Goal: Information Seeking & Learning: Learn about a topic

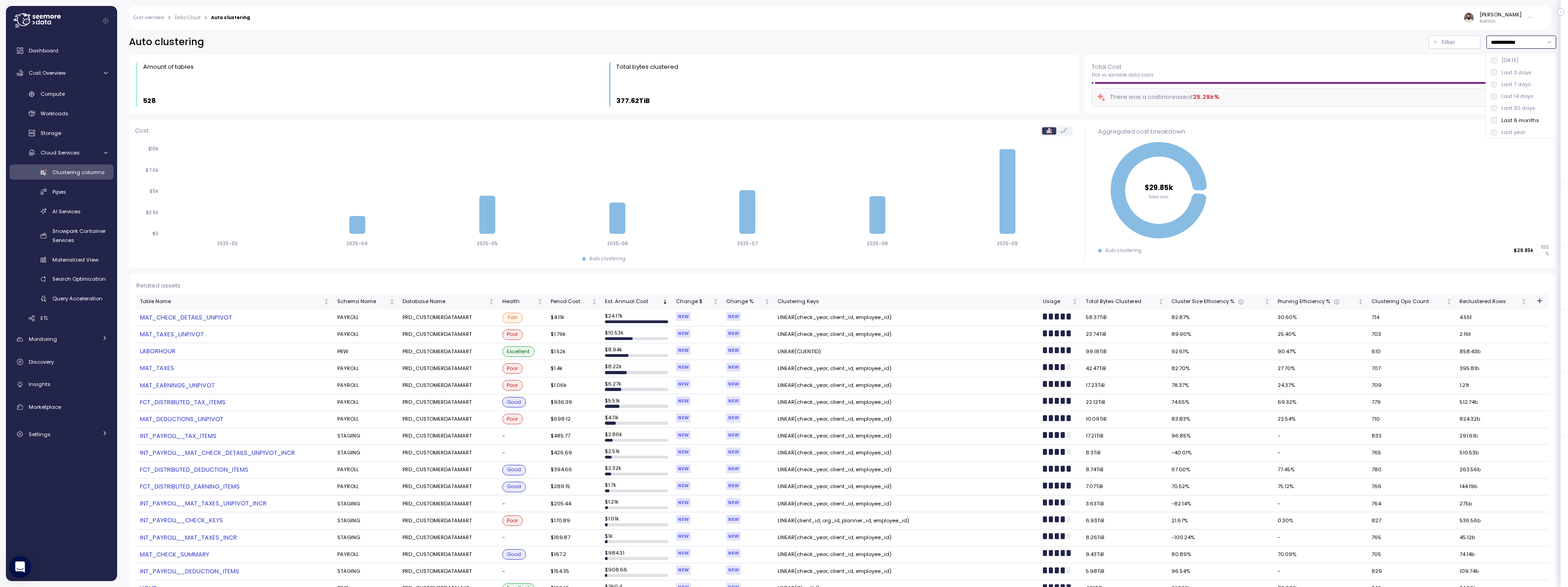
click at [1518, 87] on div "Last 7 days" at bounding box center [1516, 84] width 30 height 8
type input "**********"
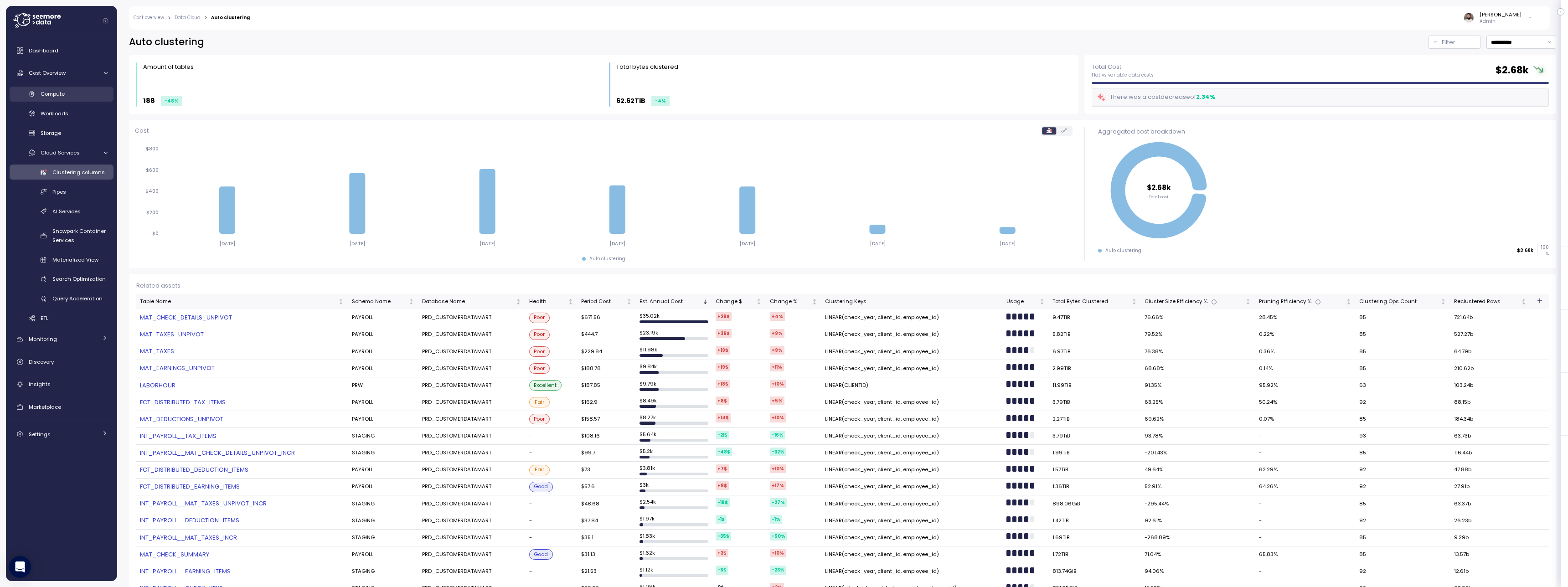
click at [80, 98] on link "Compute" at bounding box center [61, 94] width 104 height 15
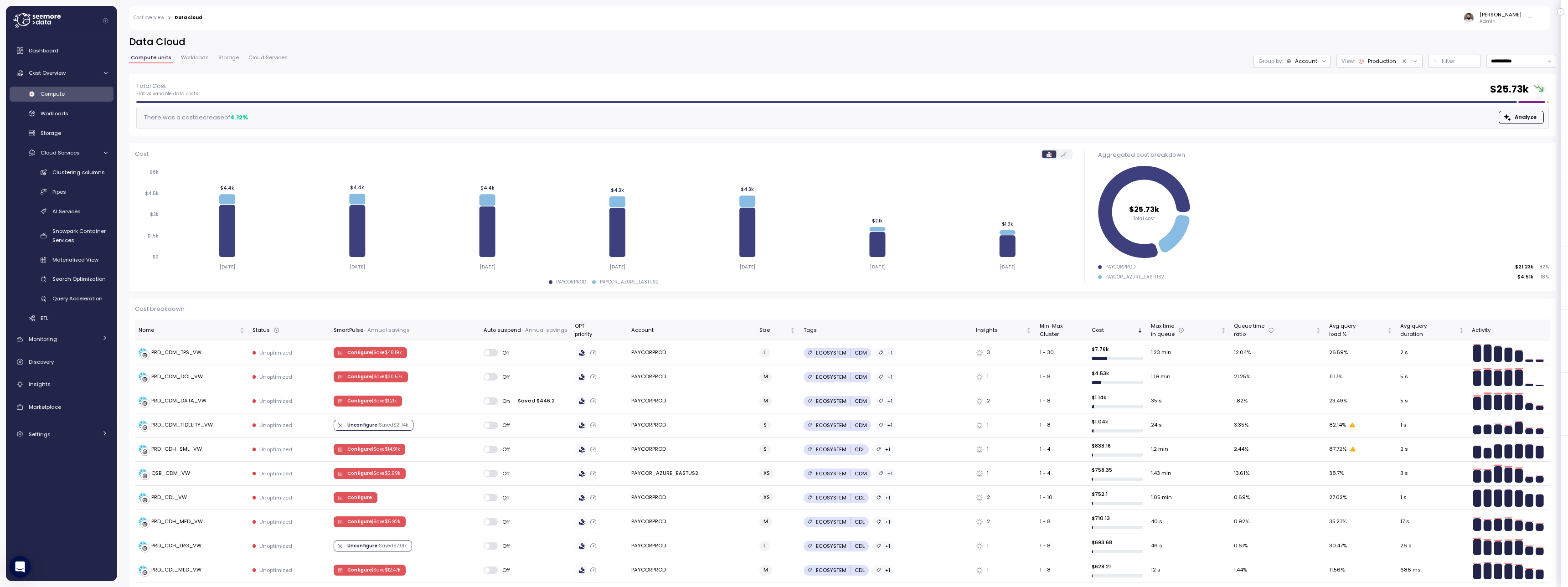
click at [1401, 62] on icon "Clear value" at bounding box center [1404, 61] width 6 height 6
click at [750, 233] on icon at bounding box center [747, 233] width 16 height 50
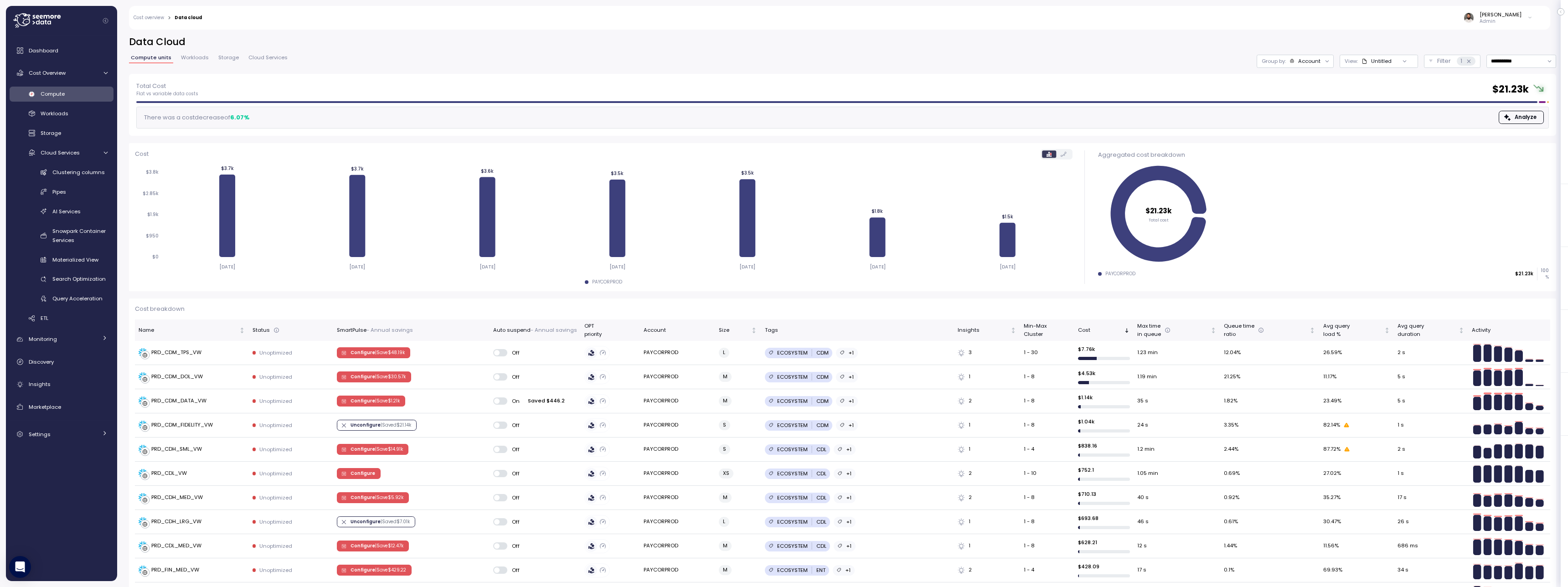
click at [1305, 60] on div "Account" at bounding box center [1309, 61] width 22 height 8
click at [1306, 110] on p "Compute unit" at bounding box center [1300, 111] width 36 height 8
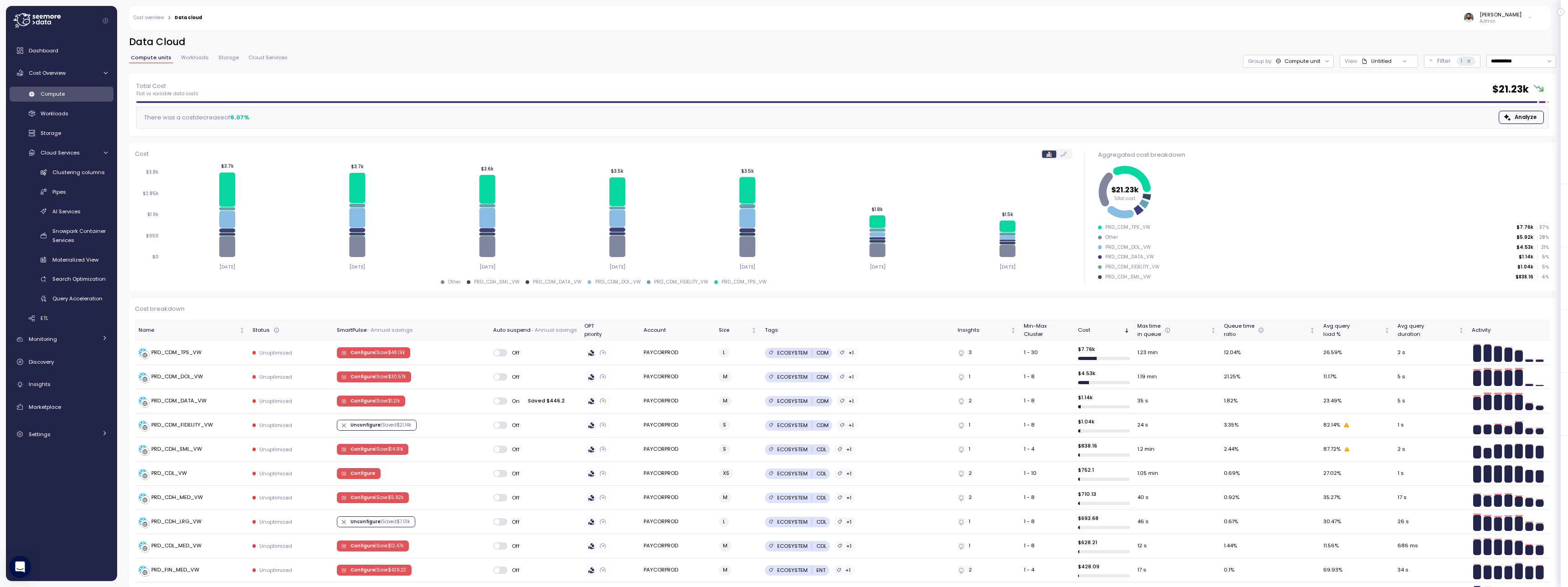
click at [836, 58] on div "**********" at bounding box center [842, 61] width 1427 height 13
click at [1510, 67] on input "**********" at bounding box center [1521, 61] width 69 height 13
click at [1507, 116] on div "Last 14 days" at bounding box center [1517, 115] width 32 height 8
type input "**********"
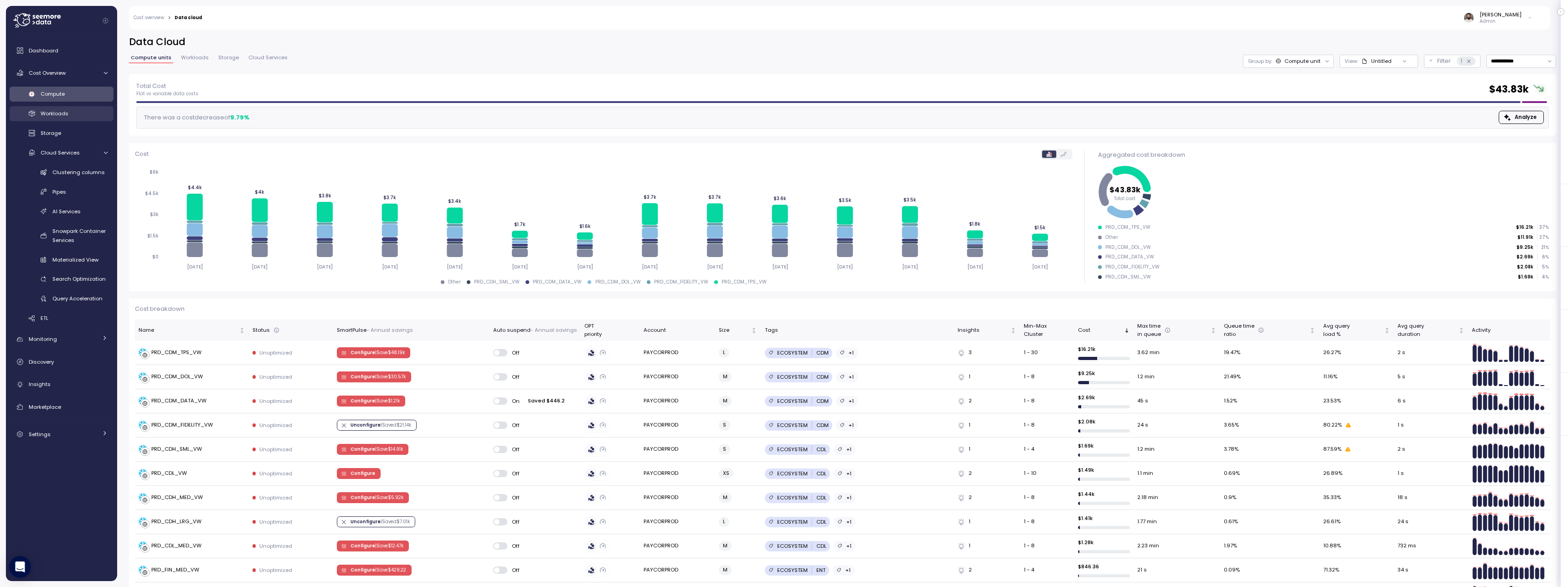
click at [82, 118] on link "Workloads" at bounding box center [61, 114] width 104 height 15
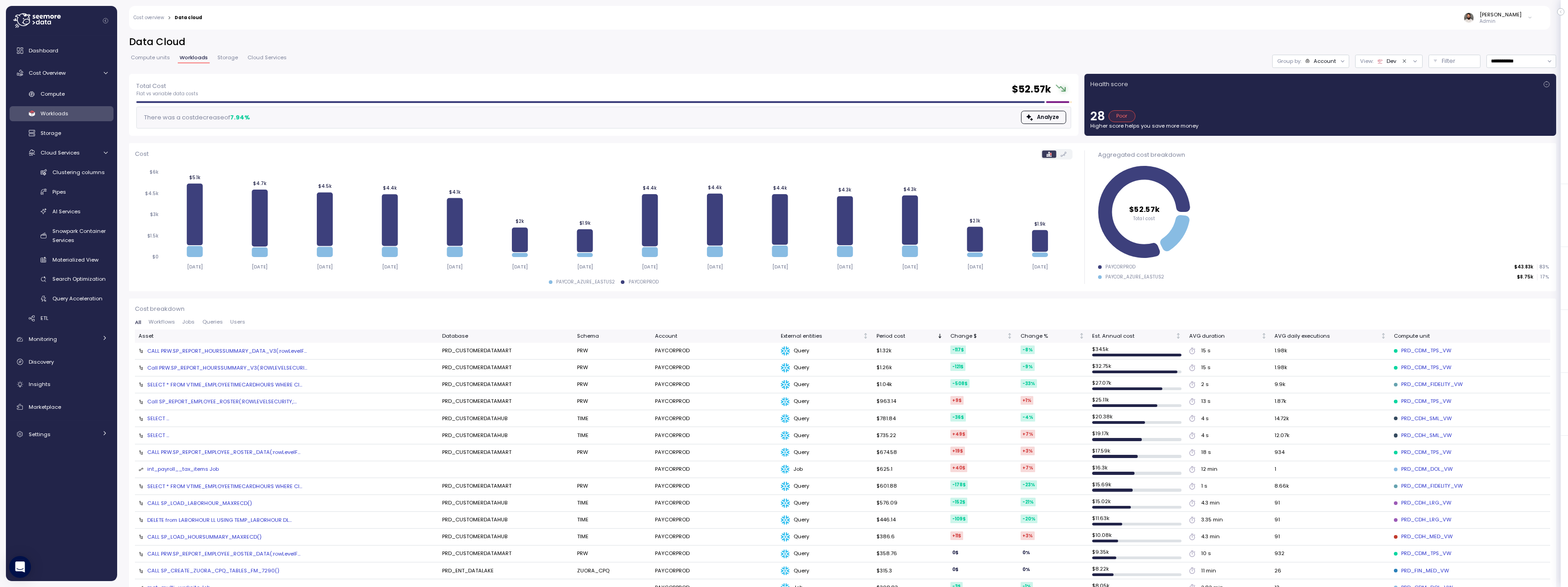
click at [1322, 61] on div "Account" at bounding box center [1324, 61] width 22 height 8
click at [344, 64] on div "**********" at bounding box center [842, 61] width 1427 height 13
click at [155, 58] on span "Compute units" at bounding box center [150, 57] width 39 height 5
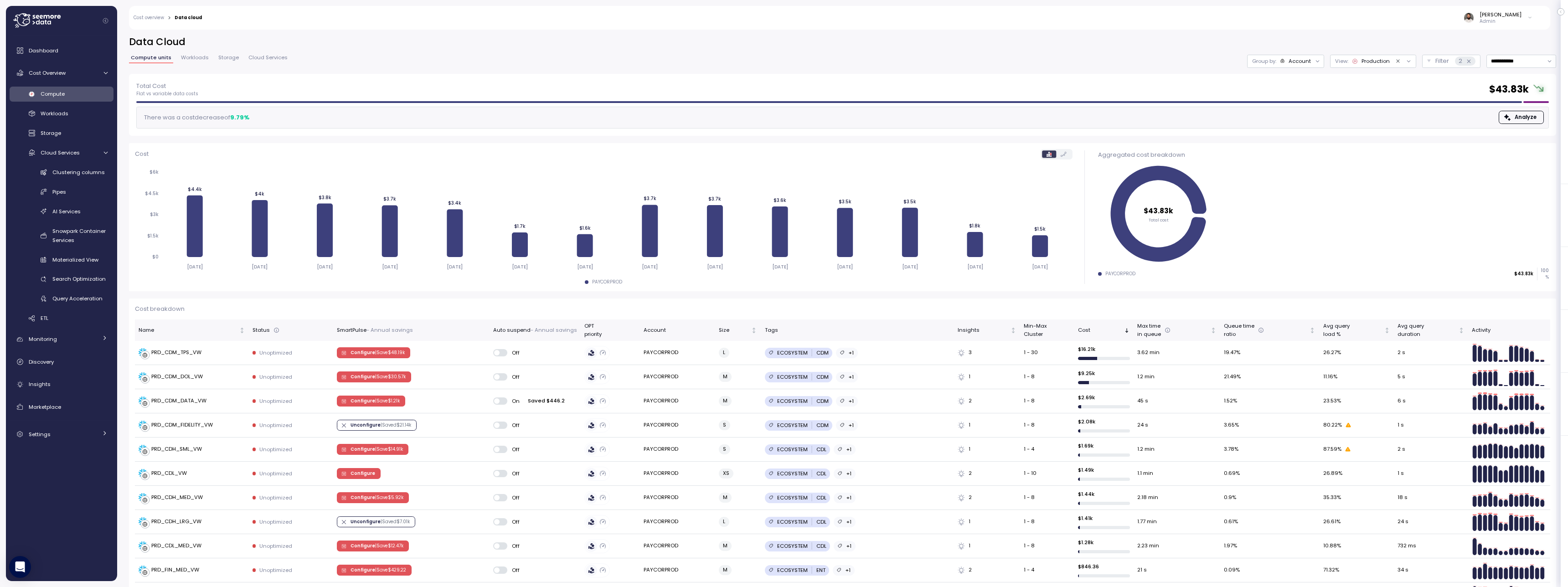
click at [1291, 67] on div "Group by: Account" at bounding box center [1285, 61] width 77 height 13
click at [1296, 111] on p "Compute unit" at bounding box center [1290, 111] width 36 height 8
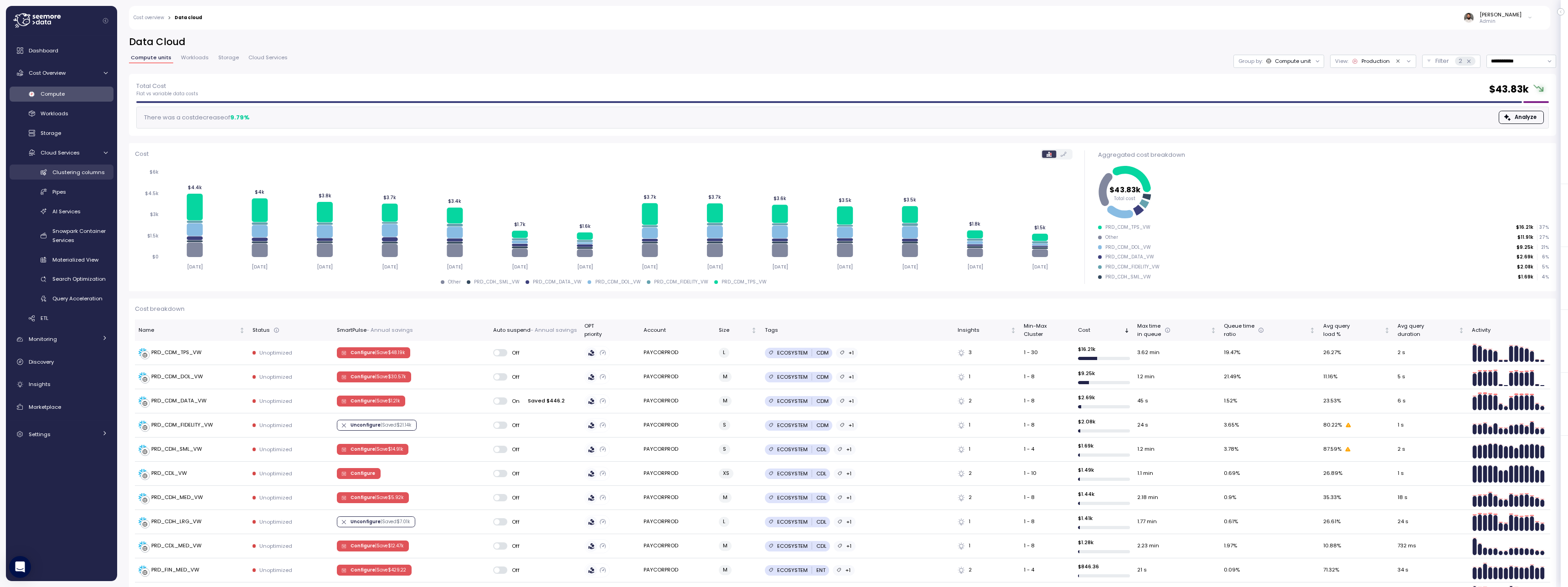
click at [83, 175] on span "Clustering columns" at bounding box center [78, 172] width 52 height 8
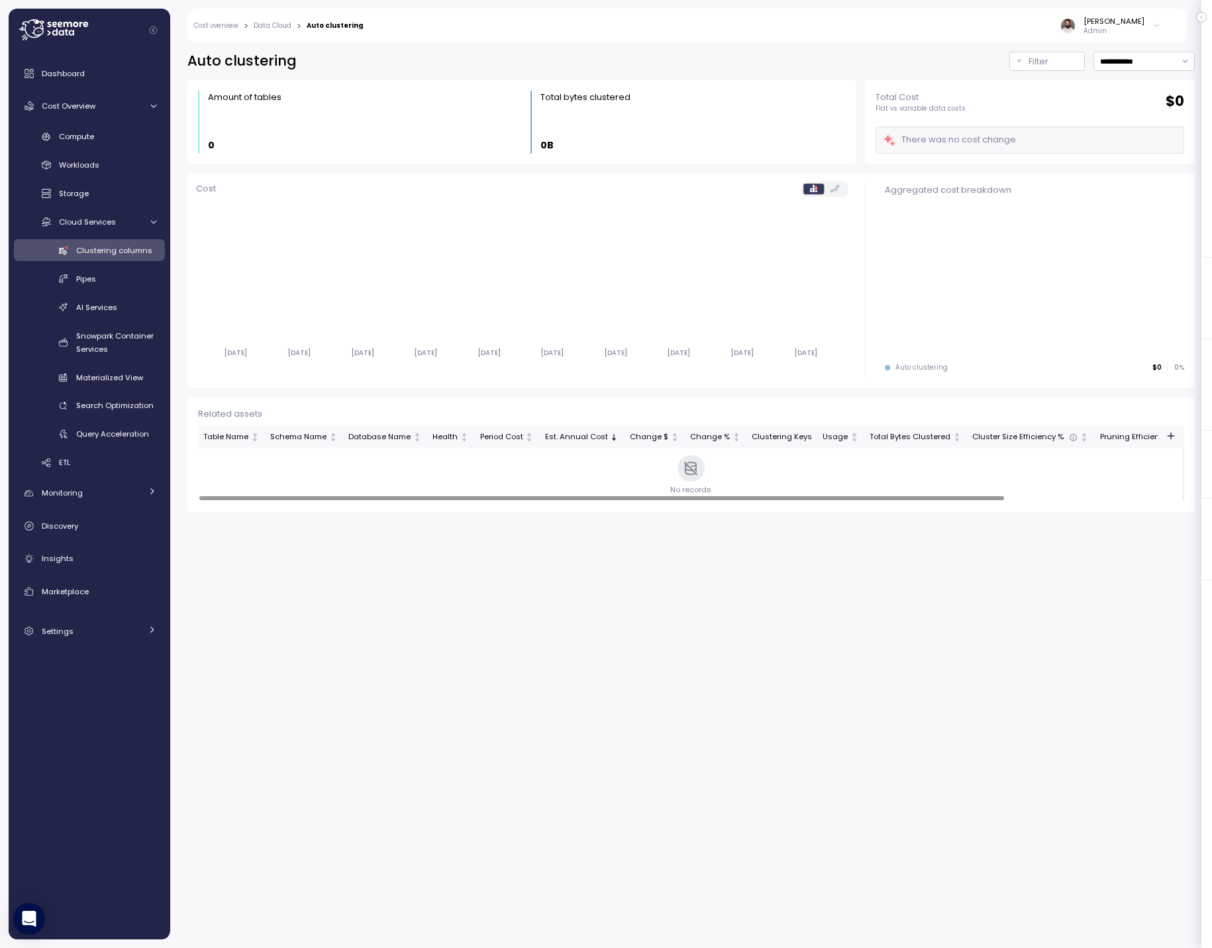
click at [121, 265] on div "Clustering columns Pipes AI Services Snowpark Container Services Materialized V…" at bounding box center [89, 342] width 151 height 206
click at [117, 280] on div "Pipes" at bounding box center [116, 278] width 80 height 13
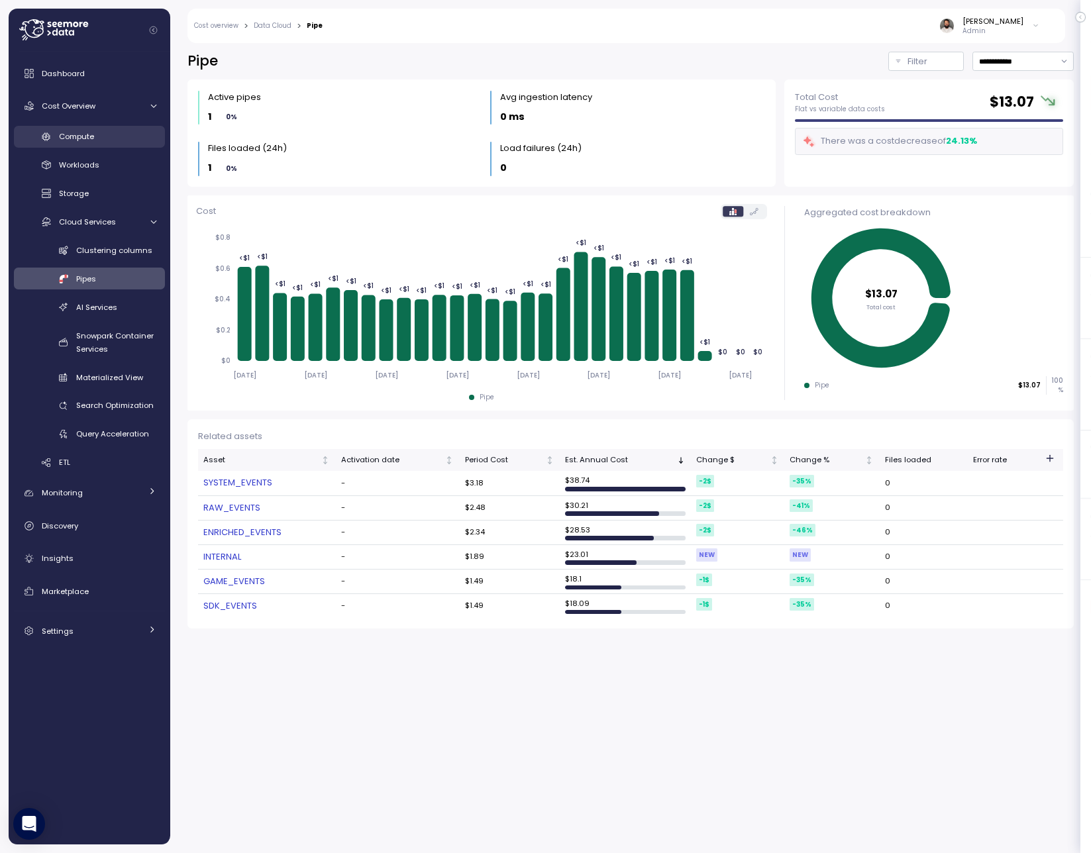
click at [96, 132] on div "Compute" at bounding box center [107, 136] width 97 height 13
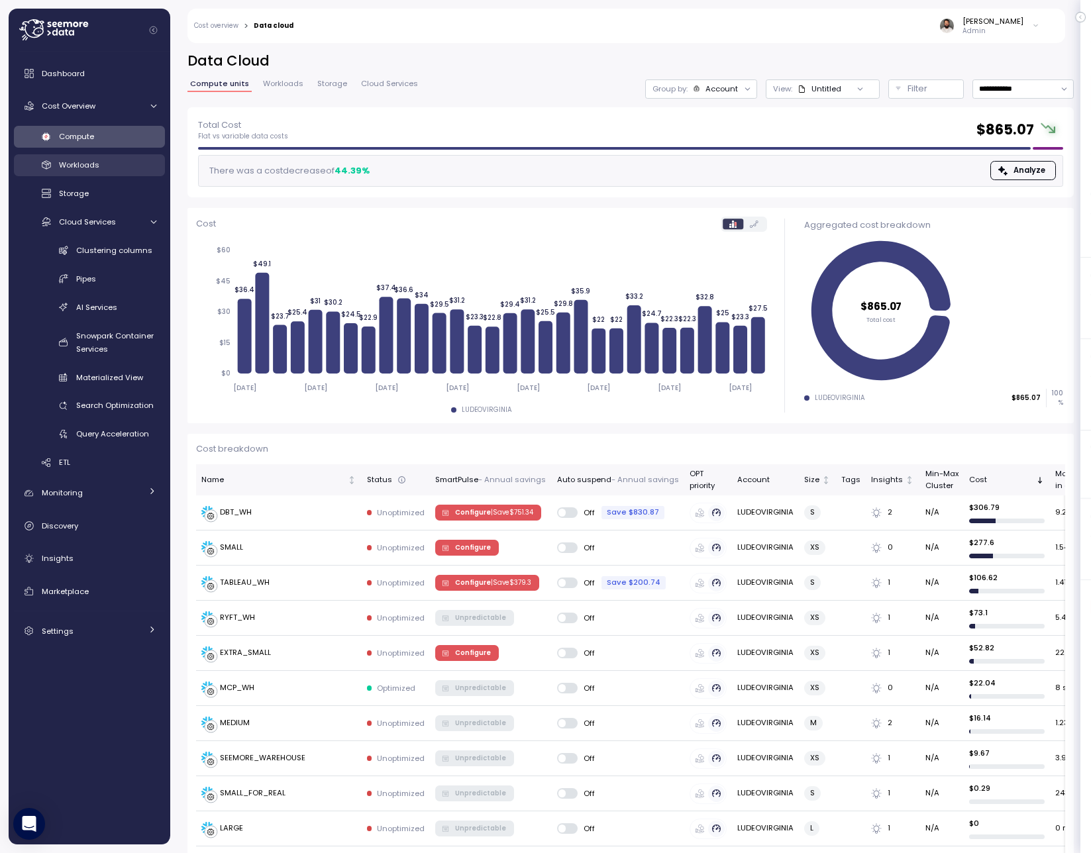
click at [109, 156] on link "Workloads" at bounding box center [89, 165] width 151 height 22
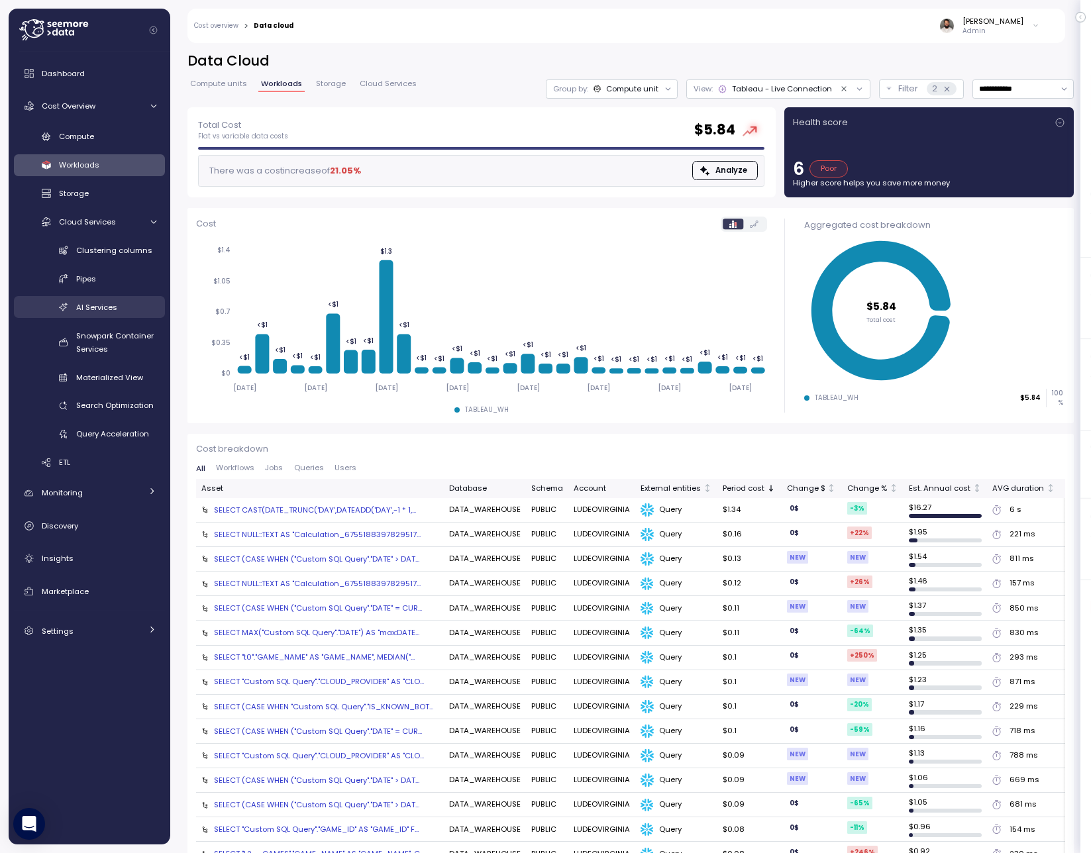
click at [108, 302] on span "AI Services" at bounding box center [96, 307] width 41 height 11
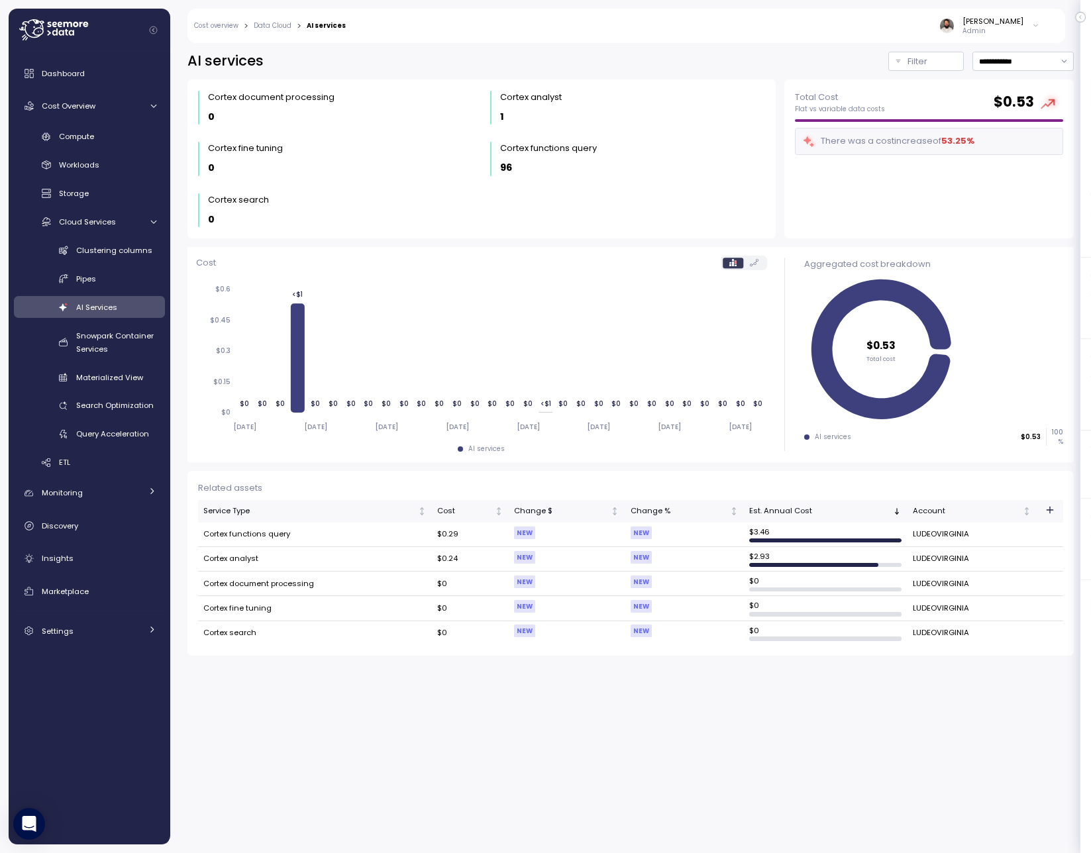
click at [100, 269] on link "Pipes" at bounding box center [89, 279] width 151 height 22
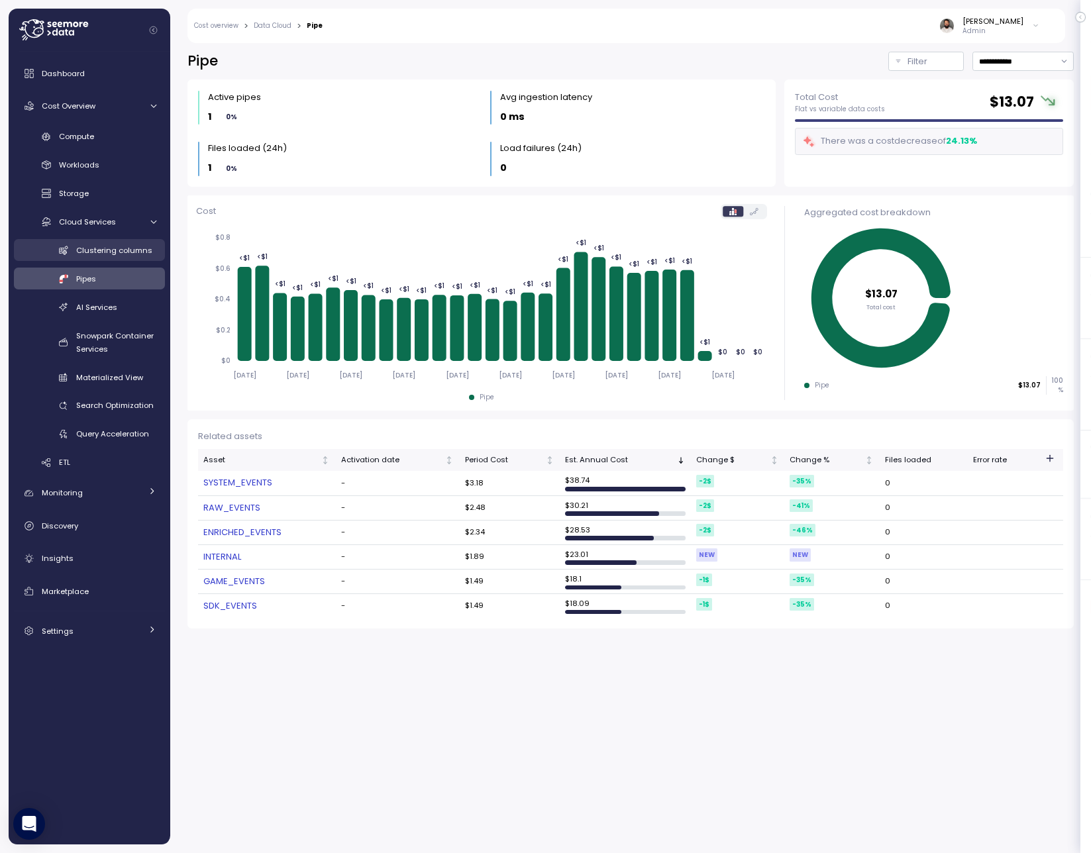
click at [101, 258] on link "Clustering columns" at bounding box center [89, 250] width 151 height 22
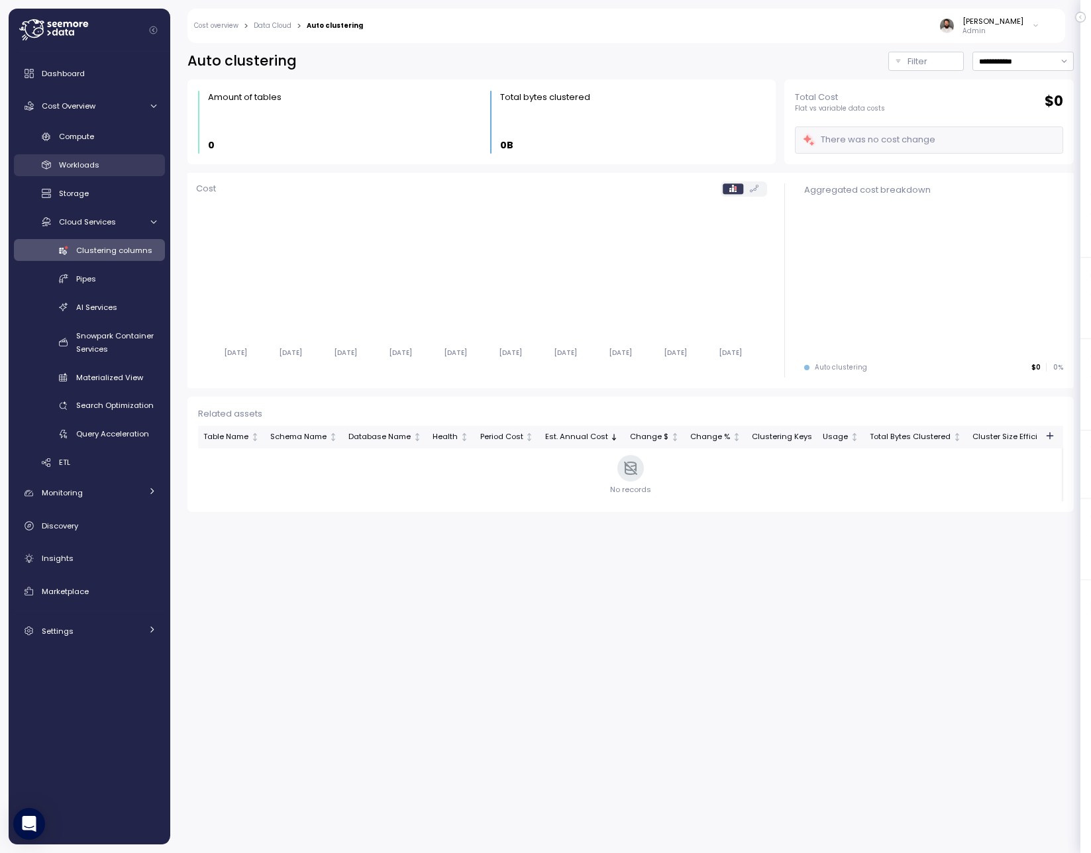
click at [90, 174] on link "Workloads" at bounding box center [89, 165] width 151 height 22
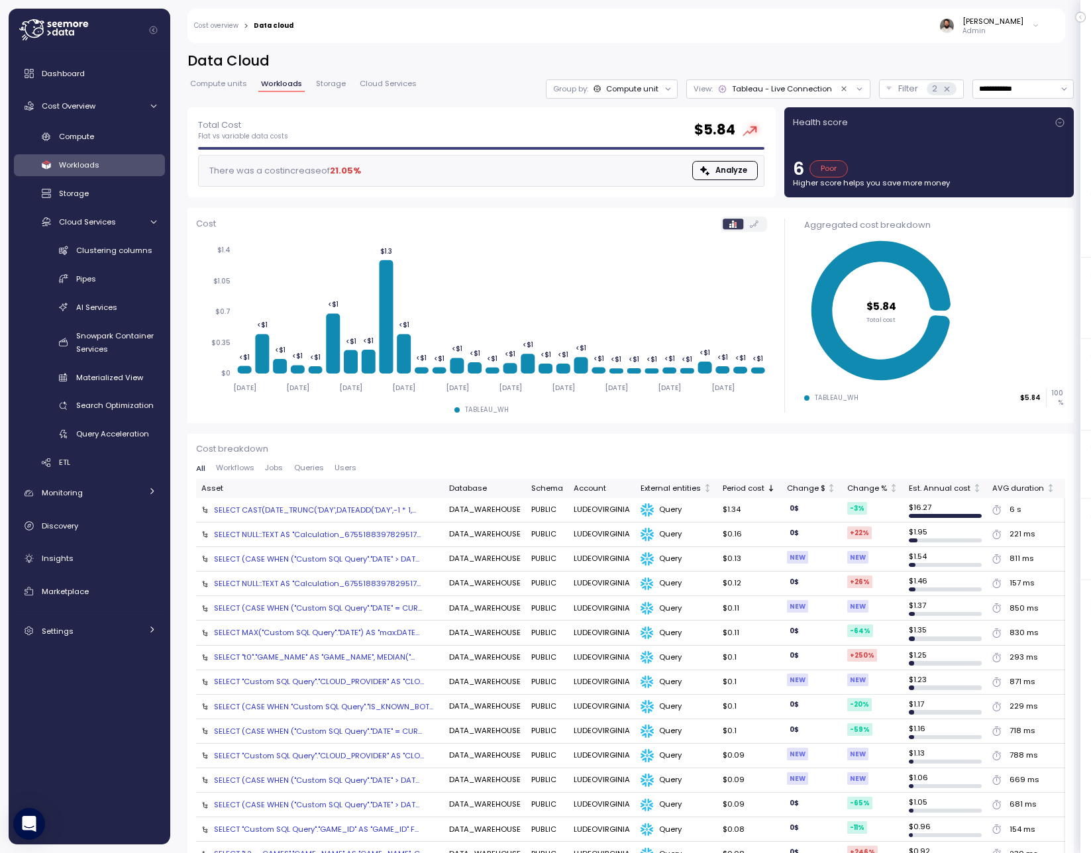
click at [90, 174] on link "Workloads" at bounding box center [89, 165] width 151 height 22
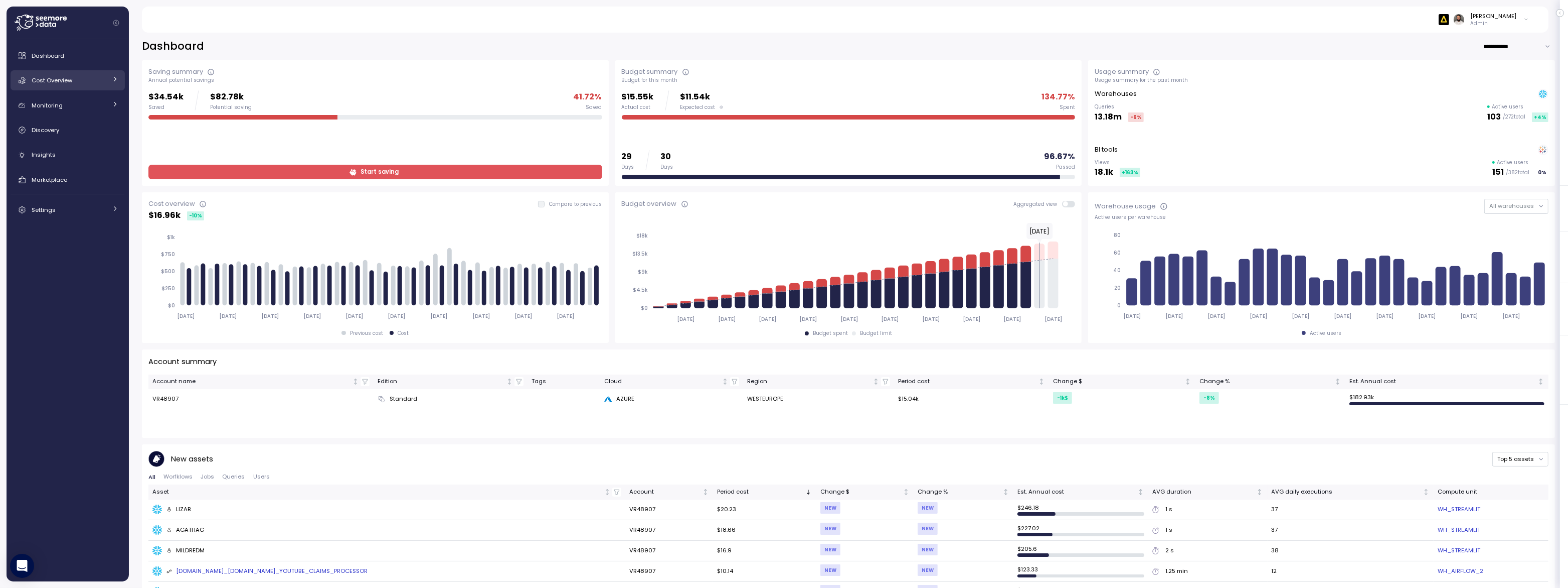
click at [95, 81] on div "Cost Overview" at bounding box center [69, 80] width 75 height 10
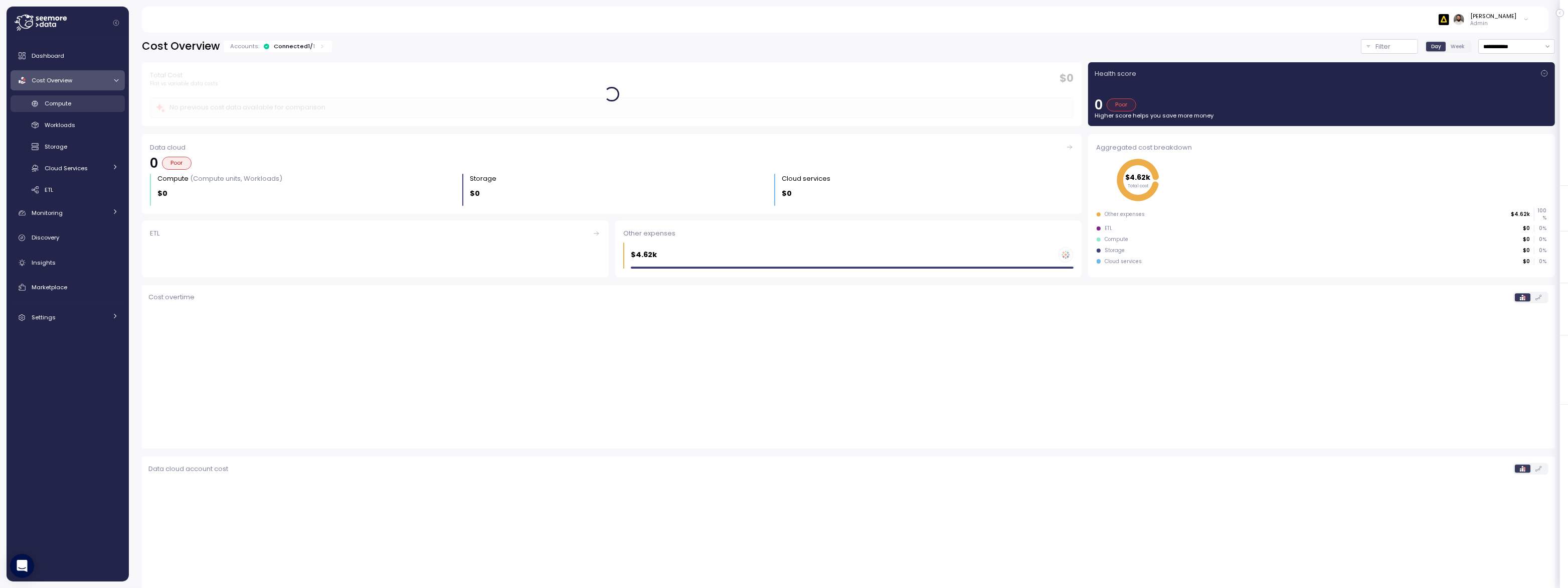
click at [87, 103] on div "Compute" at bounding box center [81, 103] width 73 height 10
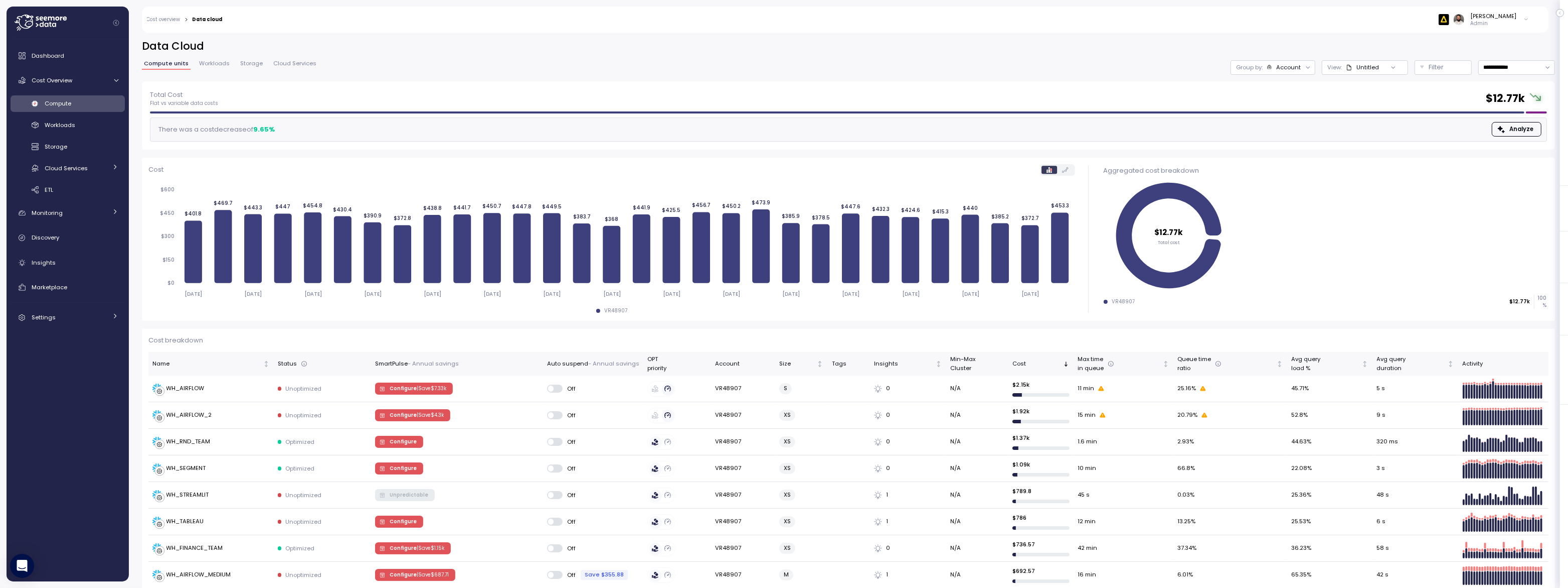
click at [1262, 69] on p "Group by:" at bounding box center [1249, 67] width 26 height 8
click at [1274, 124] on p "Compute unit" at bounding box center [1280, 123] width 39 height 8
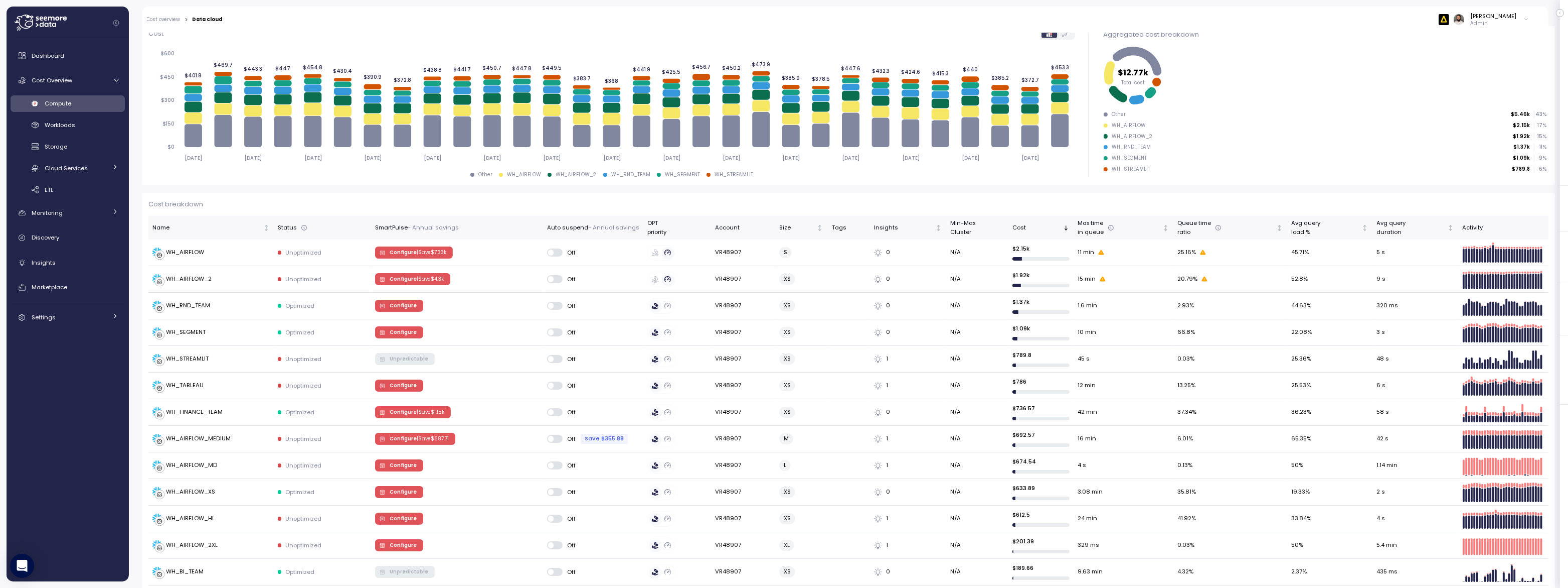
scroll to position [137, 0]
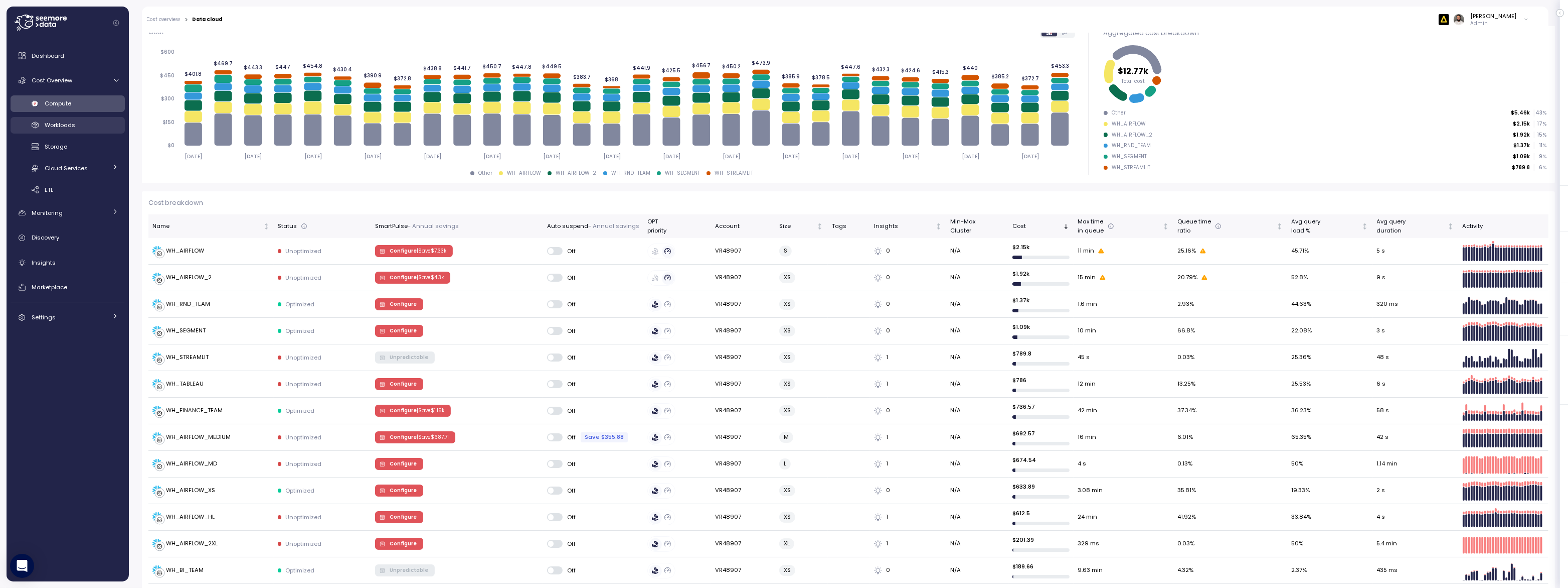
click at [70, 126] on span "Workloads" at bounding box center [60, 125] width 30 height 8
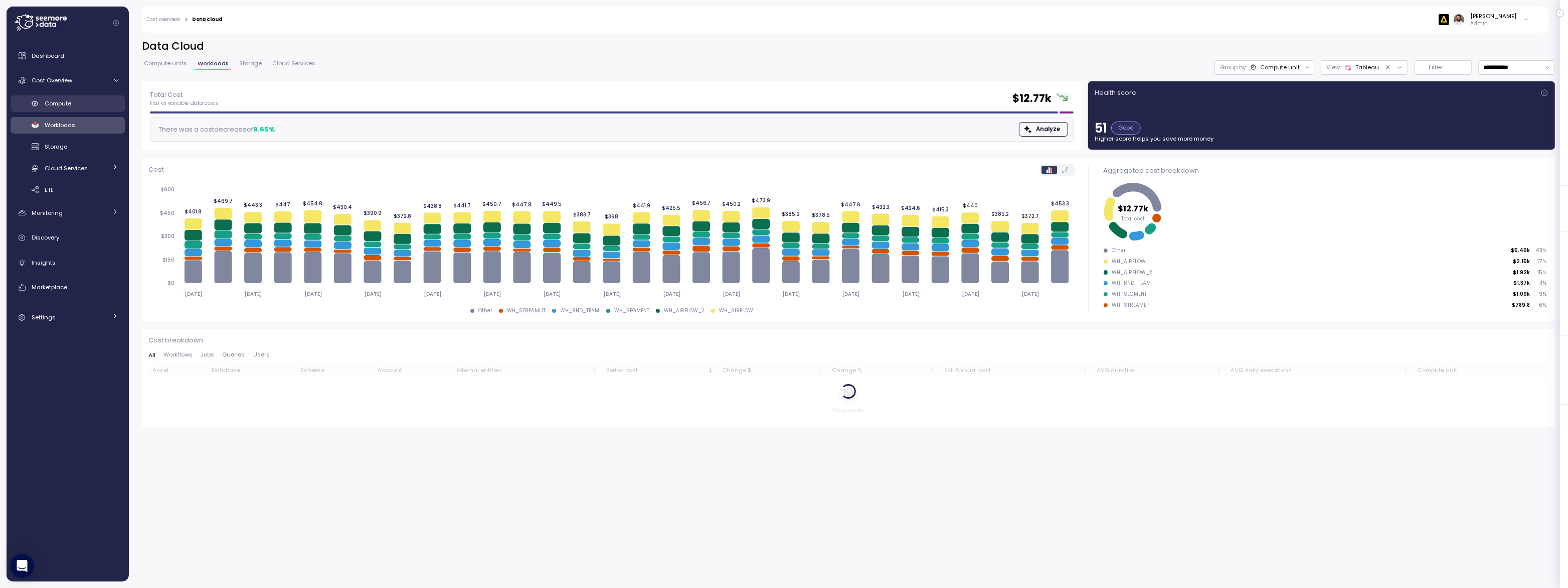
click at [64, 111] on link "Compute" at bounding box center [67, 104] width 114 height 17
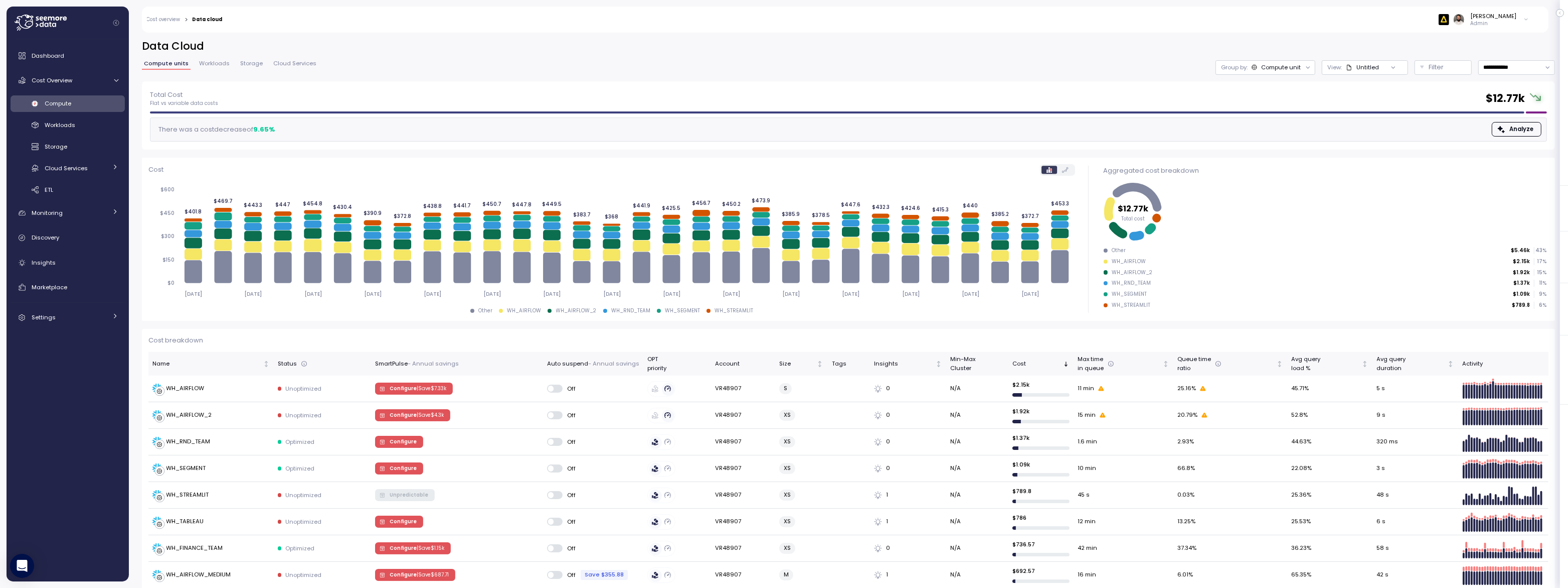
click at [78, 133] on div "Compute Workloads Storage Cloud Services Clustering columns Pipes AI Services S…" at bounding box center [67, 147] width 114 height 103
click at [76, 127] on div "Workloads" at bounding box center [81, 124] width 73 height 10
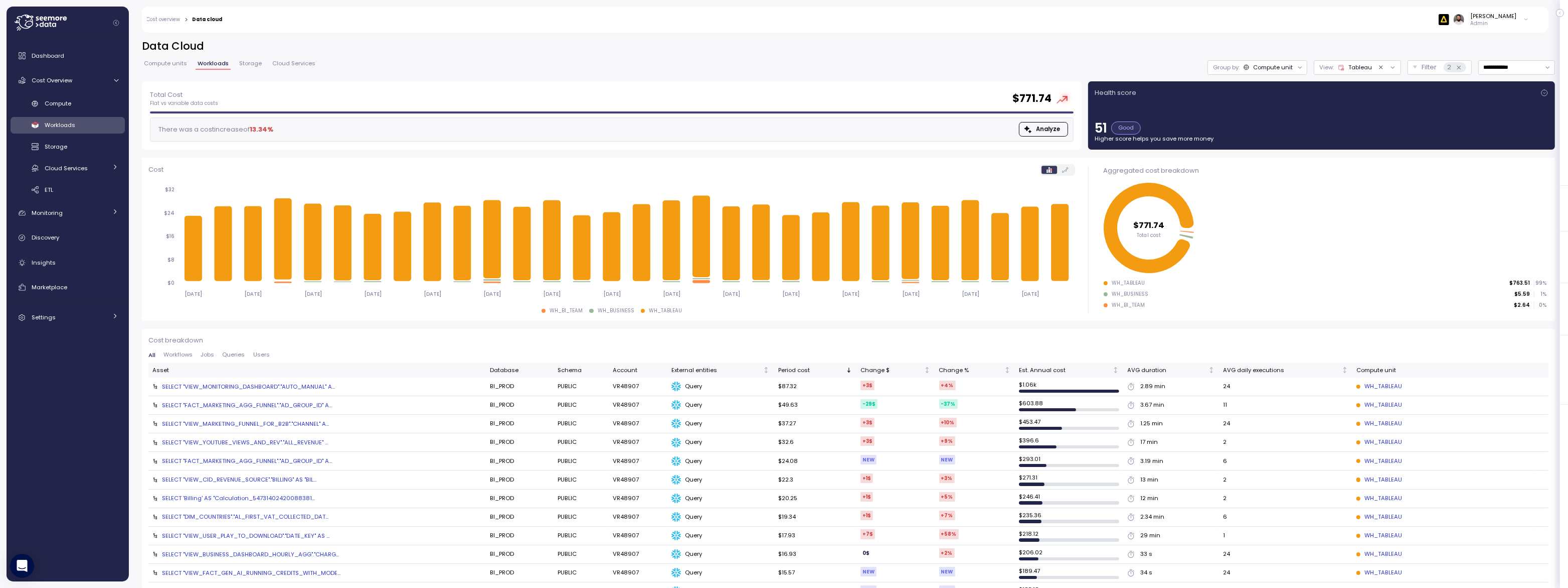
click at [1234, 61] on div "Group by: Compute unit" at bounding box center [1258, 67] width 100 height 14
click at [76, 100] on div "Compute" at bounding box center [81, 103] width 73 height 10
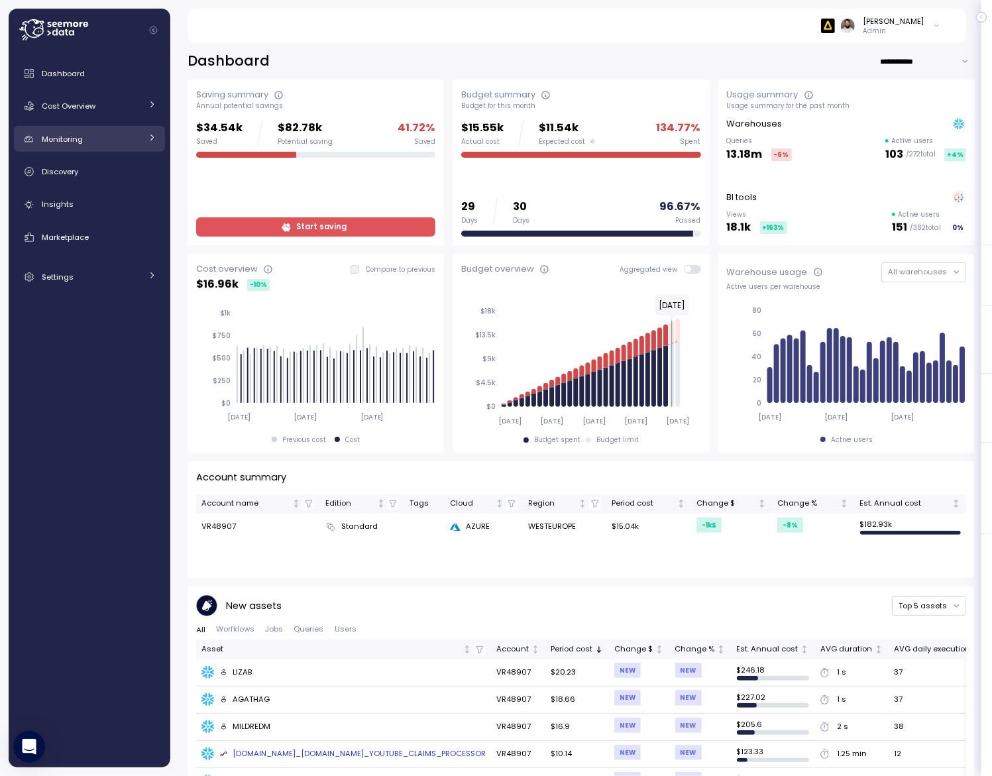
click at [75, 126] on link "Monitoring" at bounding box center [89, 139] width 151 height 26
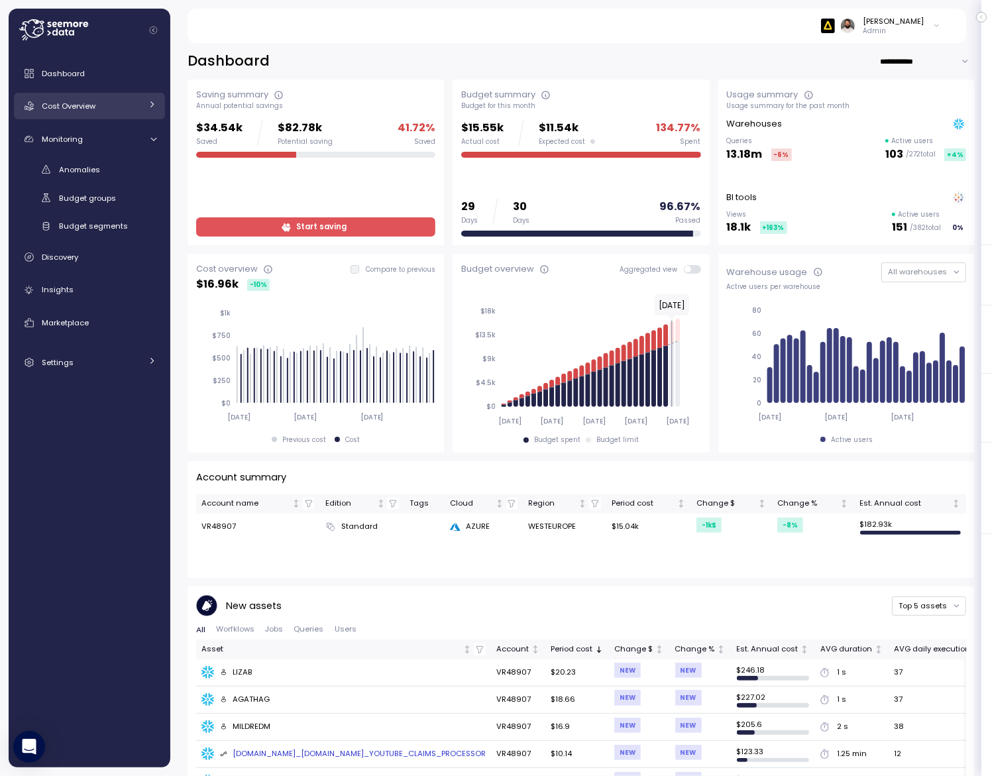
click at [81, 113] on link "Cost Overview" at bounding box center [89, 106] width 151 height 26
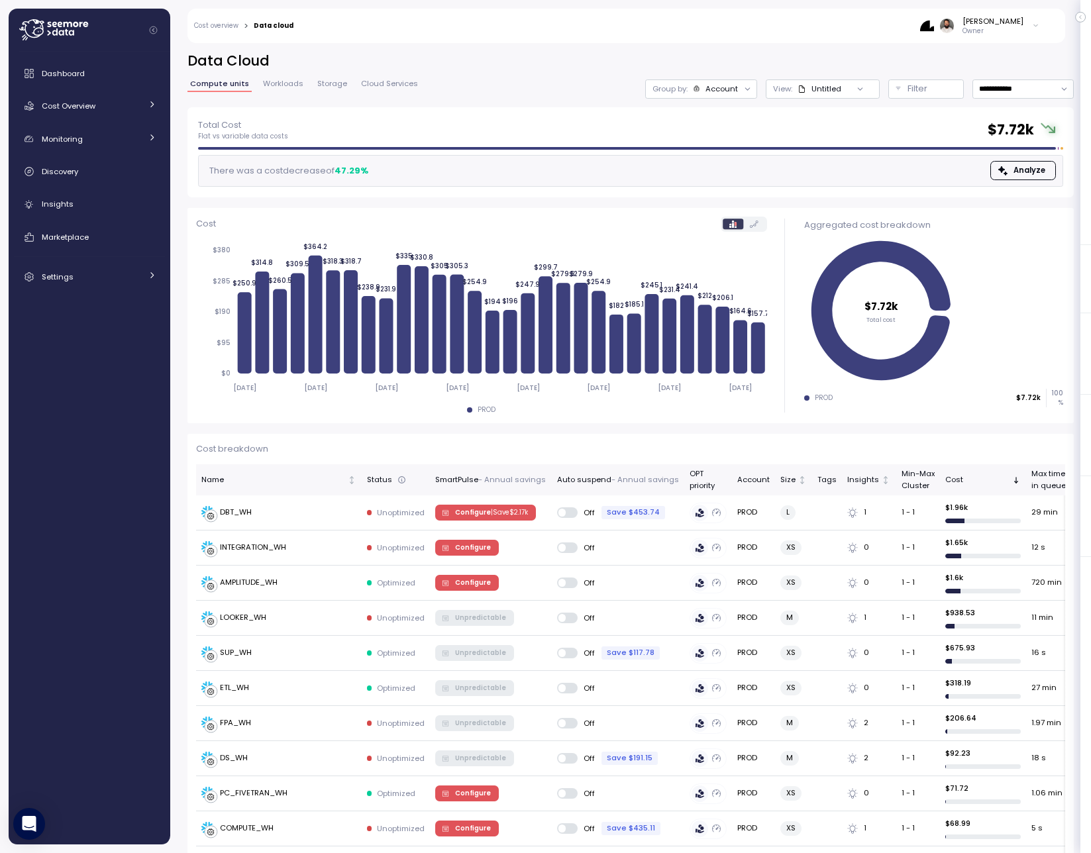
click at [715, 89] on div "Account" at bounding box center [721, 88] width 32 height 11
click at [721, 162] on p "Compute unit" at bounding box center [708, 162] width 52 height 11
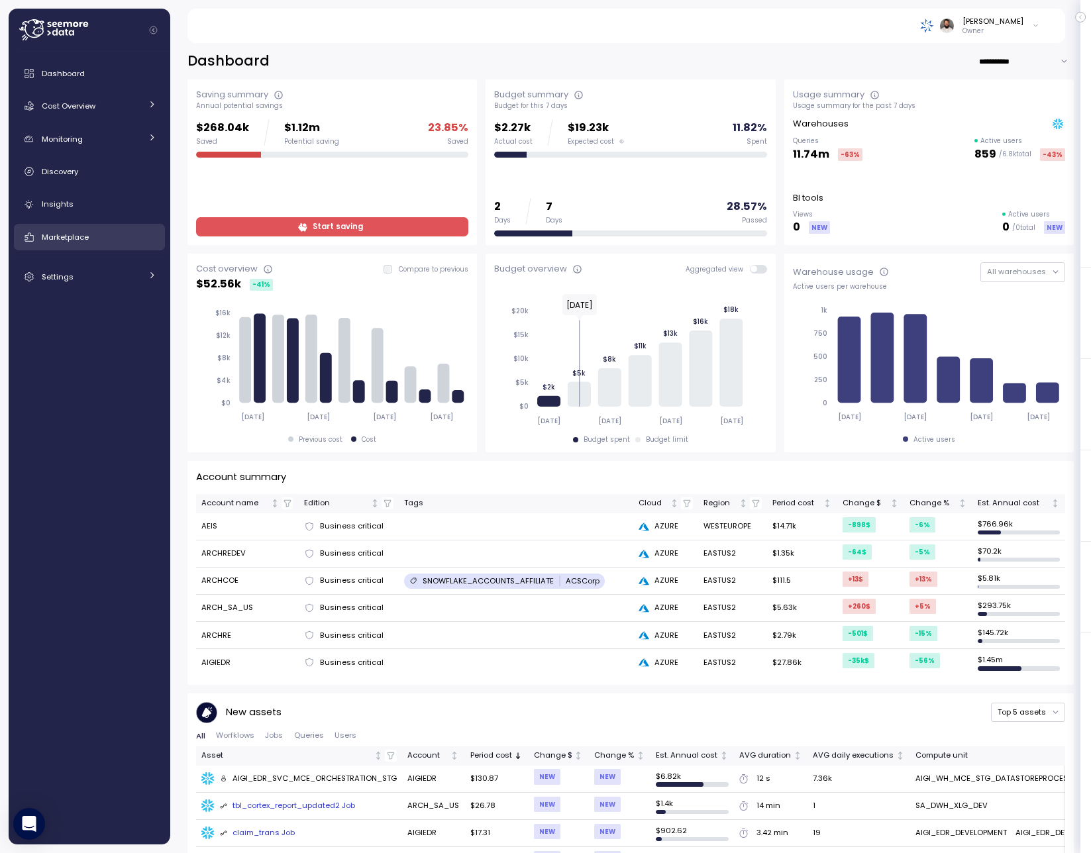
click at [87, 241] on span "Marketplace" at bounding box center [65, 237] width 47 height 11
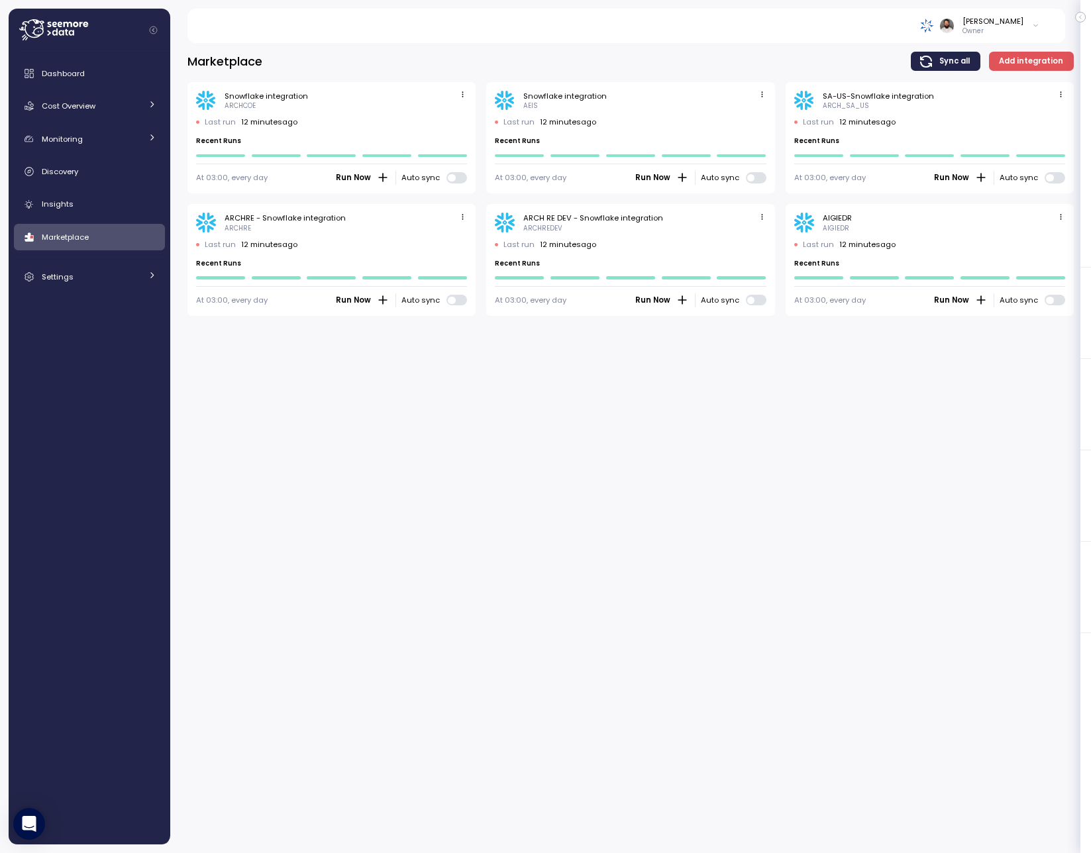
click at [1061, 213] on icon "button" at bounding box center [1061, 217] width 9 height 9
click at [1047, 240] on div "Edit" at bounding box center [1047, 242] width 24 height 12
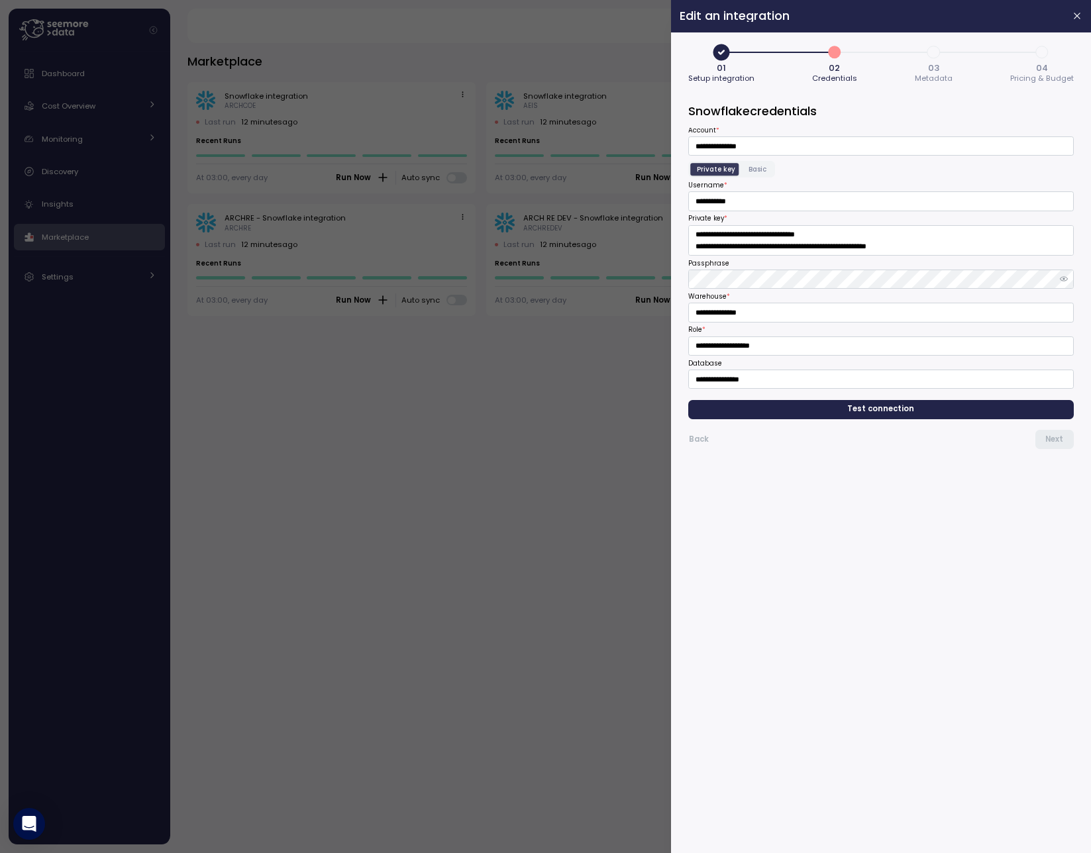
click at [855, 411] on span "Test connection" at bounding box center [881, 410] width 67 height 18
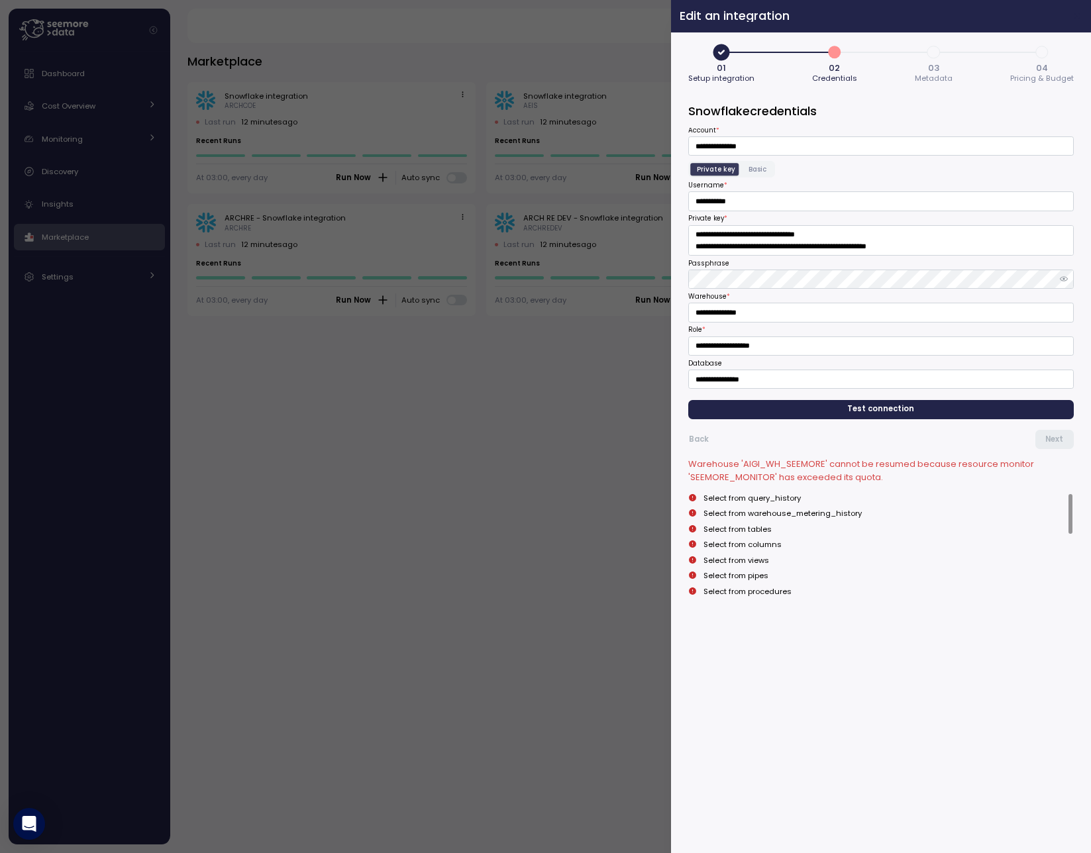
click at [1070, 9] on button "button" at bounding box center [1077, 16] width 15 height 15
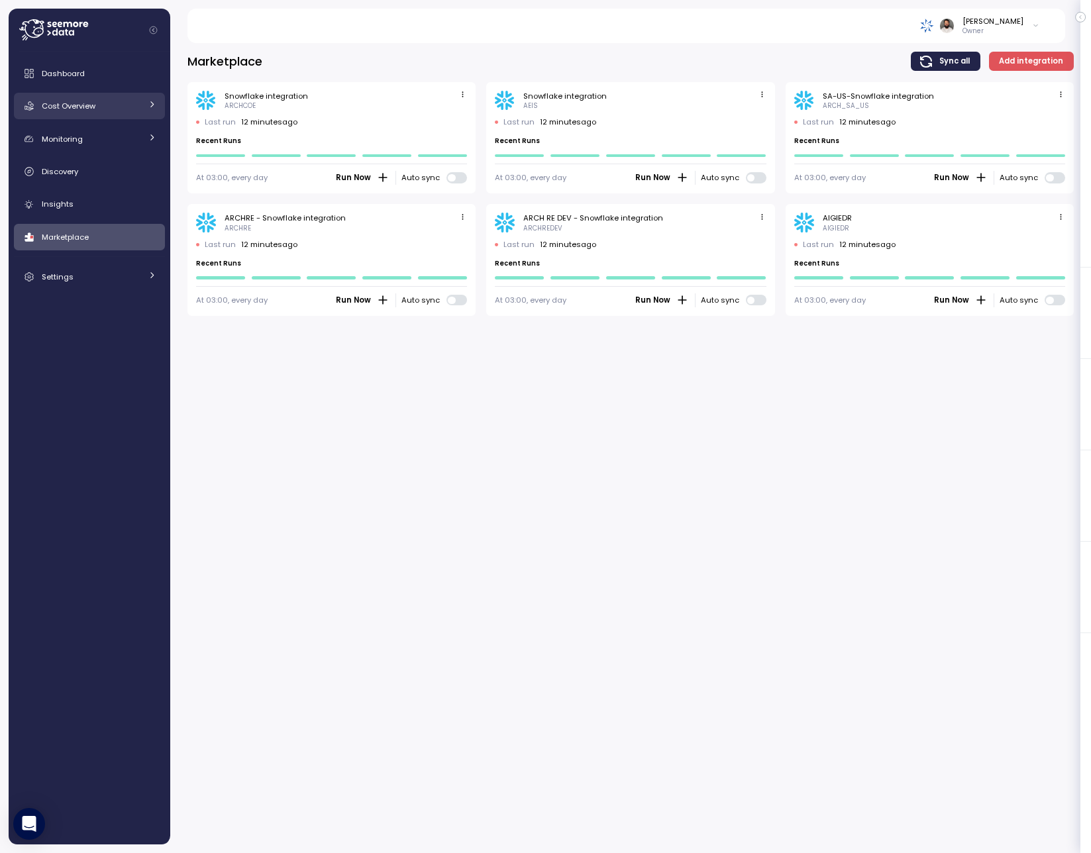
click at [91, 103] on span "Cost Overview" at bounding box center [69, 106] width 54 height 11
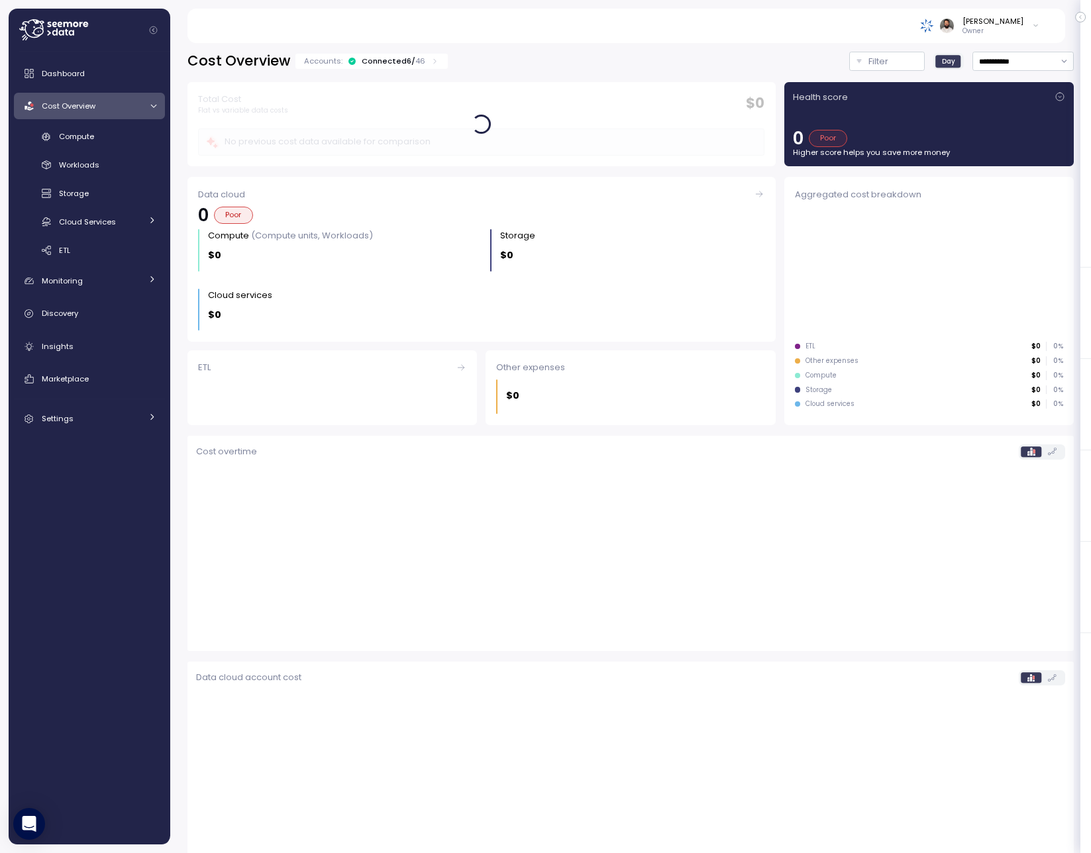
click at [408, 60] on div "Connected 6 / 46" at bounding box center [394, 61] width 64 height 11
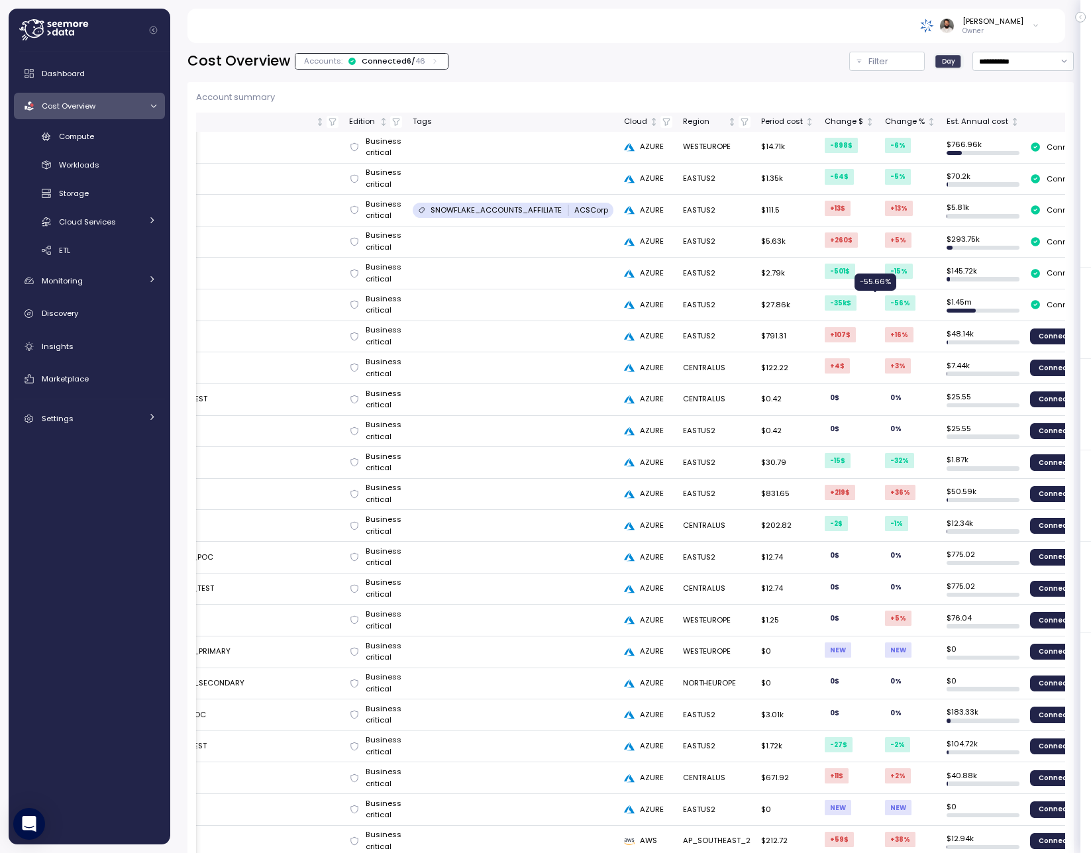
scroll to position [0, 91]
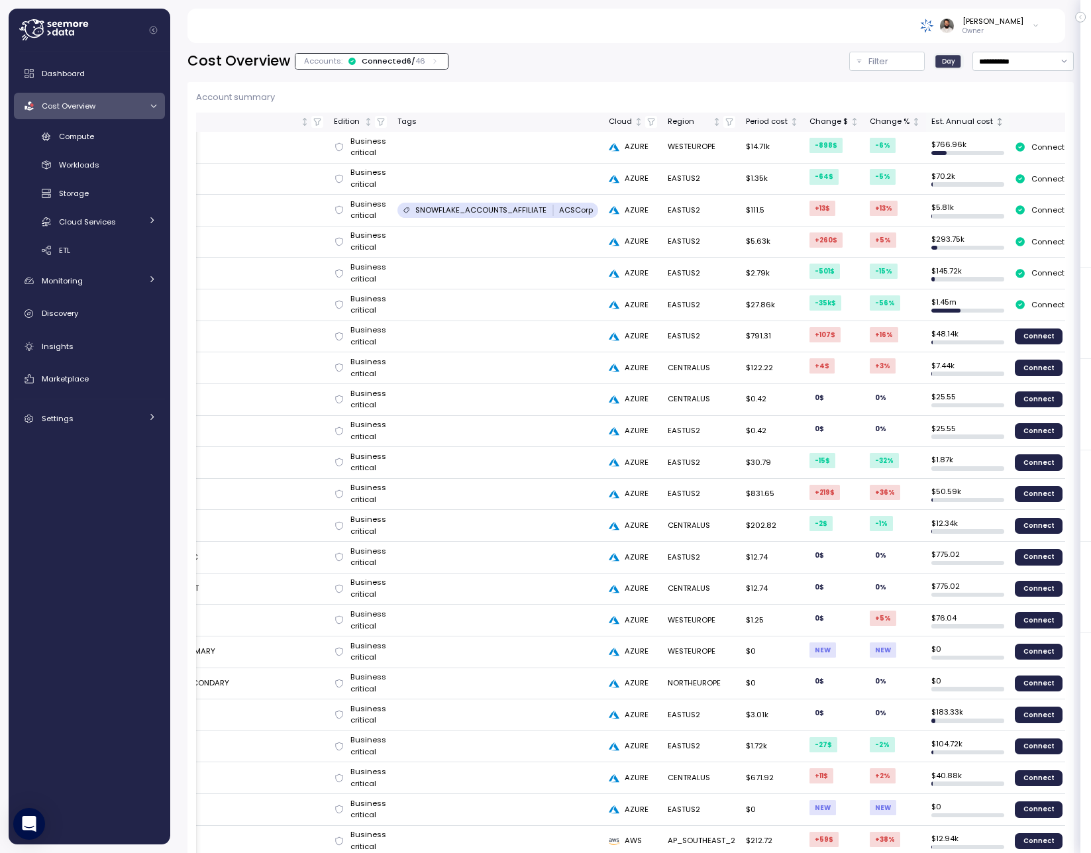
click at [959, 121] on div "Est. Annual cost" at bounding box center [962, 122] width 62 height 12
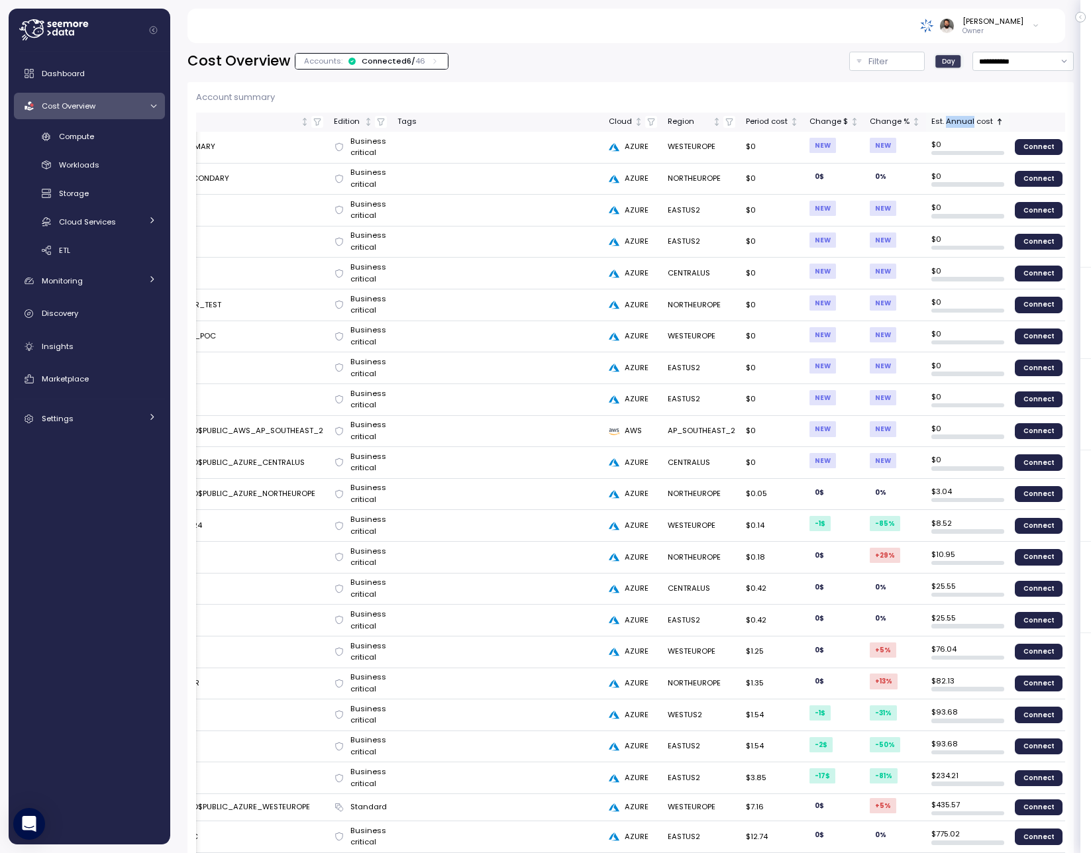
click at [959, 121] on div "Est. Annual cost" at bounding box center [962, 122] width 62 height 12
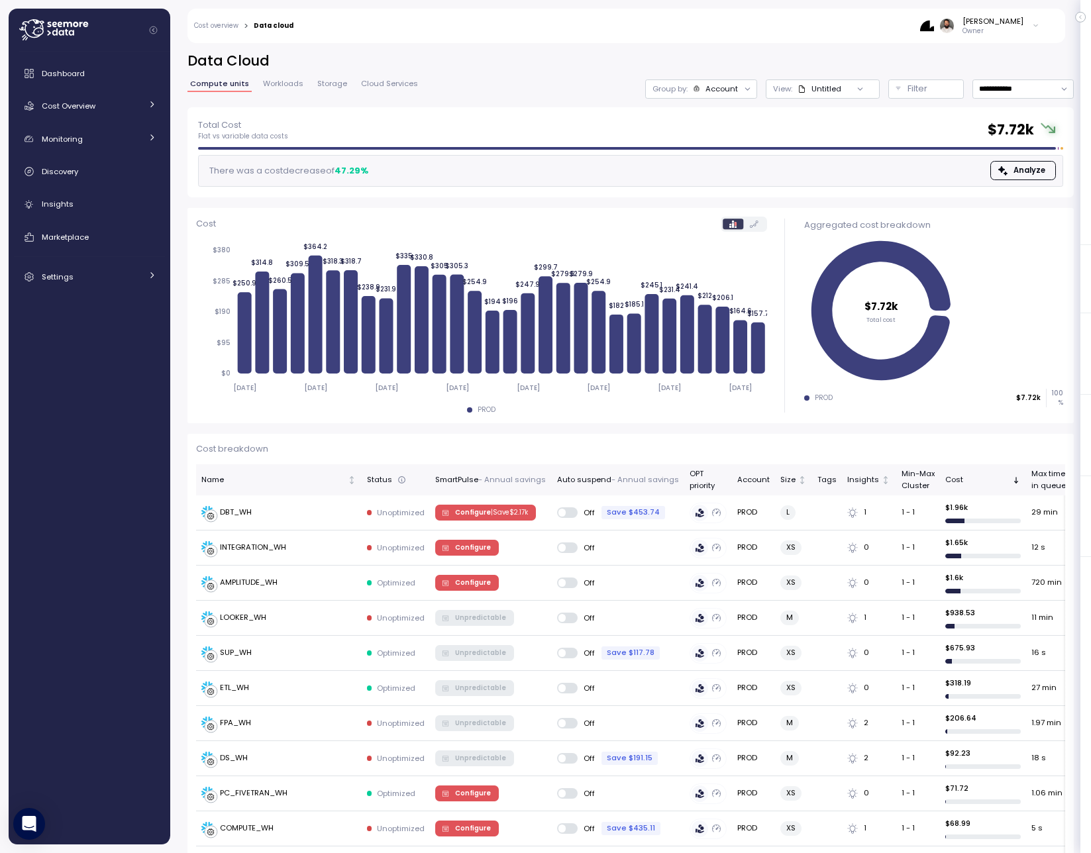
click at [730, 88] on div "Account" at bounding box center [721, 88] width 32 height 11
click at [727, 157] on p "Compute unit" at bounding box center [708, 162] width 52 height 11
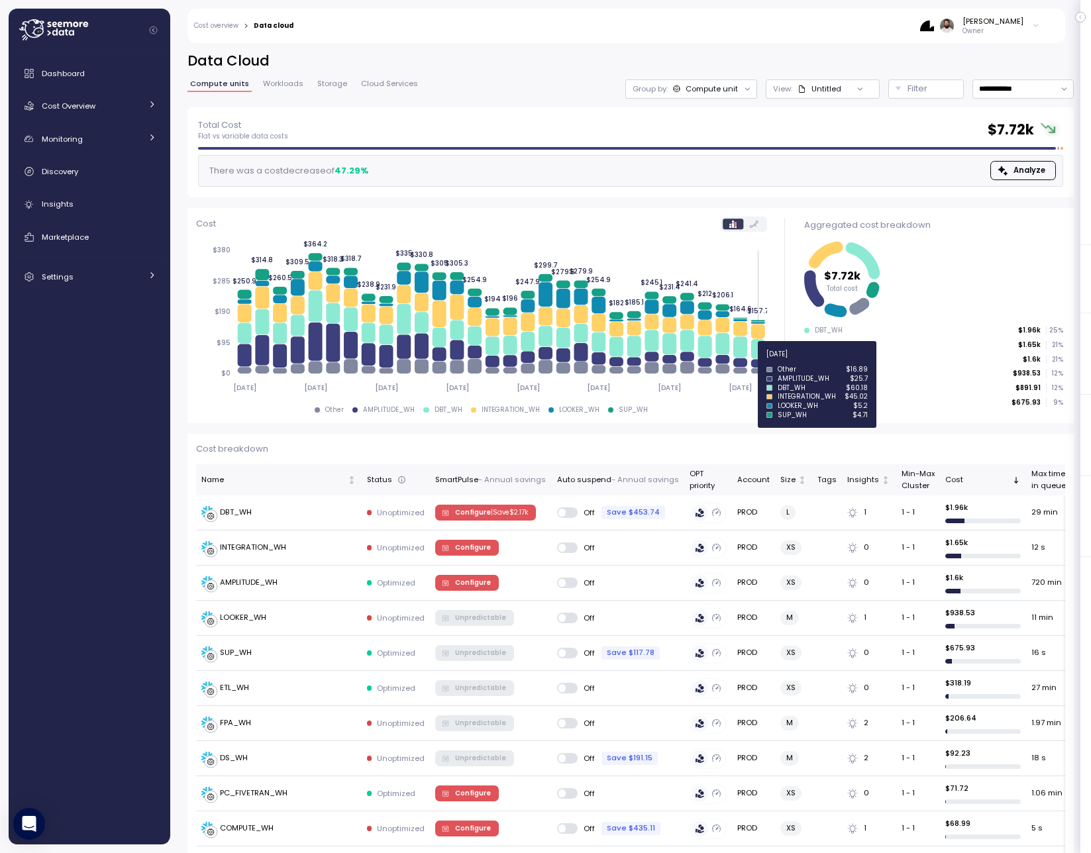
click at [758, 362] on icon at bounding box center [758, 363] width 14 height 9
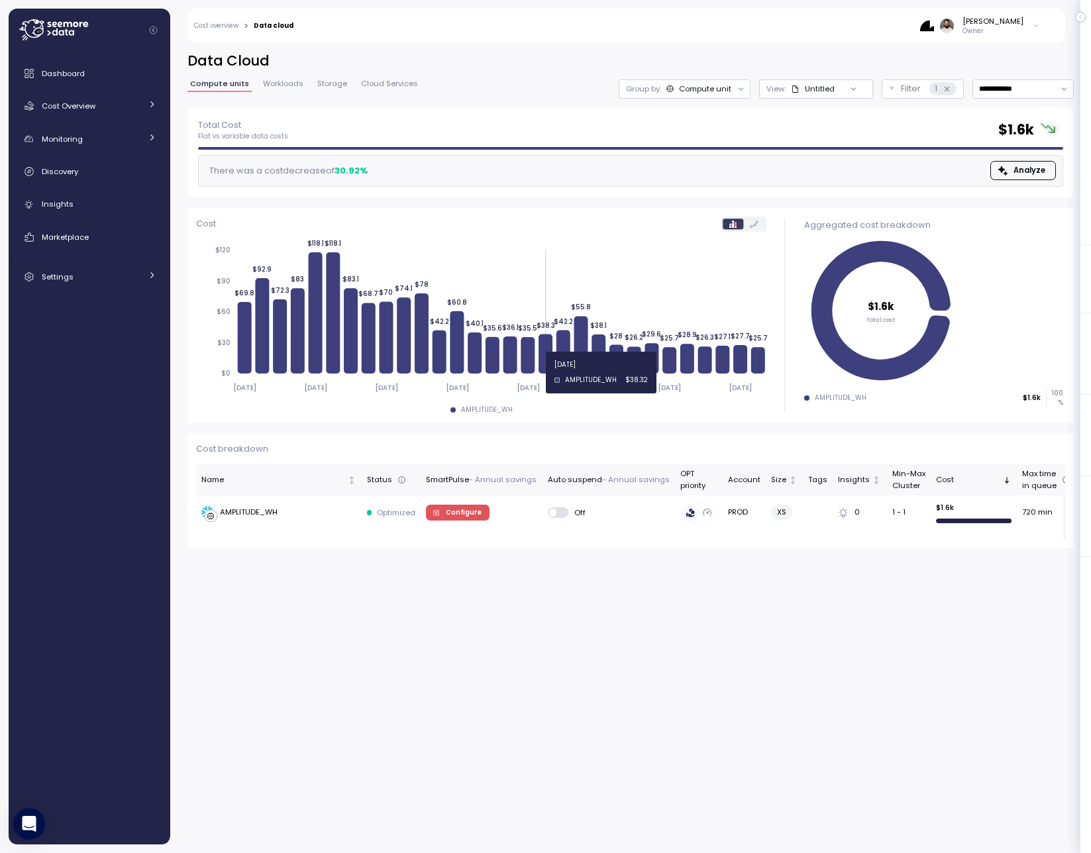
click at [554, 372] on icon "[DATE] [DATE] [DATE] [DATE] [DATE] [DATE] [DATE] [DATE] $0 $30 $60 $90 $120 $69…" at bounding box center [481, 318] width 571 height 163
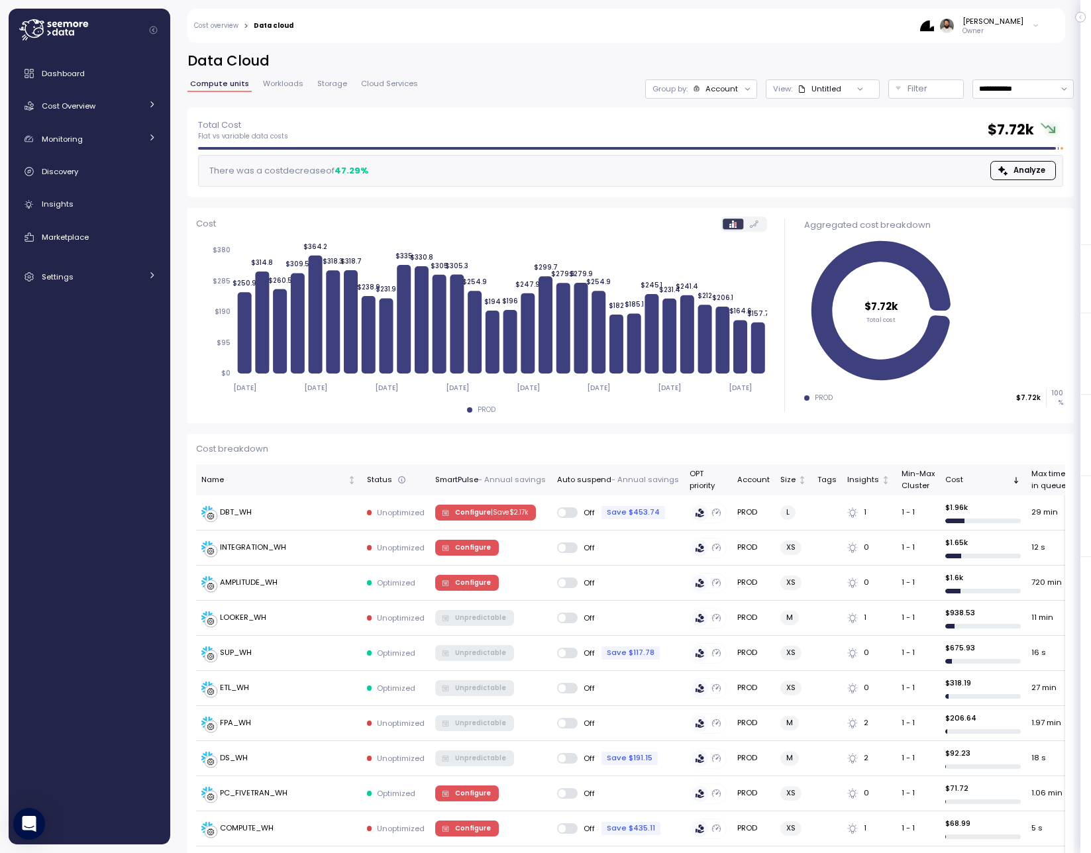
click at [726, 88] on div "Account" at bounding box center [721, 88] width 32 height 11
click at [725, 158] on p "Compute unit" at bounding box center [708, 162] width 52 height 11
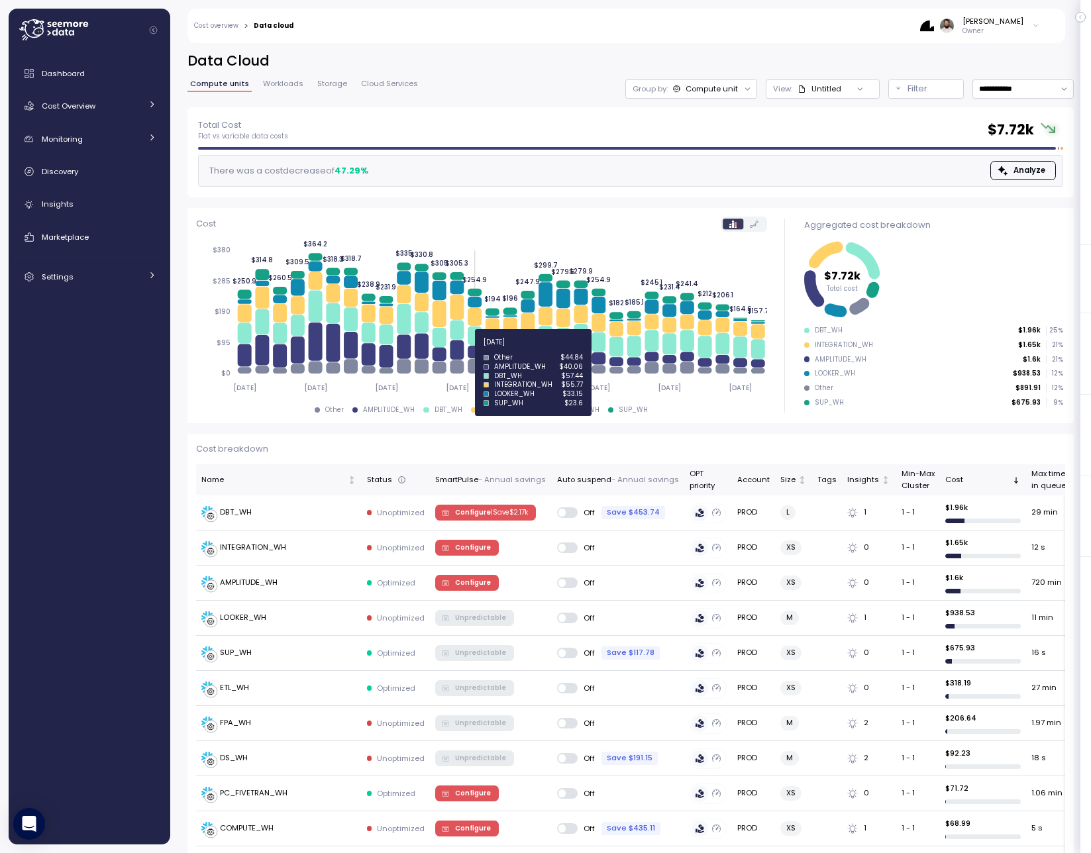
click at [477, 350] on icon at bounding box center [475, 352] width 14 height 13
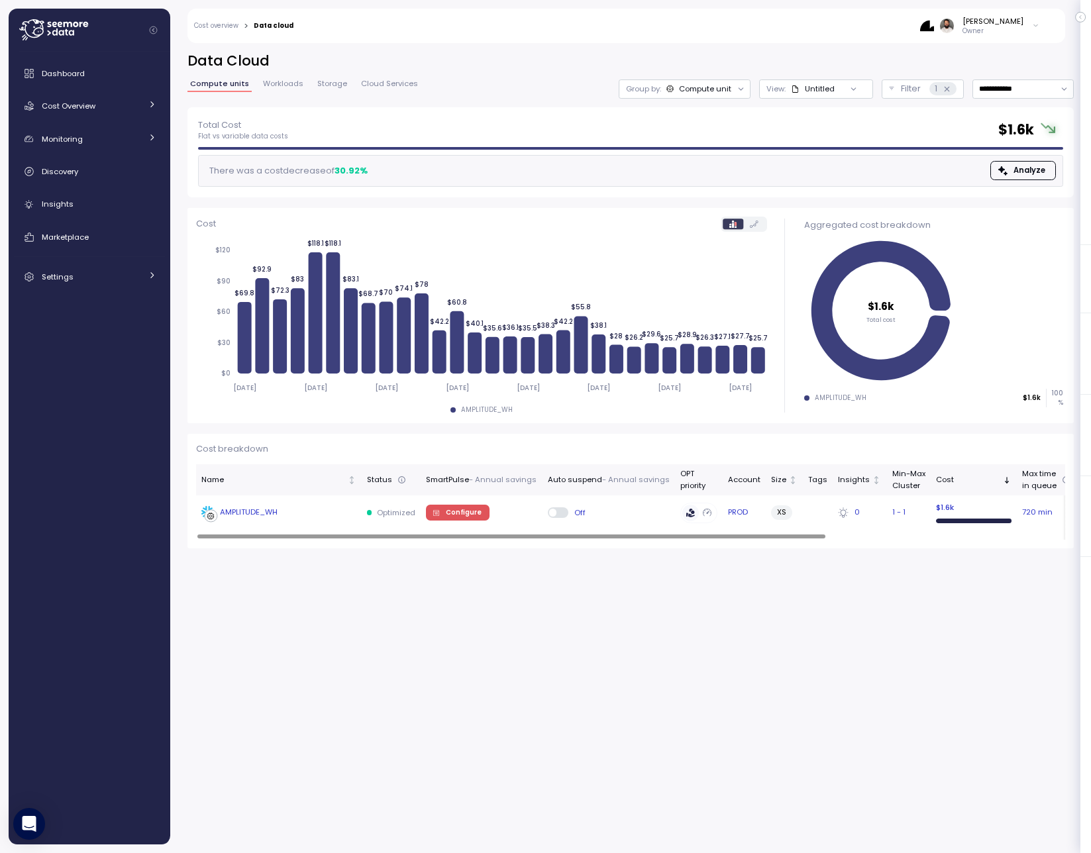
click at [329, 516] on div "AMPLITUDE_WH" at bounding box center [278, 512] width 155 height 13
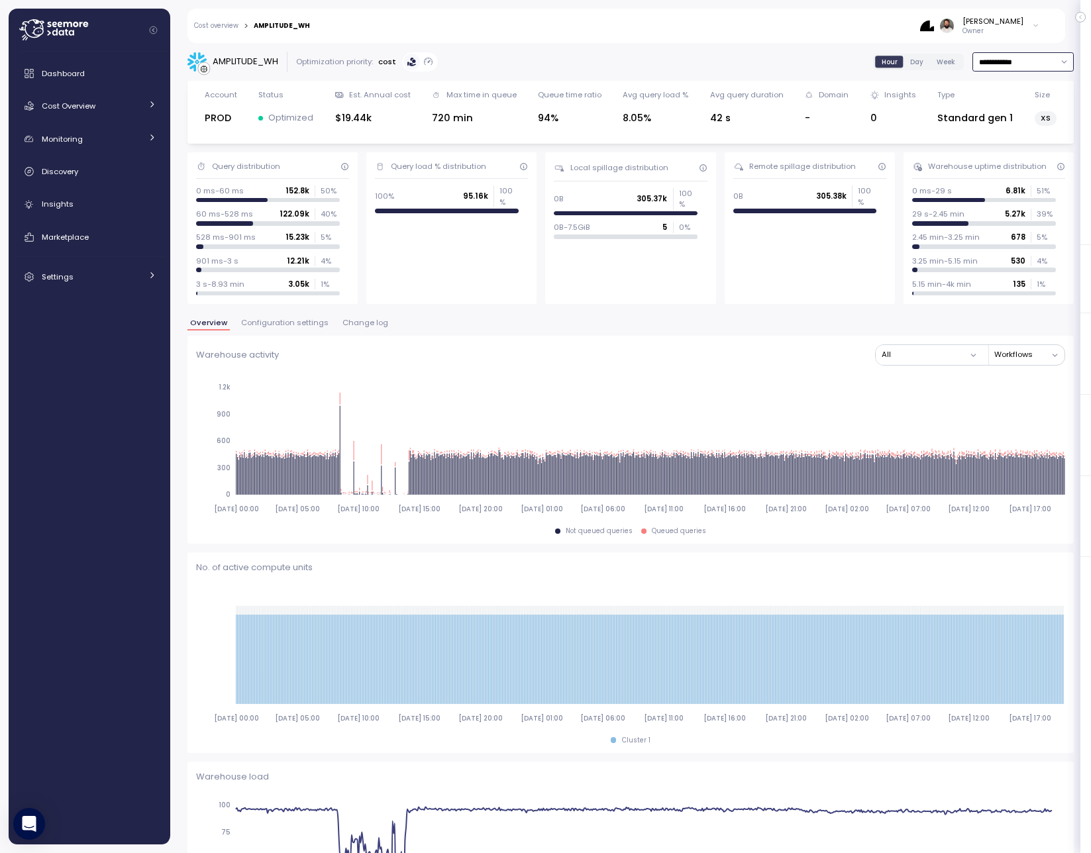
click at [1005, 66] on input "**********" at bounding box center [1022, 61] width 101 height 19
click at [1019, 122] on div "Last 7 days" at bounding box center [1015, 123] width 43 height 11
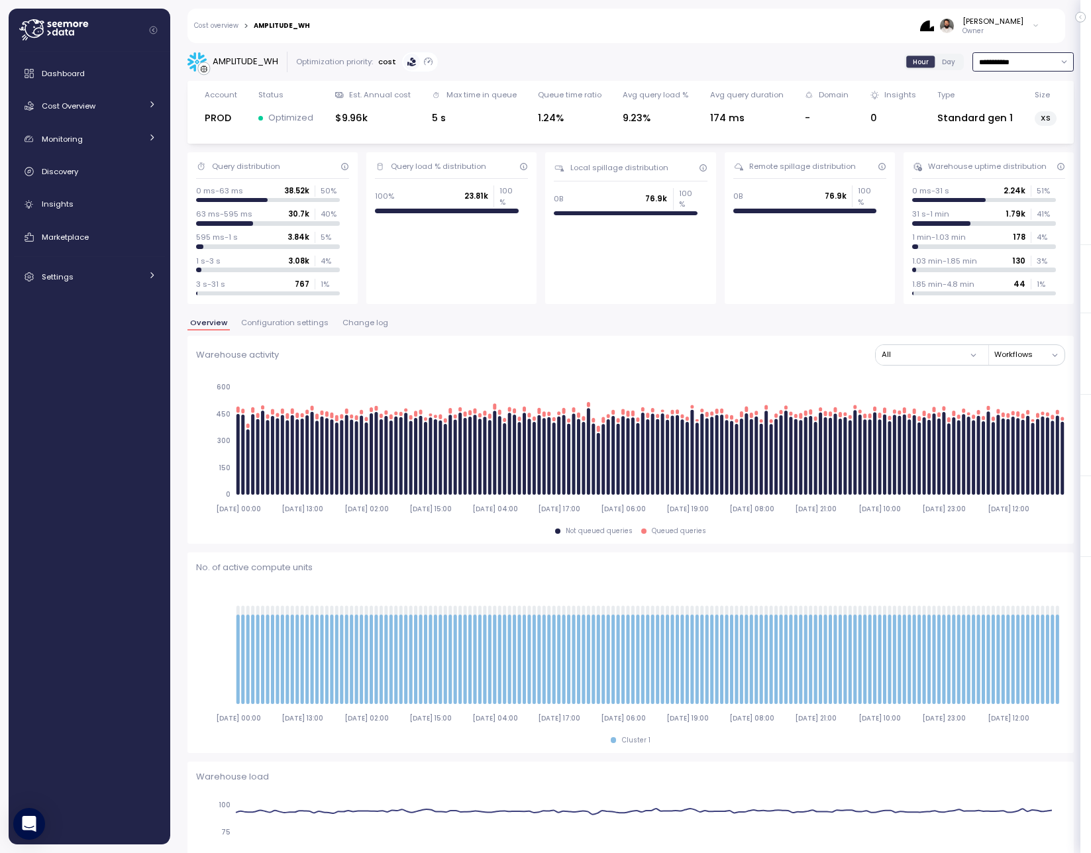
click at [1011, 70] on input "**********" at bounding box center [1022, 61] width 101 height 19
click at [1016, 146] on div "Last 14 days" at bounding box center [1017, 140] width 46 height 11
type input "**********"
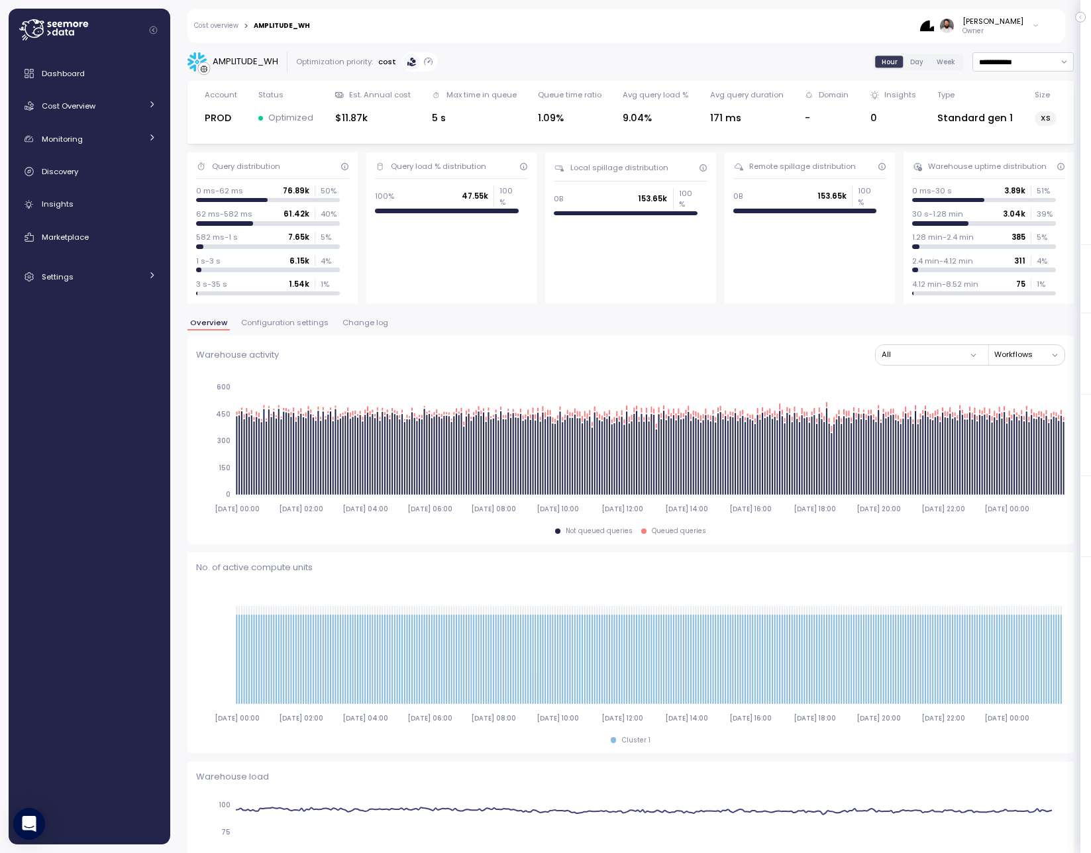
click at [361, 326] on span "Change log" at bounding box center [365, 322] width 46 height 7
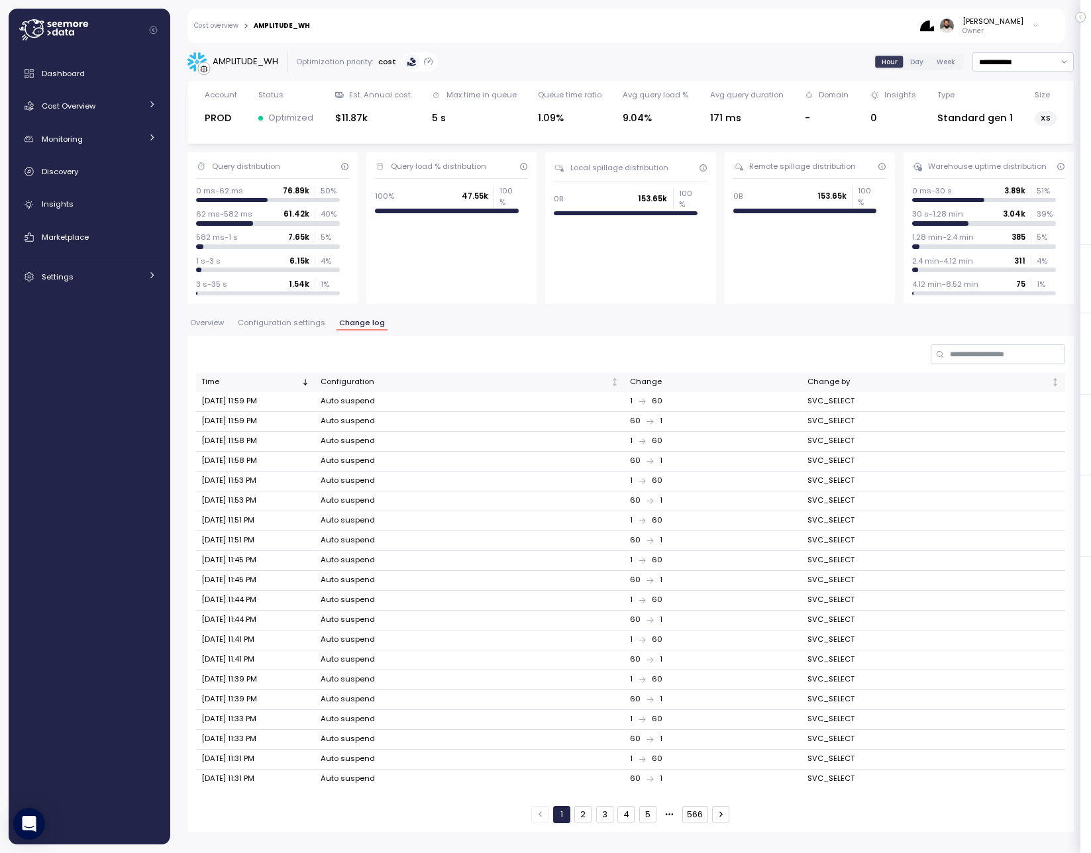
click at [298, 330] on button "Configuration settings" at bounding box center [281, 324] width 93 height 11
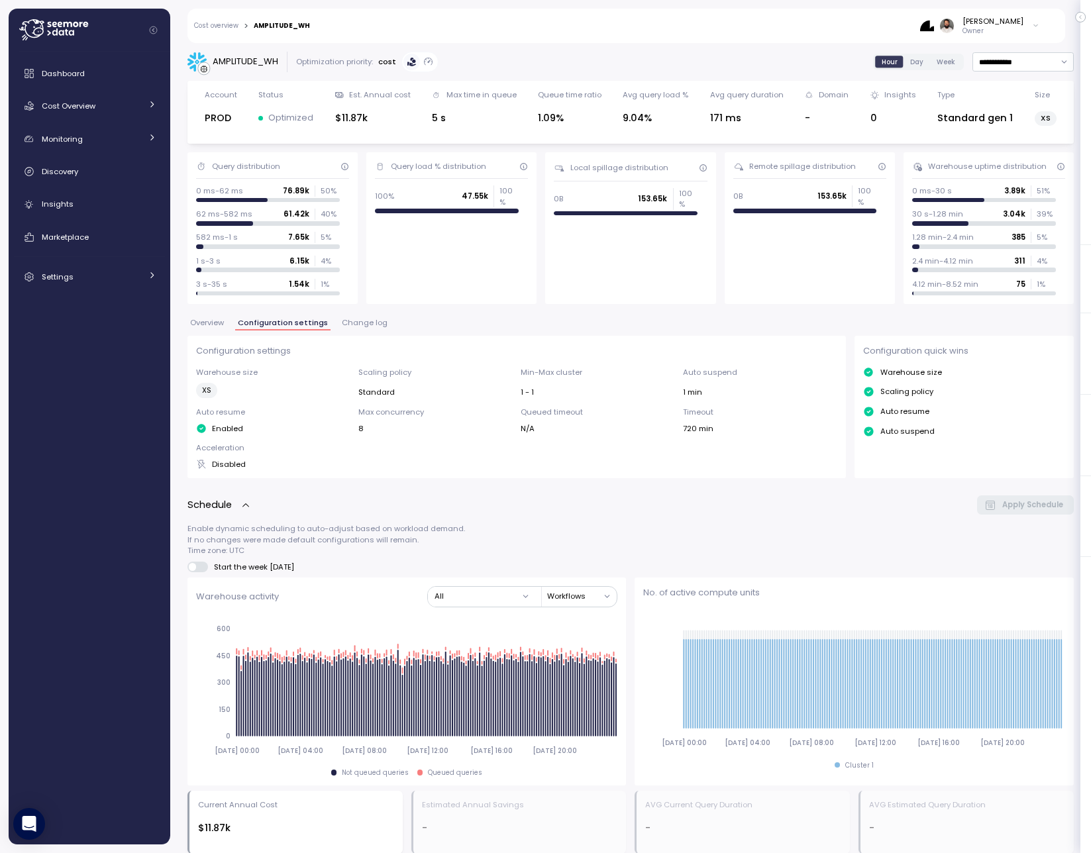
click at [227, 325] on button "Overview" at bounding box center [206, 324] width 39 height 11
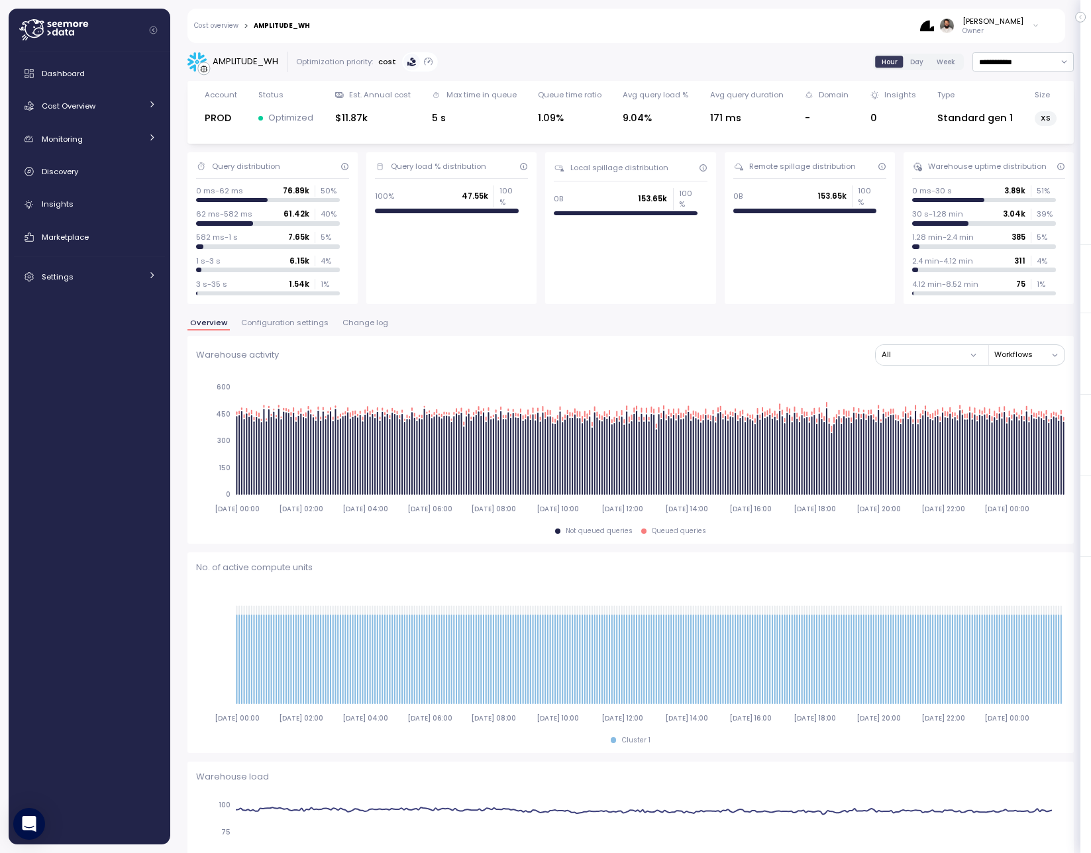
click at [367, 328] on button "Change log" at bounding box center [365, 324] width 51 height 11
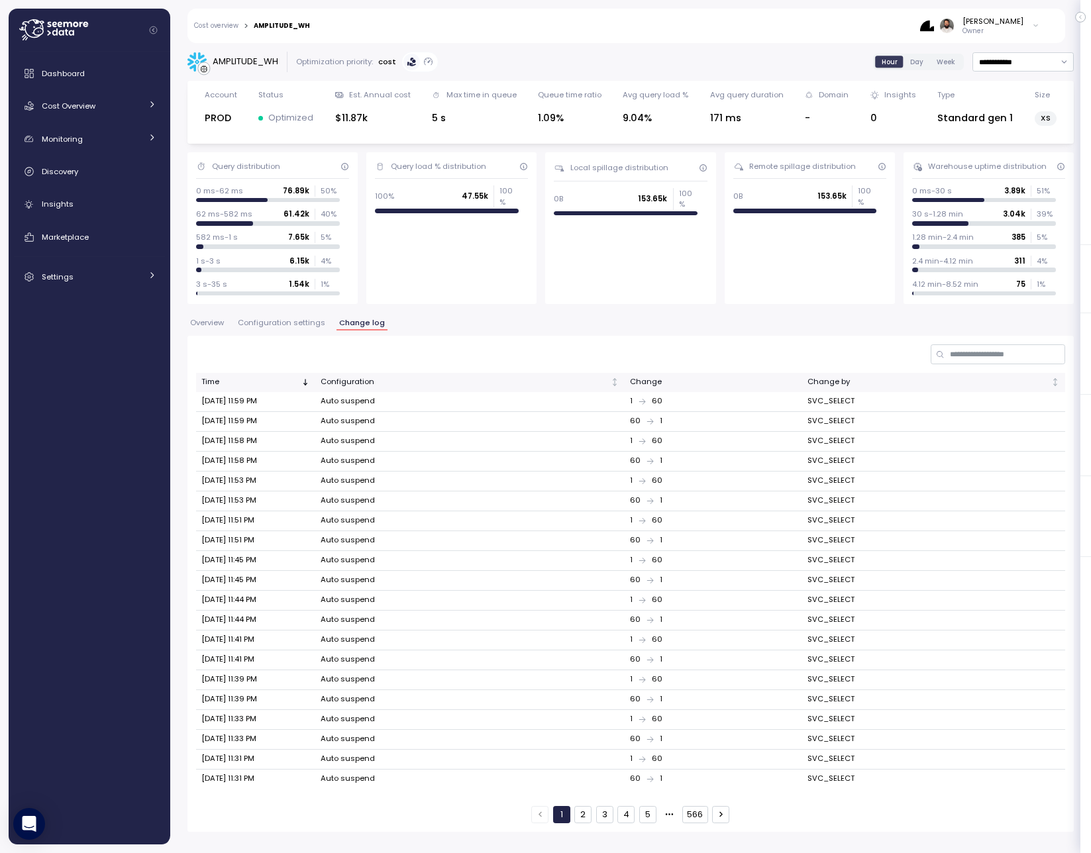
click at [231, 28] on link "Cost overview" at bounding box center [216, 26] width 44 height 7
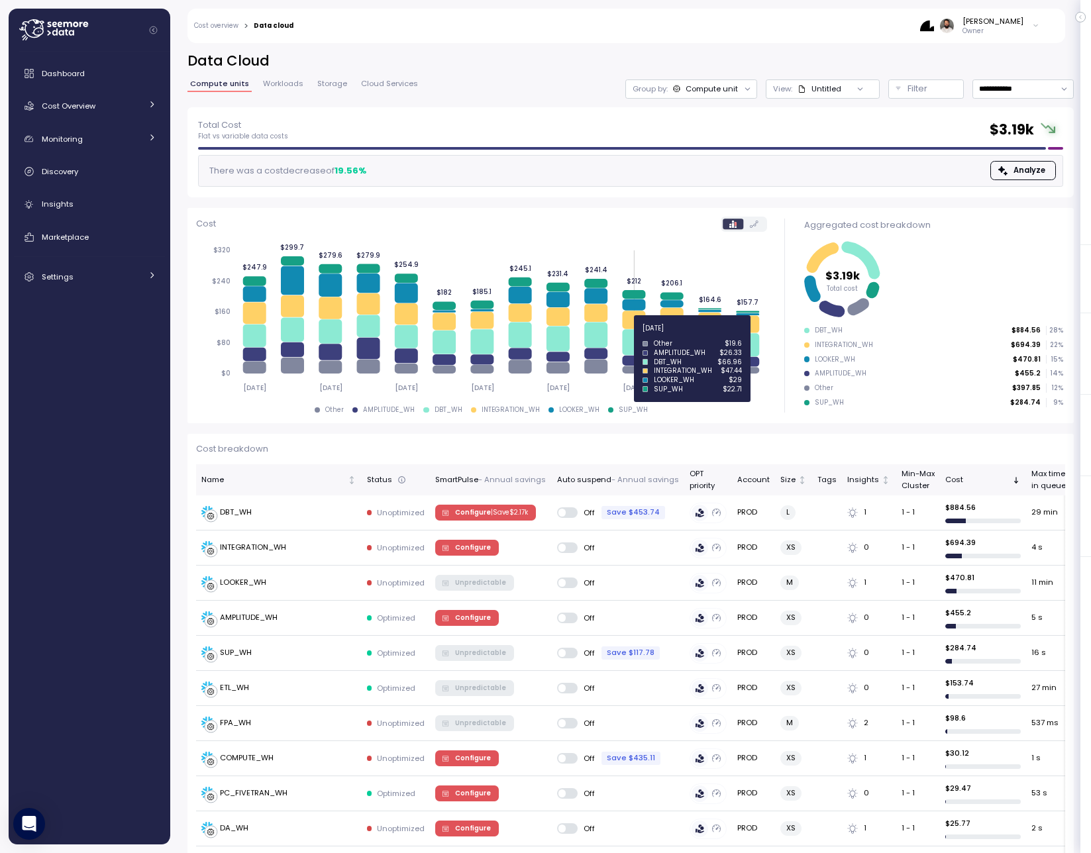
click at [637, 336] on icon at bounding box center [633, 342] width 23 height 26
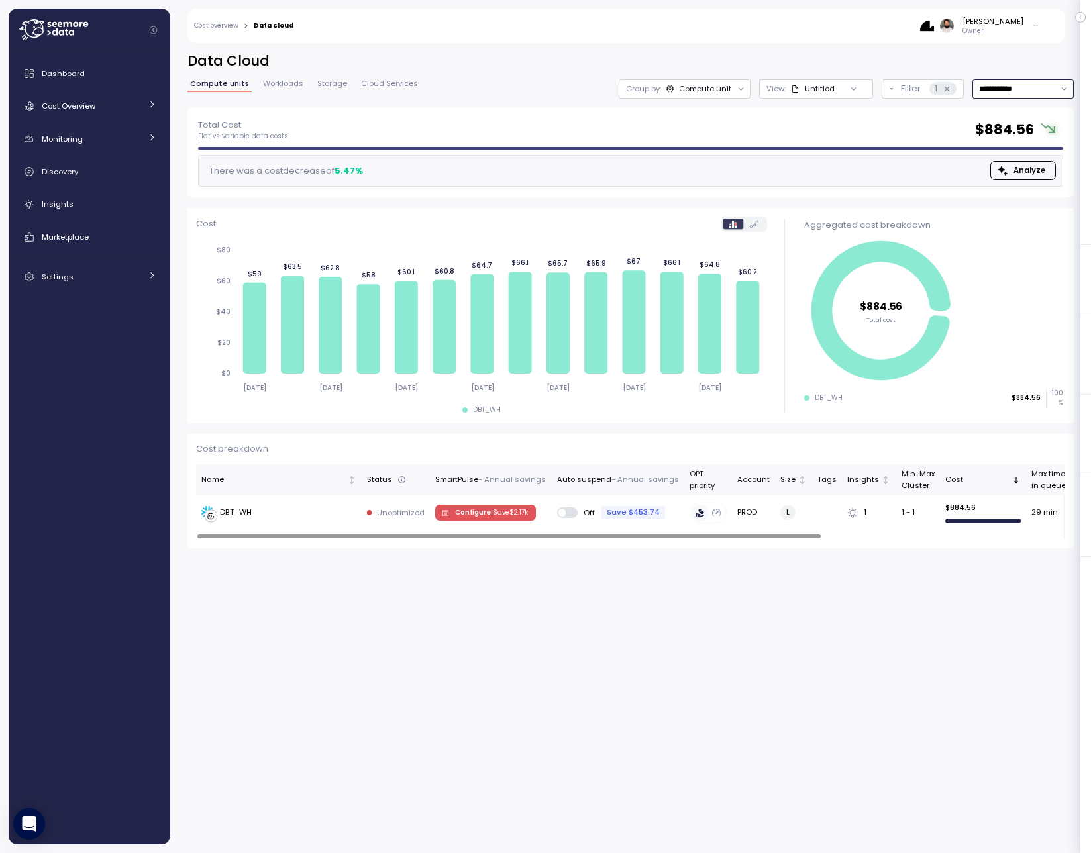
click at [1012, 87] on input "**********" at bounding box center [1022, 88] width 101 height 19
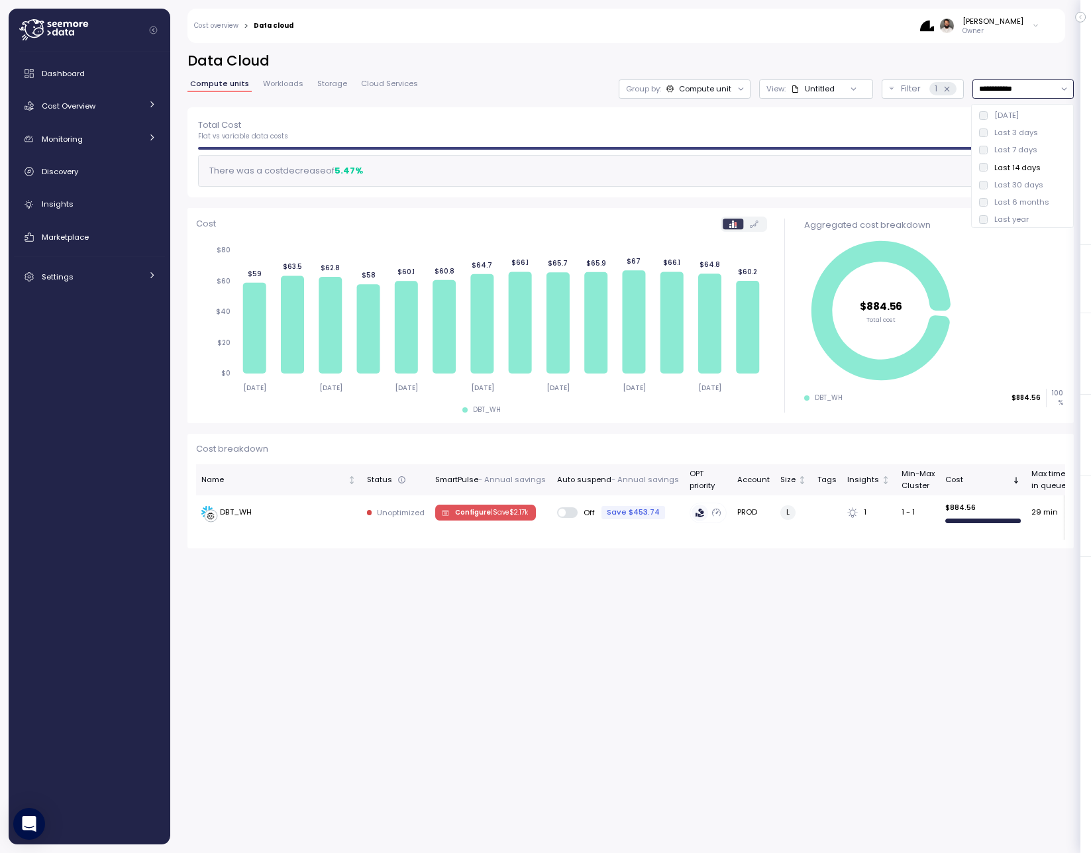
click at [1010, 188] on div "Last 30 days" at bounding box center [1018, 185] width 49 height 11
type input "**********"
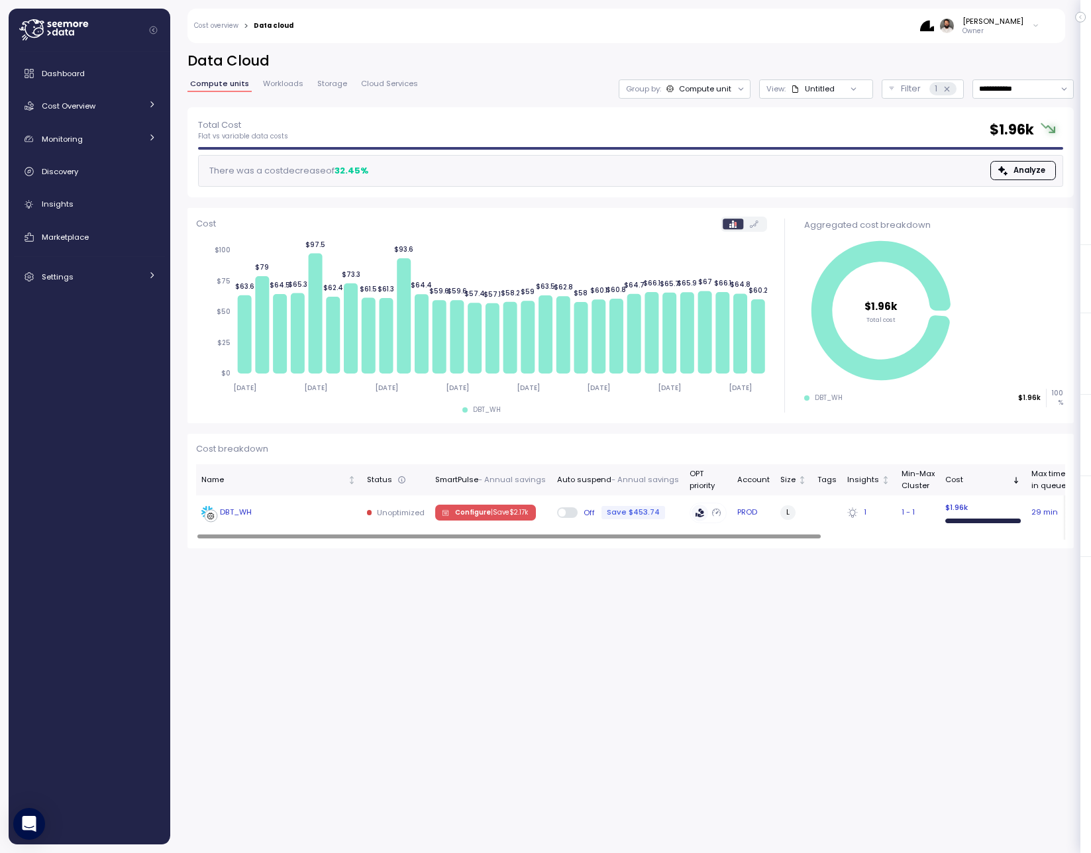
click at [276, 516] on div "DBT_WH" at bounding box center [278, 512] width 155 height 13
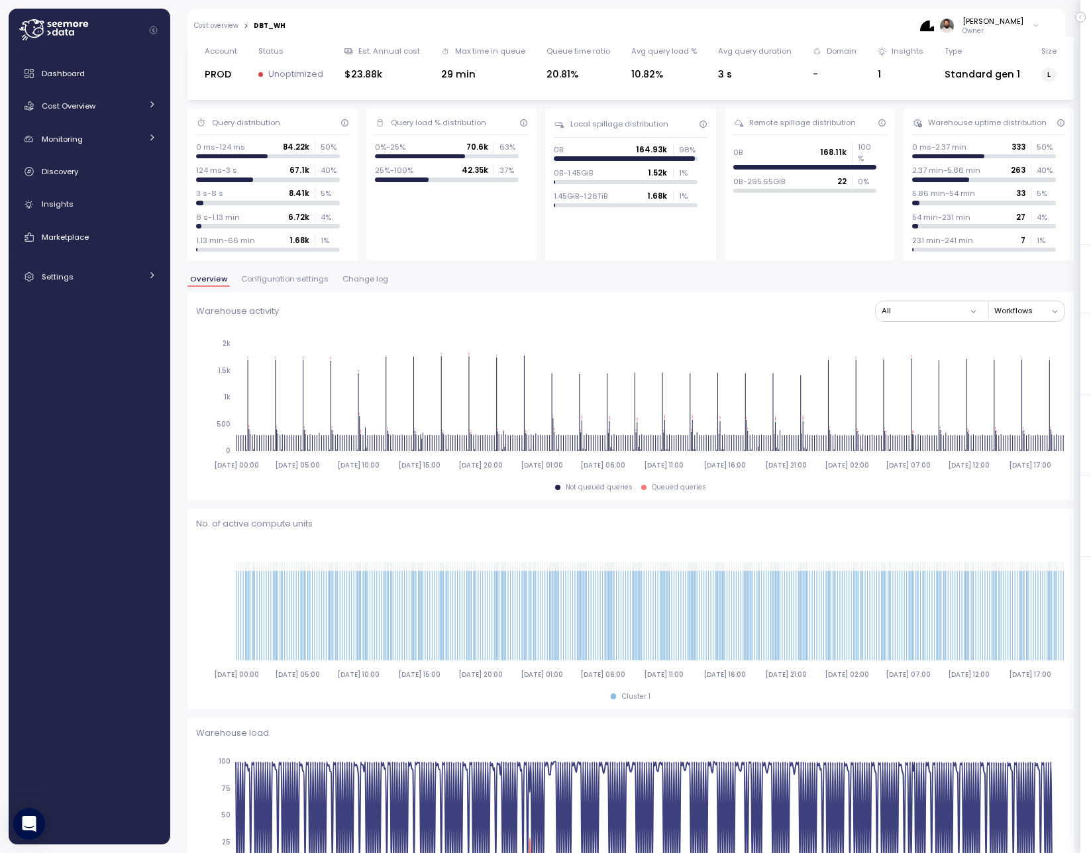
scroll to position [34, 0]
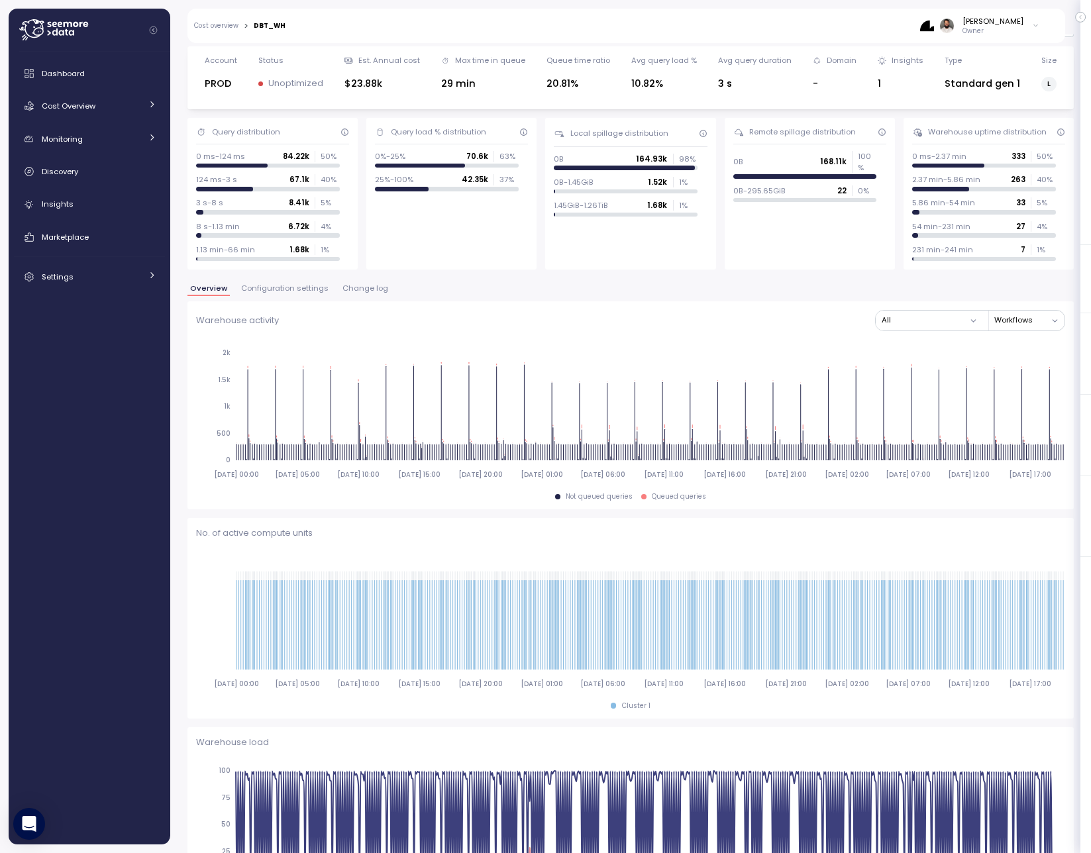
click at [346, 286] on span "Change log" at bounding box center [365, 288] width 46 height 7
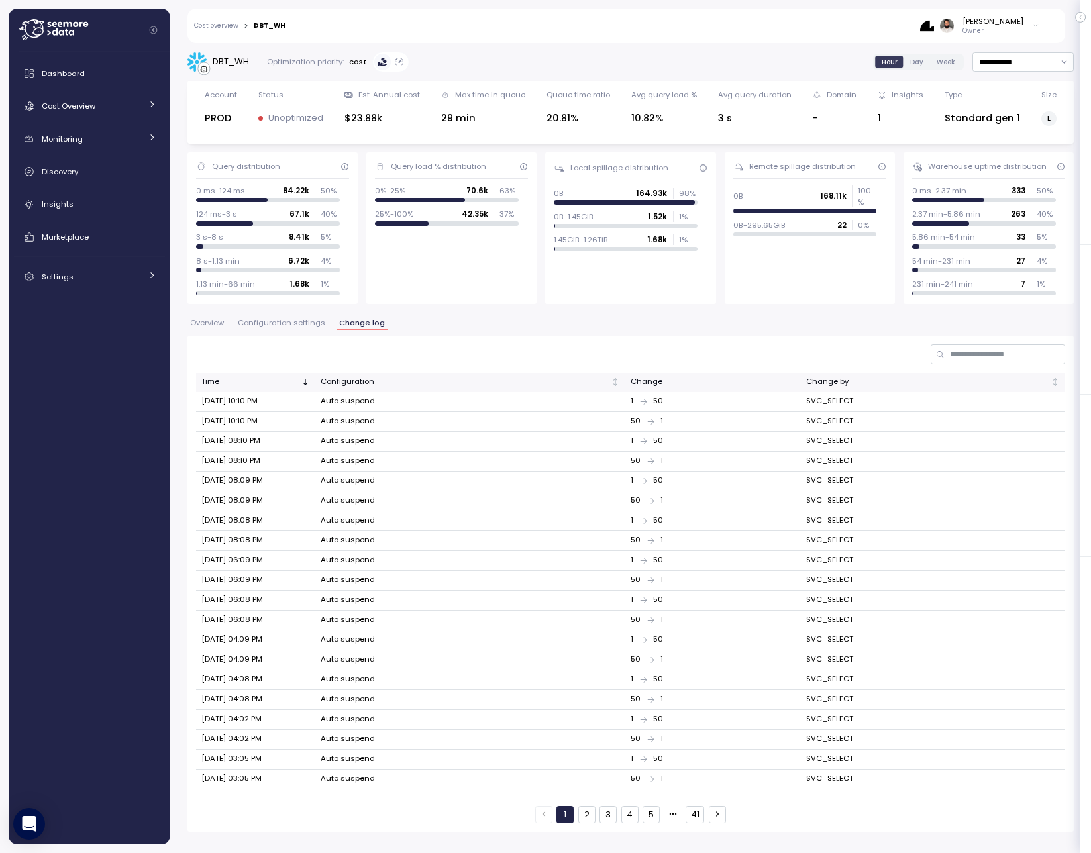
click at [305, 333] on div "Overview Configuration settings Change log" at bounding box center [630, 327] width 886 height 17
click at [302, 329] on button "Configuration settings" at bounding box center [281, 324] width 93 height 11
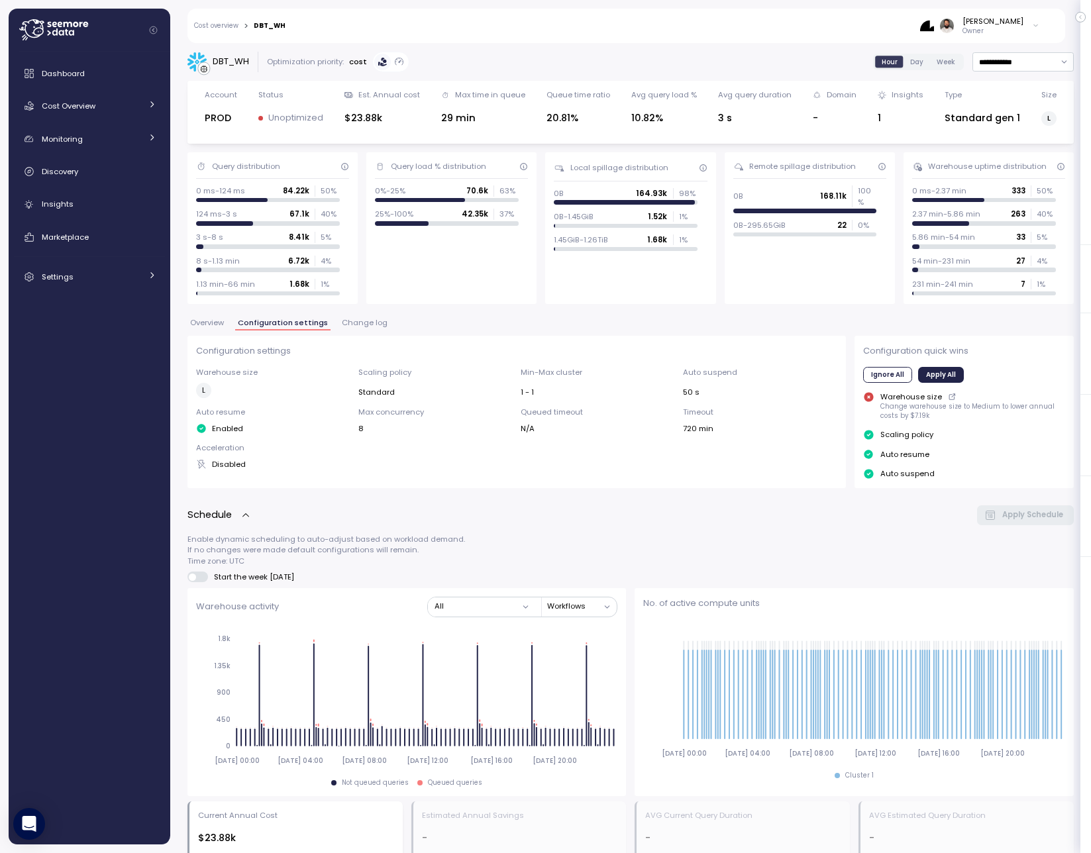
click at [199, 336] on div "Configuration settings Warehouse size L Scaling policy Standard Min-Max cluster…" at bounding box center [516, 412] width 658 height 152
click at [205, 324] on span "Overview" at bounding box center [207, 322] width 34 height 7
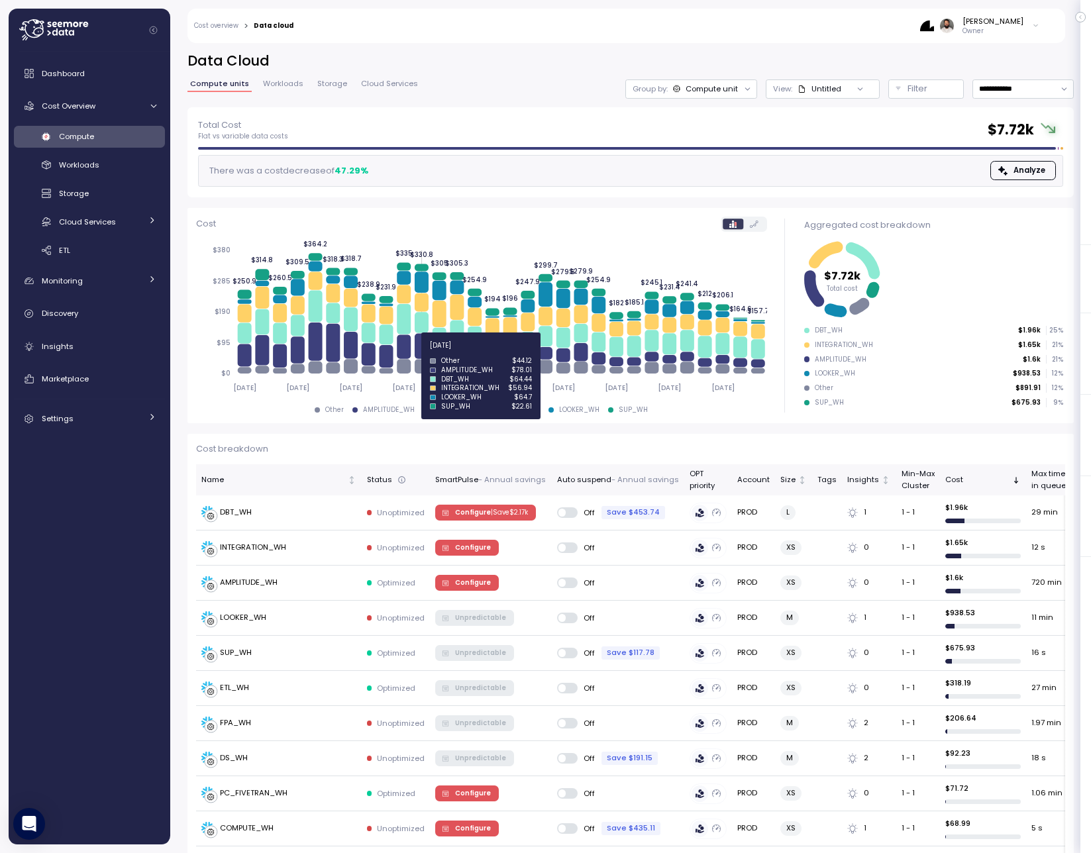
click at [417, 352] on icon at bounding box center [422, 345] width 14 height 25
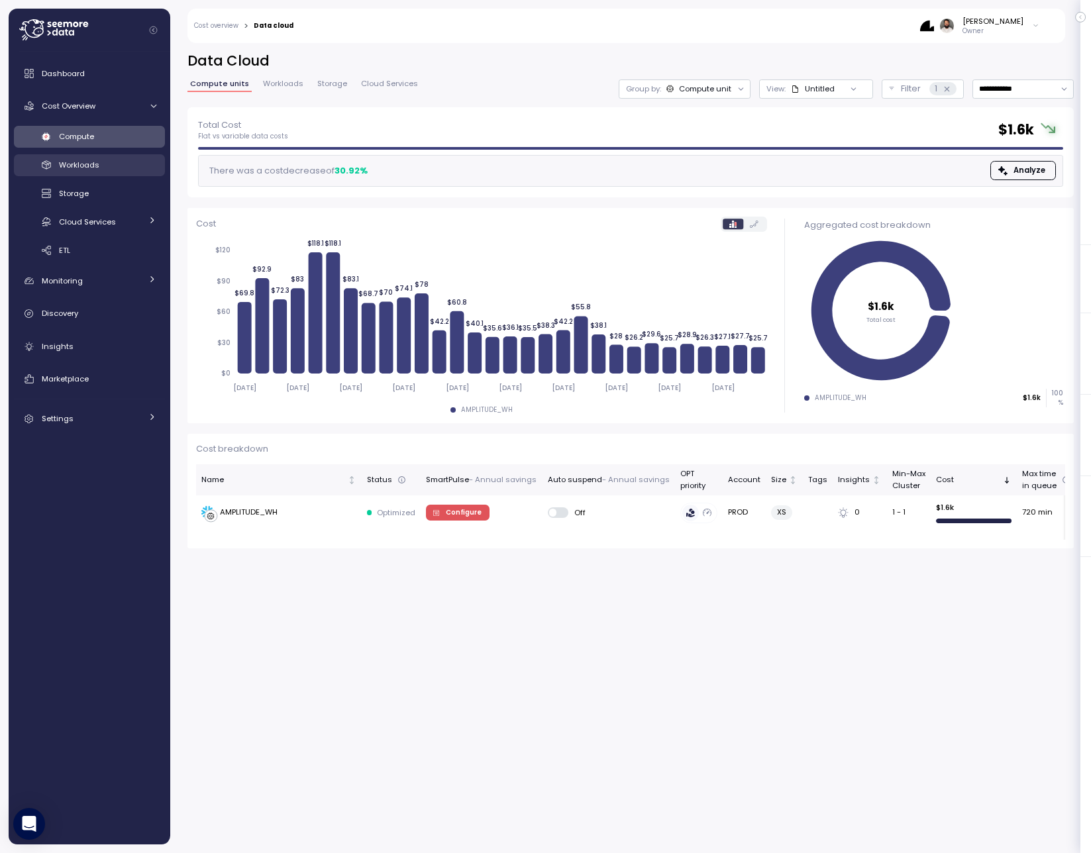
click at [132, 157] on link "Workloads" at bounding box center [89, 165] width 151 height 22
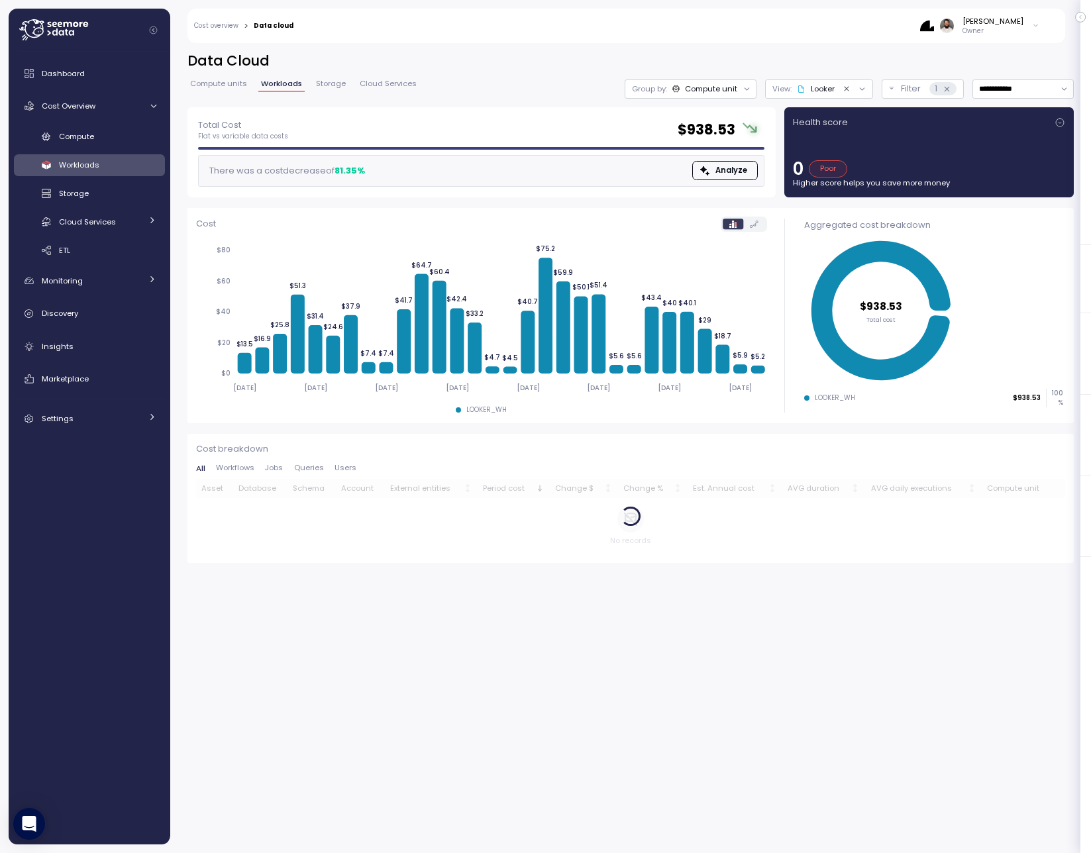
click at [226, 85] on span "Compute units" at bounding box center [218, 83] width 57 height 7
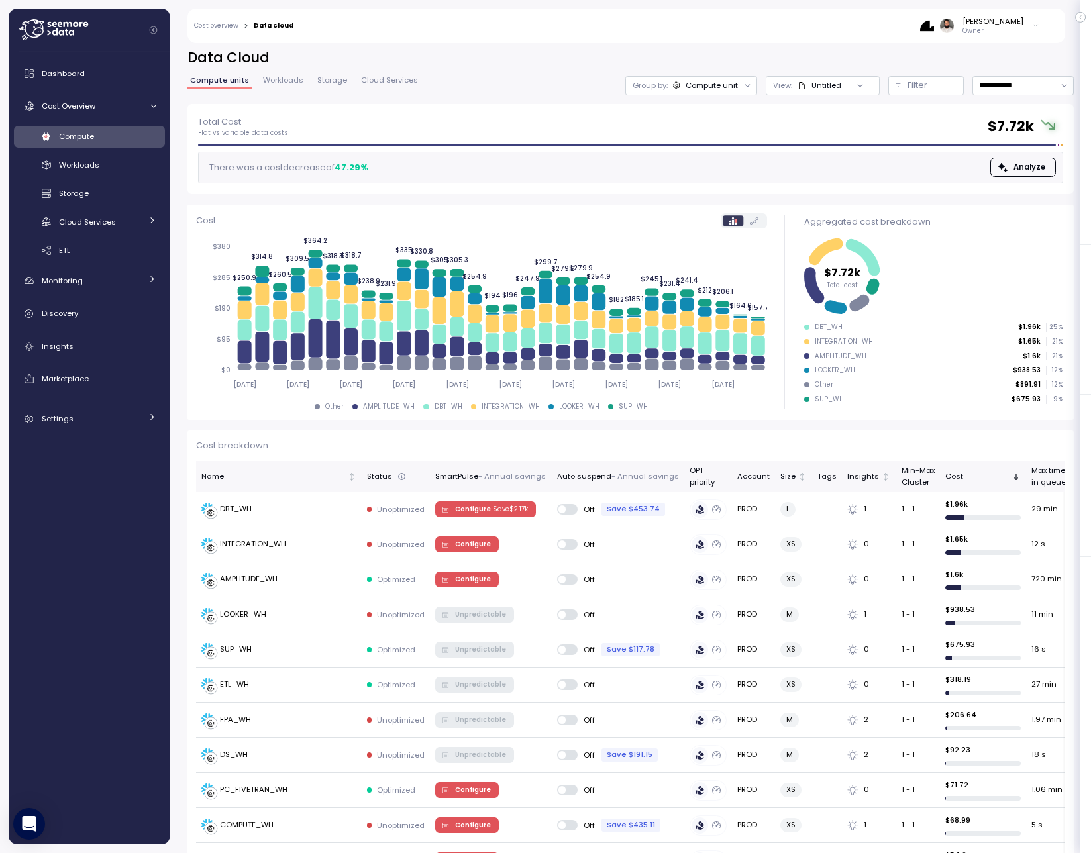
scroll to position [4, 0]
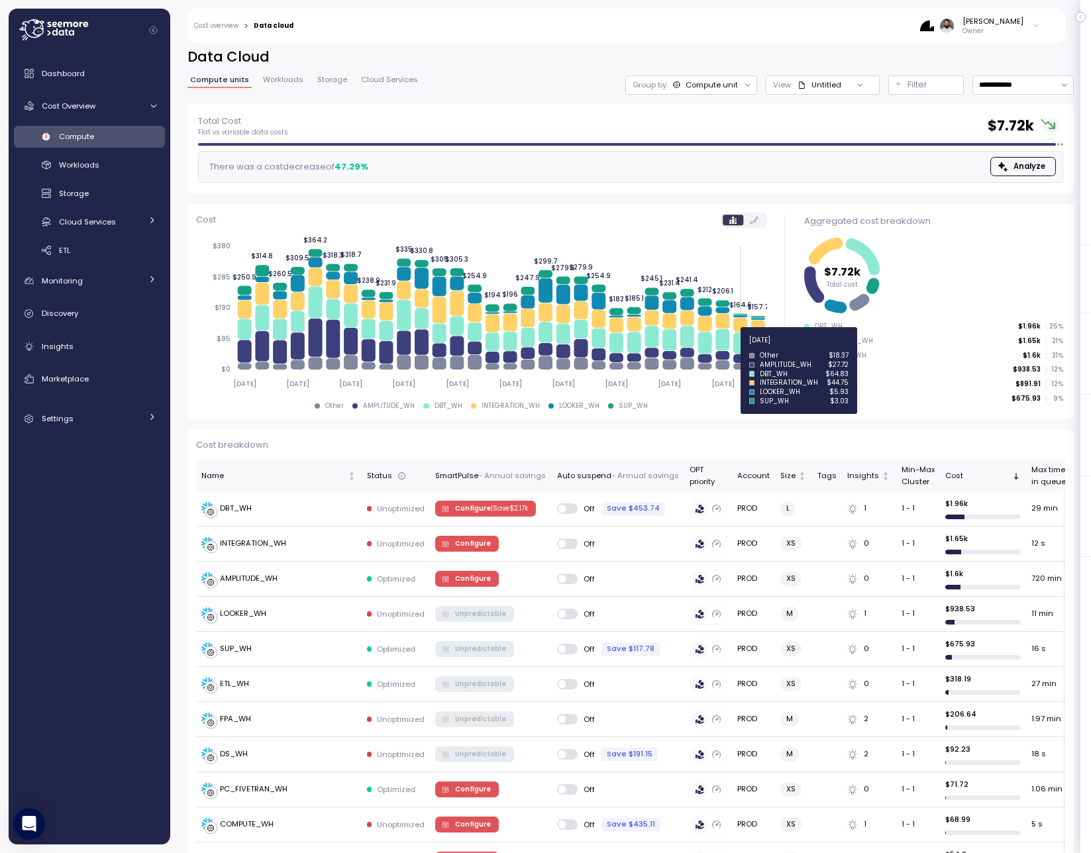
click at [738, 348] on icon at bounding box center [740, 343] width 14 height 21
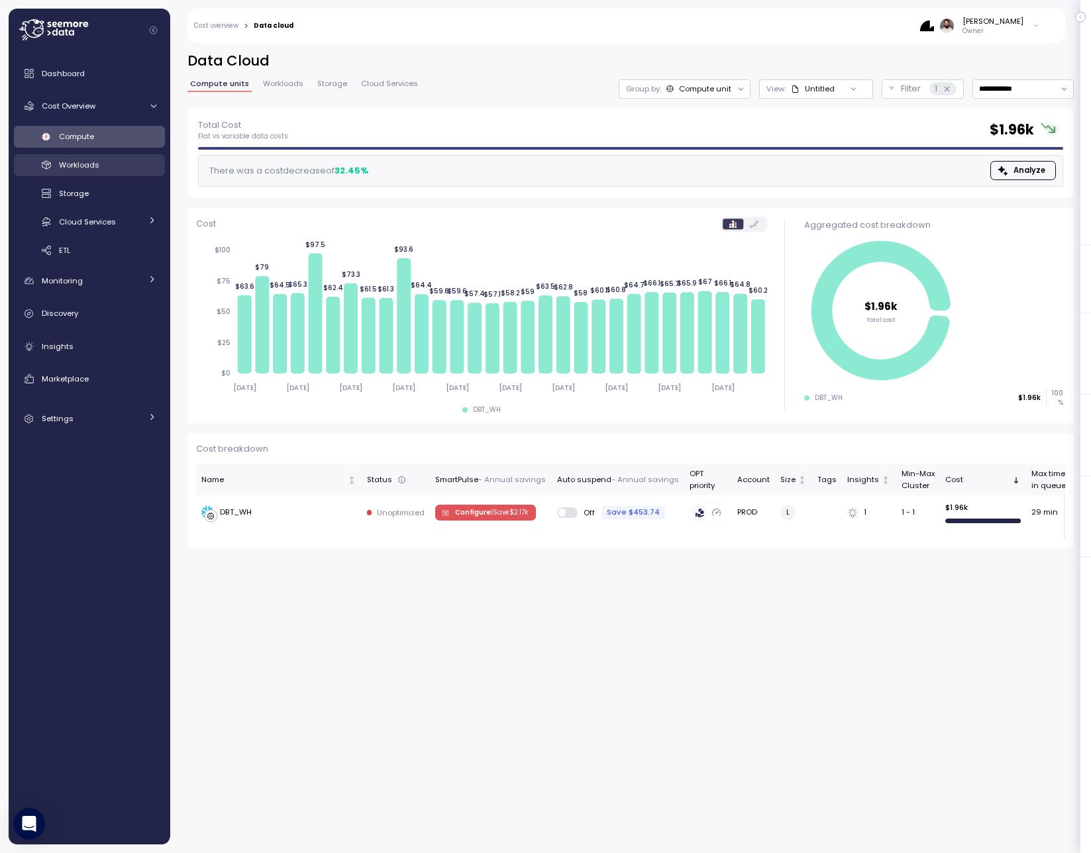
click at [58, 158] on link "Workloads" at bounding box center [89, 165] width 151 height 22
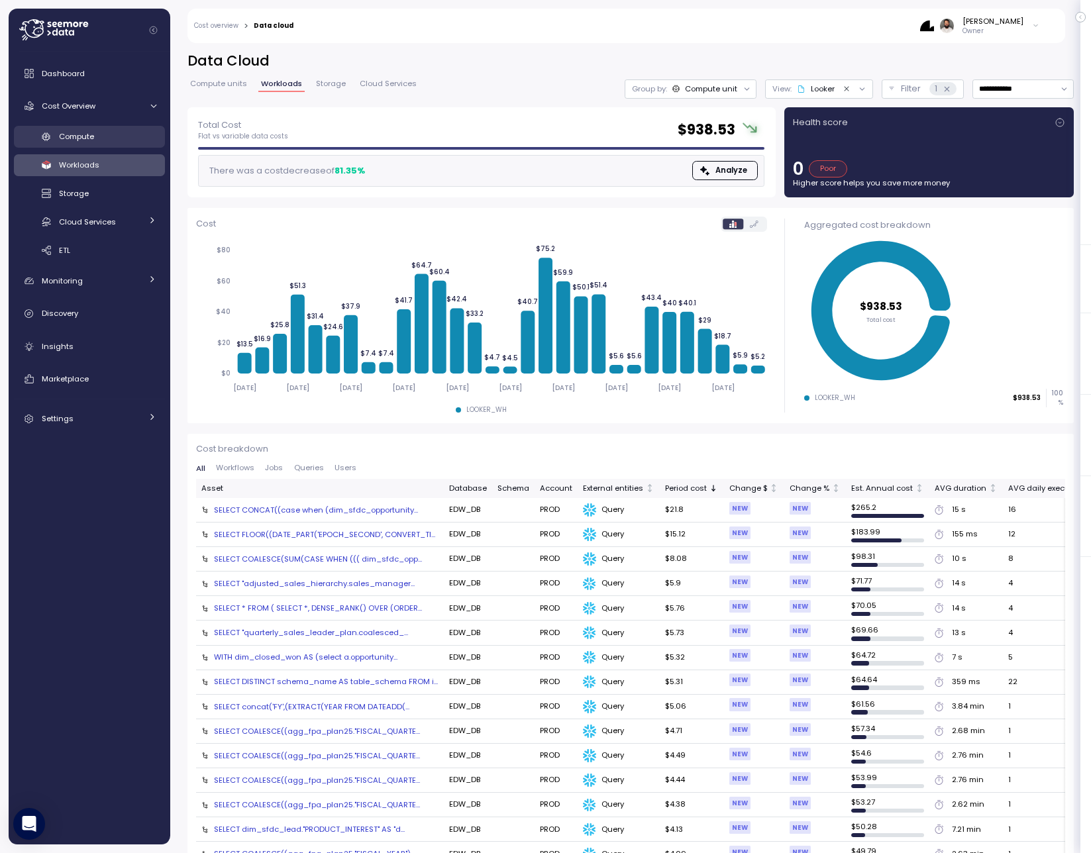
click at [66, 140] on span "Compute" at bounding box center [76, 136] width 35 height 11
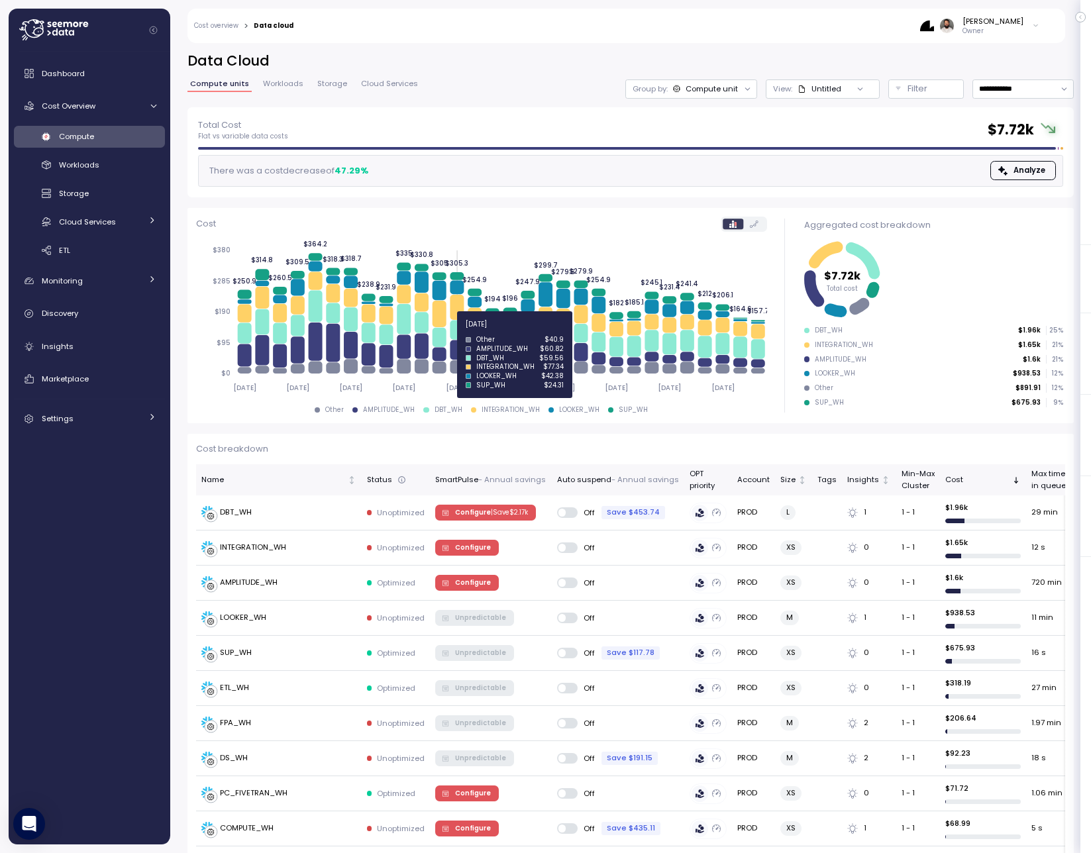
click at [452, 332] on icon at bounding box center [457, 329] width 14 height 19
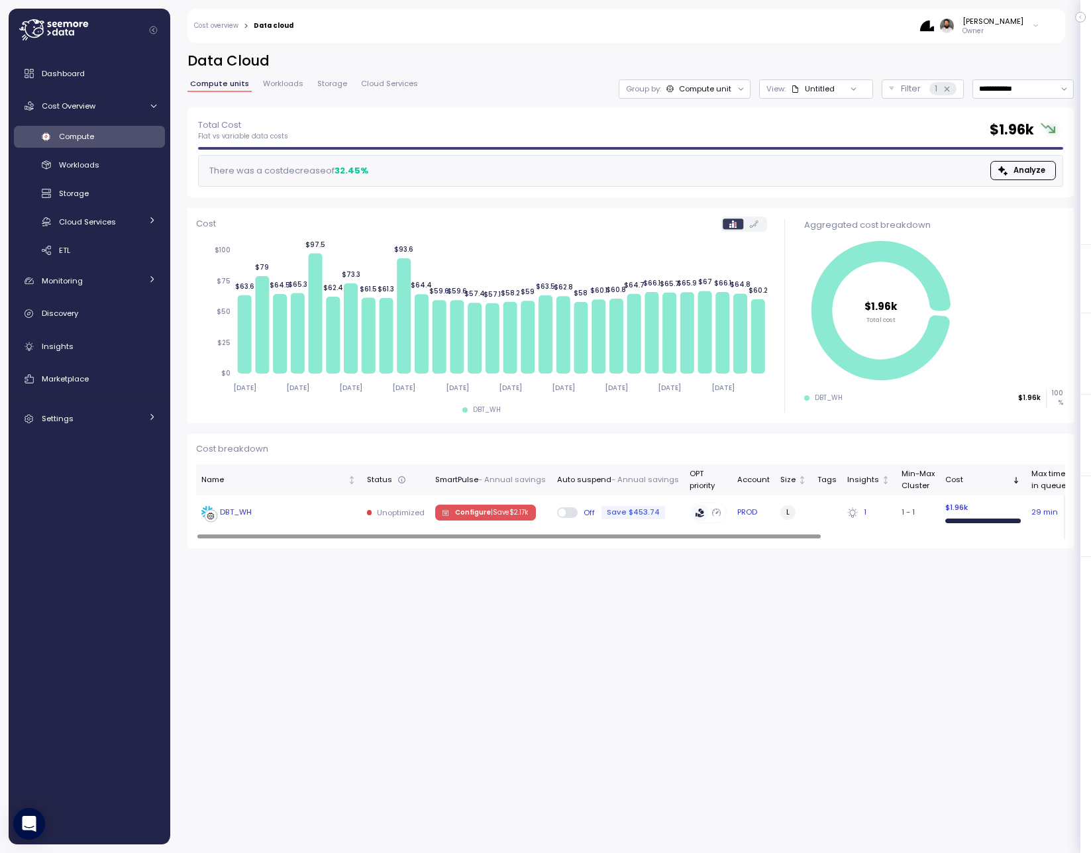
click at [299, 518] on div "DBT_WH" at bounding box center [278, 512] width 155 height 13
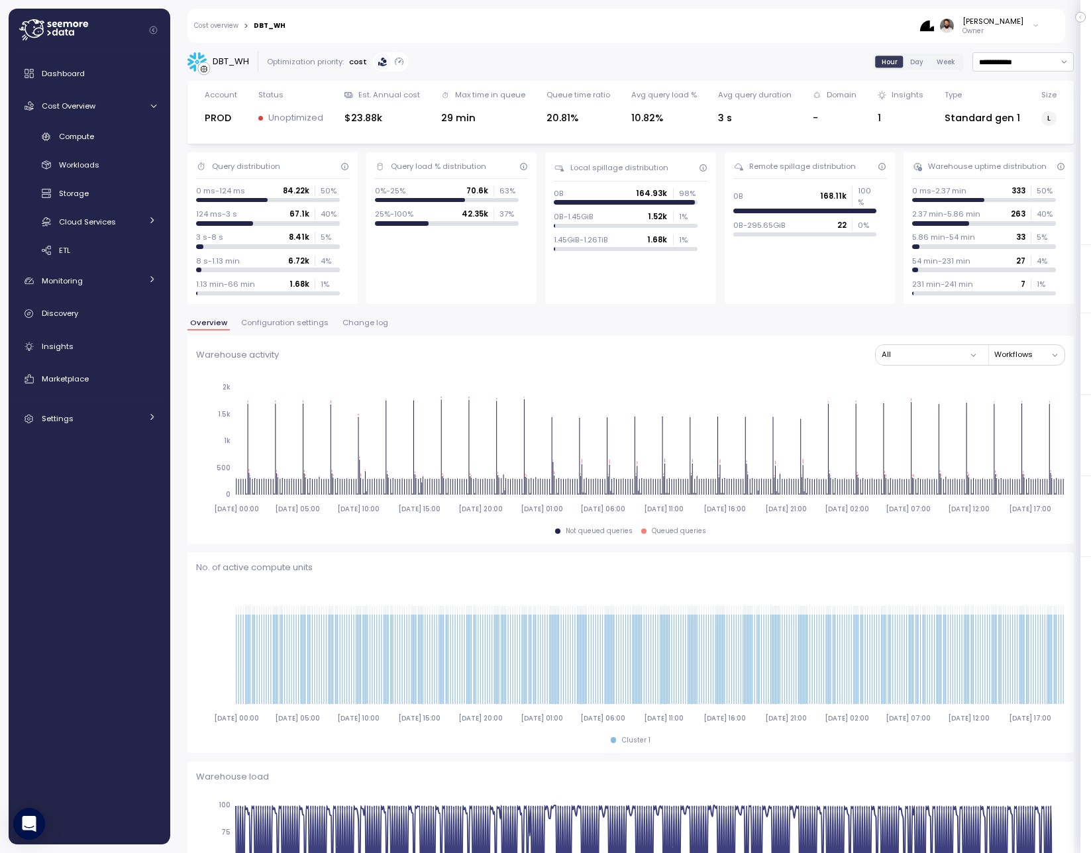
click at [362, 324] on span "Change log" at bounding box center [365, 322] width 46 height 7
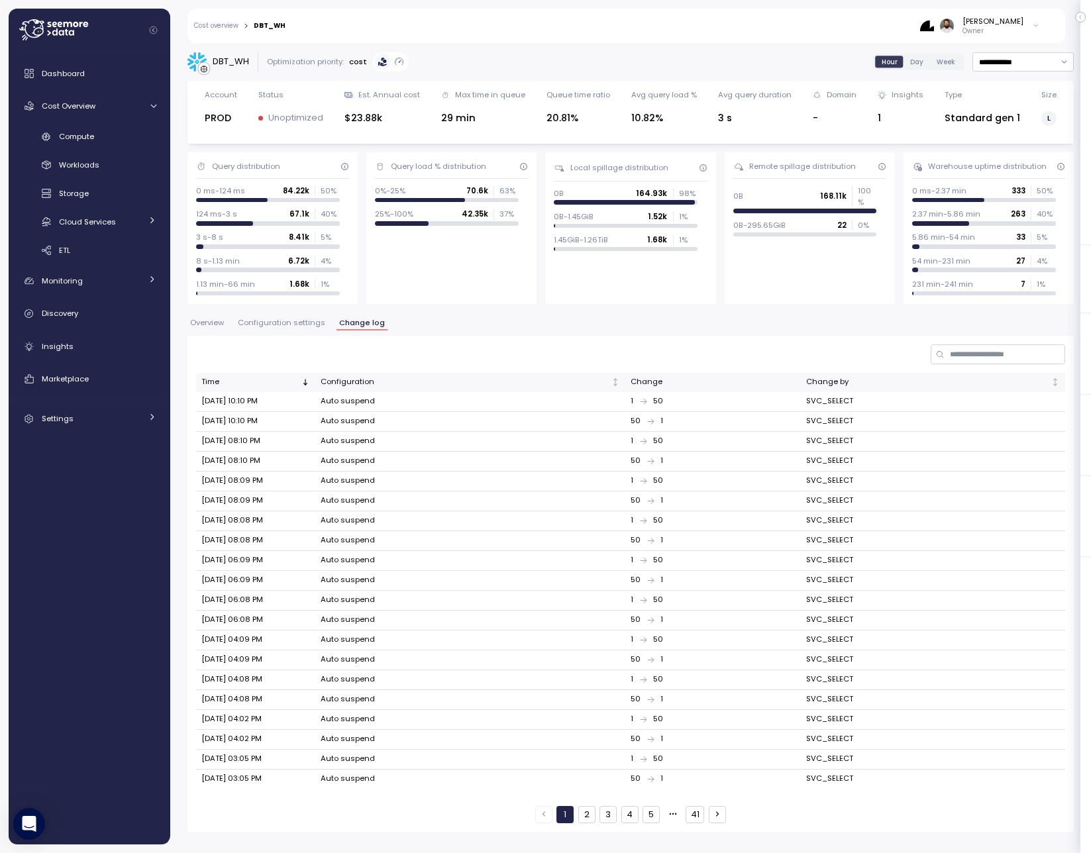
click at [221, 324] on span "Overview" at bounding box center [207, 322] width 34 height 7
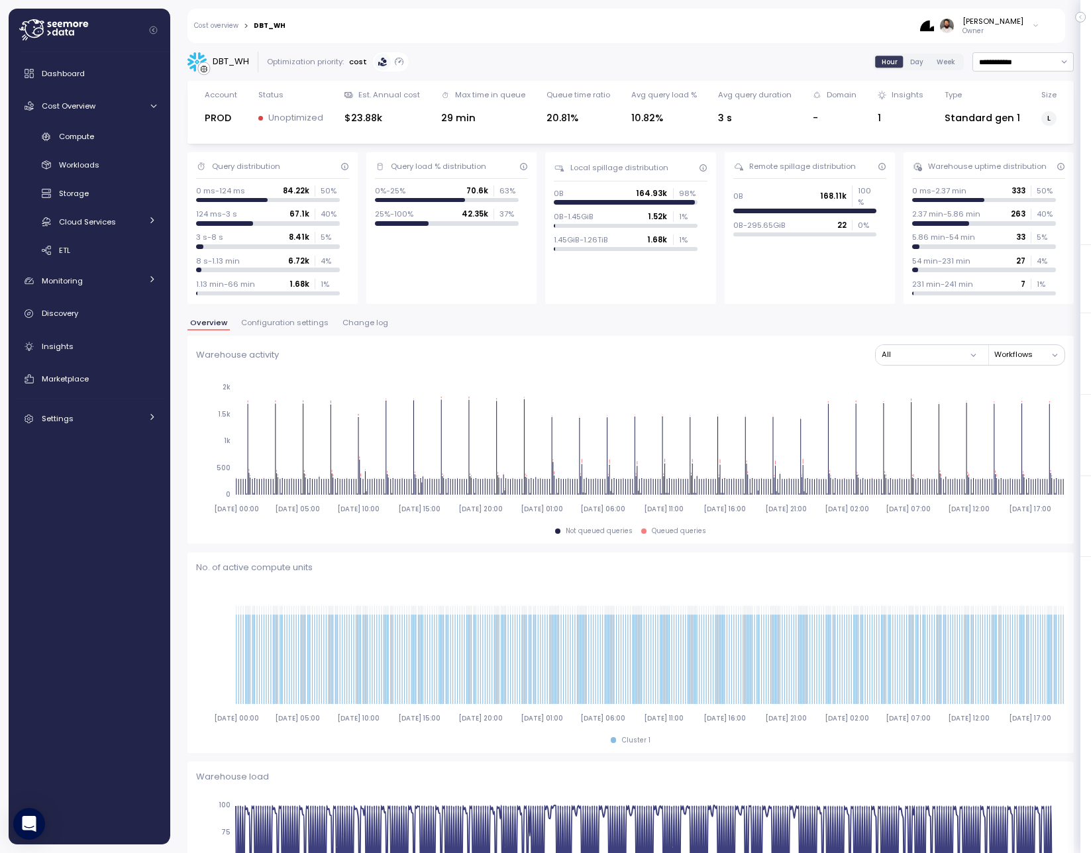
click at [911, 62] on span "Day" at bounding box center [916, 62] width 13 height 10
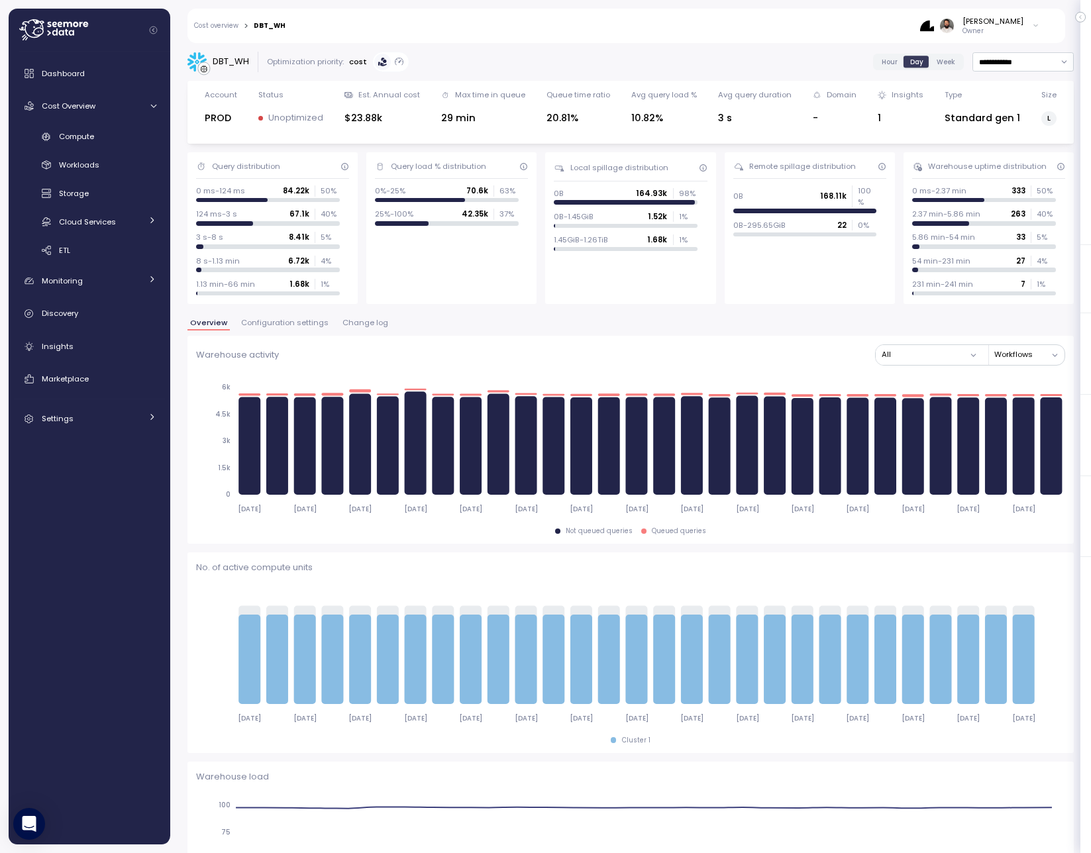
click at [348, 326] on span "Change log" at bounding box center [365, 322] width 46 height 7
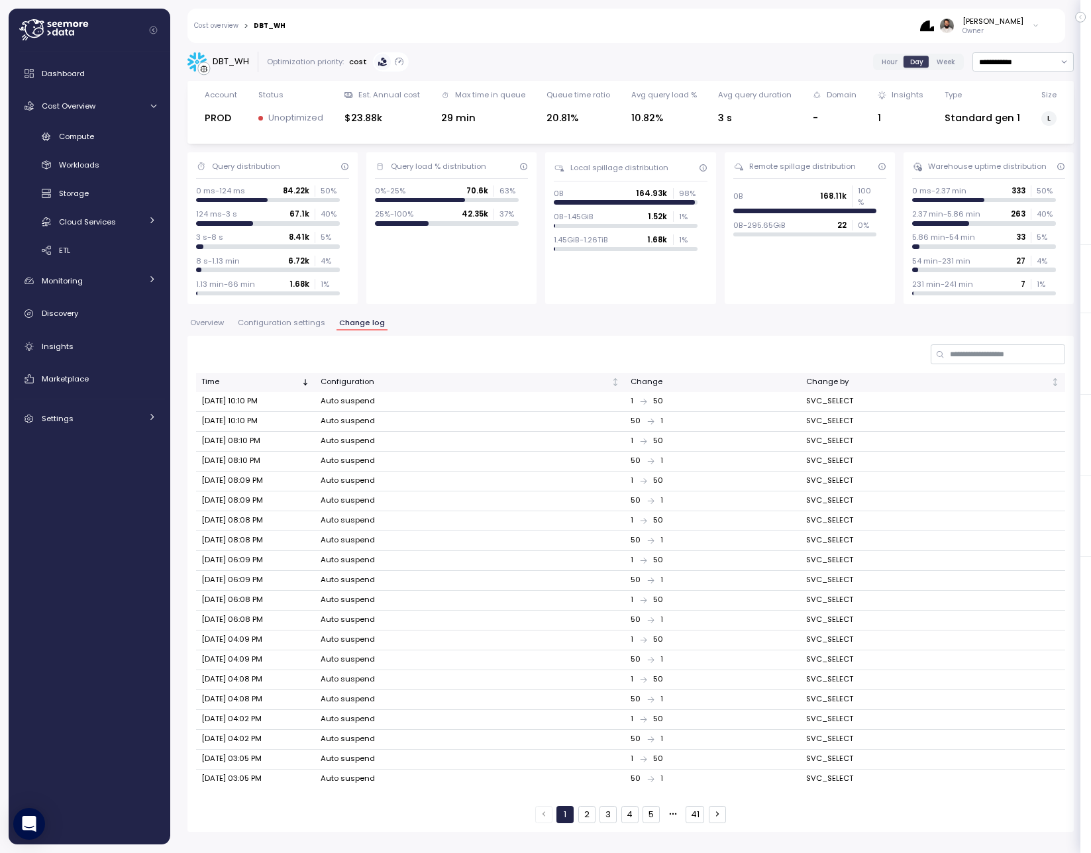
click at [286, 327] on span "Configuration settings" at bounding box center [281, 322] width 87 height 7
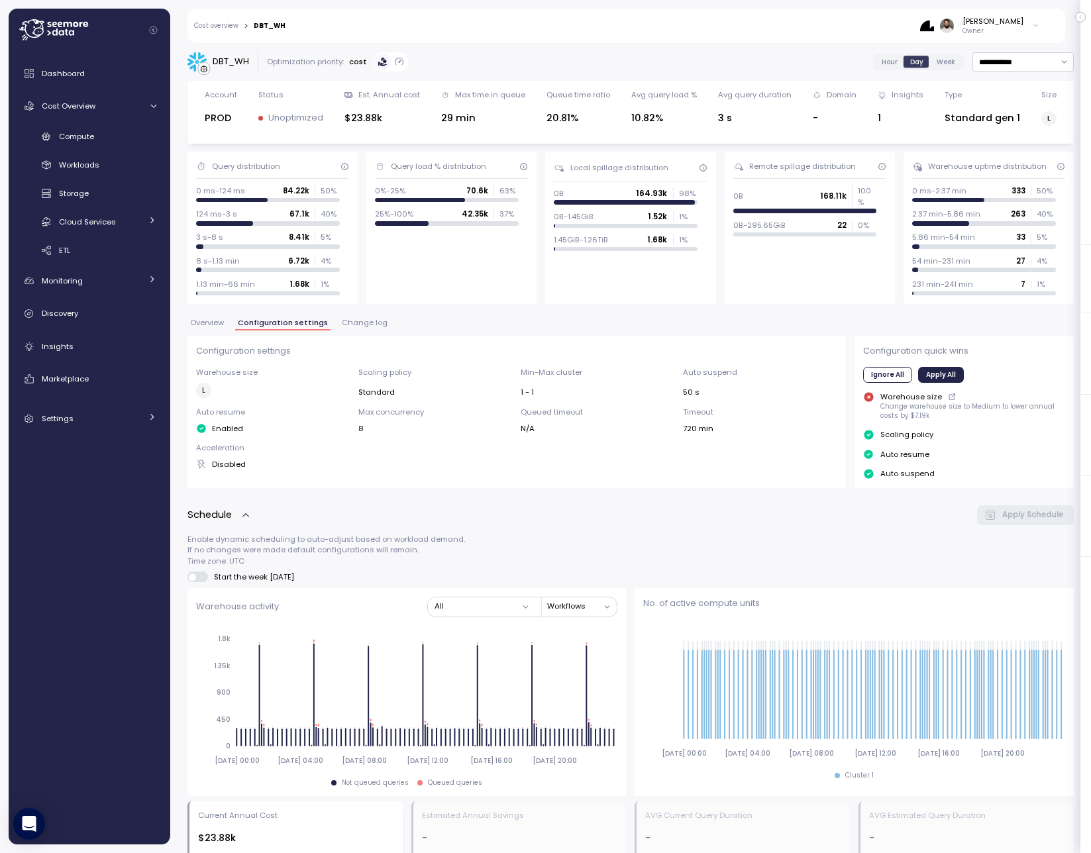
click at [210, 327] on span "Overview" at bounding box center [207, 322] width 34 height 7
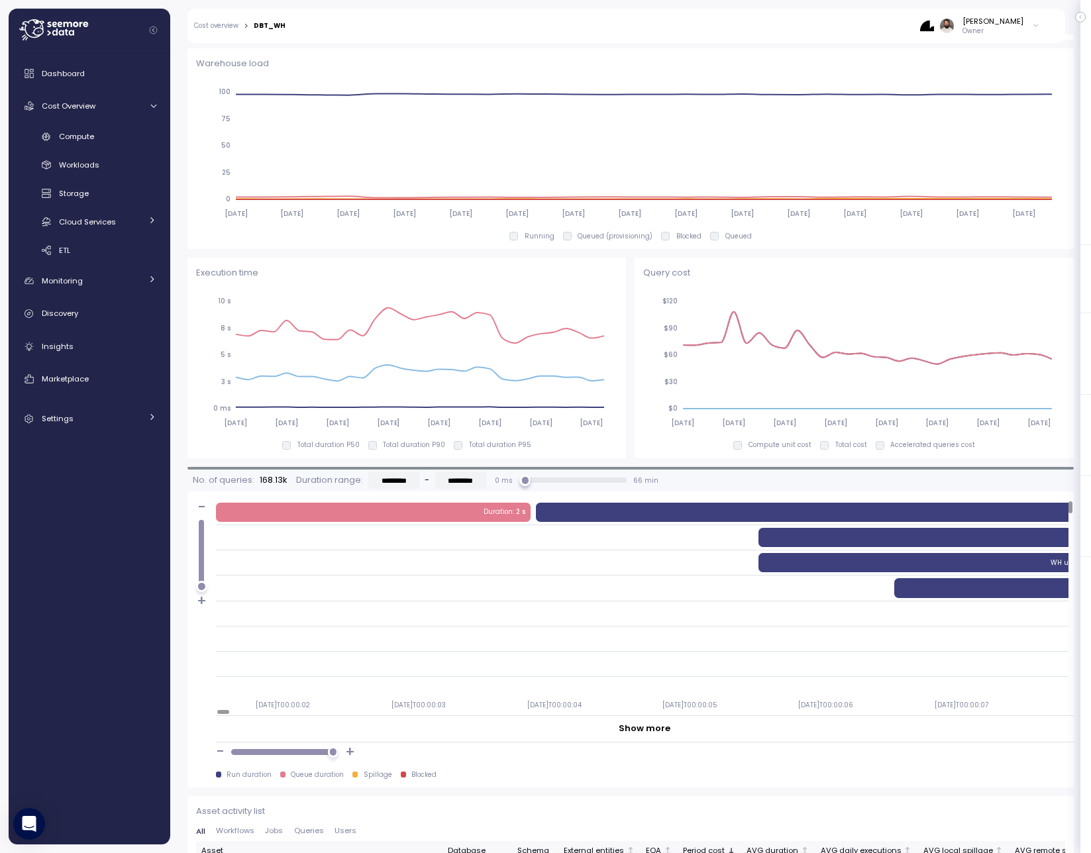
scroll to position [710, 0]
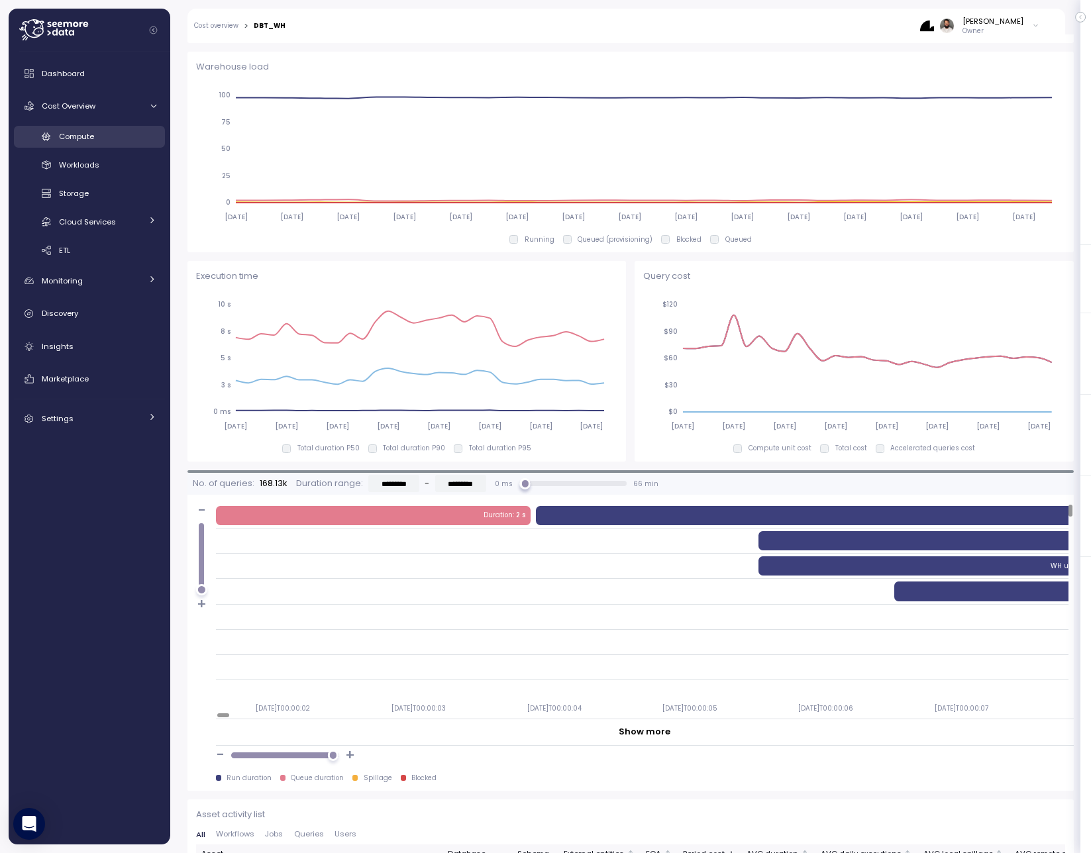
click at [93, 139] on span "Compute" at bounding box center [76, 136] width 35 height 11
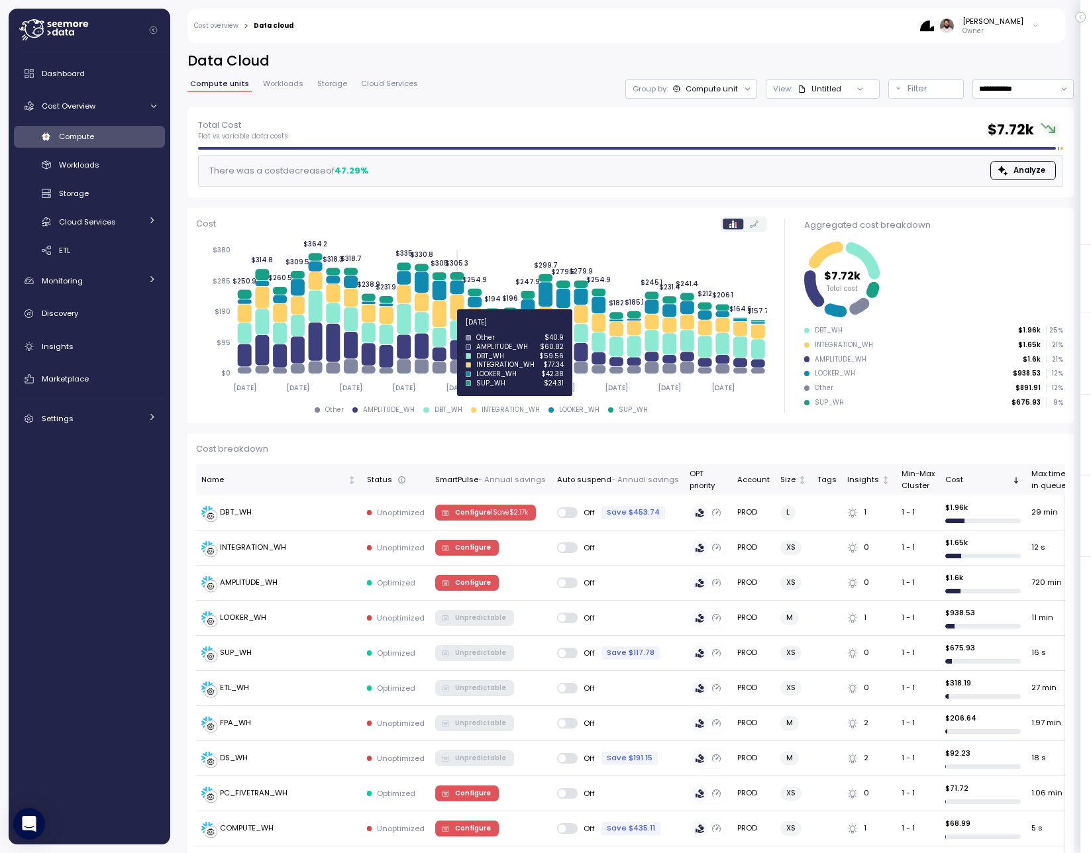
click at [453, 329] on icon at bounding box center [457, 329] width 14 height 19
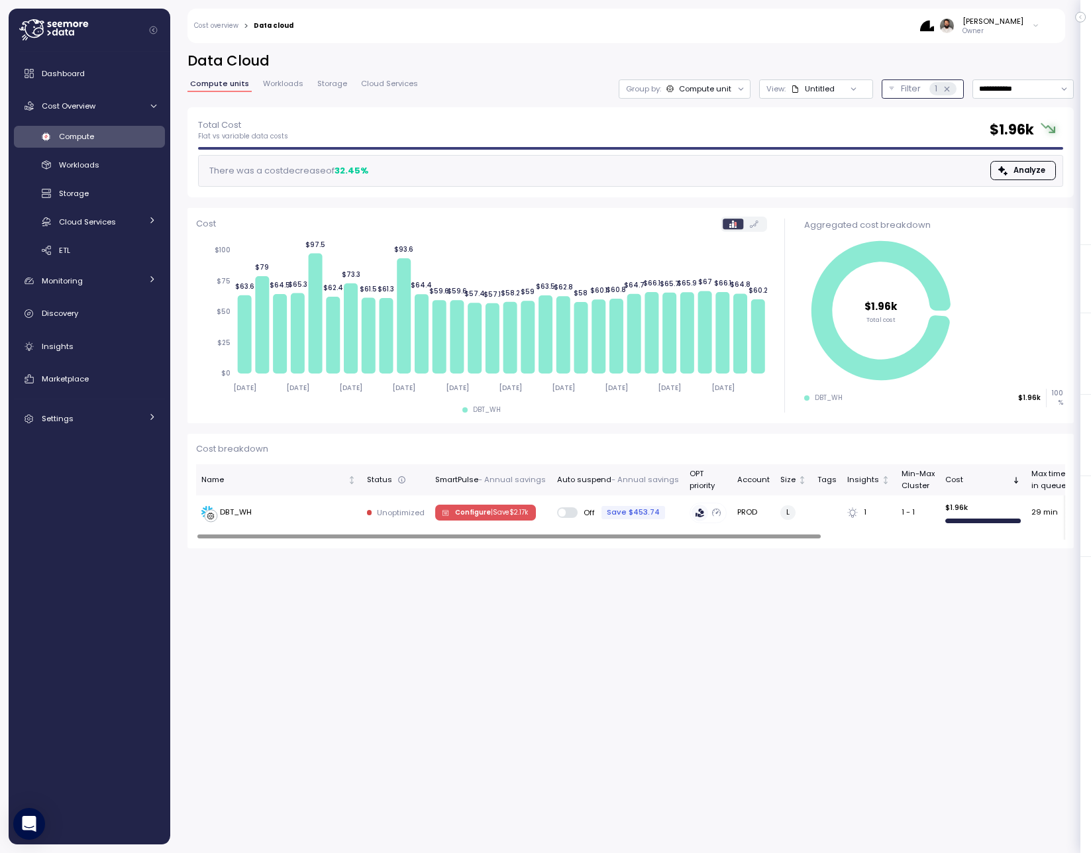
click at [945, 93] on div "1" at bounding box center [942, 88] width 27 height 13
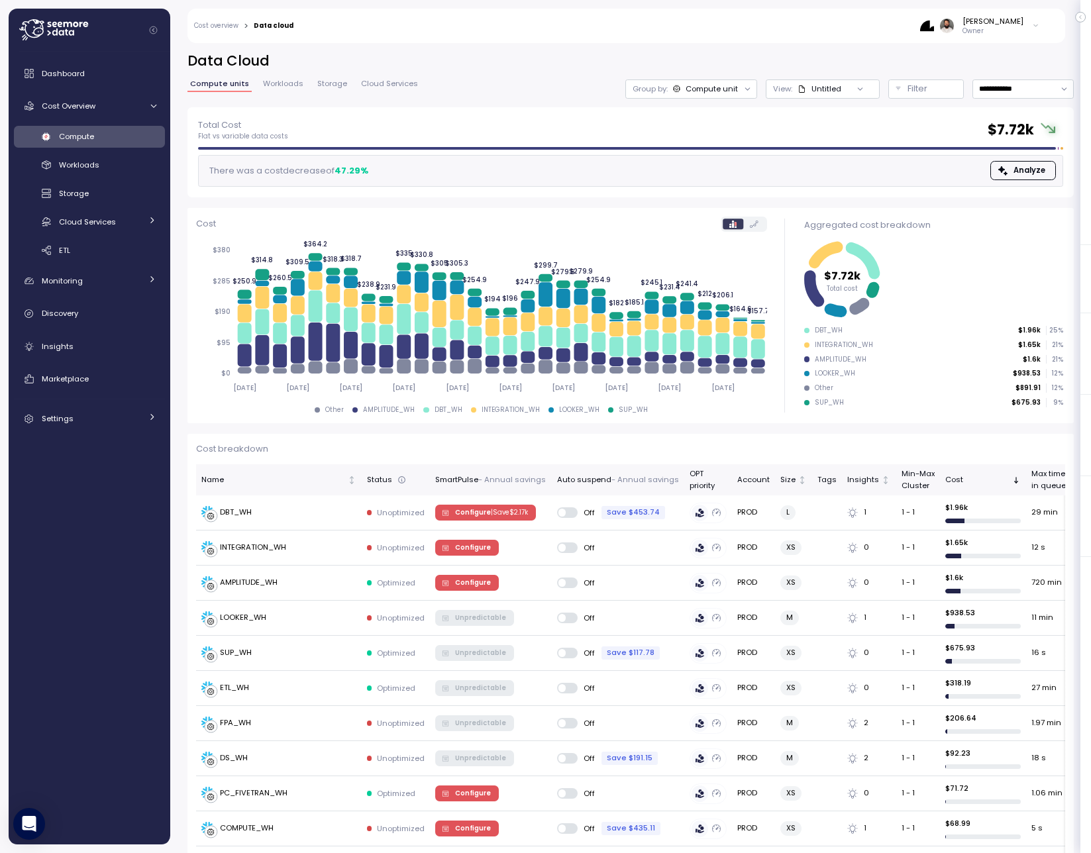
click at [282, 81] on span "Workloads" at bounding box center [283, 83] width 40 height 7
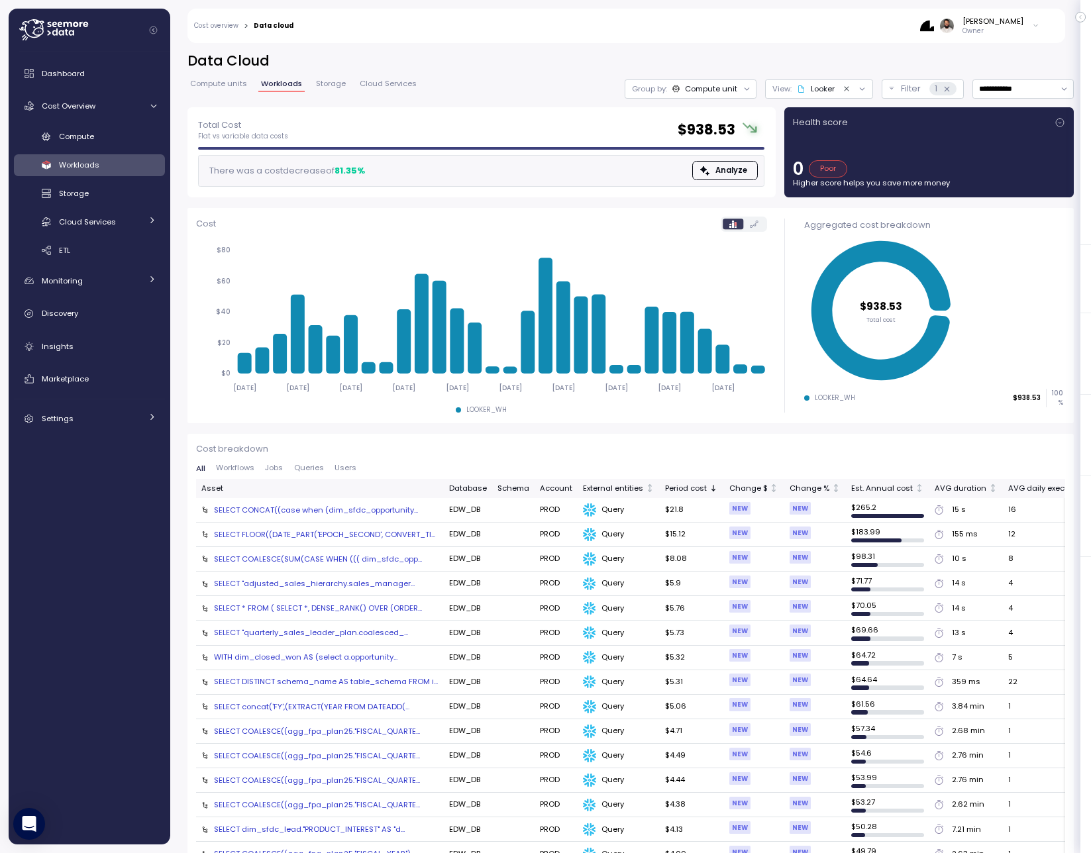
click at [321, 83] on span "Storage" at bounding box center [331, 83] width 30 height 7
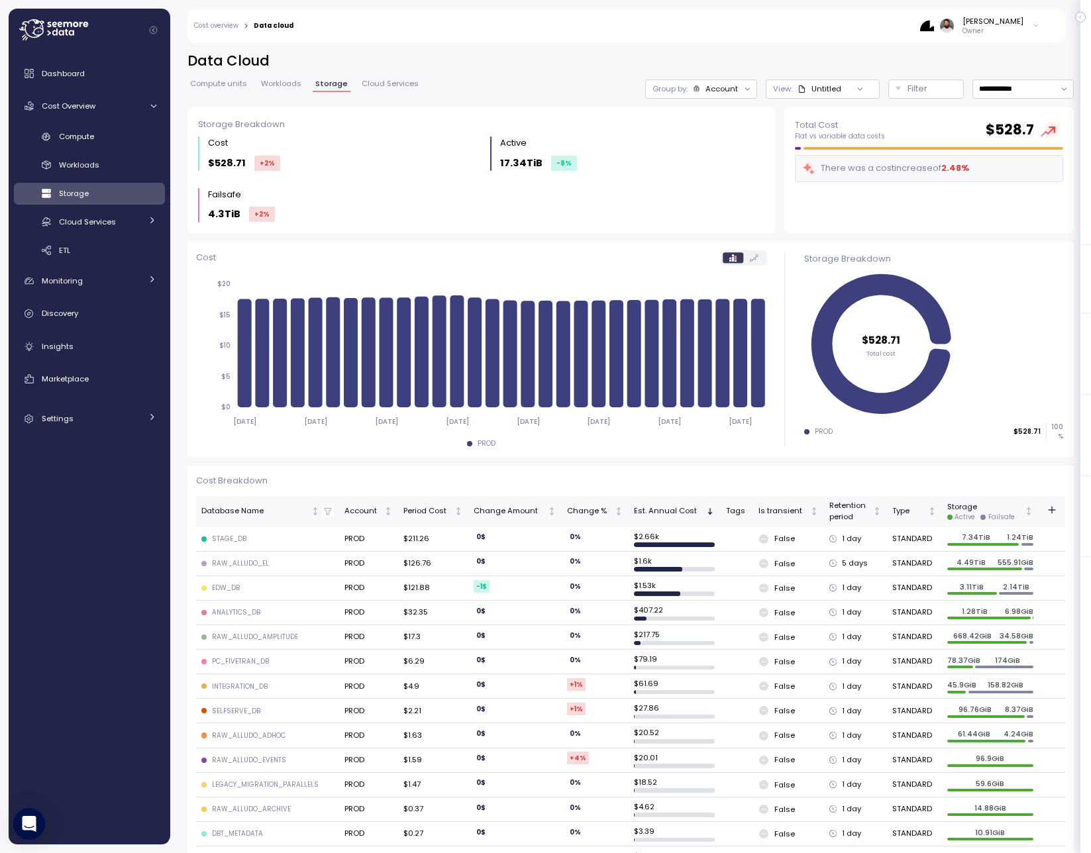
click at [296, 83] on span "Workloads" at bounding box center [281, 83] width 40 height 7
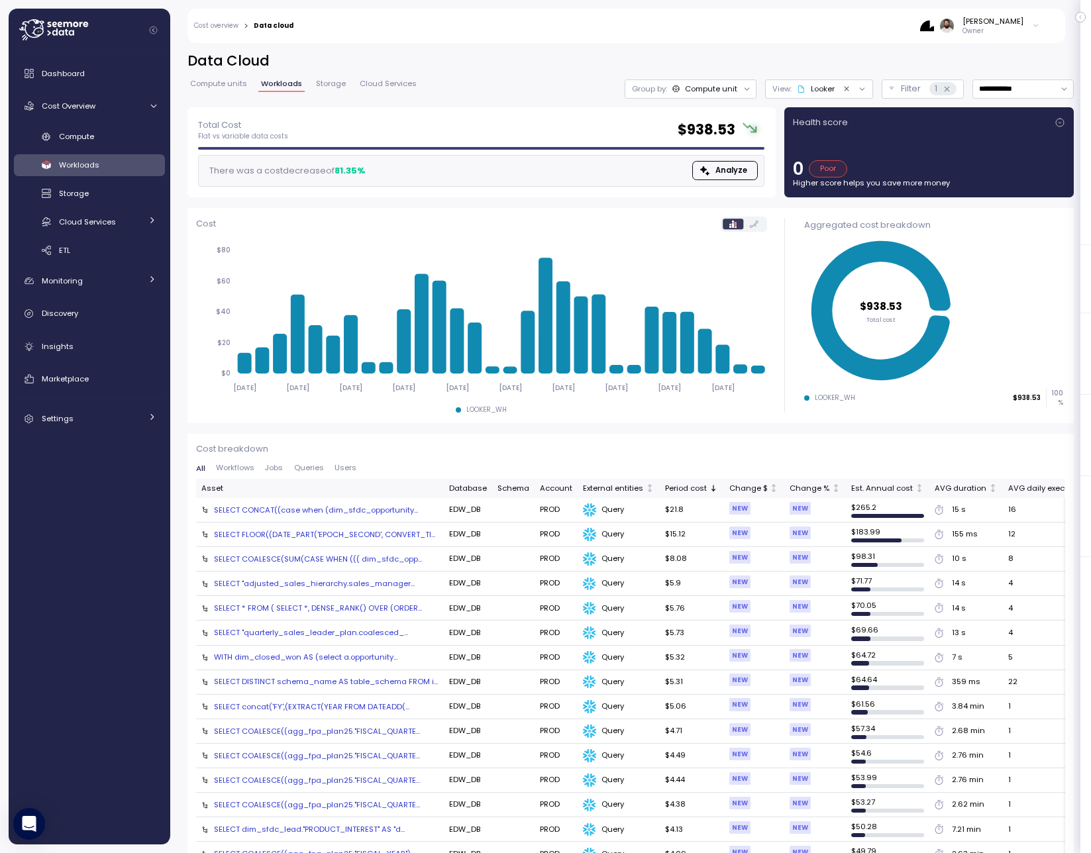
click at [350, 85] on div "Compute units Workloads Storage Cloud Services" at bounding box center [303, 88] width 232 height 17
click at [370, 85] on span "Cloud Services" at bounding box center [388, 83] width 57 height 7
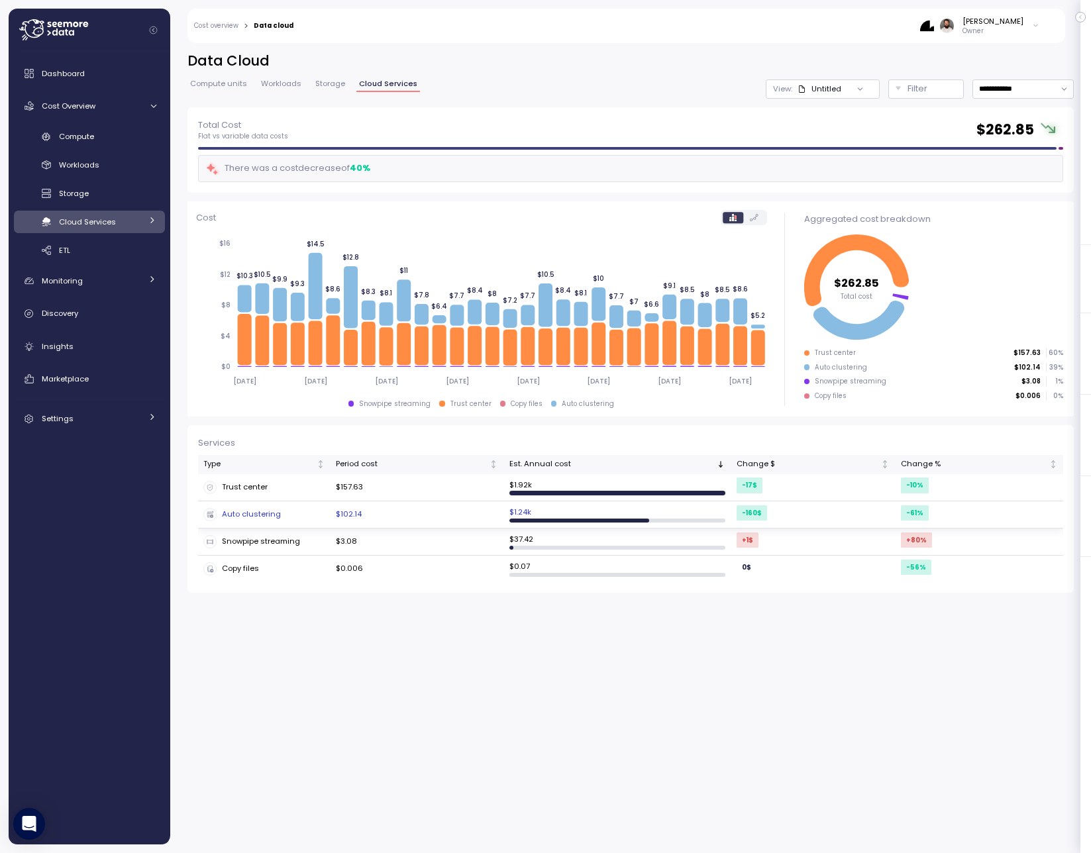
click at [419, 521] on td "$102.14" at bounding box center [417, 514] width 173 height 27
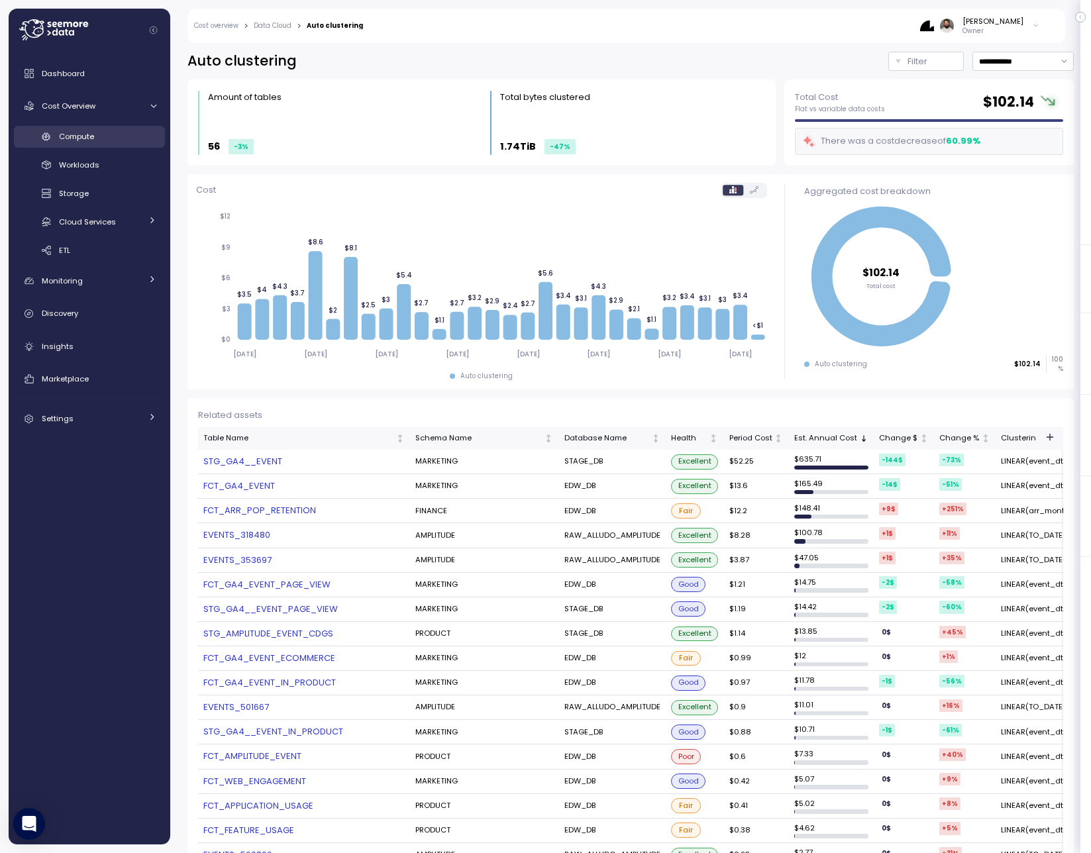
click at [116, 142] on div "Compute" at bounding box center [107, 136] width 97 height 13
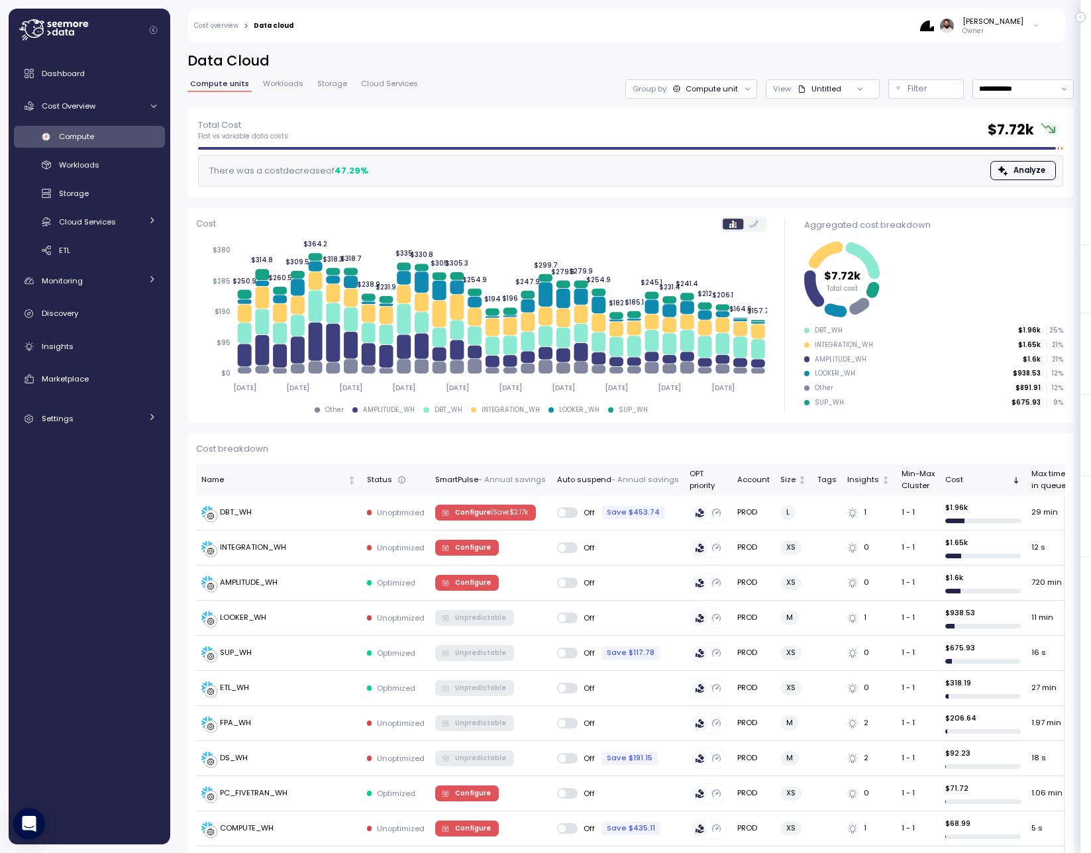
click at [976, 25] on div "Guy Biecher Owner" at bounding box center [979, 26] width 119 height 20
click at [89, 23] on div at bounding box center [94, 30] width 151 height 43
click at [88, 28] on div at bounding box center [94, 30] width 151 height 43
click at [79, 36] on icon at bounding box center [53, 29] width 69 height 21
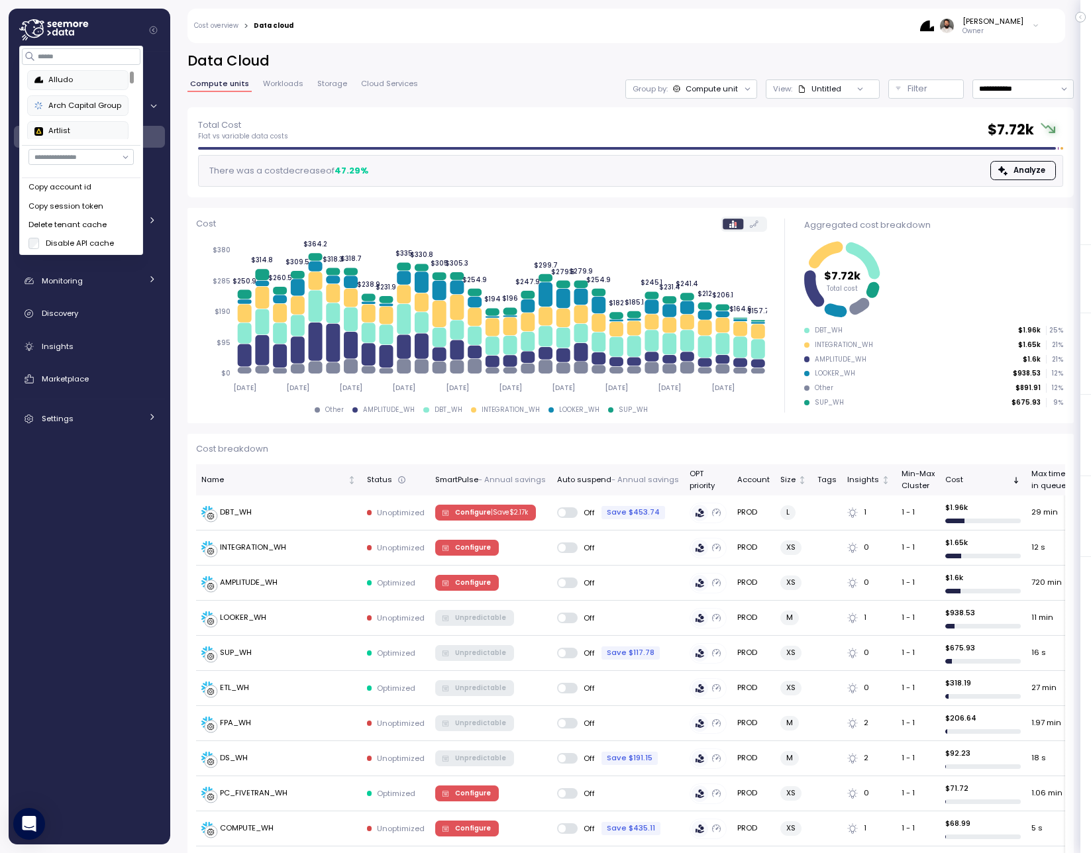
click at [89, 189] on div "Copy account id" at bounding box center [80, 187] width 105 height 12
click at [87, 192] on div "Copy account id" at bounding box center [80, 187] width 105 height 12
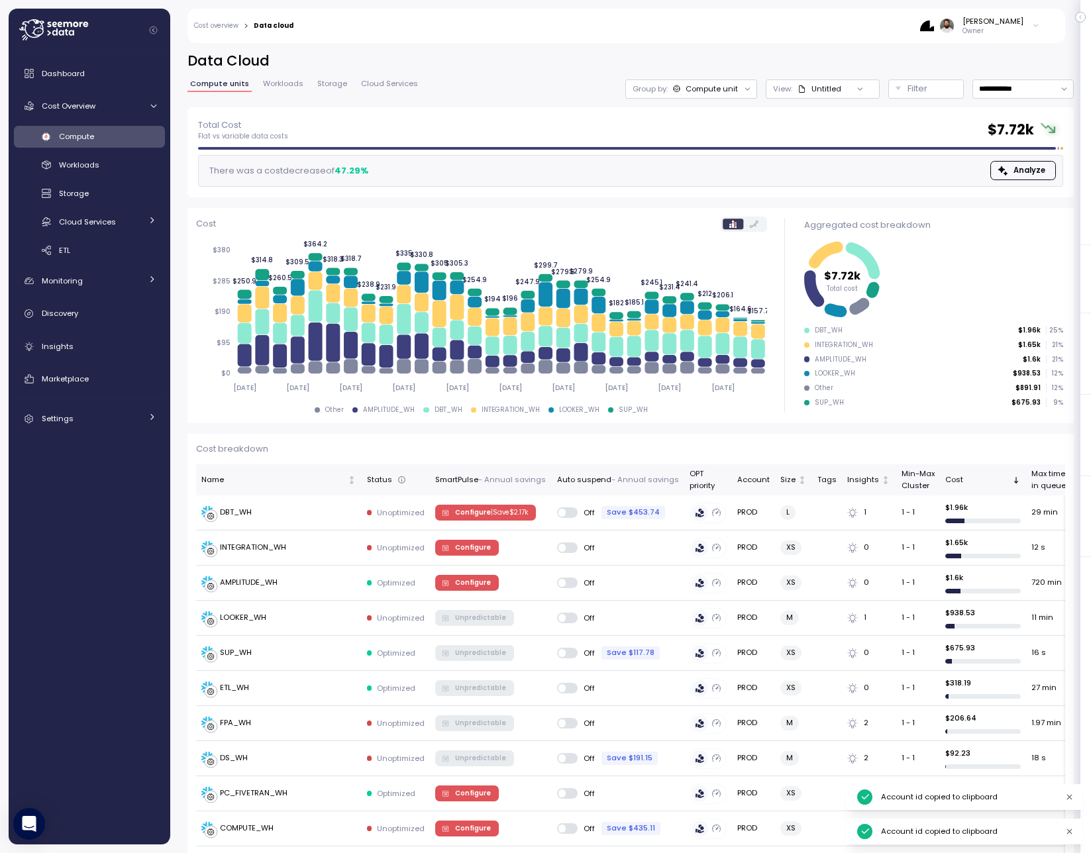
click at [365, 45] on div "**********" at bounding box center [630, 443] width 921 height 819
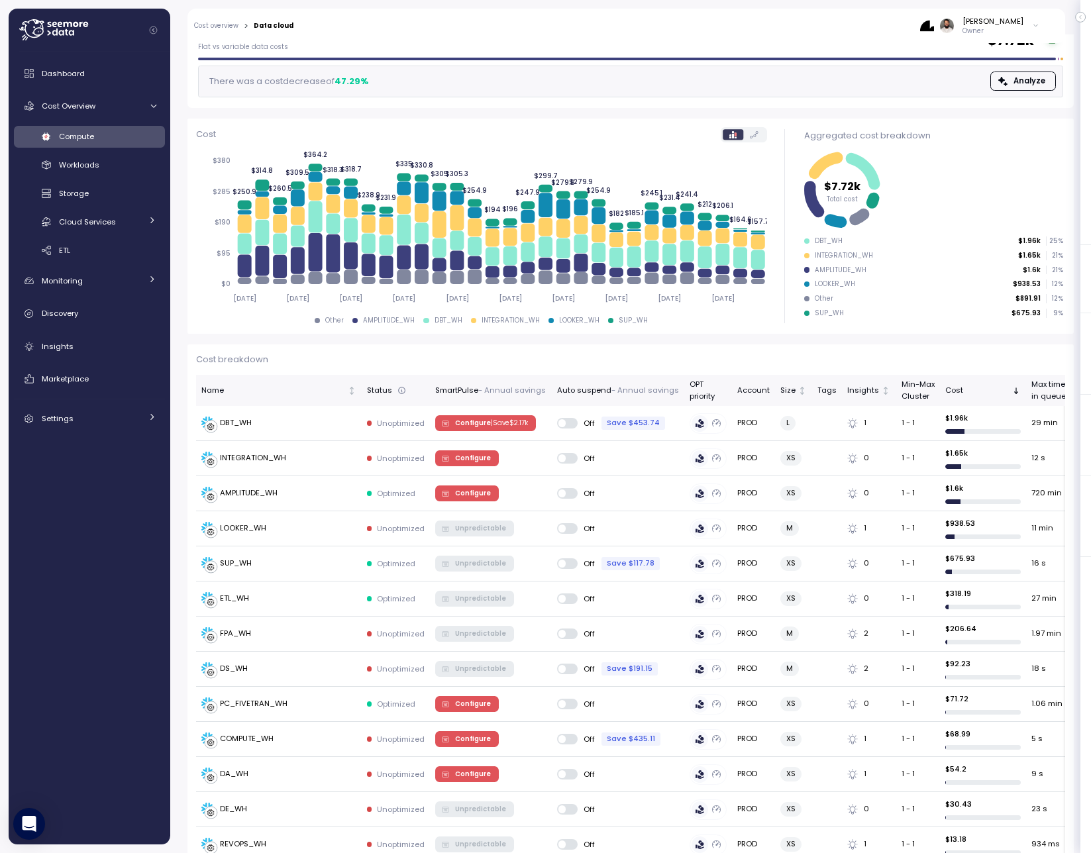
scroll to position [88, 0]
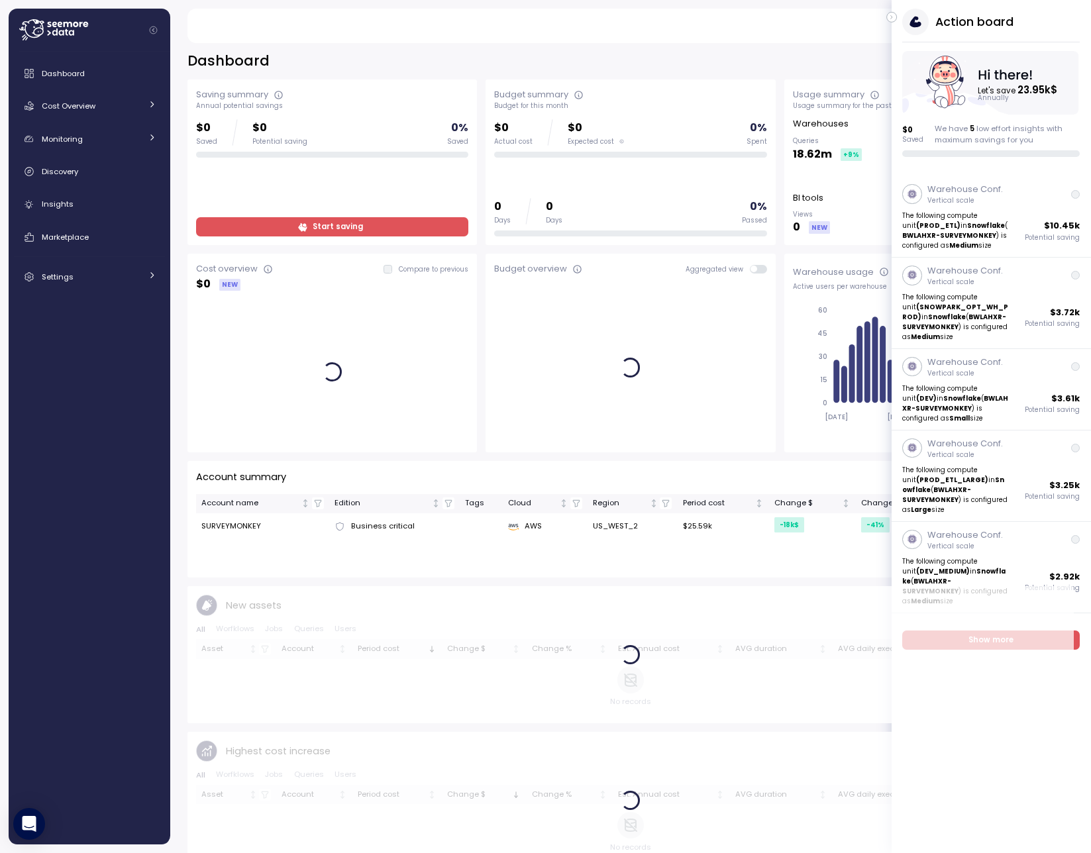
click at [896, 17] on button "button" at bounding box center [891, 17] width 11 height 11
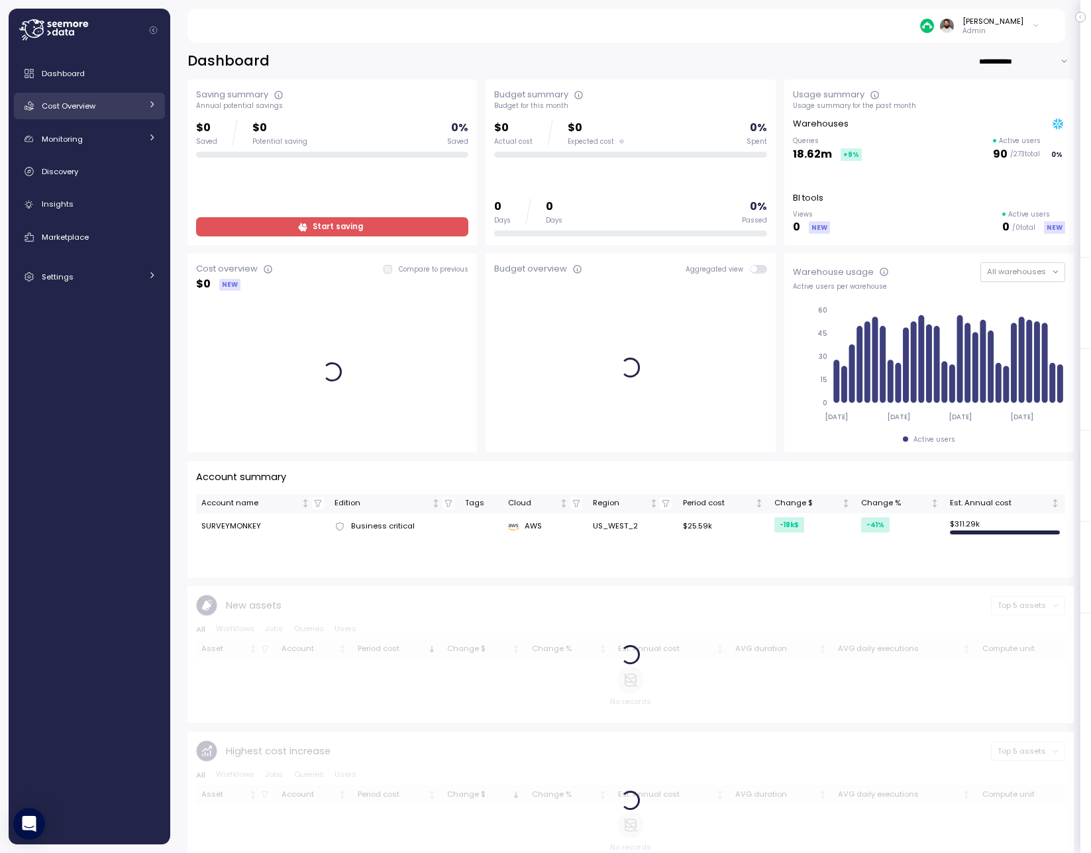
click at [119, 109] on div "Cost Overview" at bounding box center [91, 105] width 99 height 13
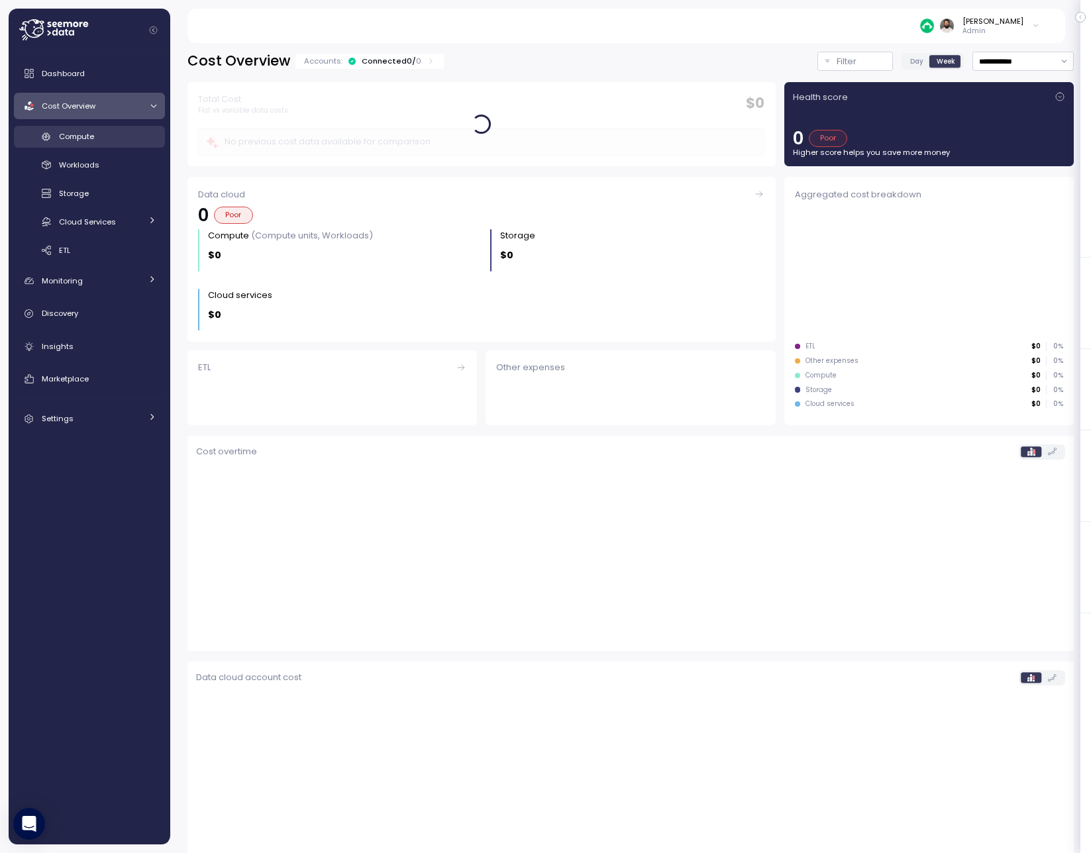
click at [109, 141] on div "Compute" at bounding box center [107, 136] width 97 height 13
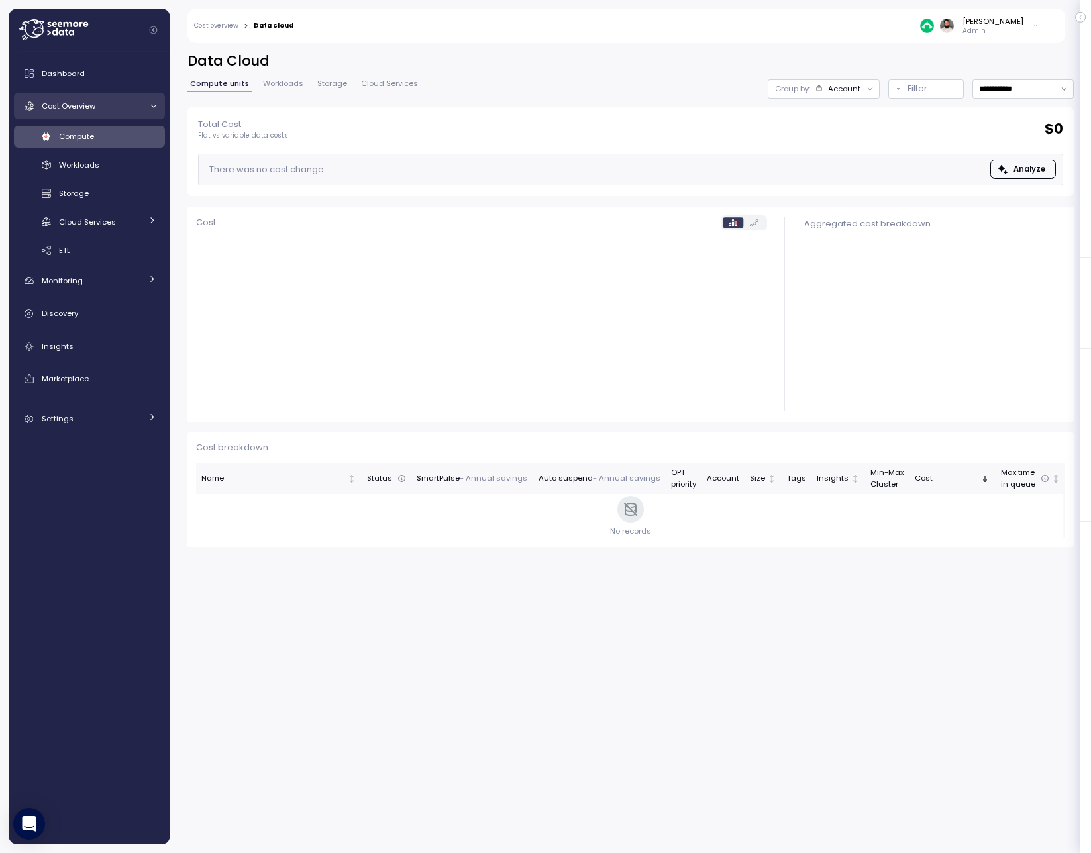
click at [125, 108] on div "Cost Overview" at bounding box center [91, 105] width 99 height 13
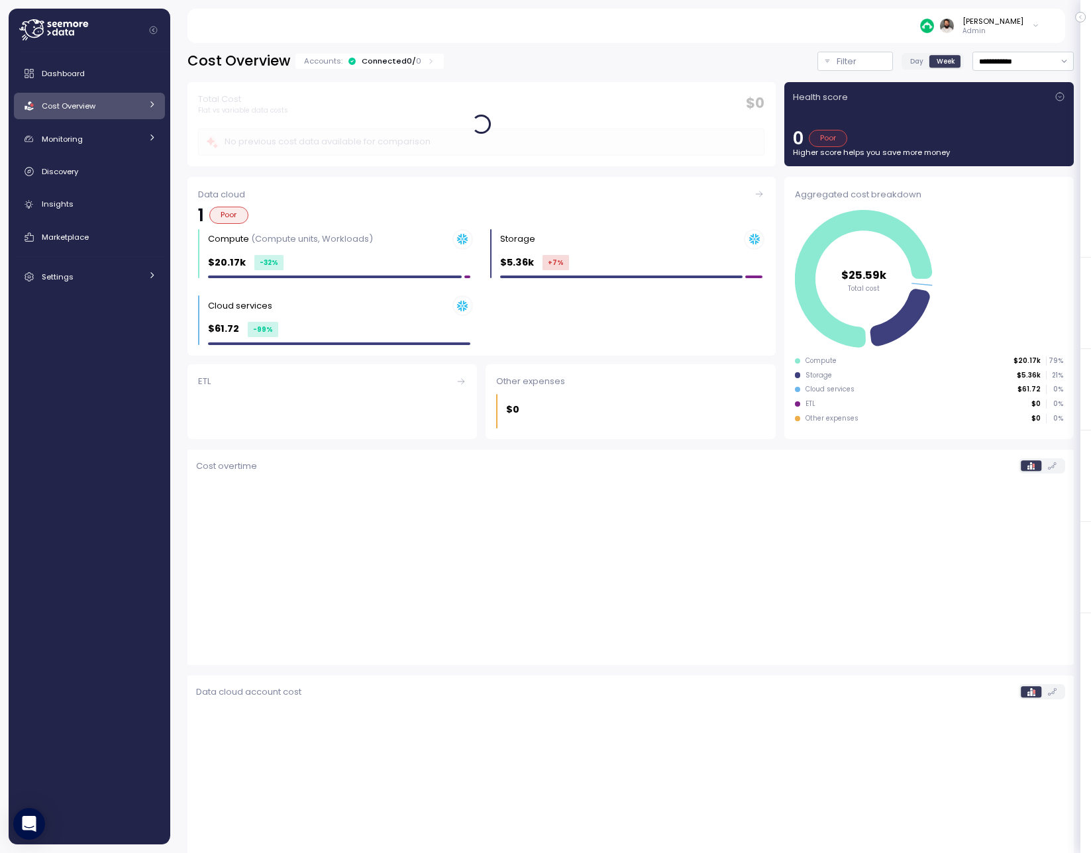
click at [395, 58] on div "Connected 0 / 0" at bounding box center [392, 61] width 60 height 11
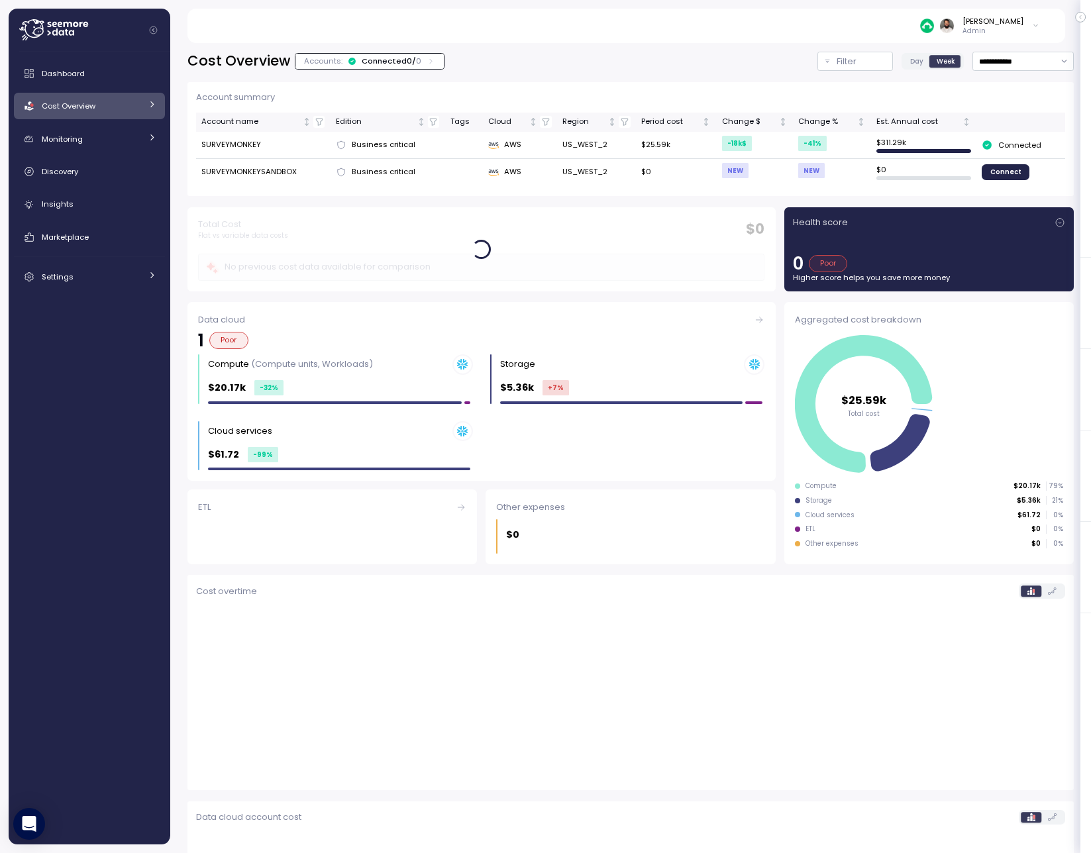
click at [392, 61] on div "Connected 0 / 0" at bounding box center [392, 61] width 60 height 11
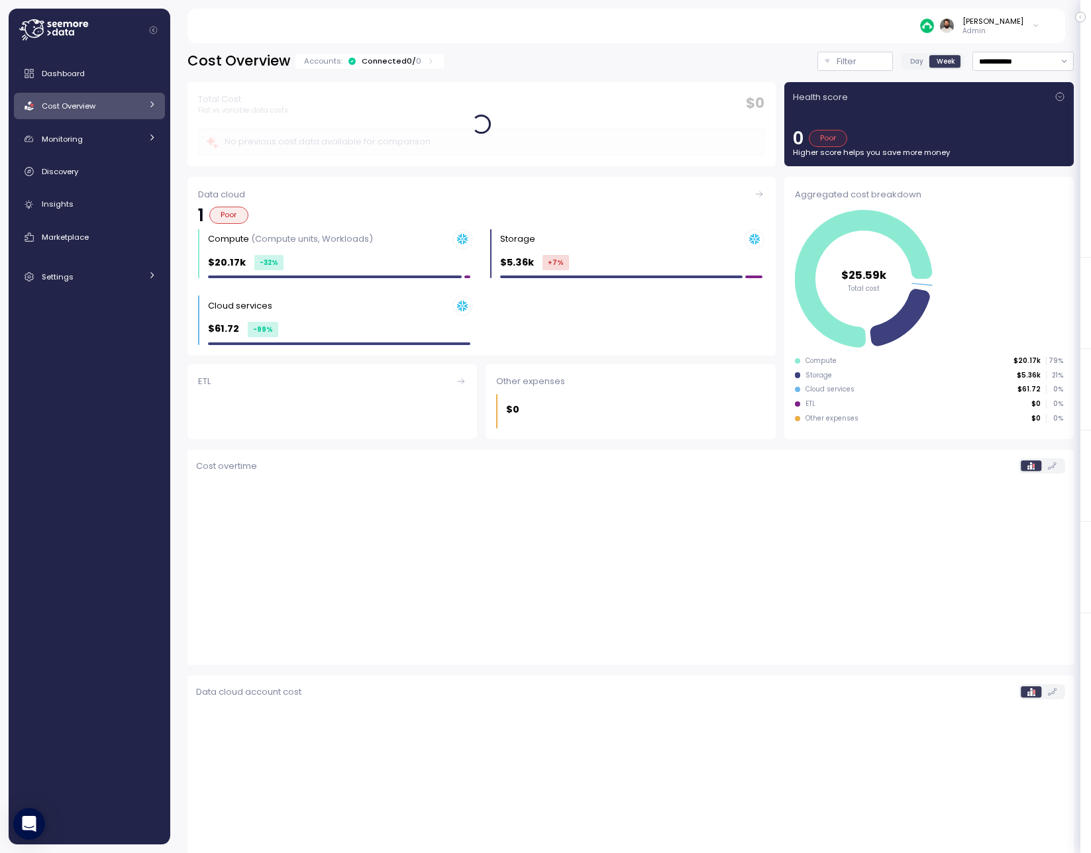
click at [109, 117] on link "Cost Overview" at bounding box center [89, 106] width 151 height 26
click at [381, 65] on div "Connected 0 / 0" at bounding box center [392, 61] width 60 height 11
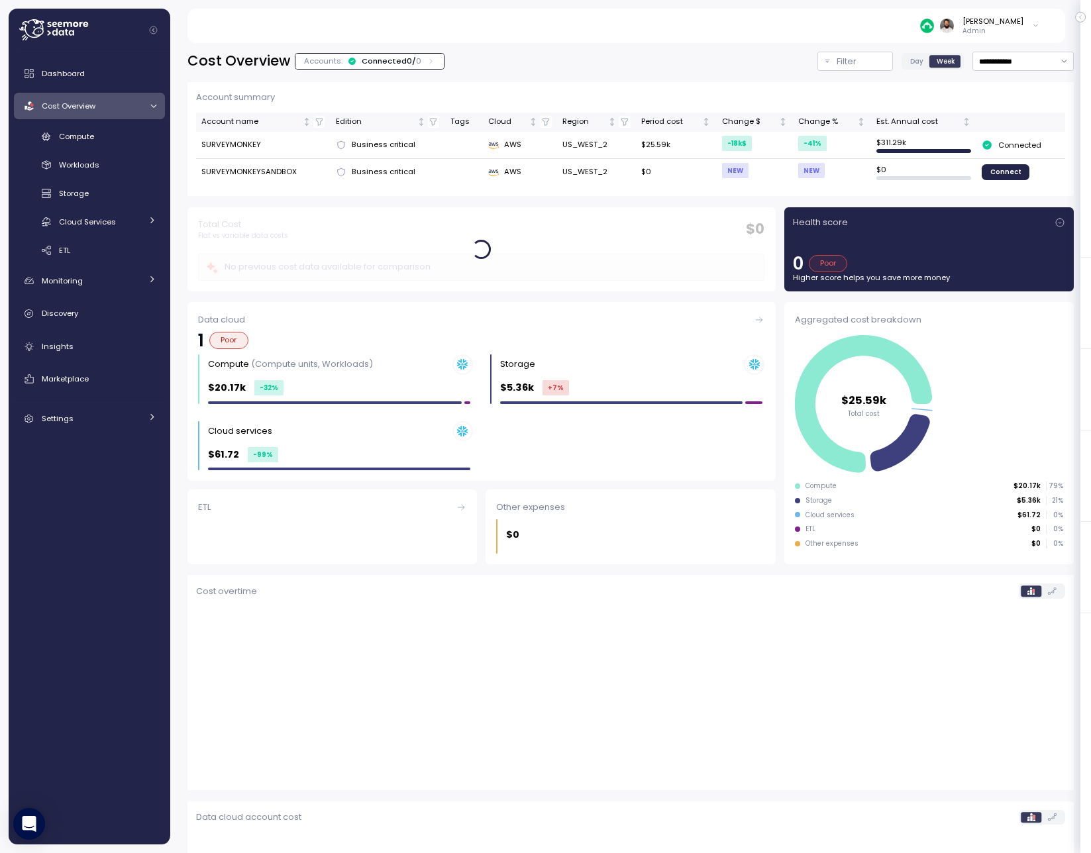
click at [381, 65] on div "Connected 0 / 0" at bounding box center [392, 61] width 60 height 11
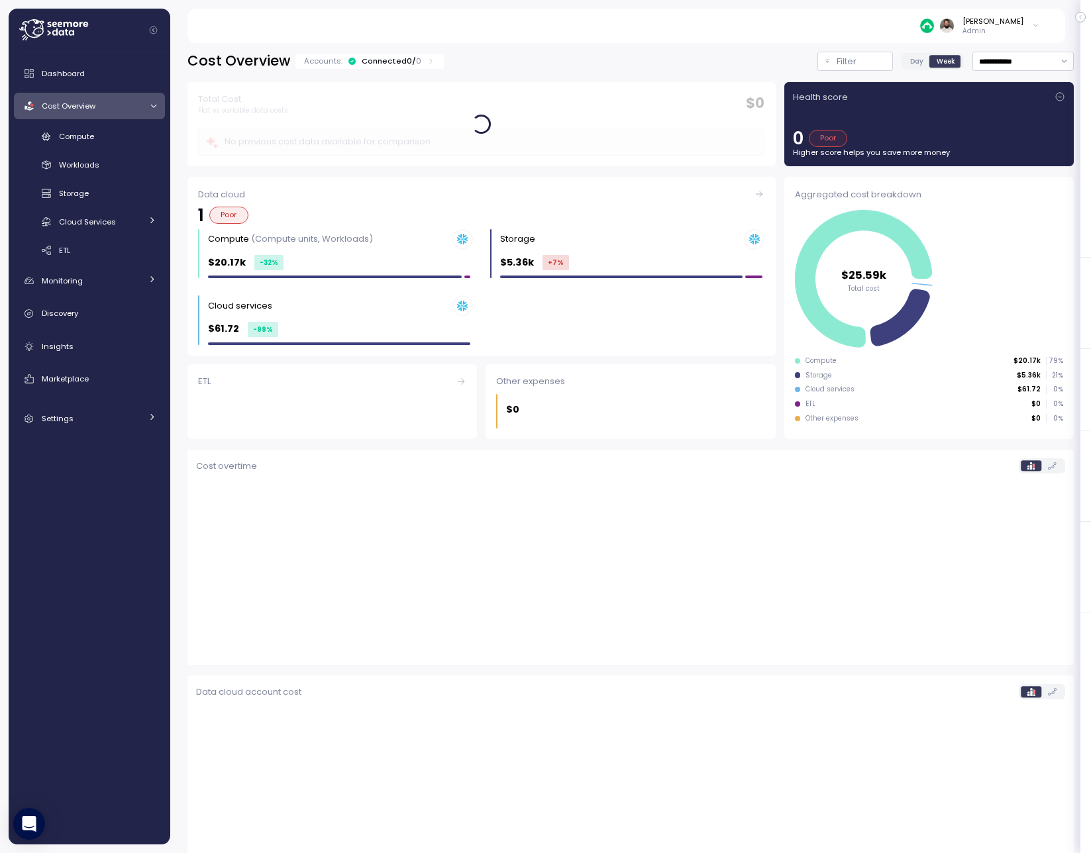
click at [381, 65] on div "Connected 0 / 0" at bounding box center [392, 61] width 60 height 11
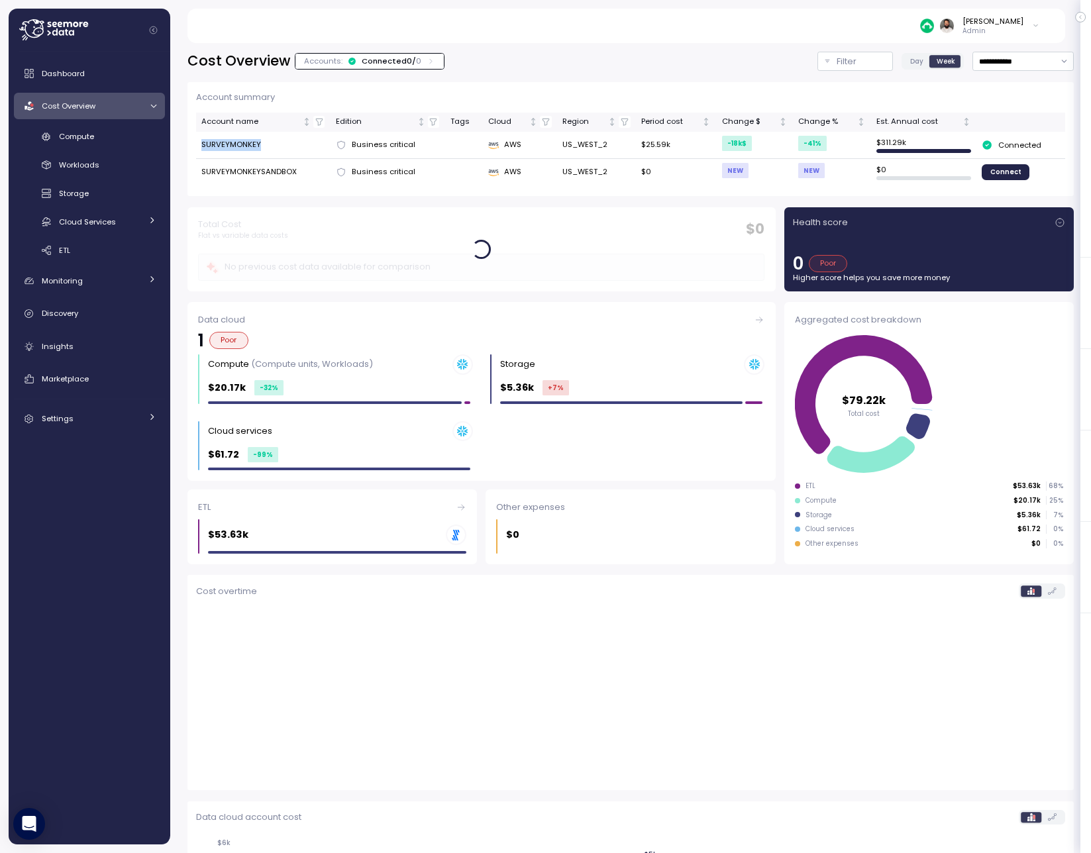
drag, startPoint x: 202, startPoint y: 148, endPoint x: 264, endPoint y: 146, distance: 61.6
click at [264, 146] on td "SURVEYMONKEY" at bounding box center [263, 145] width 134 height 27
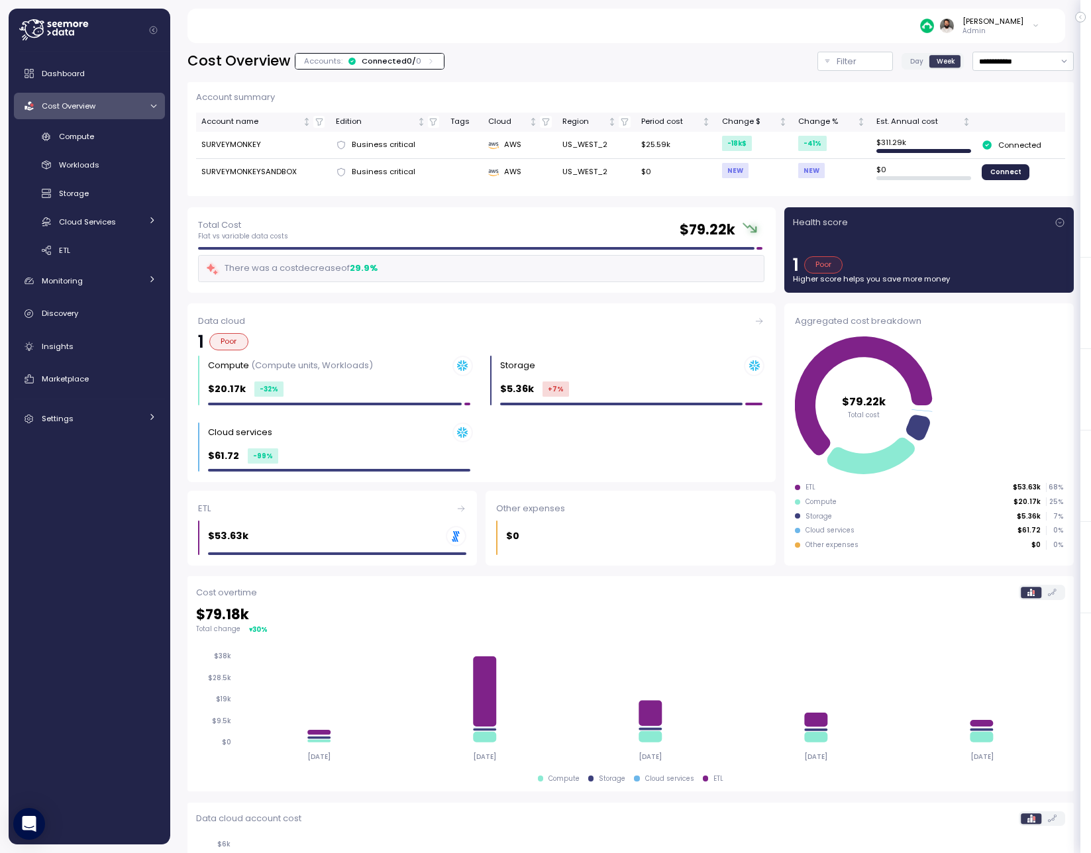
click at [371, 66] on div "Accounts: Connected 0 / 0" at bounding box center [369, 61] width 148 height 15
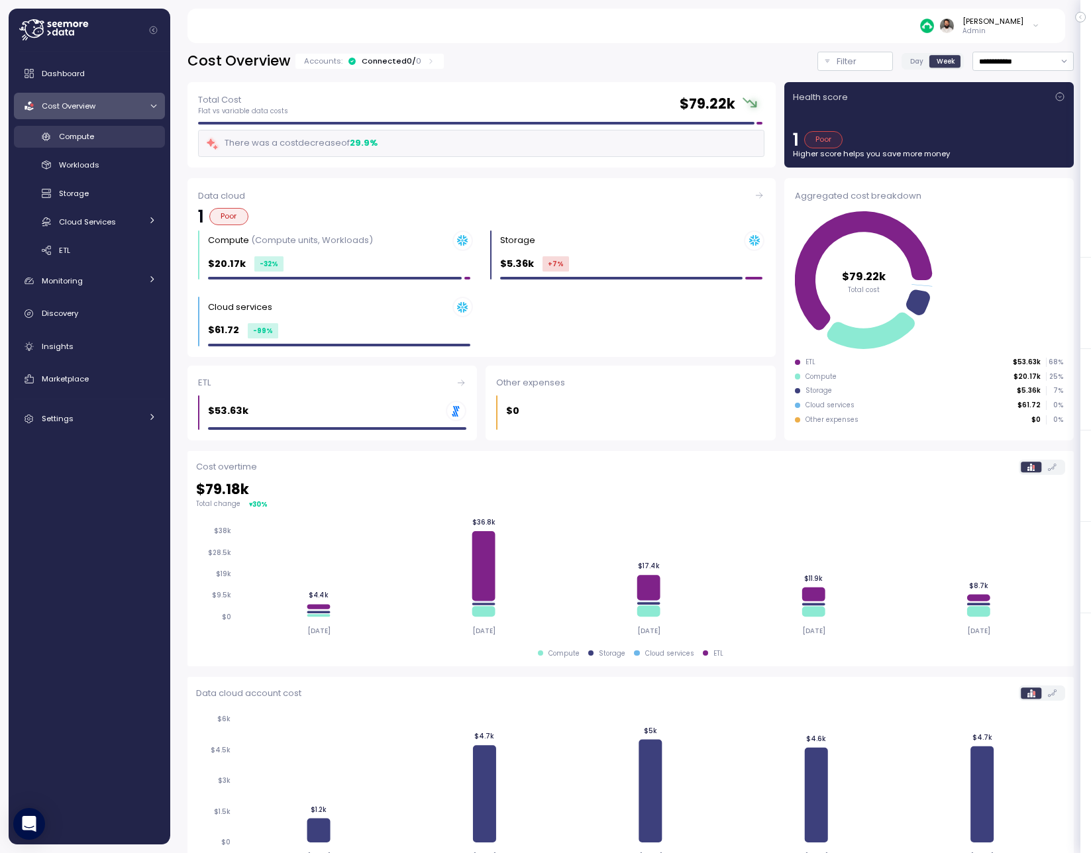
click at [95, 145] on link "Compute" at bounding box center [89, 137] width 151 height 22
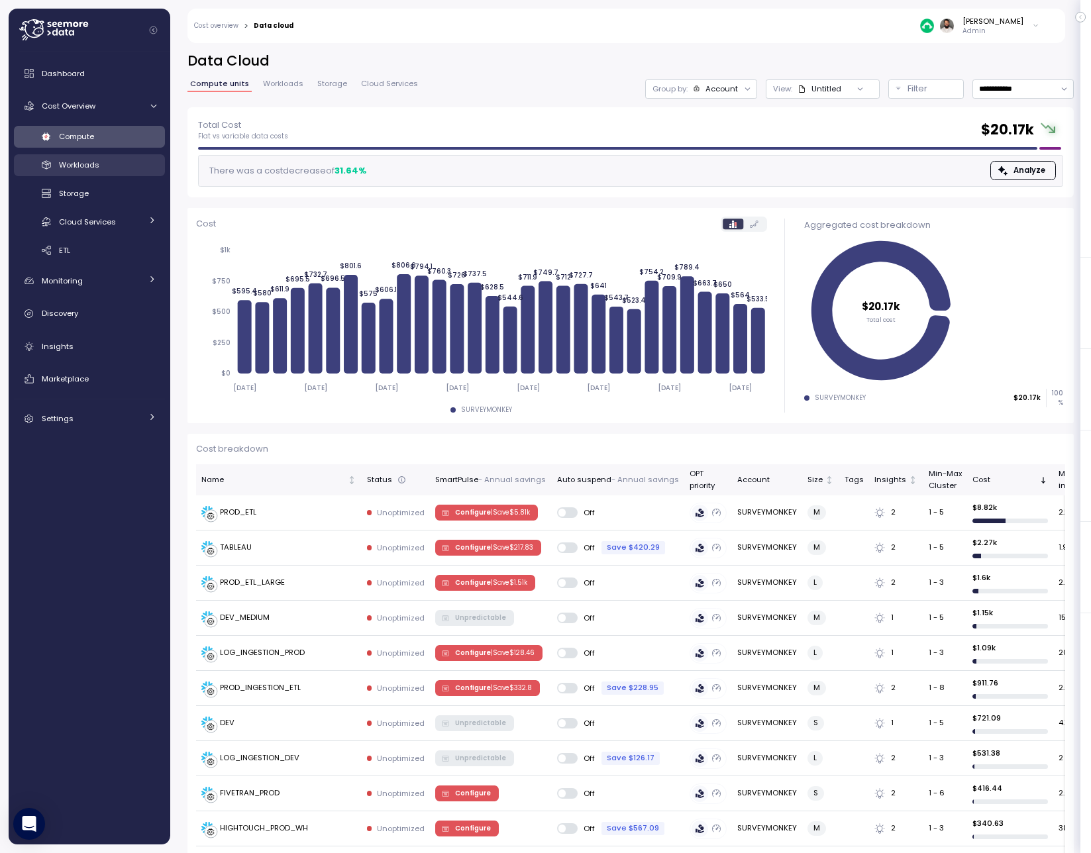
click at [93, 171] on div "Workloads" at bounding box center [107, 164] width 97 height 13
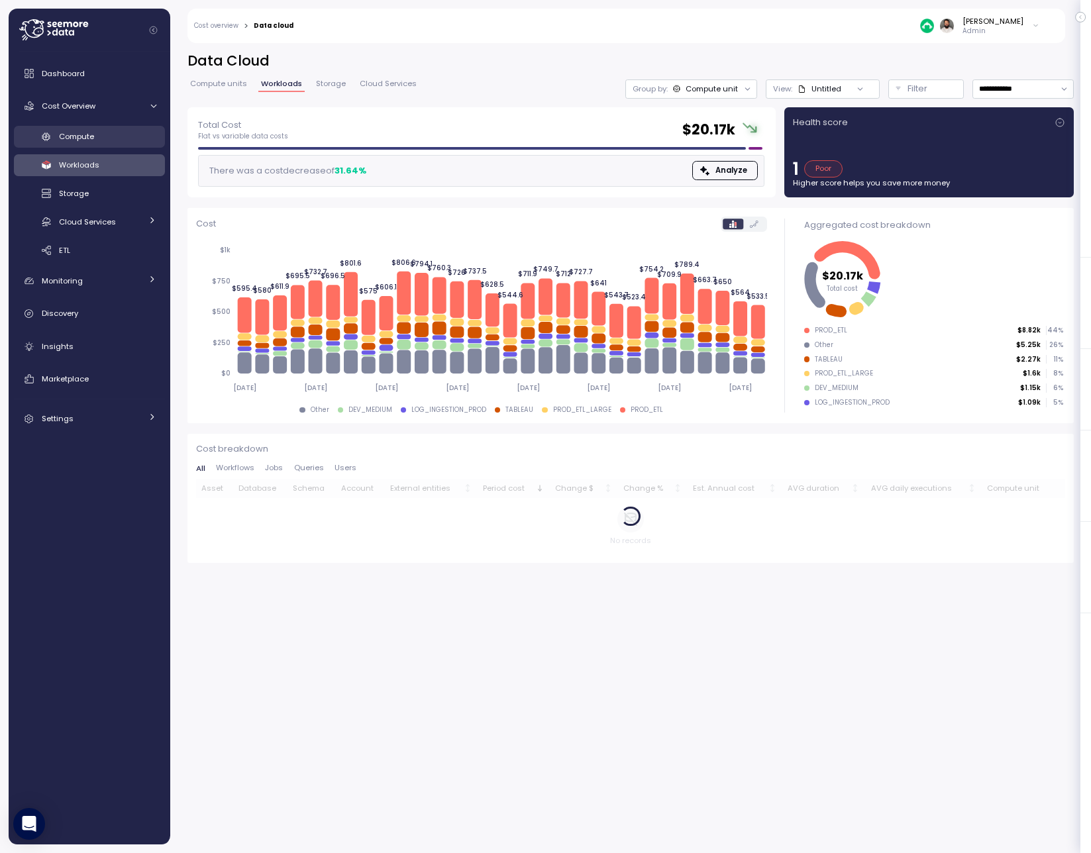
click at [102, 140] on div "Compute" at bounding box center [107, 136] width 97 height 13
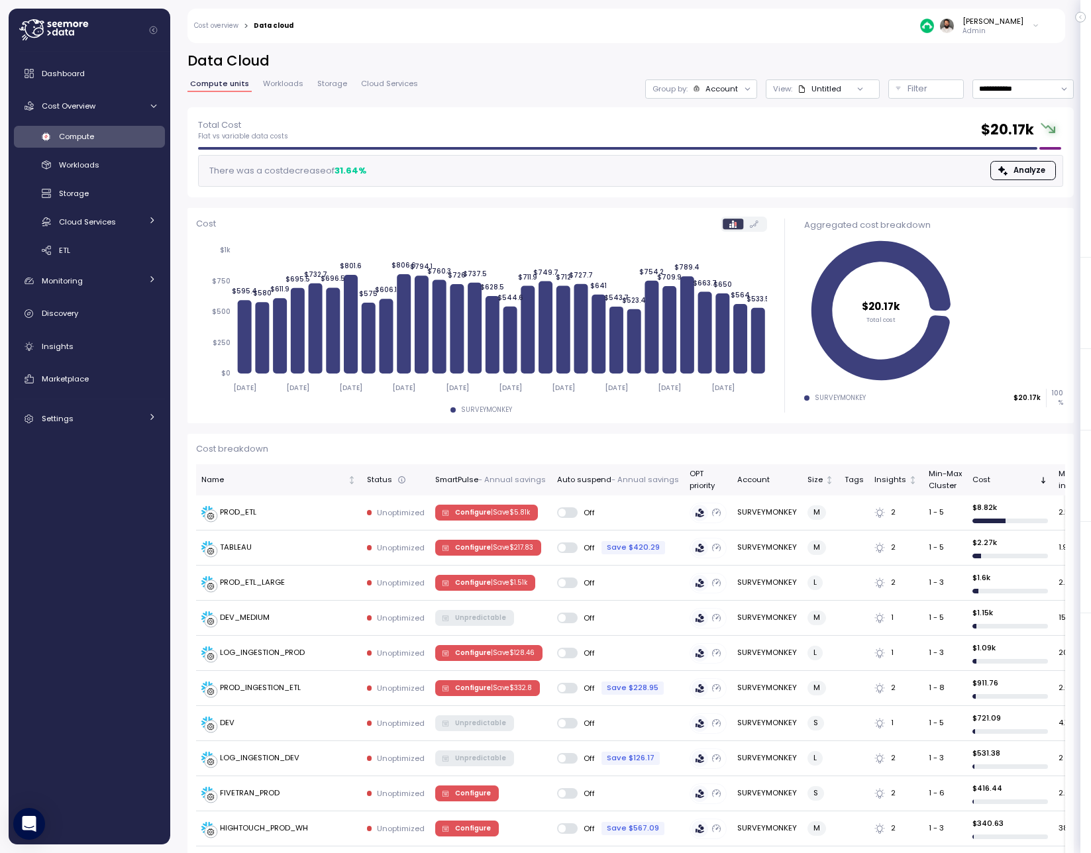
click at [739, 85] on div at bounding box center [748, 88] width 19 height 19
click at [731, 94] on div "Group by: Account" at bounding box center [701, 88] width 112 height 19
click at [713, 158] on p "Compute unit" at bounding box center [708, 162] width 52 height 11
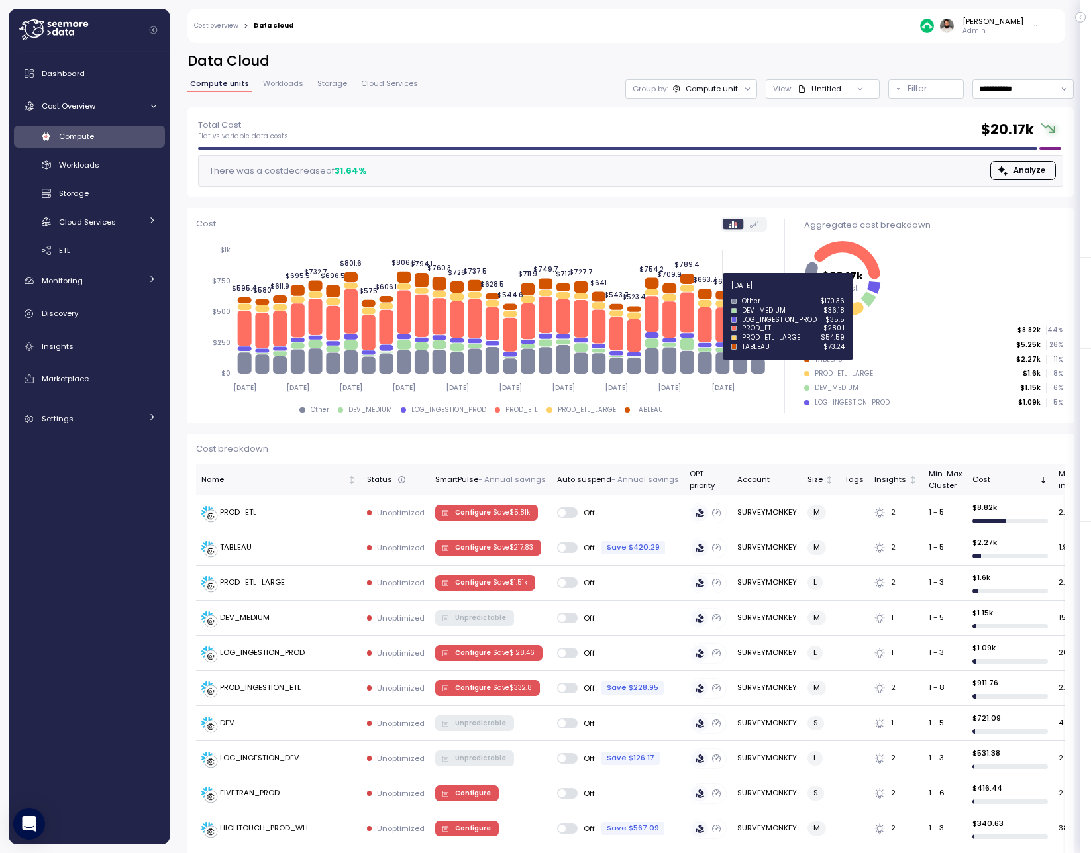
click at [727, 293] on icon at bounding box center [722, 295] width 14 height 9
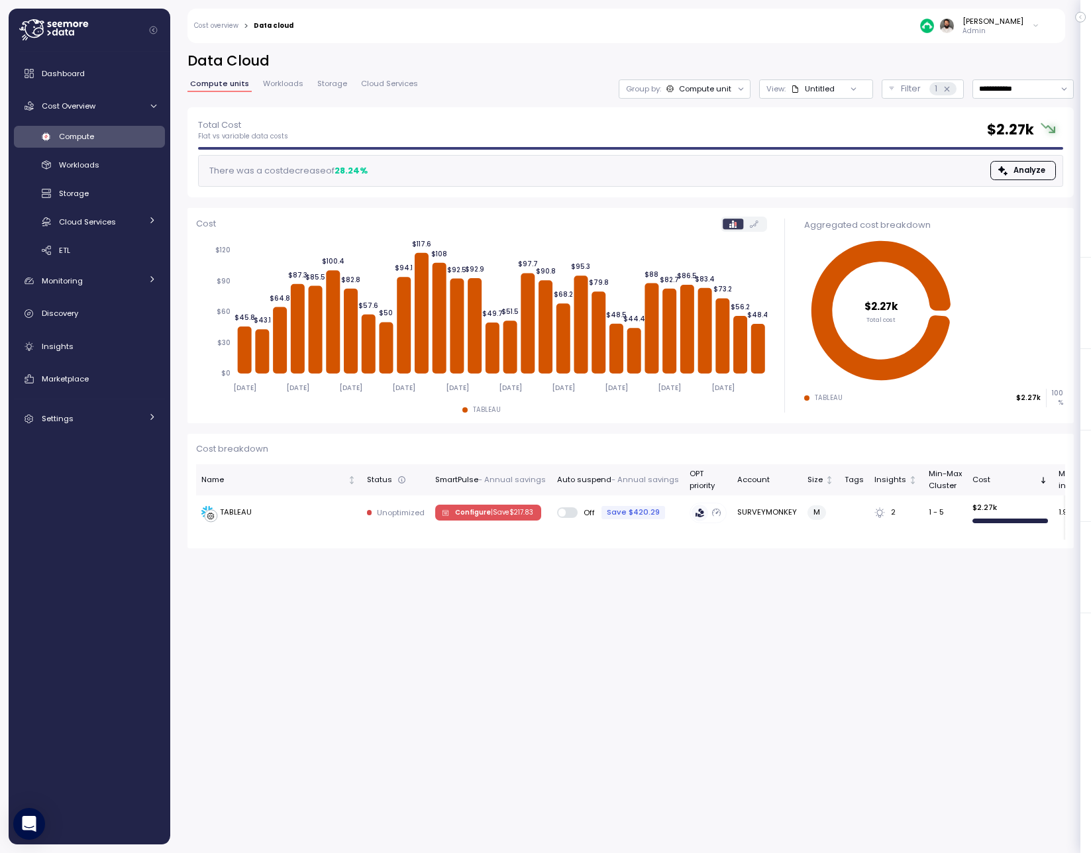
click at [93, 131] on span "Compute" at bounding box center [76, 136] width 35 height 11
click at [87, 78] on div "Dashboard" at bounding box center [99, 73] width 115 height 13
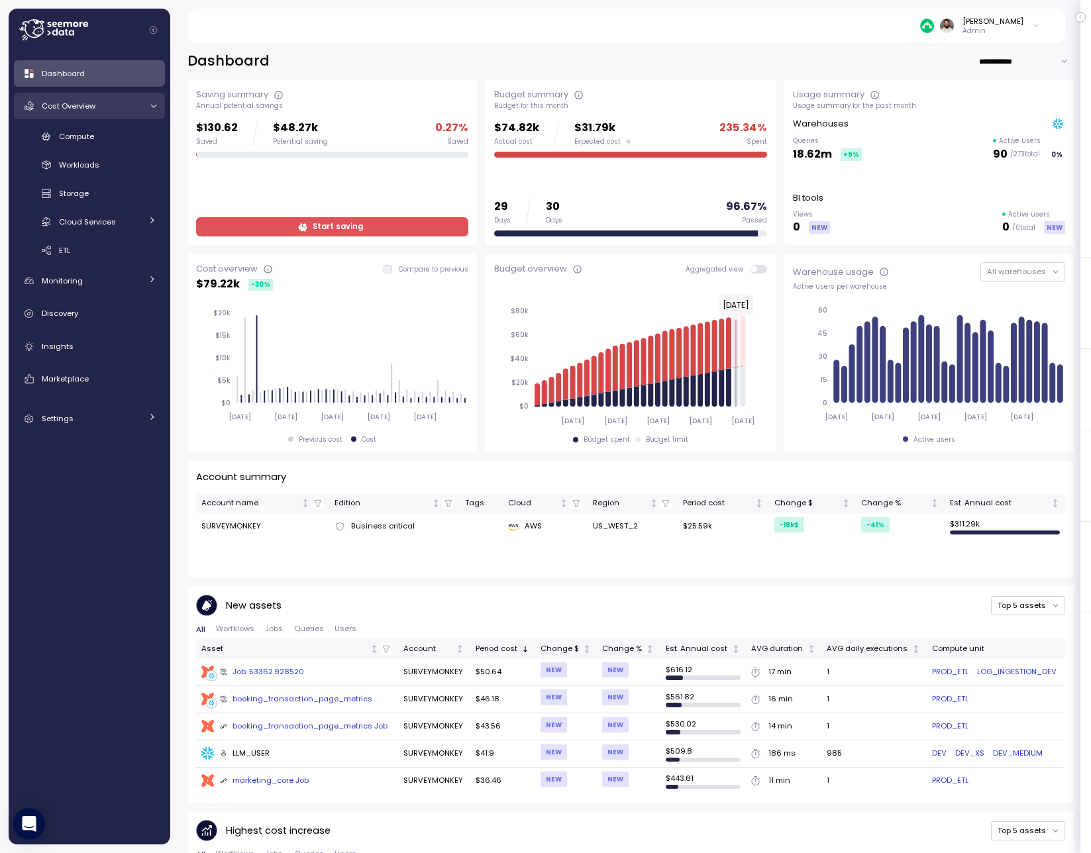
click at [89, 104] on span "Cost Overview" at bounding box center [69, 106] width 54 height 11
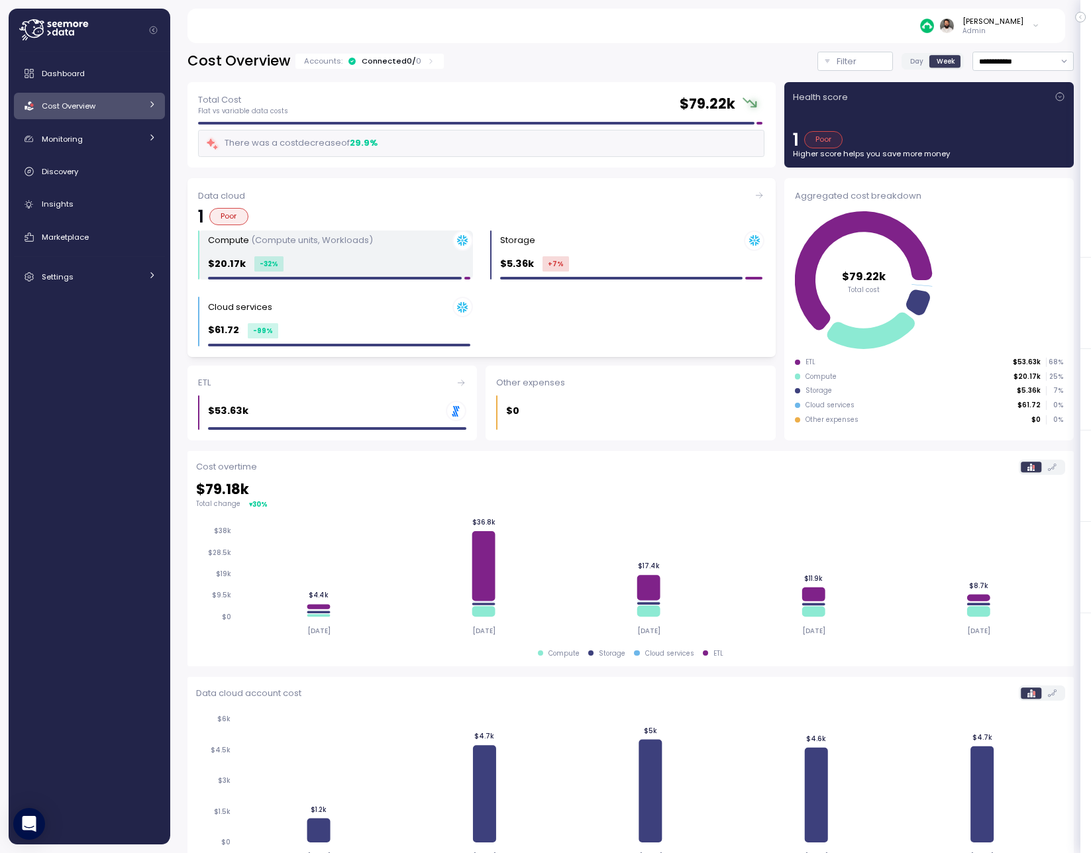
click at [376, 261] on div "$20.17k -32 %" at bounding box center [340, 263] width 265 height 15
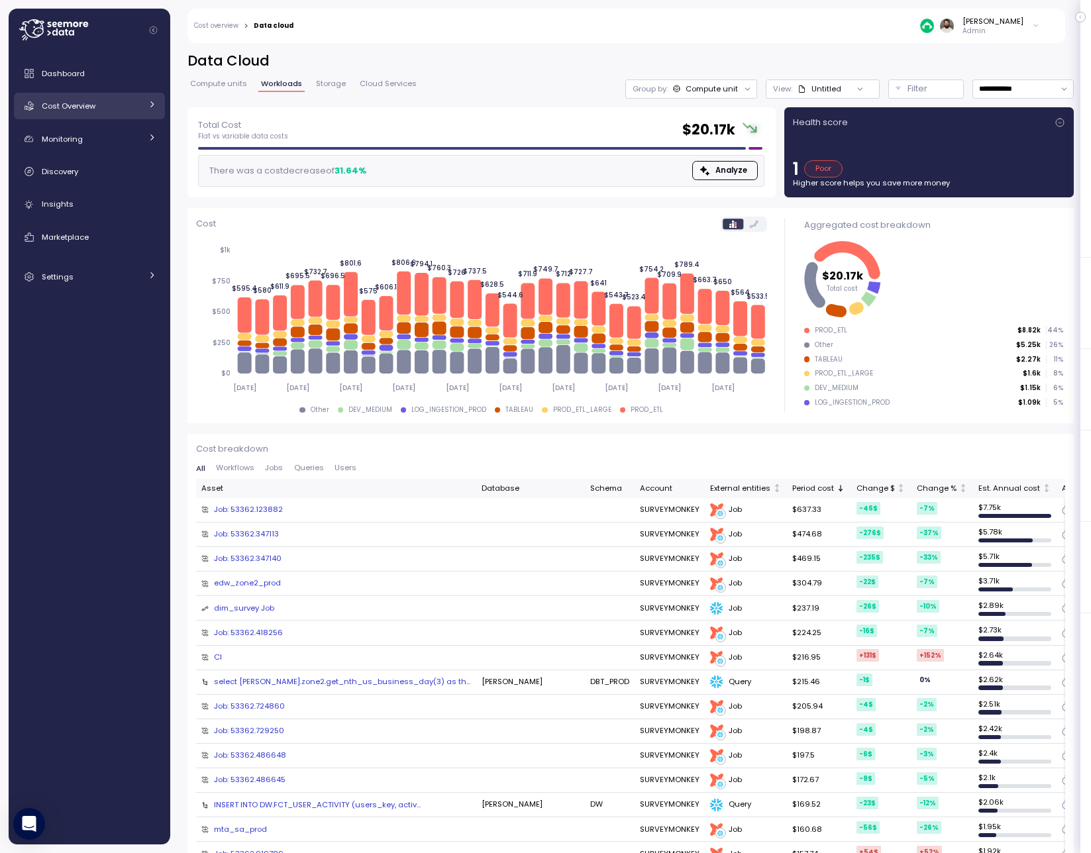
click at [129, 107] on div "Cost Overview" at bounding box center [91, 105] width 99 height 13
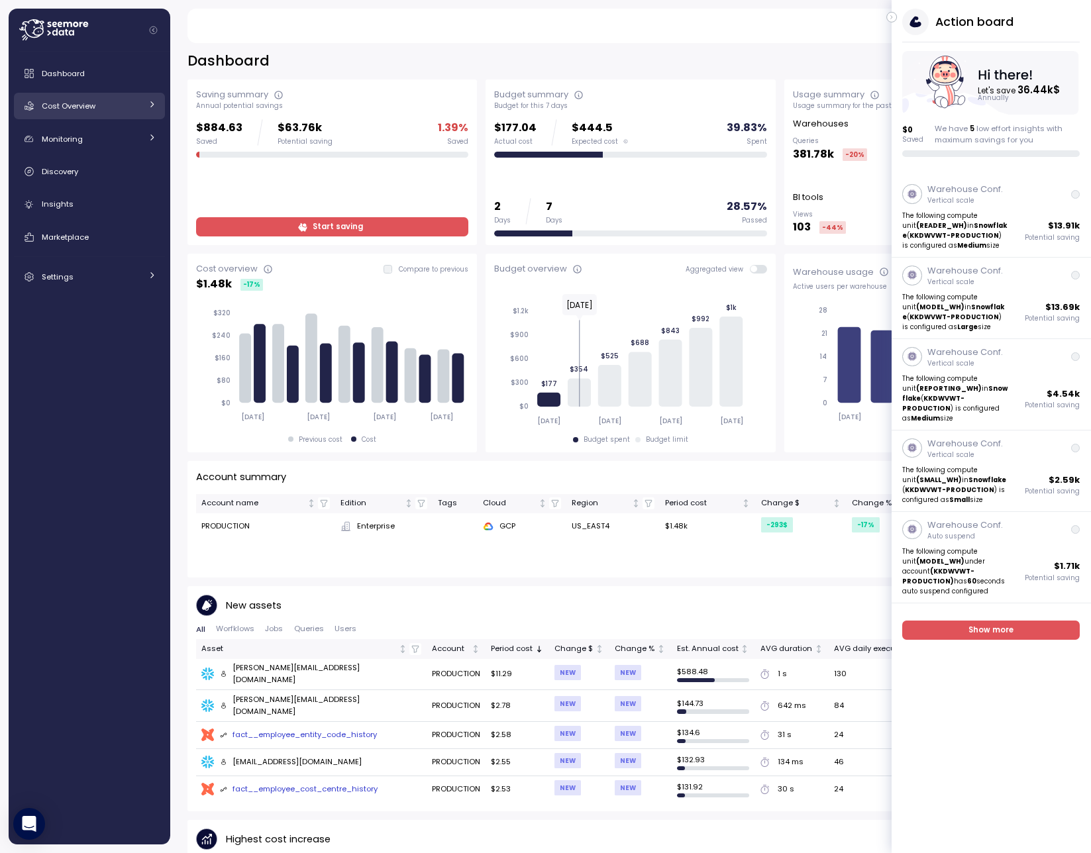
click at [73, 114] on link "Cost Overview" at bounding box center [89, 106] width 151 height 26
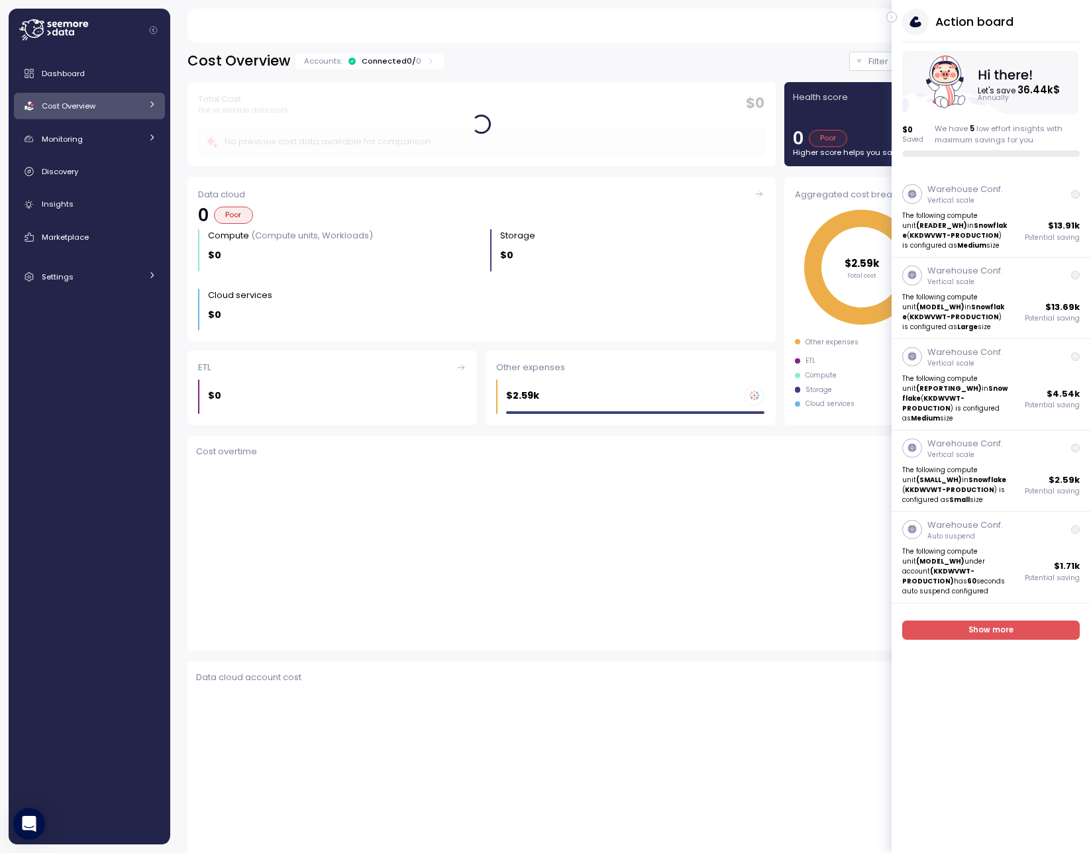
click at [893, 16] on icon "button" at bounding box center [892, 17] width 6 height 16
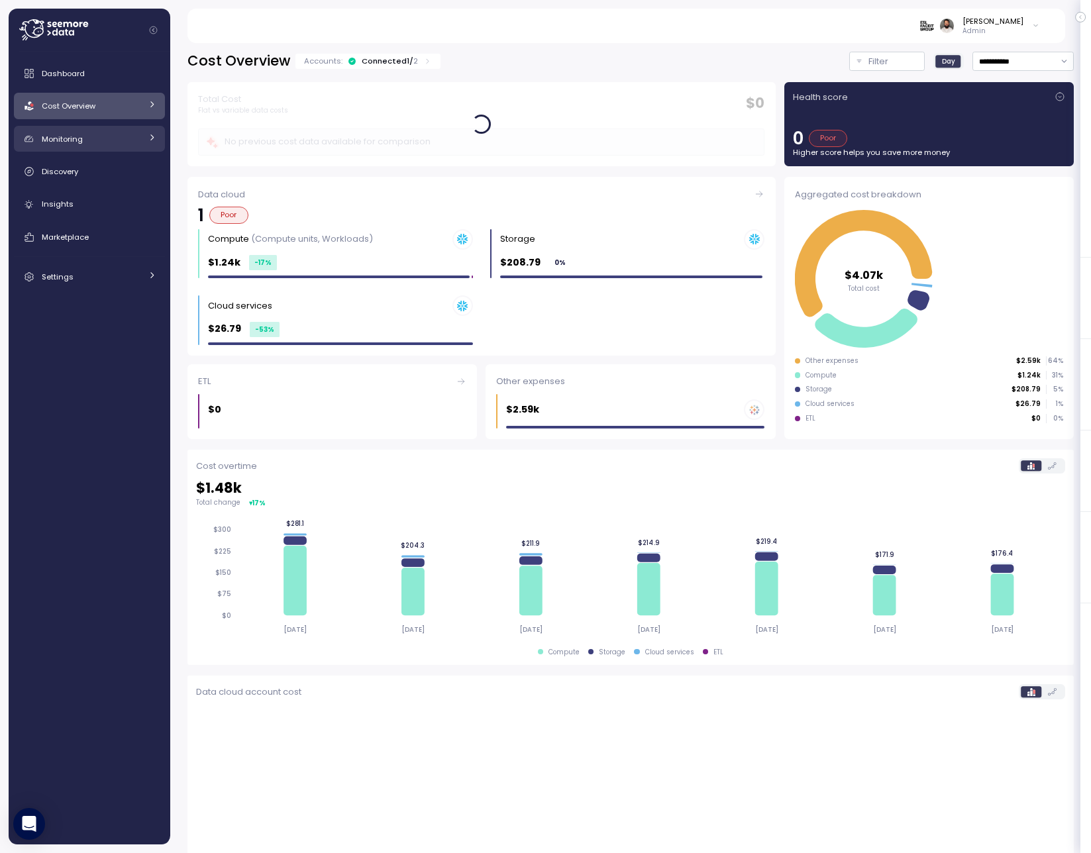
click at [122, 148] on link "Monitoring" at bounding box center [89, 139] width 151 height 26
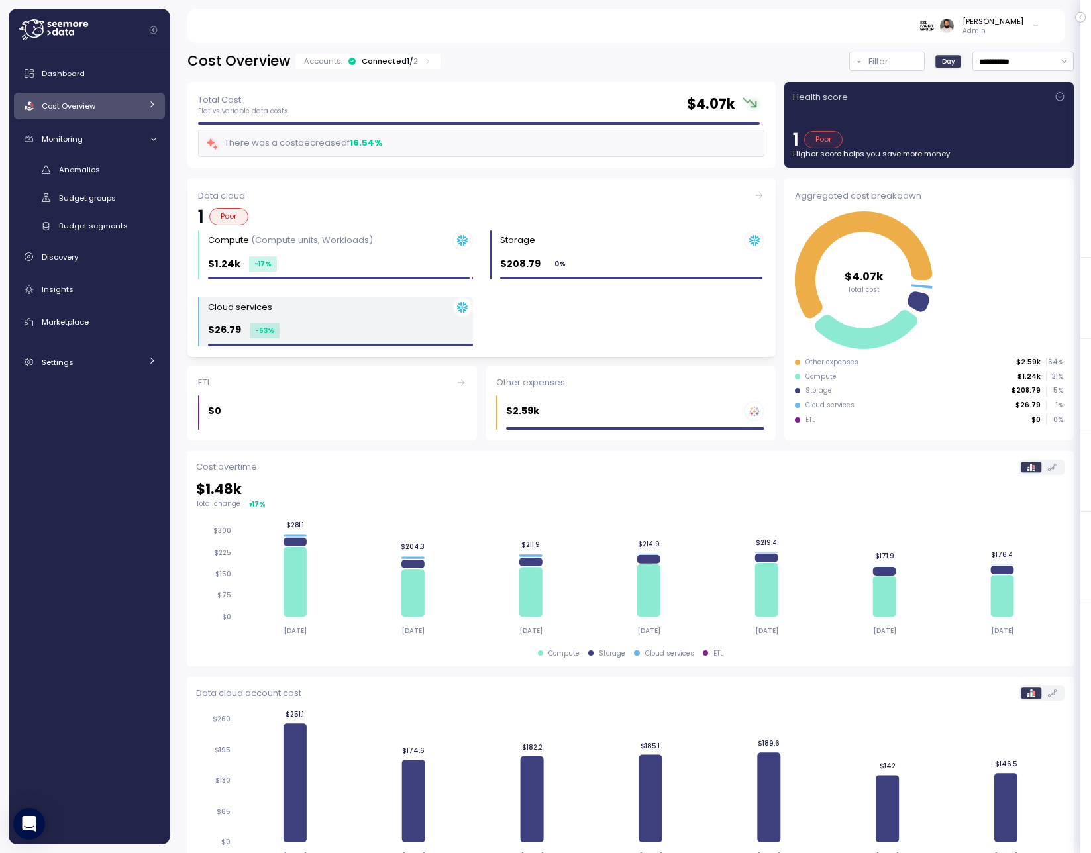
click at [343, 303] on div "Cloud services" at bounding box center [340, 307] width 265 height 21
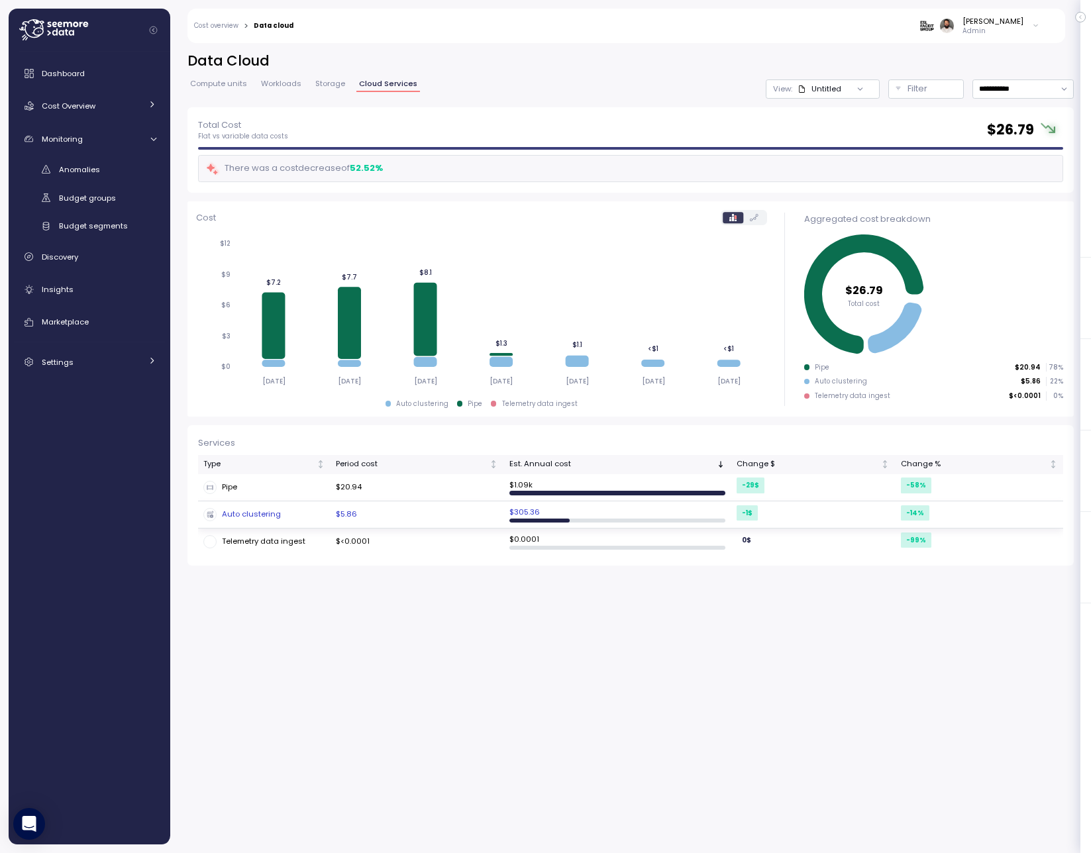
click at [314, 501] on td "Auto clustering" at bounding box center [264, 514] width 132 height 27
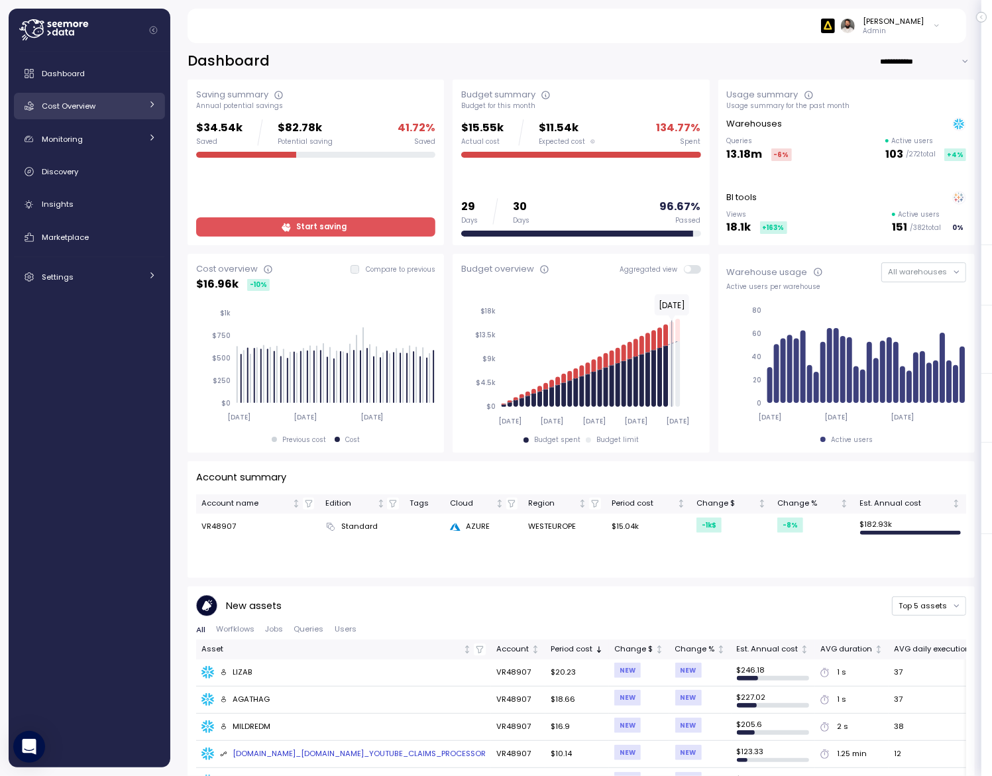
click at [113, 100] on div "Cost Overview" at bounding box center [91, 105] width 99 height 13
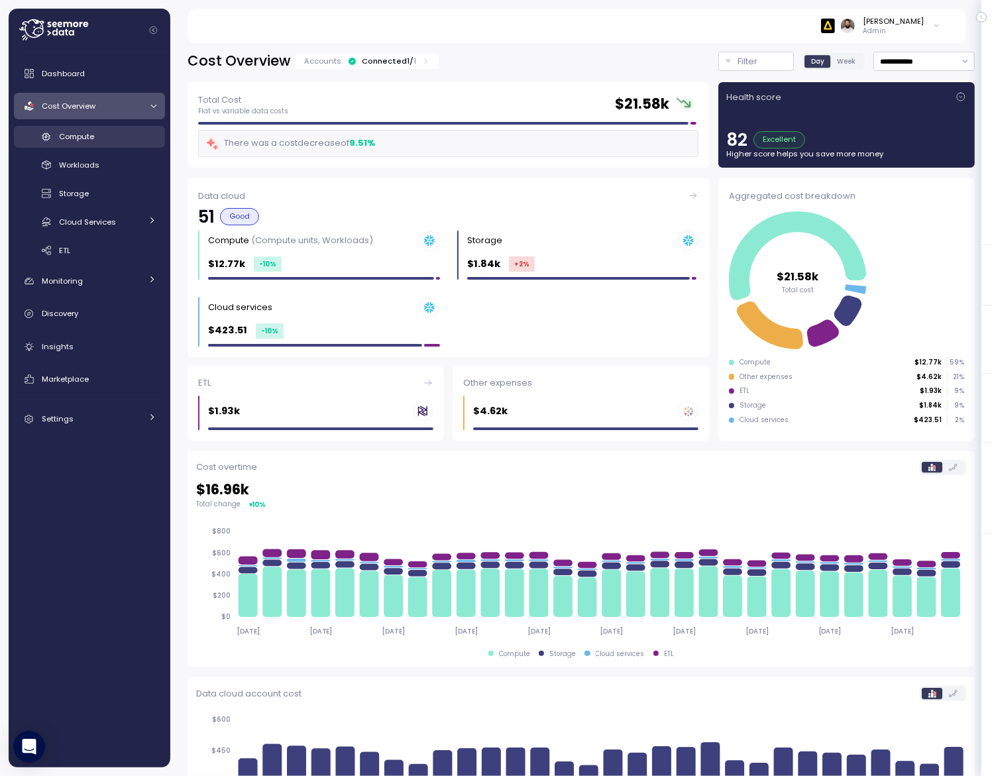
click at [122, 138] on div "Compute" at bounding box center [107, 136] width 97 height 13
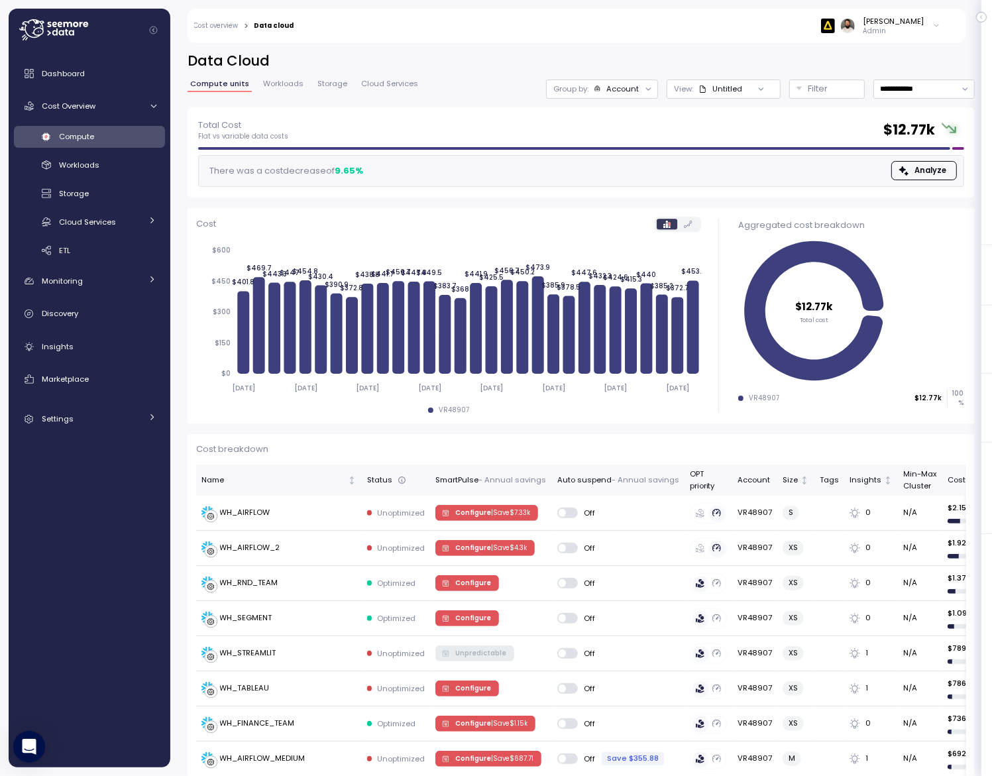
click at [119, 140] on div "Compute" at bounding box center [107, 136] width 97 height 13
click at [109, 137] on div "Compute" at bounding box center [107, 136] width 97 height 13
click at [87, 313] on div "Discovery" at bounding box center [99, 313] width 115 height 13
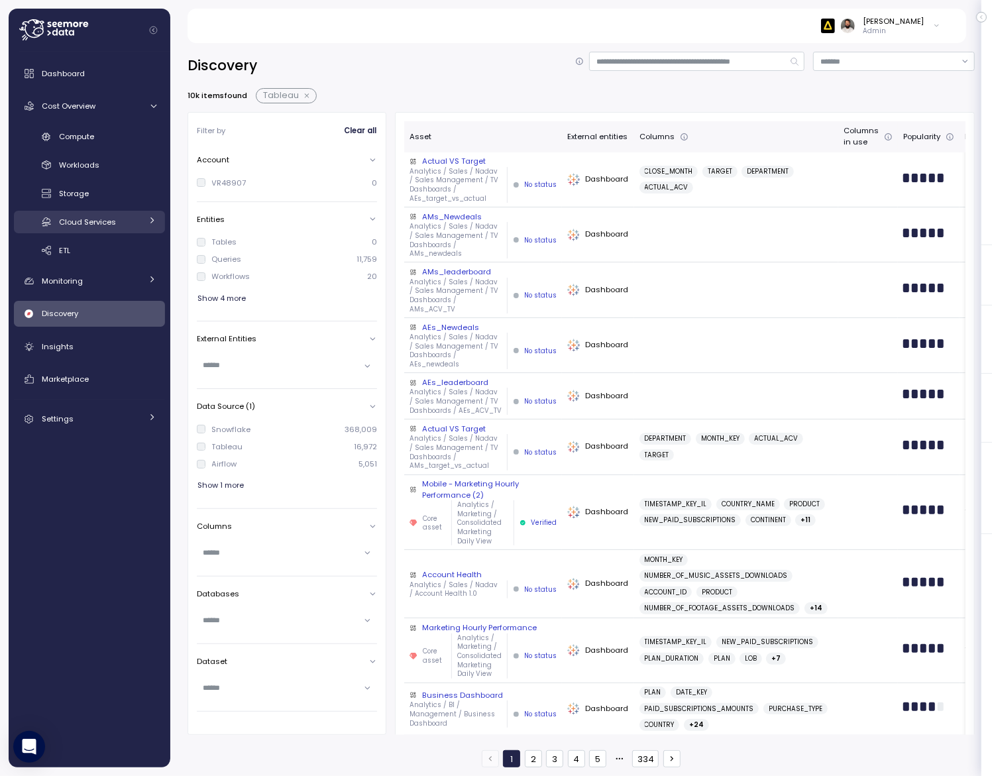
click at [105, 221] on span "Cloud Services" at bounding box center [87, 222] width 57 height 11
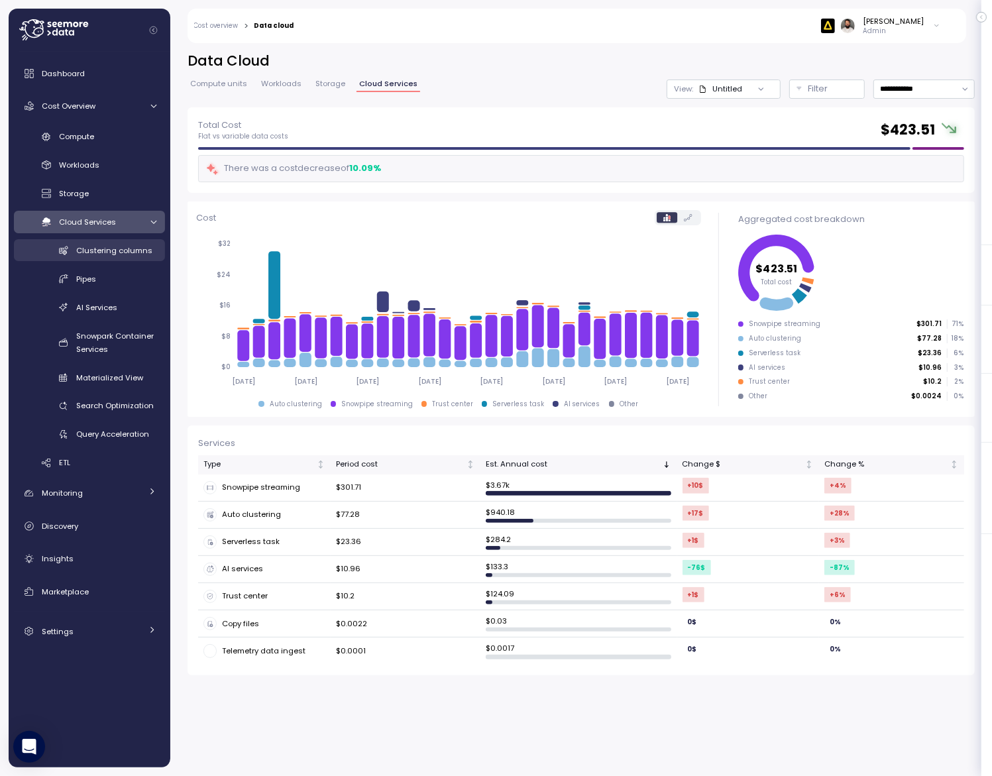
click at [107, 246] on span "Clustering columns" at bounding box center [114, 250] width 76 height 11
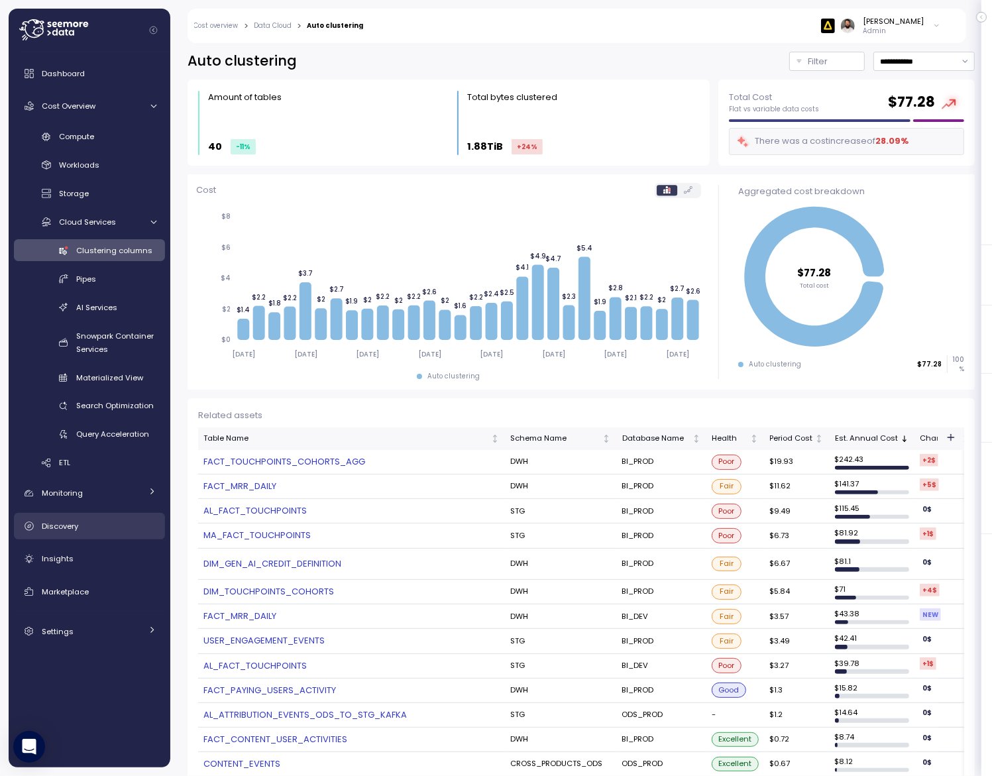
click at [85, 520] on div "Discovery" at bounding box center [99, 525] width 115 height 13
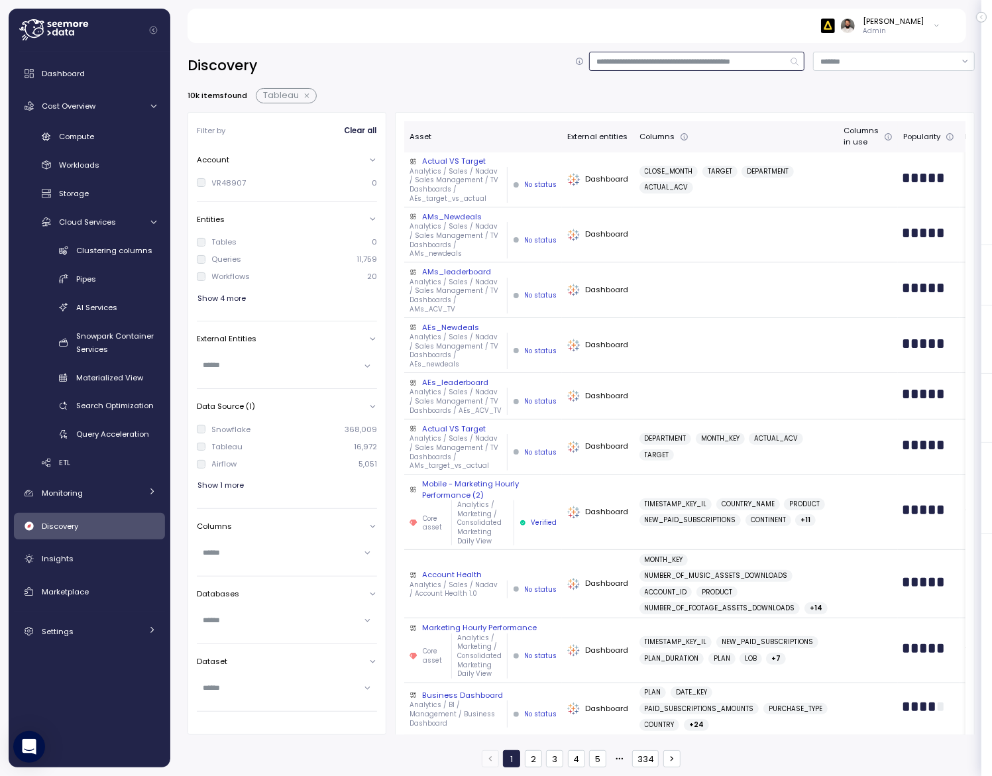
click at [731, 56] on input at bounding box center [696, 61] width 215 height 19
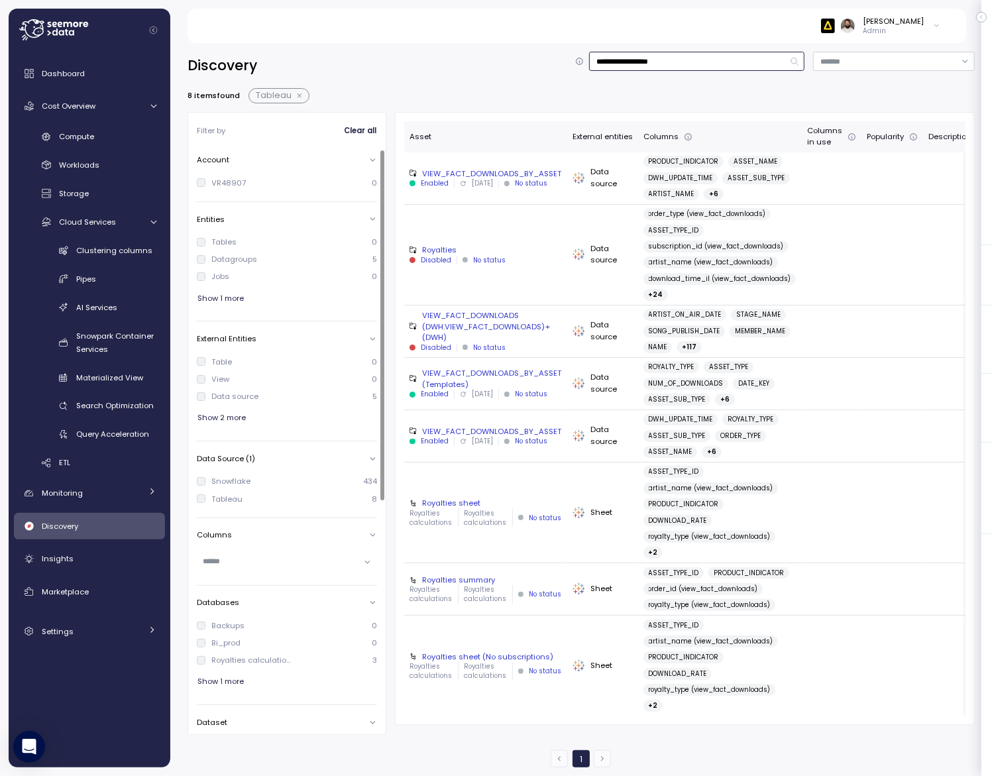
type input "**********"
click at [214, 495] on div "Tableau" at bounding box center [227, 498] width 31 height 11
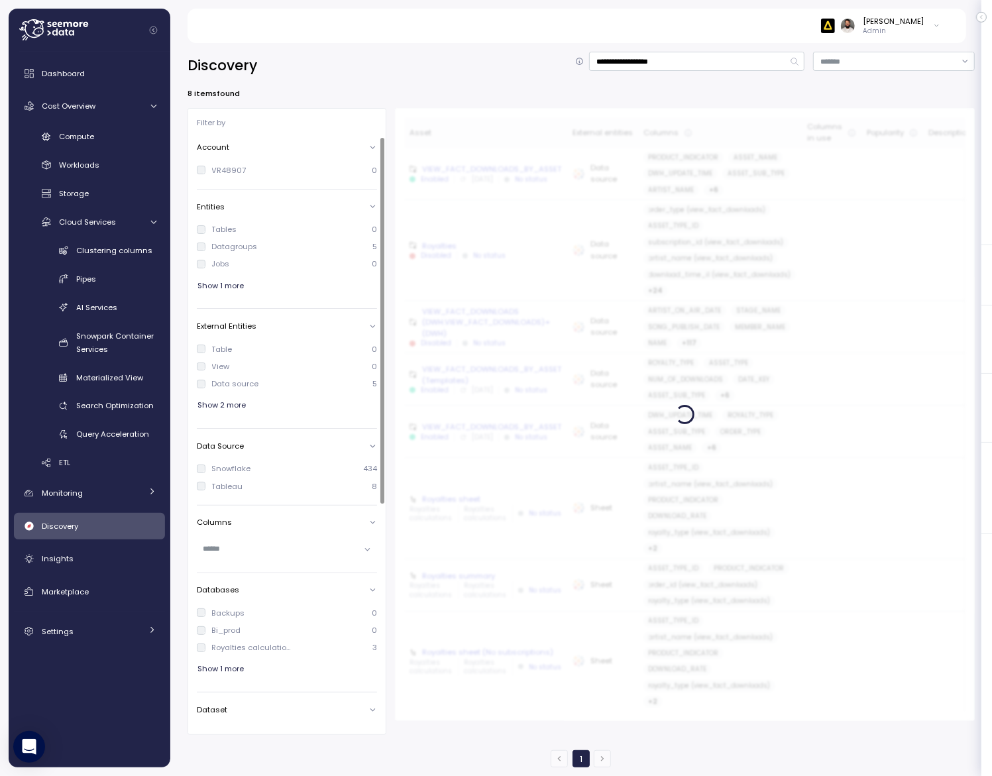
click at [214, 470] on div "Snowflake" at bounding box center [231, 468] width 39 height 11
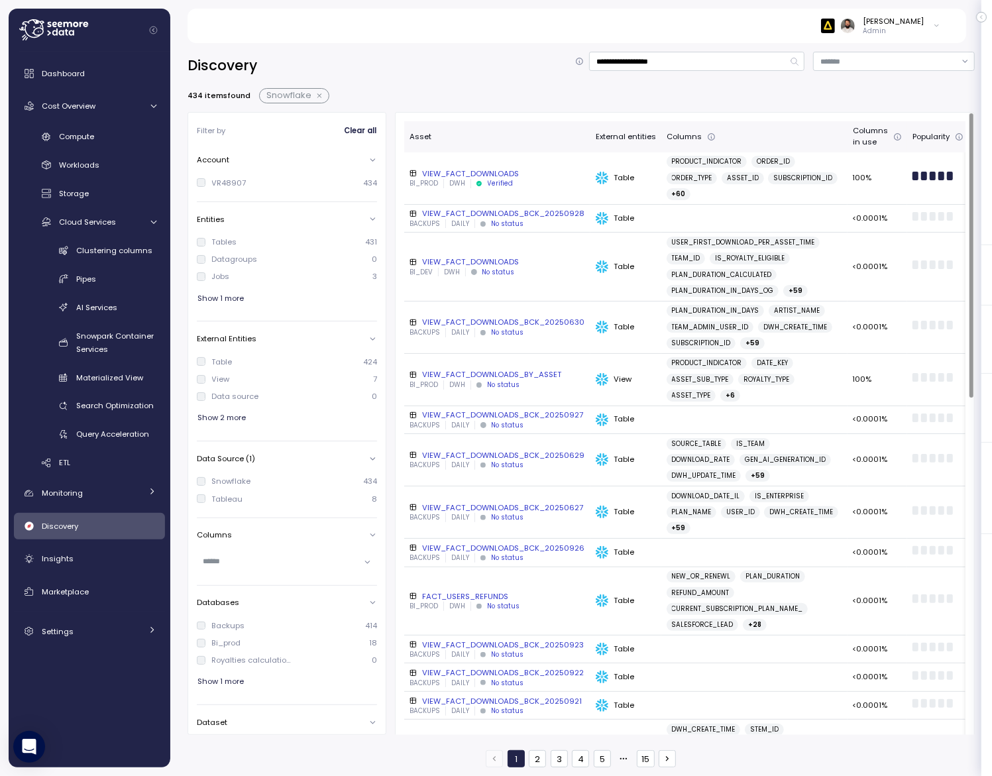
click at [554, 178] on div "VIEW_FACT_DOWNLOADS" at bounding box center [497, 173] width 176 height 11
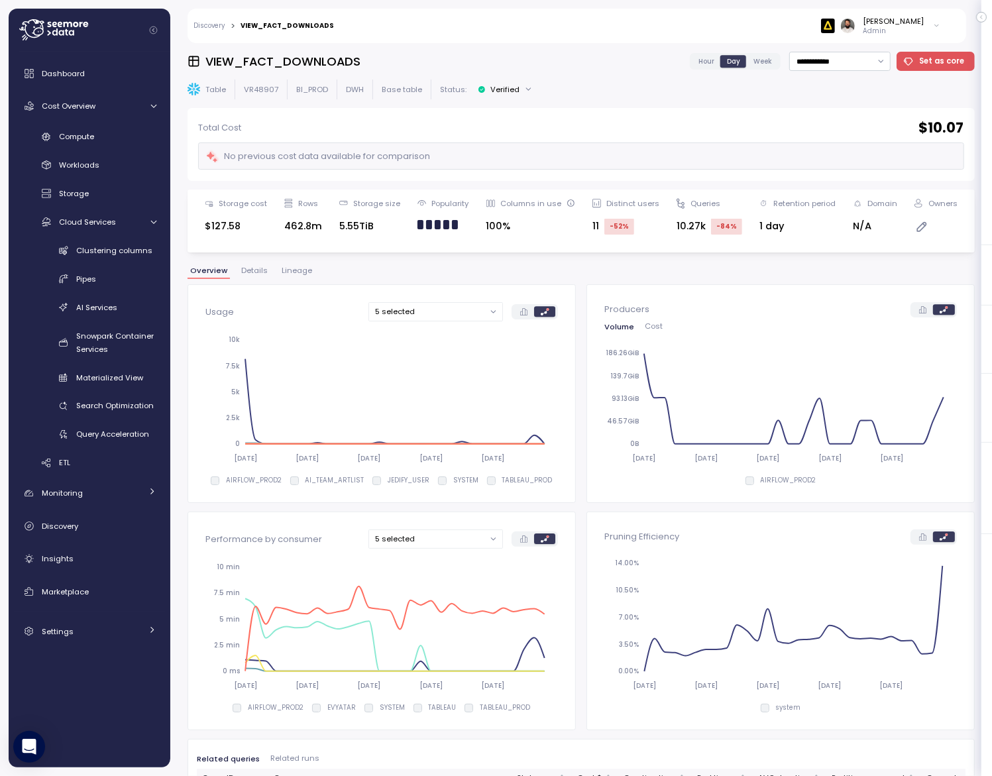
click at [631, 32] on div "Guy Biecher Admin" at bounding box center [645, 26] width 606 height 34
click at [648, 44] on div "**********" at bounding box center [580, 404] width 821 height 741
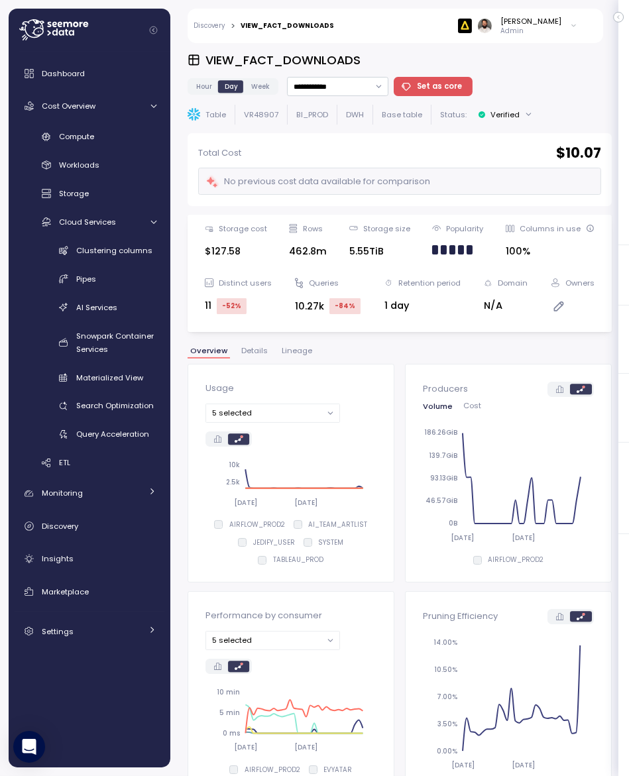
scroll to position [42, 0]
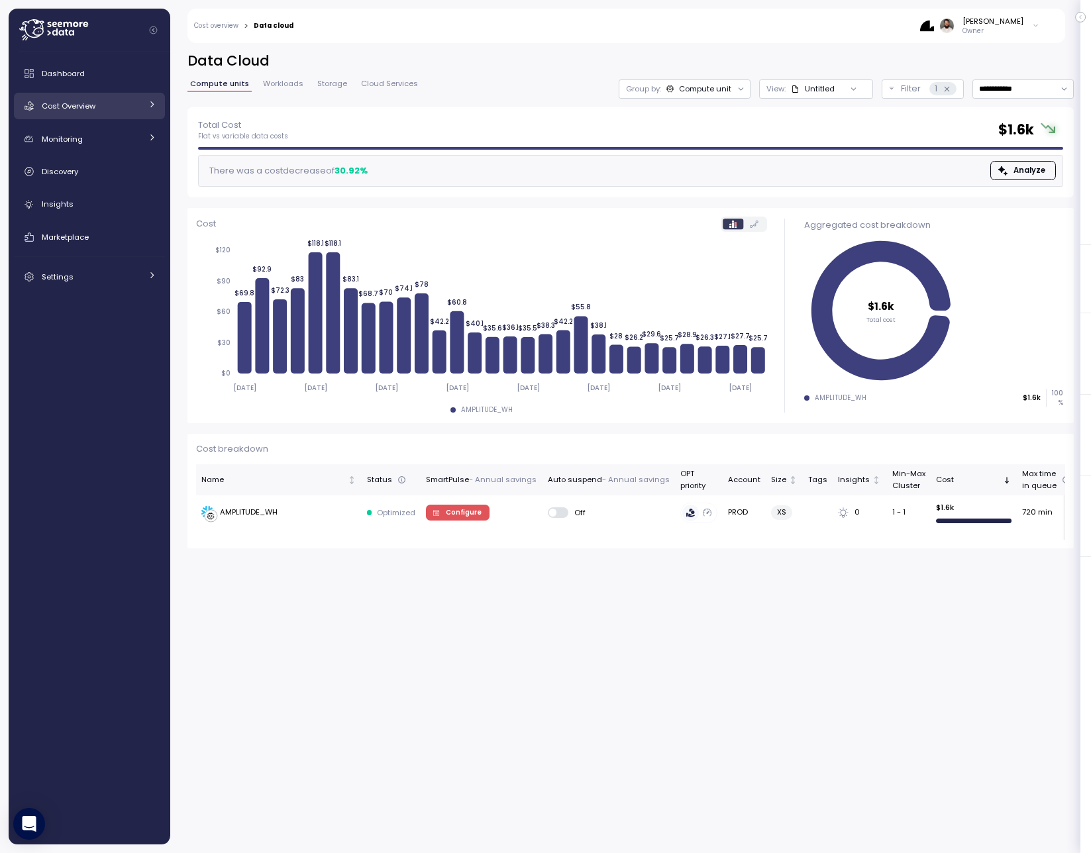
click at [89, 118] on link "Cost Overview" at bounding box center [89, 106] width 151 height 26
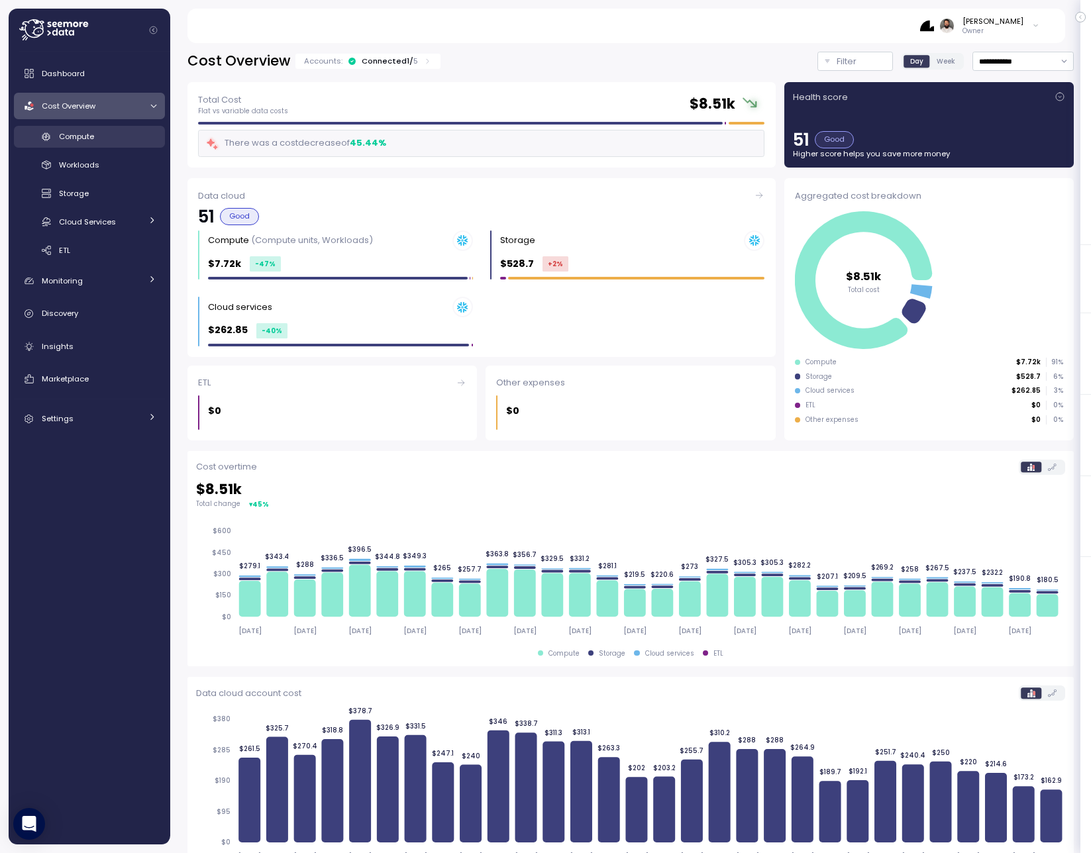
click at [99, 141] on div "Compute" at bounding box center [107, 136] width 97 height 13
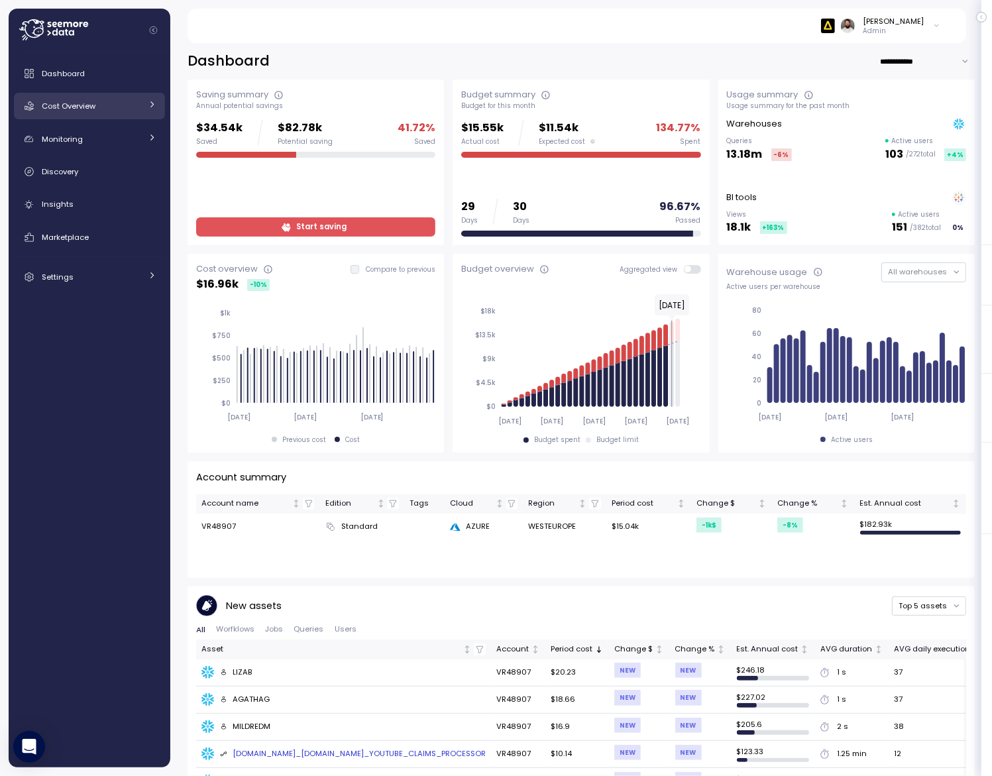
click at [132, 112] on div "Cost Overview" at bounding box center [91, 105] width 99 height 13
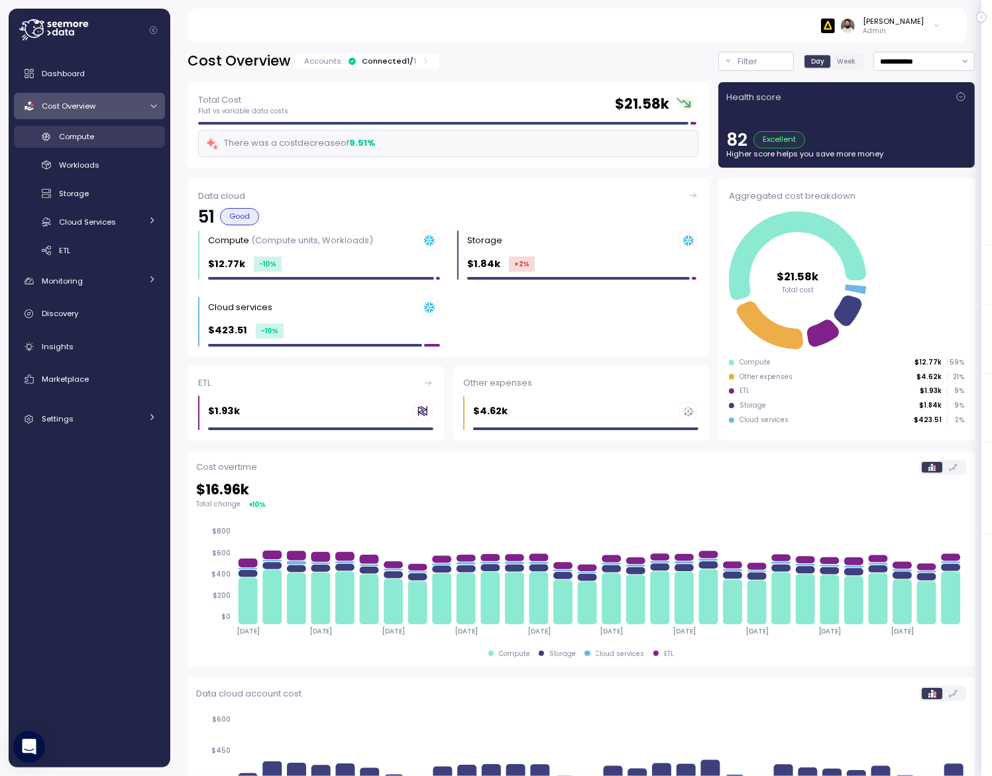
click at [142, 138] on div "Compute" at bounding box center [107, 136] width 97 height 13
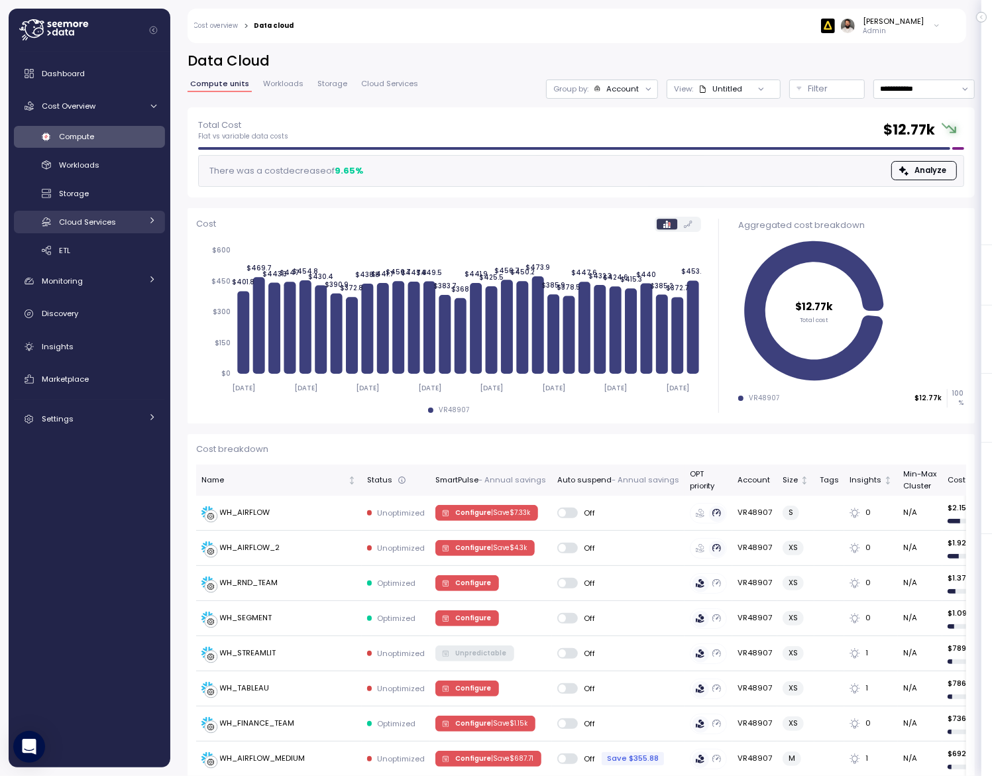
click at [144, 213] on link "Cloud Services" at bounding box center [89, 222] width 151 height 22
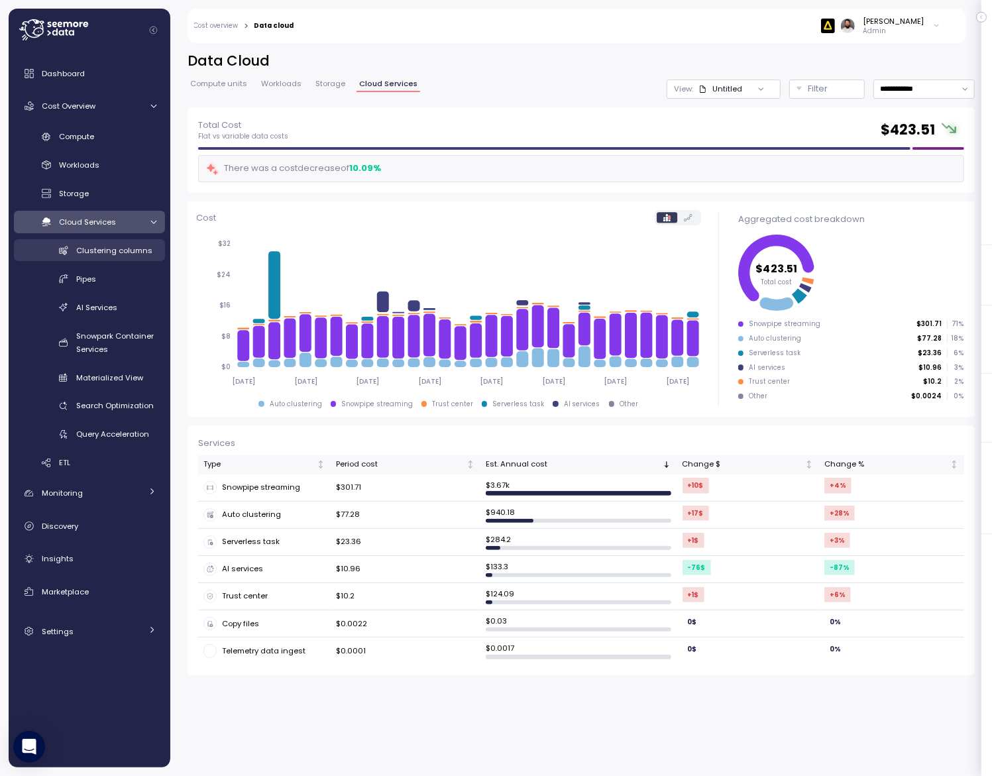
click at [135, 252] on span "Clustering columns" at bounding box center [114, 250] width 76 height 11
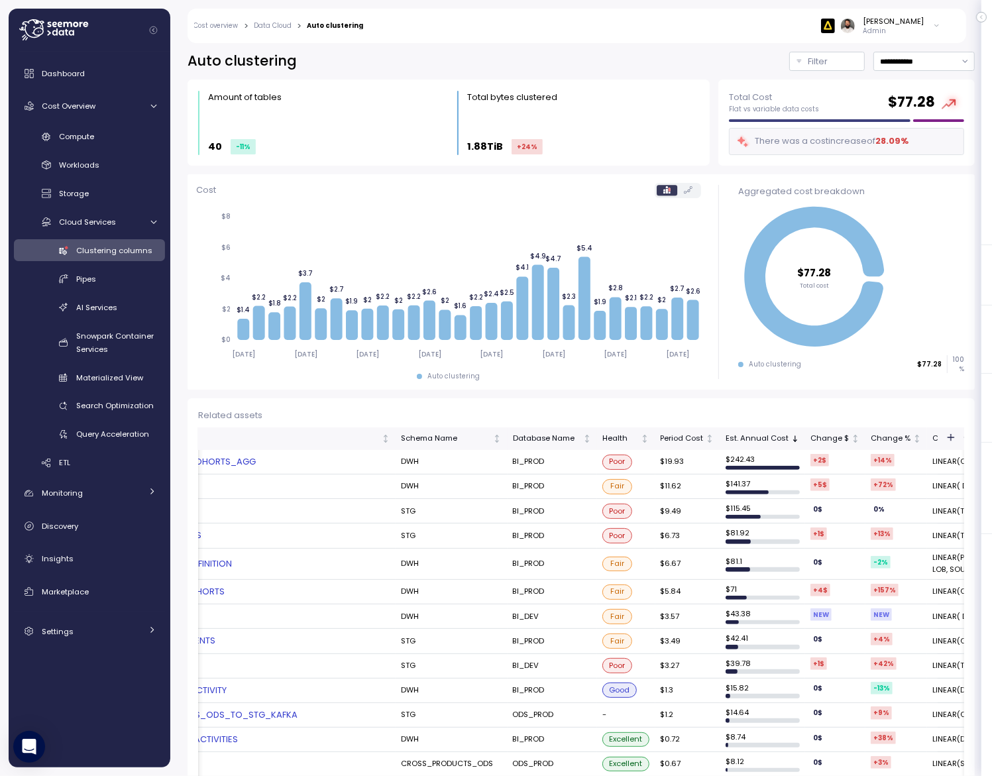
scroll to position [0, 499]
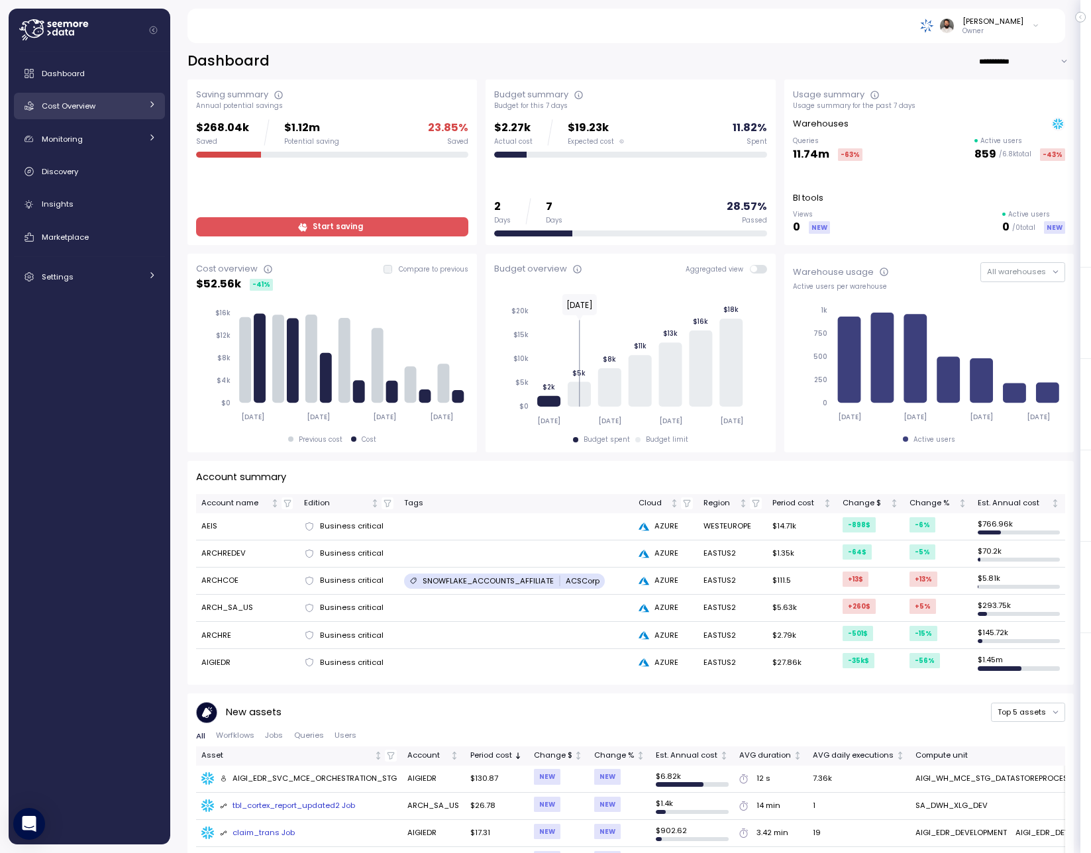
click at [131, 117] on link "Cost Overview" at bounding box center [89, 106] width 151 height 26
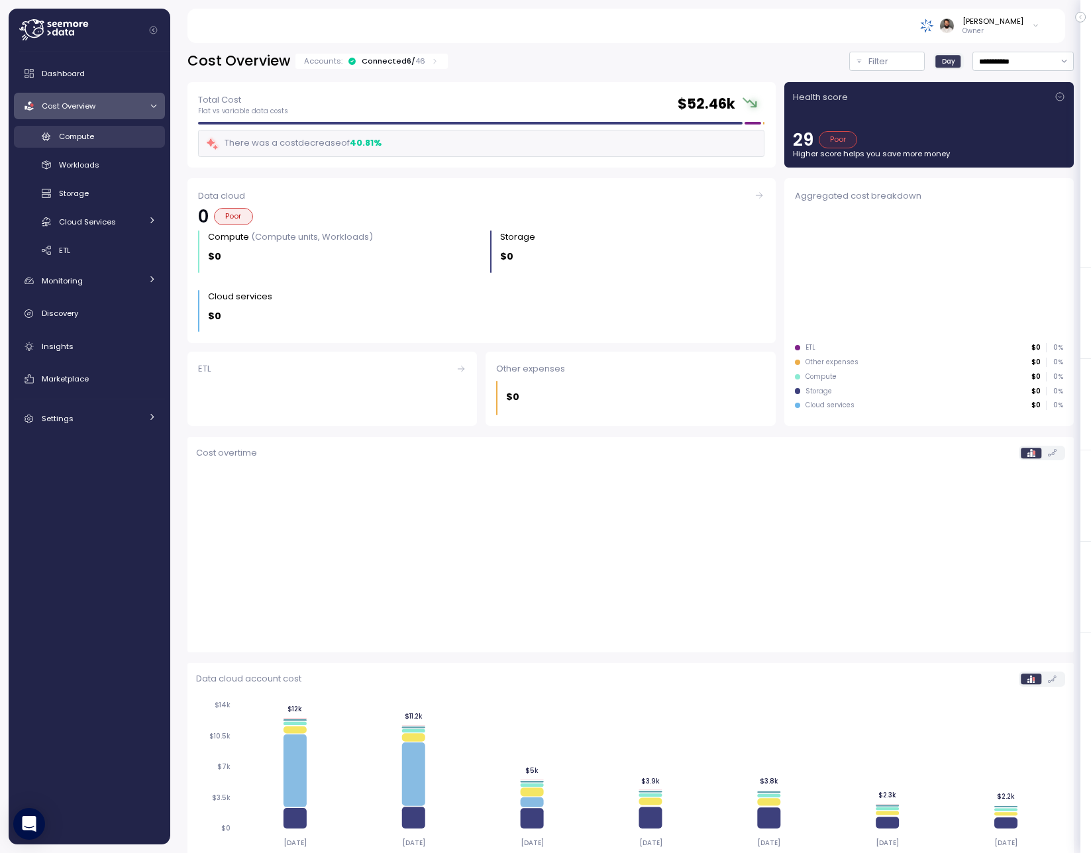
click at [126, 147] on link "Compute" at bounding box center [89, 137] width 151 height 22
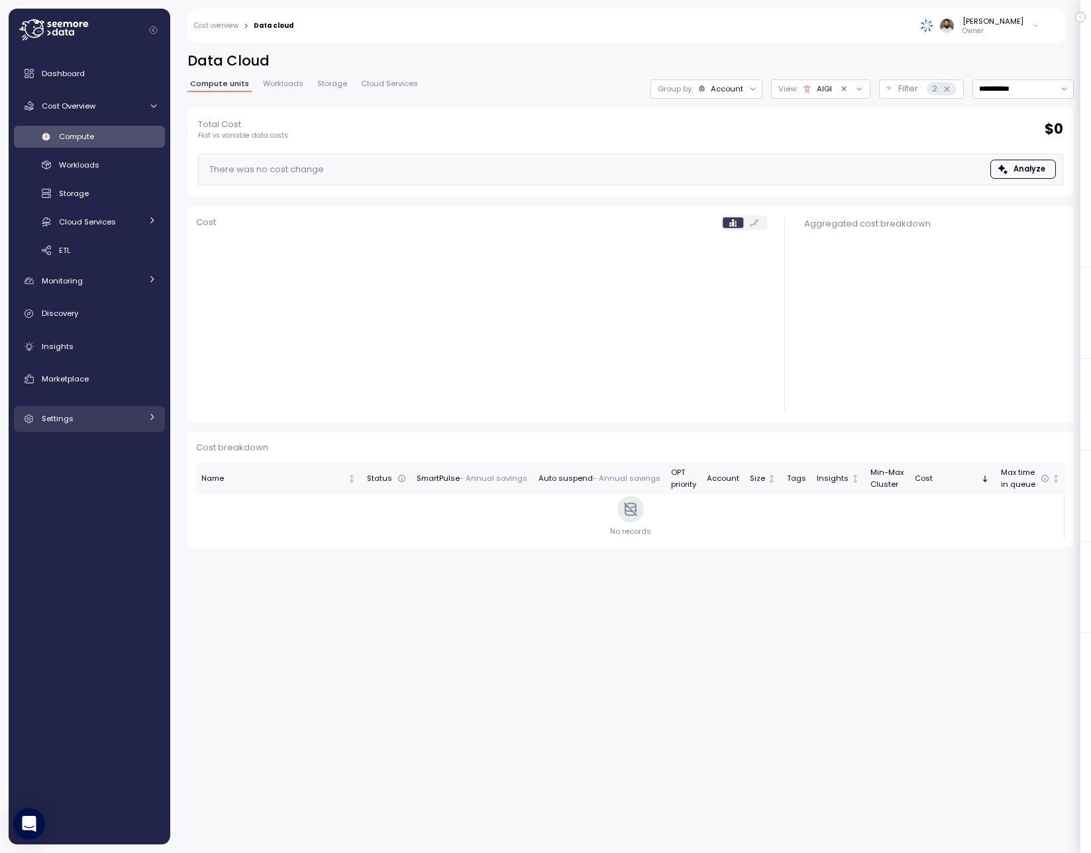
click at [132, 416] on div "Settings" at bounding box center [91, 418] width 99 height 13
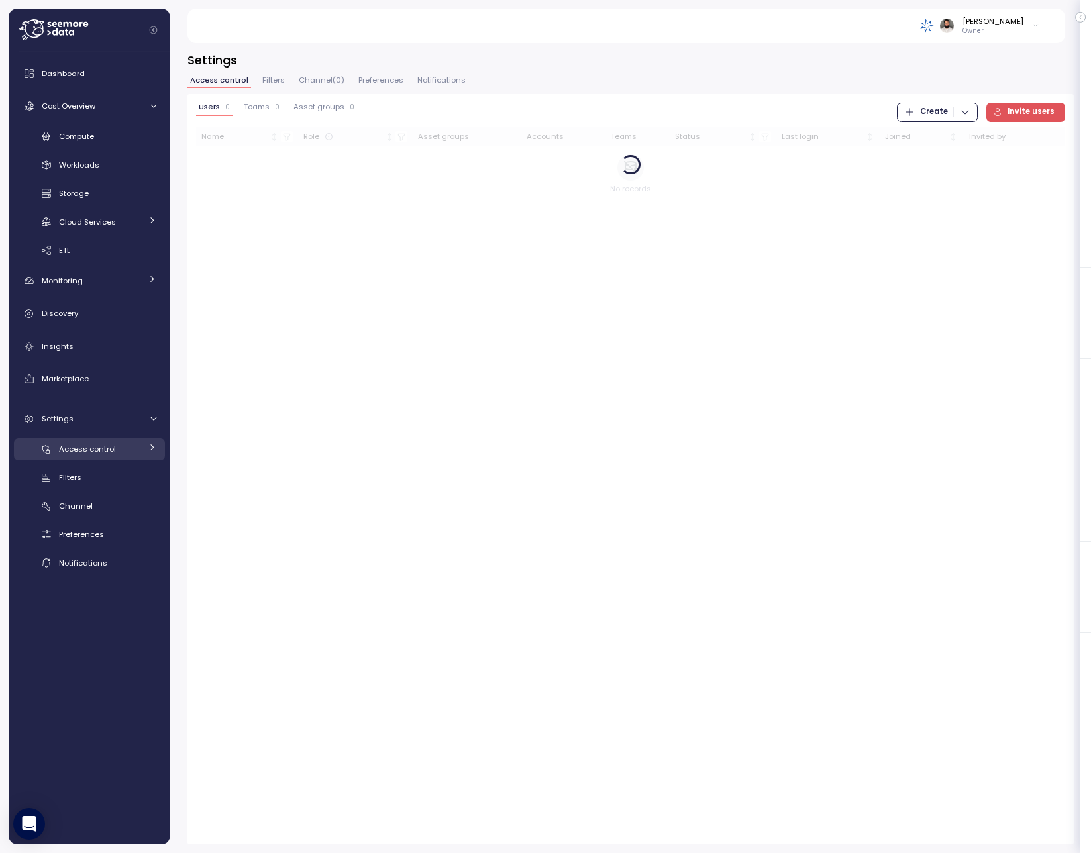
click at [138, 445] on div "Access control" at bounding box center [100, 448] width 82 height 13
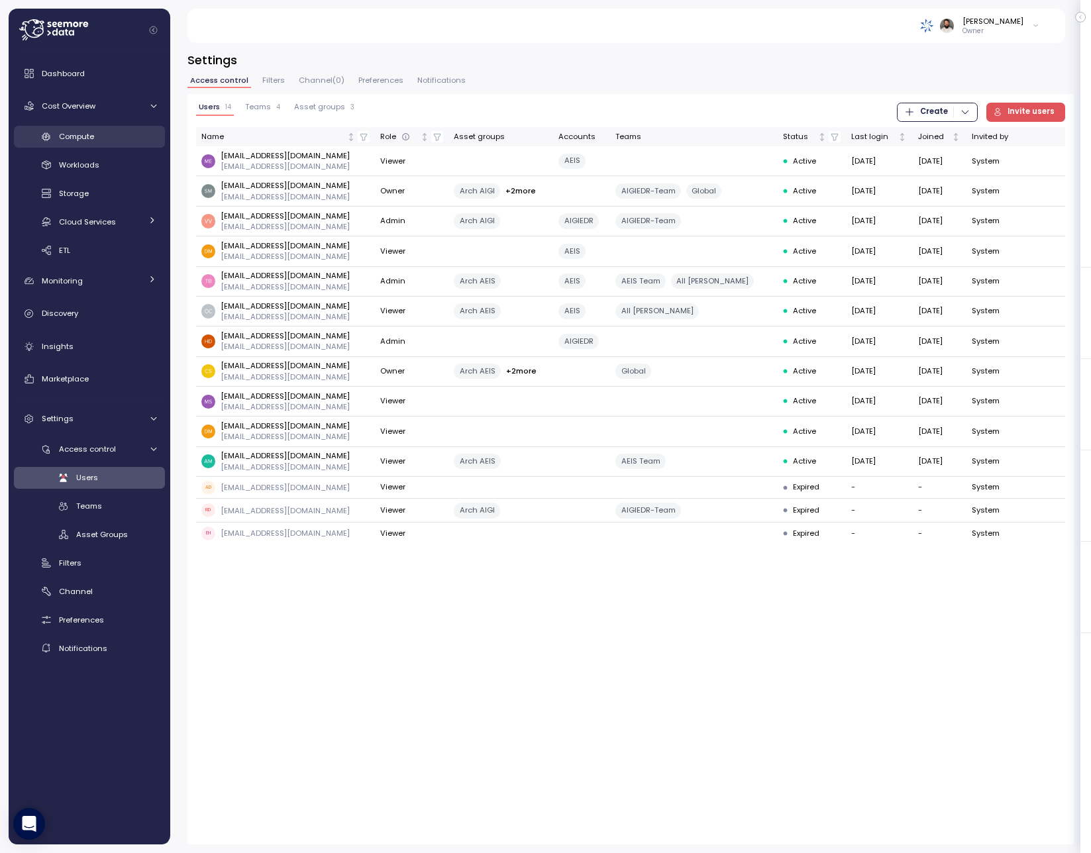
click at [79, 131] on span "Compute" at bounding box center [76, 136] width 35 height 11
click at [80, 131] on span "Compute" at bounding box center [76, 136] width 35 height 11
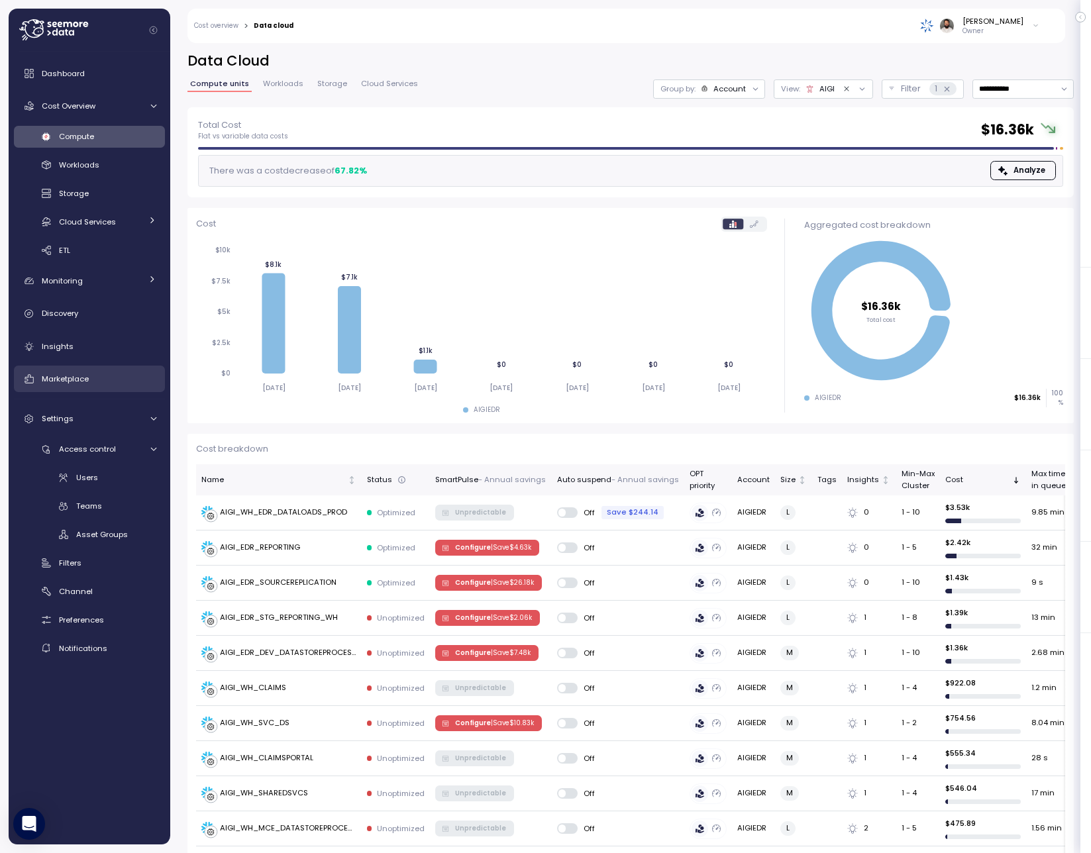
click at [89, 382] on div "Marketplace" at bounding box center [99, 378] width 115 height 13
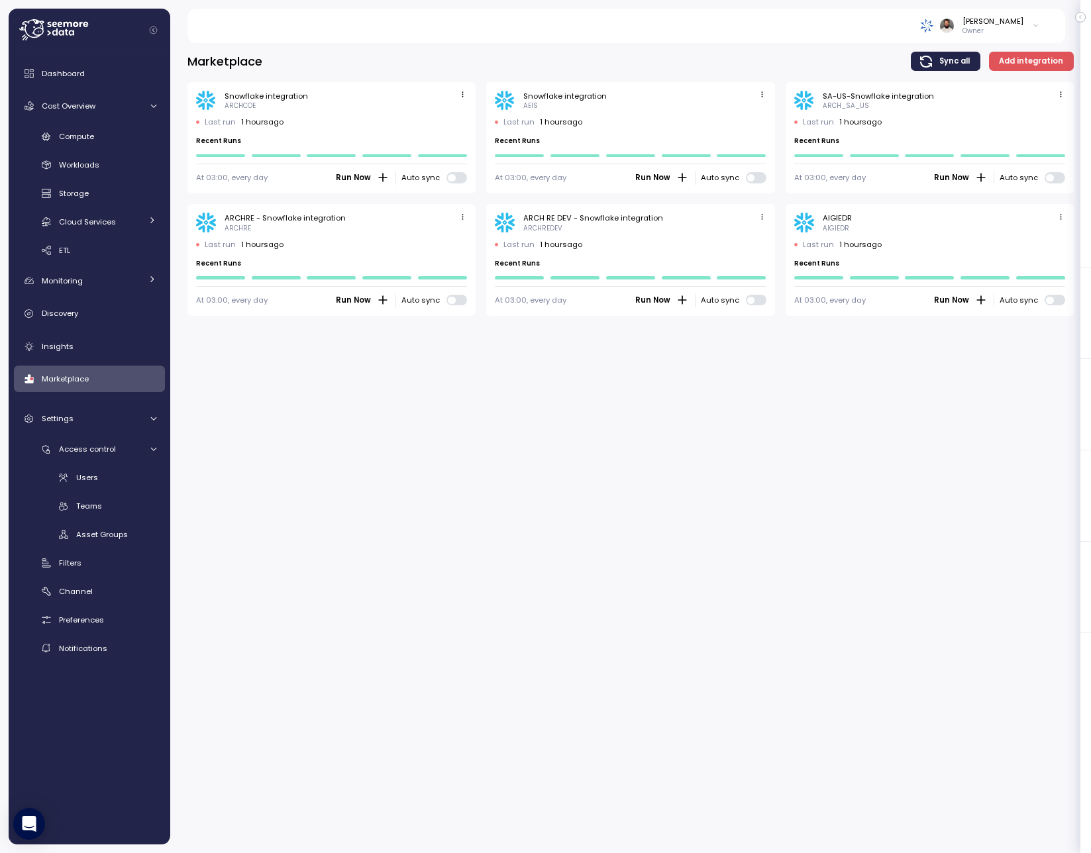
drag, startPoint x: 1043, startPoint y: 218, endPoint x: 1057, endPoint y: 218, distance: 13.9
click at [1051, 218] on div "AIGIEDR AIGIEDR" at bounding box center [929, 223] width 271 height 20
click at [1057, 218] on icon "button" at bounding box center [1061, 217] width 9 height 9
click at [1023, 244] on icon "button" at bounding box center [1025, 241] width 7 height 7
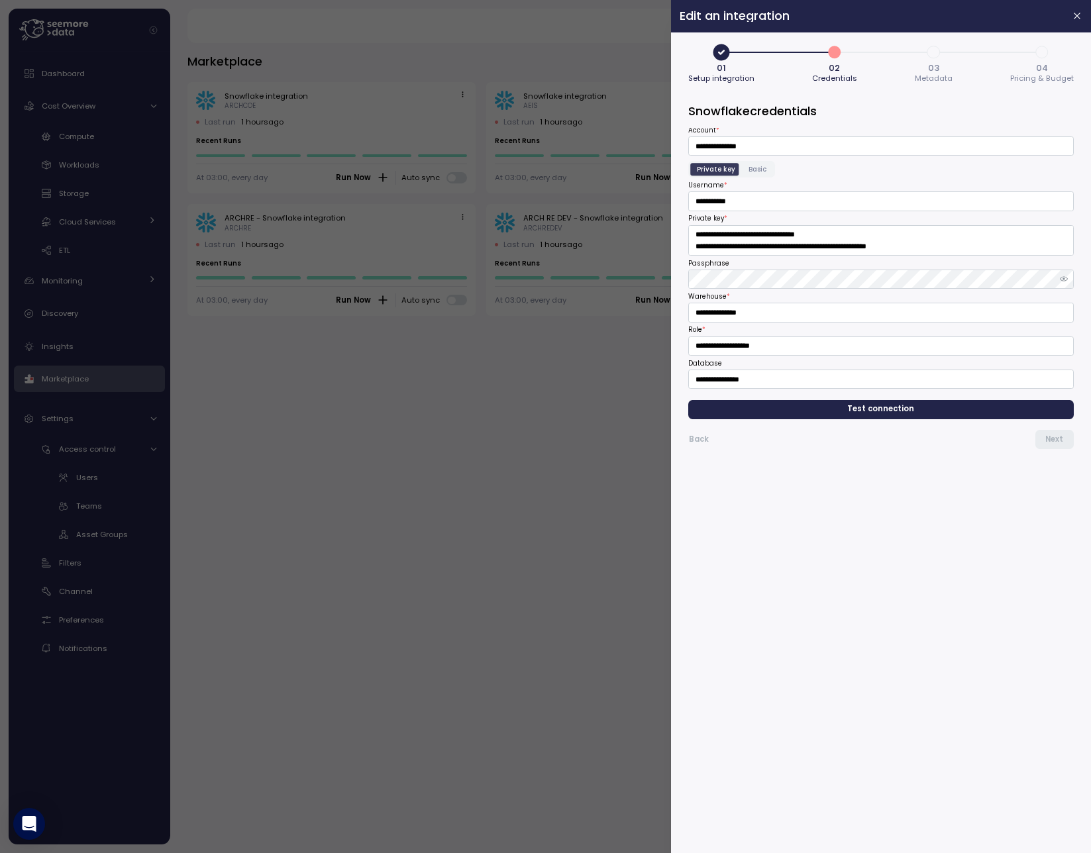
click at [925, 402] on span "Test connection" at bounding box center [881, 410] width 365 height 18
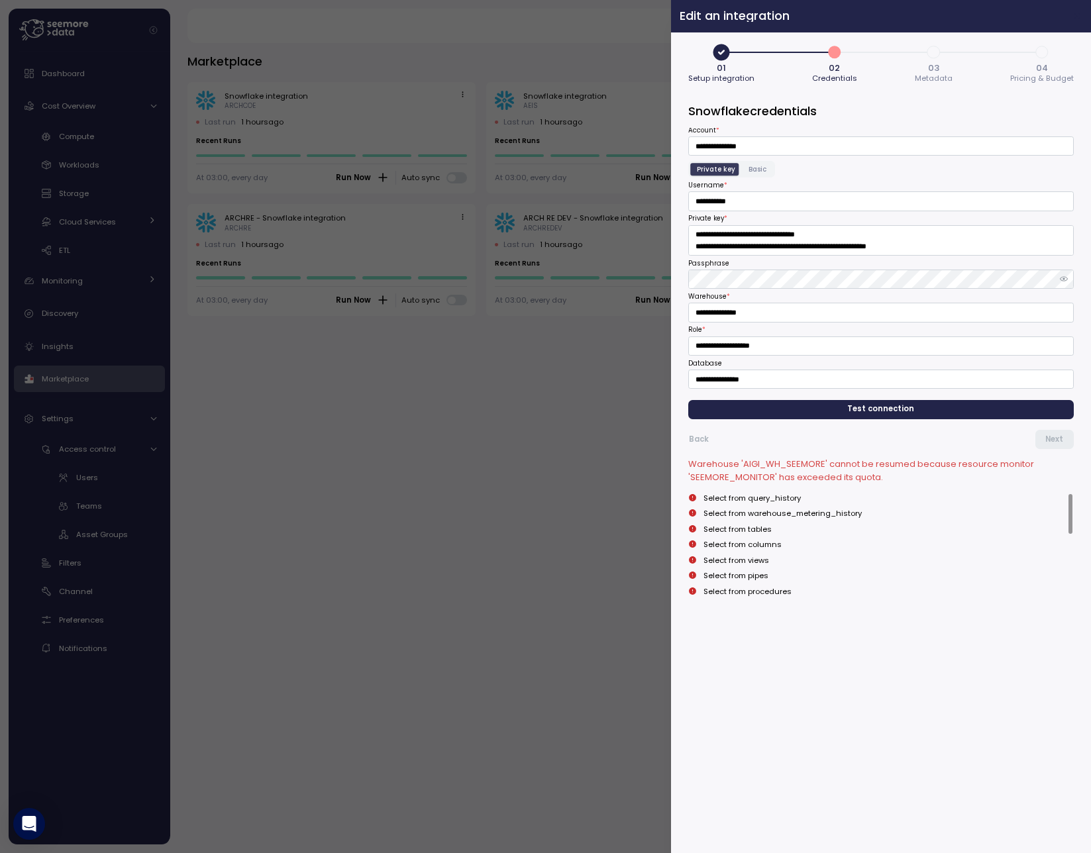
click at [1074, 23] on button "button" at bounding box center [1077, 16] width 15 height 15
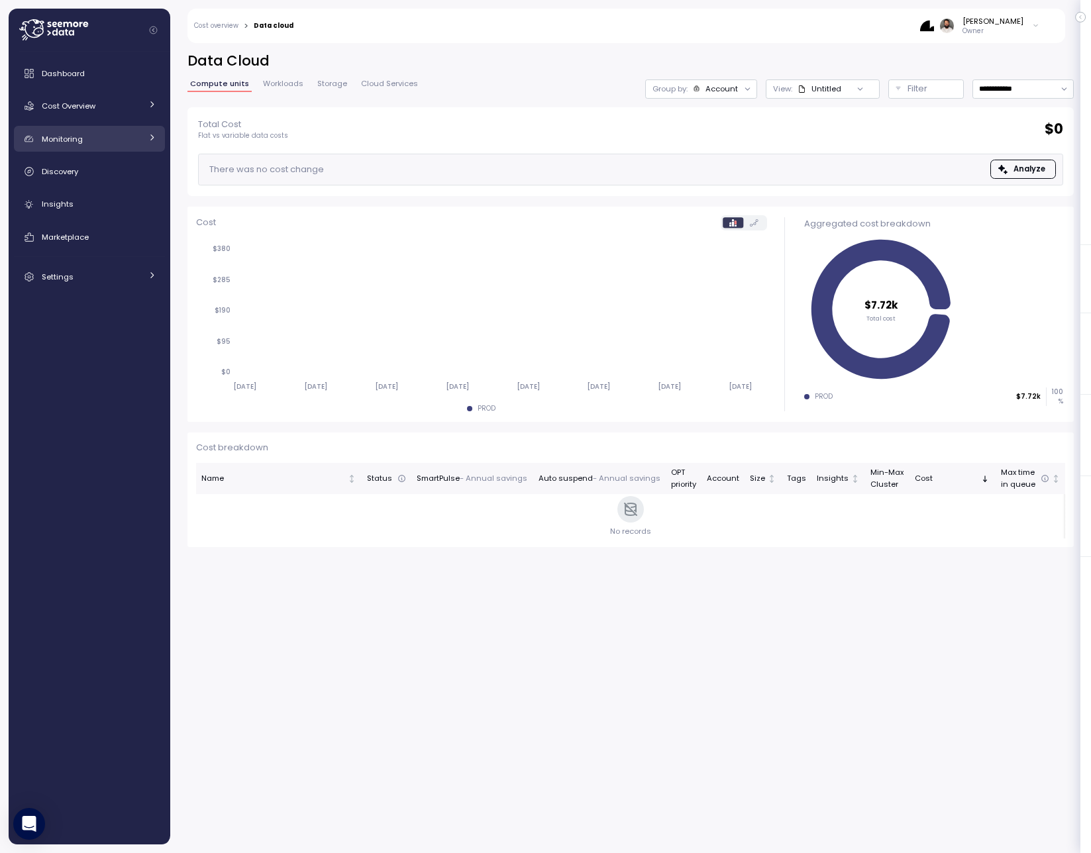
click at [105, 146] on link "Monitoring" at bounding box center [89, 139] width 151 height 26
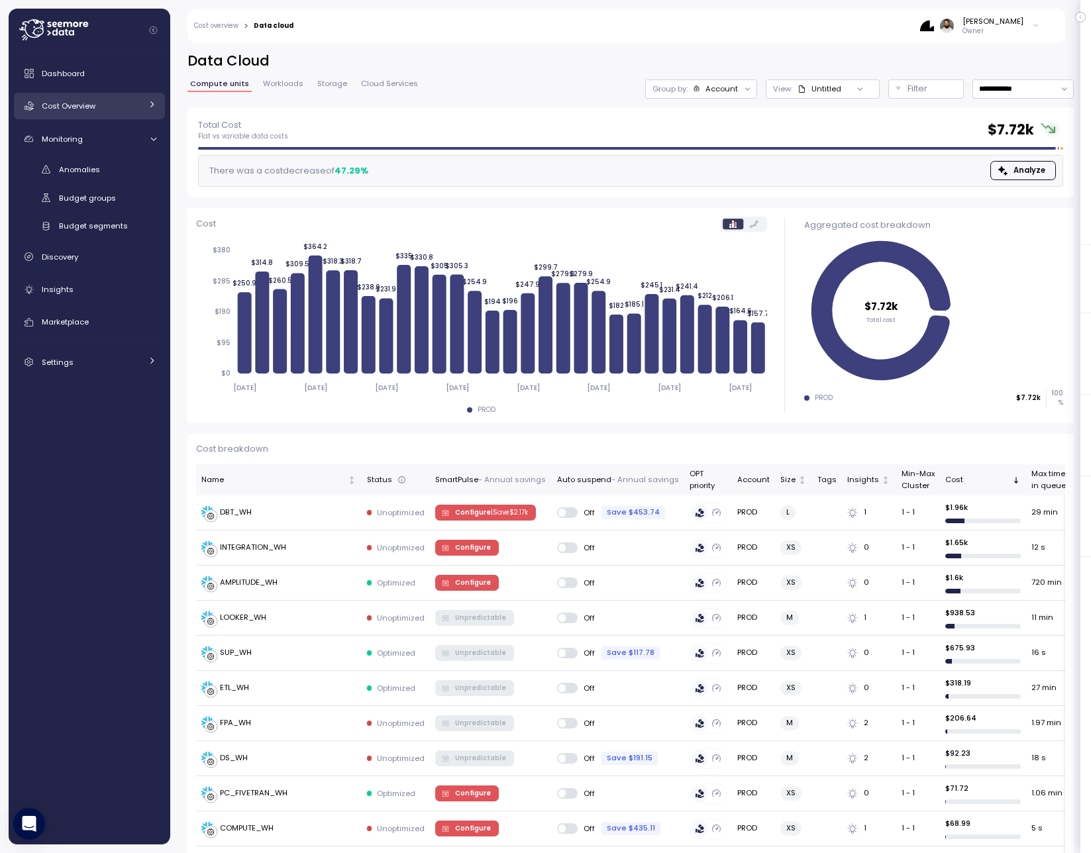
click at [113, 107] on div "Cost Overview" at bounding box center [91, 105] width 99 height 13
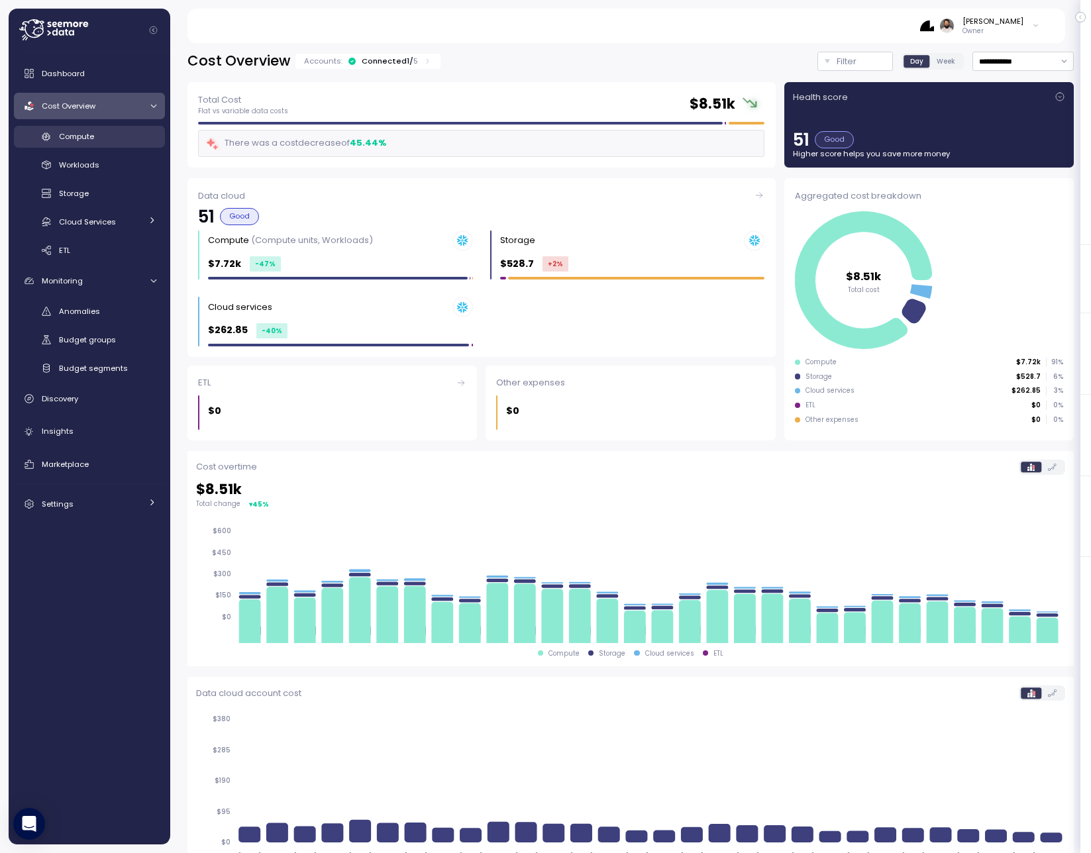
click at [109, 142] on div "Compute" at bounding box center [107, 136] width 97 height 13
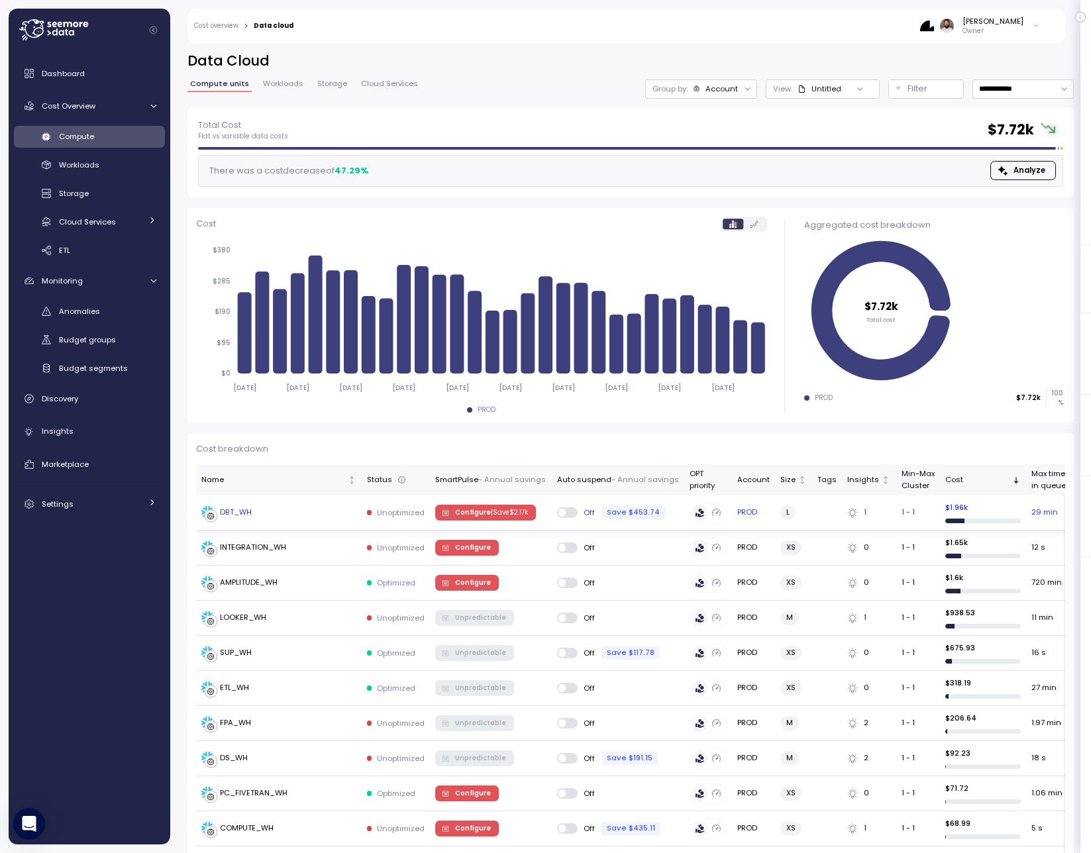
click at [332, 509] on div "DBT_WH" at bounding box center [278, 512] width 155 height 13
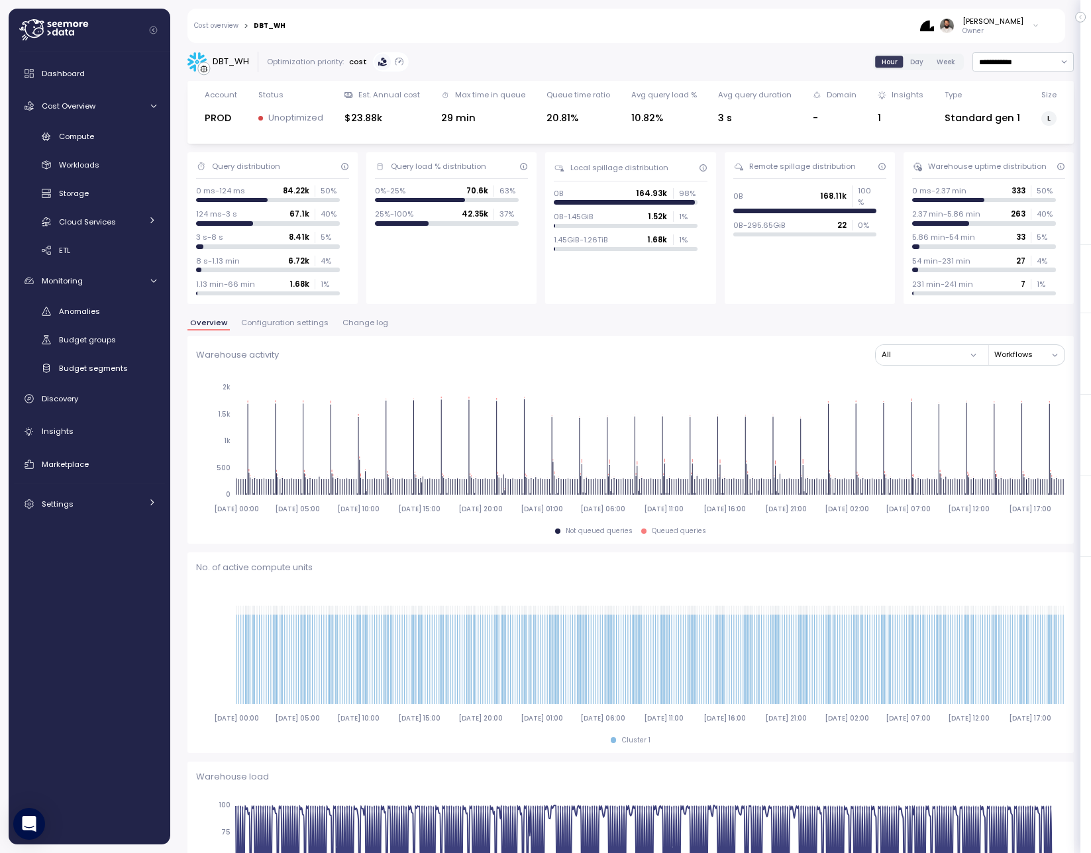
click at [377, 325] on span "Change log" at bounding box center [365, 322] width 46 height 7
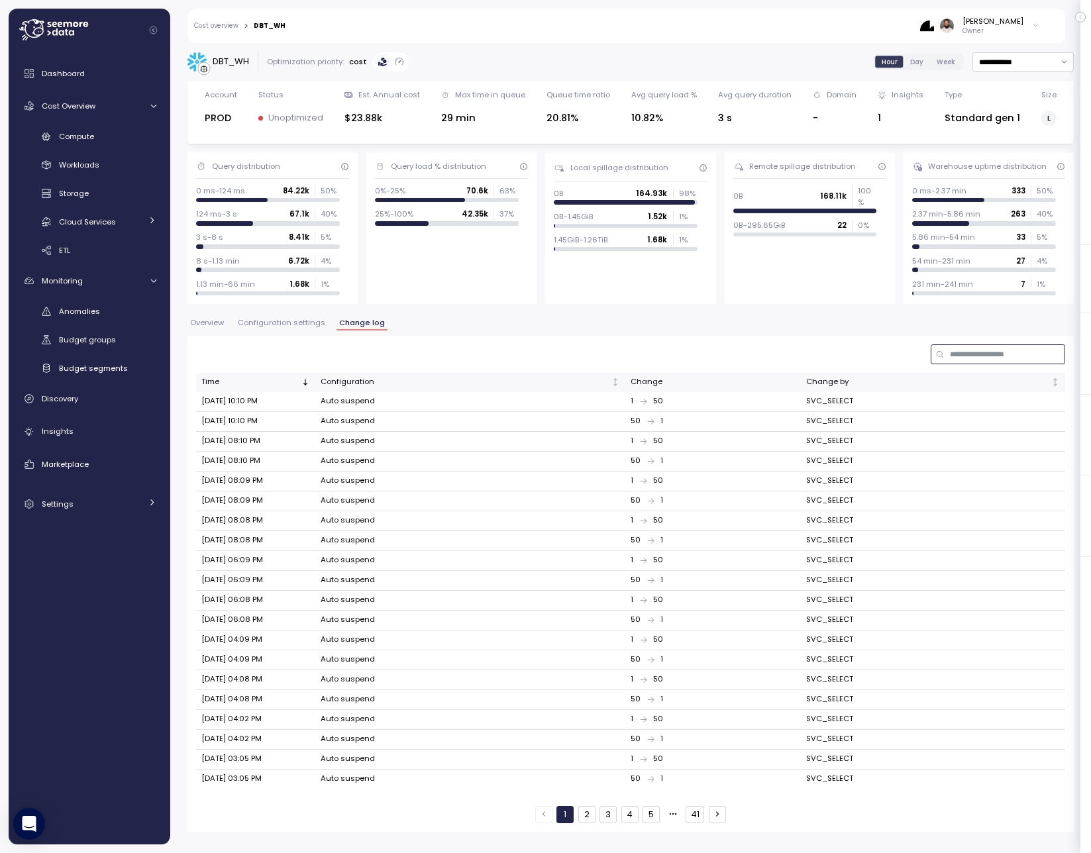
click at [1023, 354] on input at bounding box center [998, 353] width 134 height 19
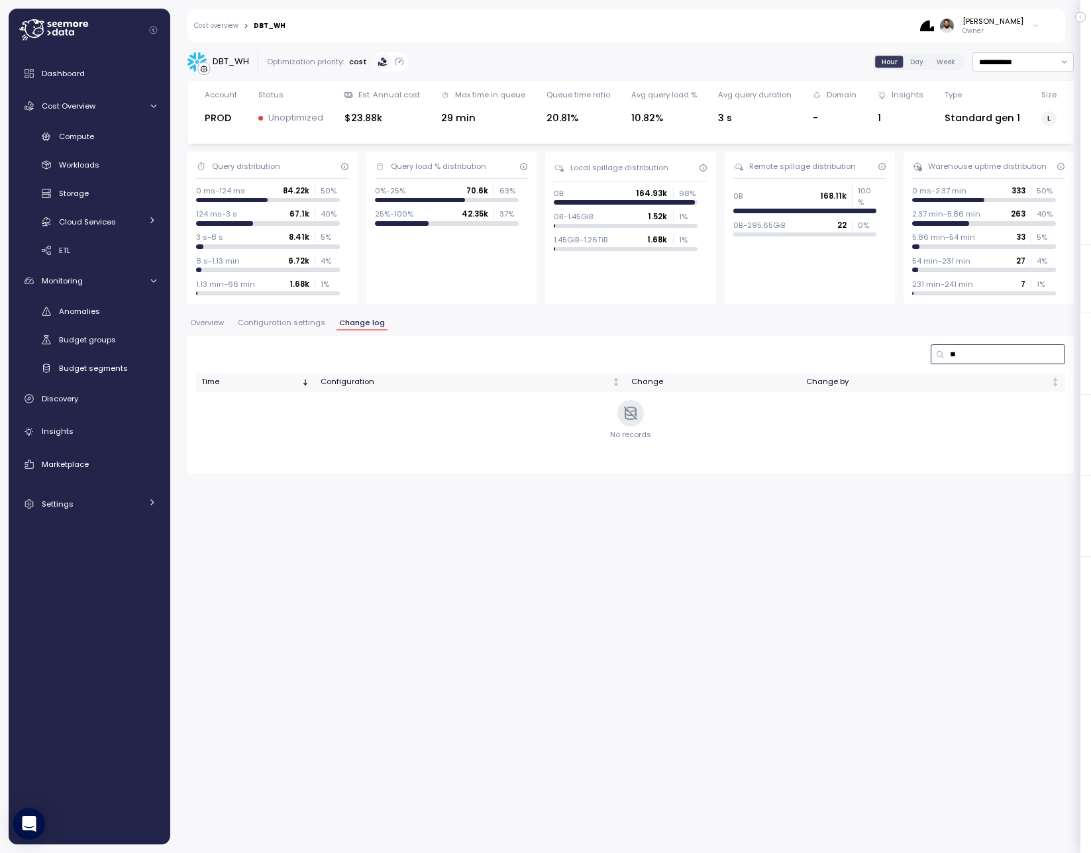
type input "*"
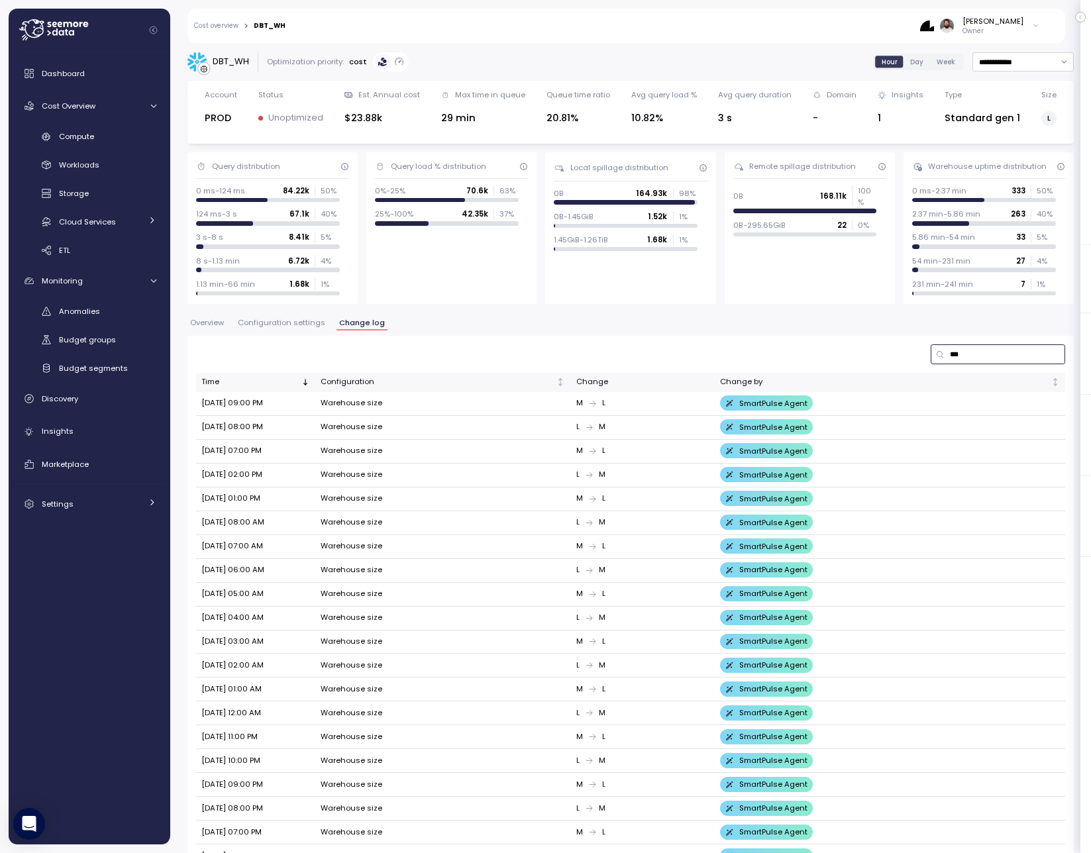
type input "***"
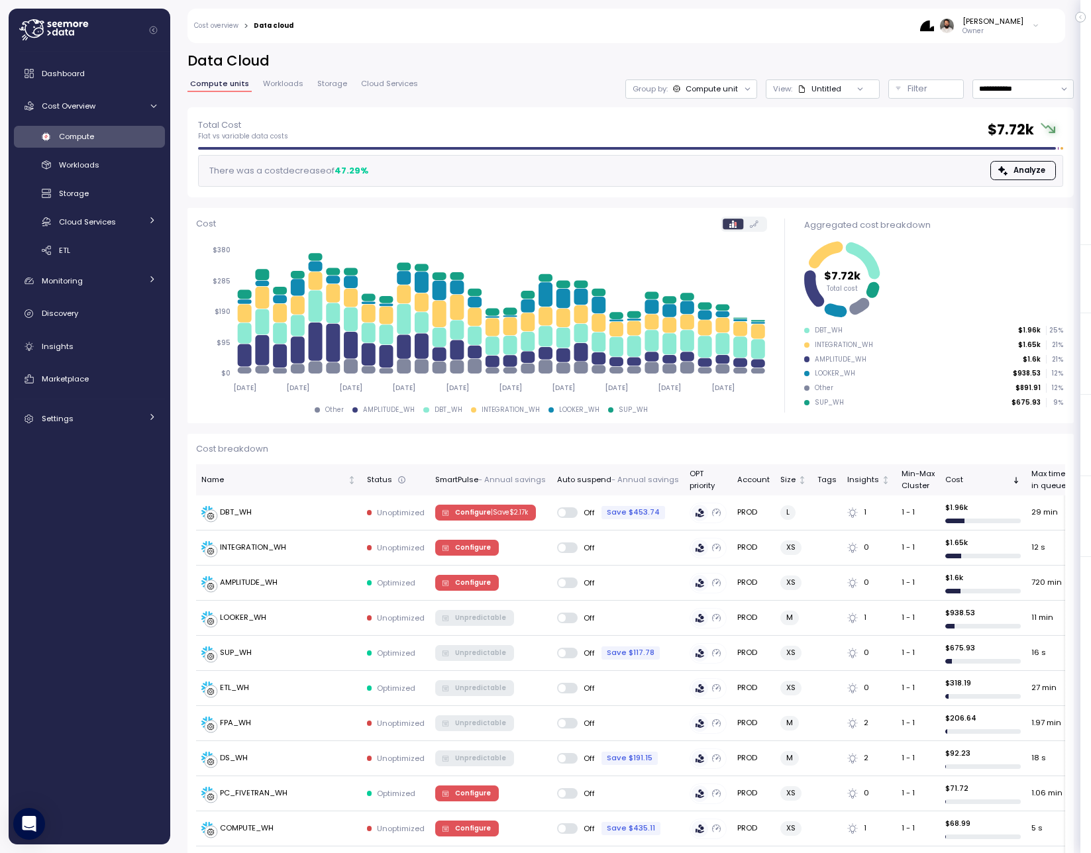
scroll to position [88, 0]
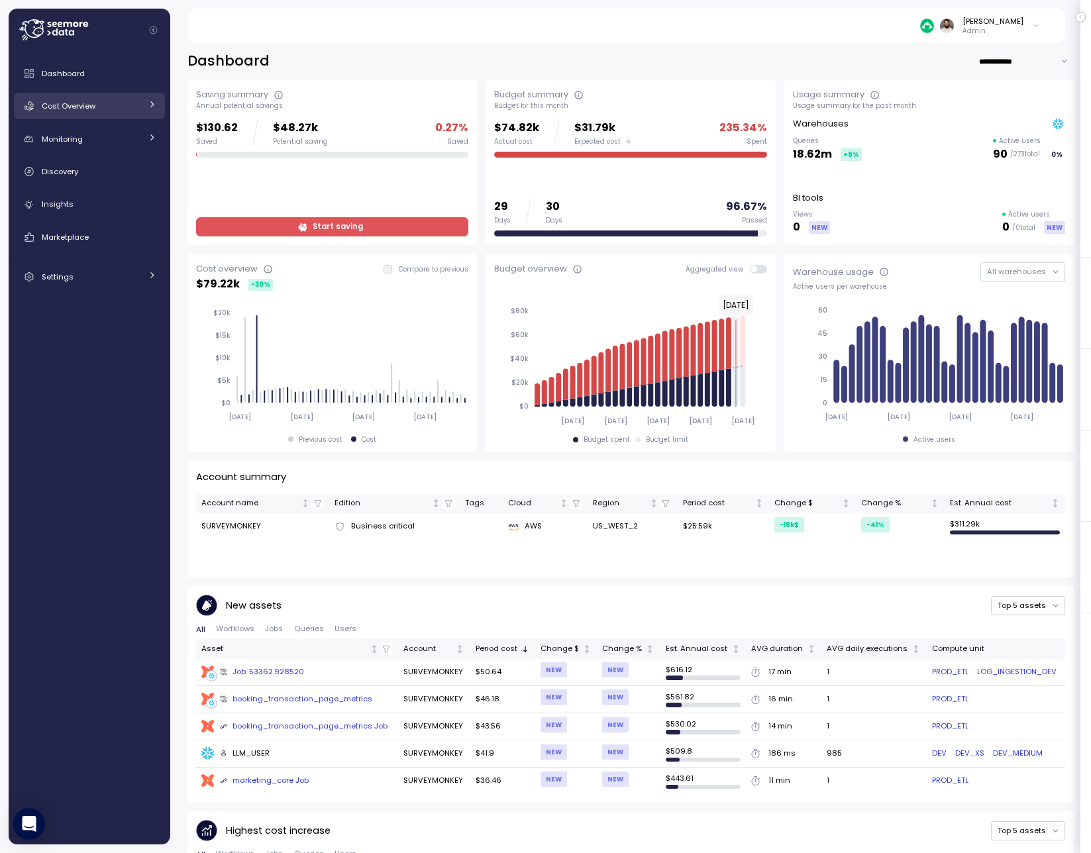
click at [101, 104] on div "Cost Overview" at bounding box center [91, 105] width 99 height 13
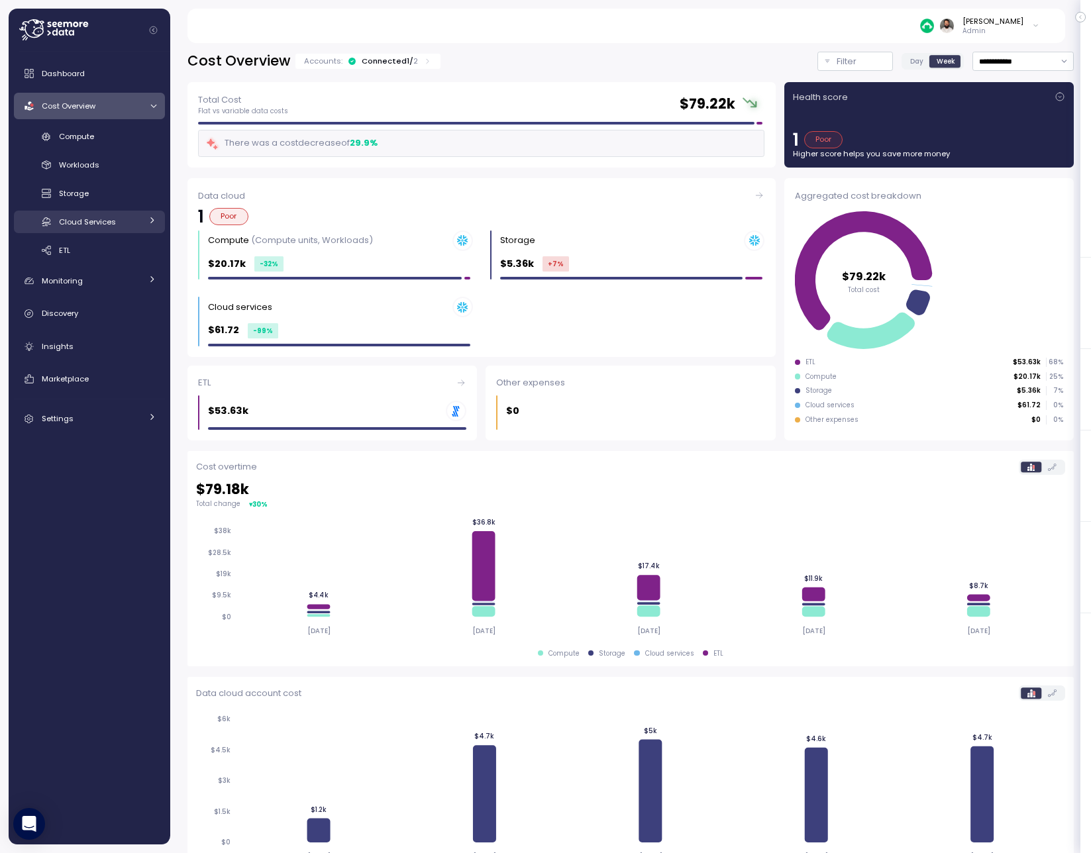
click at [105, 225] on span "Cloud Services" at bounding box center [87, 222] width 57 height 11
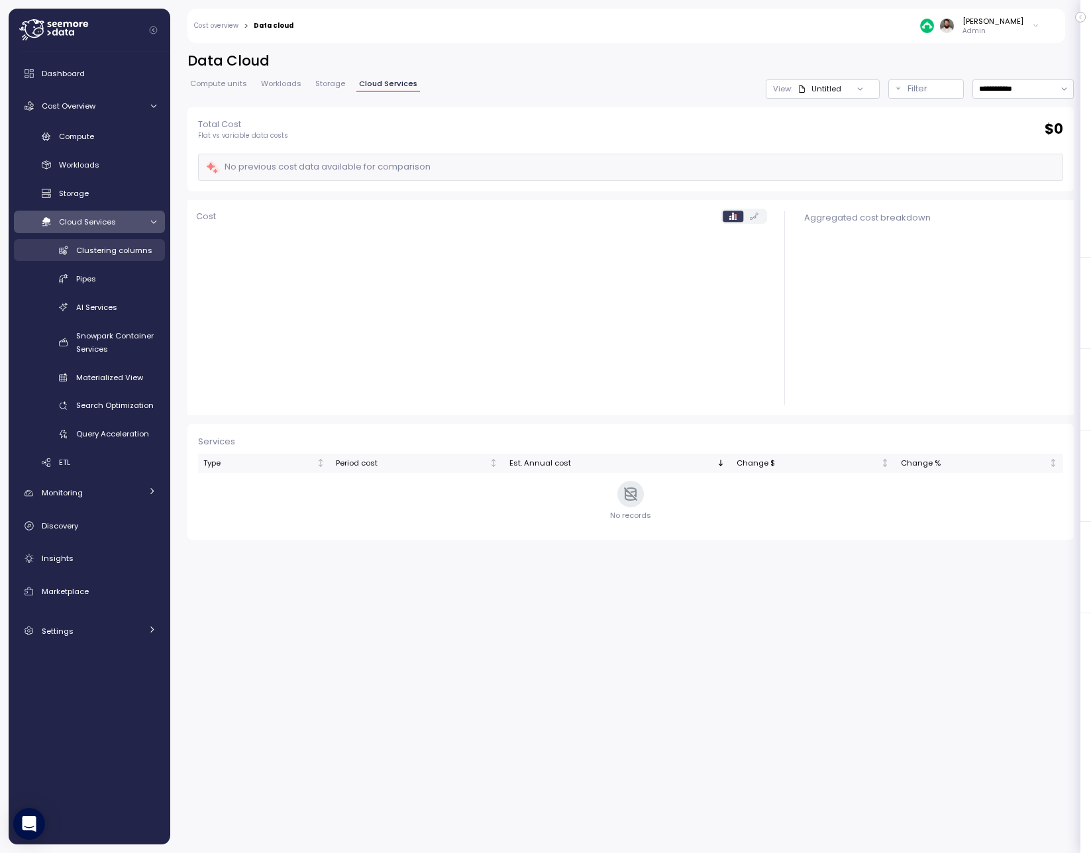
click at [110, 244] on div "Clustering columns" at bounding box center [116, 250] width 80 height 13
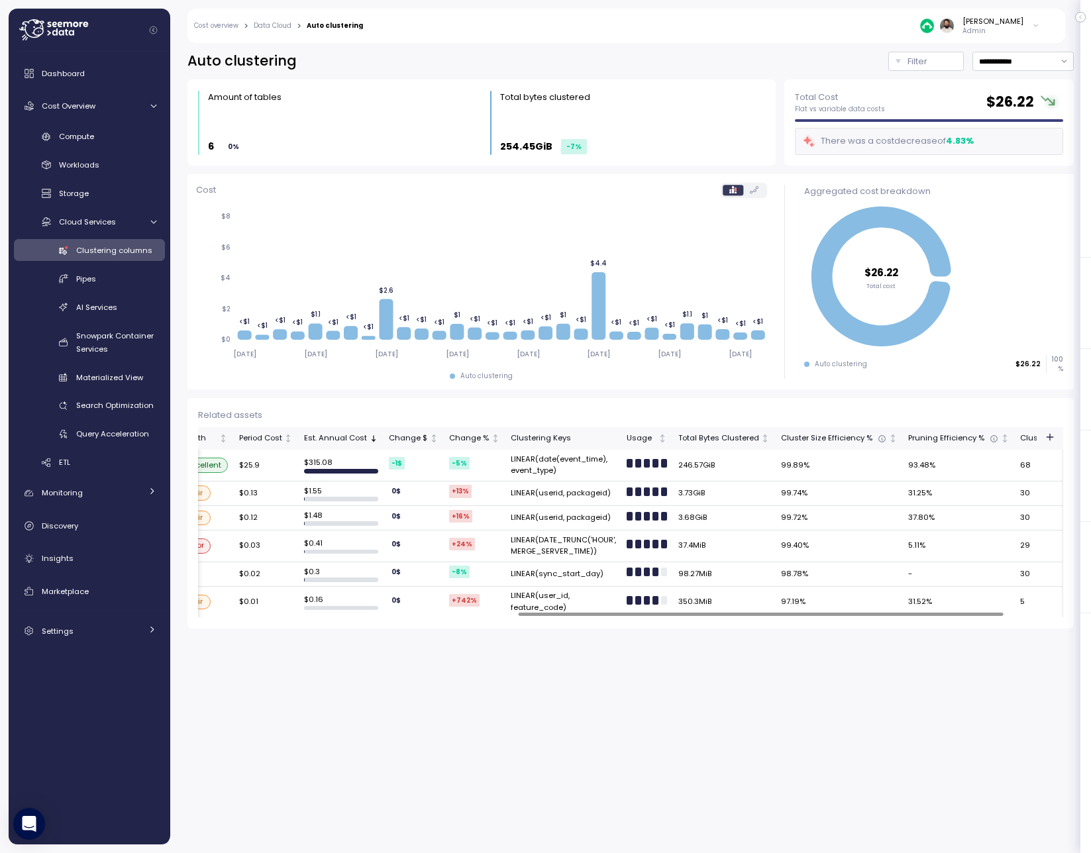
scroll to position [0, 573]
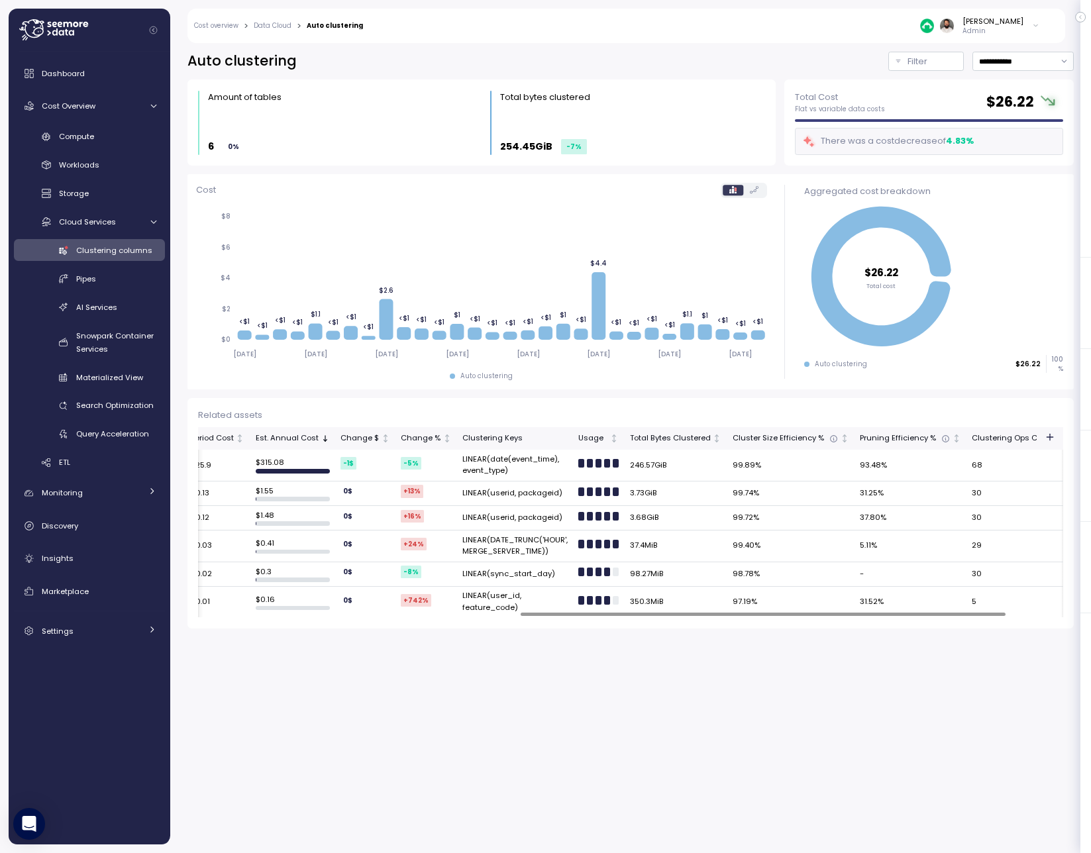
click at [489, 500] on td "LINEAR(userid, packageid)" at bounding box center [515, 494] width 116 height 25
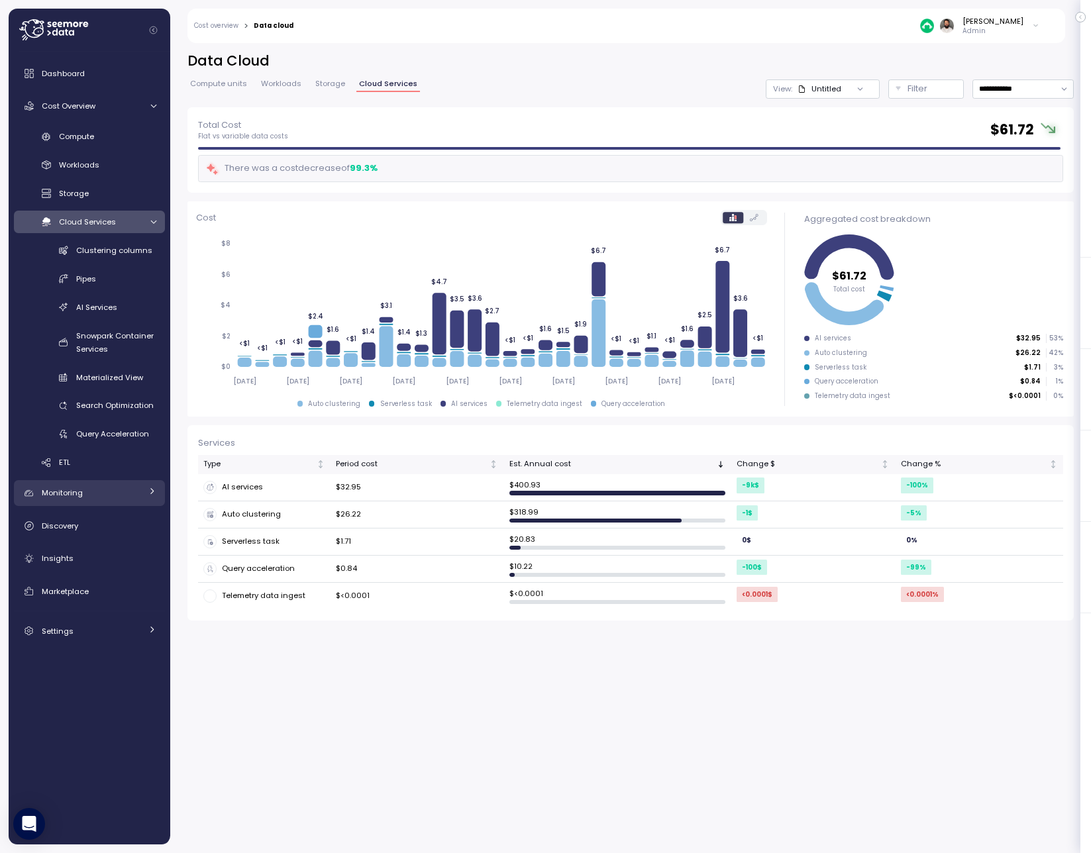
click at [79, 484] on link "Monitoring" at bounding box center [89, 493] width 151 height 26
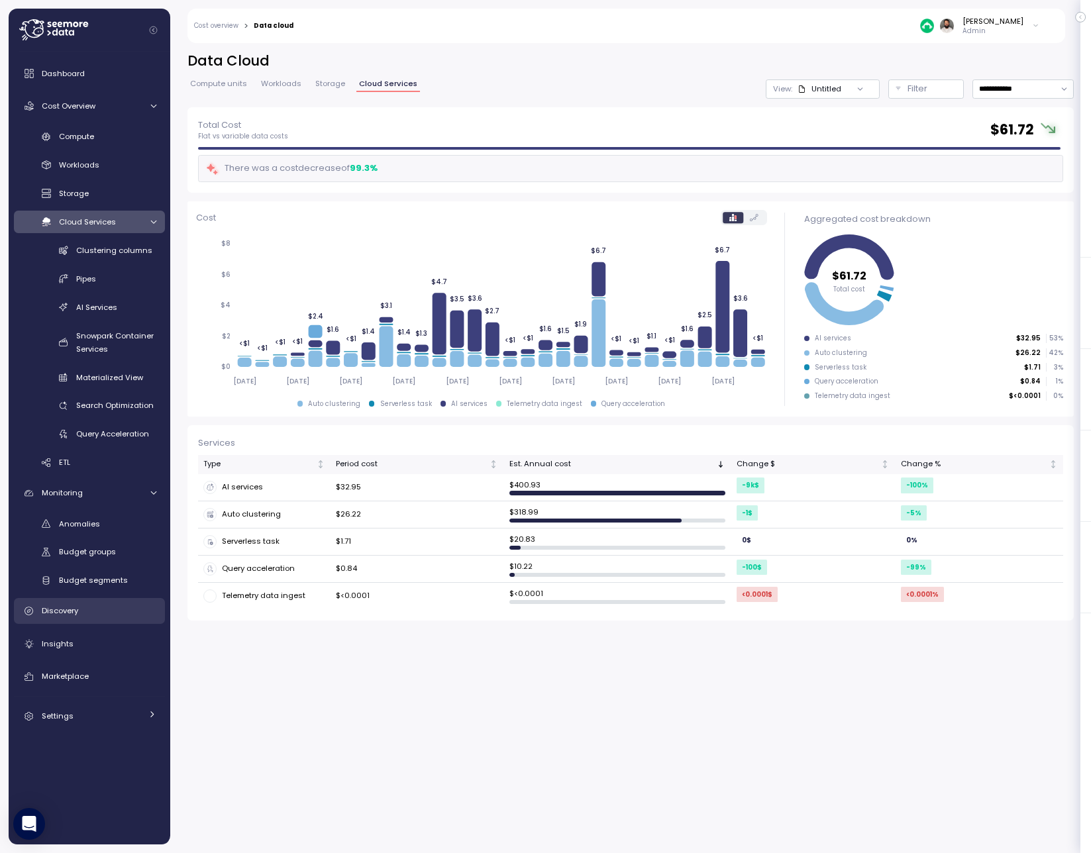
click at [85, 616] on div "Discovery" at bounding box center [99, 610] width 115 height 13
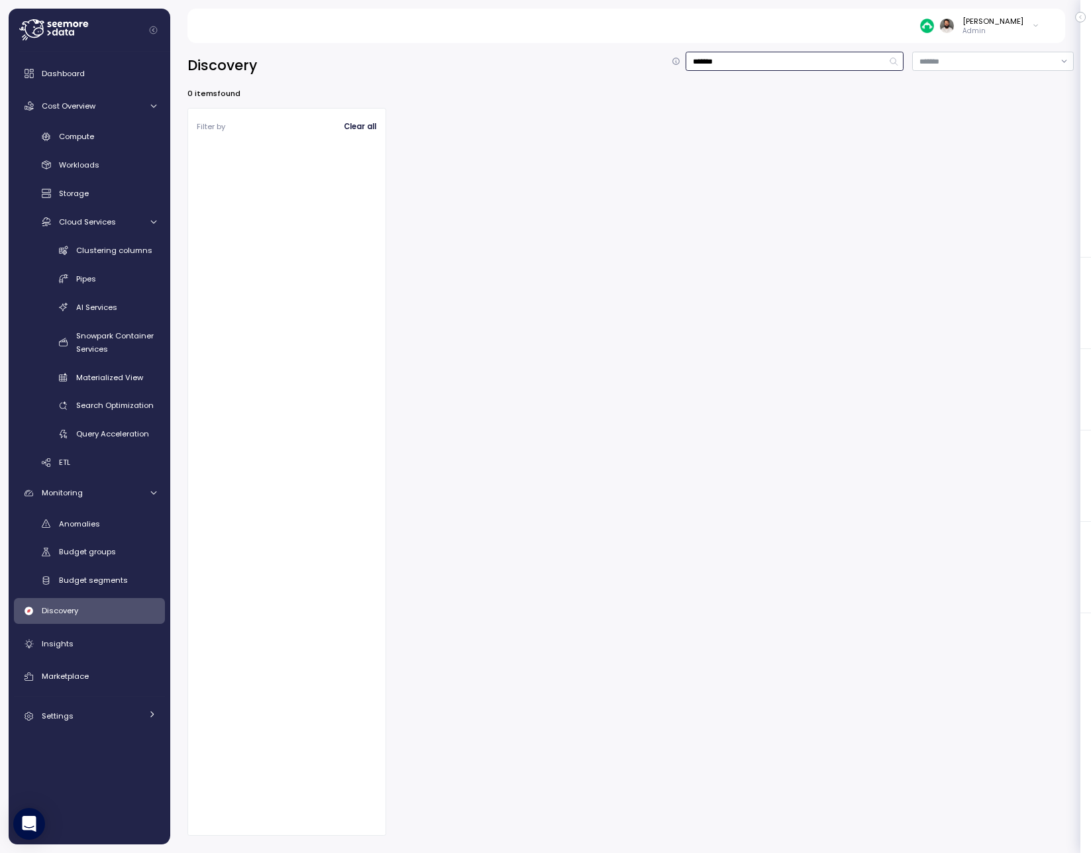
click at [747, 58] on input "*******" at bounding box center [795, 61] width 218 height 19
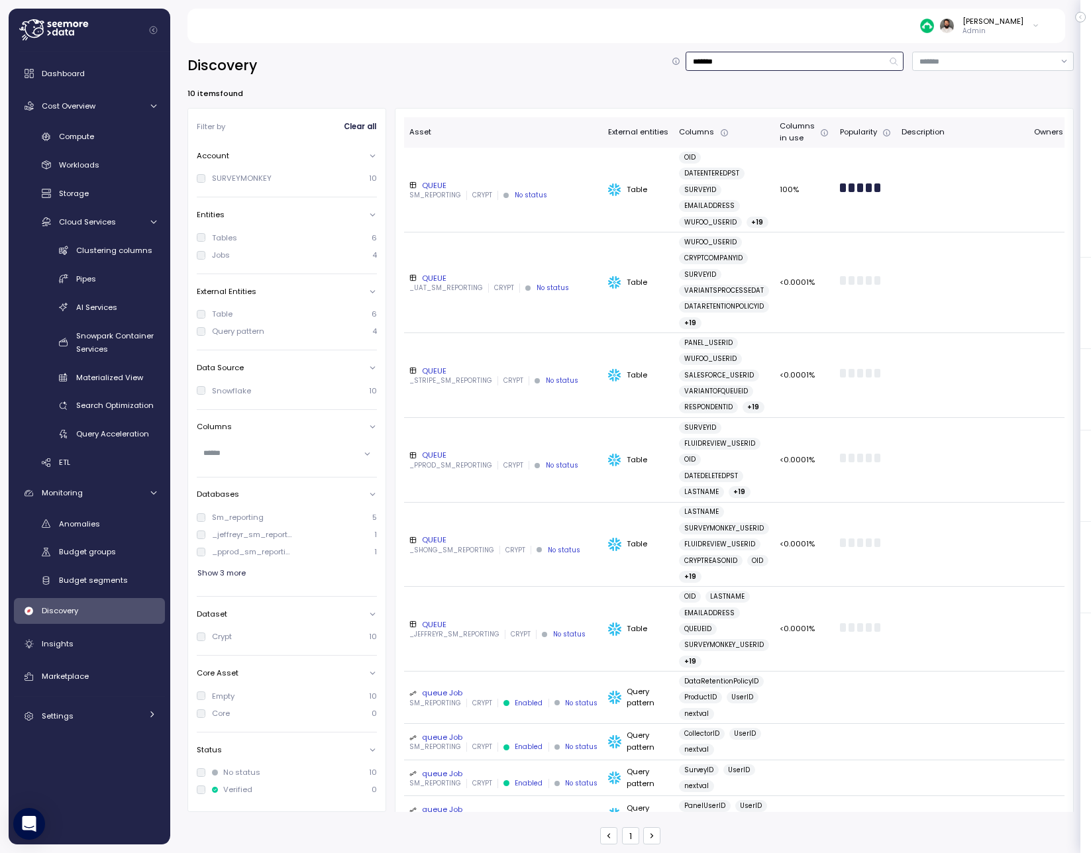
click at [747, 58] on input "*******" at bounding box center [795, 61] width 218 height 19
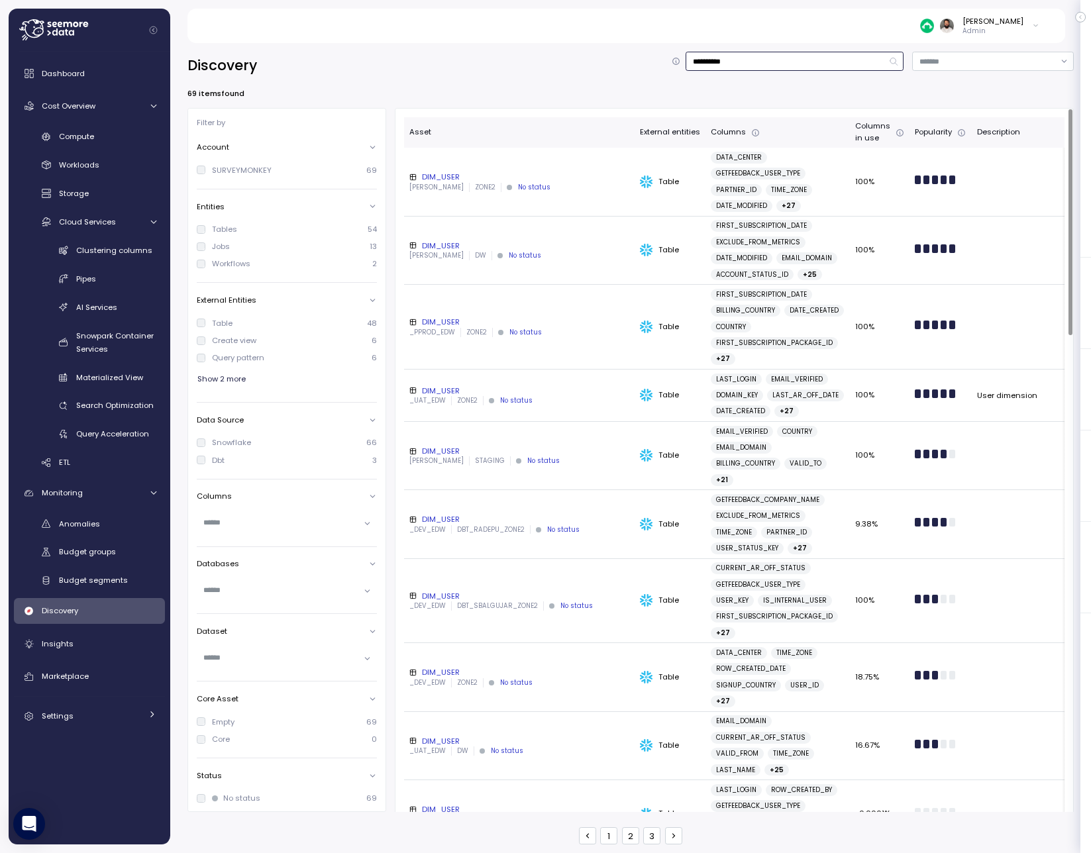
type input "**********"
click at [548, 184] on div "EDW ZONE2 No status" at bounding box center [519, 187] width 220 height 9
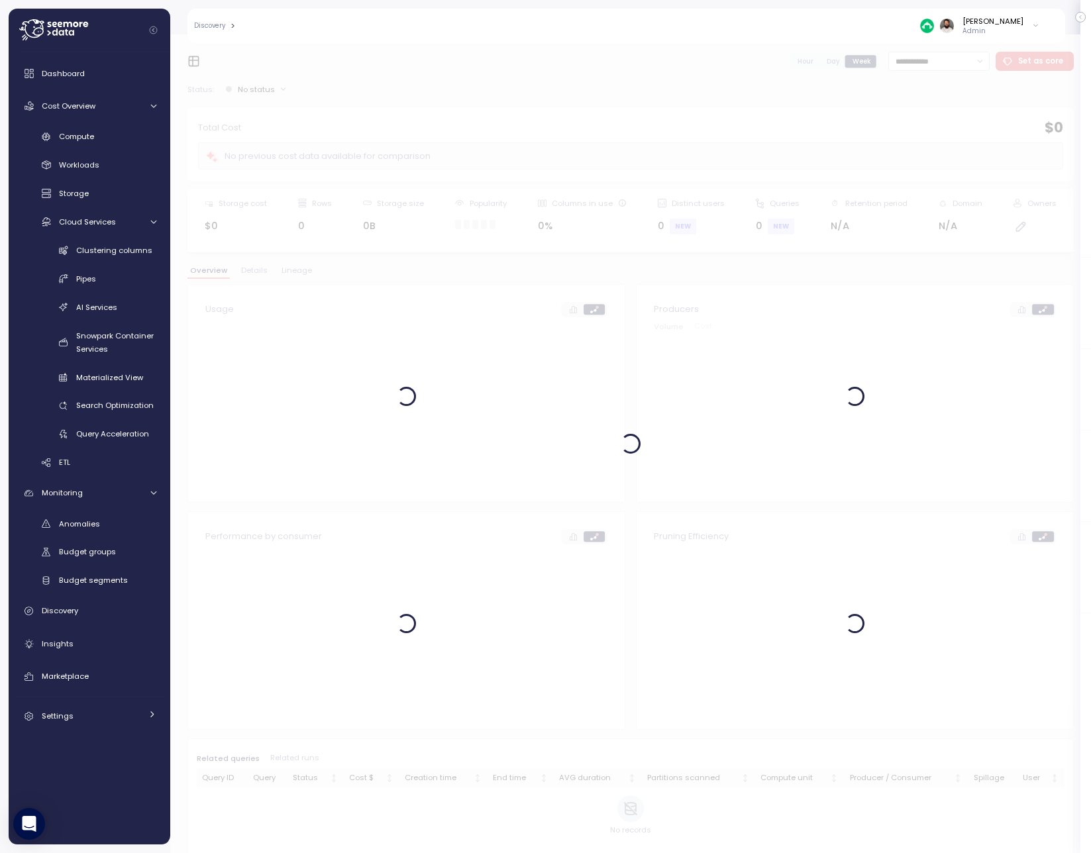
scroll to position [5, 0]
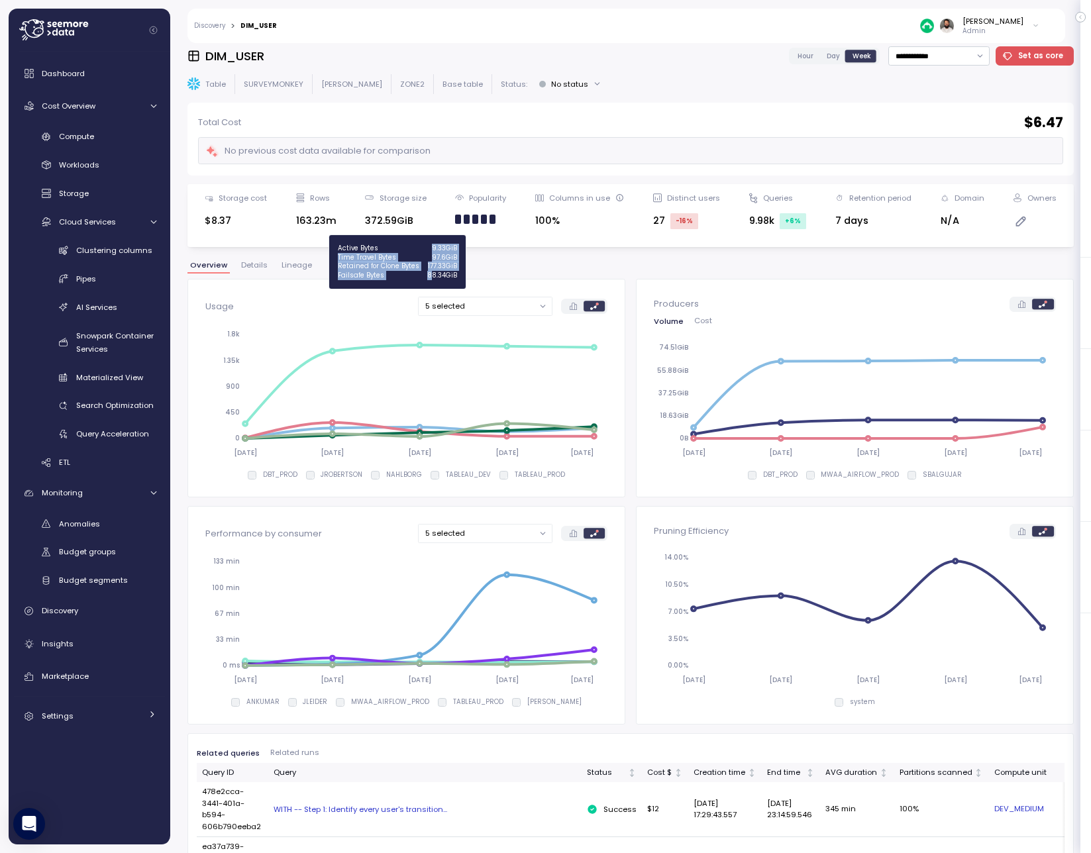
drag, startPoint x: 431, startPoint y: 249, endPoint x: 431, endPoint y: 276, distance: 26.5
click at [431, 276] on div "Active Bytes 9.33GiB Time Travel Bytes 97.6GiB Retained for Clone Bytes 177.33G…" at bounding box center [397, 262] width 136 height 54
click at [431, 276] on div "88.34GiB" at bounding box center [442, 275] width 30 height 9
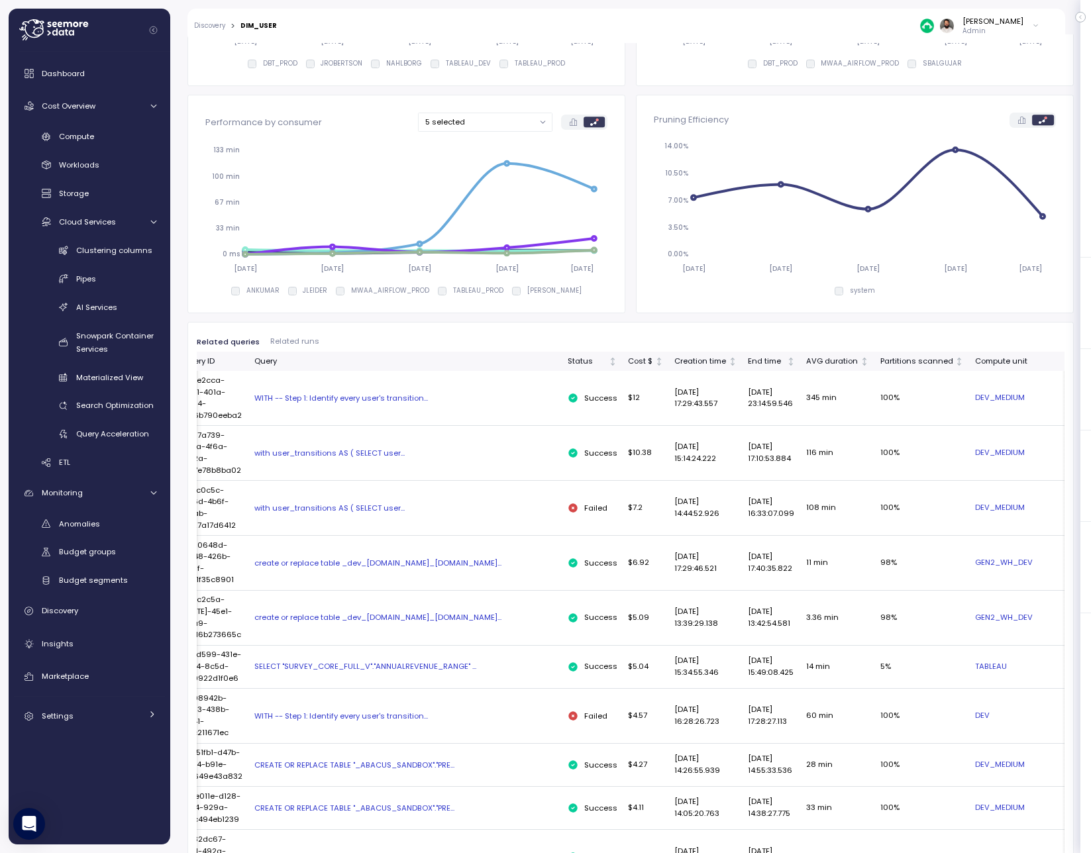
scroll to position [0, 0]
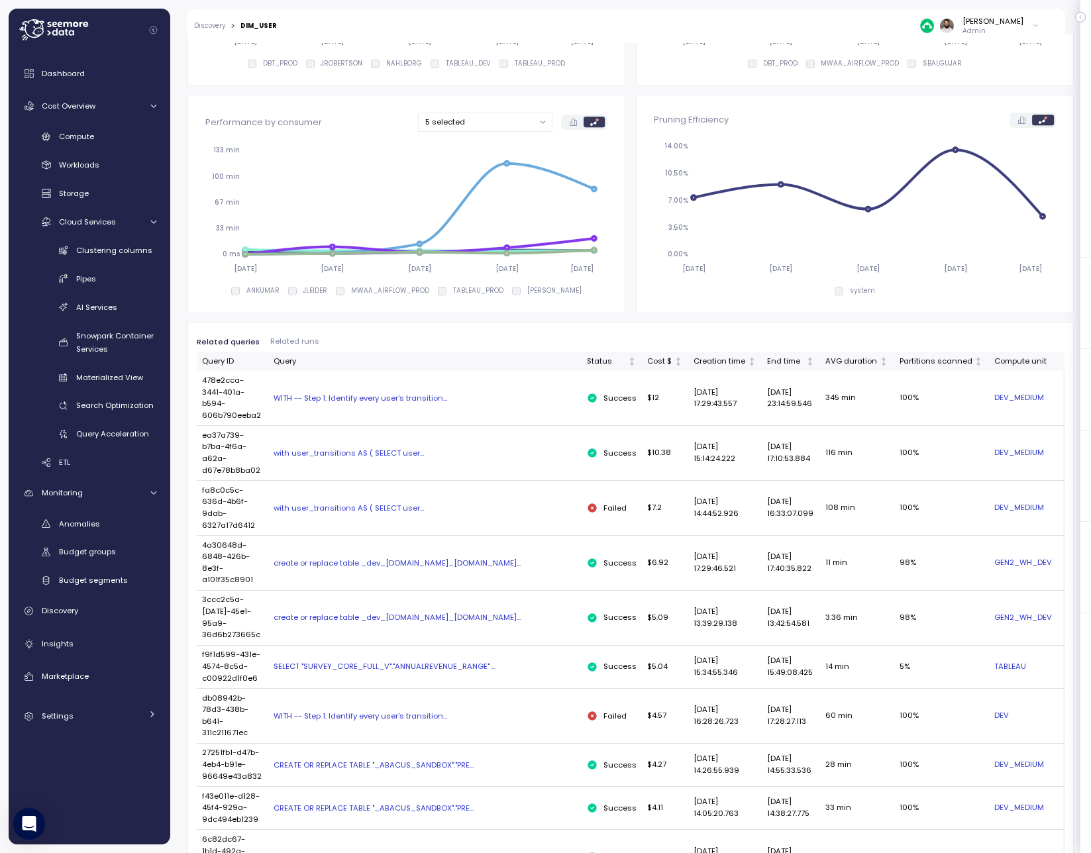
click at [384, 452] on div "with user_transitions AS ( SELECT user..." at bounding box center [425, 453] width 303 height 11
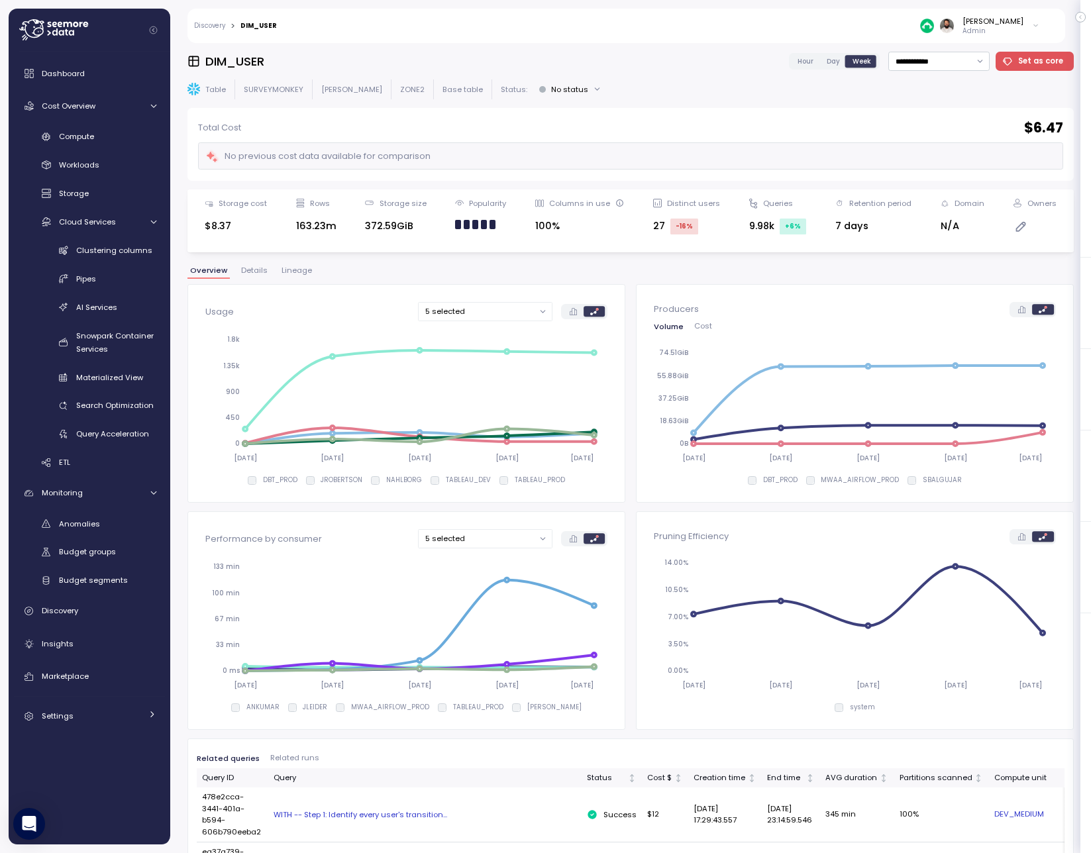
click at [298, 274] on span "Lineage" at bounding box center [297, 270] width 30 height 7
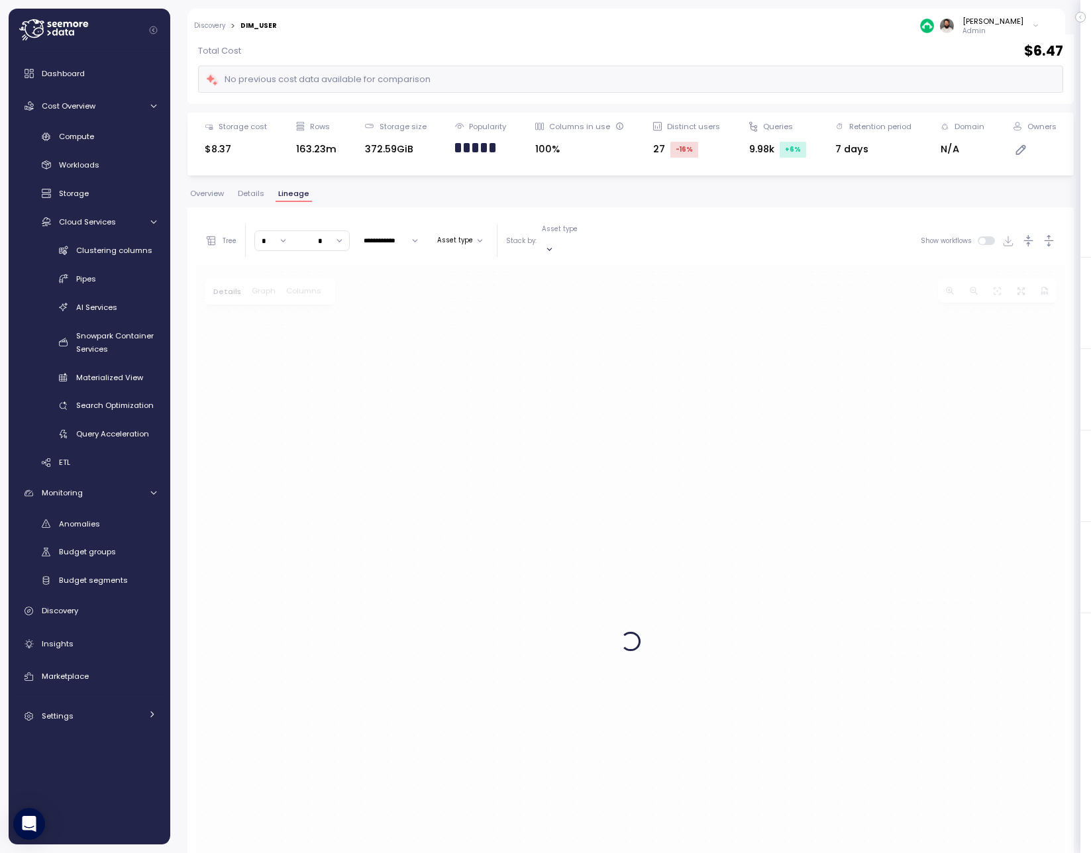
scroll to position [79, 0]
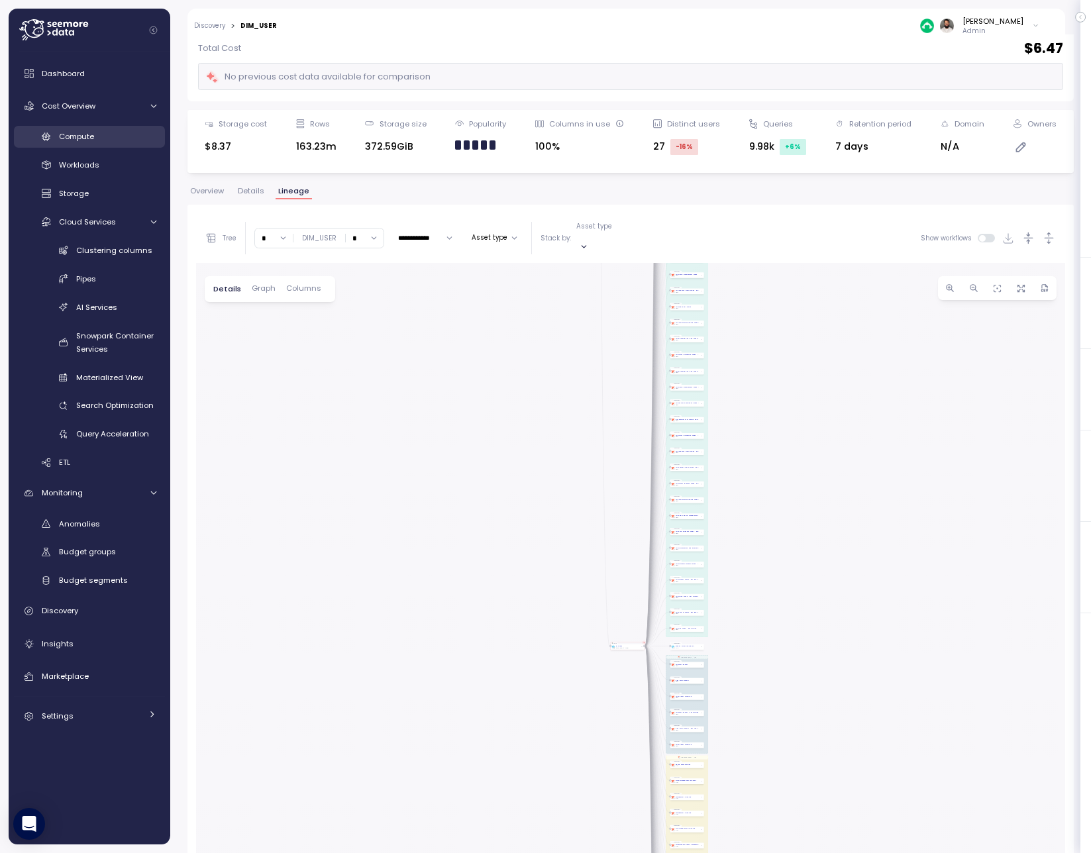
click at [88, 139] on span "Compute" at bounding box center [76, 136] width 35 height 11
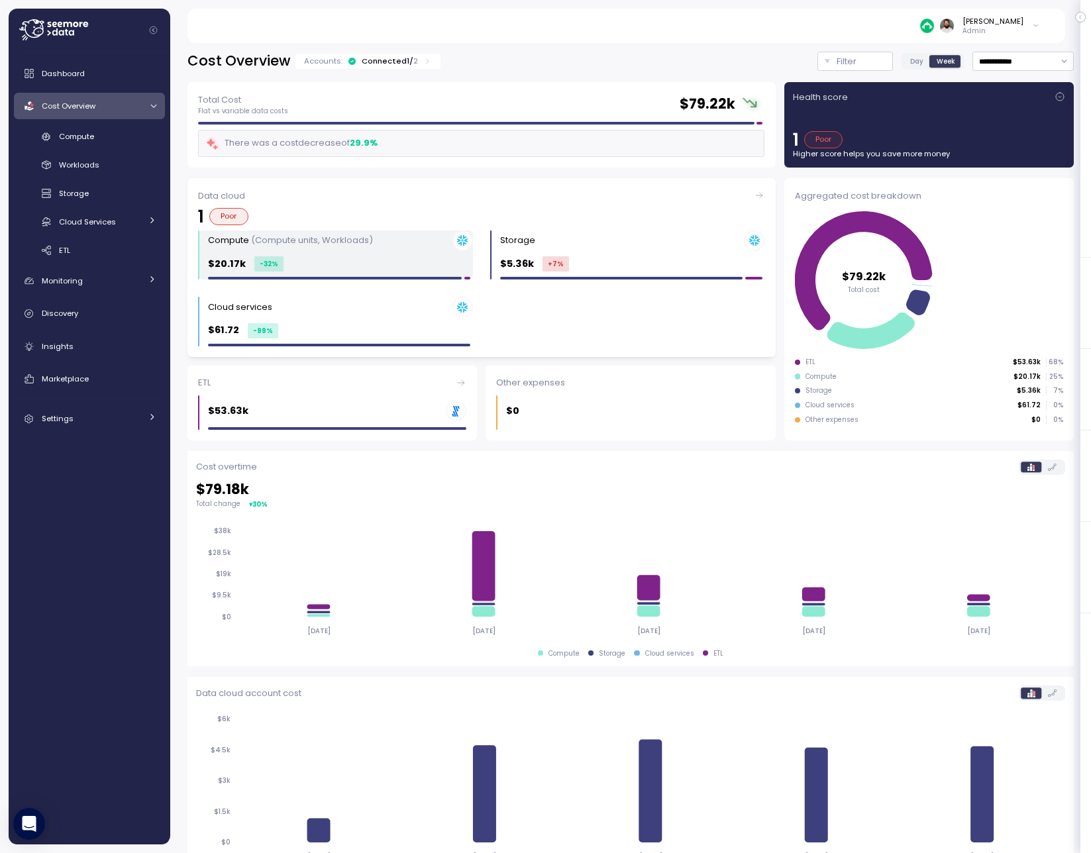
click at [403, 248] on div "Compute (Compute units, Workloads)" at bounding box center [340, 241] width 265 height 21
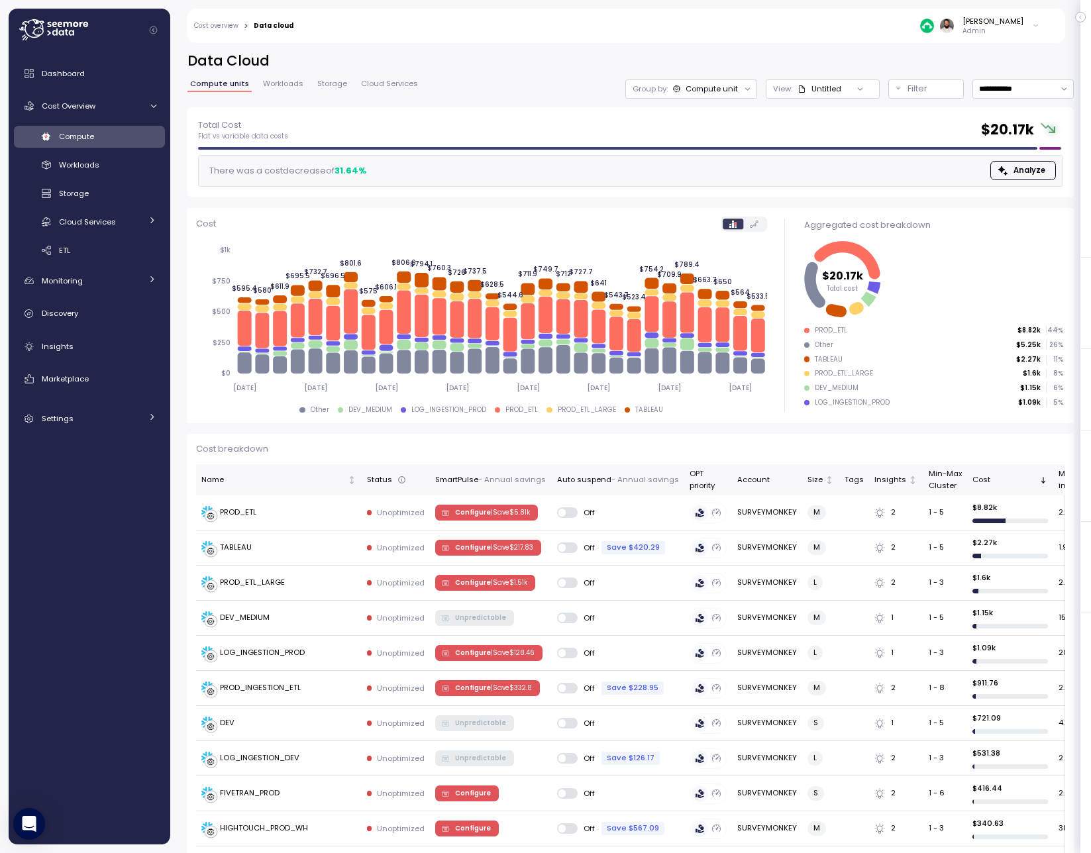
click at [138, 142] on div "Compute" at bounding box center [107, 136] width 97 height 13
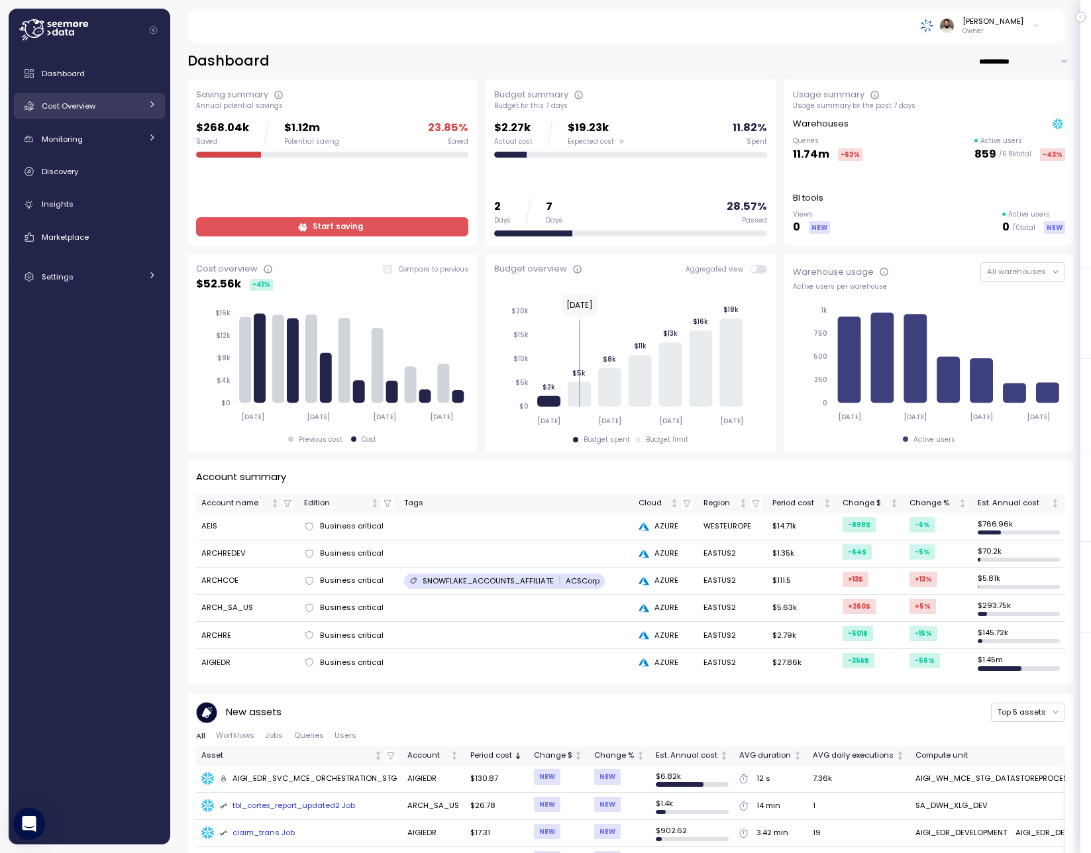
click at [129, 99] on div "Cost Overview" at bounding box center [91, 105] width 99 height 13
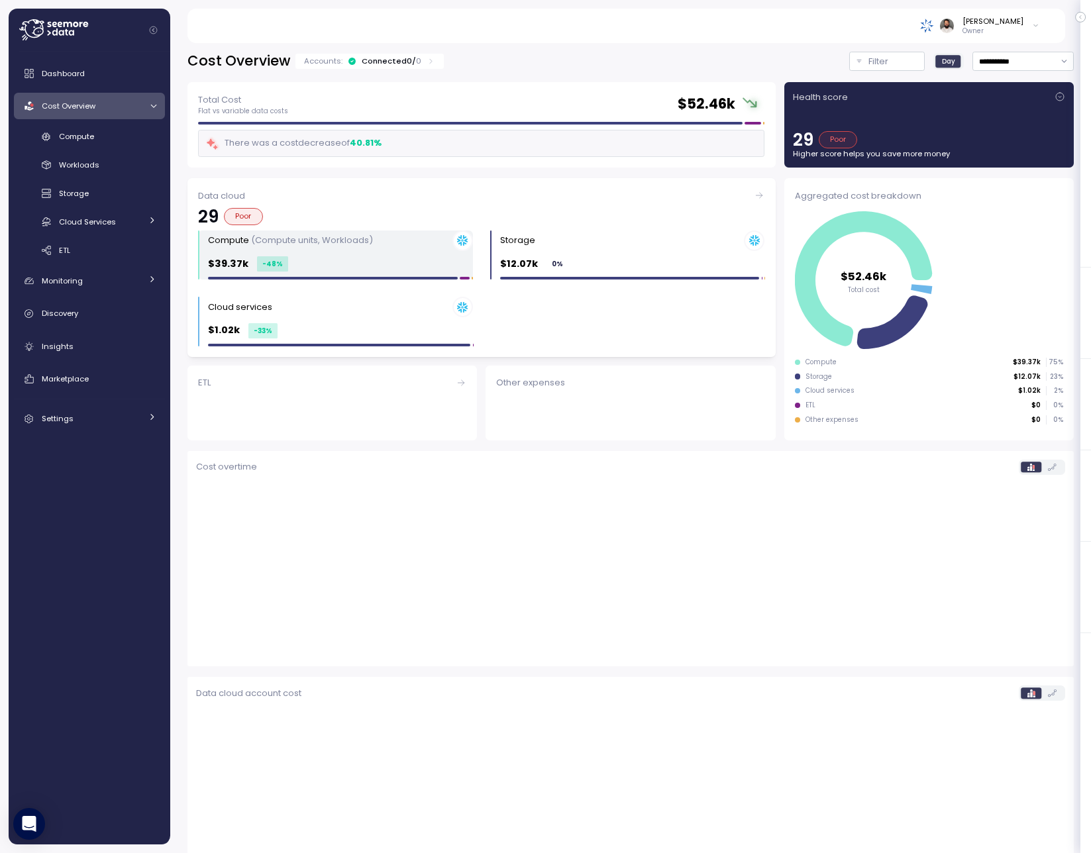
click at [378, 246] on div "Compute (Compute units, Workloads)" at bounding box center [340, 241] width 265 height 21
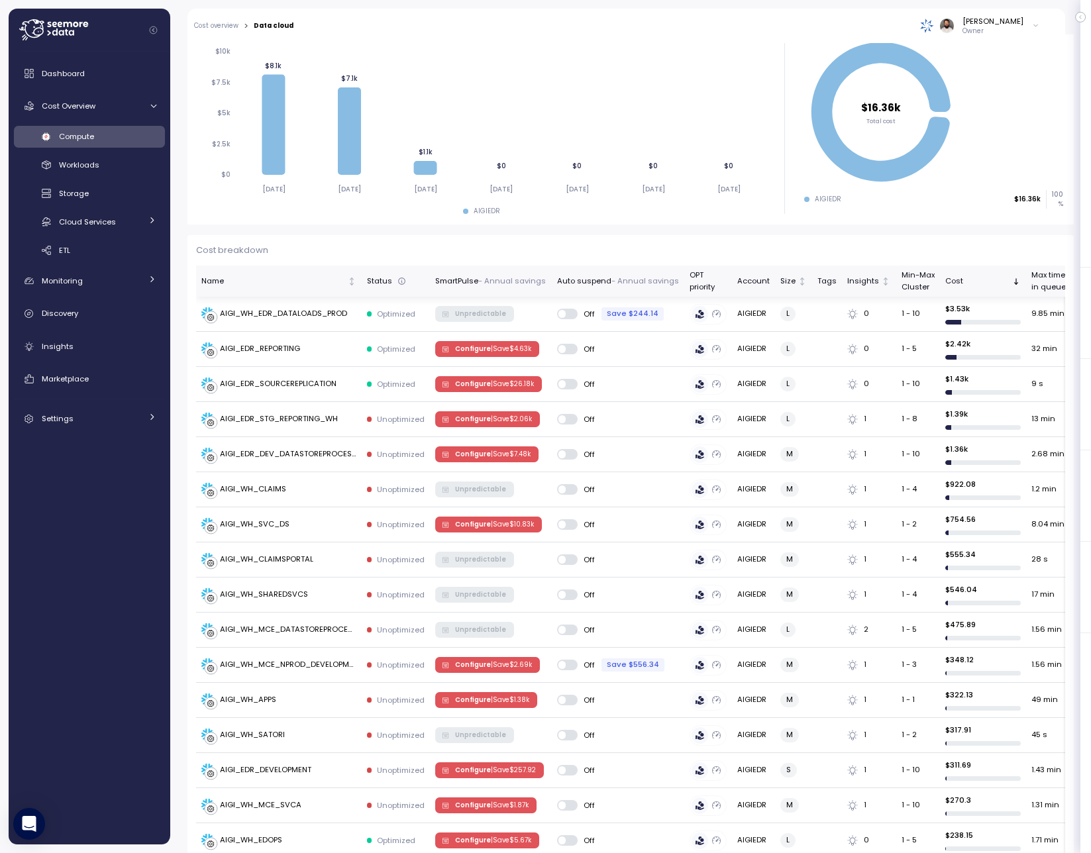
scroll to position [175, 0]
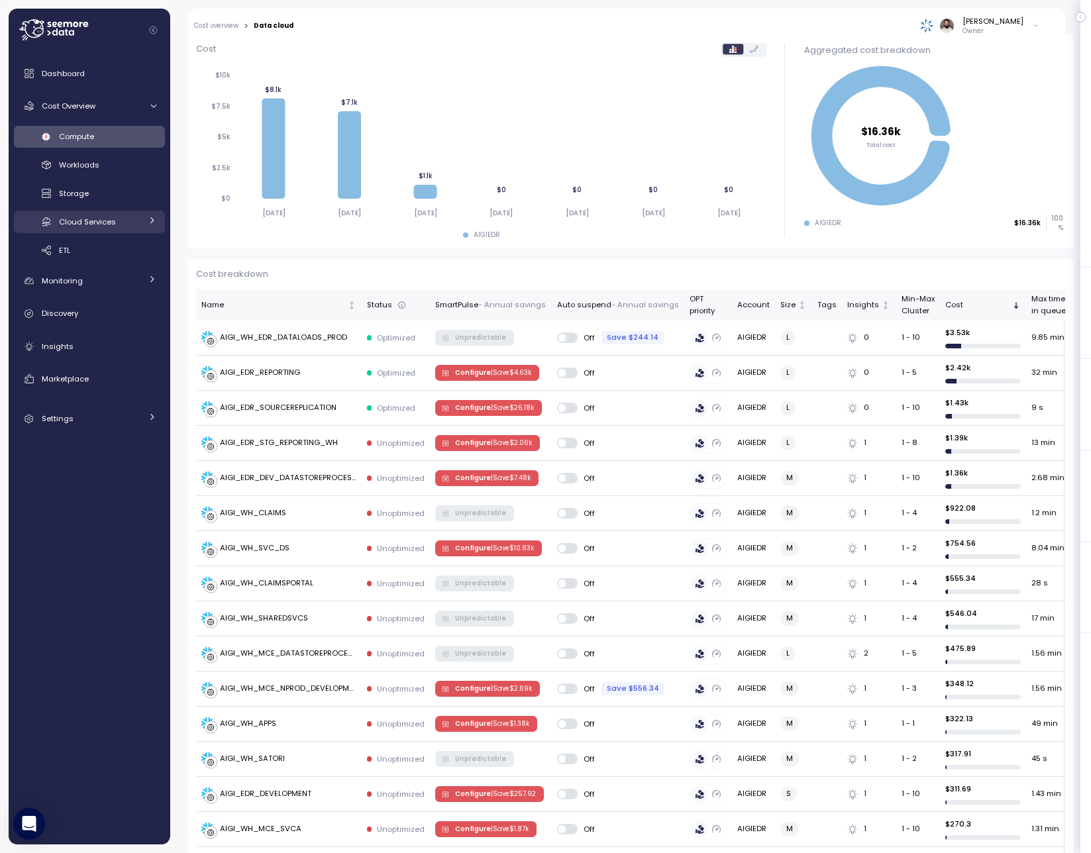
click at [135, 213] on link "Cloud Services" at bounding box center [89, 222] width 151 height 22
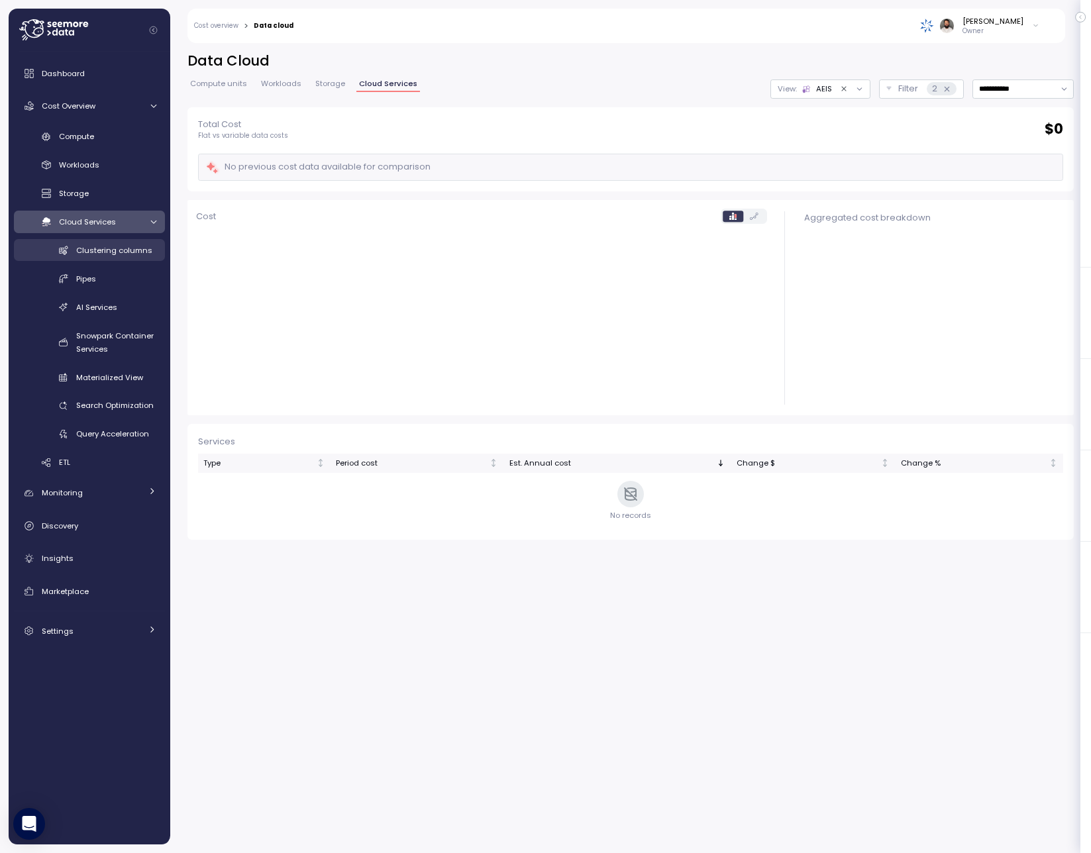
click at [147, 245] on span "Clustering columns" at bounding box center [114, 250] width 76 height 11
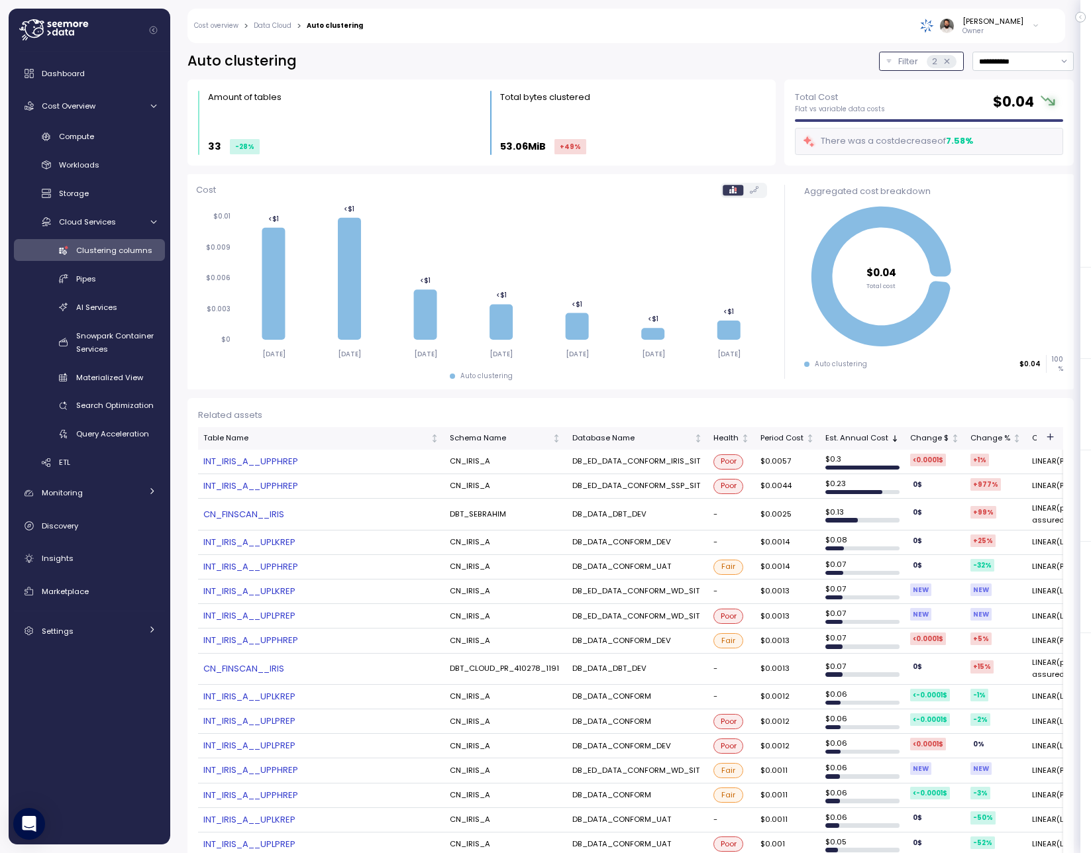
click at [949, 61] on div "2" at bounding box center [942, 61] width 30 height 13
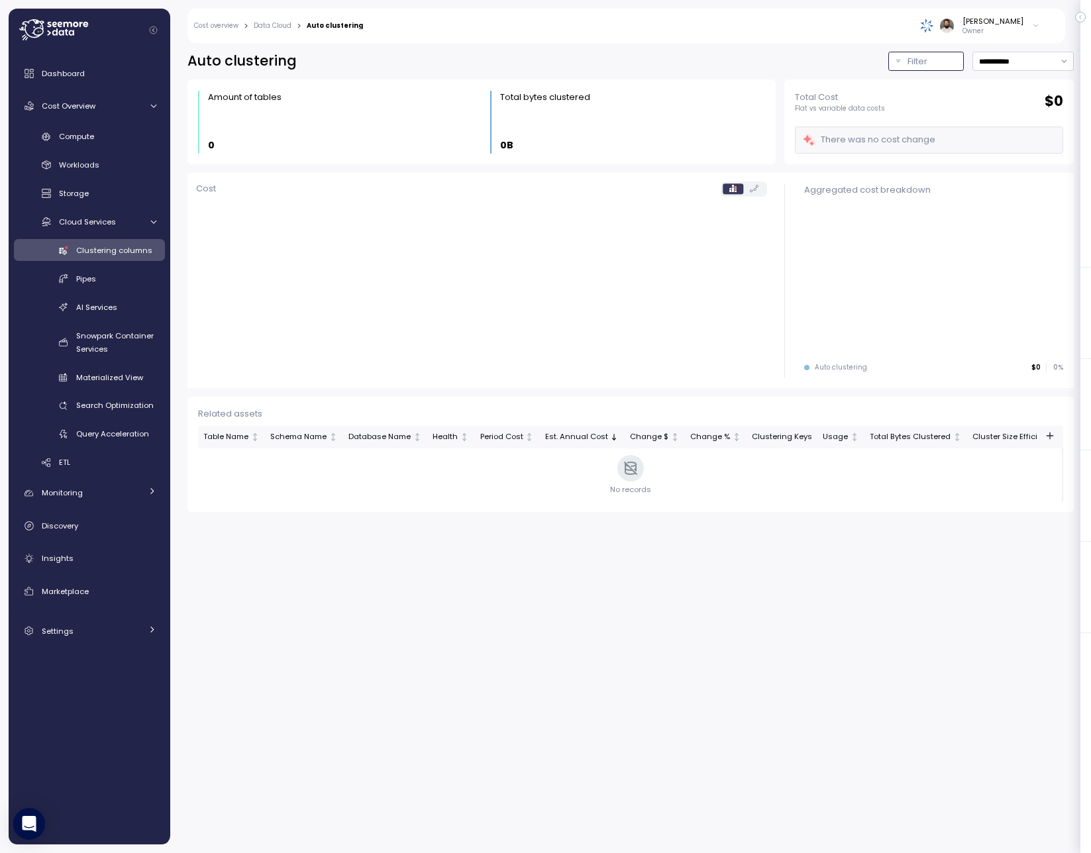
click at [930, 57] on div "Filter" at bounding box center [931, 61] width 49 height 13
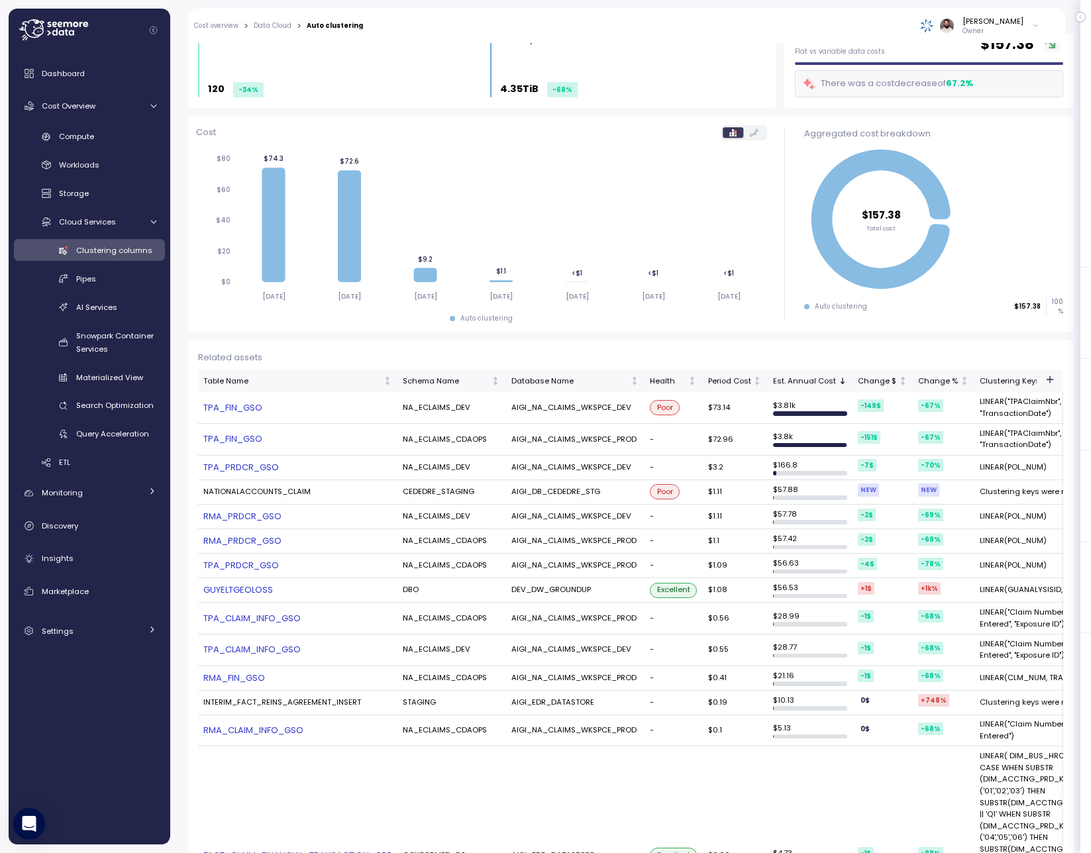
scroll to position [0, 558]
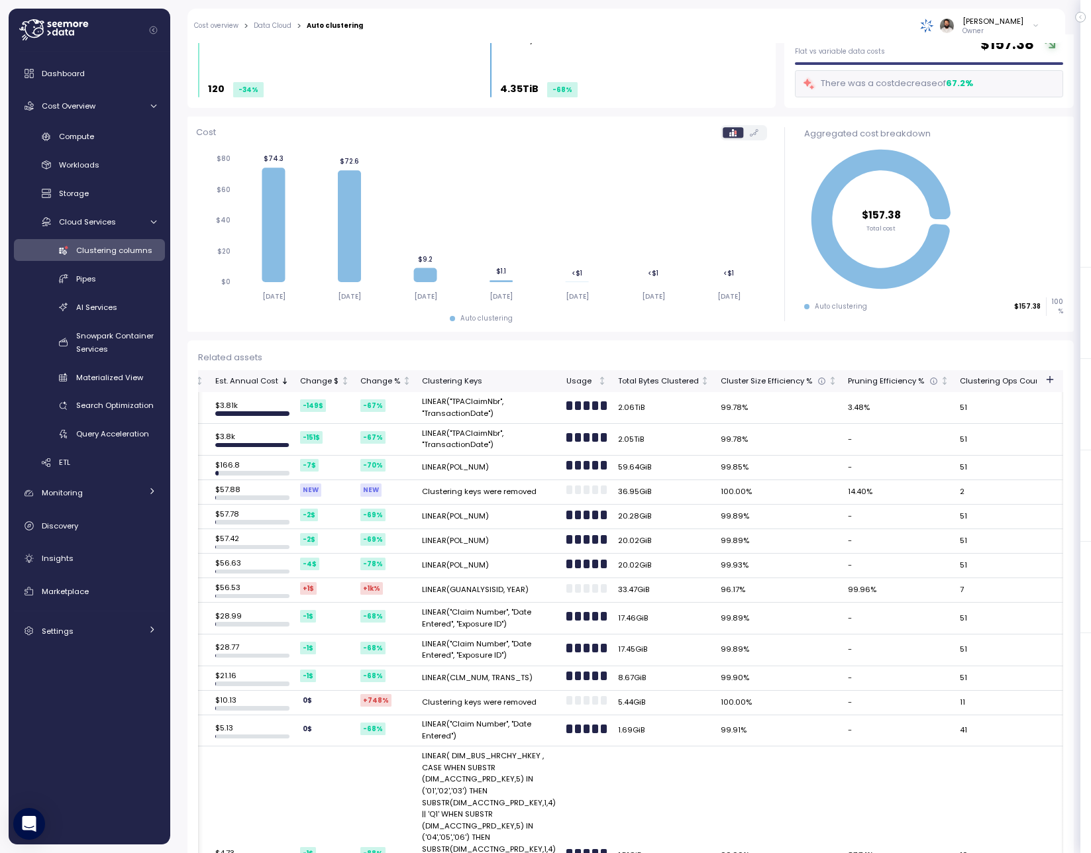
click at [1051, 379] on icon "button" at bounding box center [1050, 379] width 11 height 11
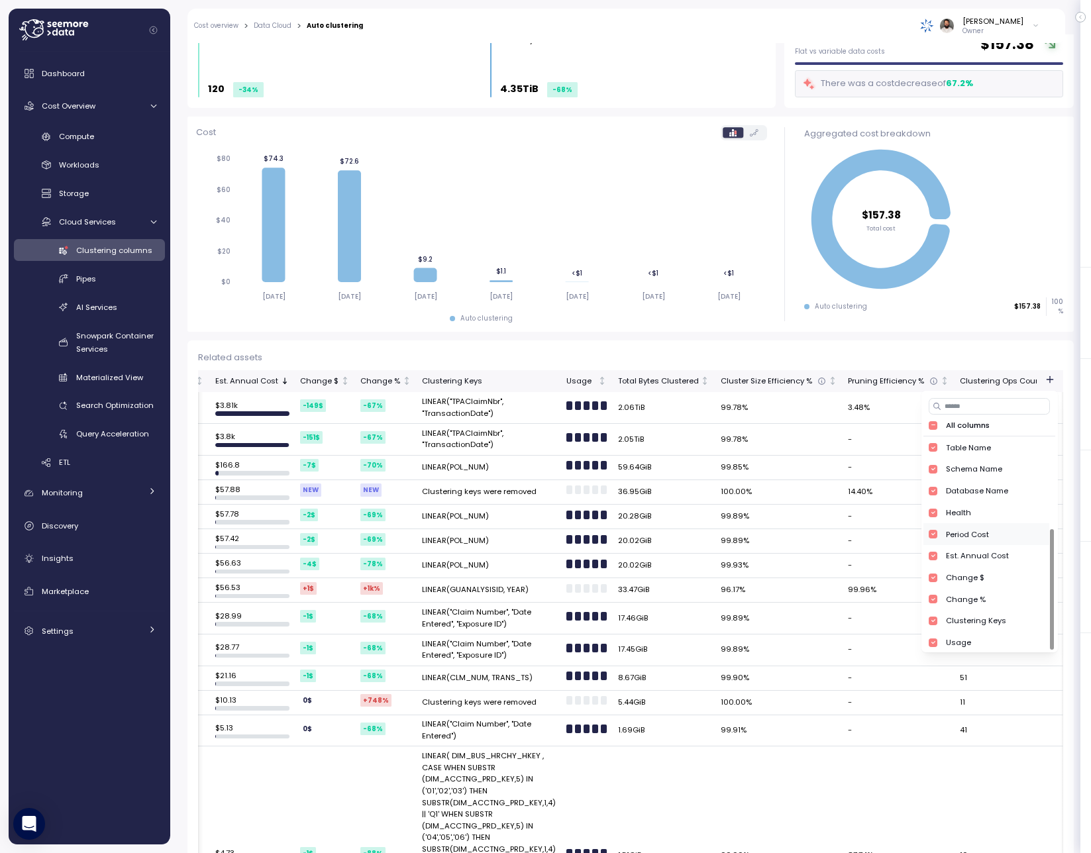
scroll to position [162, 0]
click at [1004, 613] on div "Account" at bounding box center [985, 612] width 125 height 22
click at [1005, 634] on div "Last clustered timestamp" at bounding box center [994, 632] width 97 height 11
click at [1002, 361] on div "Related assets" at bounding box center [630, 357] width 865 height 13
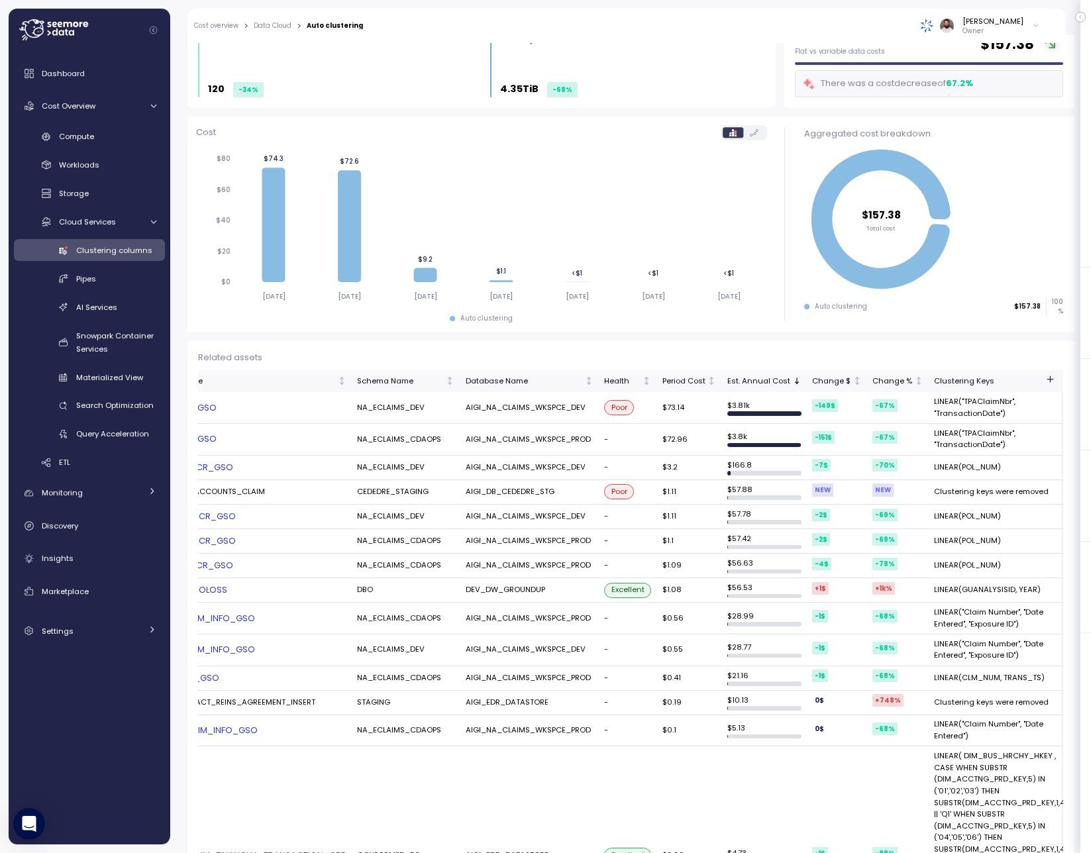
scroll to position [0, 0]
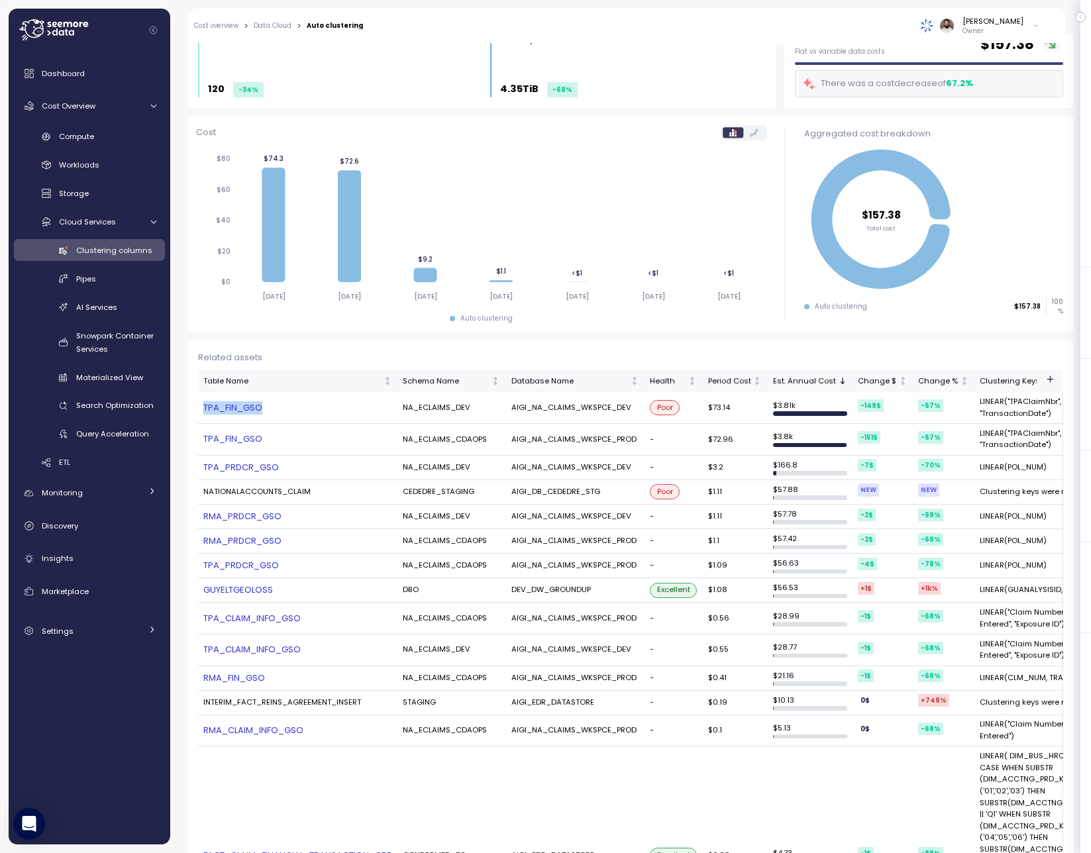
drag, startPoint x: 200, startPoint y: 406, endPoint x: 265, endPoint y: 405, distance: 64.9
click at [265, 405] on td "TPA_FIN_GSO" at bounding box center [297, 408] width 199 height 32
copy link "TPA_FIN_GSO"
drag, startPoint x: 518, startPoint y: 439, endPoint x: 637, endPoint y: 439, distance: 119.2
click at [637, 439] on td "AIGI_NA_CLAIMS_WKSPCE_PROD" at bounding box center [575, 440] width 138 height 32
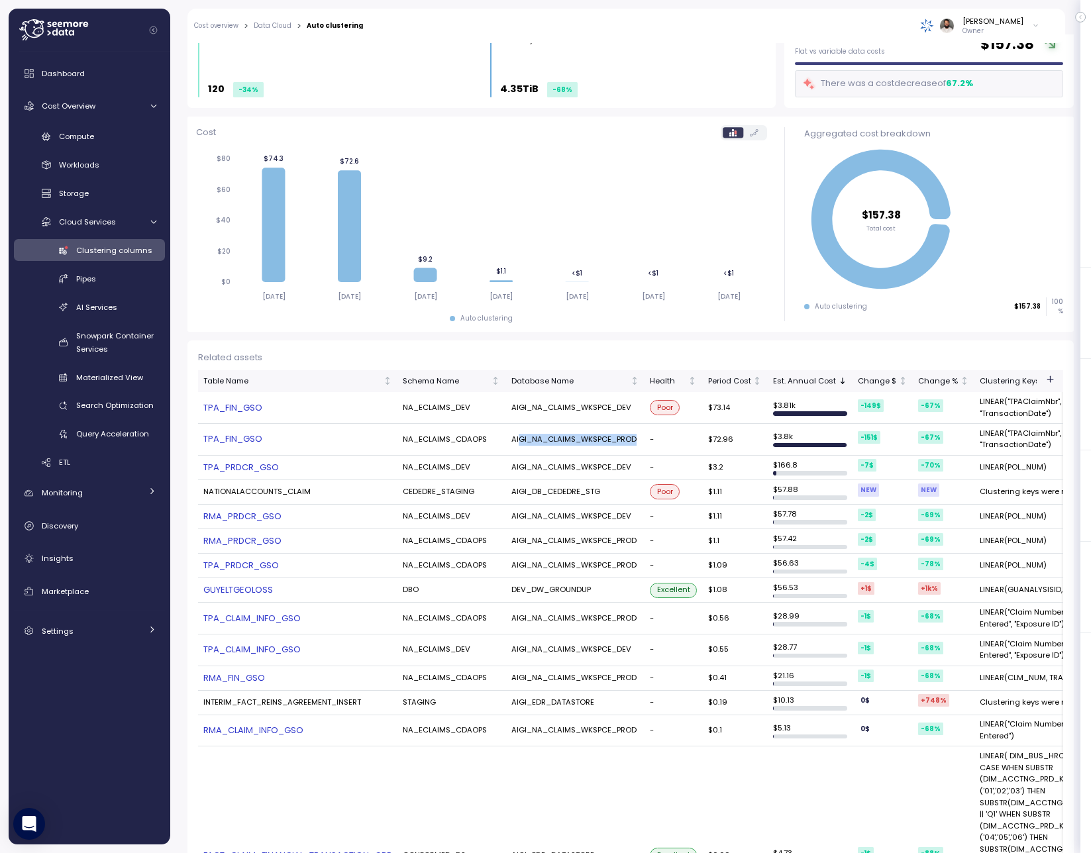
click at [616, 442] on td "AIGI_NA_CLAIMS_WKSPCE_PROD" at bounding box center [575, 440] width 138 height 32
click at [459, 434] on td "NA_ECLAIMS_CDAOPS" at bounding box center [451, 440] width 108 height 32
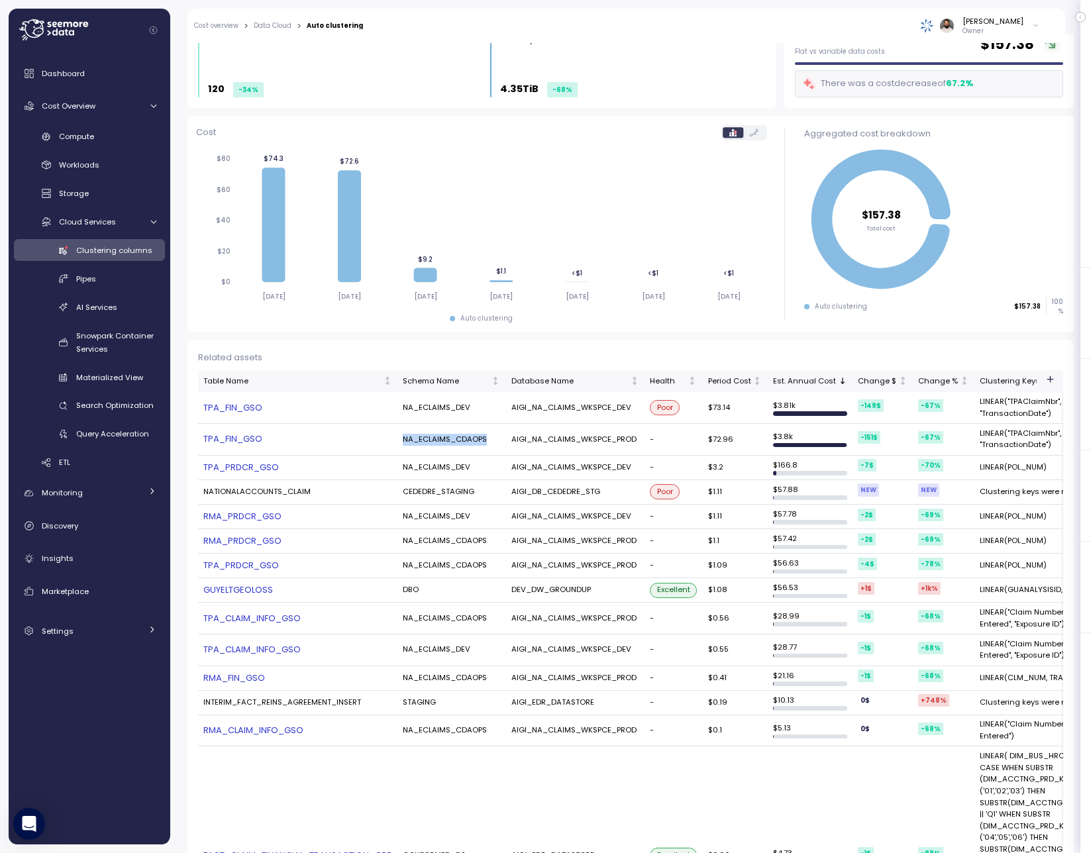
click at [999, 26] on p "Owner" at bounding box center [992, 30] width 61 height 9
click at [95, 26] on div at bounding box center [94, 30] width 151 height 43
click at [79, 36] on icon at bounding box center [53, 29] width 69 height 21
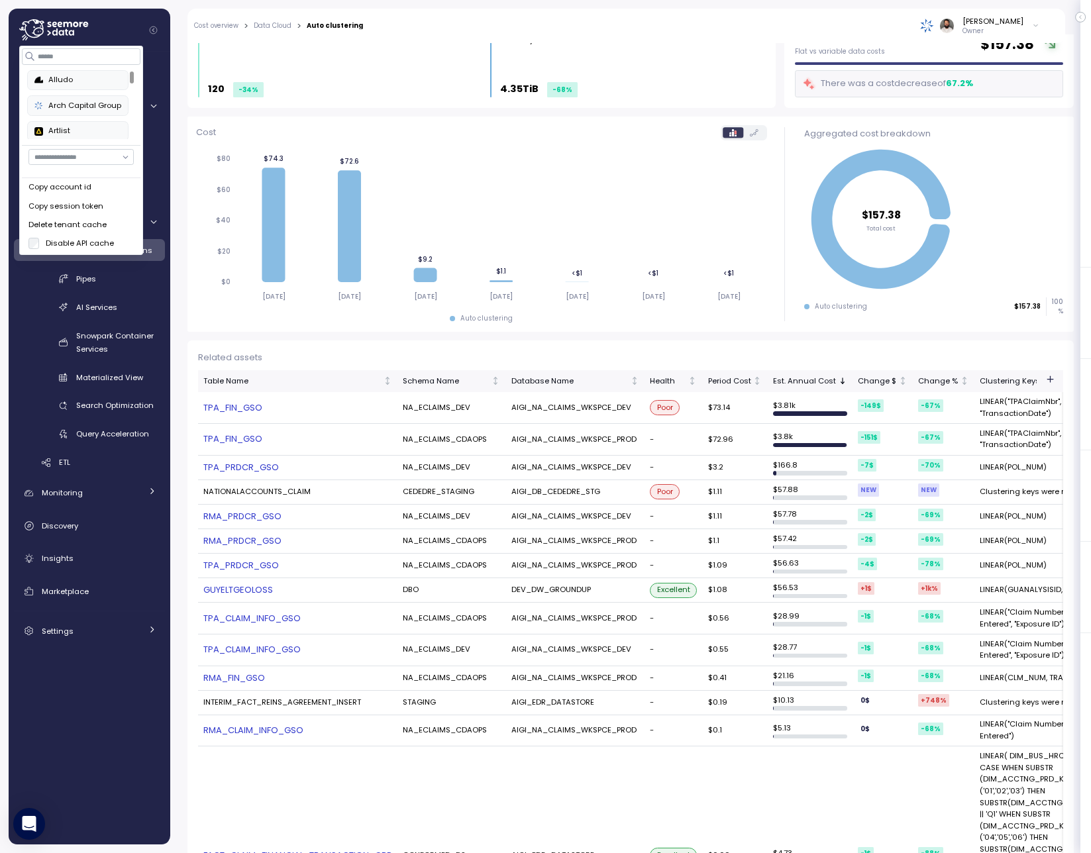
click at [94, 194] on button "Copy account id" at bounding box center [82, 187] width 119 height 19
click at [250, 439] on link "TPA_FIN_GSO" at bounding box center [297, 439] width 189 height 13
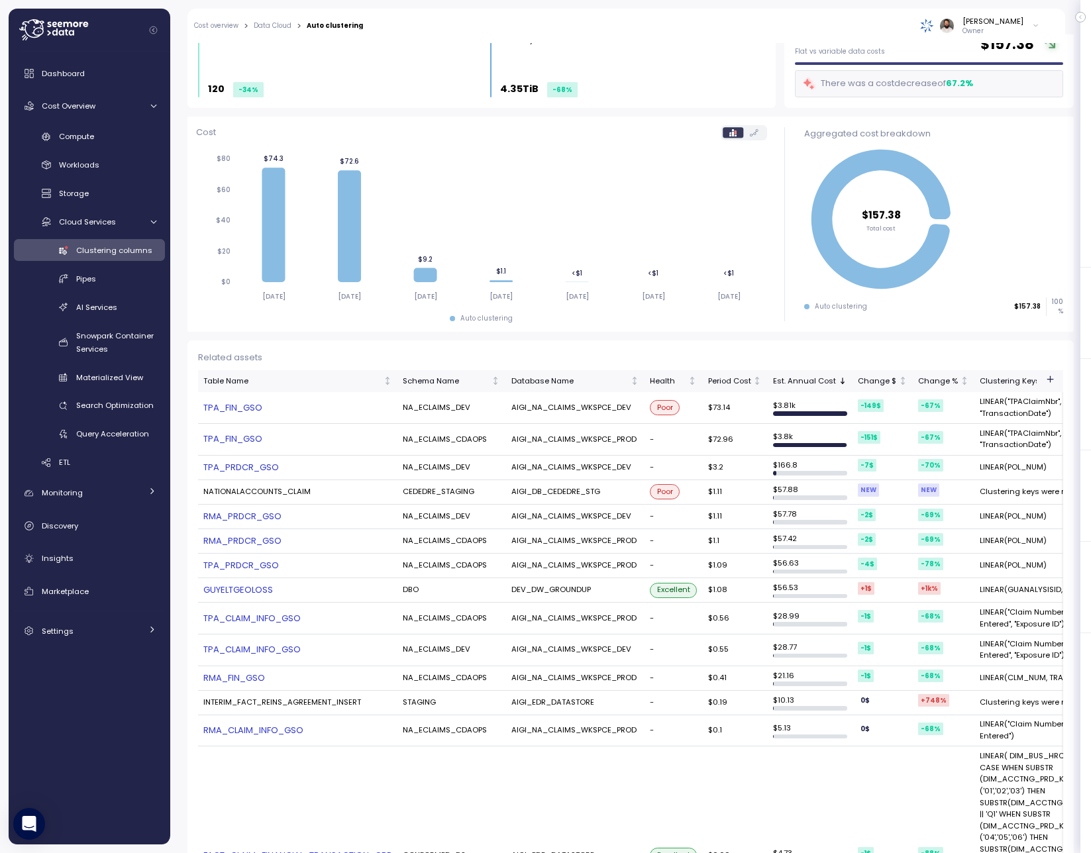
click at [250, 439] on link "TPA_FIN_GSO" at bounding box center [297, 439] width 189 height 13
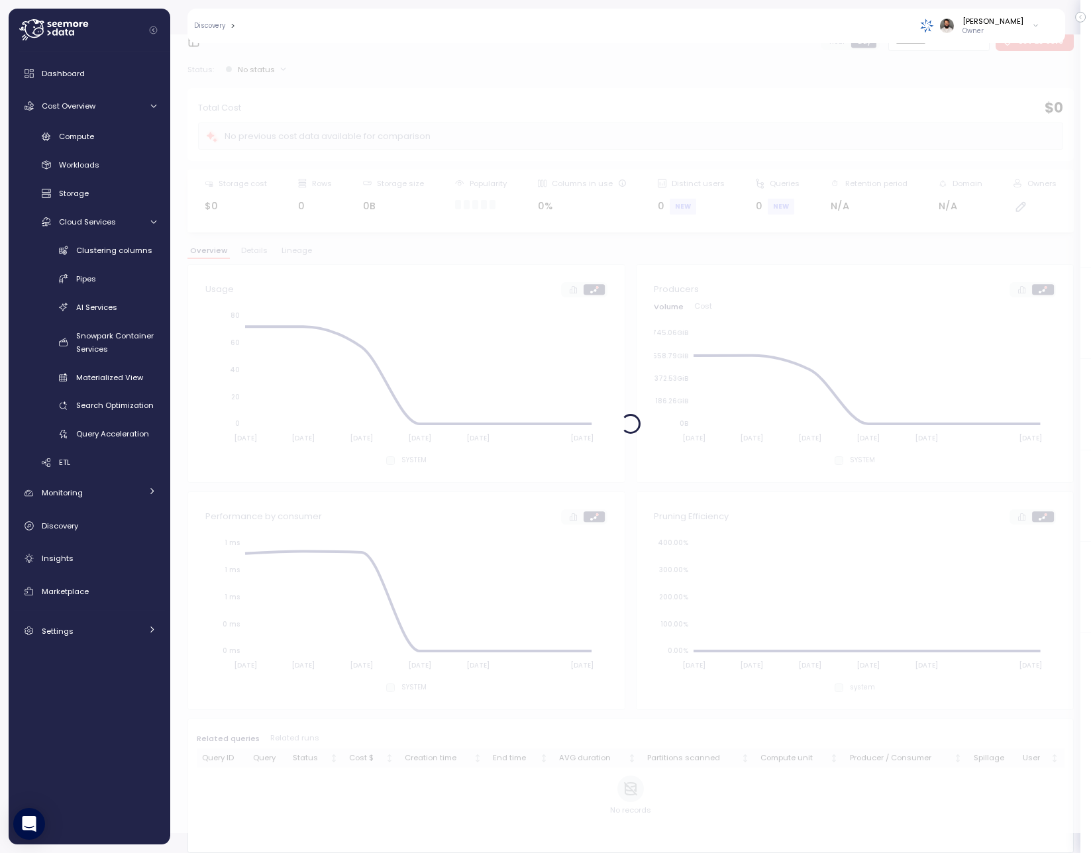
scroll to position [18, 0]
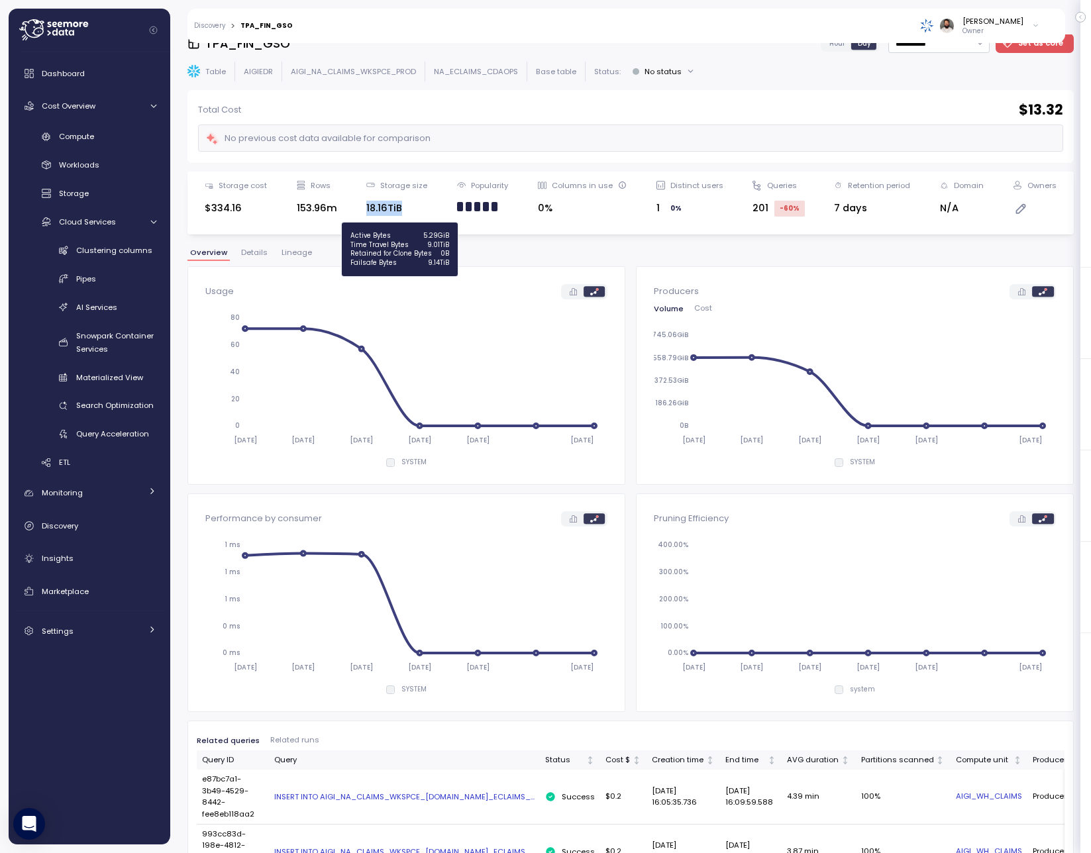
drag, startPoint x: 378, startPoint y: 208, endPoint x: 435, endPoint y: 206, distance: 56.3
click at [435, 206] on div "Storage cost $334.16 Rows 153.96m Storage size 18.16TiB Popularity Columns in u…" at bounding box center [630, 203] width 869 height 46
click at [302, 211] on div "153.96m" at bounding box center [317, 208] width 40 height 15
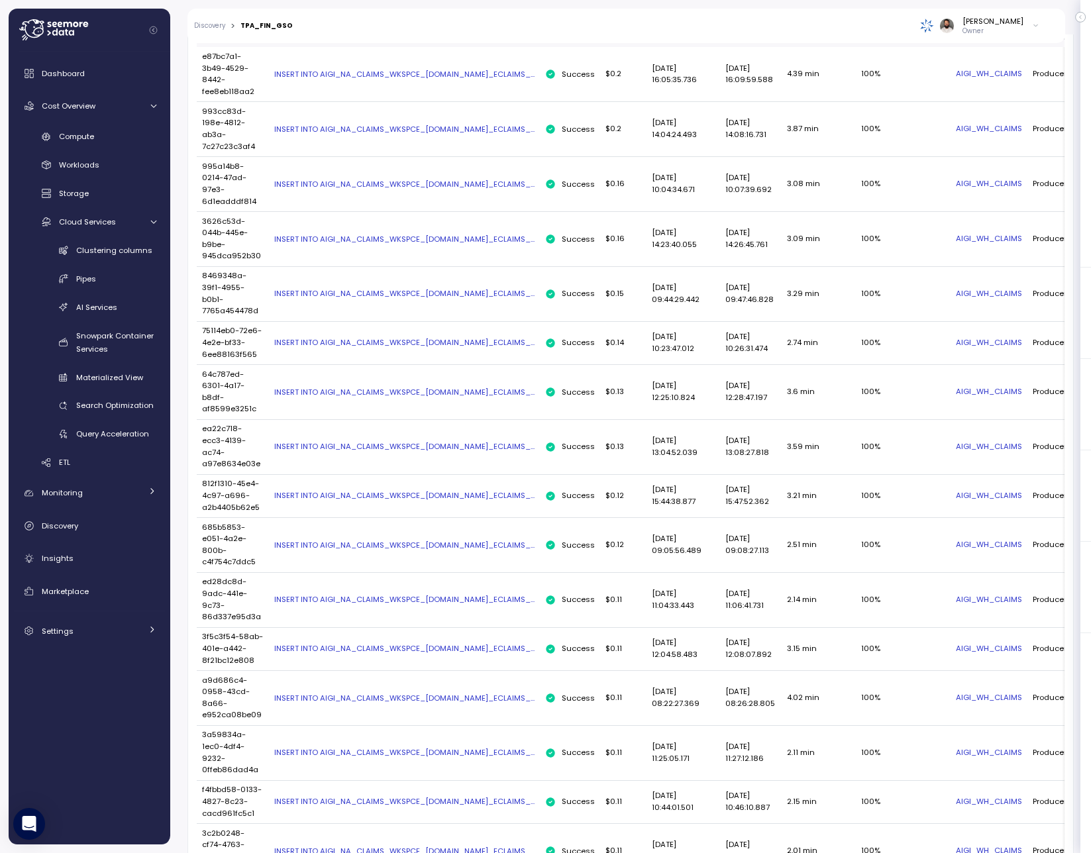
scroll to position [0, 0]
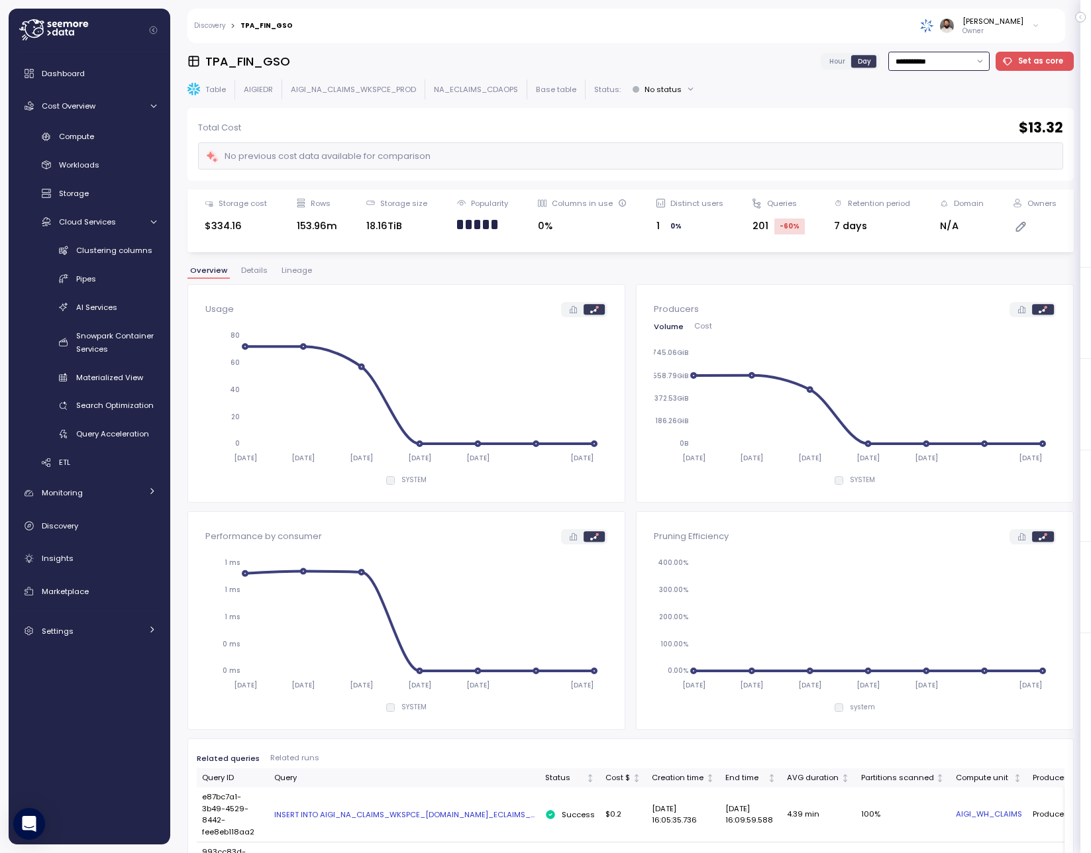
click at [913, 64] on input "**********" at bounding box center [938, 61] width 101 height 19
click at [925, 153] on div "Last 30 days" at bounding box center [937, 157] width 49 height 11
type input "**********"
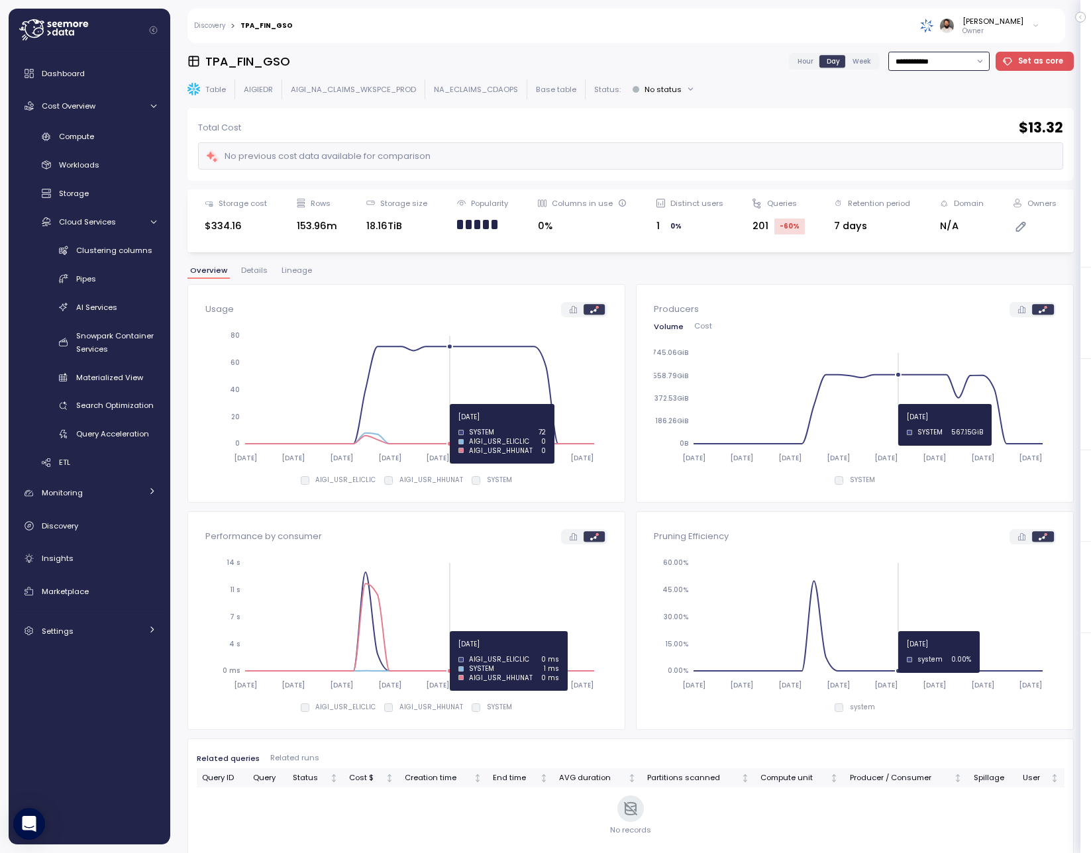
scroll to position [20, 0]
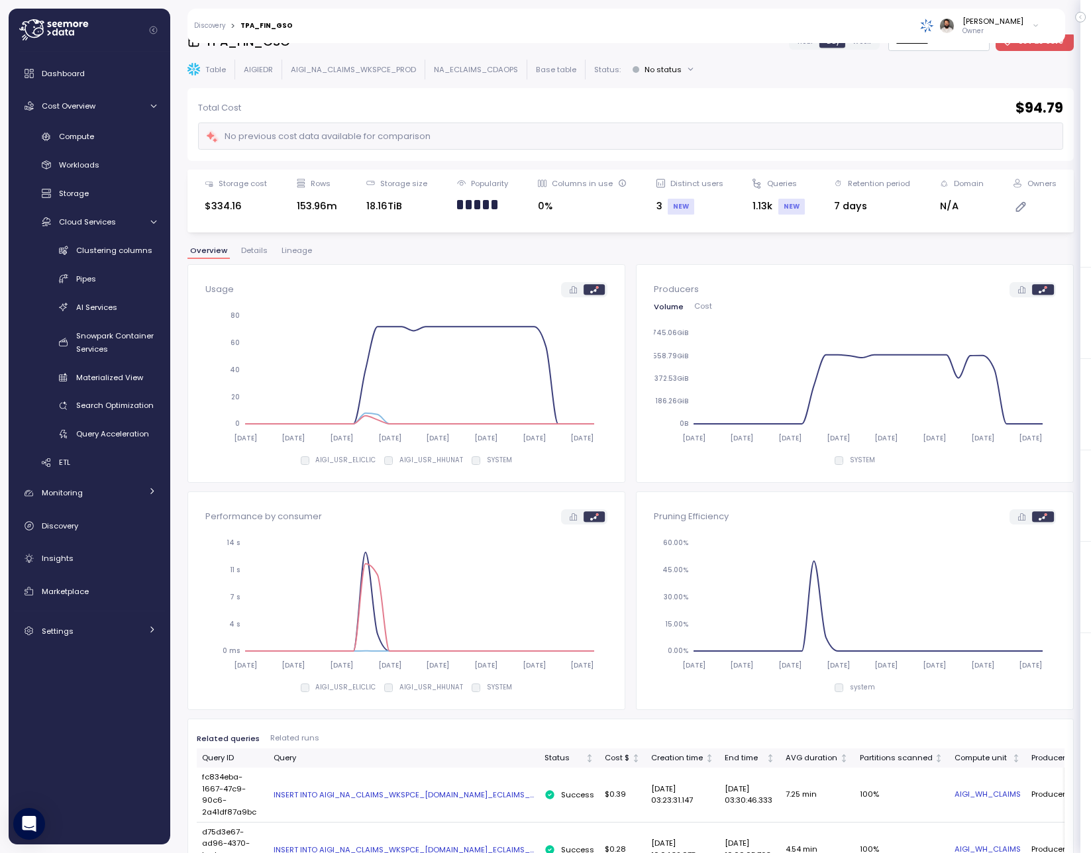
click at [437, 652] on icon "2025-08-30 2025-09-03 2025-09-07 2025-09-11 2025-09-15 2025-09-19 2025-09-23 20…" at bounding box center [406, 604] width 402 height 148
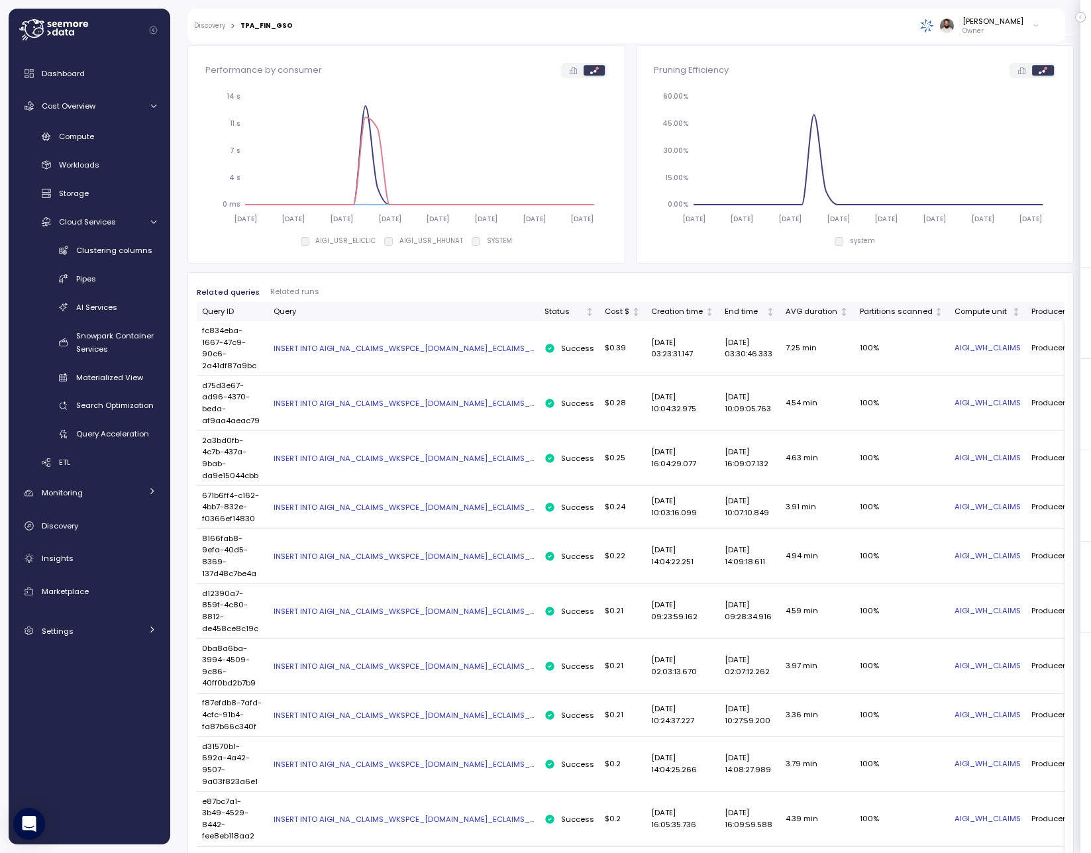
scroll to position [460, 0]
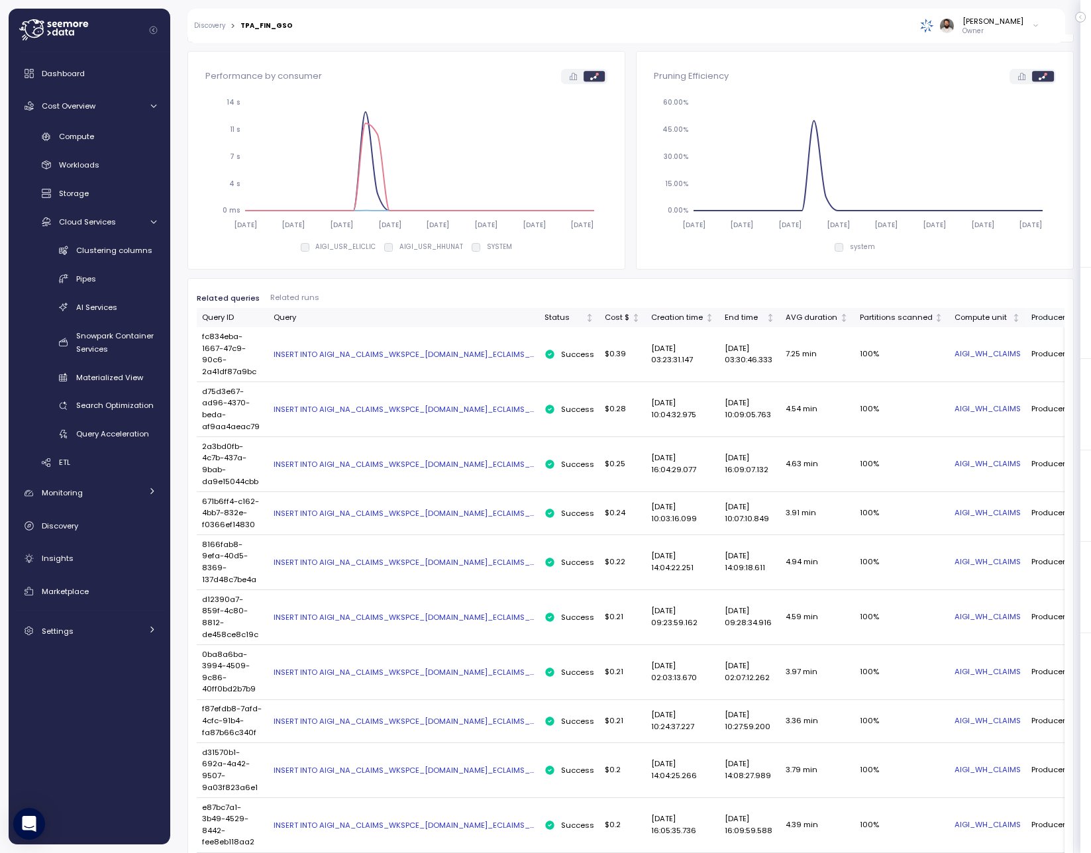
click at [1026, 325] on th "Producer / Consumer" at bounding box center [1077, 317] width 103 height 19
click at [1026, 324] on th "Producer / Consumer" at bounding box center [1077, 317] width 103 height 19
click at [1031, 319] on div "Producer / Consumer" at bounding box center [1071, 318] width 81 height 12
click at [1026, 311] on th "Producer / Consumer" at bounding box center [1077, 318] width 103 height 19
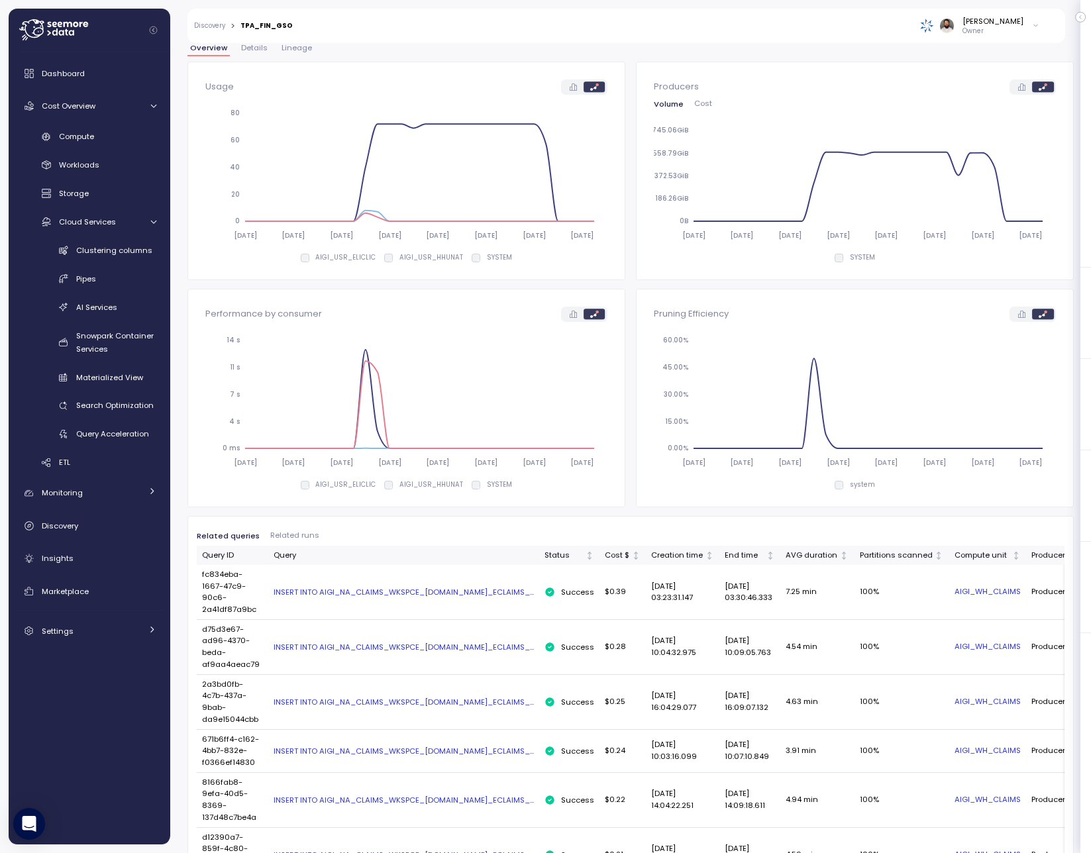
scroll to position [0, 0]
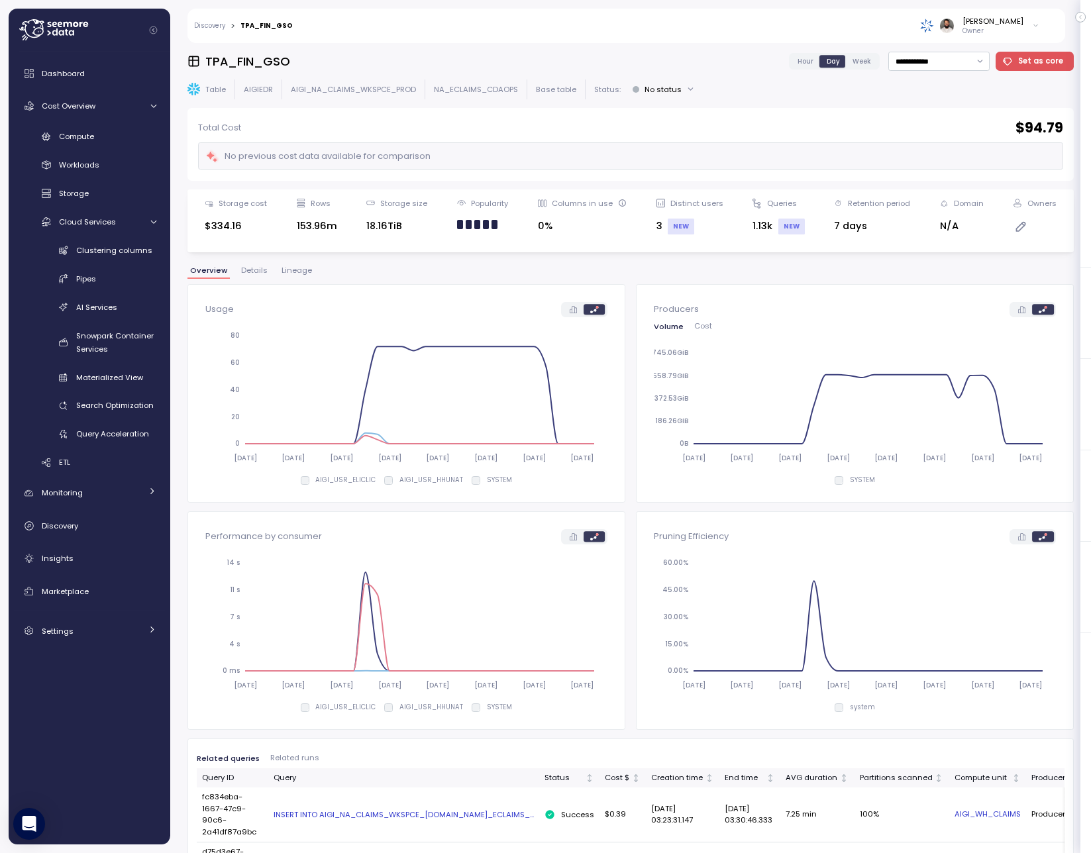
click at [254, 267] on span "Details" at bounding box center [254, 270] width 26 height 7
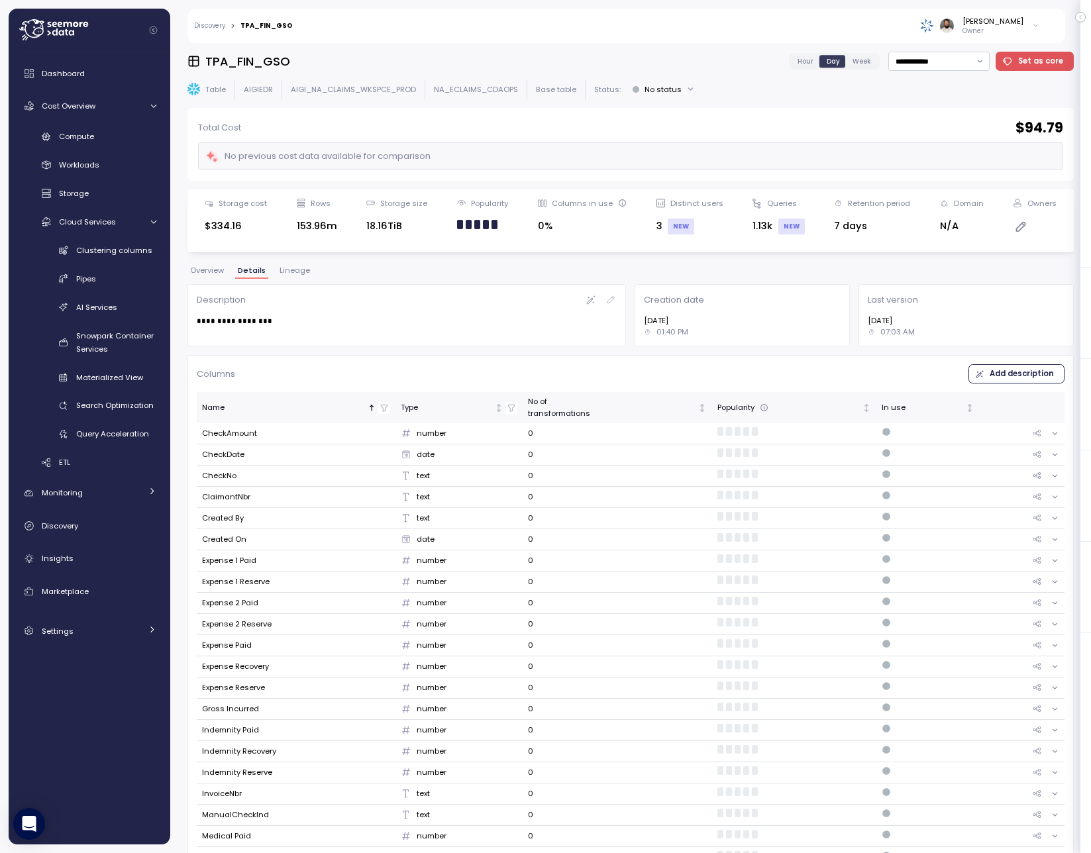
click at [225, 270] on button "Overview" at bounding box center [206, 272] width 39 height 11
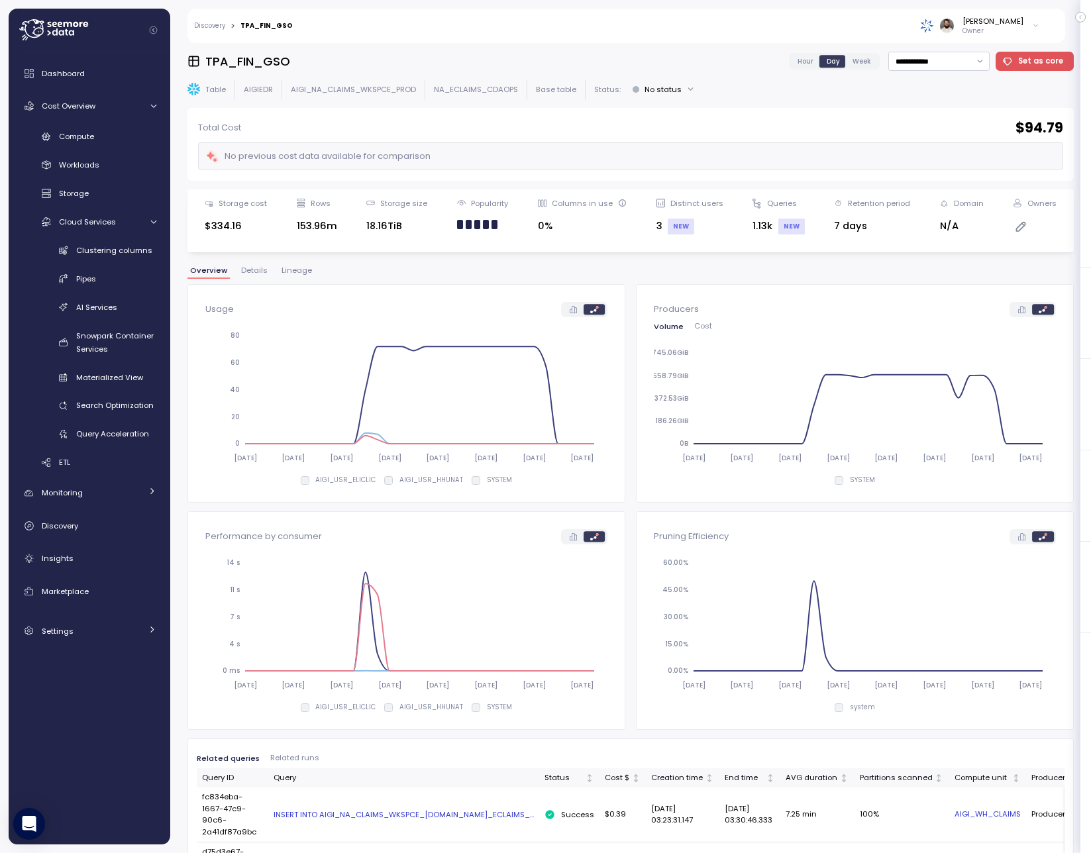
click at [808, 66] on span "Hour" at bounding box center [806, 61] width 16 height 10
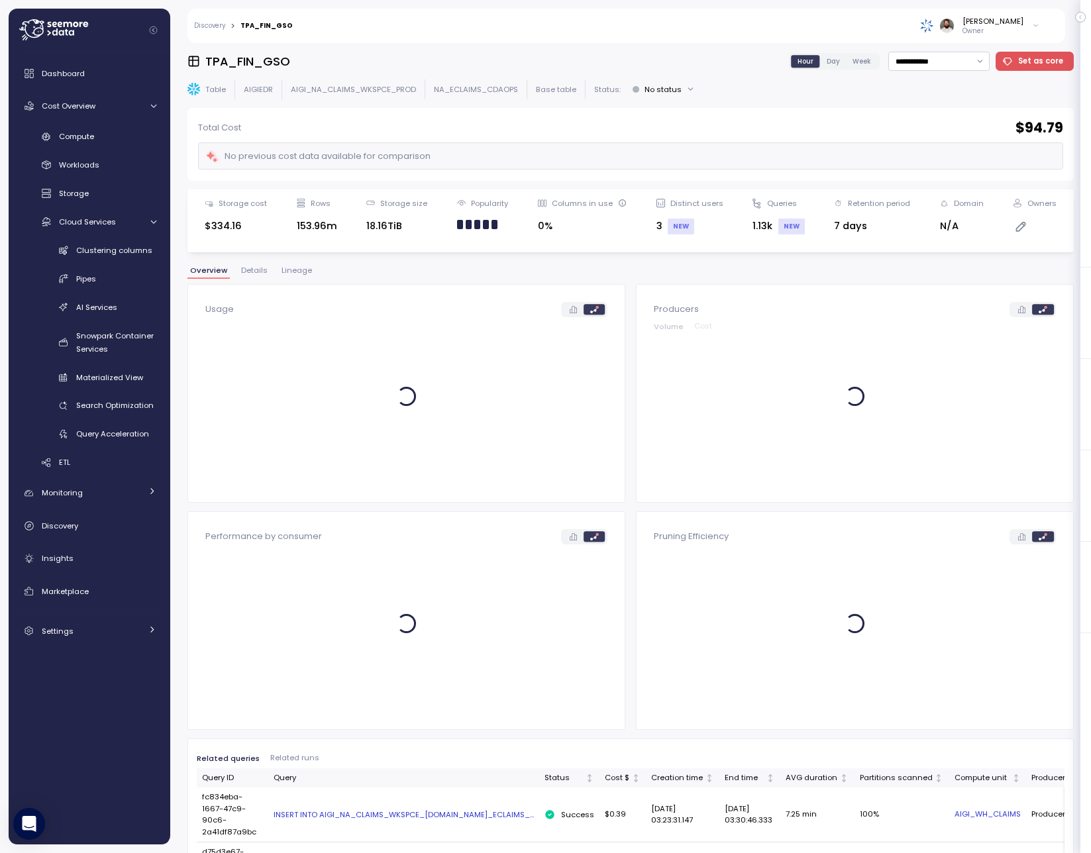
scroll to position [2, 0]
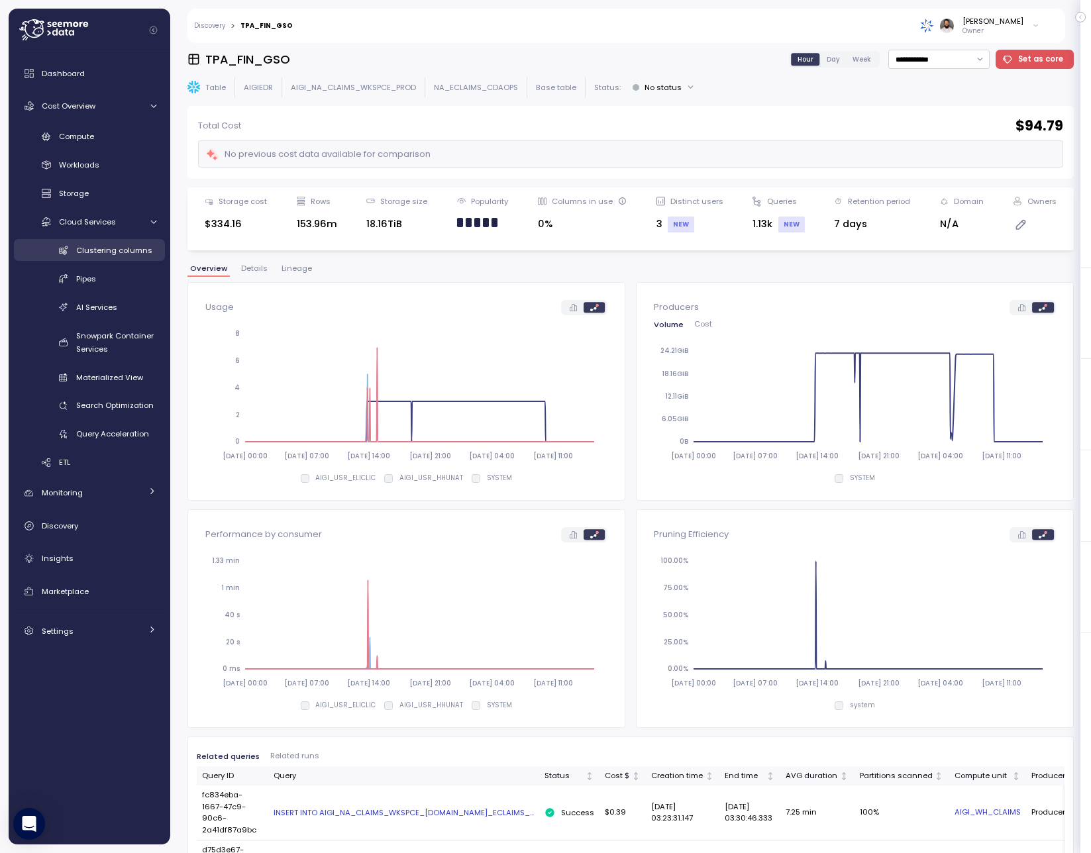
click at [130, 245] on span "Clustering columns" at bounding box center [114, 250] width 76 height 11
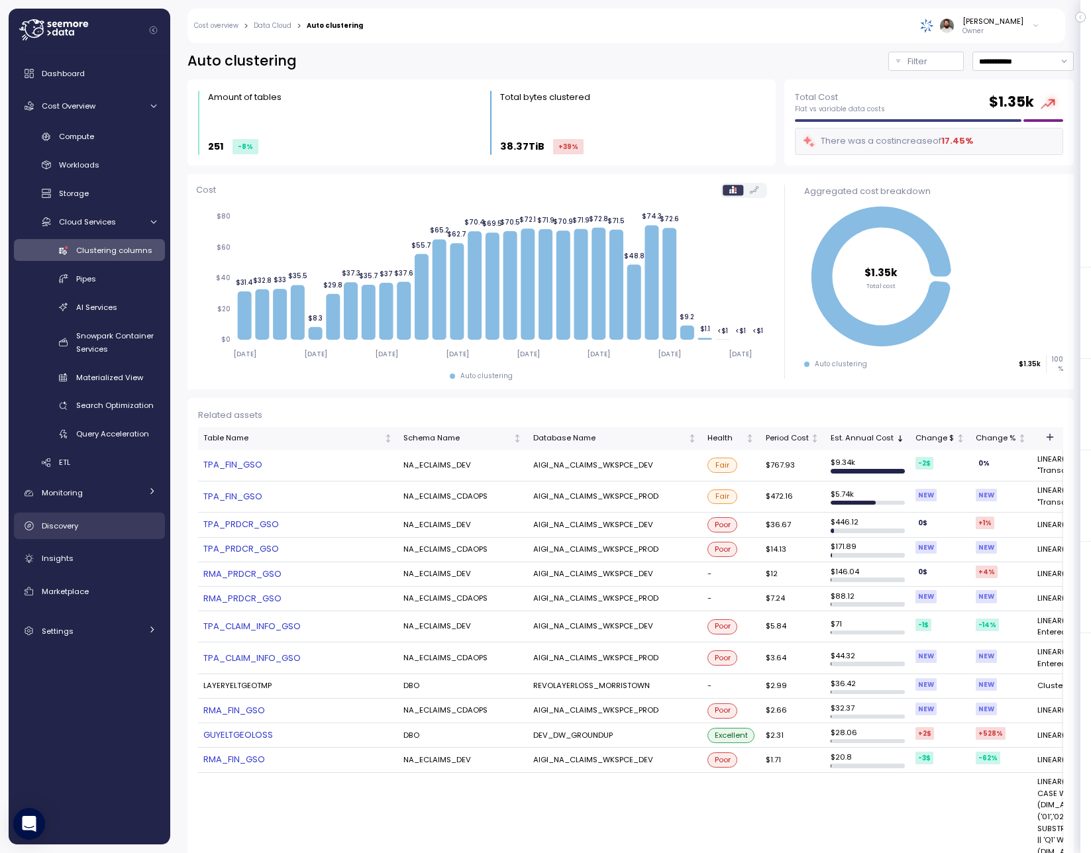
click at [72, 531] on div "Discovery" at bounding box center [99, 525] width 115 height 13
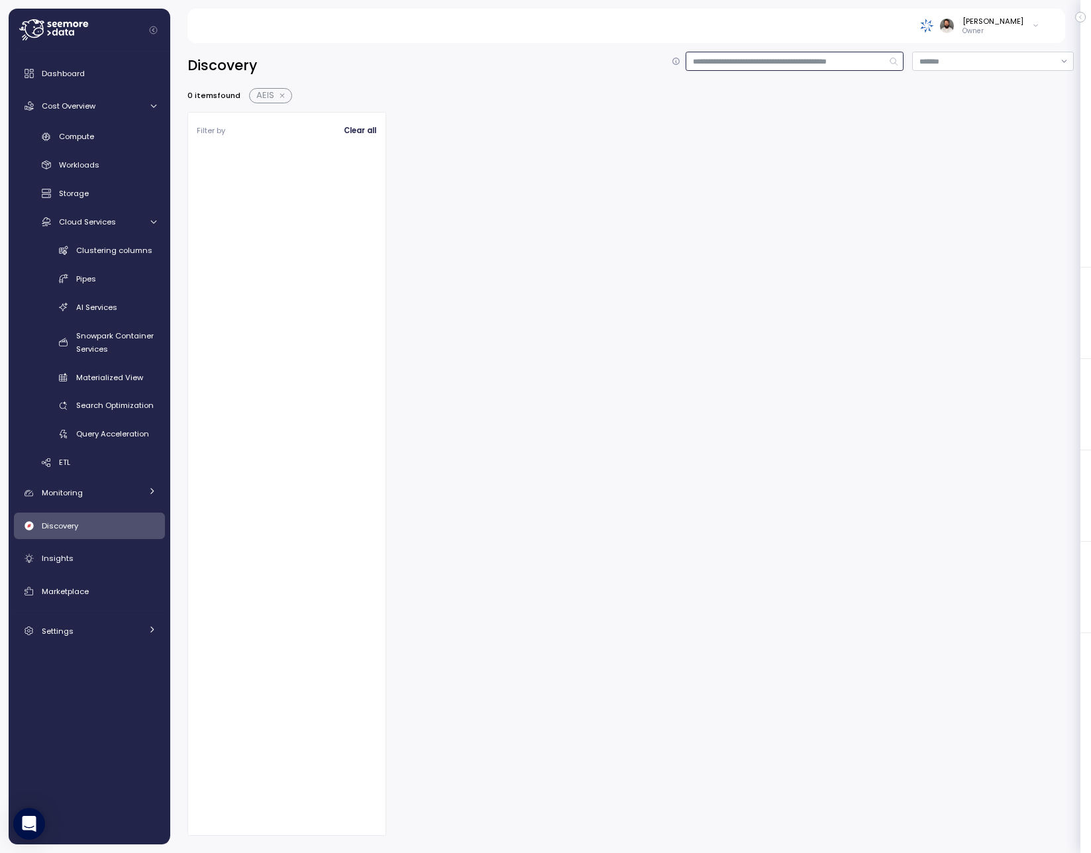
click at [701, 67] on input at bounding box center [795, 61] width 218 height 19
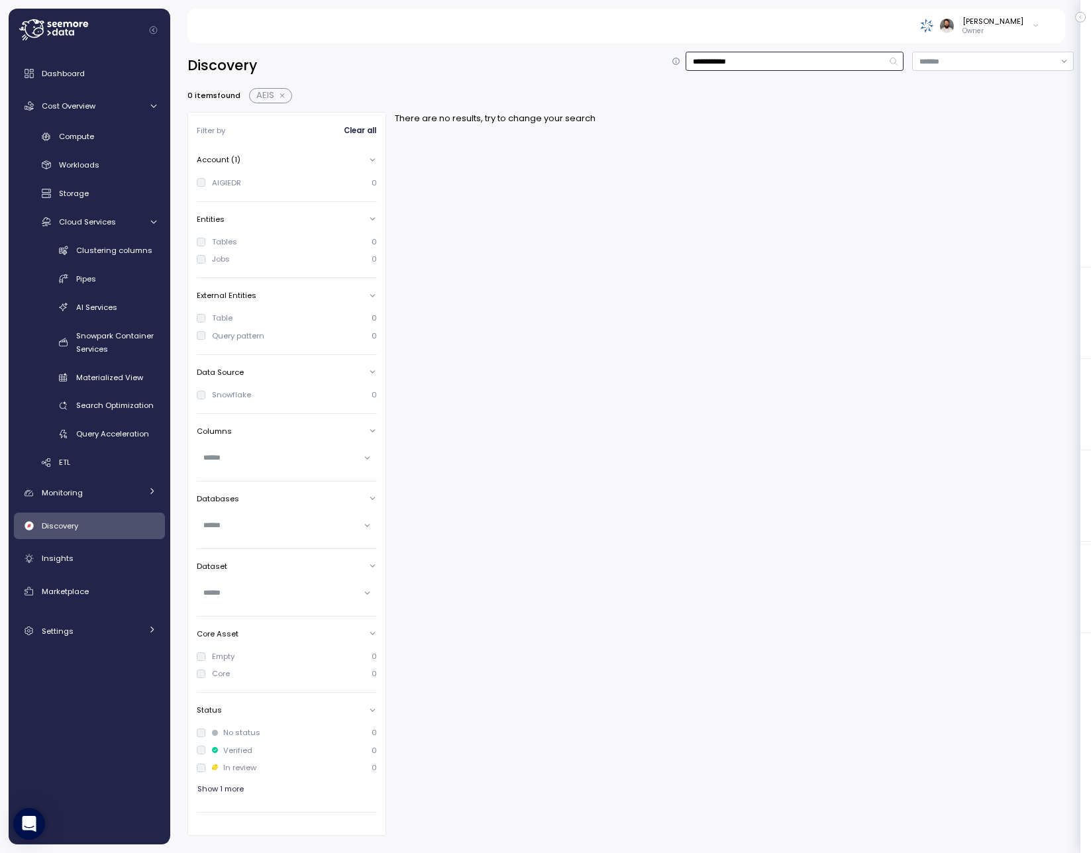
click at [282, 95] on button "button" at bounding box center [282, 96] width 17 height 11
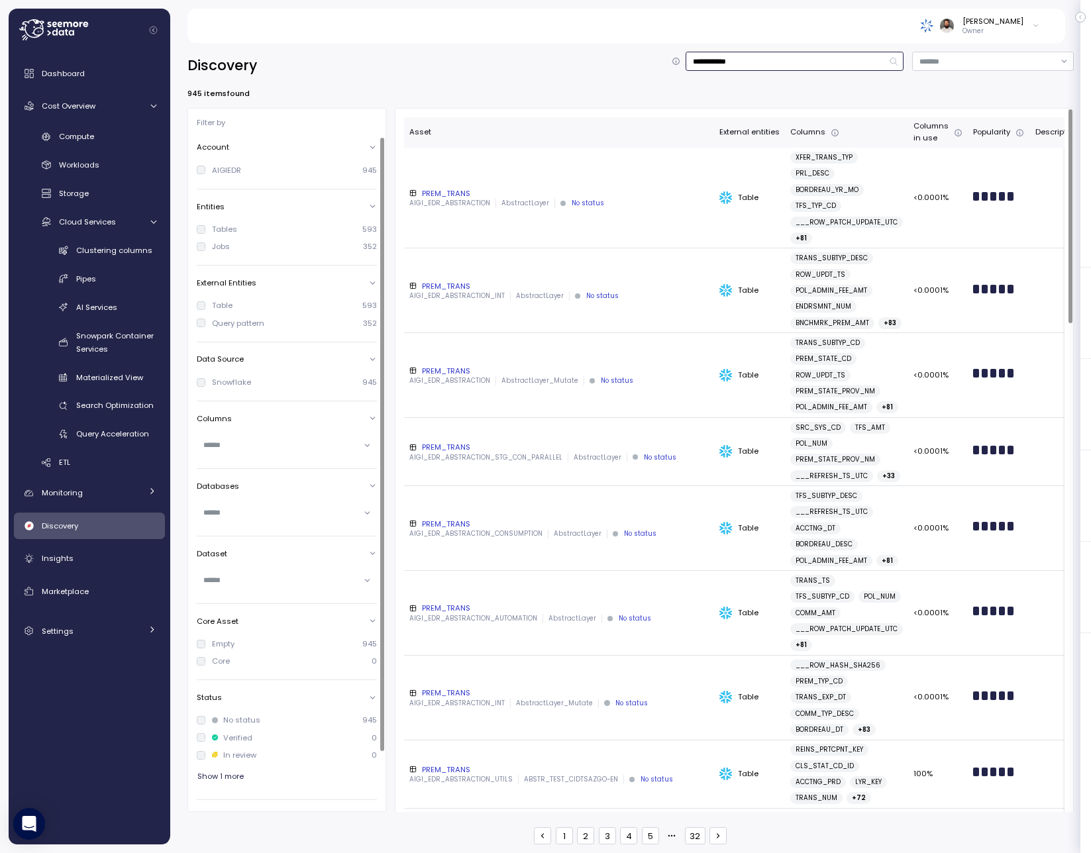
type input "**********"
click at [490, 195] on div "PREM_TRANS" at bounding box center [558, 193] width 299 height 11
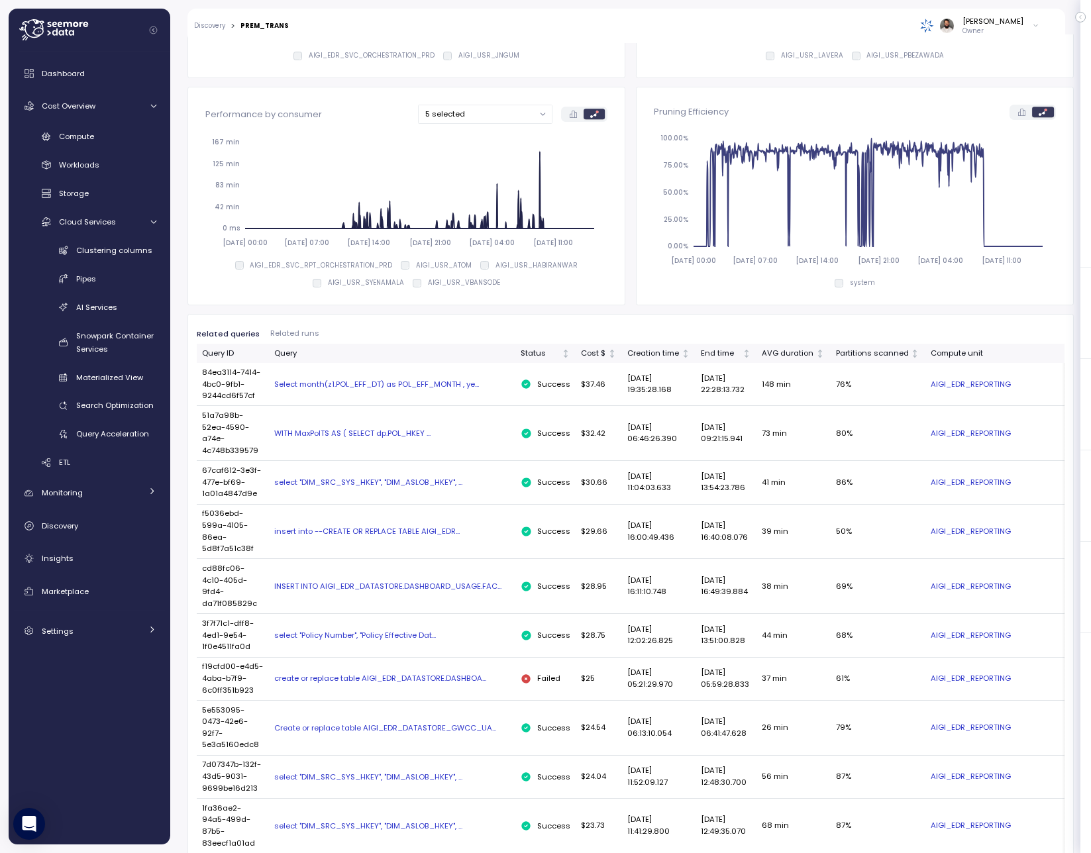
scroll to position [446, 0]
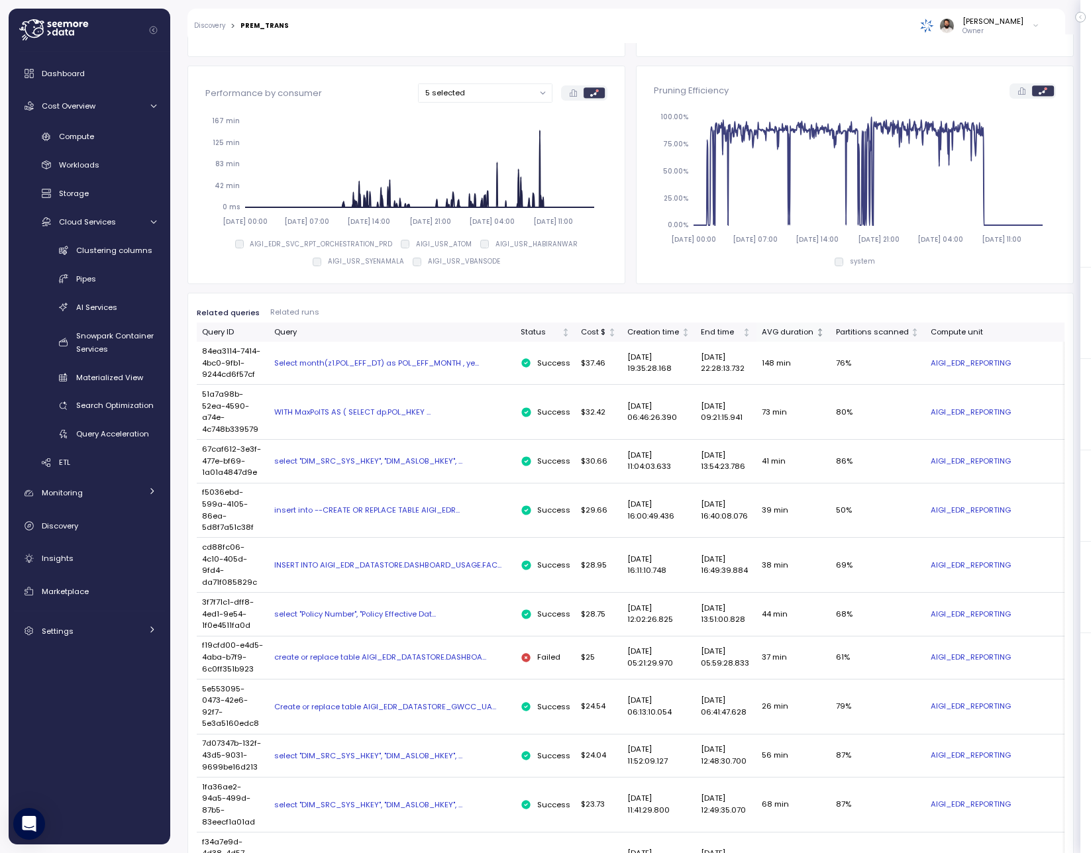
click at [785, 327] on div "AVG duration" at bounding box center [788, 333] width 52 height 12
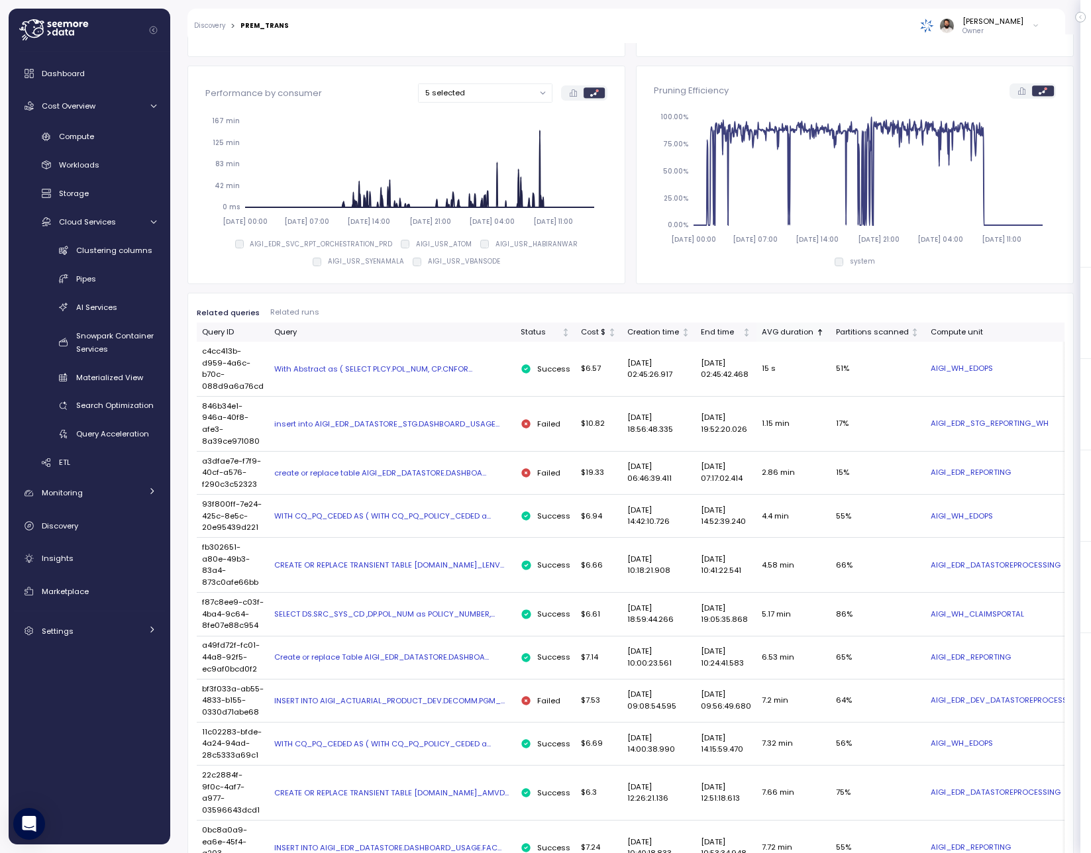
click at [785, 327] on div "AVG duration" at bounding box center [788, 333] width 52 height 12
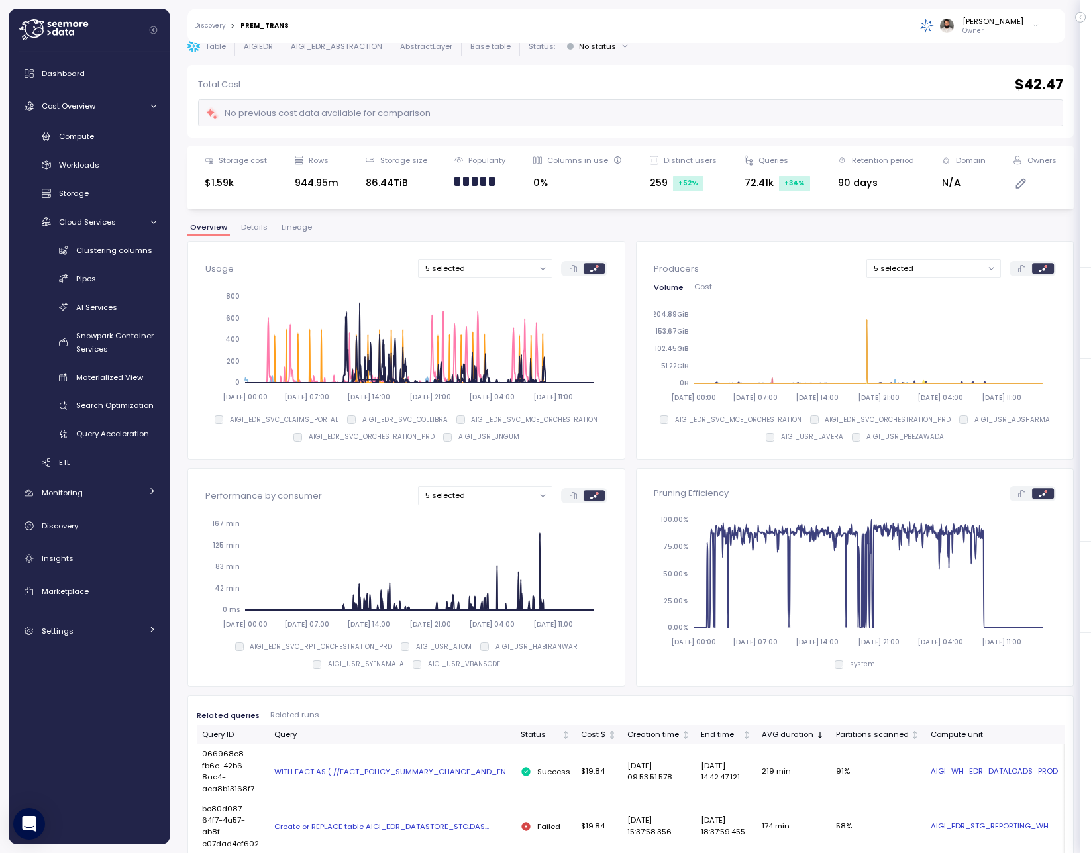
scroll to position [0, 0]
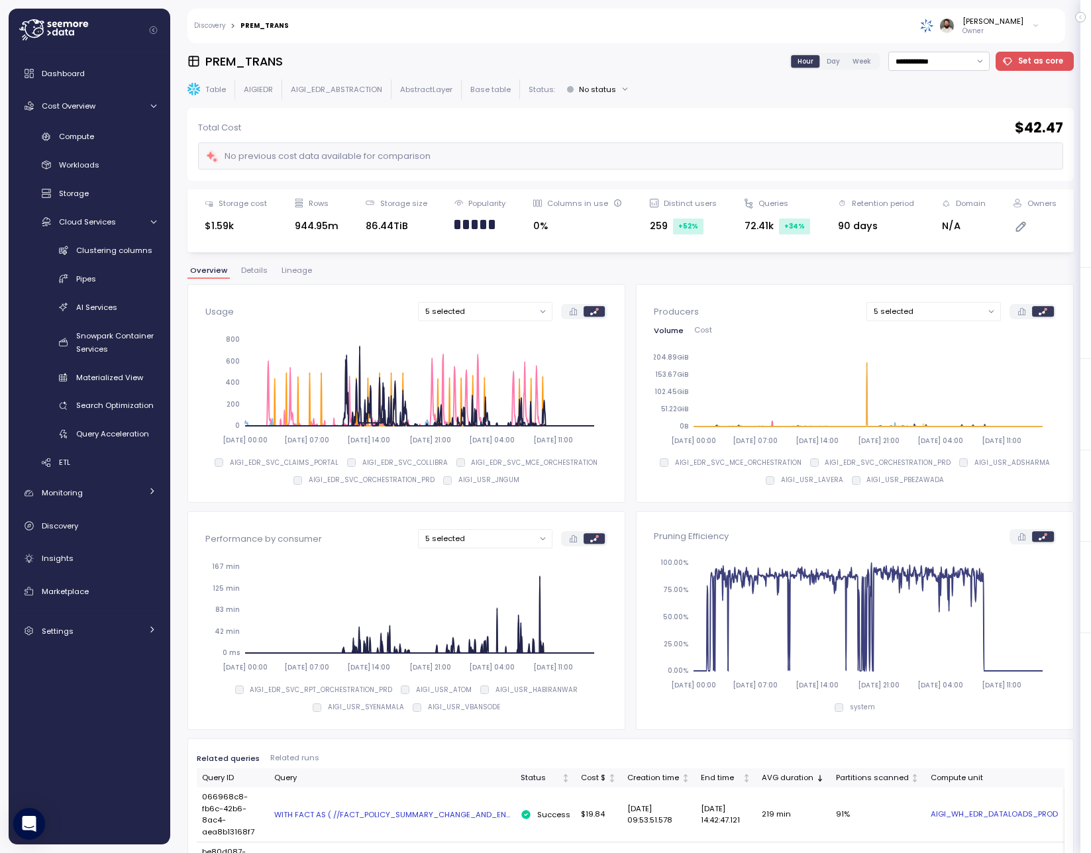
click at [252, 63] on h3 "PREM_TRANS" at bounding box center [244, 61] width 78 height 17
copy h3 "PREM_TRANS"
click at [105, 254] on span "Clustering columns" at bounding box center [114, 250] width 76 height 11
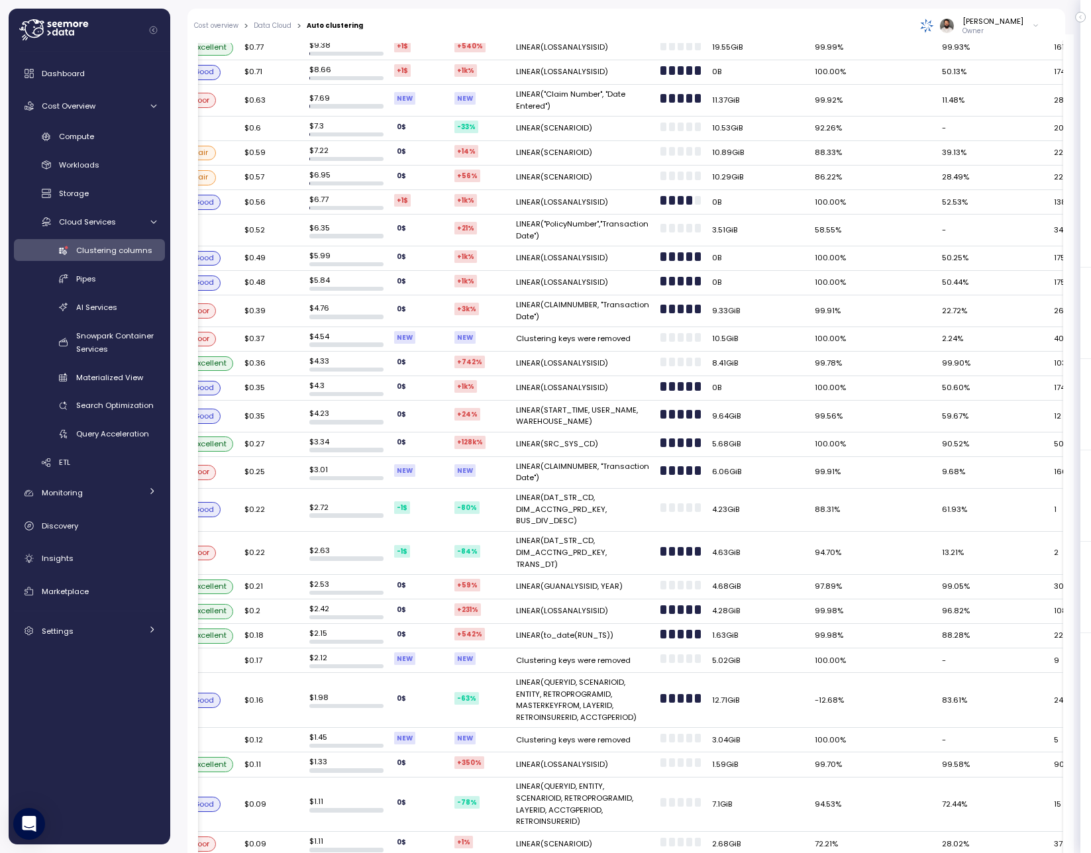
scroll to position [0, 571]
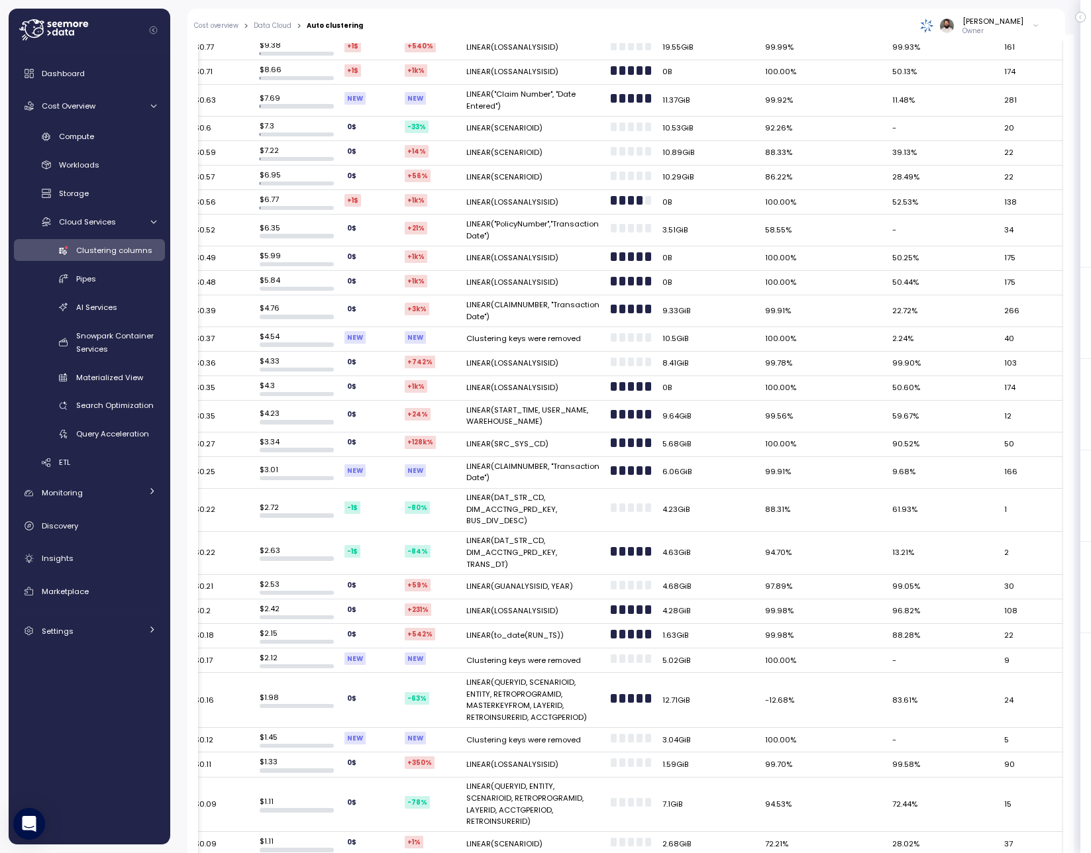
click at [499, 445] on td "LINEAR(SRC_SYS_CD)" at bounding box center [533, 445] width 144 height 25
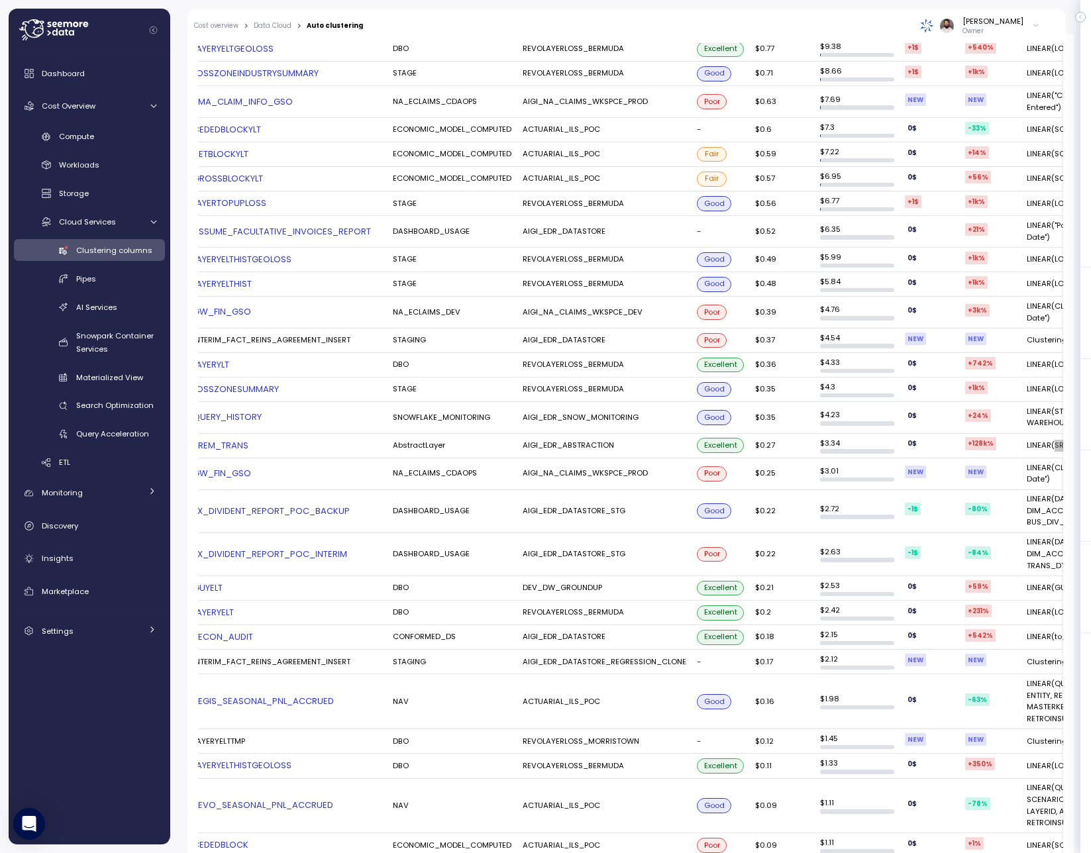
scroll to position [0, 0]
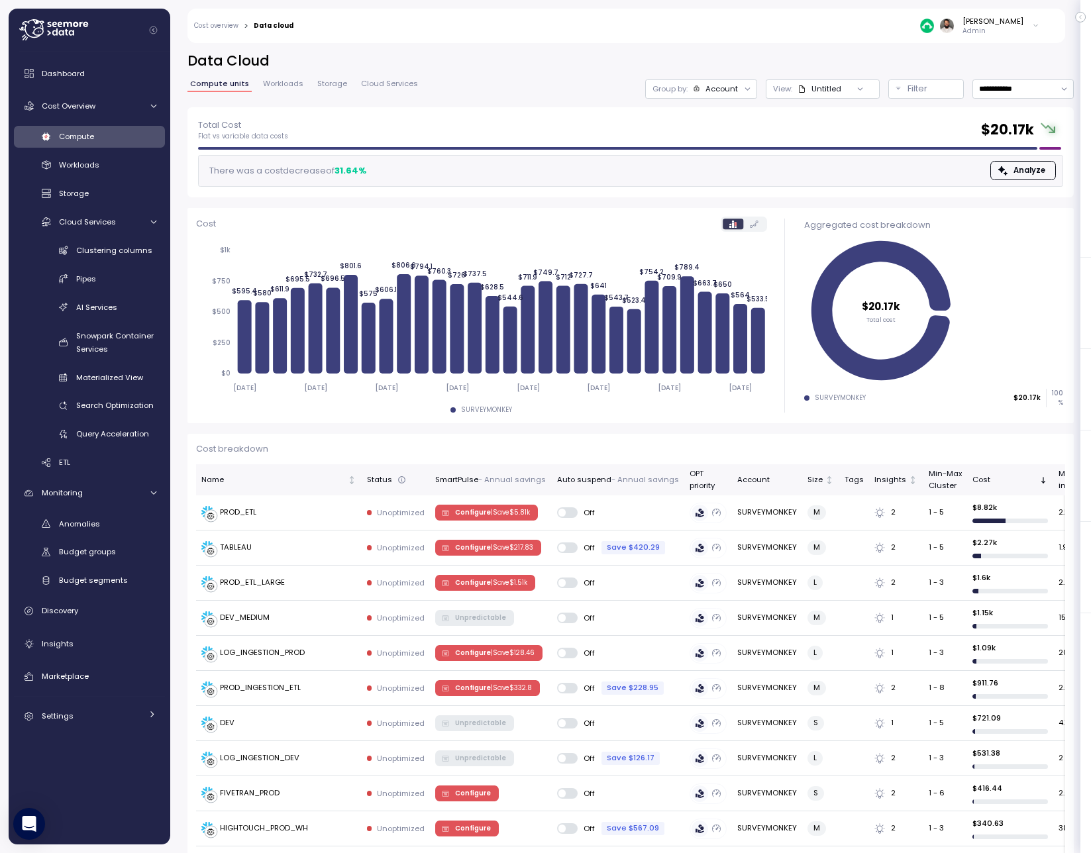
click at [126, 264] on div "Clustering columns Pipes AI Services Snowpark Container Services Materialized V…" at bounding box center [89, 342] width 151 height 206
click at [126, 259] on link "Clustering columns" at bounding box center [89, 250] width 151 height 22
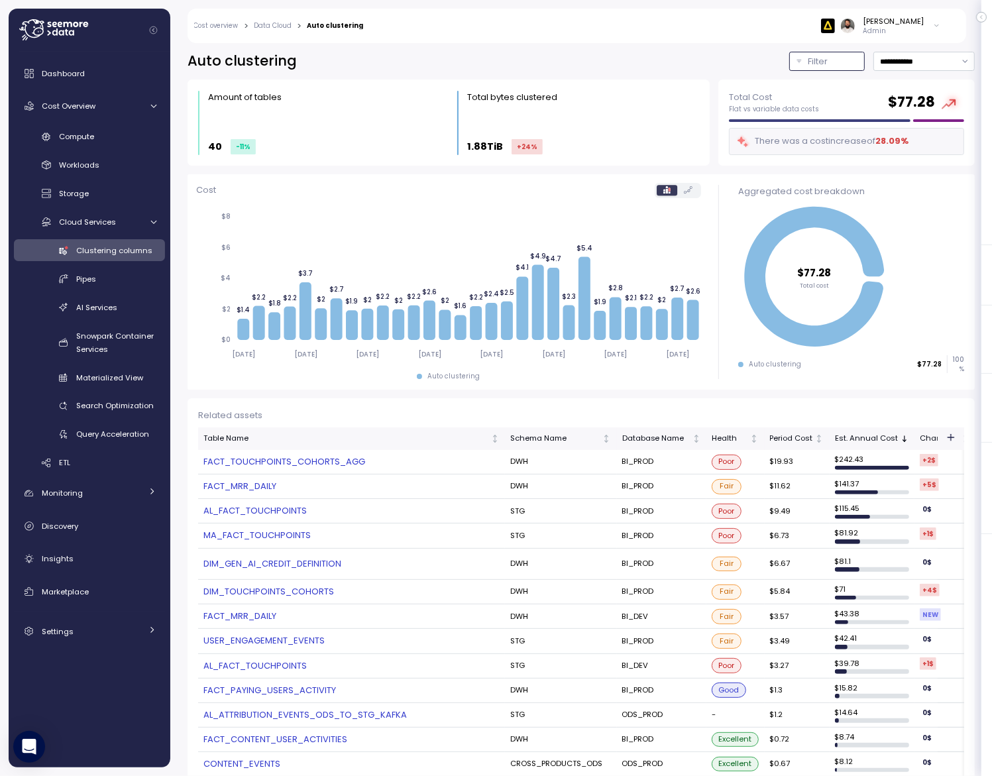
click at [818, 64] on p "Filter" at bounding box center [818, 61] width 20 height 13
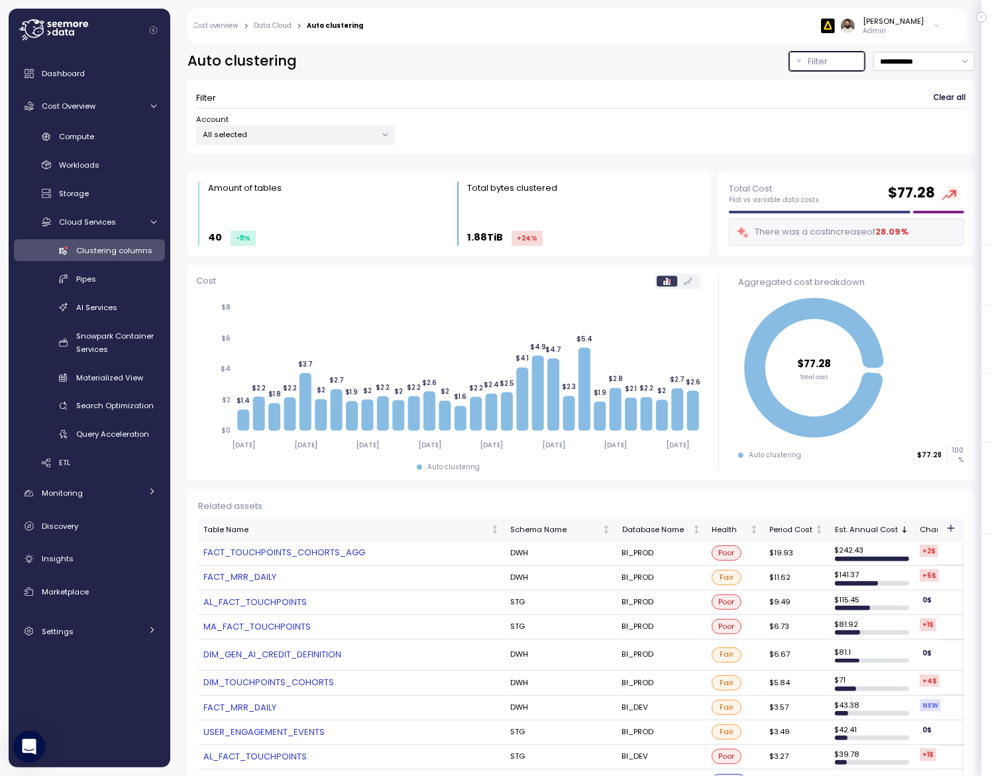
click at [818, 64] on p "Filter" at bounding box center [818, 61] width 20 height 13
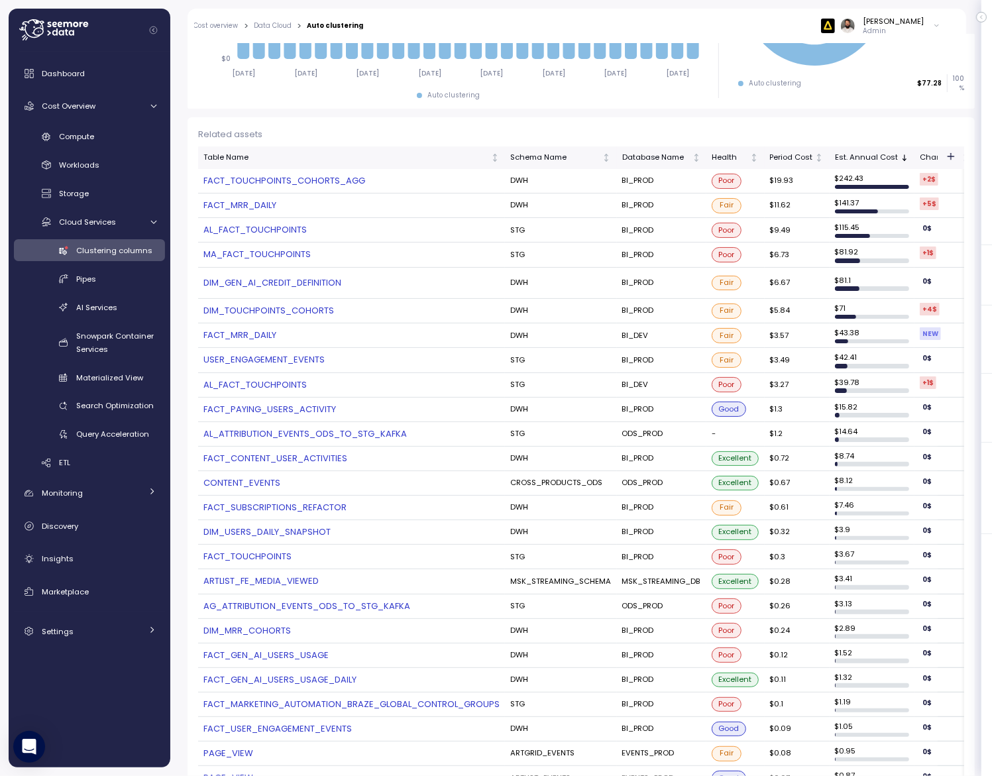
scroll to position [283, 0]
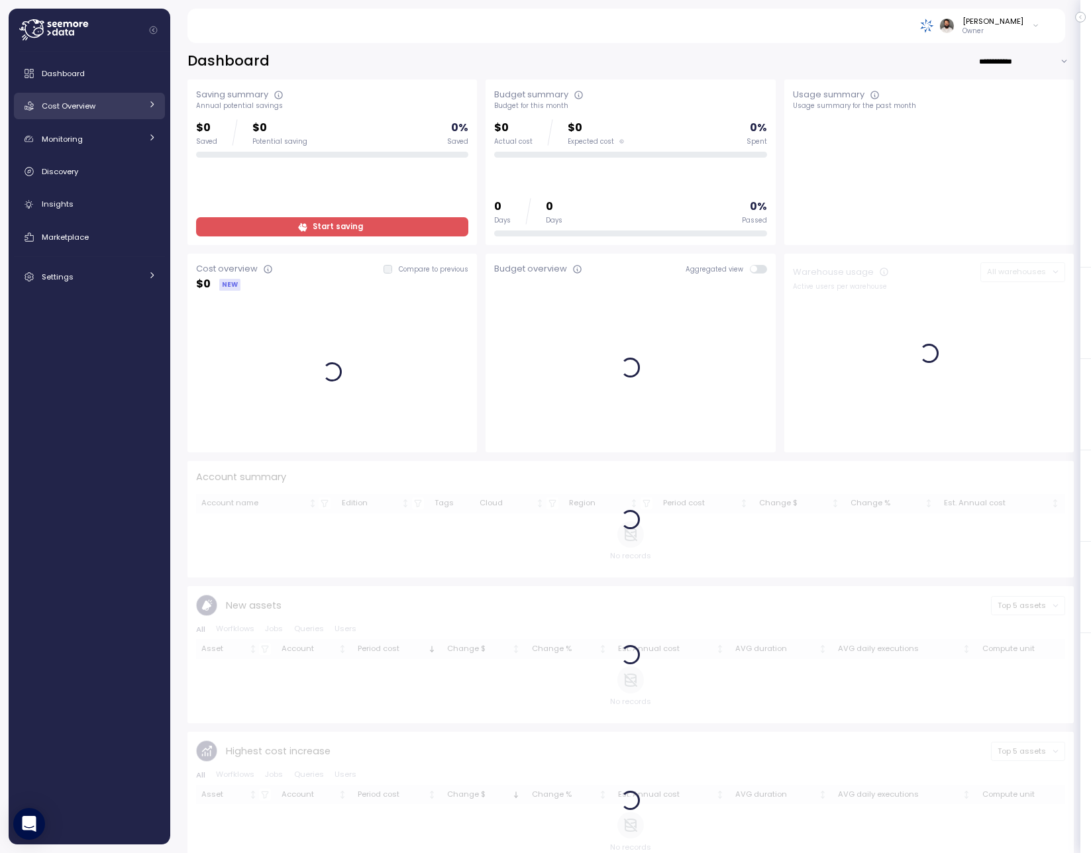
click at [127, 107] on div "Cost Overview" at bounding box center [91, 105] width 99 height 13
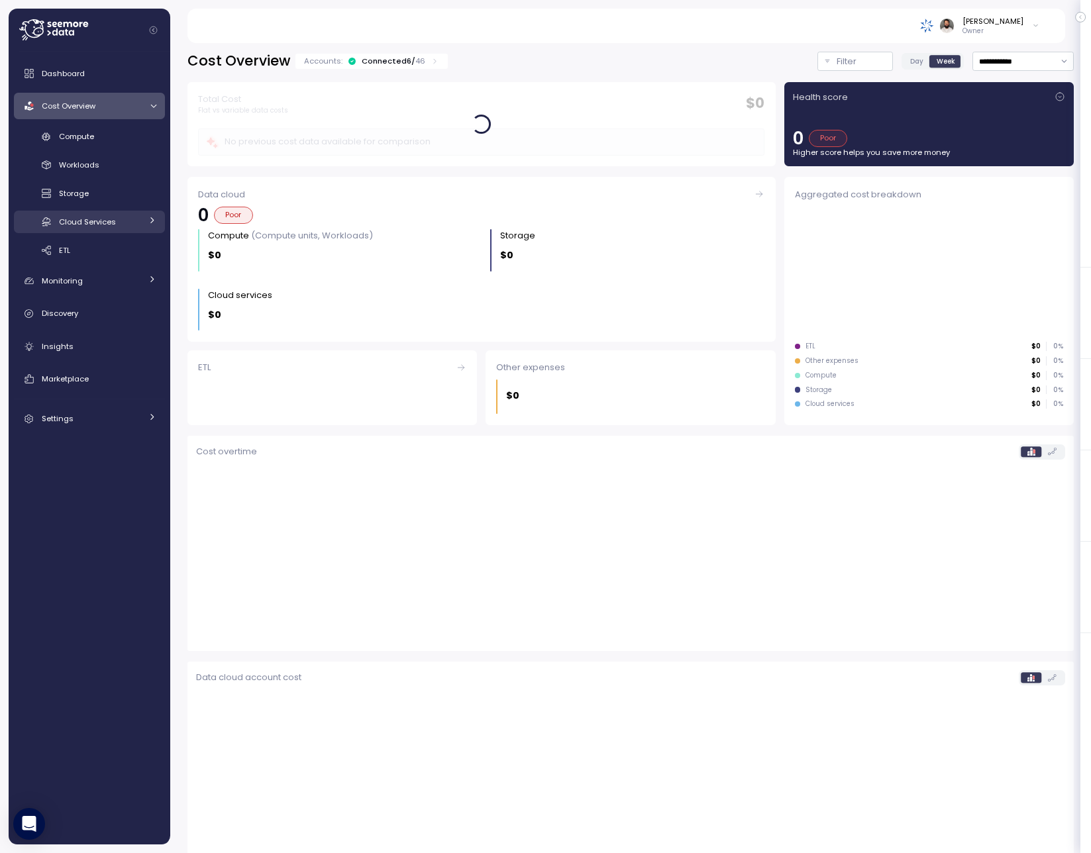
click at [115, 227] on div "Cloud Services" at bounding box center [100, 221] width 82 height 13
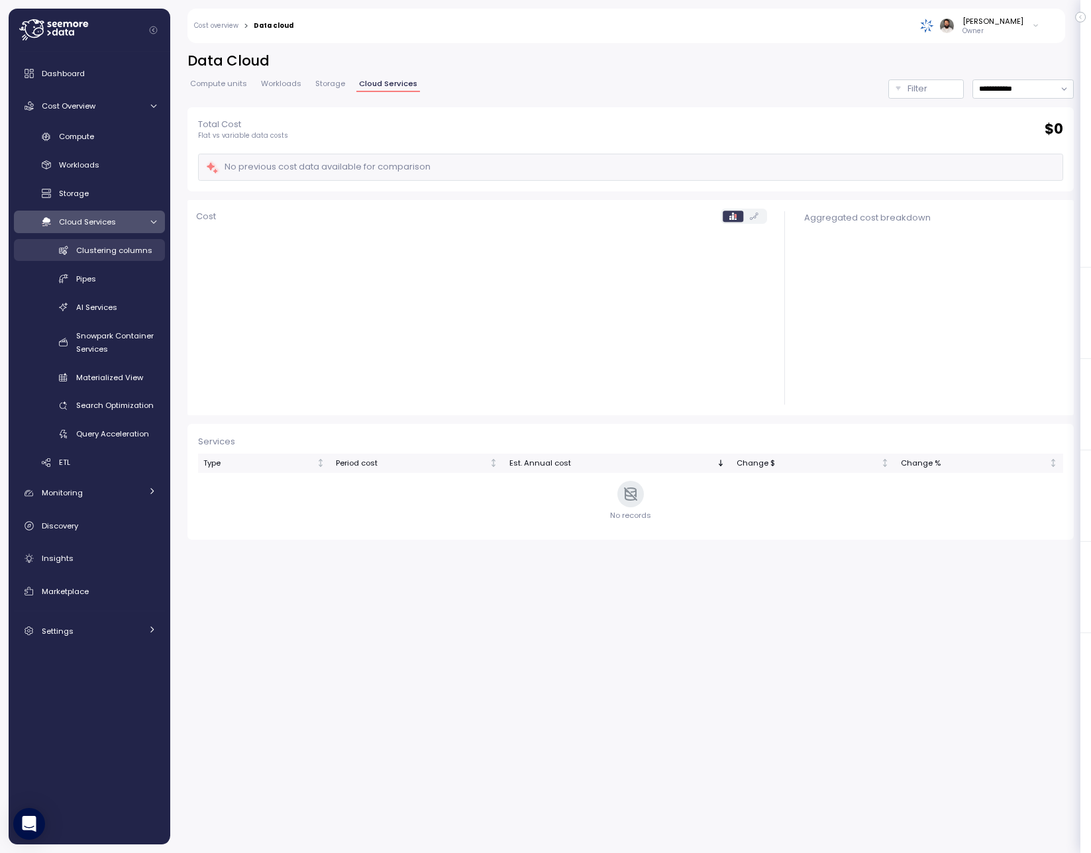
click at [119, 258] on link "Clustering columns" at bounding box center [89, 250] width 151 height 22
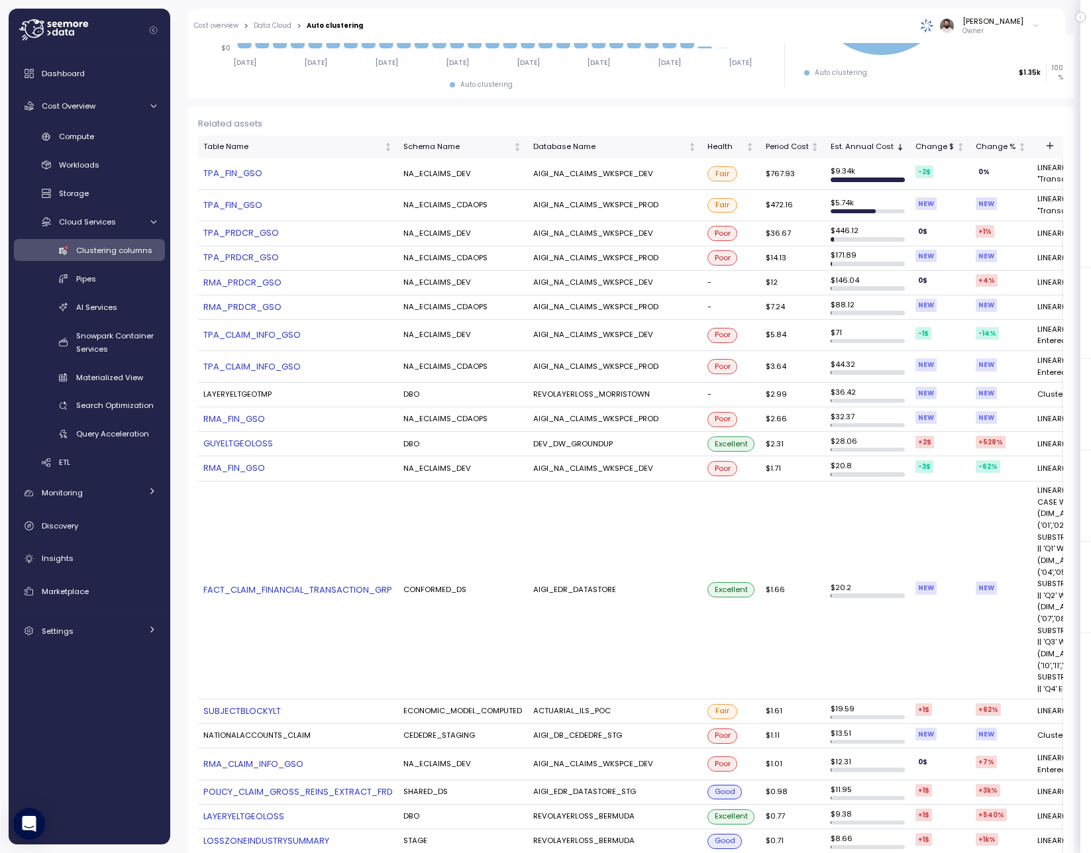
click at [263, 442] on link "GUYELTGEOLOSS" at bounding box center [297, 443] width 189 height 13
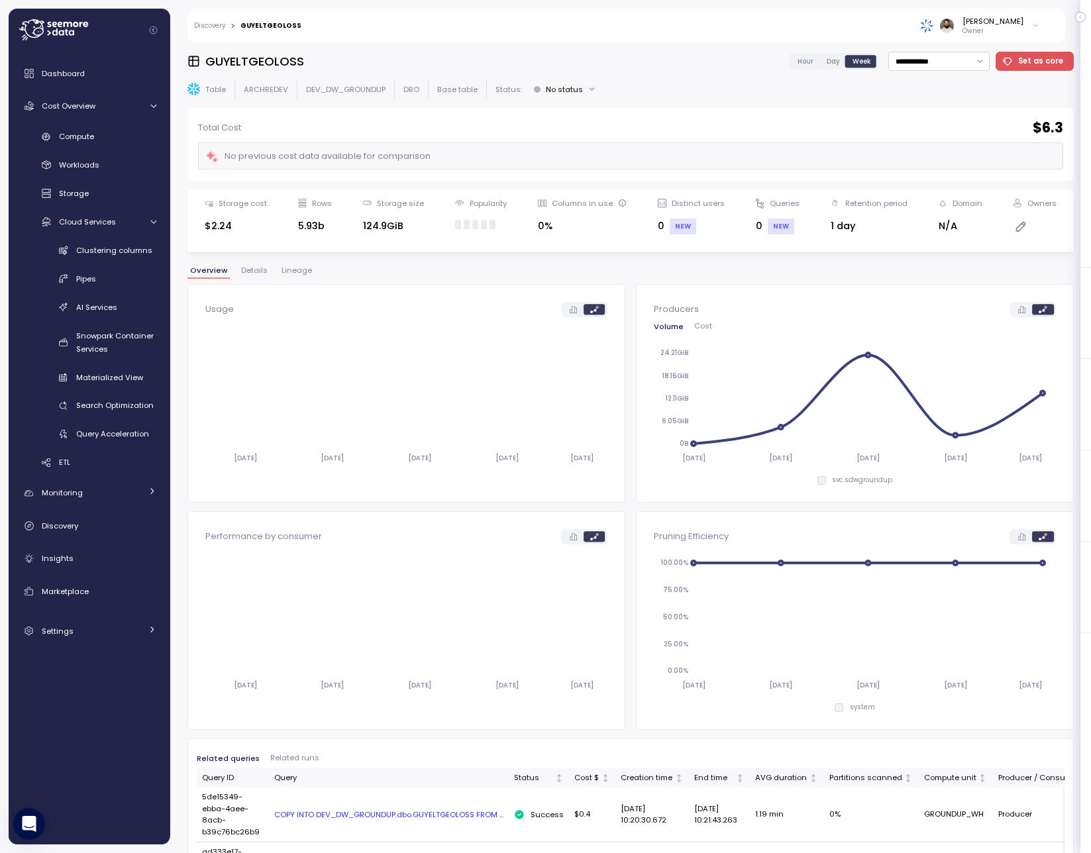
click at [285, 70] on div "**********" at bounding box center [630, 61] width 886 height 19
click at [284, 58] on h3 "GUYELTGEOLOSS" at bounding box center [254, 61] width 99 height 17
copy h3 "GUYELTGEOLOSS"
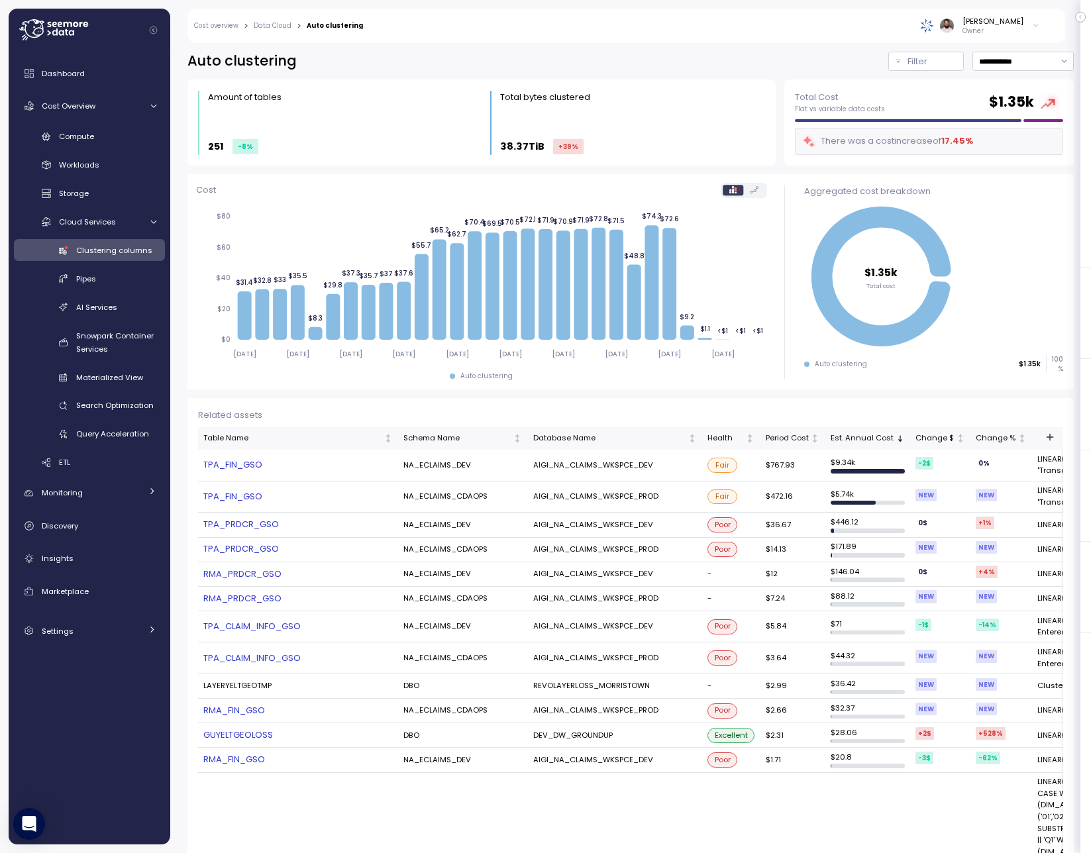
click at [1050, 436] on icon "button" at bounding box center [1050, 437] width 0 height 6
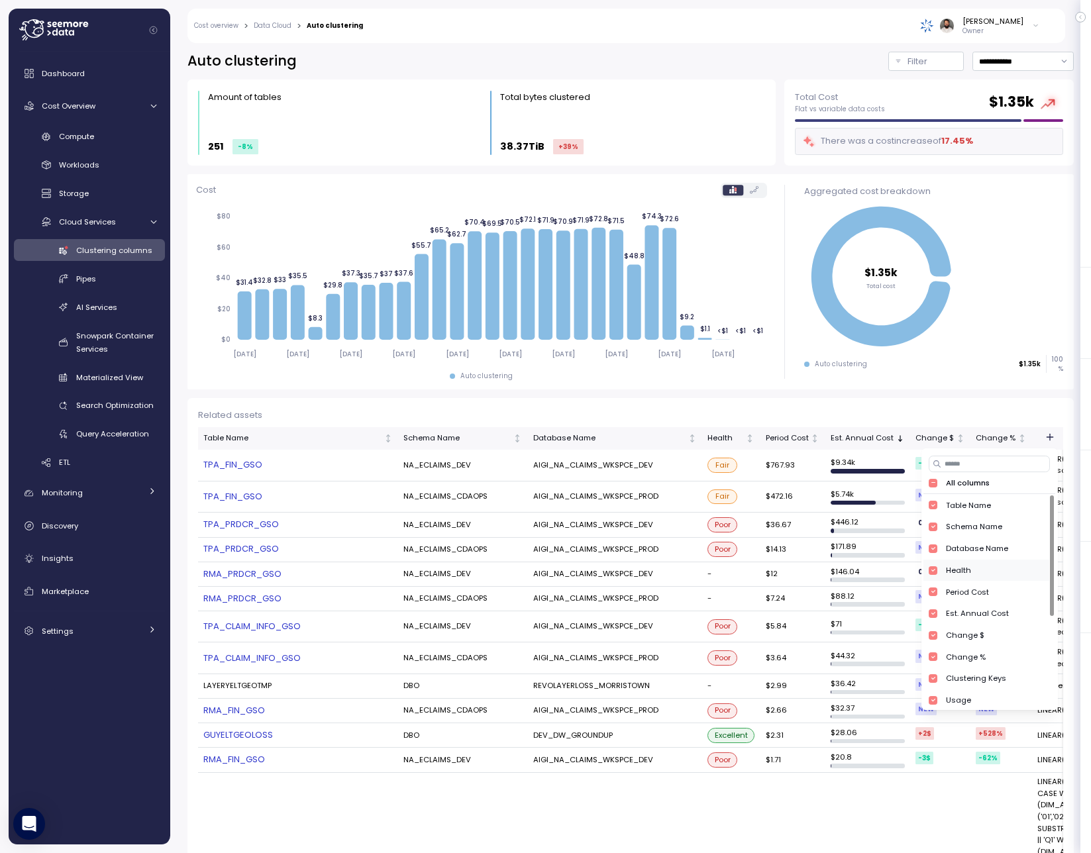
scroll to position [162, 0]
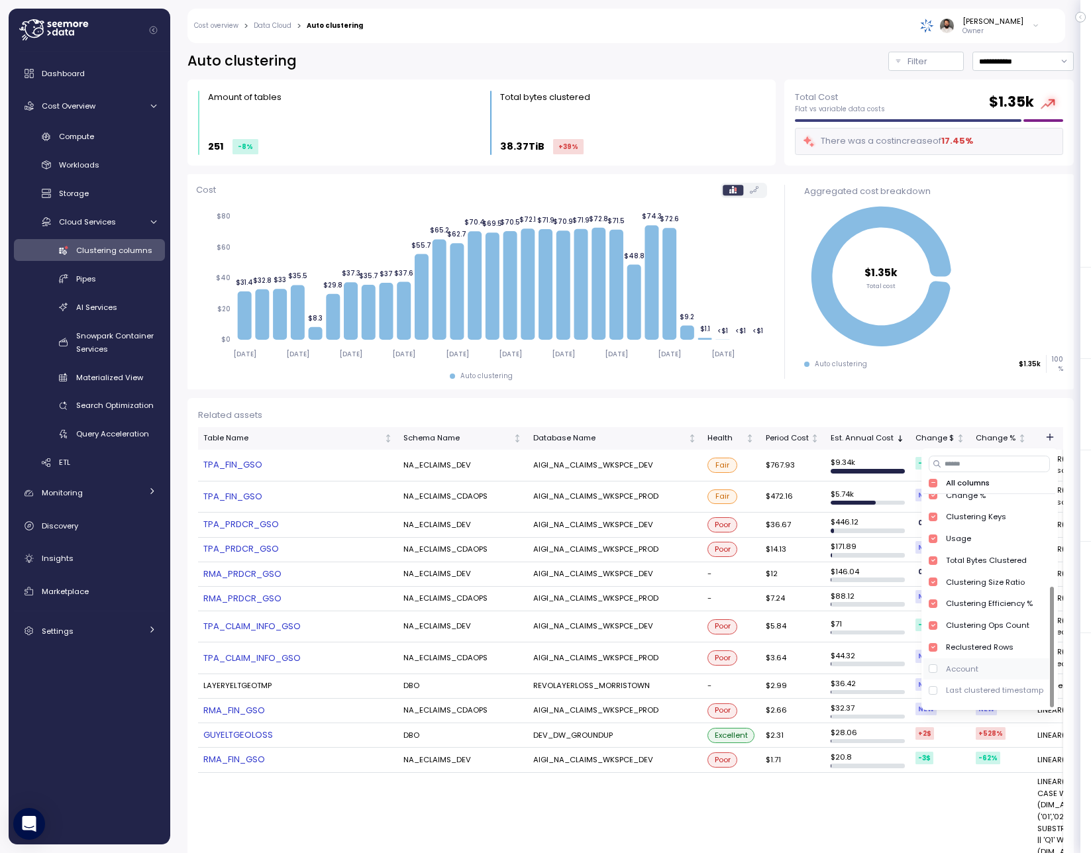
click at [1004, 664] on div "Account" at bounding box center [985, 669] width 125 height 22
click at [855, 415] on div "Related assets" at bounding box center [630, 415] width 865 height 13
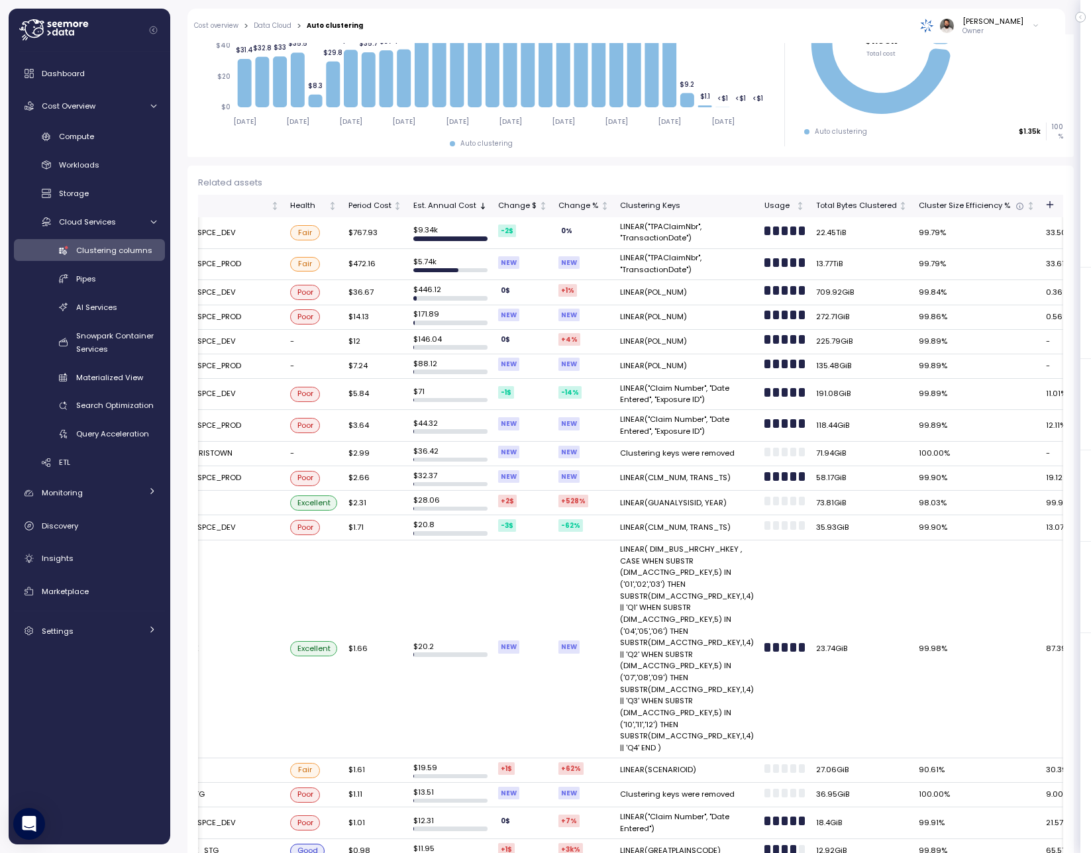
scroll to position [0, 0]
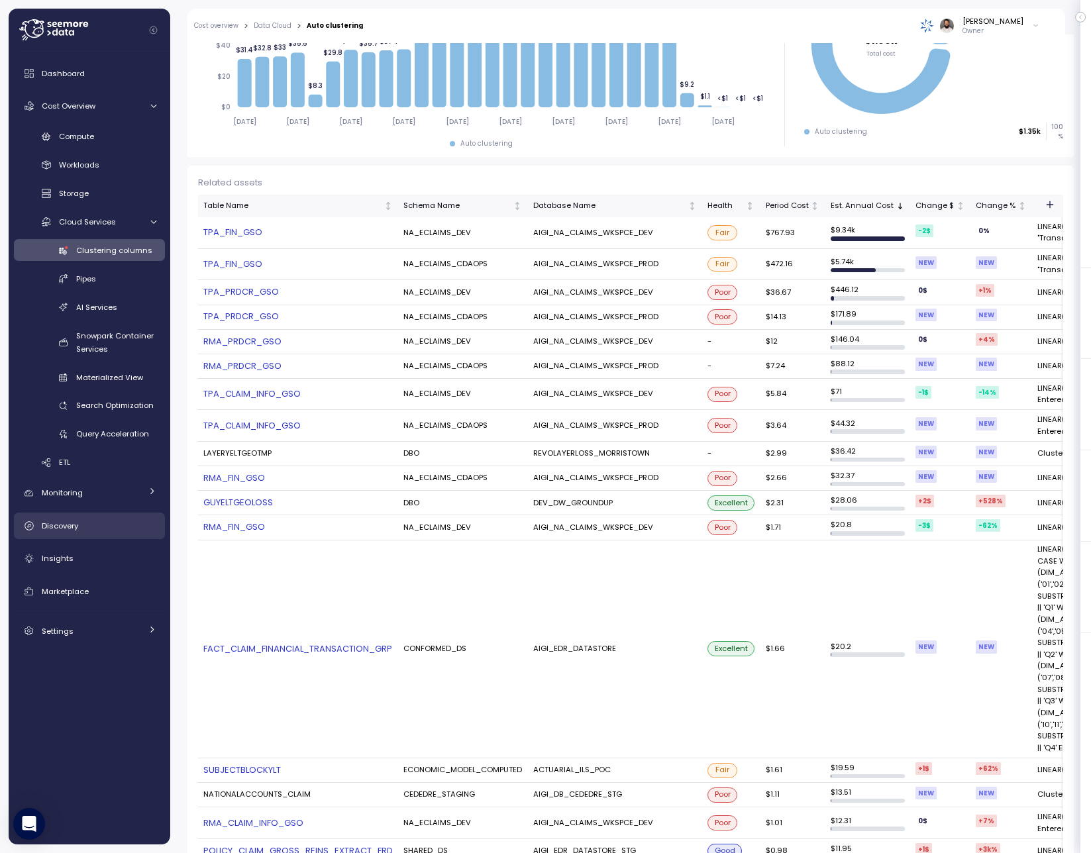
click at [131, 520] on div "Discovery" at bounding box center [99, 525] width 115 height 13
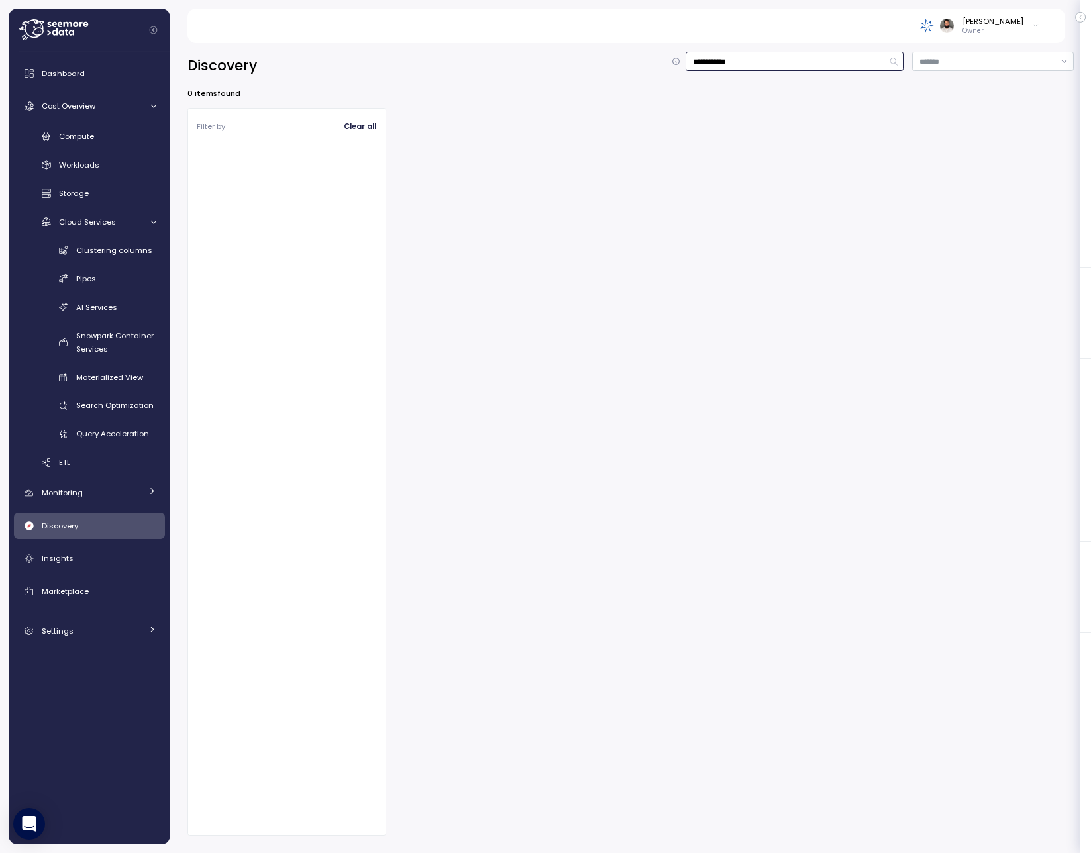
click at [729, 60] on input "**********" at bounding box center [795, 61] width 218 height 19
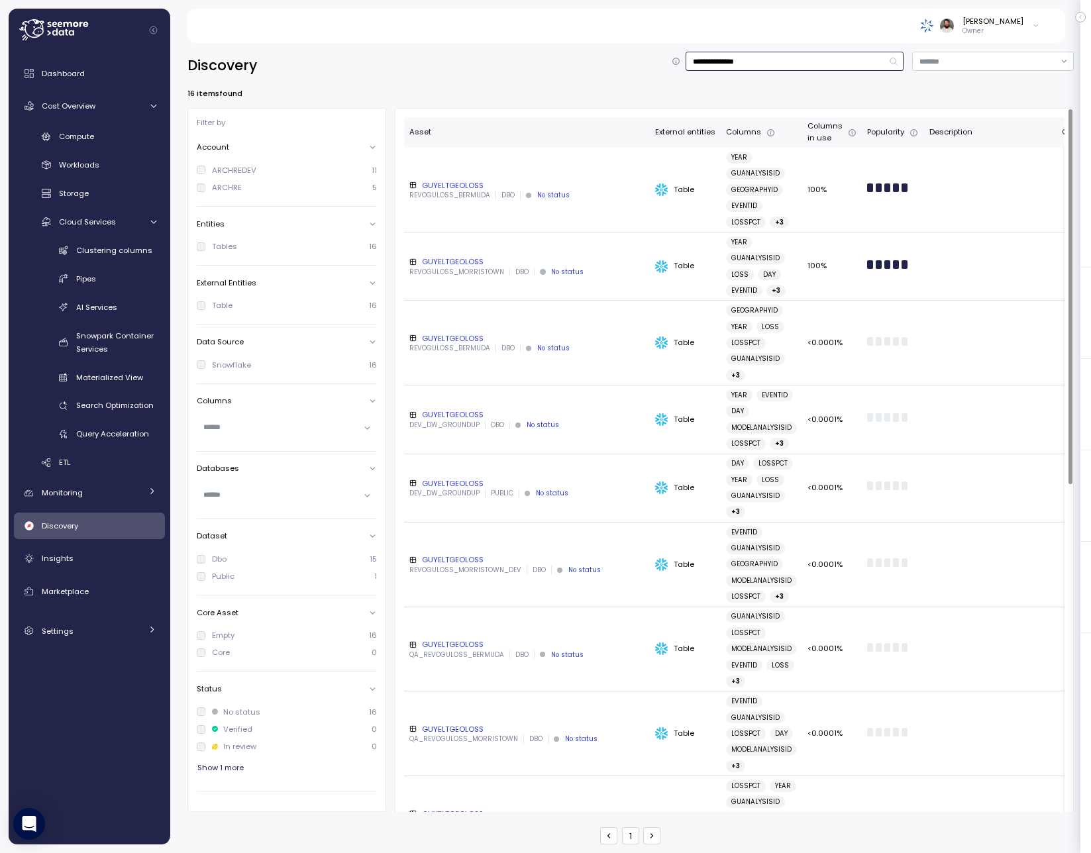
type input "**********"
click at [566, 181] on div "GUYELTGEOLOSS" at bounding box center [526, 185] width 235 height 11
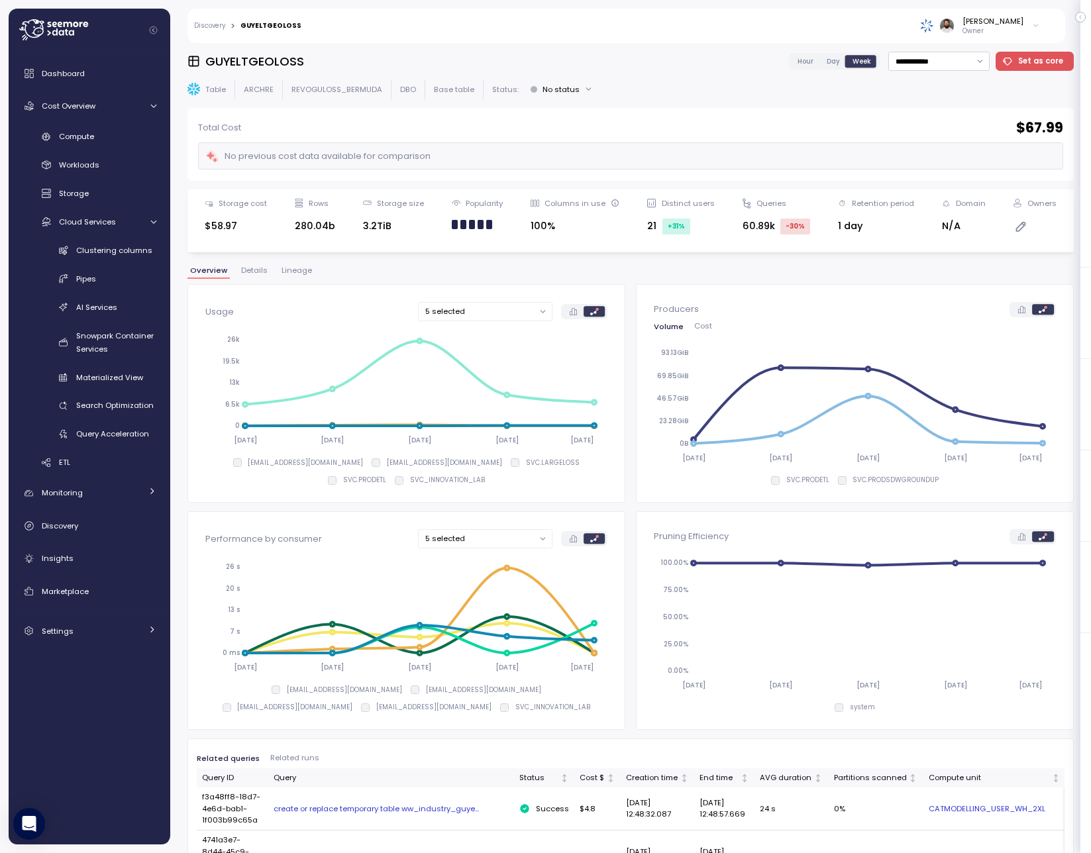
click at [274, 64] on h3 "GUYELTGEOLOSS" at bounding box center [254, 61] width 99 height 17
copy h3 "GUYELTGEOLOSS"
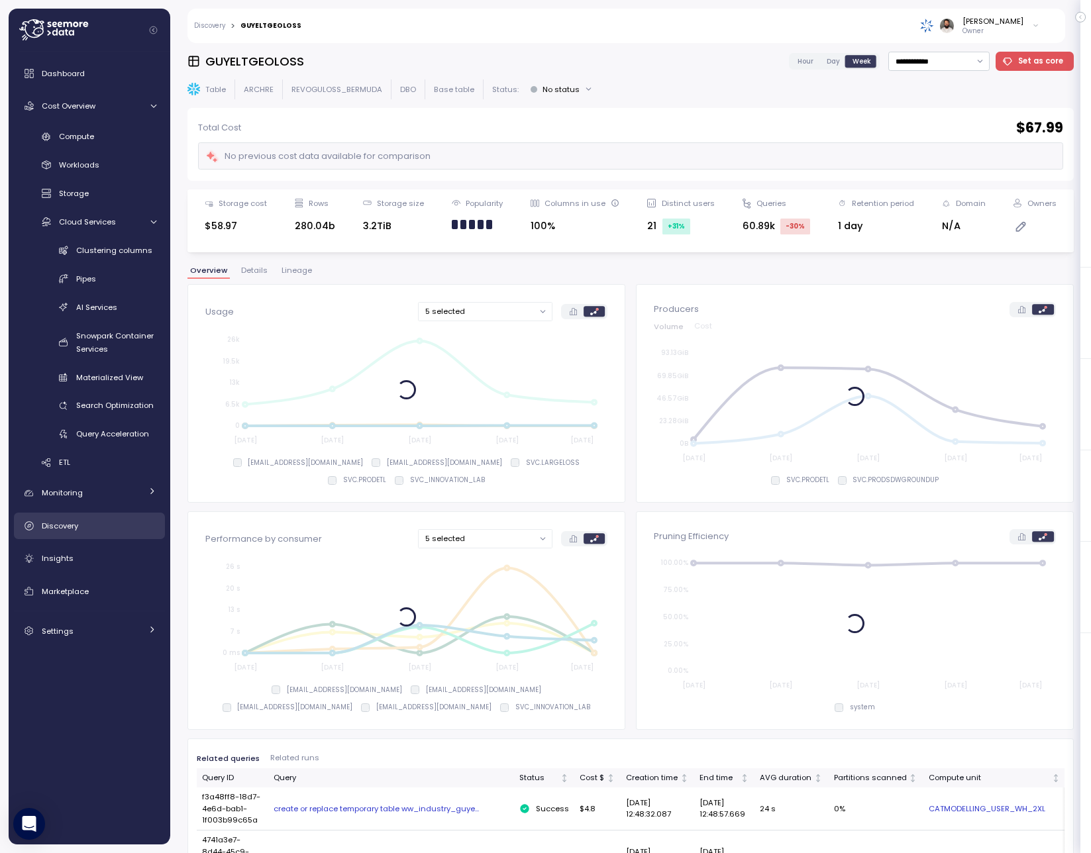
click at [85, 526] on div "Discovery" at bounding box center [99, 525] width 115 height 13
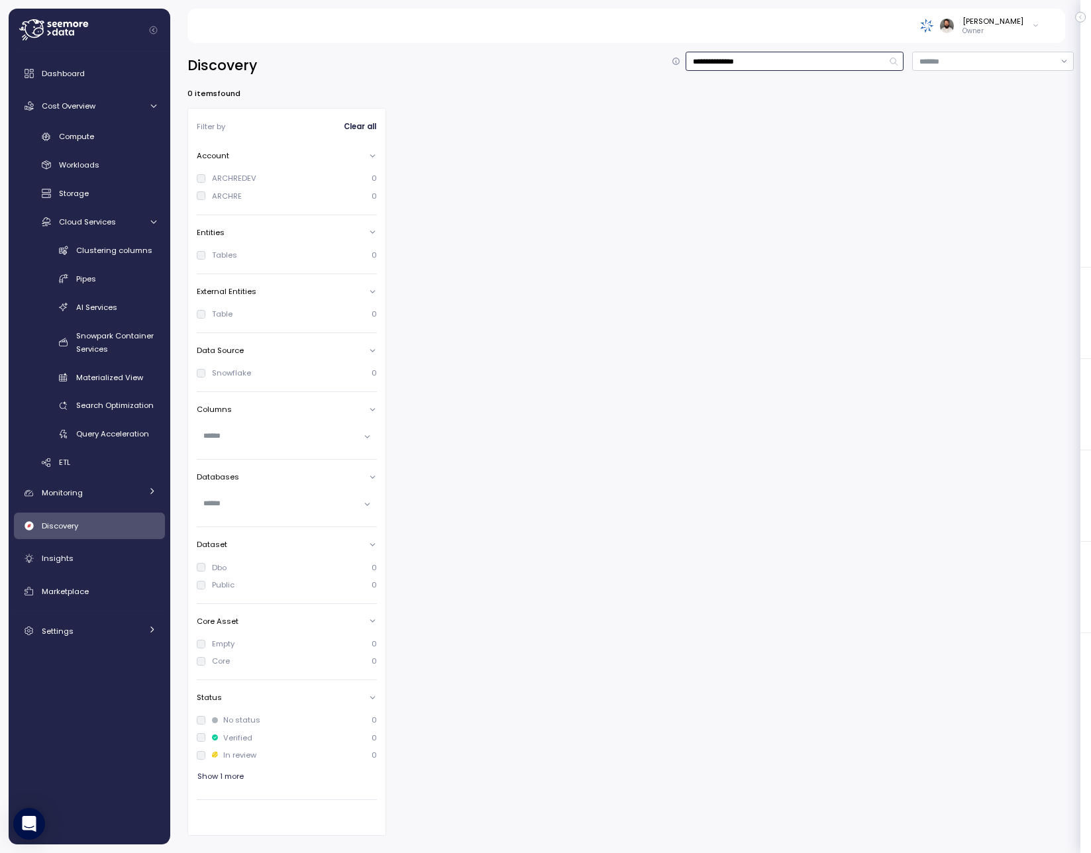
click at [744, 55] on input "**********" at bounding box center [795, 61] width 218 height 19
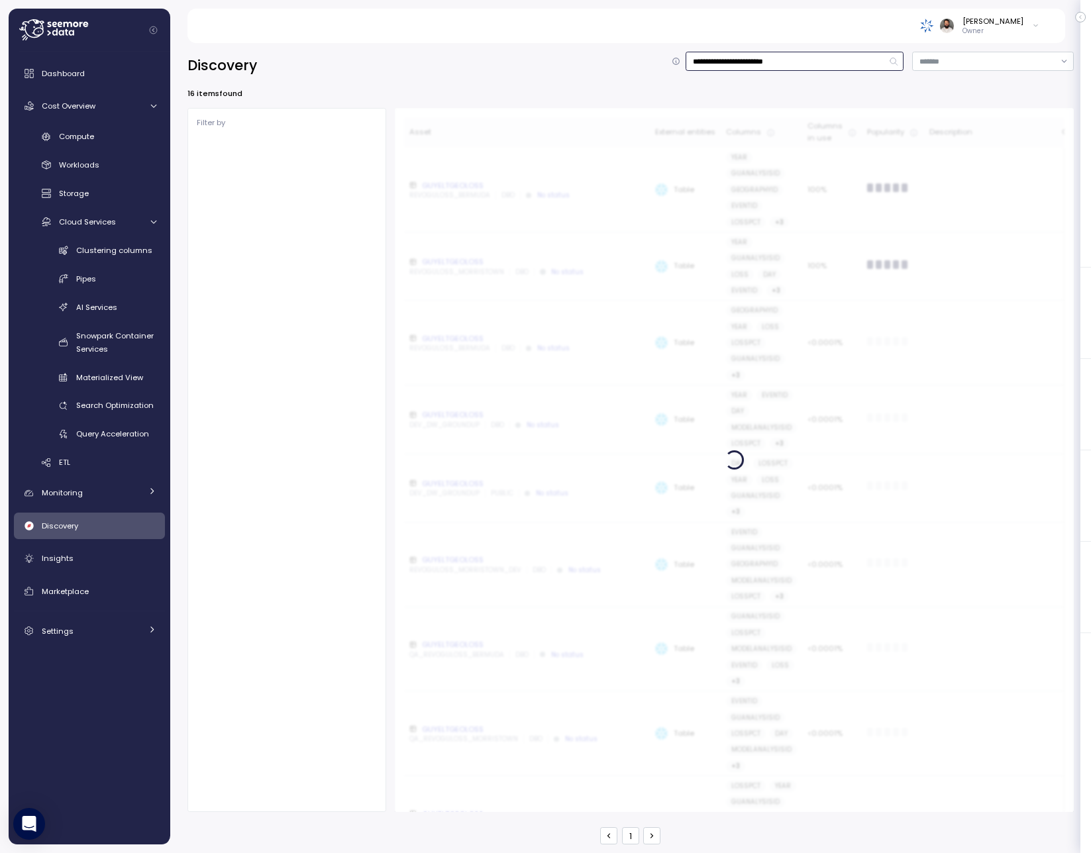
click at [743, 58] on input "**********" at bounding box center [795, 61] width 218 height 19
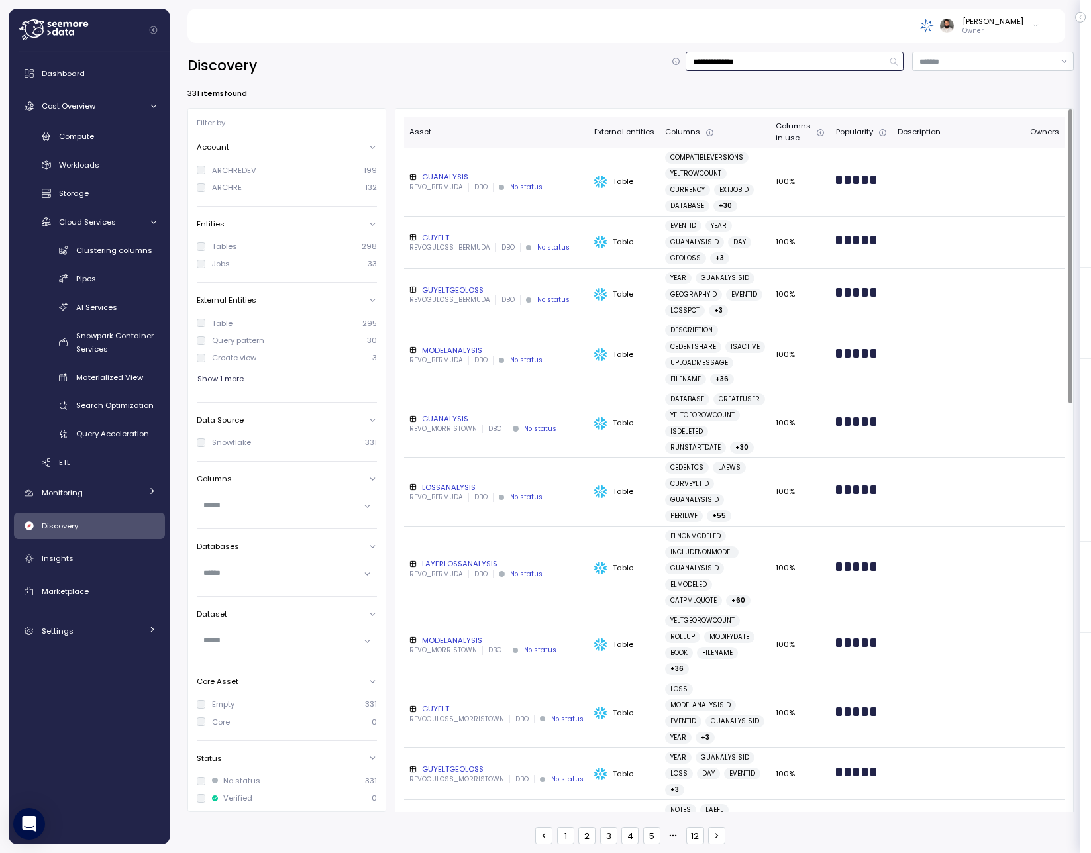
type input "**********"
click at [497, 240] on div "GUYELT" at bounding box center [496, 238] width 174 height 11
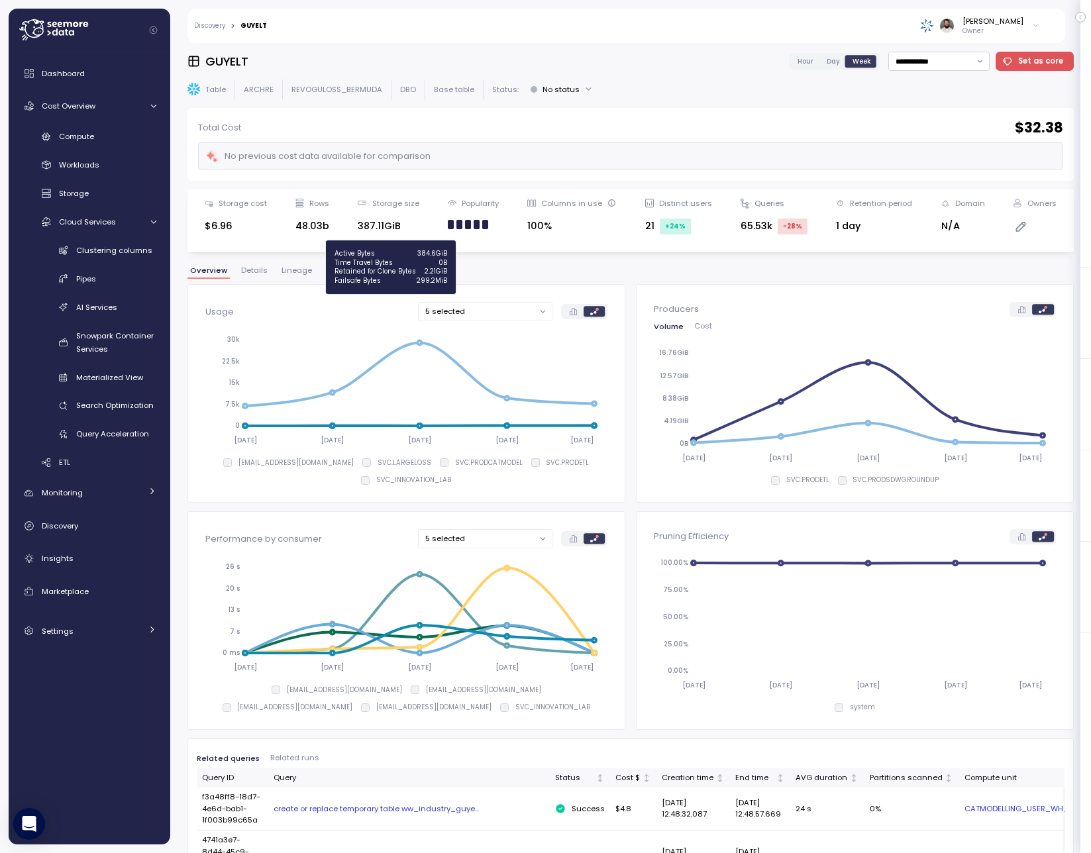
click at [556, 256] on div "**********" at bounding box center [630, 448] width 886 height 793
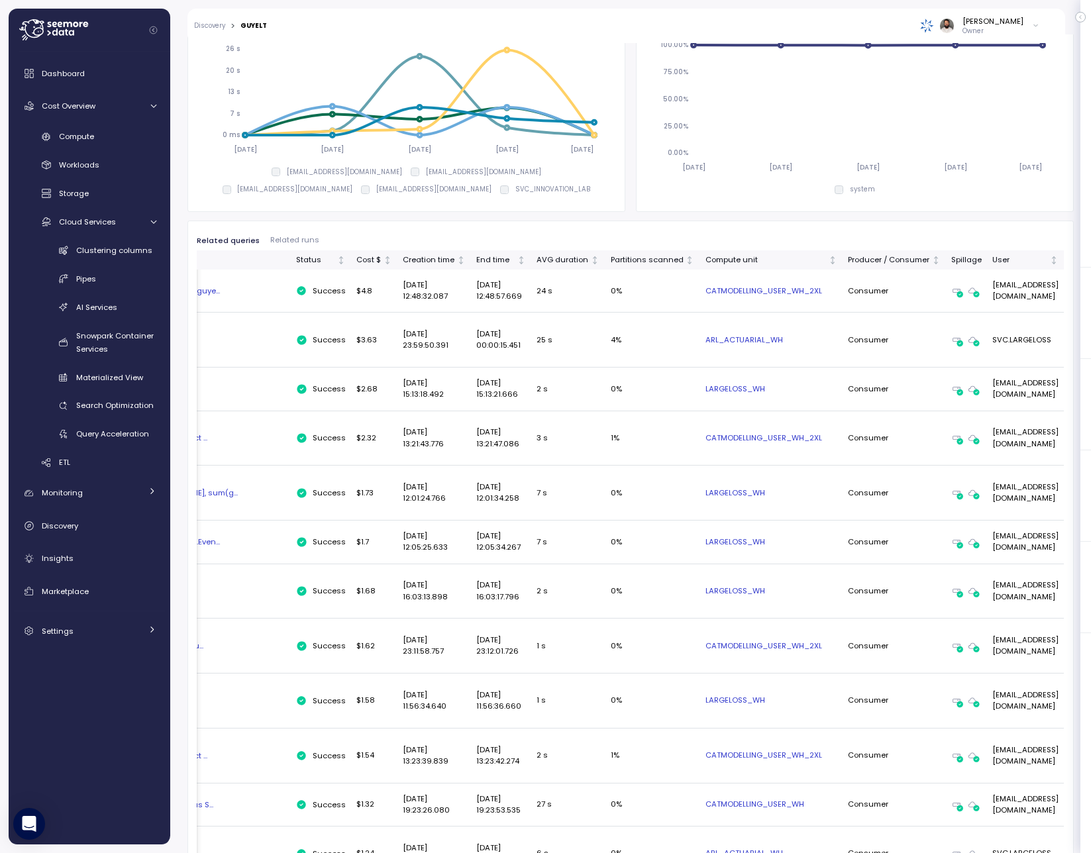
scroll to position [0, 294]
click at [848, 265] on div "Producer / Consumer" at bounding box center [888, 260] width 81 height 12
click at [848, 262] on div "Producer / Consumer" at bounding box center [888, 260] width 81 height 12
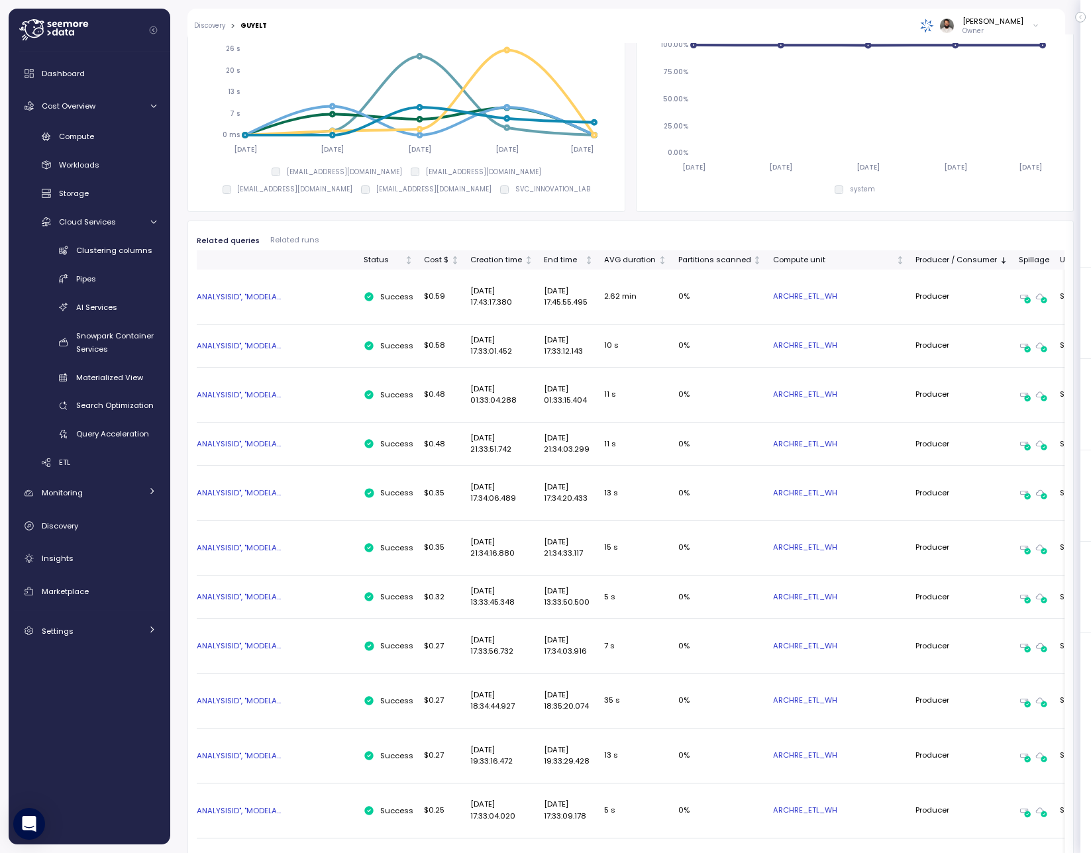
scroll to position [0, 0]
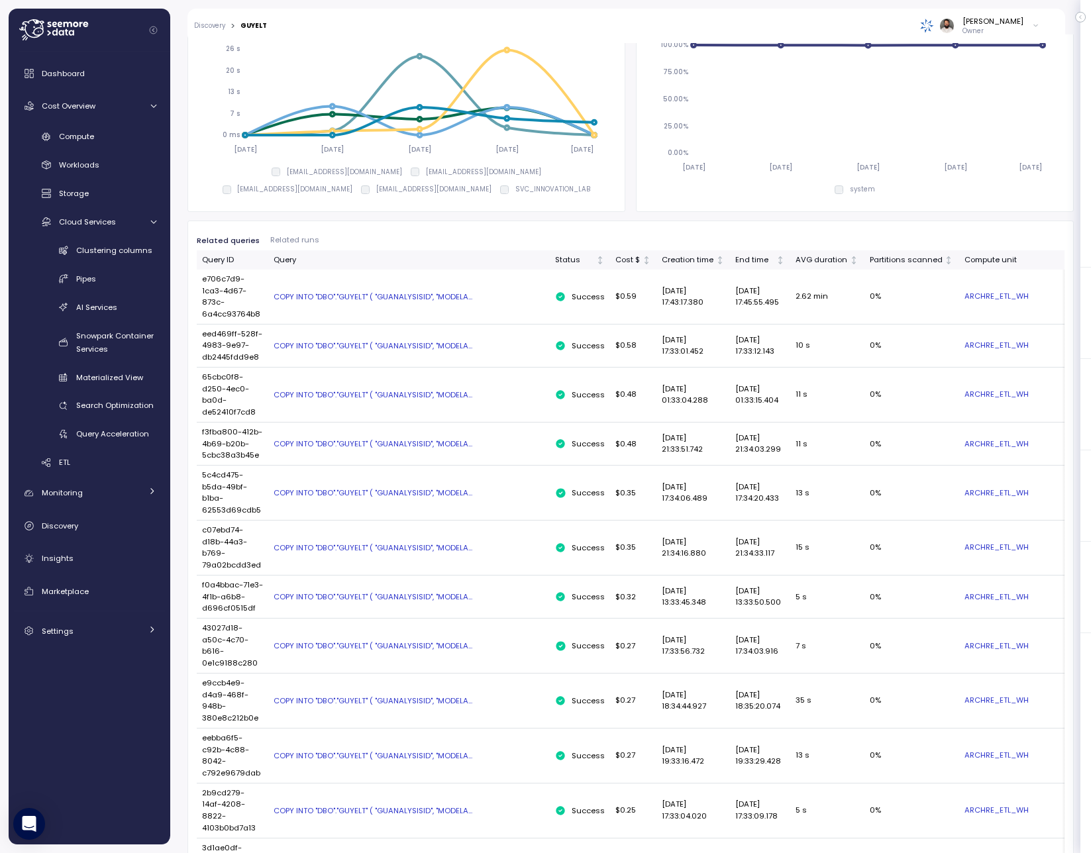
click at [425, 298] on div "COPY INTO "DBO"."GUYELT" ( "GUANALYSISID", "MODELA..." at bounding box center [409, 296] width 271 height 11
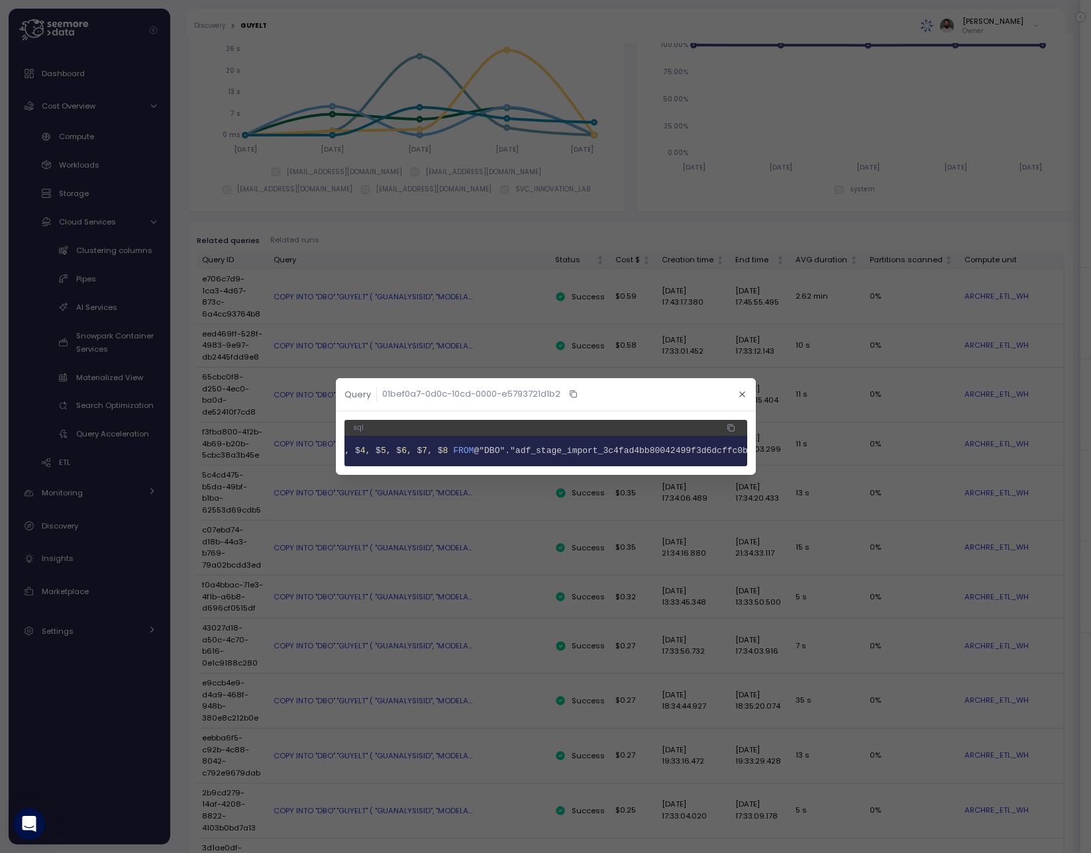
scroll to position [0, 985]
click at [738, 393] on icon "button" at bounding box center [742, 394] width 9 height 9
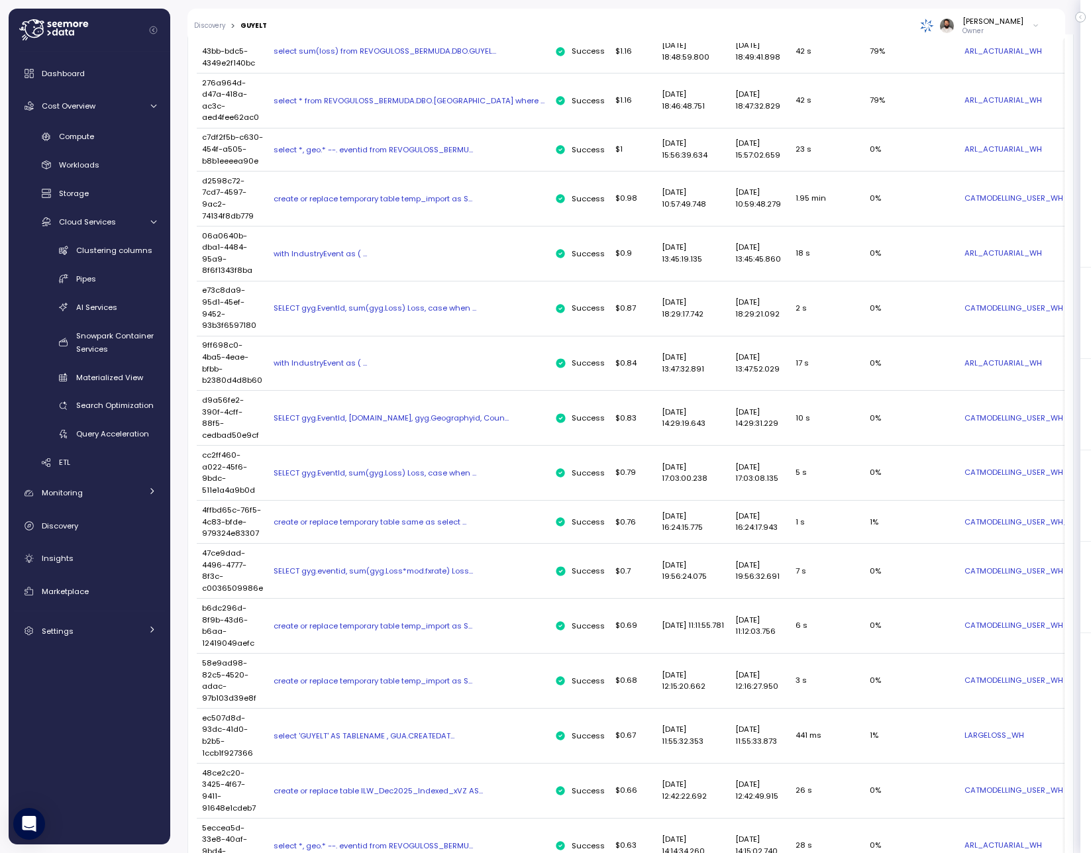
scroll to position [2144, 0]
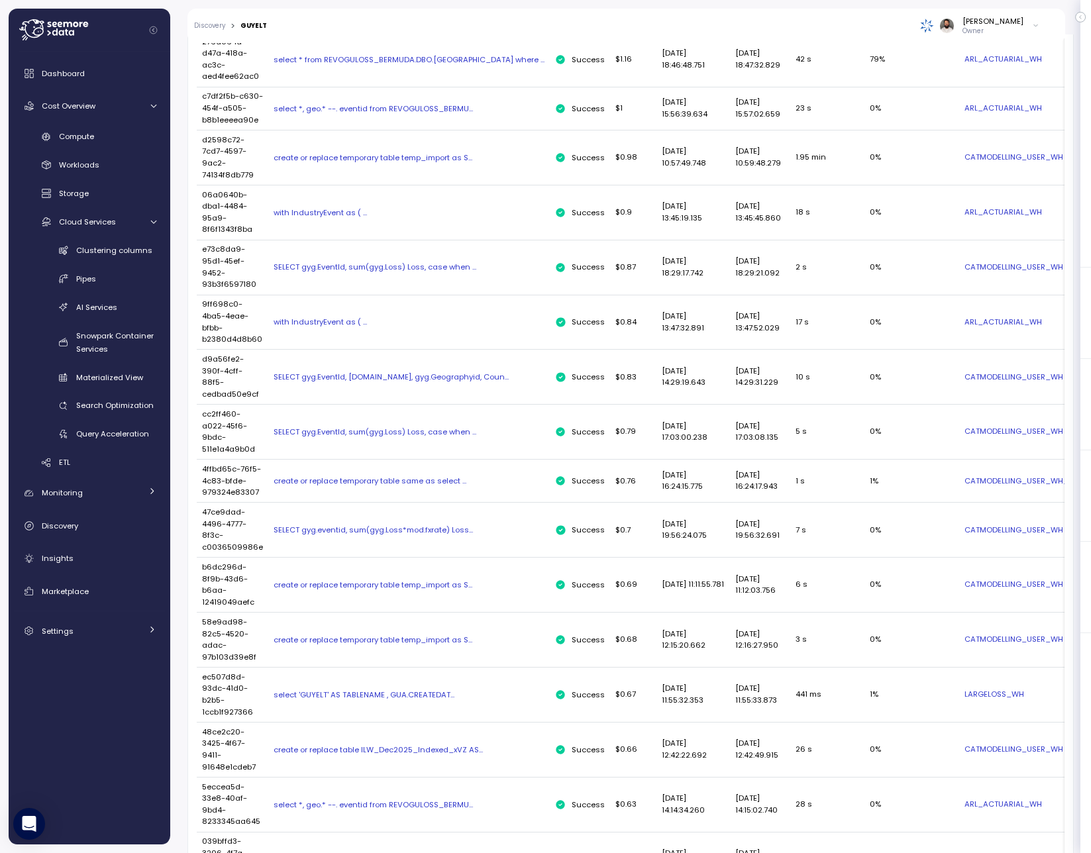
click at [388, 382] on div "SELECT gyg.EventId, [DOMAIN_NAME], gyg.Geographyid, Coun..." at bounding box center [409, 377] width 271 height 11
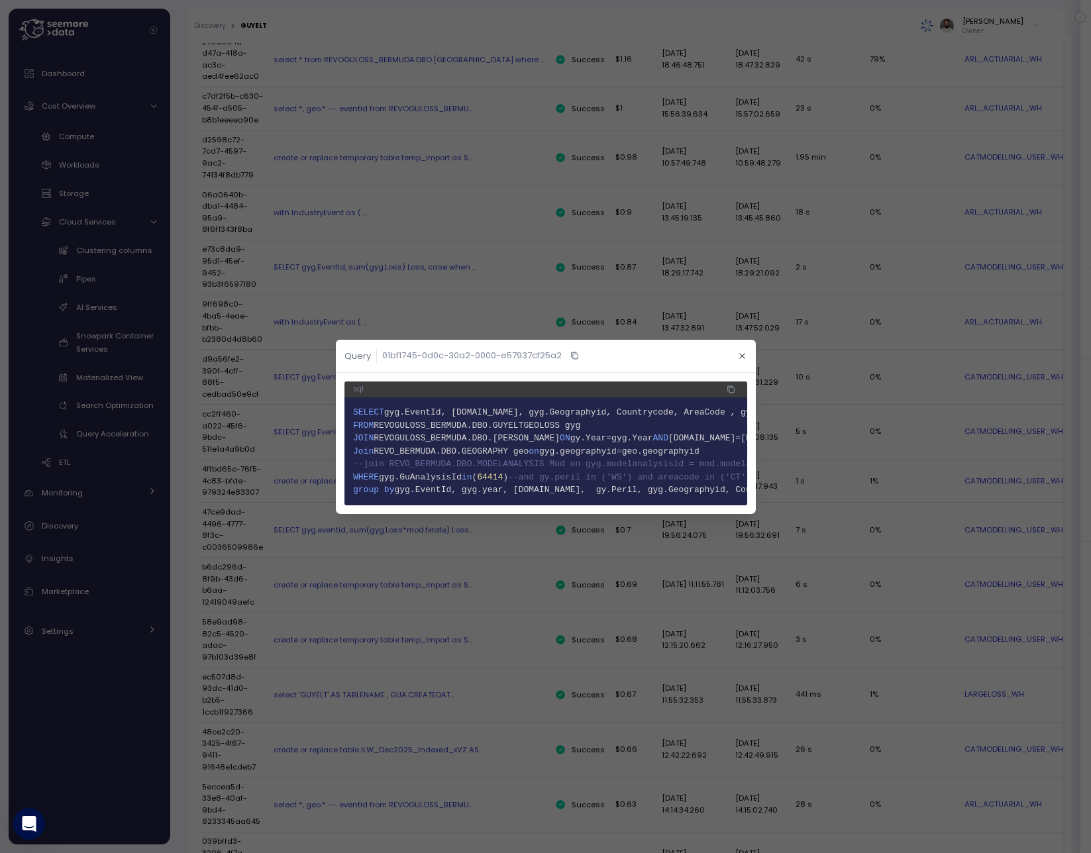
click at [448, 474] on span "gyg.GuAnalysisId" at bounding box center [420, 477] width 83 height 10
click at [449, 548] on div at bounding box center [545, 426] width 1091 height 853
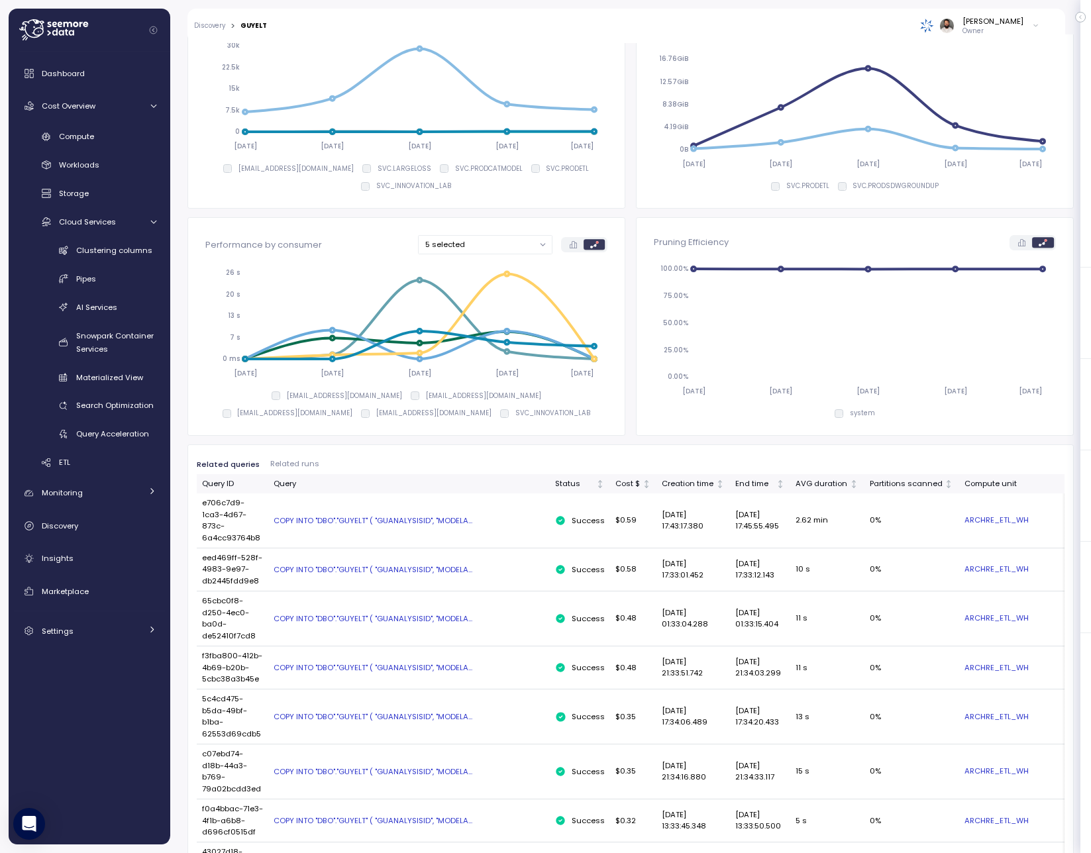
scroll to position [164, 0]
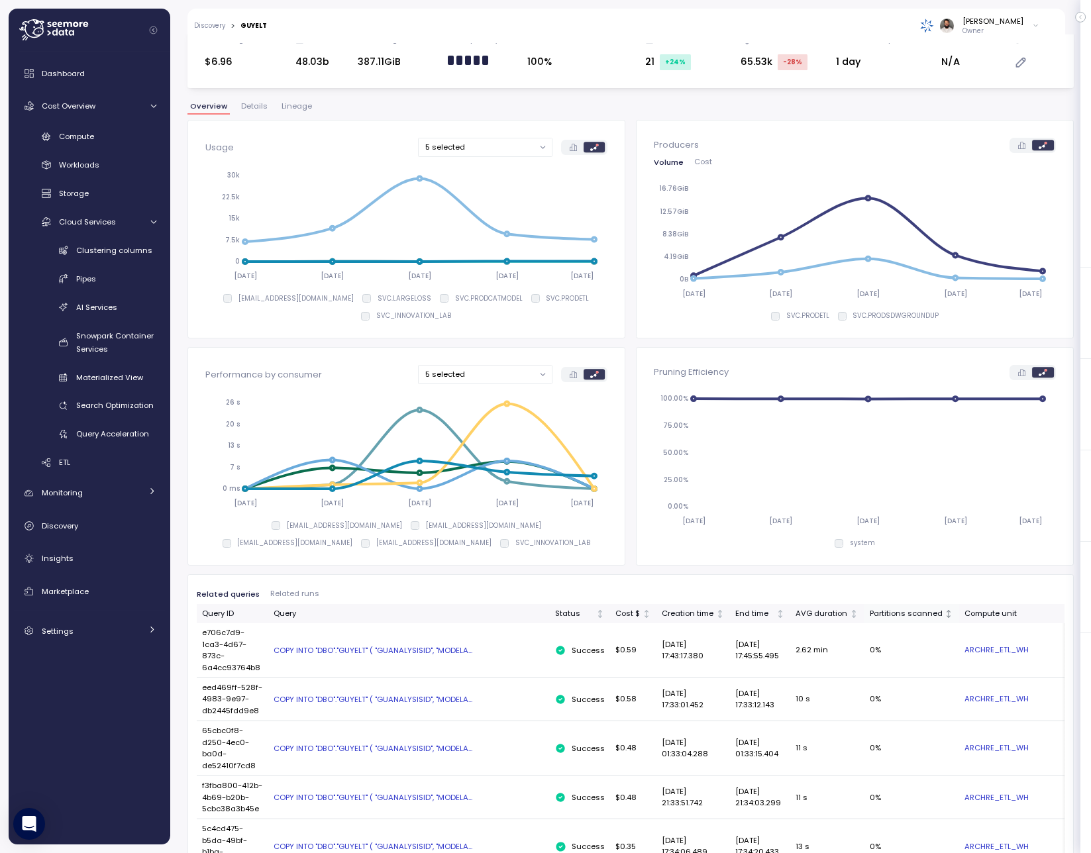
click at [870, 615] on div "Partitions scanned" at bounding box center [906, 614] width 73 height 12
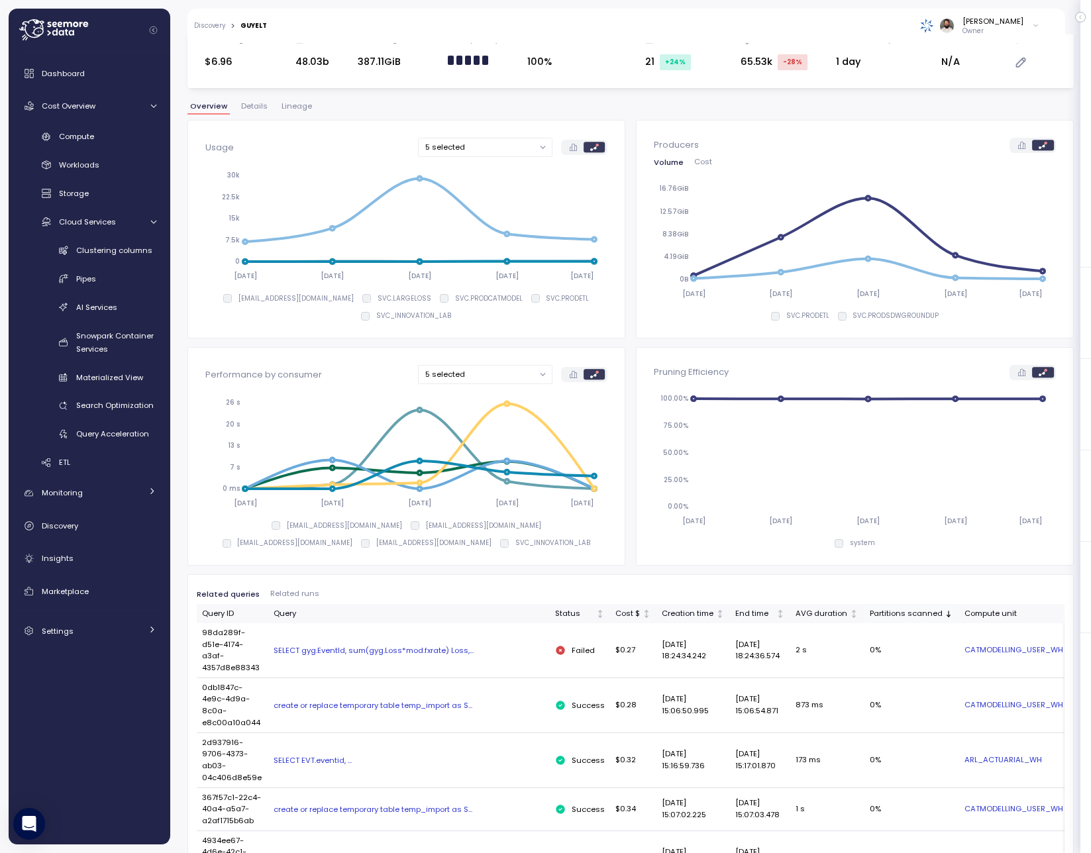
click at [870, 615] on div "Partitions scanned" at bounding box center [906, 614] width 73 height 12
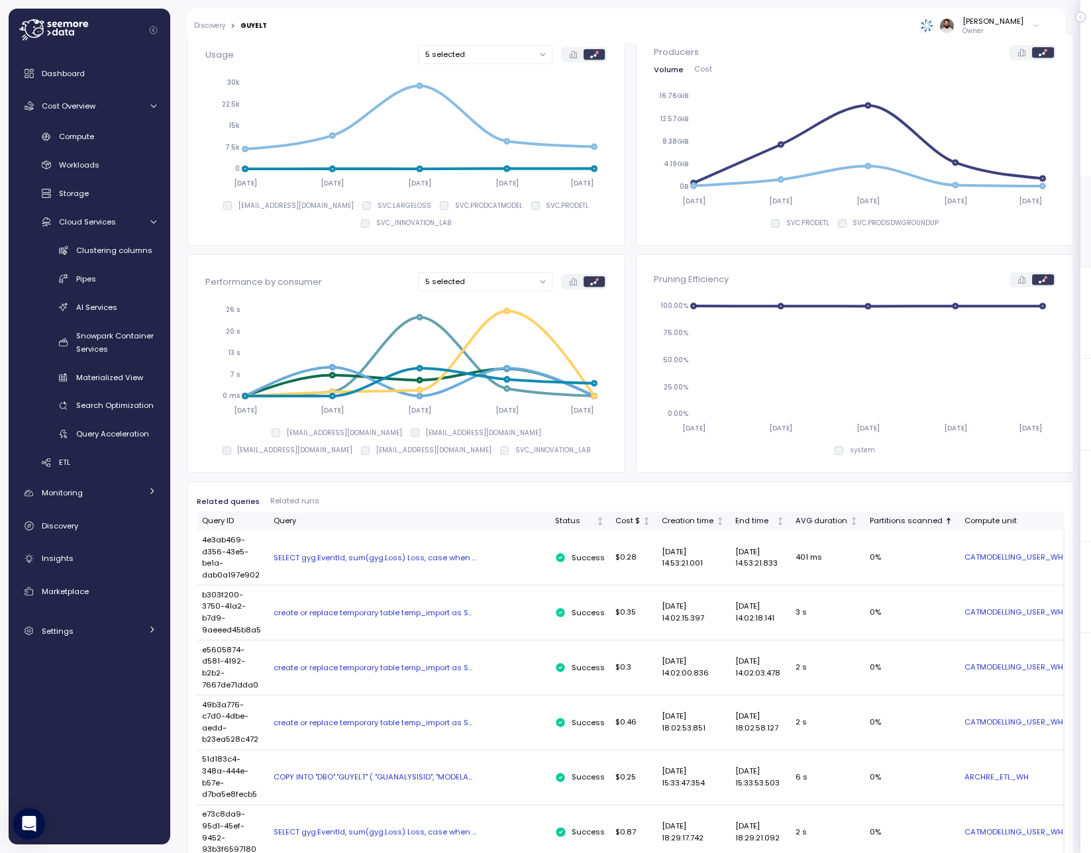
scroll to position [0, 0]
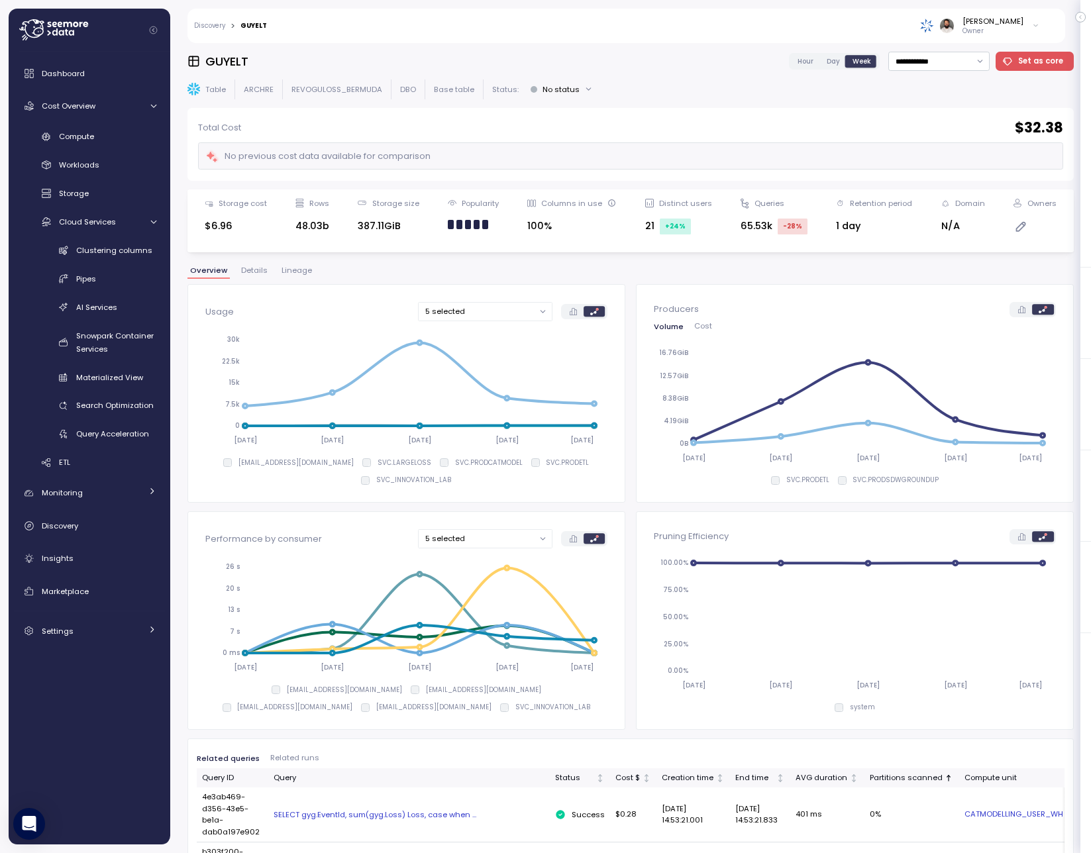
click at [306, 94] on p "REVOGULOSS_BERMUDA" at bounding box center [336, 89] width 91 height 11
click at [813, 62] on span "Hour" at bounding box center [806, 61] width 16 height 10
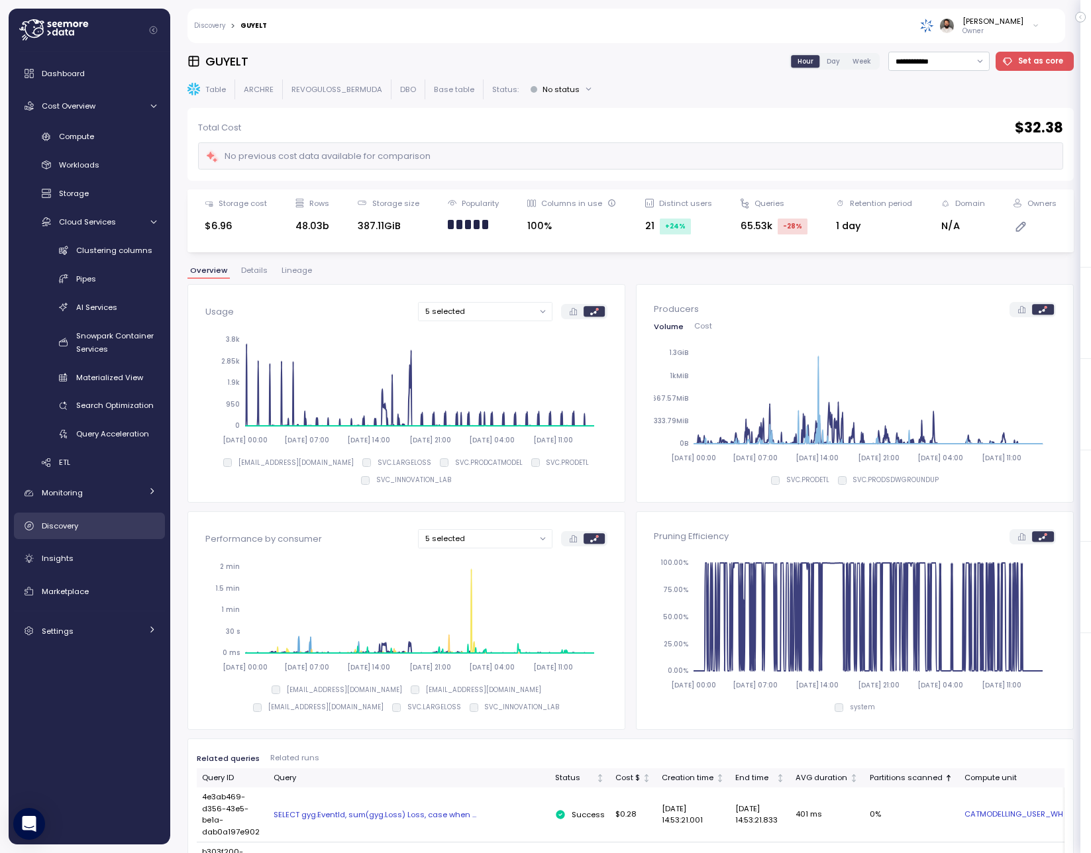
click at [79, 533] on link "Discovery" at bounding box center [89, 526] width 151 height 26
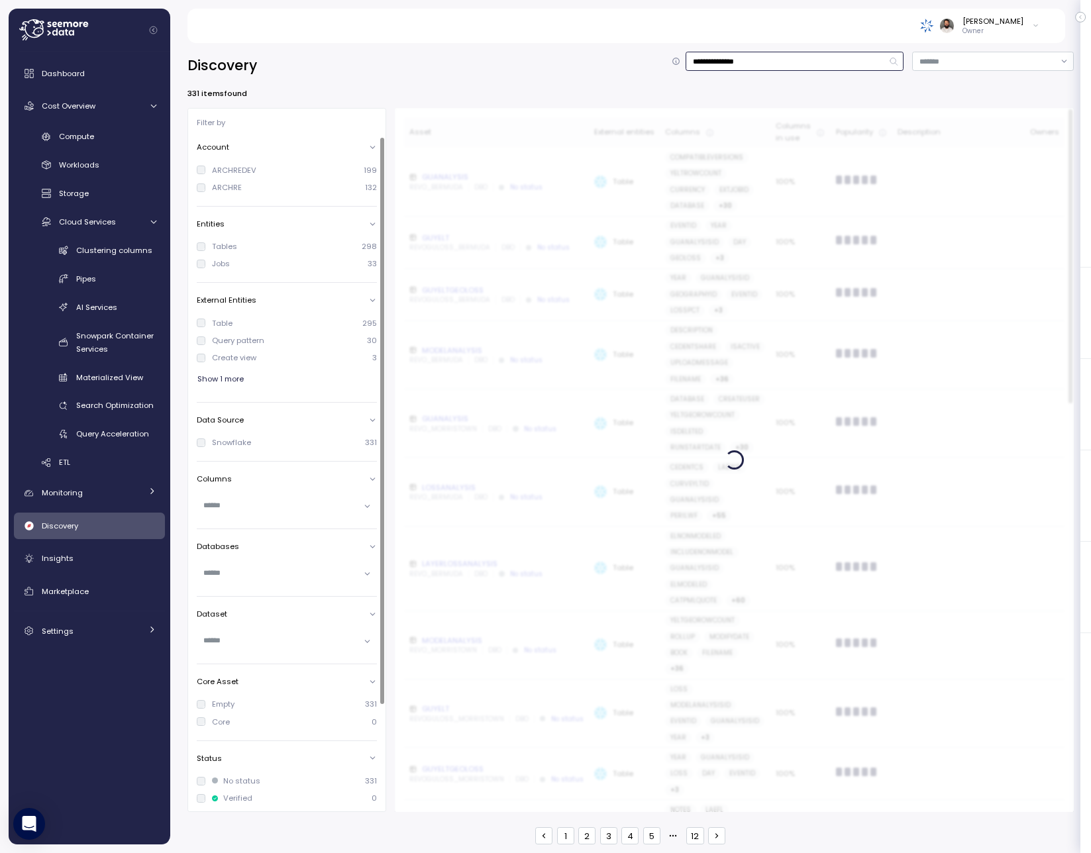
click at [729, 58] on input "**********" at bounding box center [795, 61] width 218 height 19
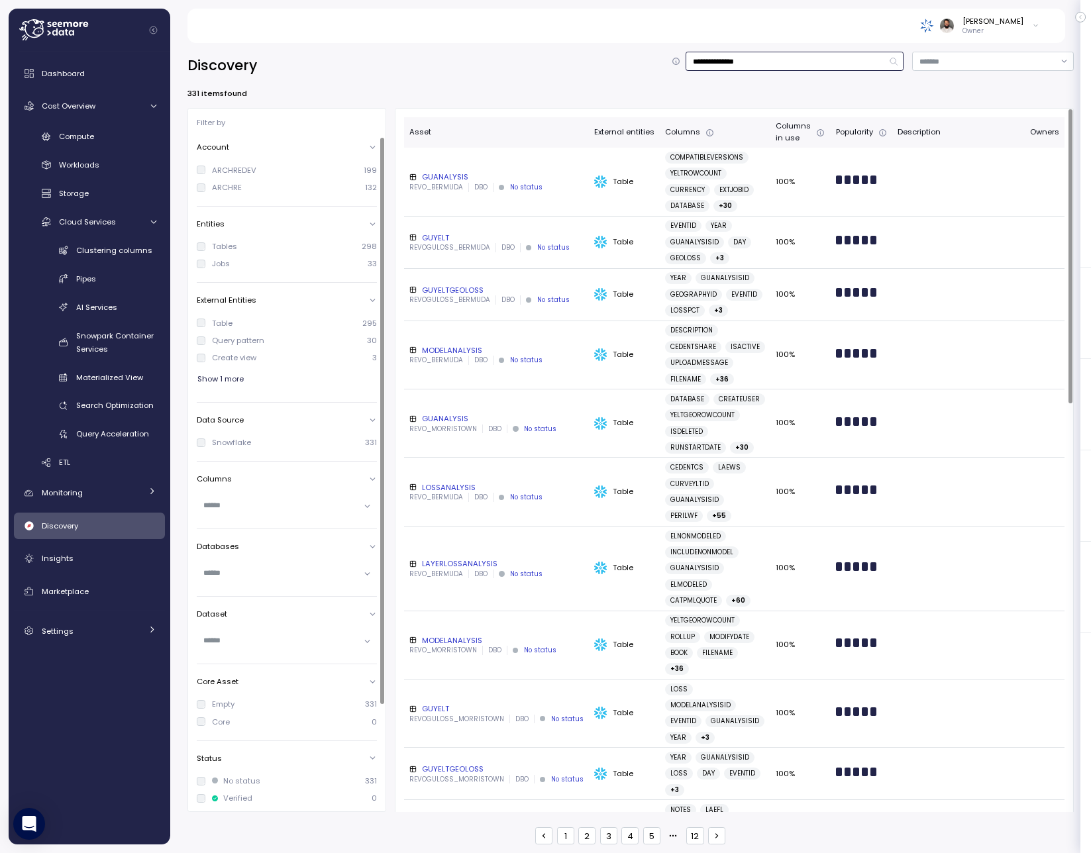
click at [729, 58] on input "**********" at bounding box center [795, 61] width 218 height 19
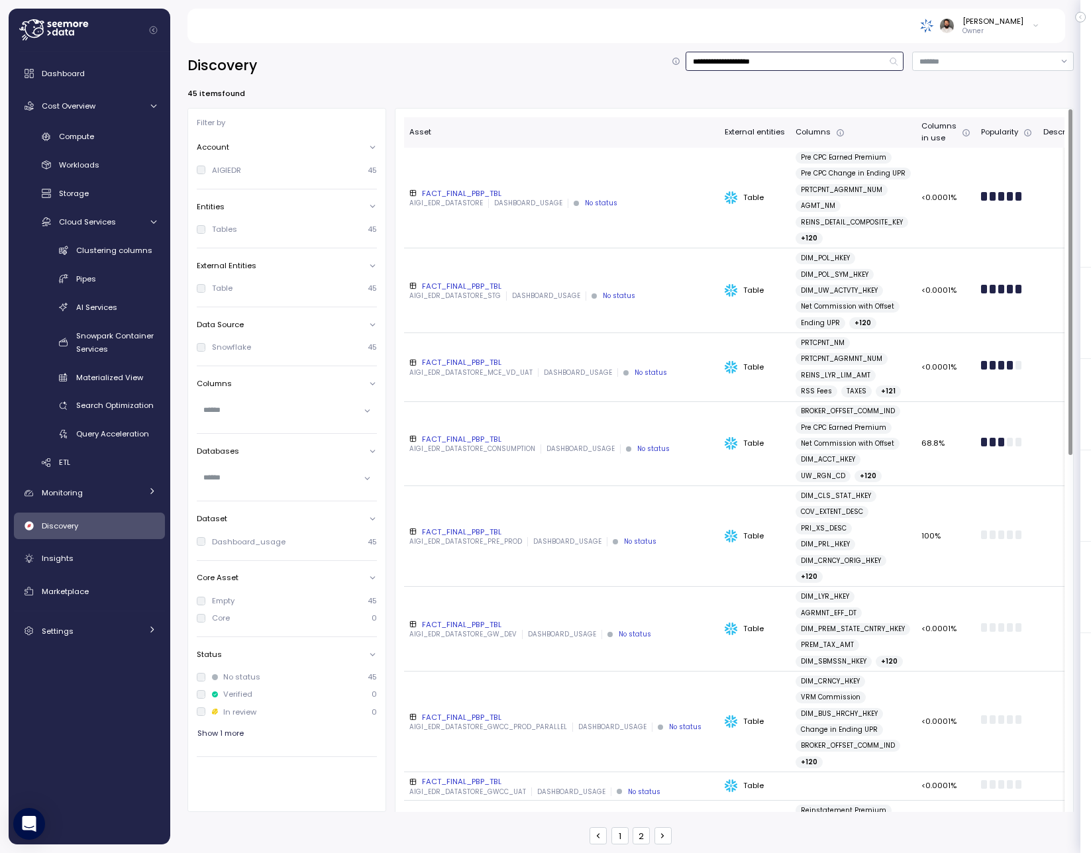
type input "**********"
click at [466, 191] on div "FACT_FINAL_PBP_TBL" at bounding box center [561, 193] width 305 height 11
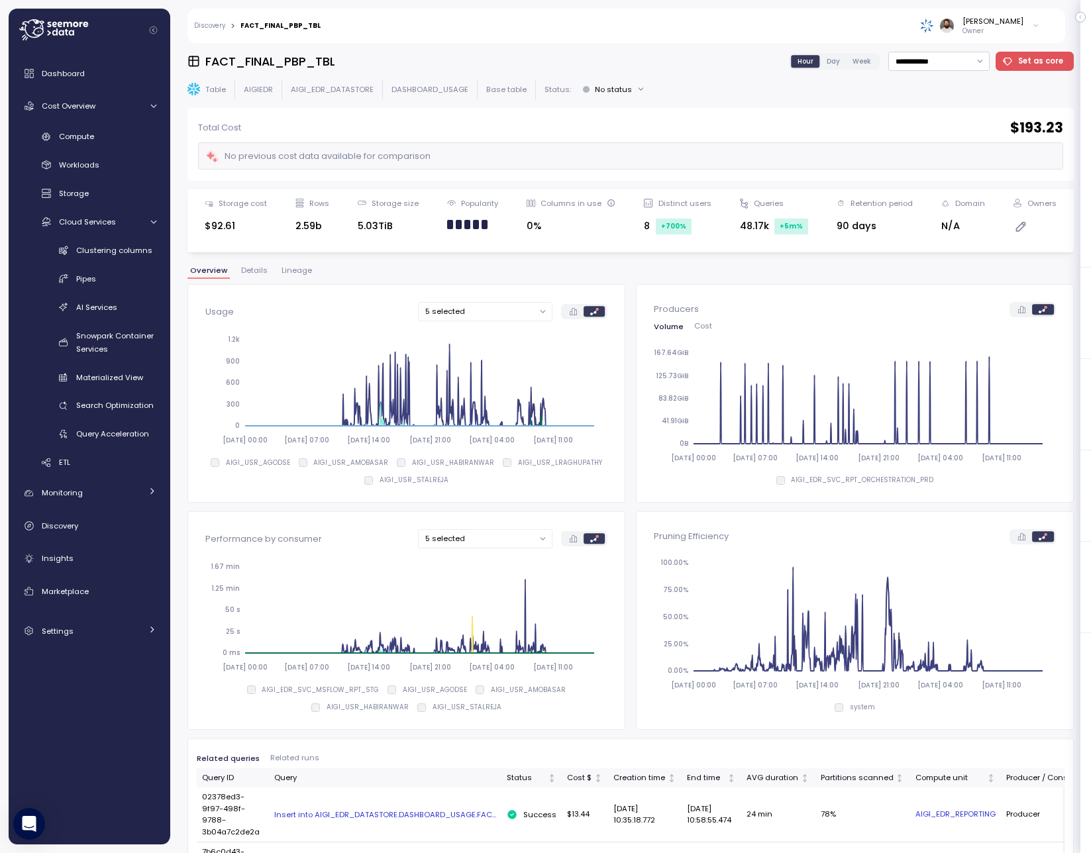
drag, startPoint x: 659, startPoint y: 224, endPoint x: 699, endPoint y: 224, distance: 39.7
click at [699, 224] on div "8 +700 %" at bounding box center [677, 227] width 67 height 16
click at [242, 267] on span "Details" at bounding box center [254, 270] width 26 height 7
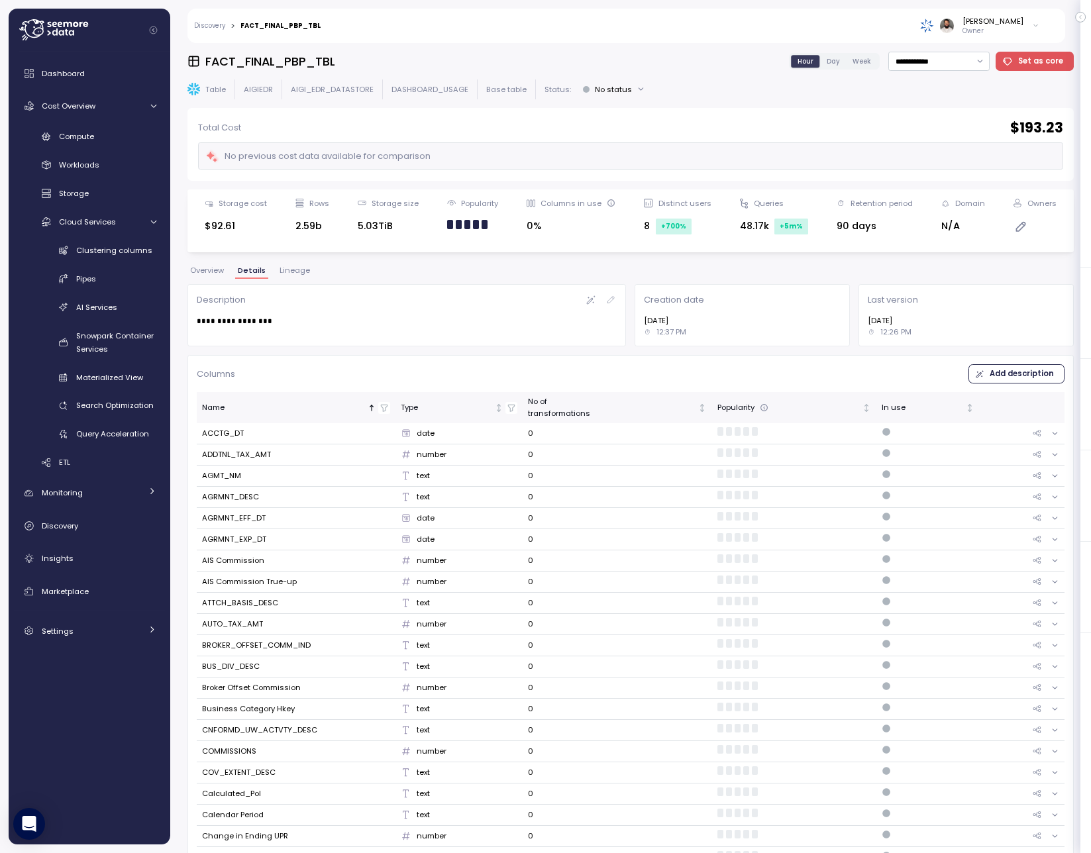
click at [286, 280] on div "**********" at bounding box center [407, 315] width 448 height 71
click at [294, 270] on span "Lineage" at bounding box center [295, 270] width 30 height 7
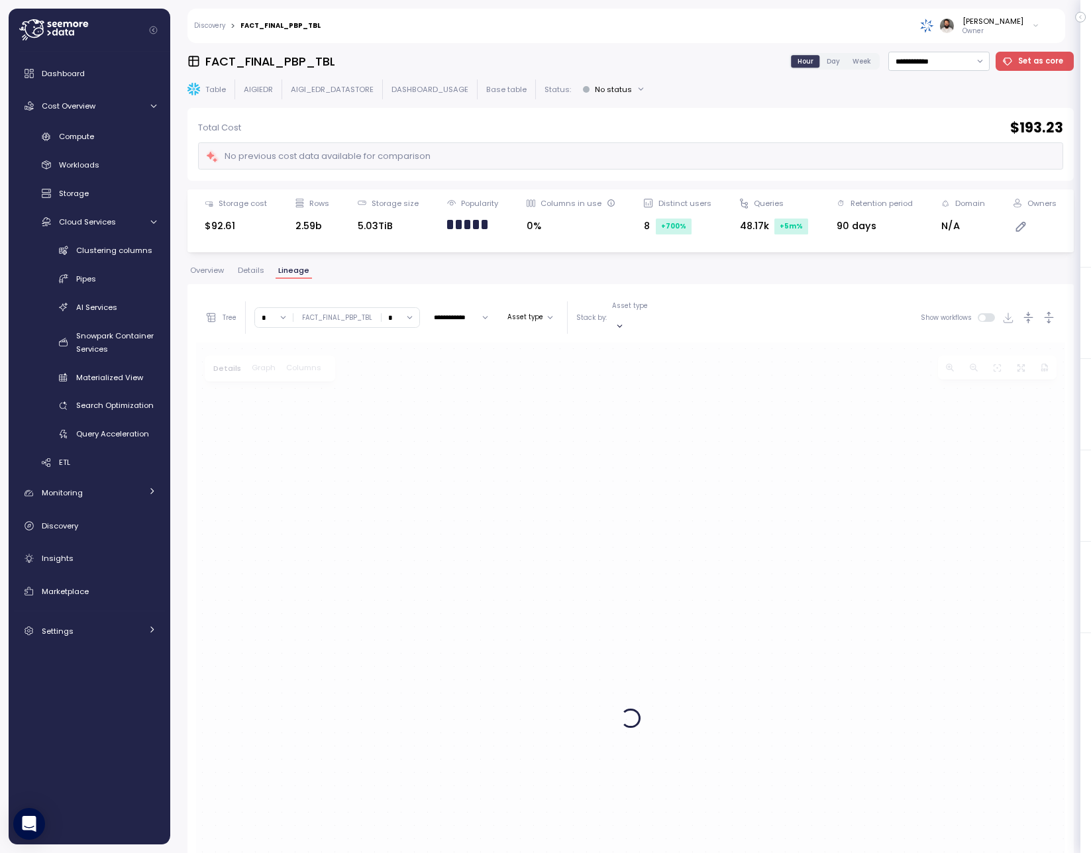
click at [257, 272] on span "Details" at bounding box center [251, 270] width 26 height 7
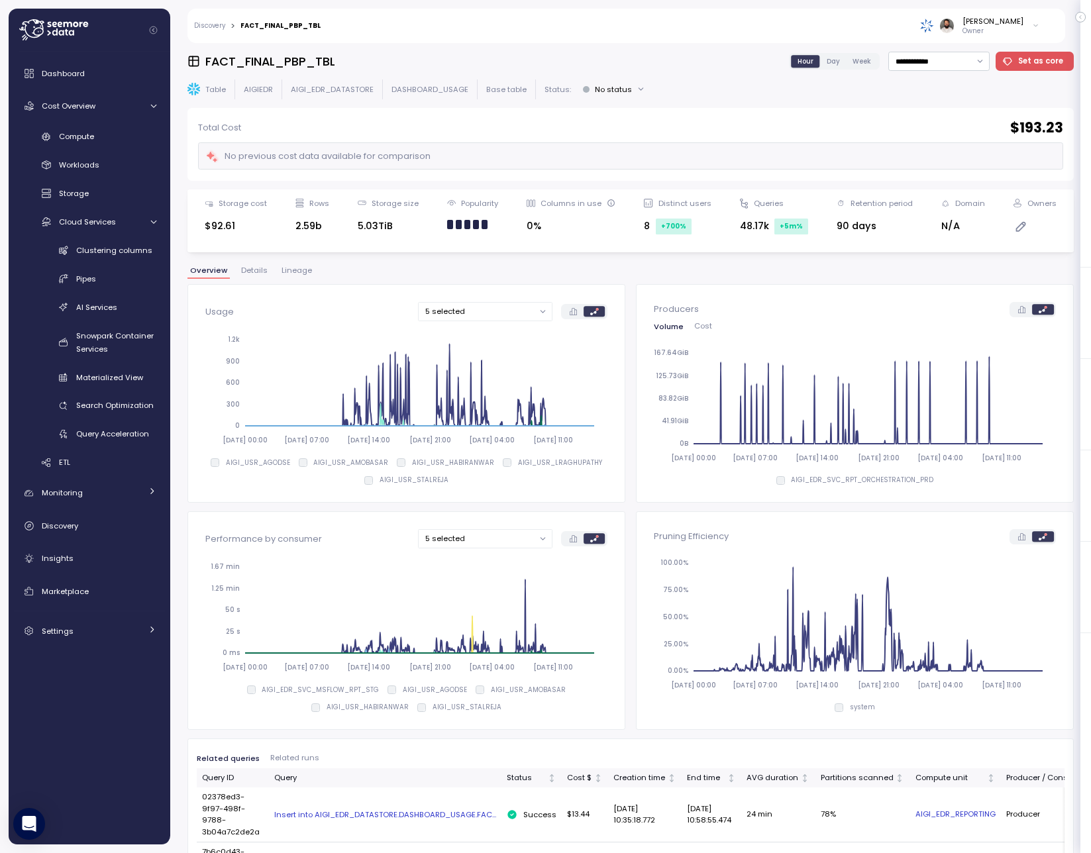
scroll to position [296, 0]
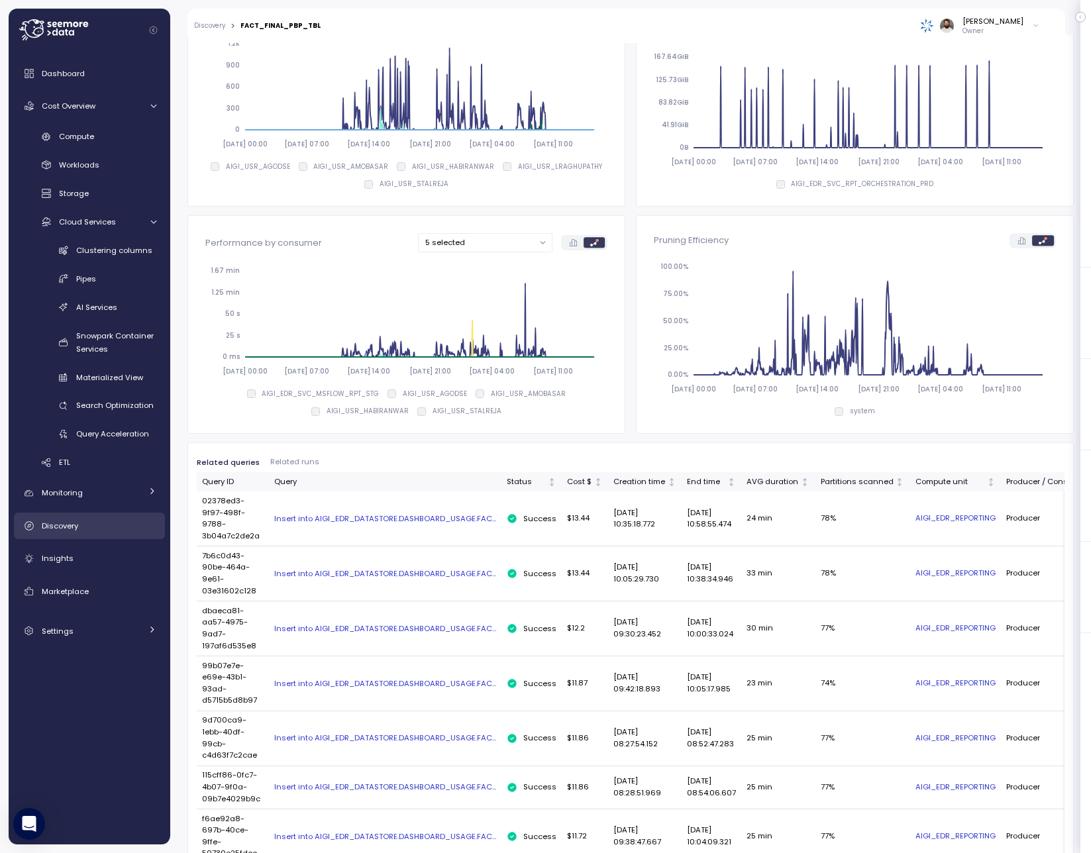
click at [91, 523] on div "Discovery" at bounding box center [99, 525] width 115 height 13
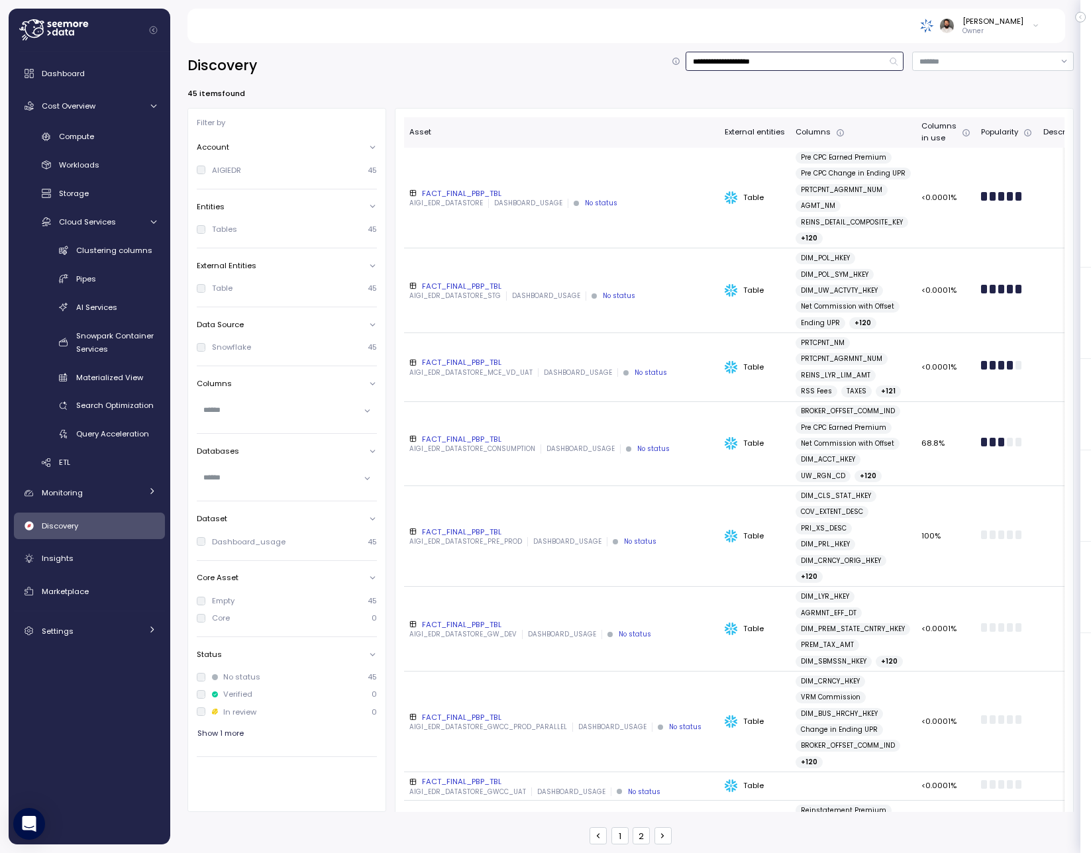
click at [745, 70] on input "**********" at bounding box center [795, 61] width 218 height 19
click at [745, 62] on input "**********" at bounding box center [795, 61] width 218 height 19
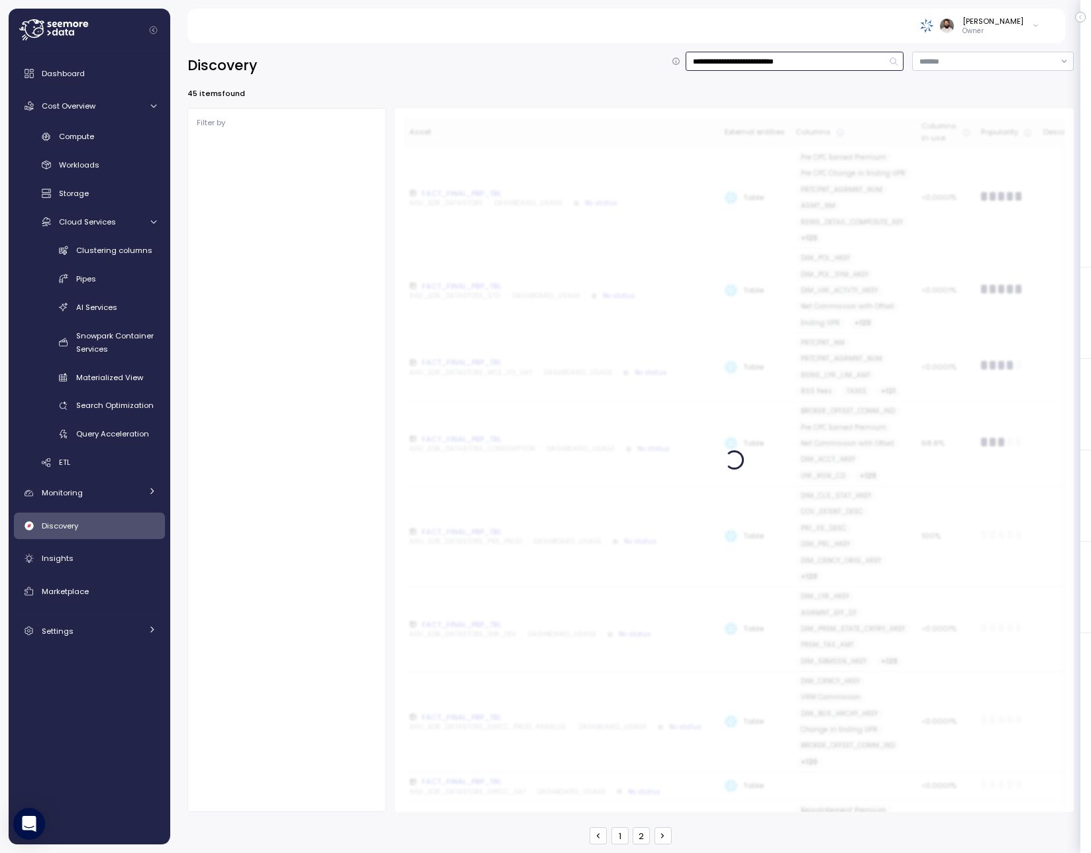
click at [745, 62] on input "**********" at bounding box center [795, 61] width 218 height 19
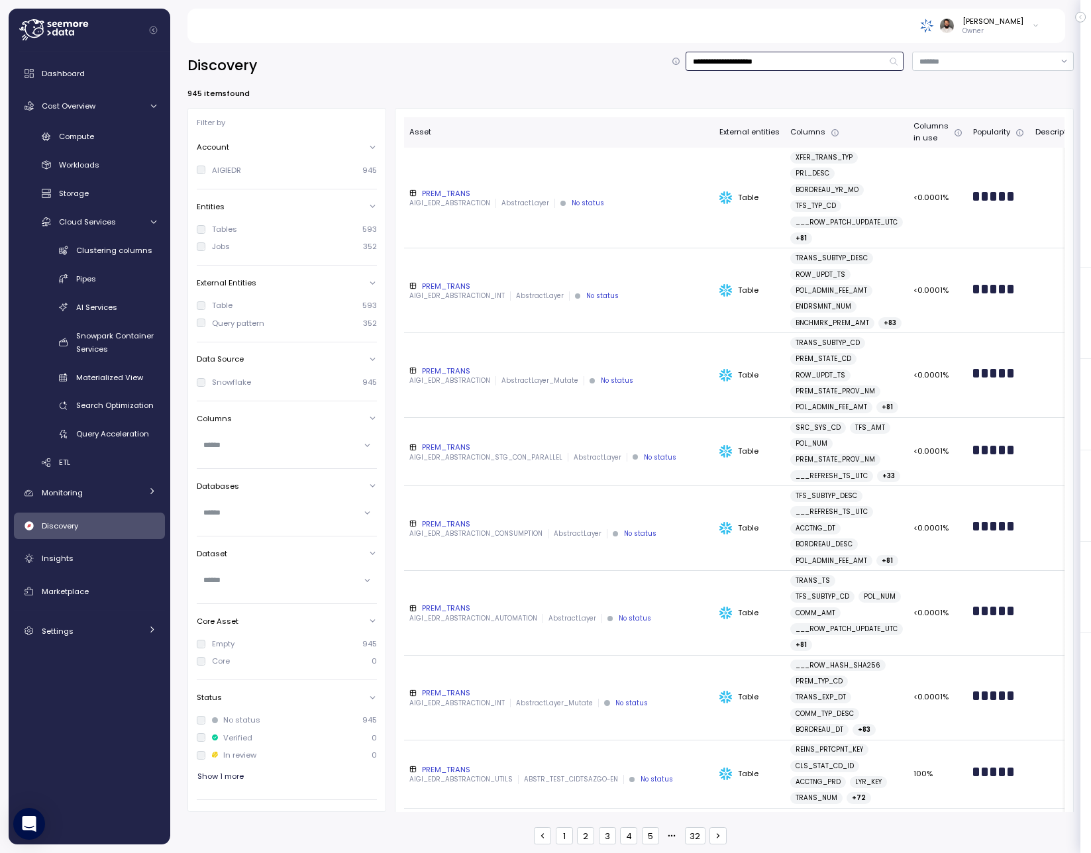
click at [784, 61] on input "**********" at bounding box center [795, 61] width 218 height 19
type input "**********"
click at [626, 195] on div "PREM_TRANS" at bounding box center [558, 193] width 299 height 11
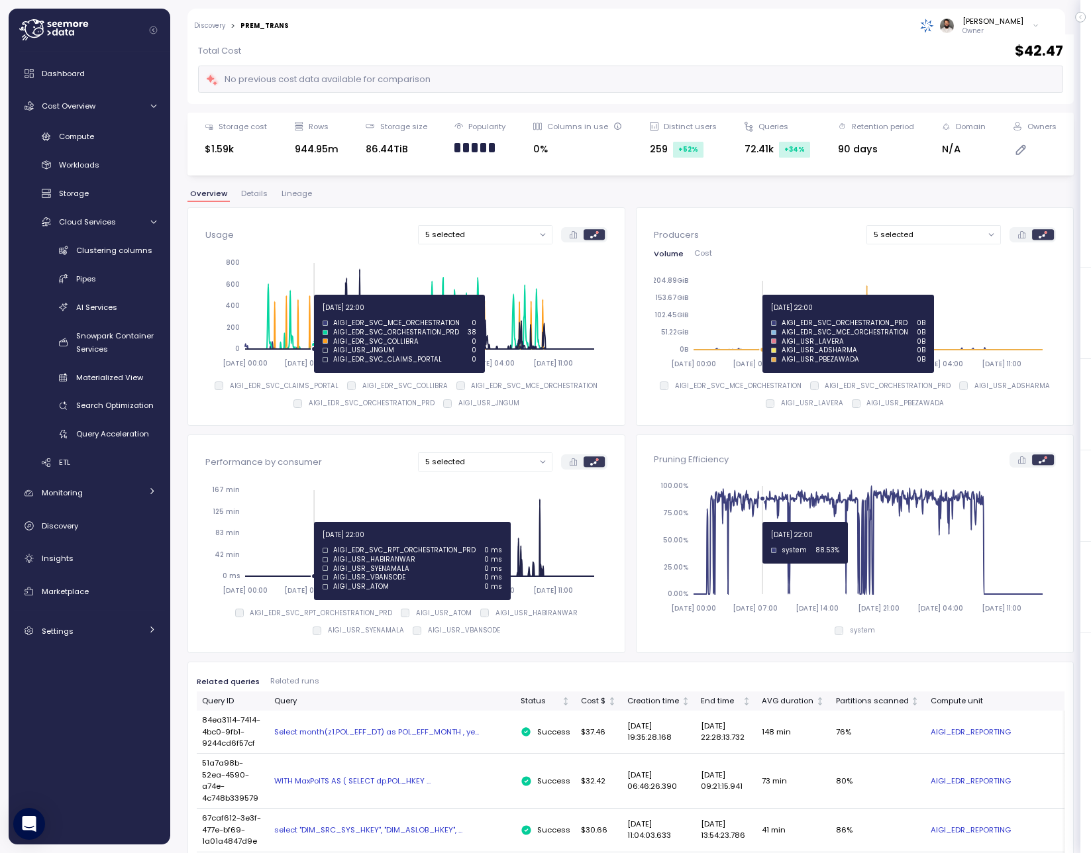
scroll to position [32, 0]
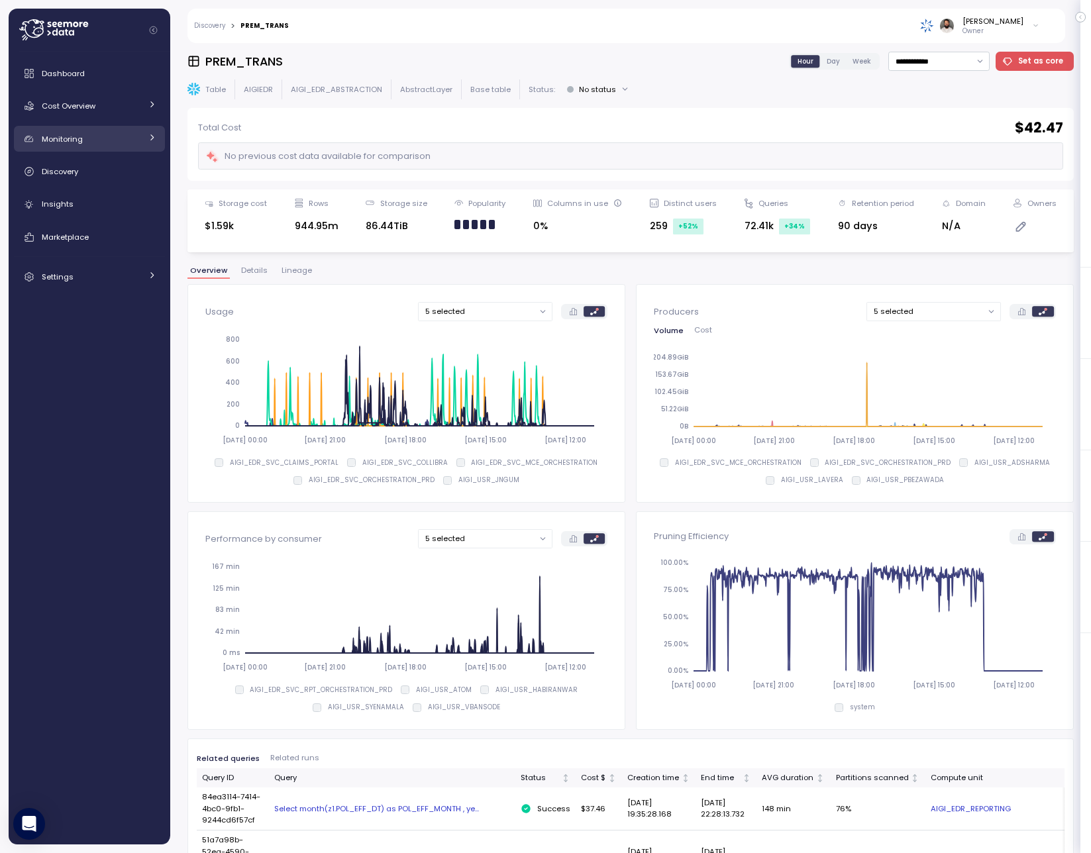
click at [105, 146] on link "Monitoring" at bounding box center [89, 139] width 151 height 26
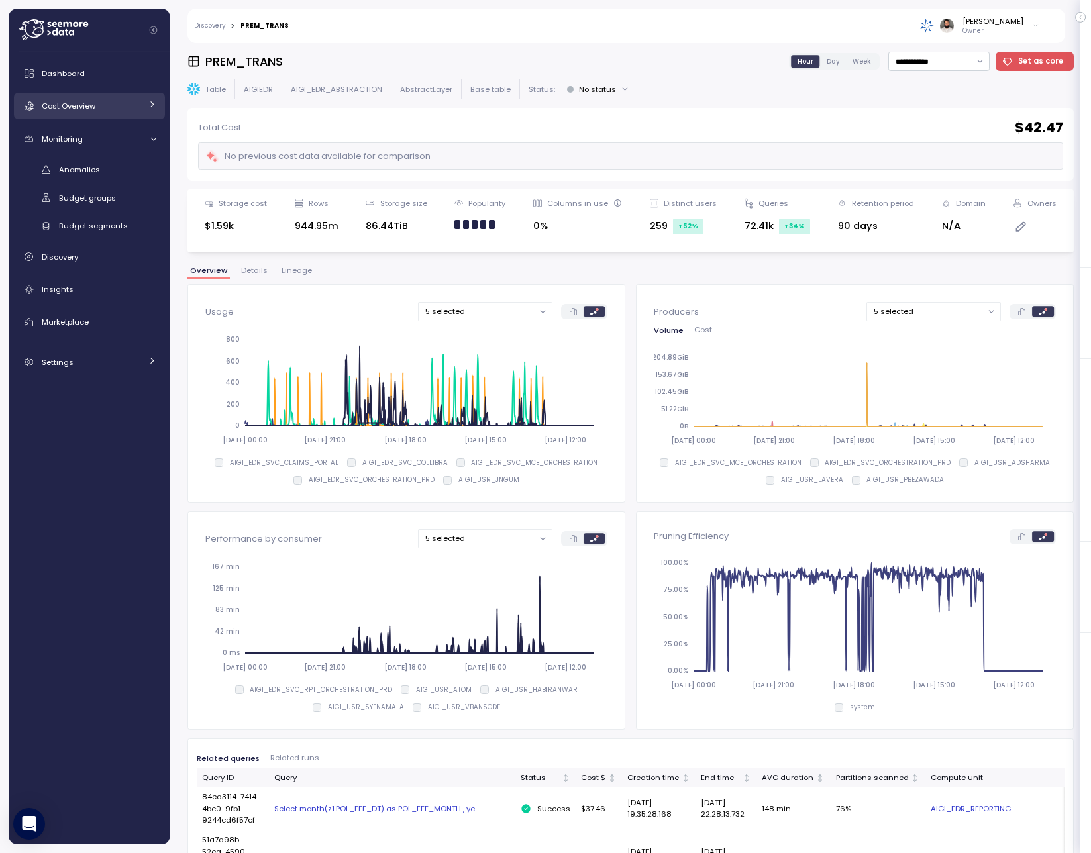
click at [106, 108] on div "Cost Overview" at bounding box center [91, 105] width 99 height 13
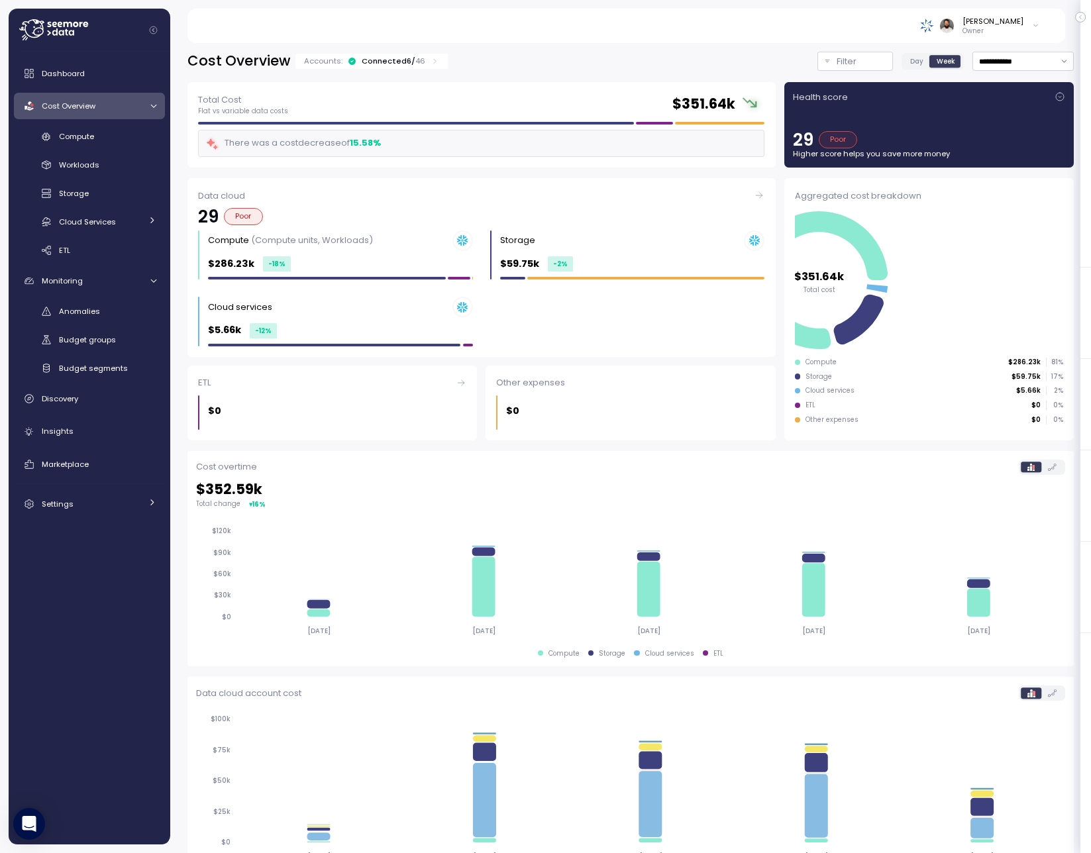
click at [113, 209] on div "Compute Workloads Storage Cloud Services Clustering columns Pipes AI Services S…" at bounding box center [89, 194] width 151 height 136
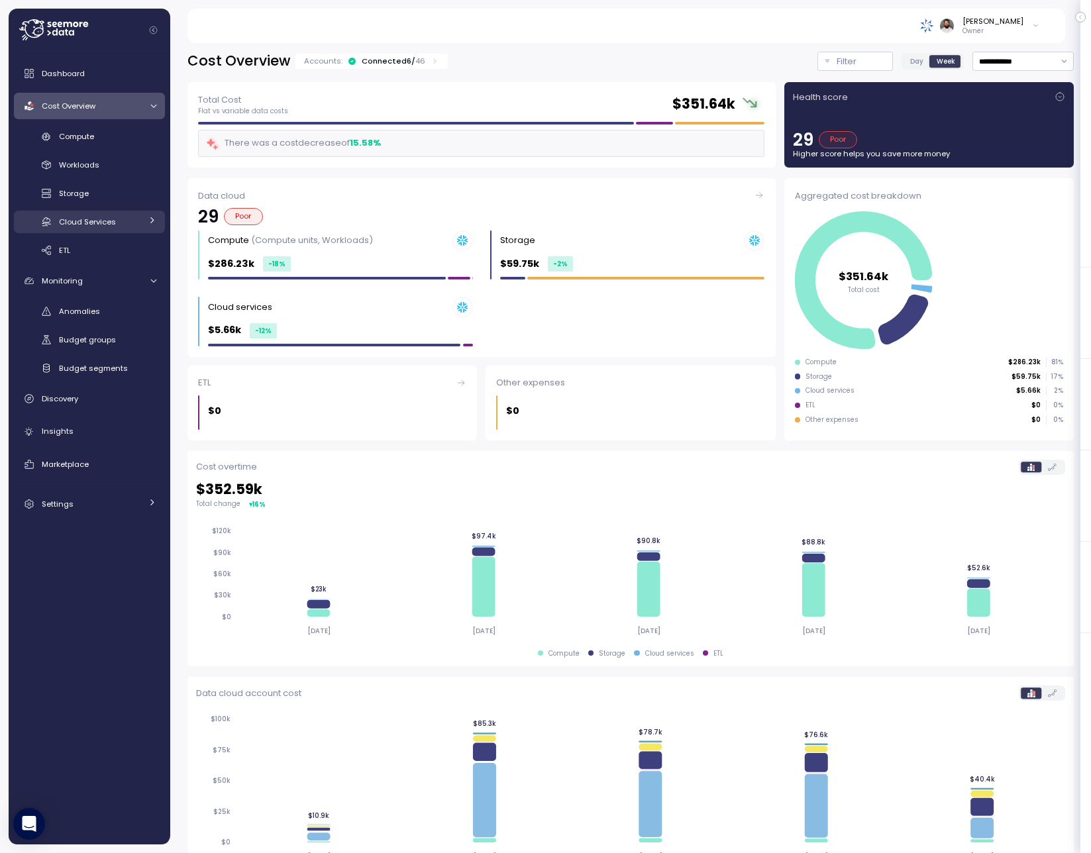
click at [113, 217] on span "Cloud Services" at bounding box center [87, 222] width 57 height 11
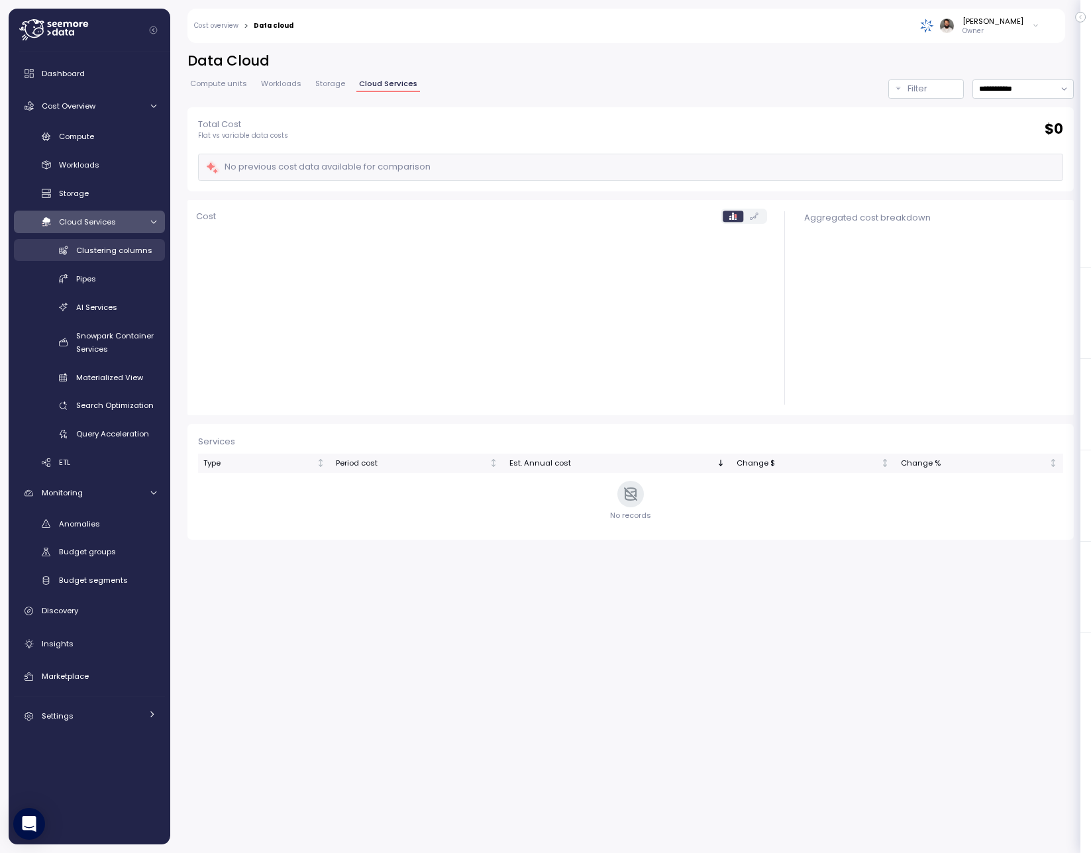
click at [129, 247] on span "Clustering columns" at bounding box center [114, 250] width 76 height 11
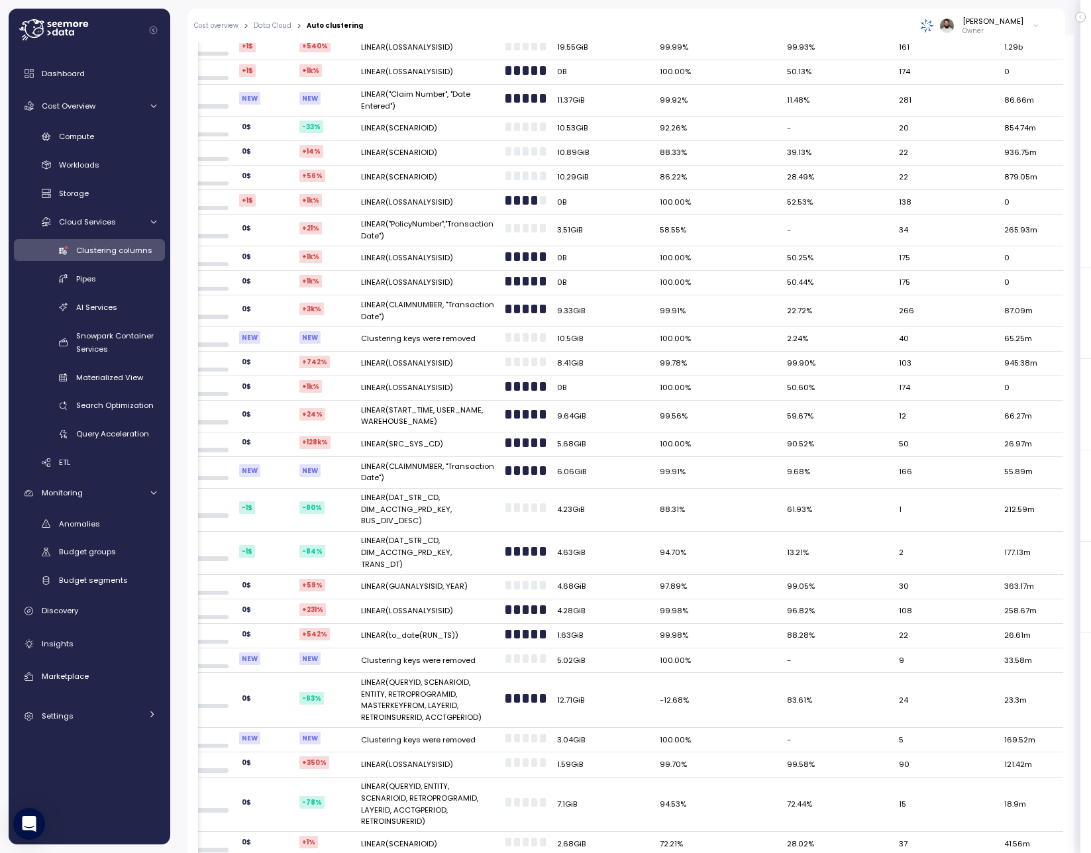
scroll to position [0, 707]
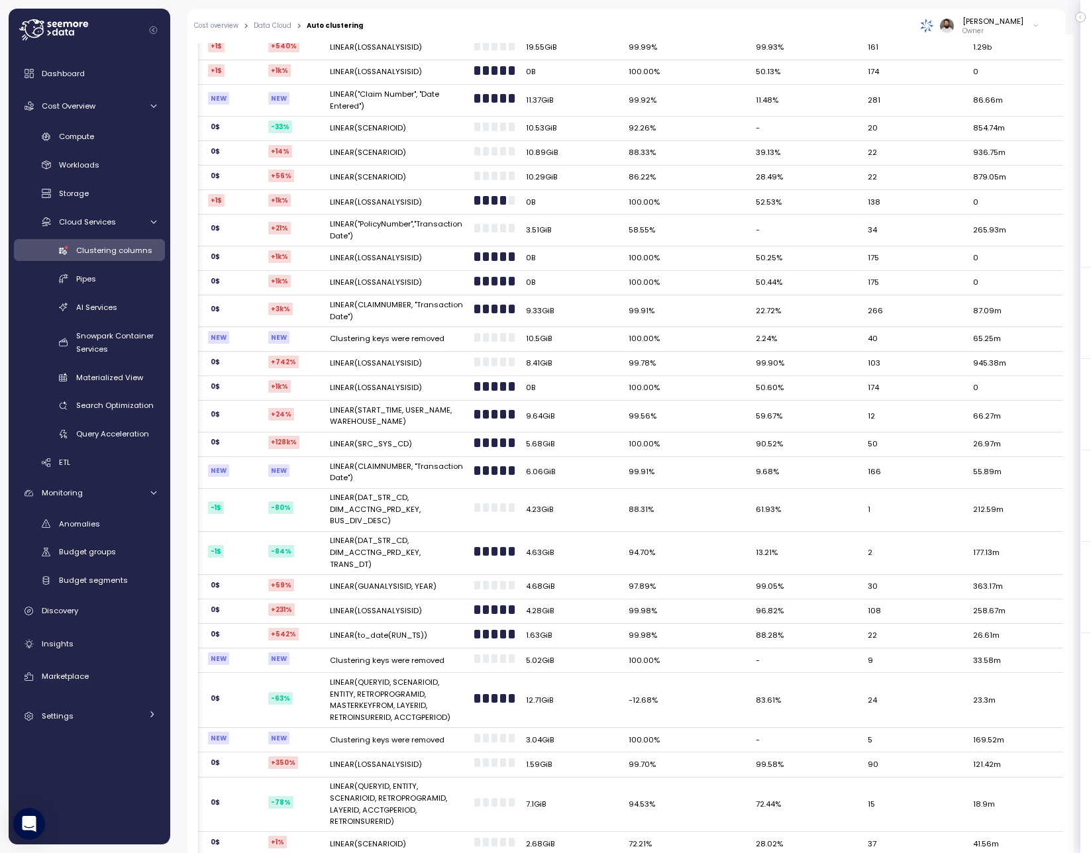
click at [751, 444] on td "90.52%" at bounding box center [807, 445] width 112 height 25
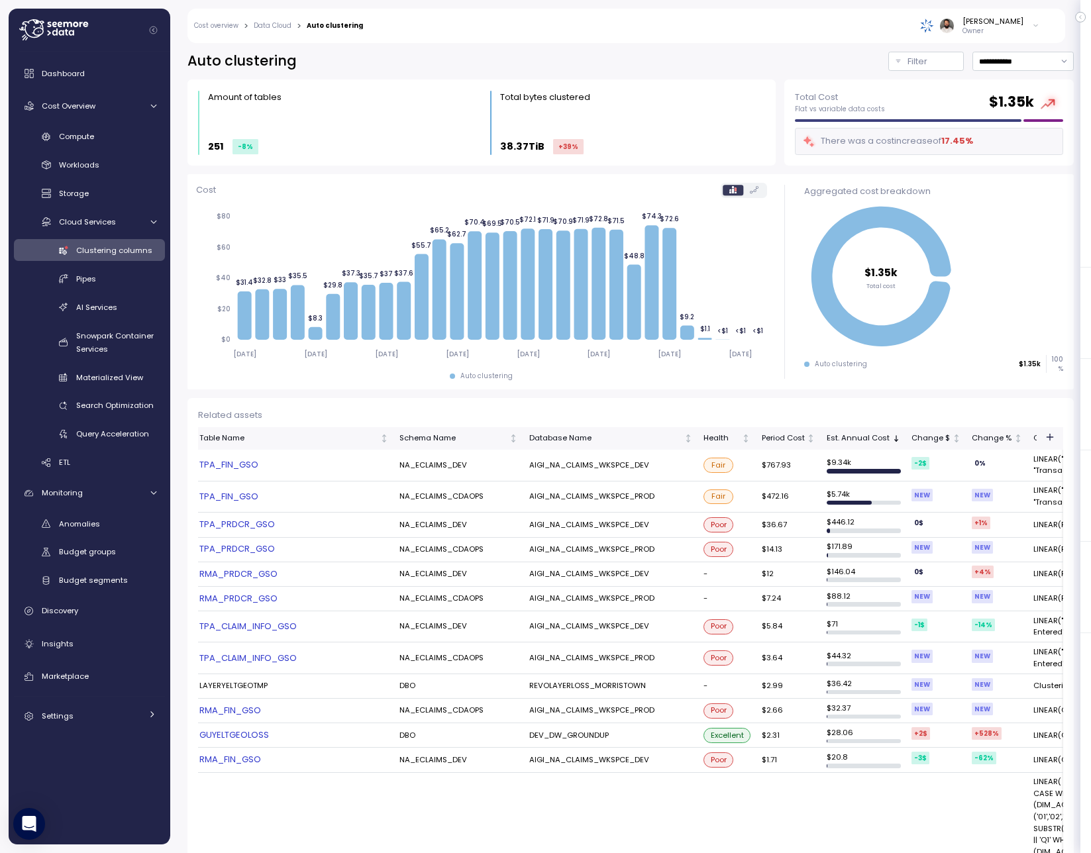
scroll to position [0, 0]
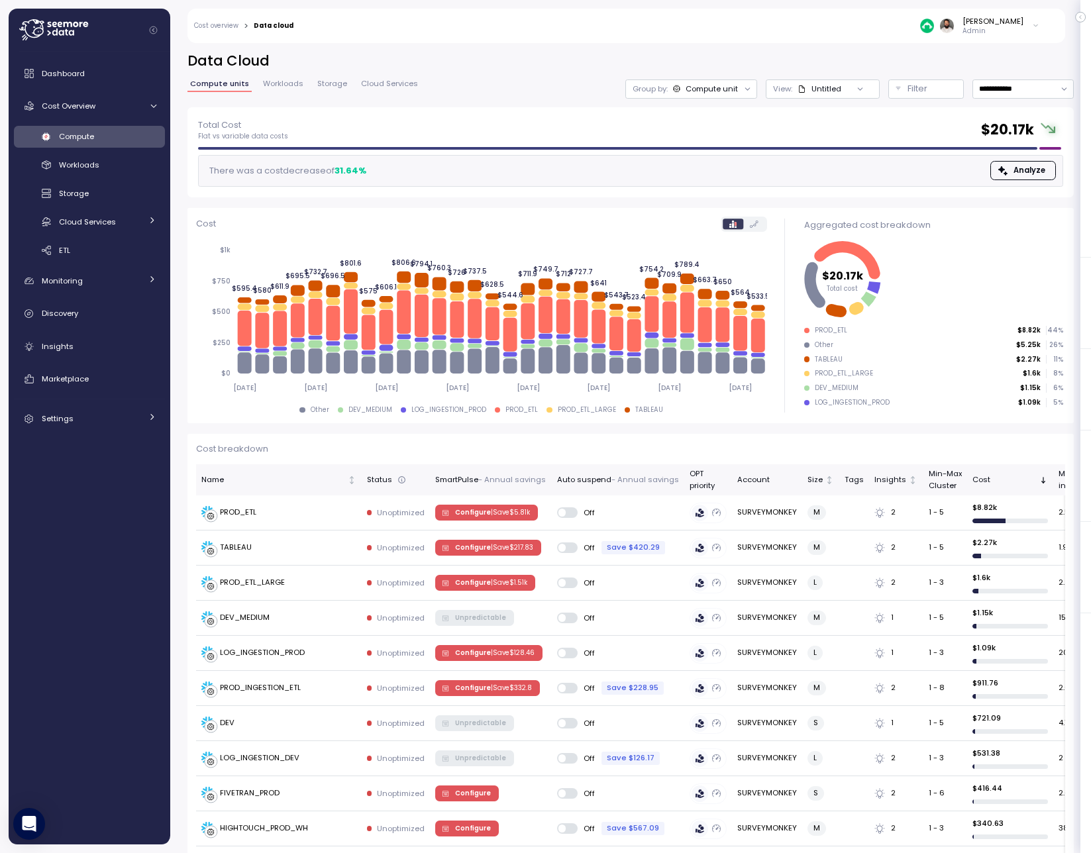
click at [105, 176] on div "Compute Workloads Storage Cloud Services Clustering columns Pipes AI Services S…" at bounding box center [89, 194] width 151 height 136
click at [105, 169] on div "Workloads" at bounding box center [107, 164] width 97 height 13
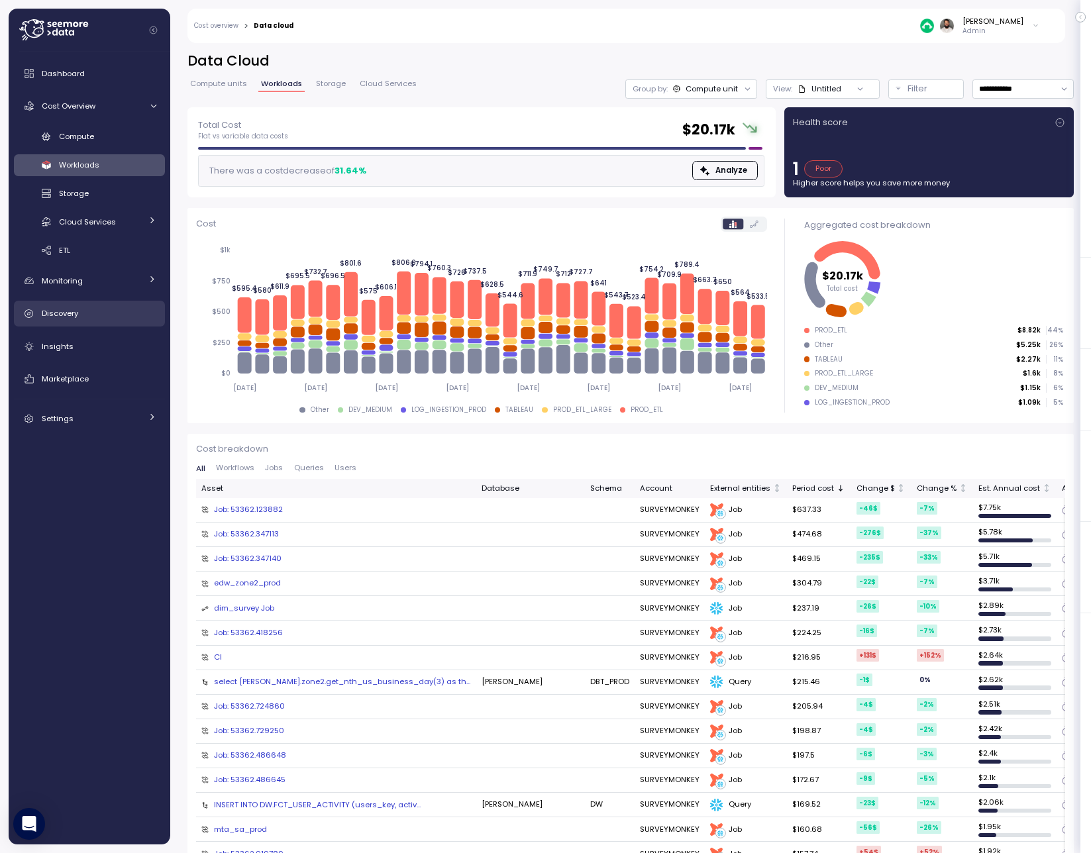
click at [95, 311] on div "Discovery" at bounding box center [99, 313] width 115 height 13
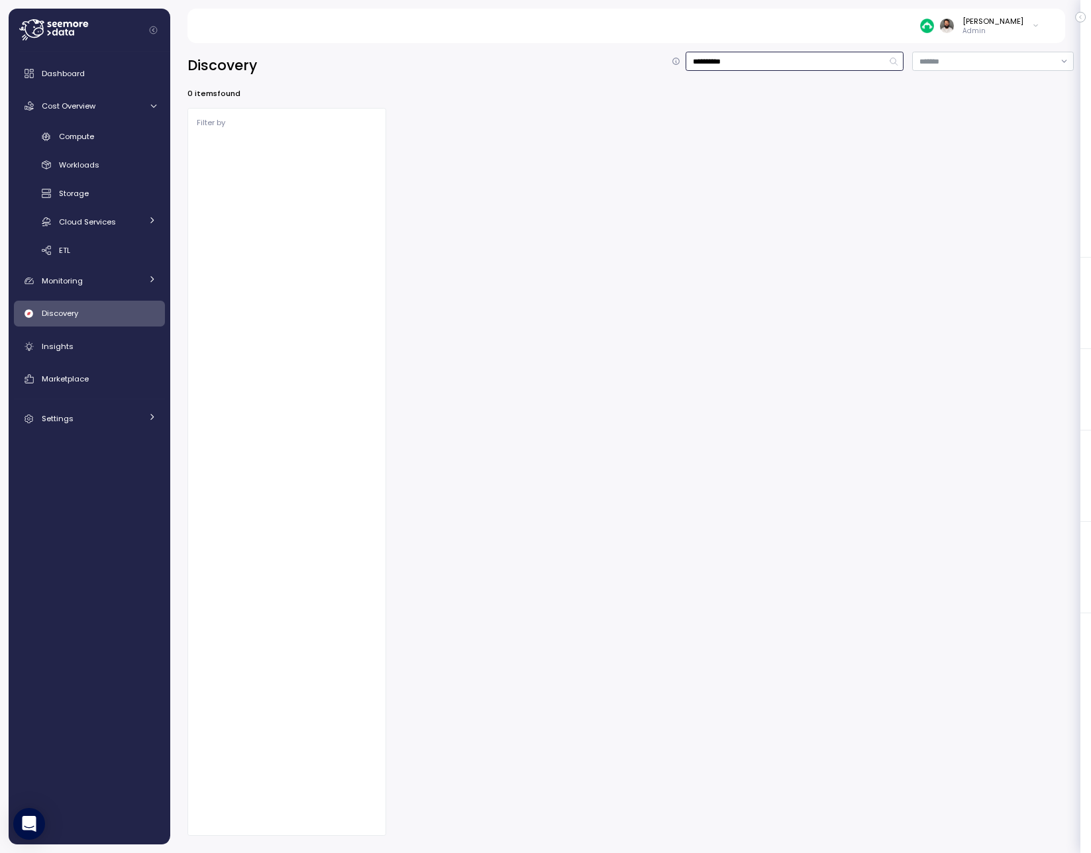
click at [733, 59] on input "**********" at bounding box center [795, 61] width 218 height 19
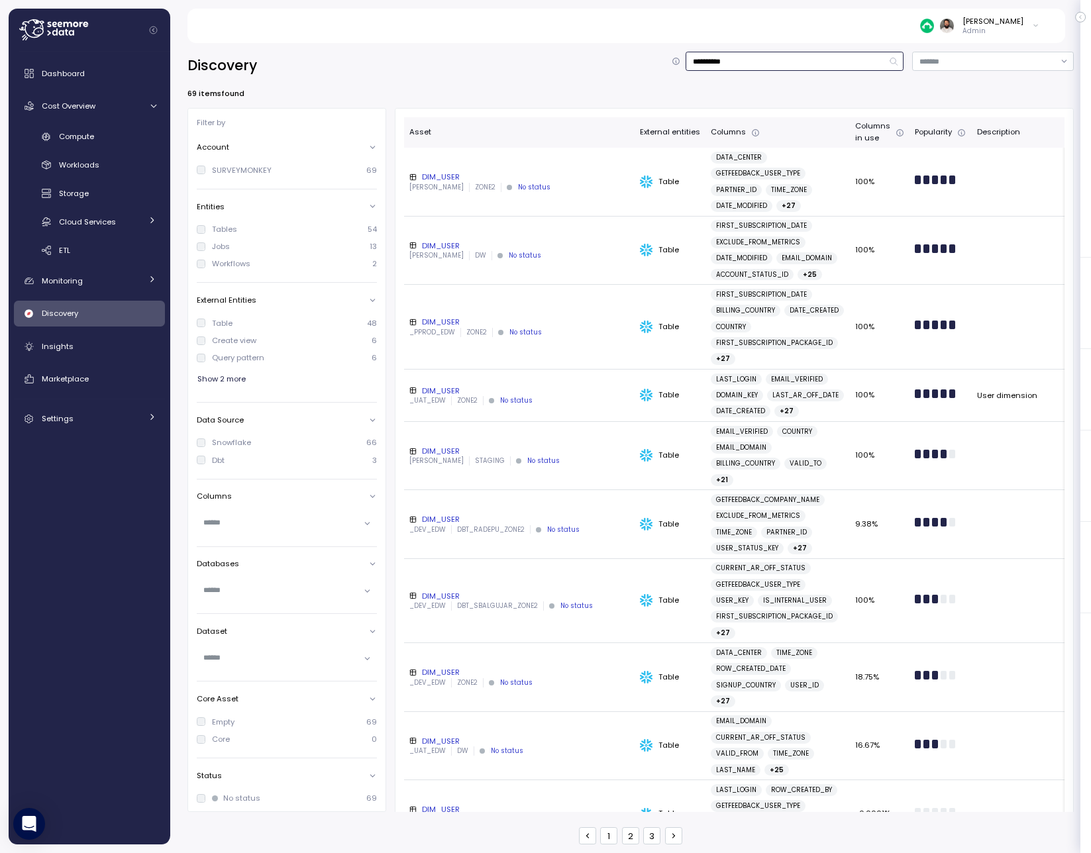
click at [733, 59] on input "**********" at bounding box center [795, 61] width 218 height 19
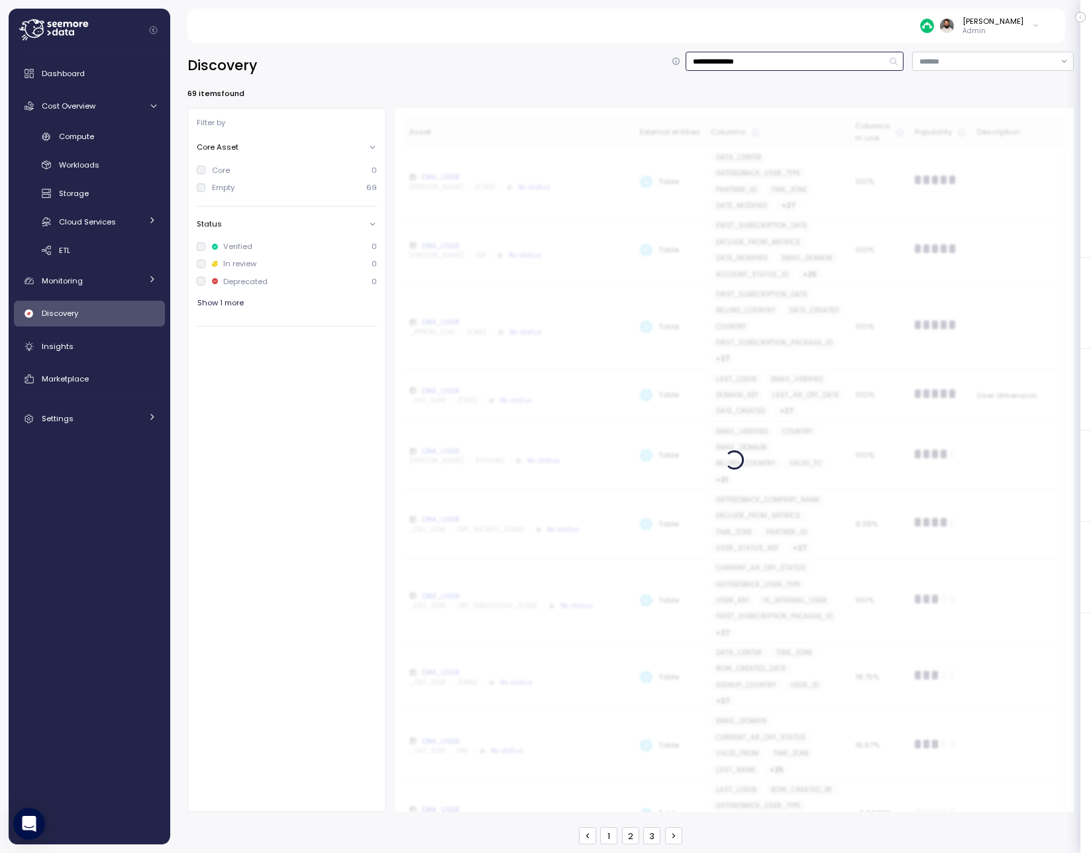
type input "**********"
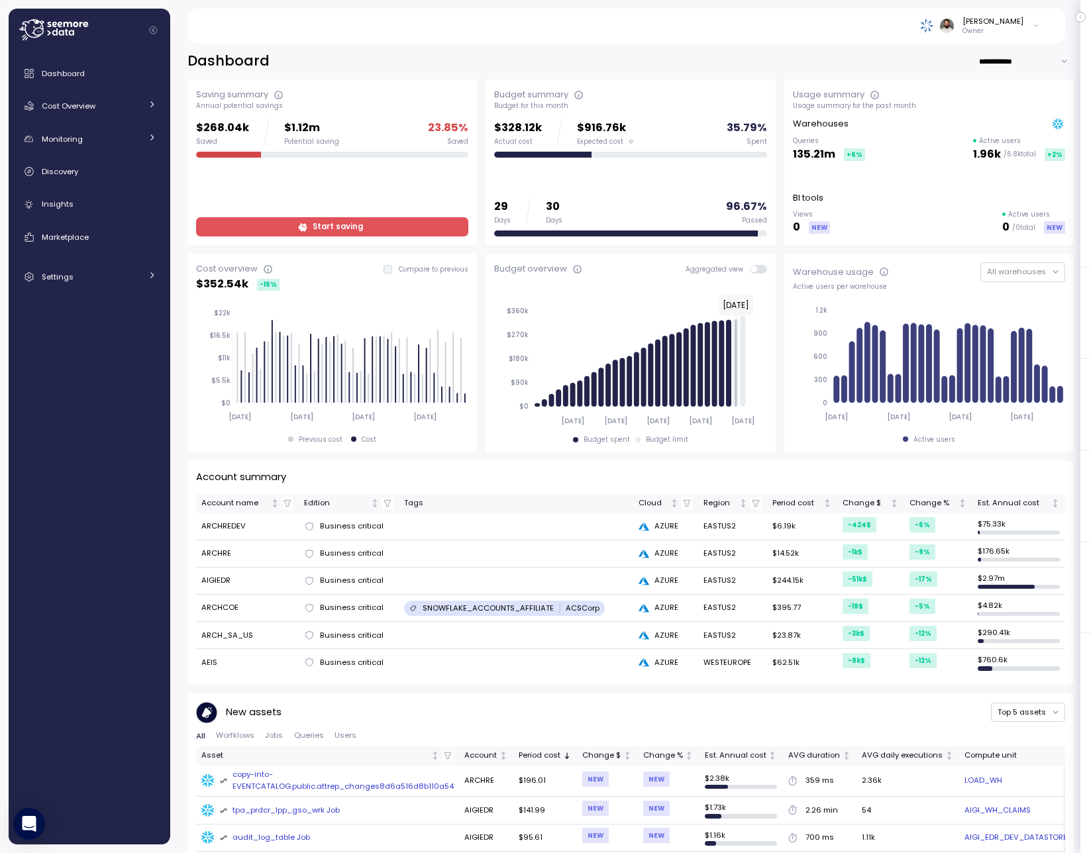
click at [123, 120] on div "Dashboard Cost Overview Compute Workloads Storage Cloud Services Clustering col…" at bounding box center [89, 175] width 151 height 230
click at [123, 114] on link "Cost Overview" at bounding box center [89, 106] width 151 height 26
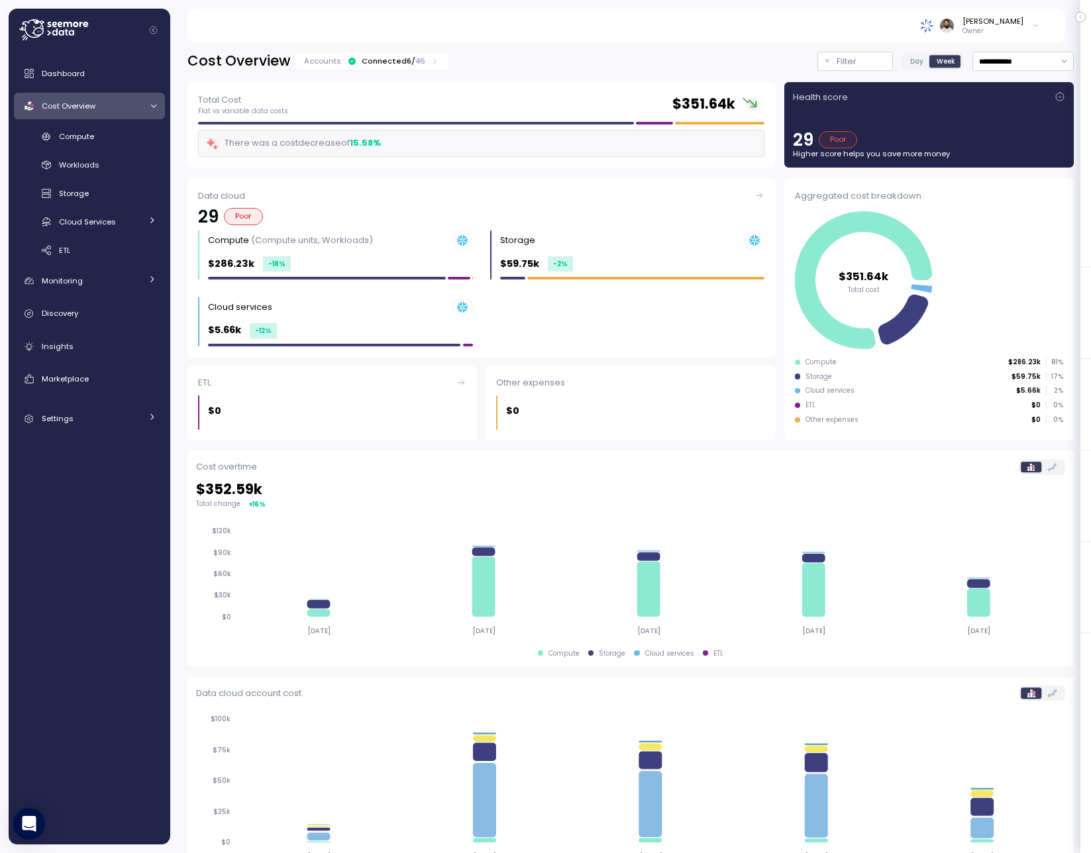
click at [910, 70] on div "**********" at bounding box center [988, 61] width 172 height 19
click at [915, 63] on span "Day" at bounding box center [916, 61] width 13 height 10
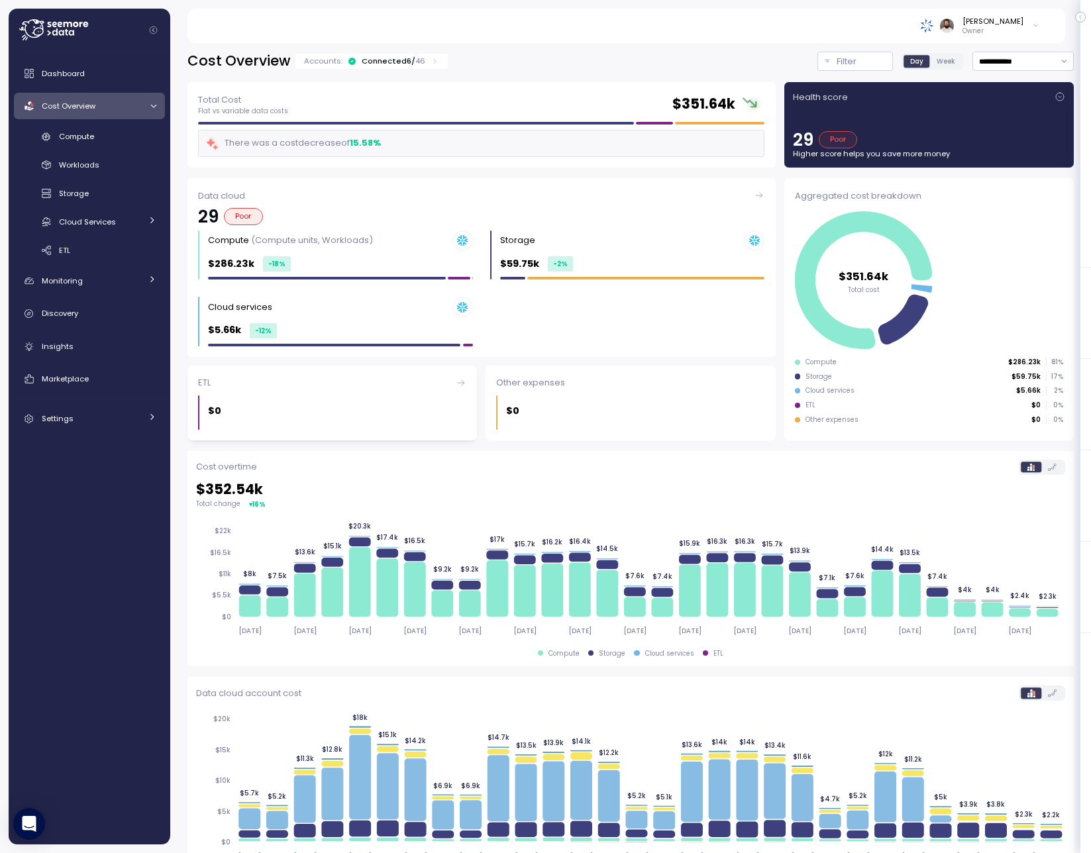
scroll to position [48, 0]
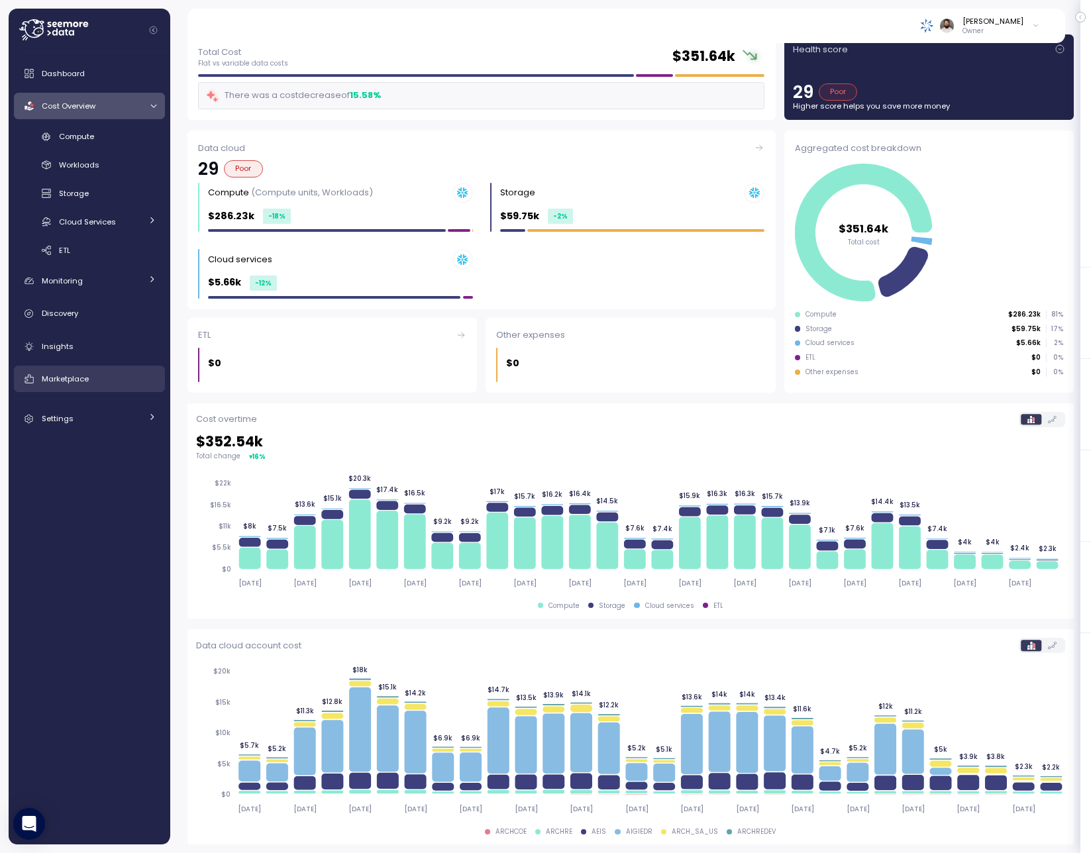
click at [119, 387] on link "Marketplace" at bounding box center [89, 379] width 151 height 26
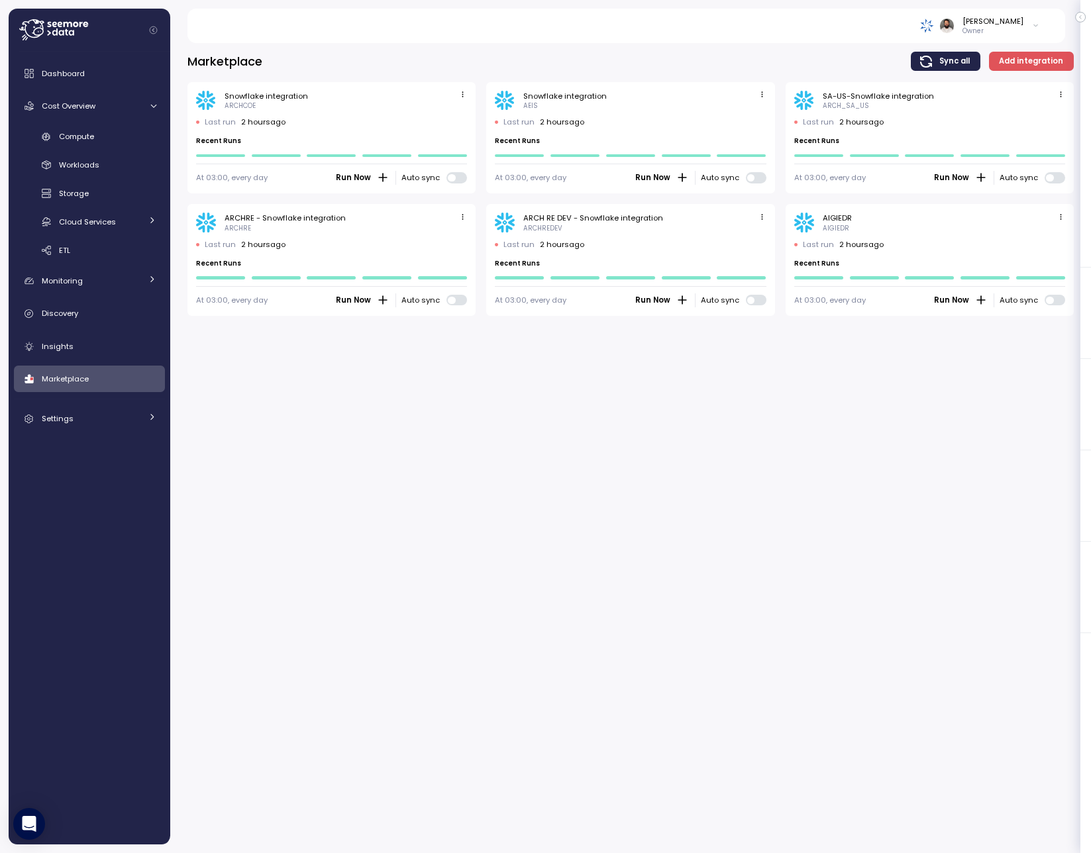
click at [1064, 219] on icon "button" at bounding box center [1061, 217] width 9 height 9
click at [1047, 244] on div "Edit" at bounding box center [1047, 242] width 24 height 12
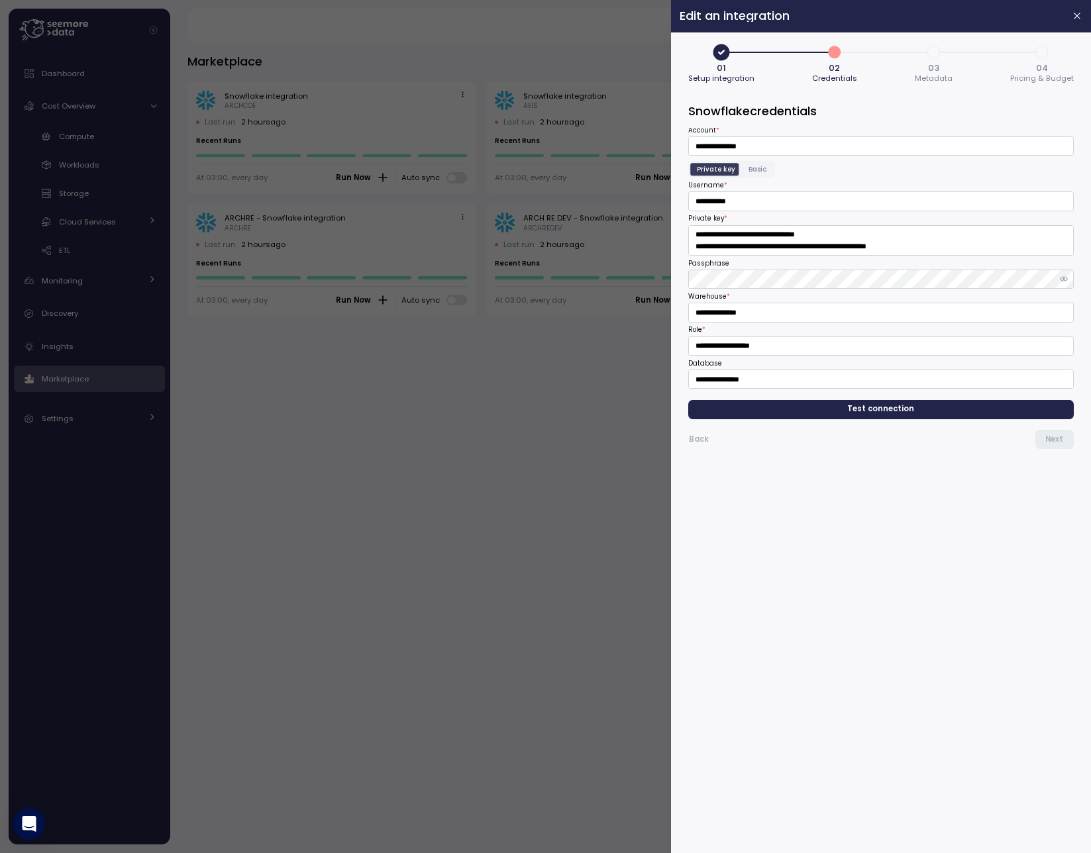
click at [882, 408] on span "Test connection" at bounding box center [881, 410] width 67 height 18
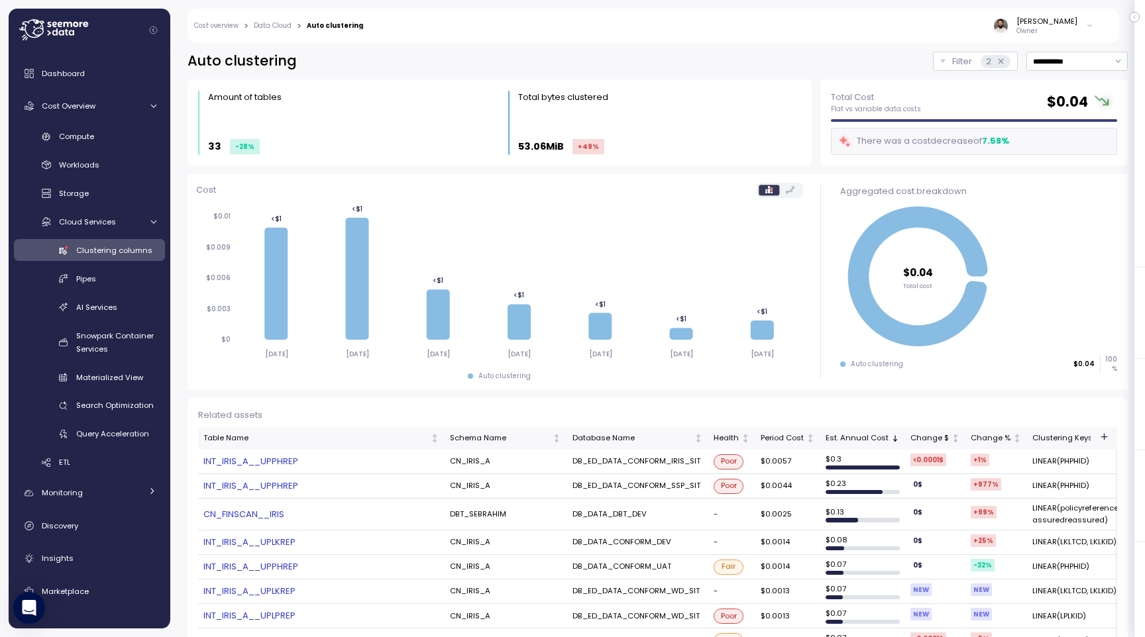
scroll to position [169, 0]
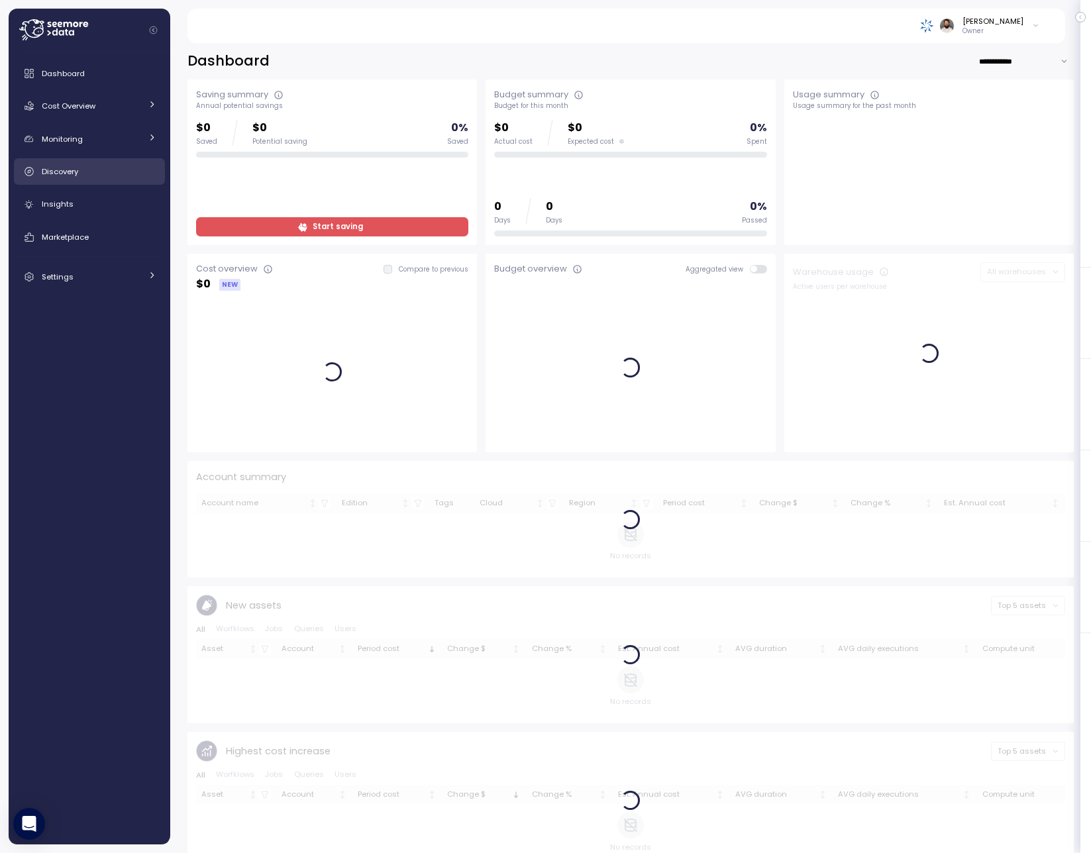
click at [127, 183] on link "Discovery" at bounding box center [89, 171] width 151 height 26
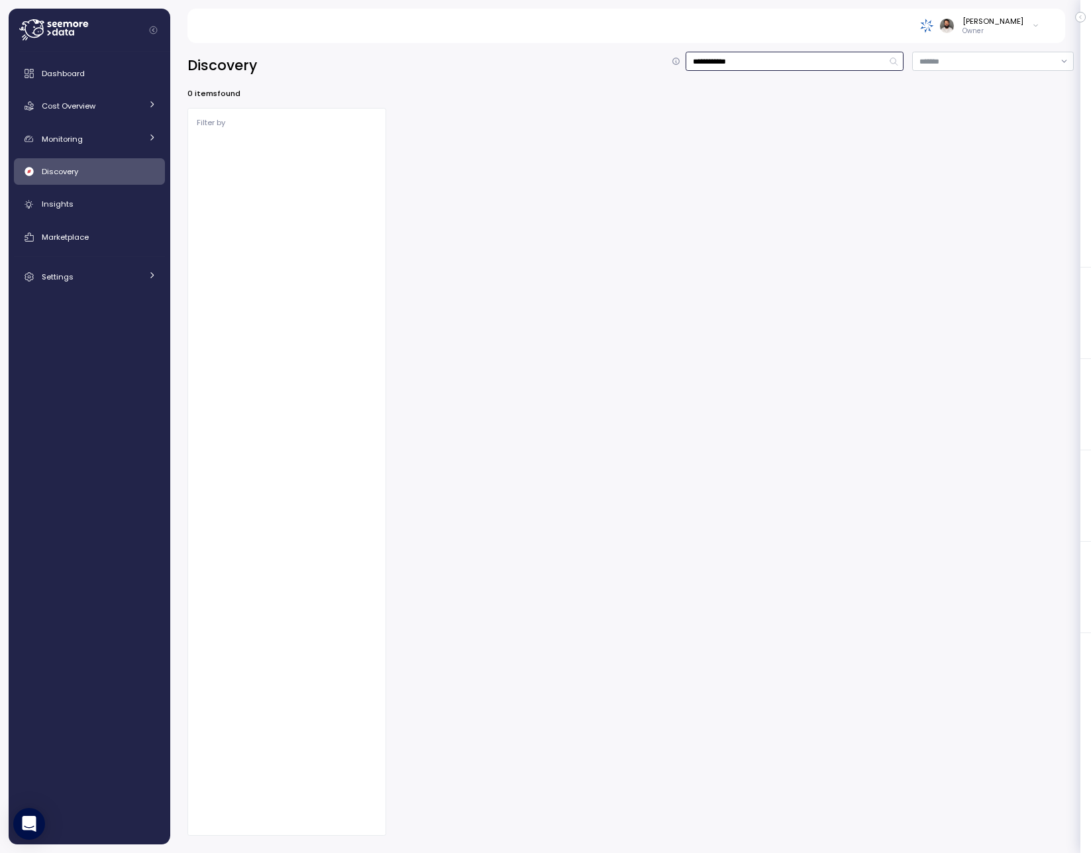
click at [698, 65] on input "**********" at bounding box center [795, 61] width 218 height 19
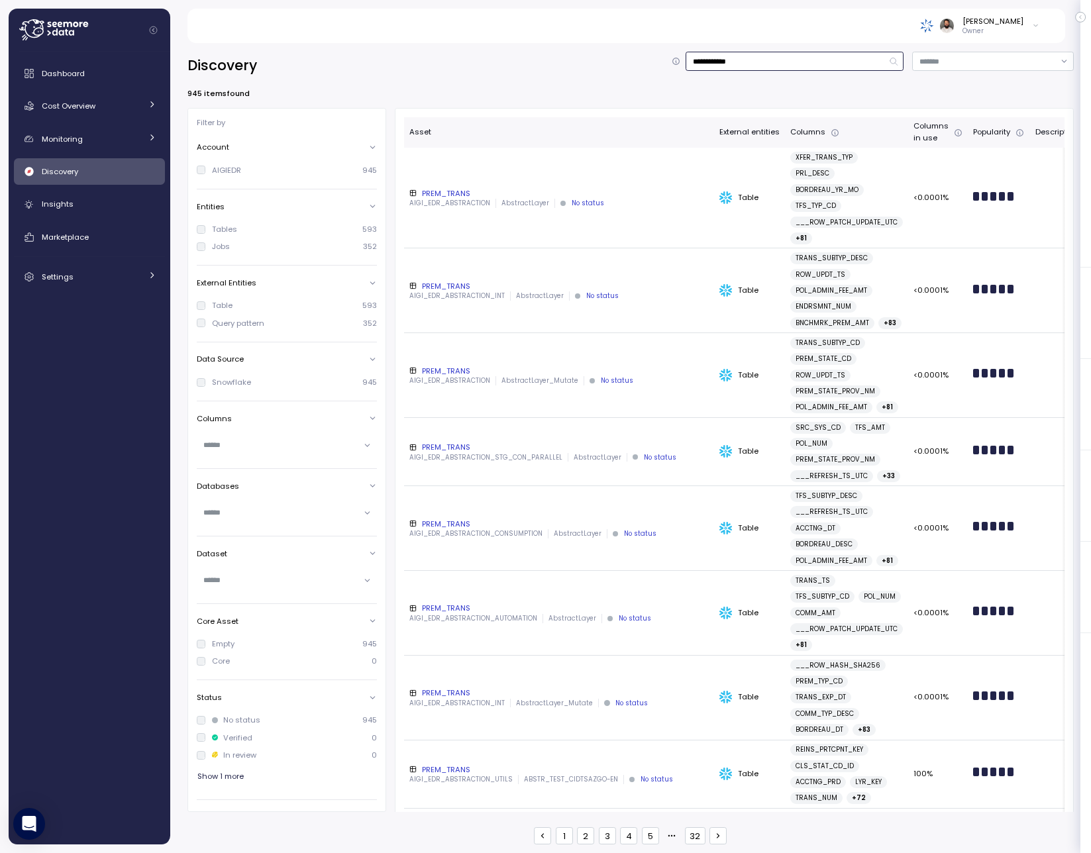
click at [698, 65] on input "**********" at bounding box center [795, 61] width 218 height 19
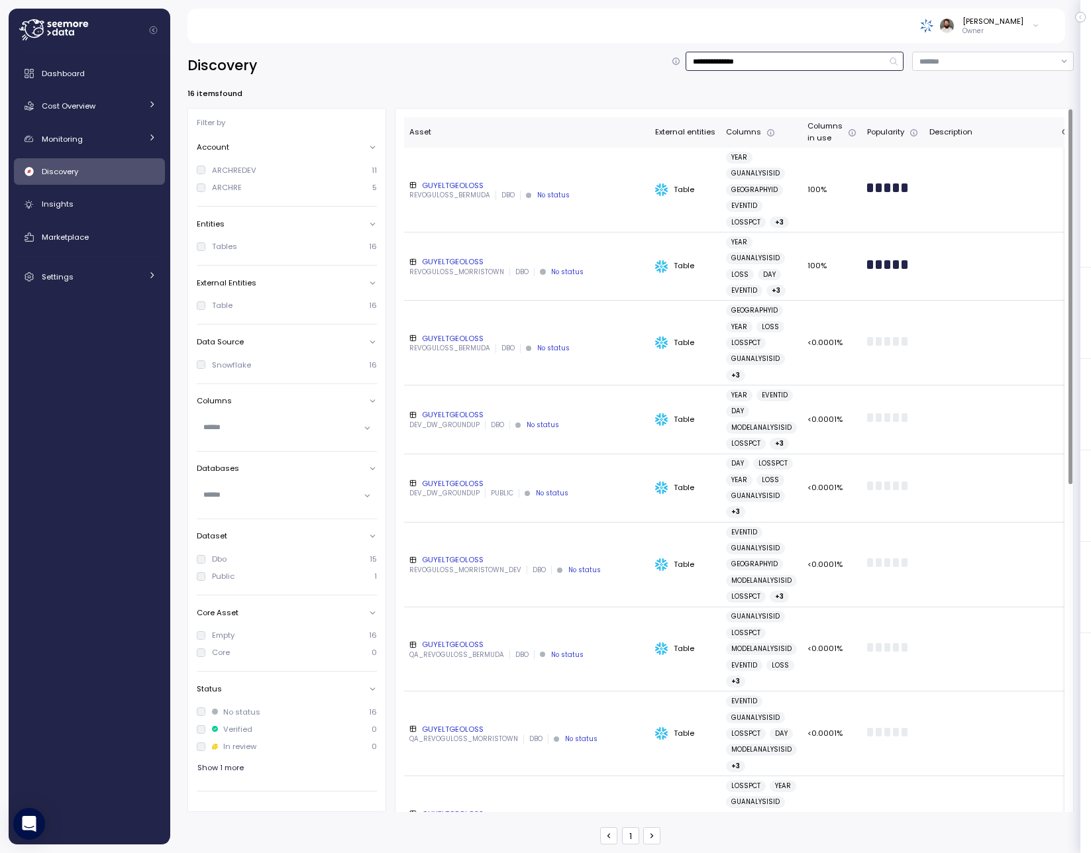
type input "**********"
click at [535, 183] on div "GUYELTGEOLOSS" at bounding box center [526, 185] width 235 height 11
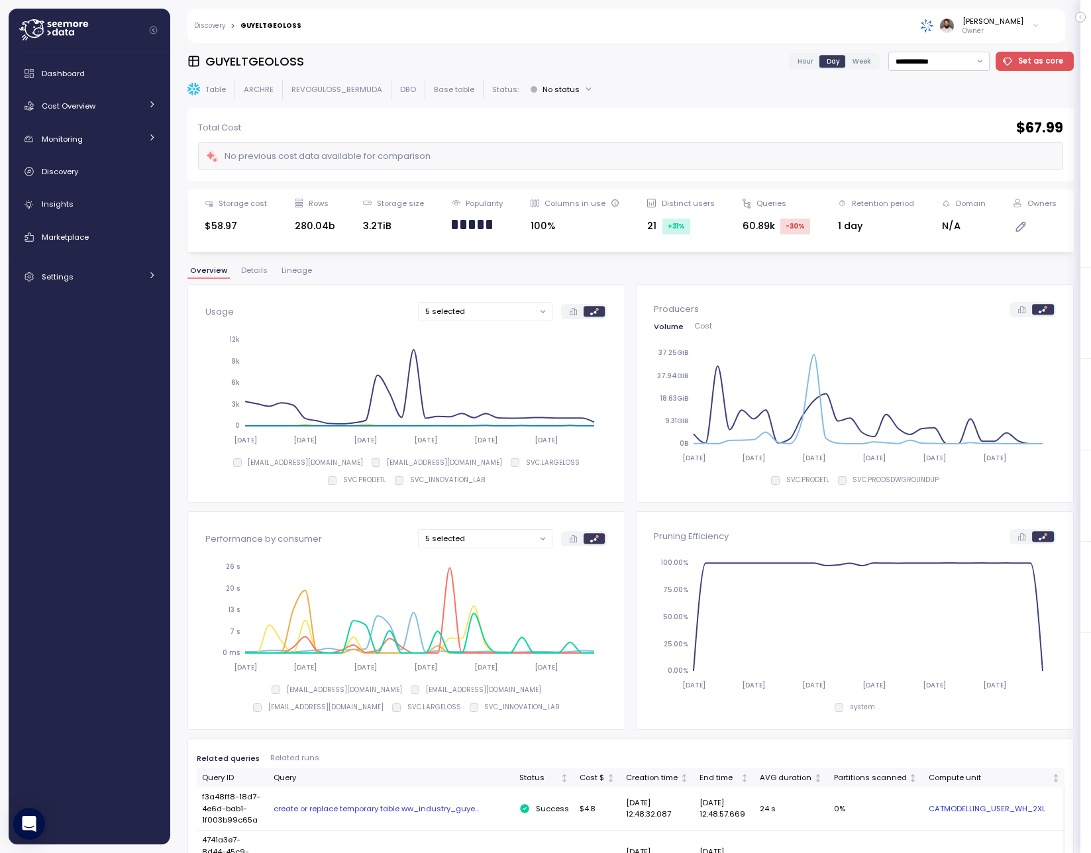
click at [813, 64] on span "Hour" at bounding box center [806, 61] width 16 height 10
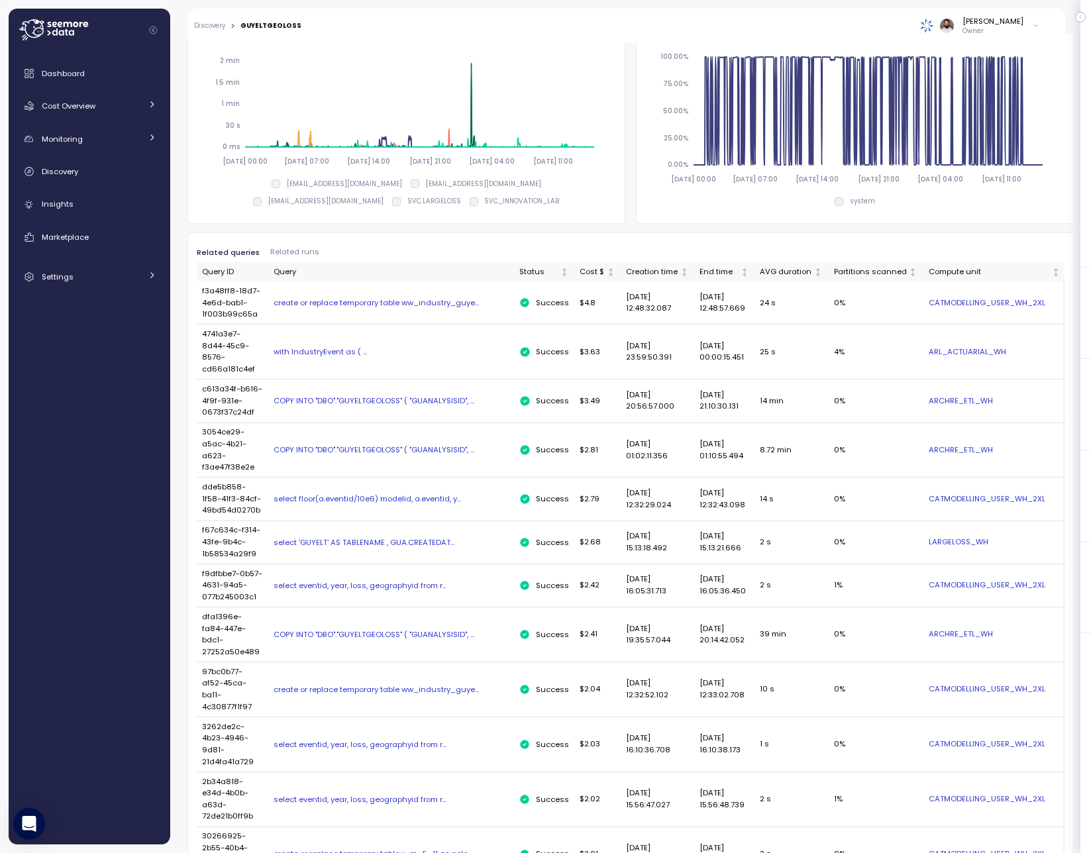
scroll to position [507, 0]
click at [780, 276] on div "AVG duration" at bounding box center [786, 272] width 52 height 12
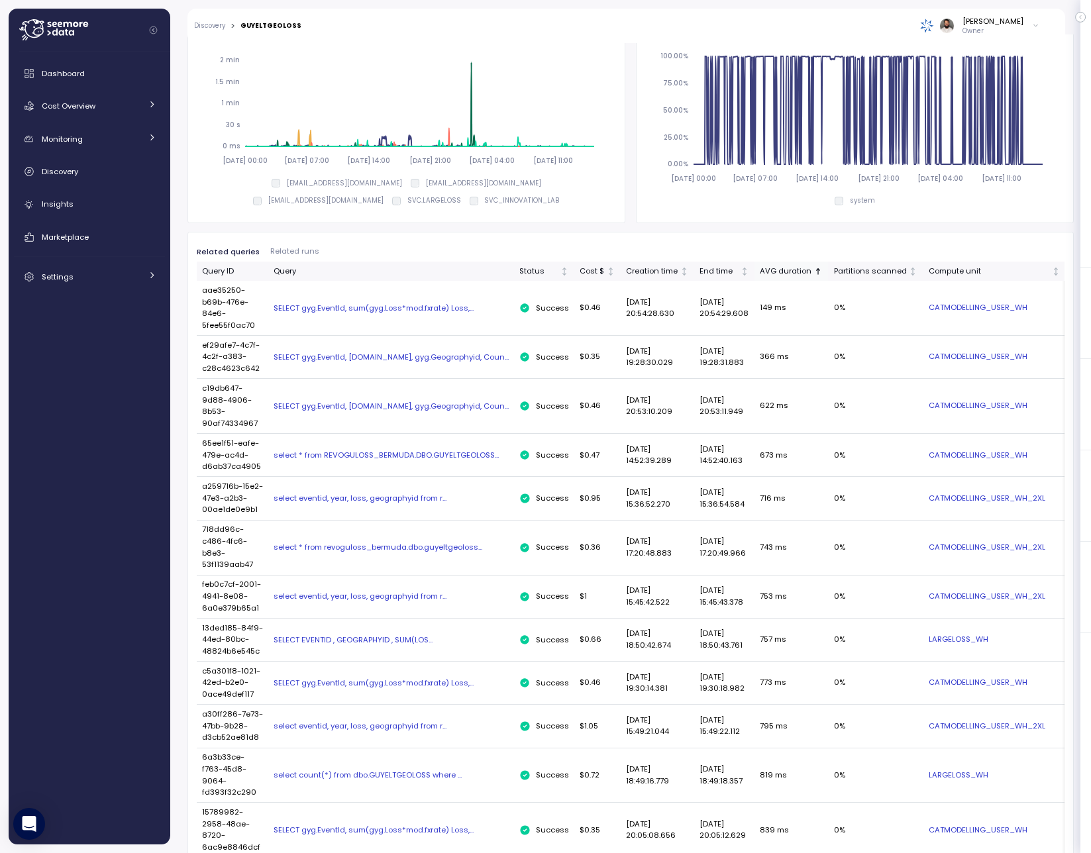
click at [780, 276] on div "AVG duration" at bounding box center [786, 272] width 52 height 12
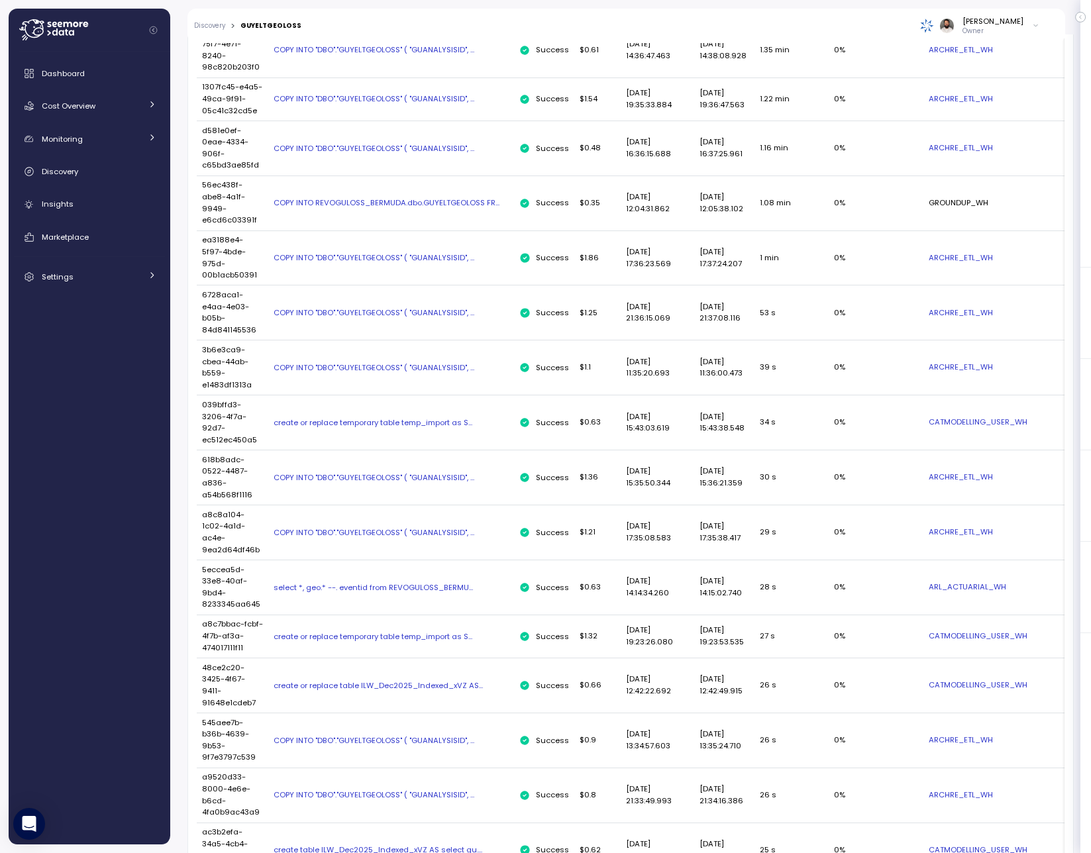
scroll to position [1440, 0]
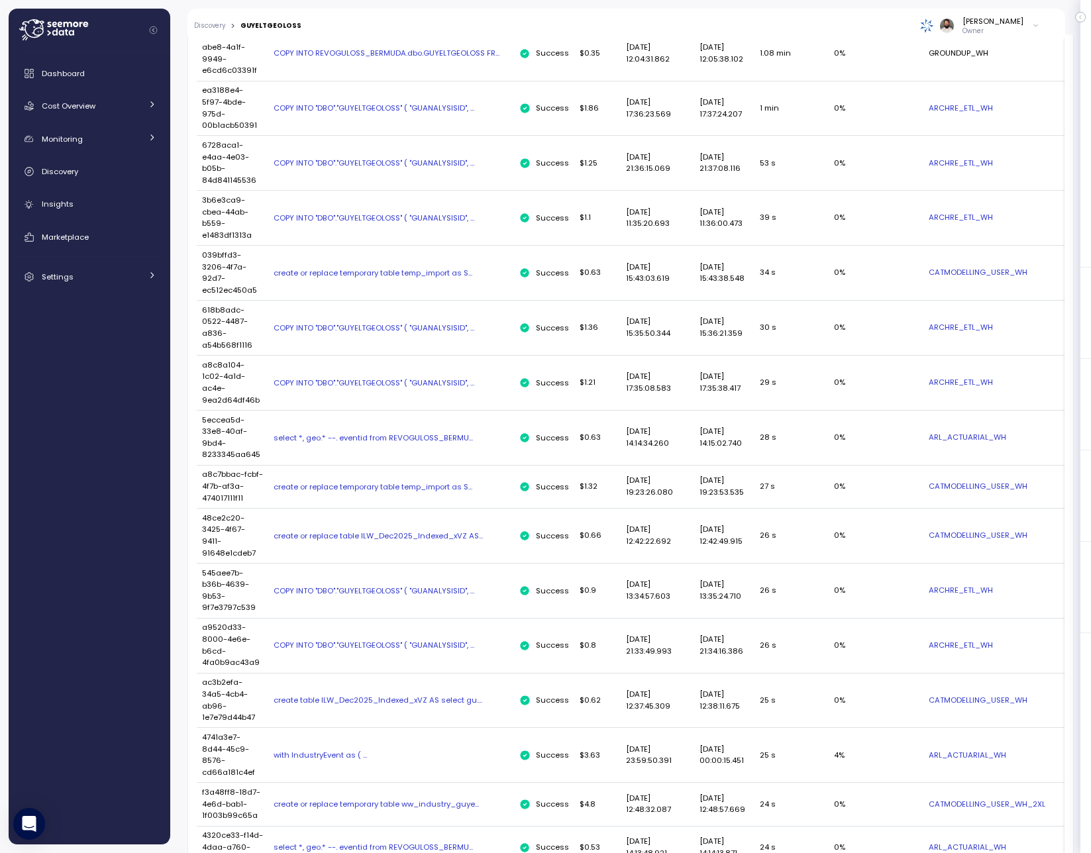
click at [439, 443] on div "select *, geo.* --. eventid from REVOGULOSS_BERMU..." at bounding box center [391, 438] width 235 height 11
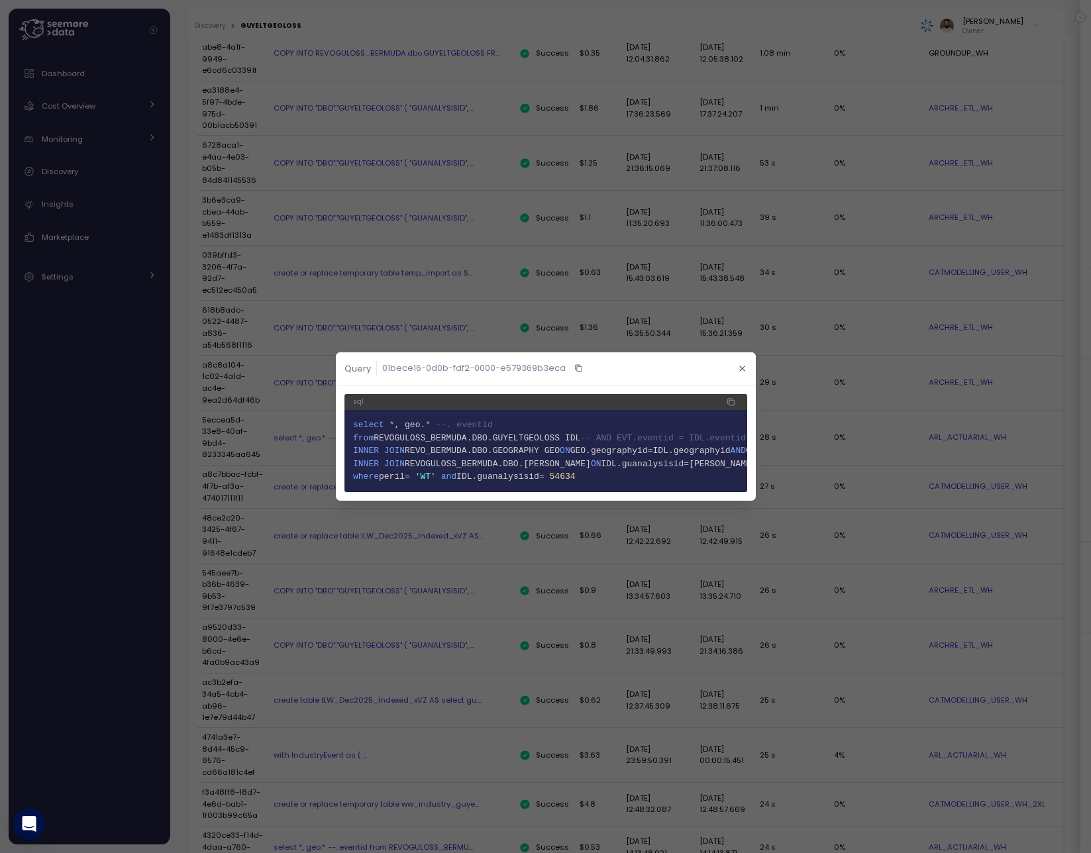
click at [539, 476] on span "IDL.guanalysisid" at bounding box center [497, 477] width 83 height 10
click at [742, 372] on icon "button" at bounding box center [742, 368] width 9 height 9
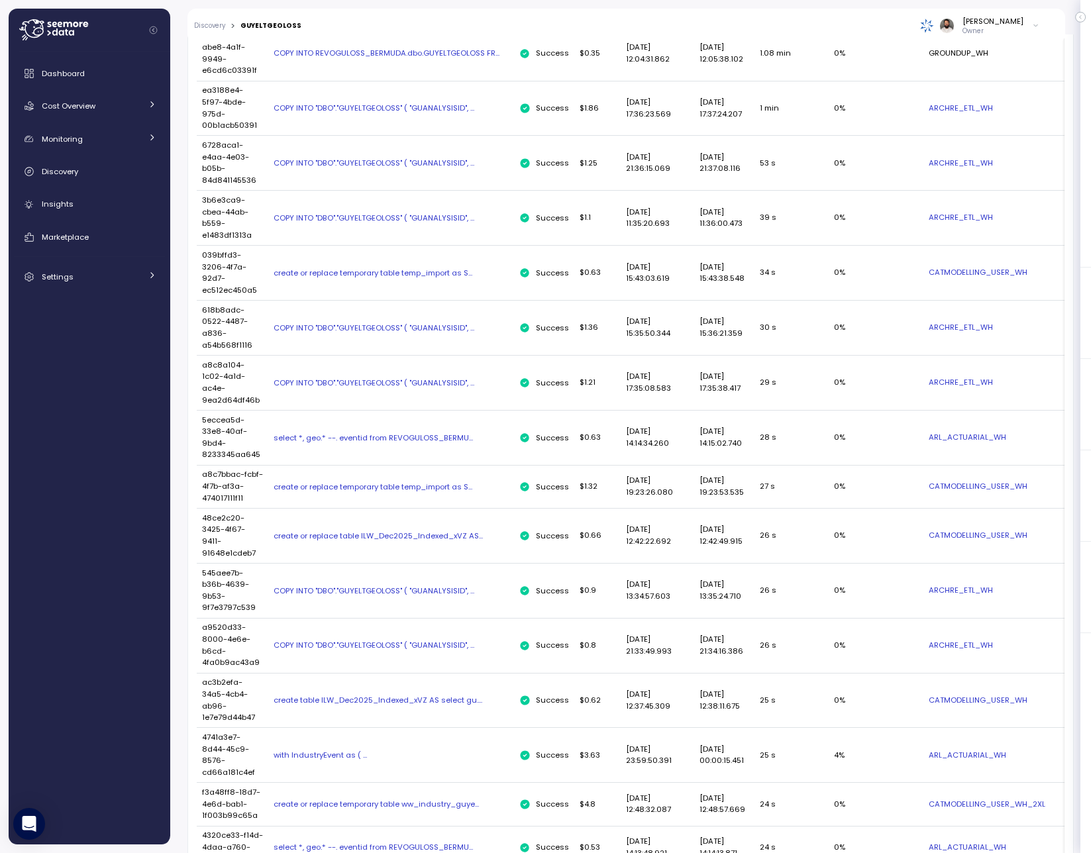
click at [429, 492] on div "create or replace temporary table temp_import as S..." at bounding box center [391, 487] width 235 height 11
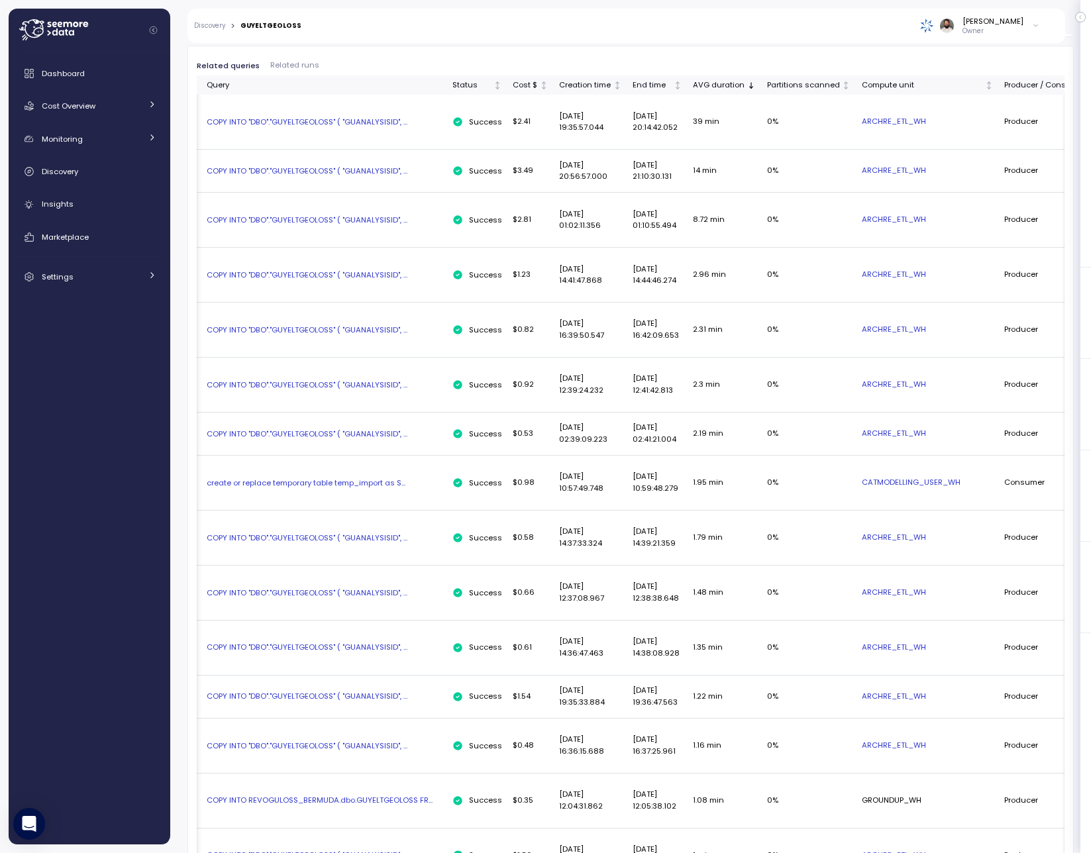
scroll to position [0, 299]
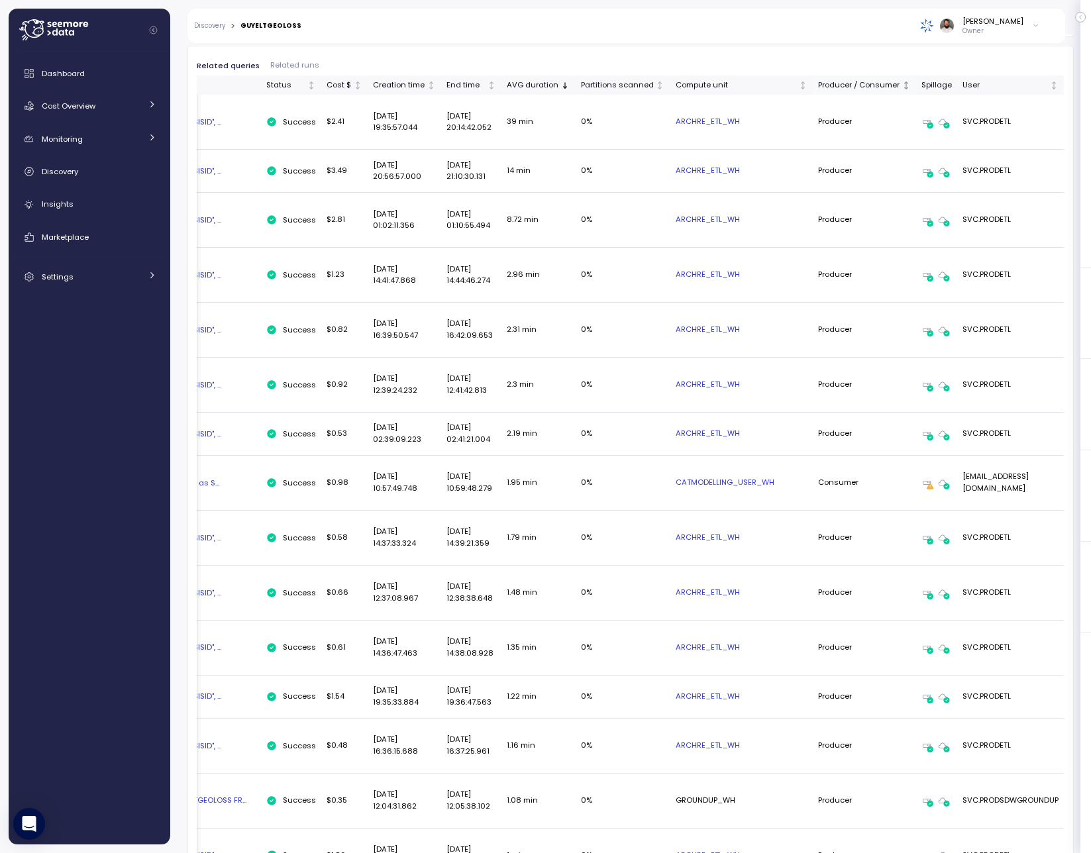
click at [813, 91] on th "Producer / Consumer" at bounding box center [864, 85] width 103 height 19
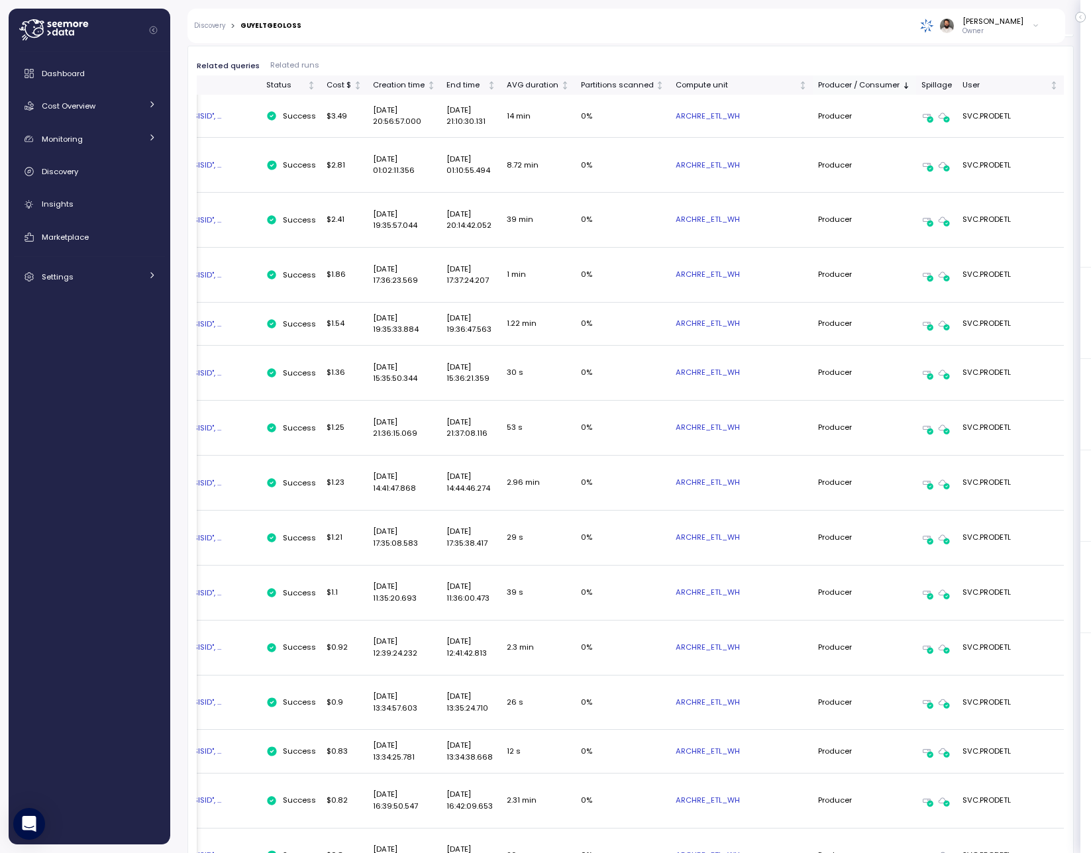
click at [818, 91] on div "Producer / Consumer" at bounding box center [858, 85] width 81 height 12
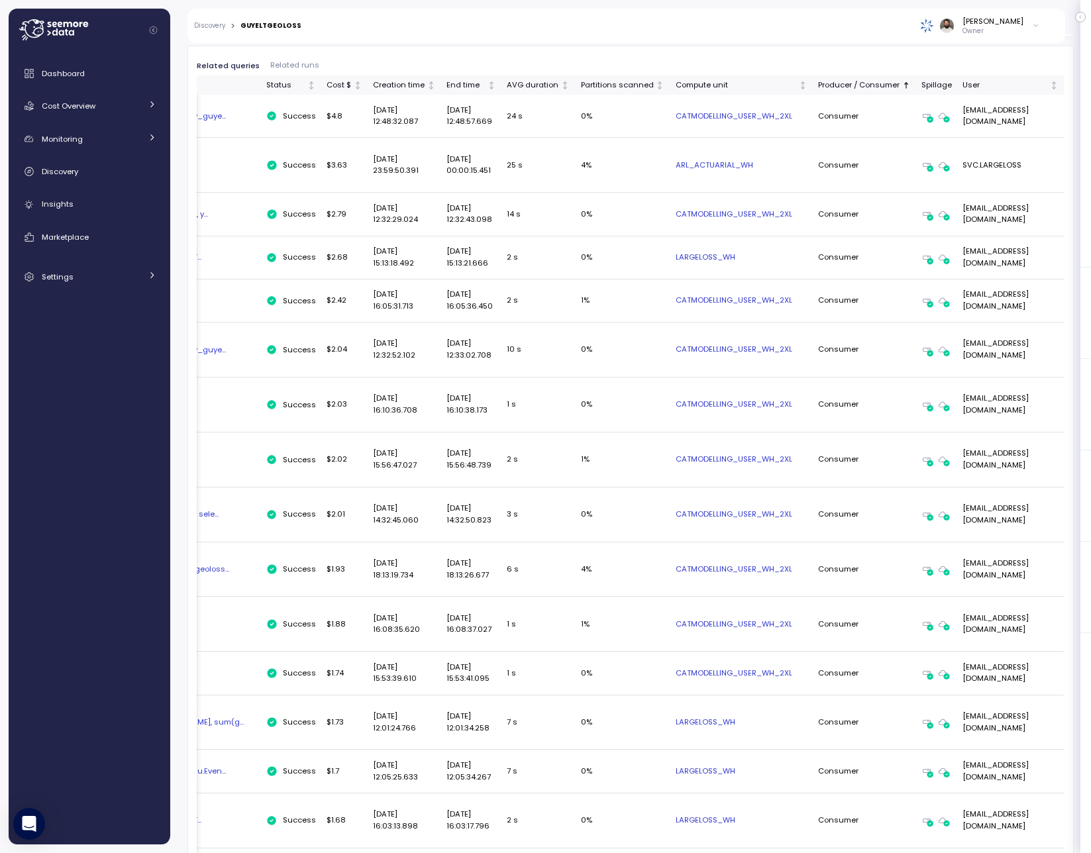
scroll to position [0, 0]
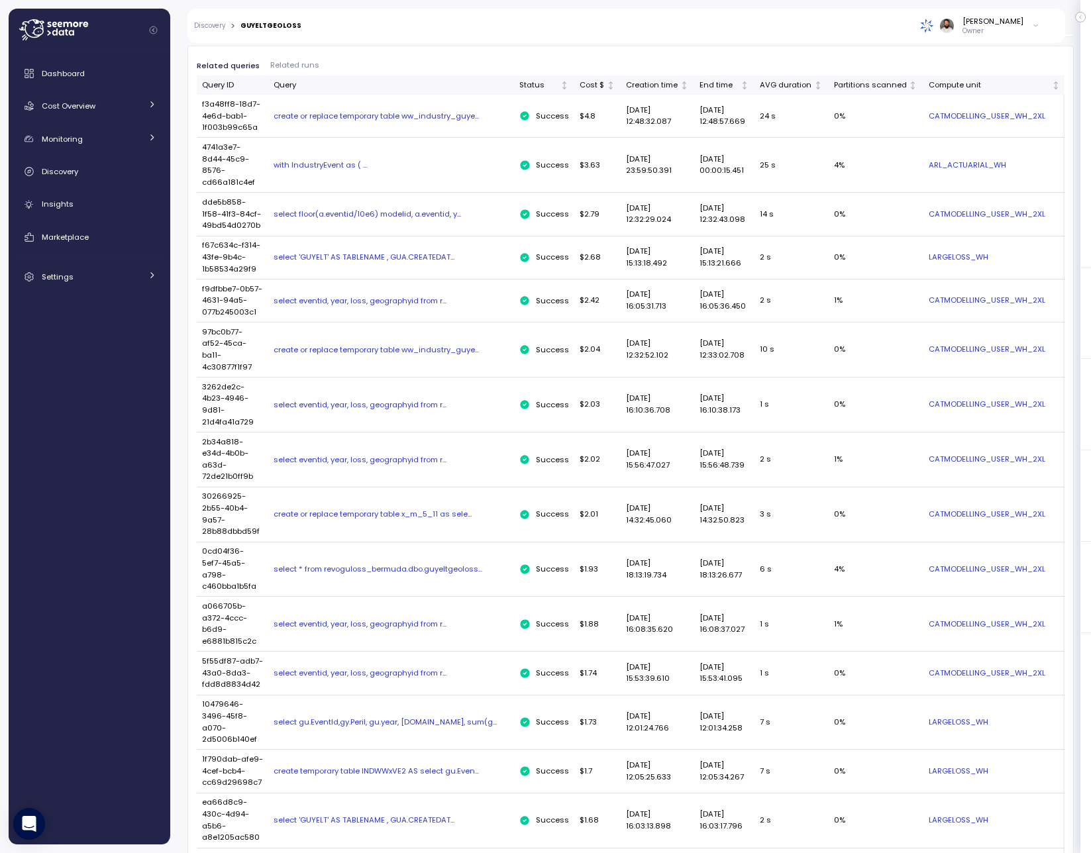
click at [395, 211] on div "select floor(a.eventid/10e6) modelid, a.eventid, y..." at bounding box center [391, 214] width 235 height 11
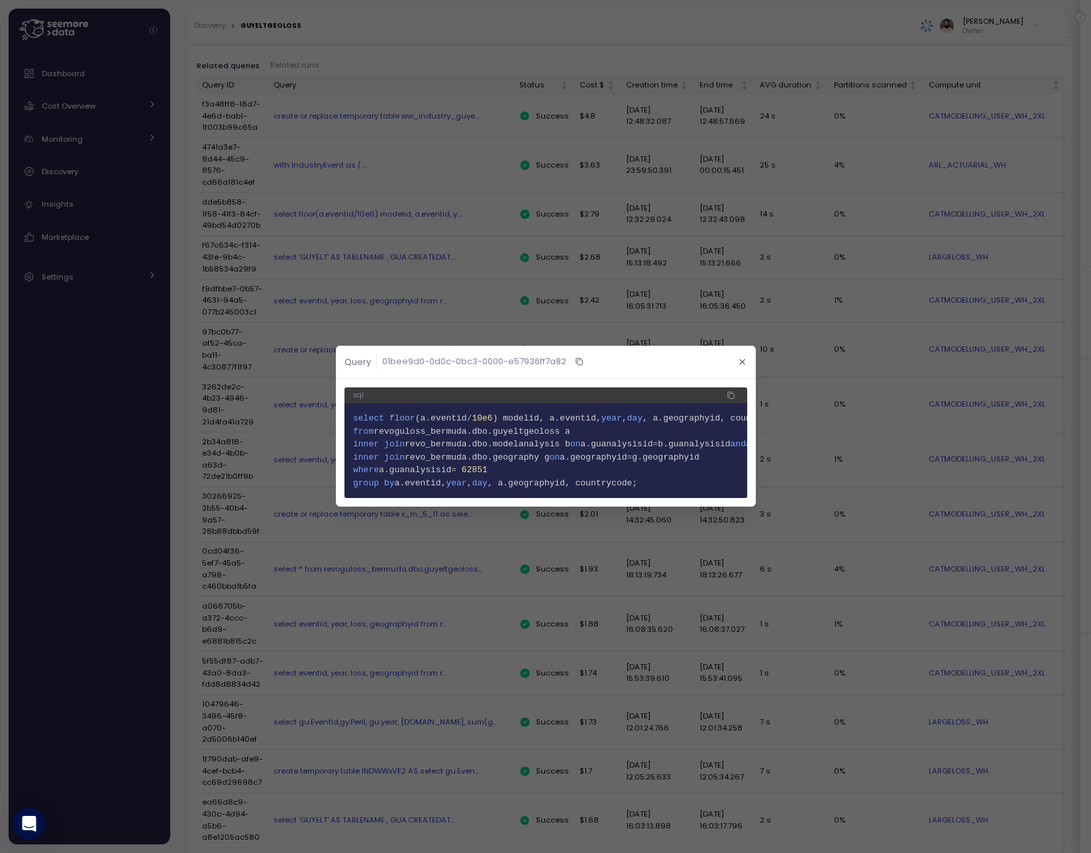
click at [480, 466] on span "62851" at bounding box center [474, 471] width 26 height 10
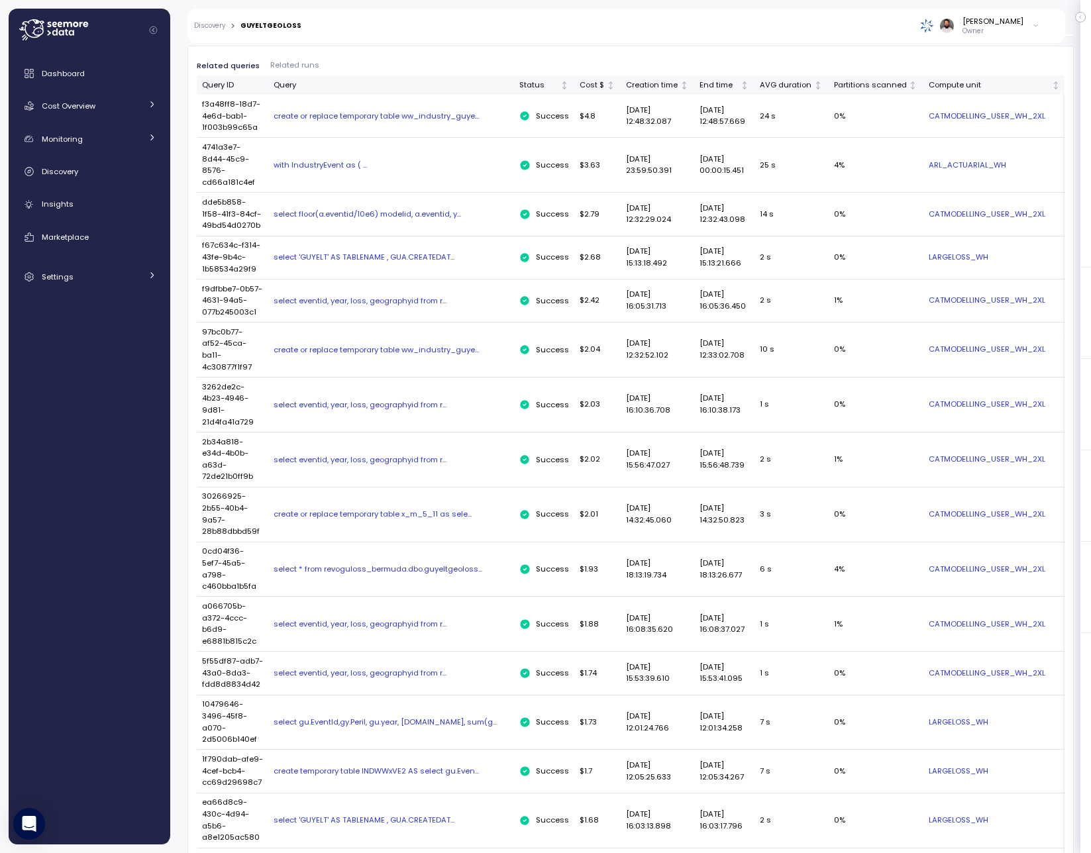
click at [407, 465] on div "select eventid, year, loss, geographyid from r..." at bounding box center [391, 459] width 235 height 11
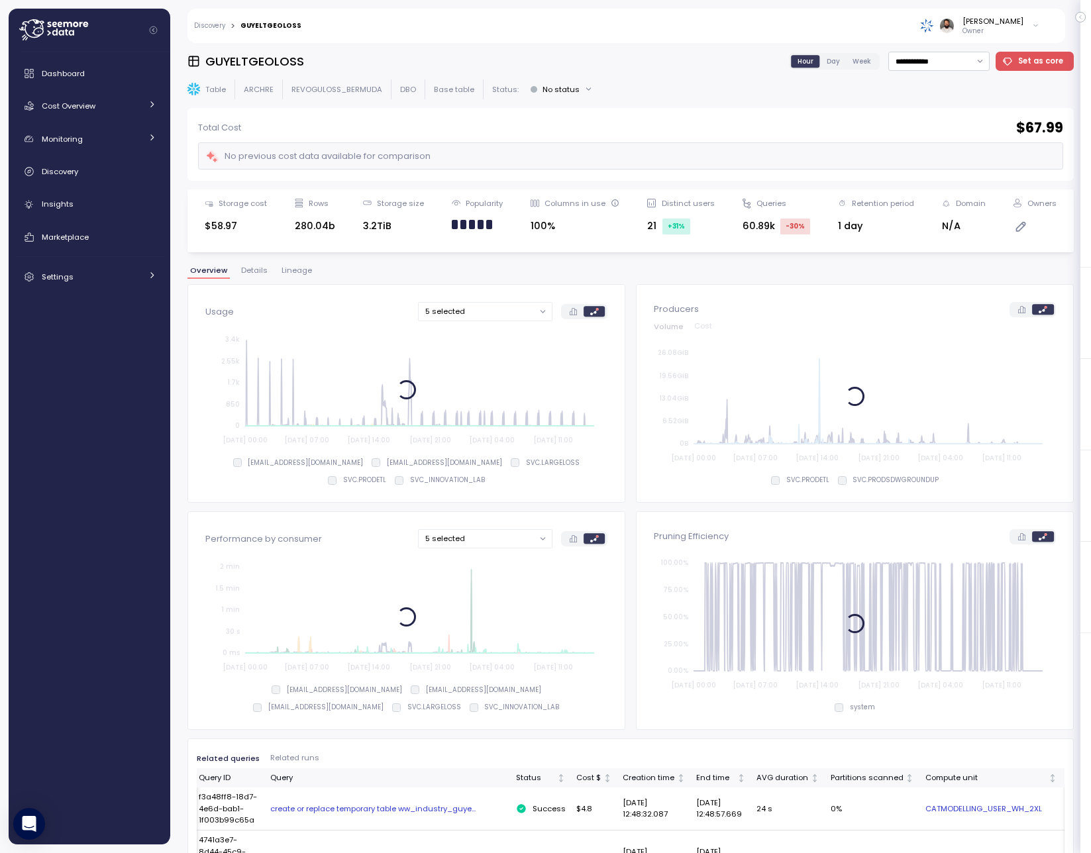
click at [463, 226] on div at bounding box center [463, 225] width 6 height 10
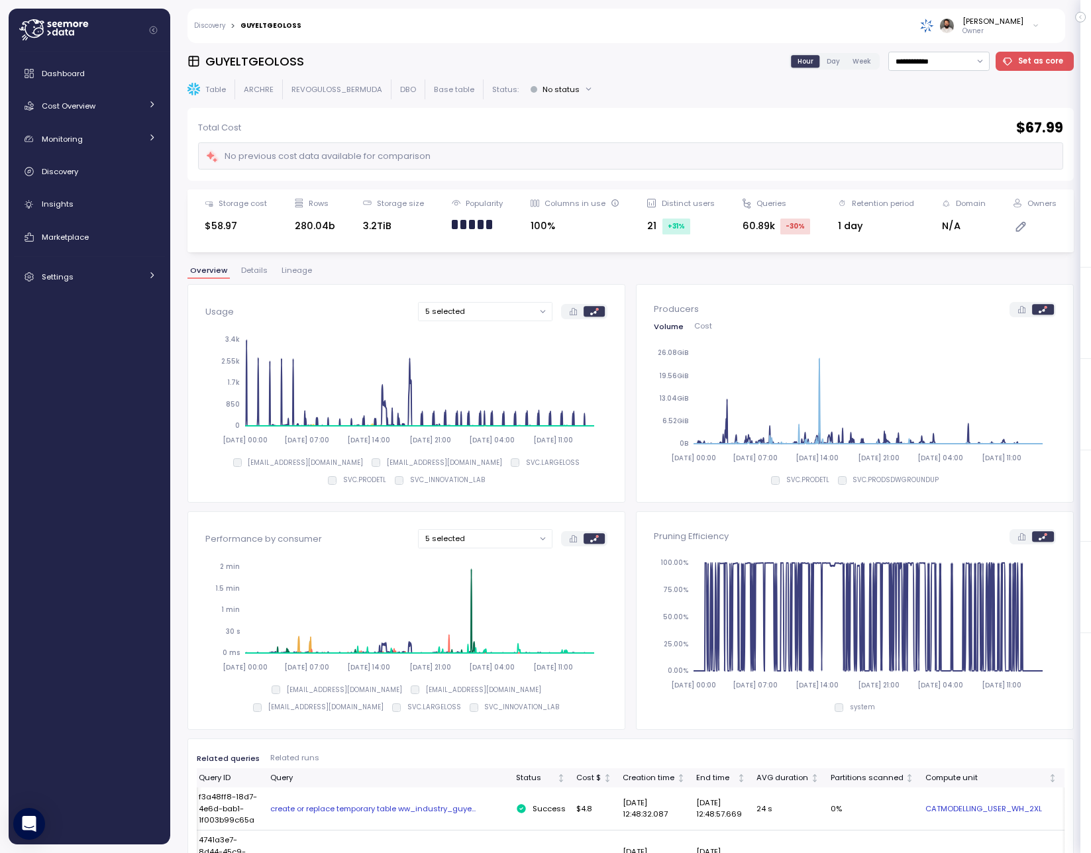
click at [254, 272] on span "Details" at bounding box center [254, 270] width 26 height 7
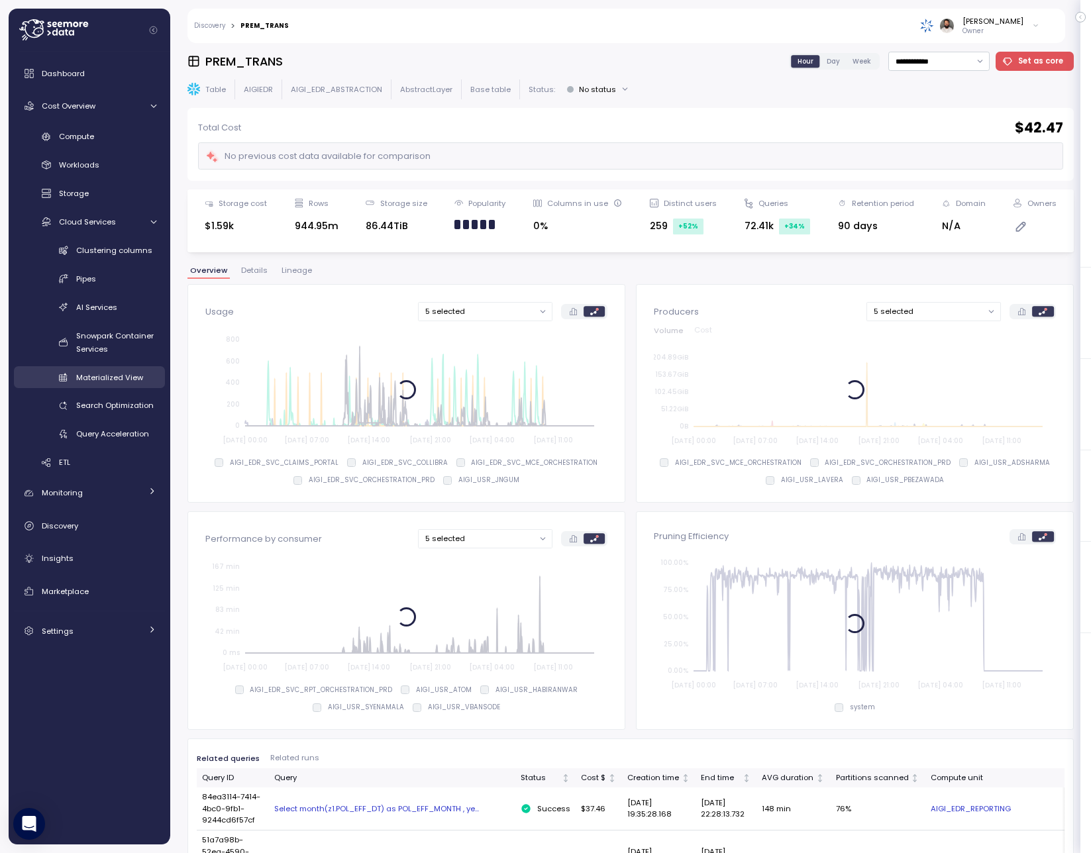
scroll to position [32, 0]
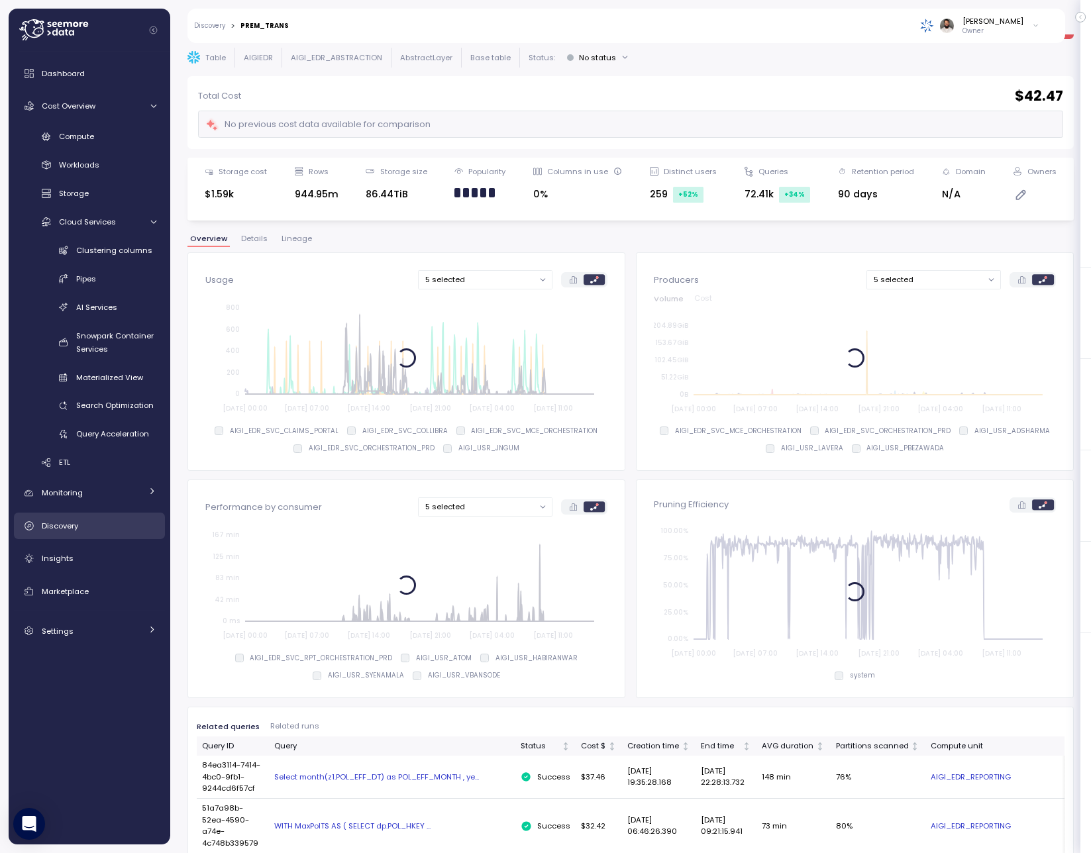
click at [99, 523] on div "Discovery" at bounding box center [99, 525] width 115 height 13
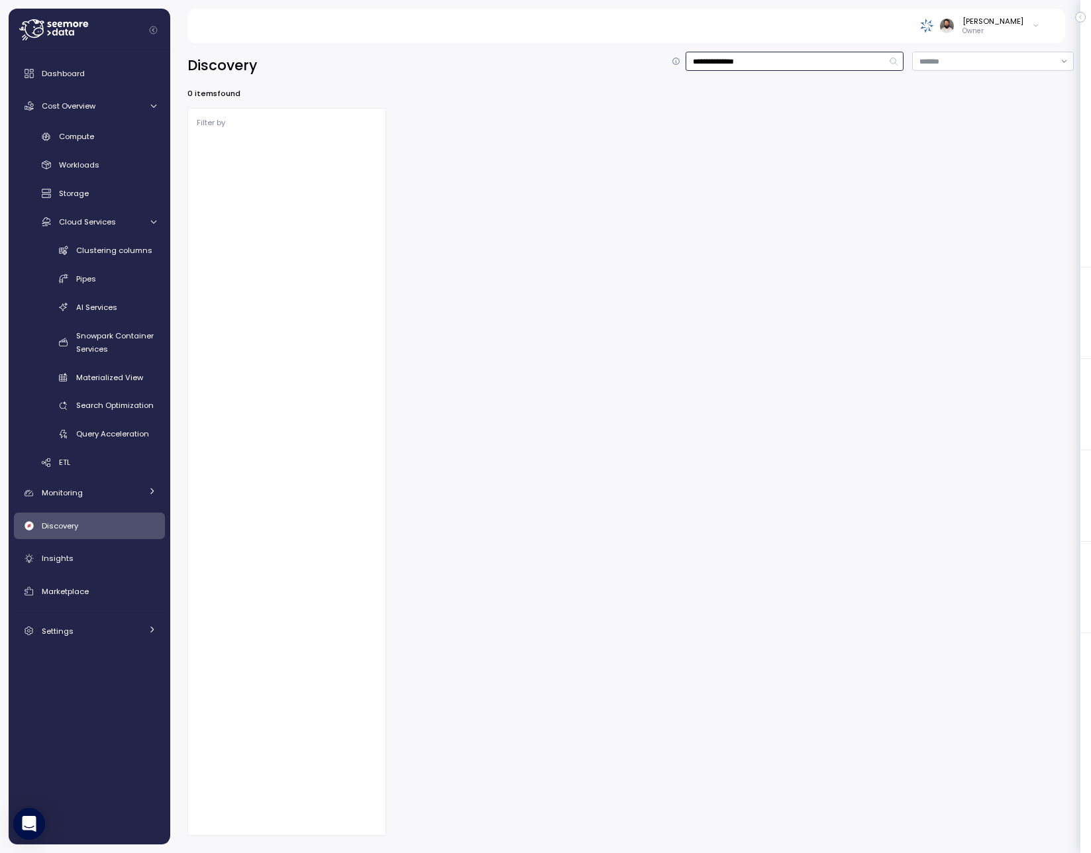
click at [730, 56] on input "**********" at bounding box center [795, 61] width 218 height 19
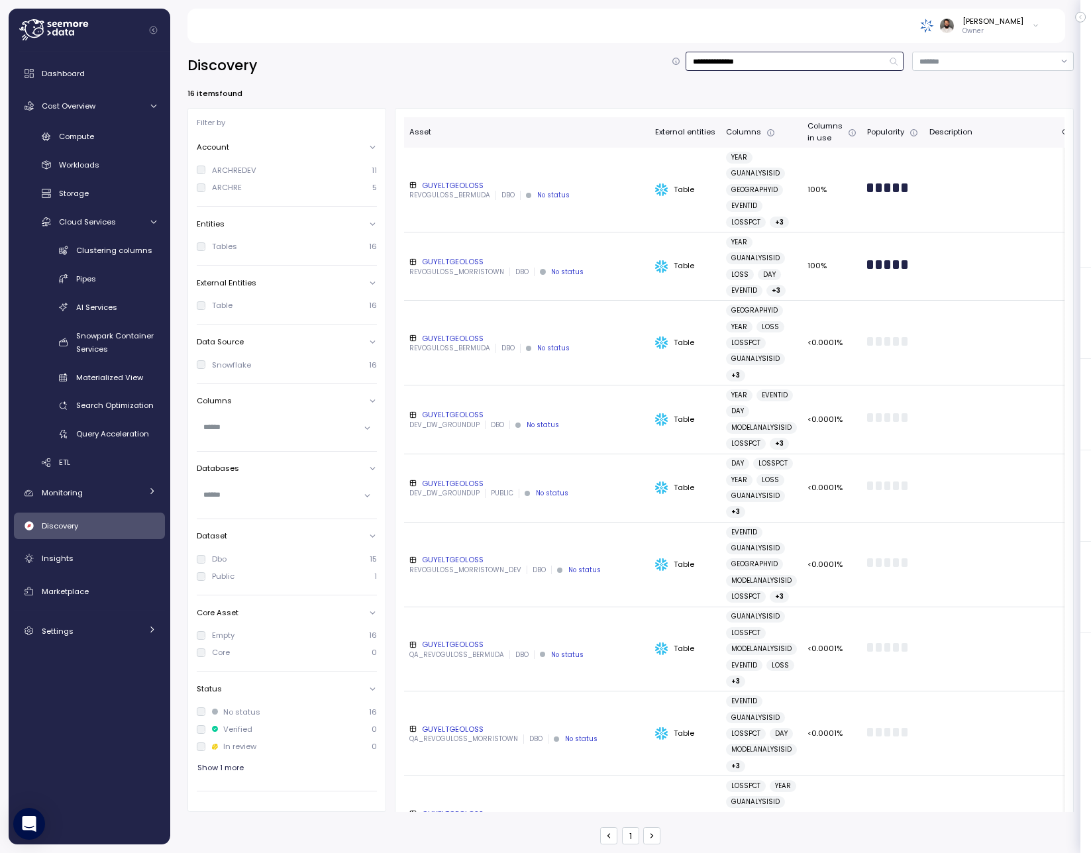
click at [730, 56] on input "**********" at bounding box center [795, 61] width 218 height 19
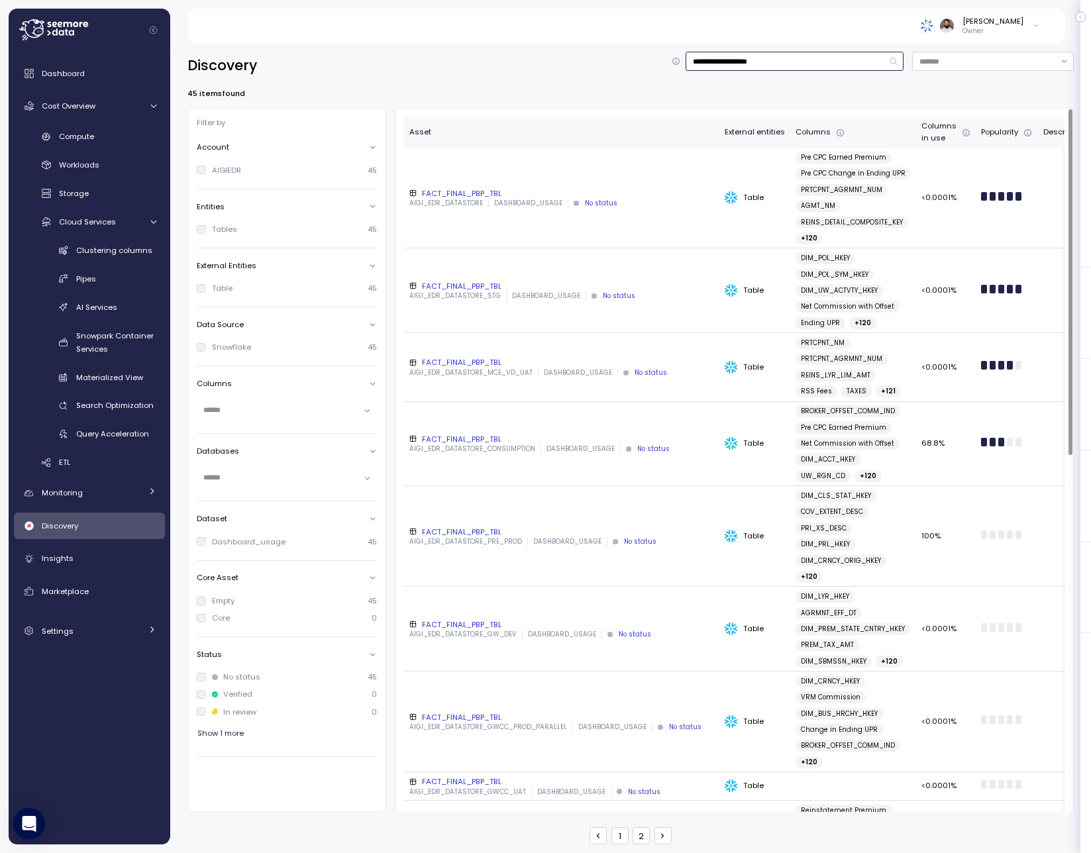
type input "**********"
click at [625, 191] on div "FACT_FINAL_PBP_TBL" at bounding box center [561, 193] width 305 height 11
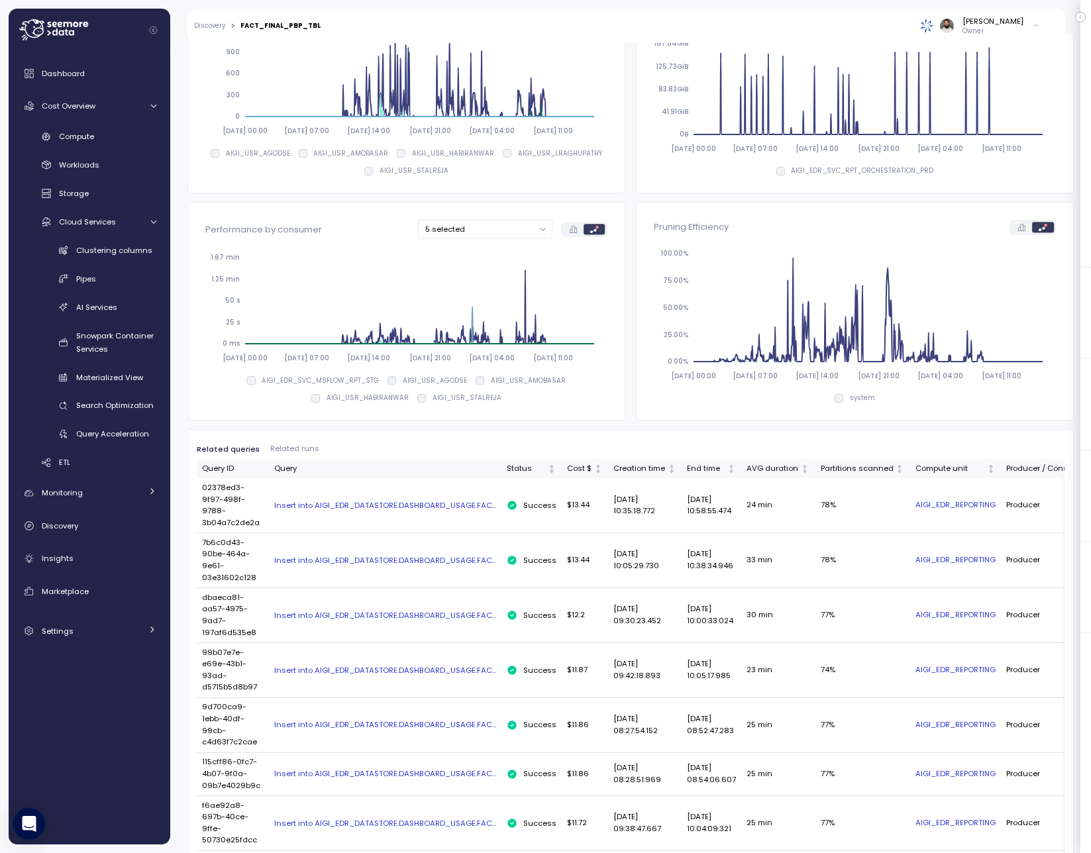
click at [465, 504] on div "Insert into AIGI_EDR_DATASTORE.DASHBOARD_USAGE.FAC..." at bounding box center [385, 505] width 222 height 11
click at [380, 503] on div "Insert into AIGI_EDR_DATASTORE.DASHBOARD_USAGE.FAC..." at bounding box center [385, 505] width 222 height 11
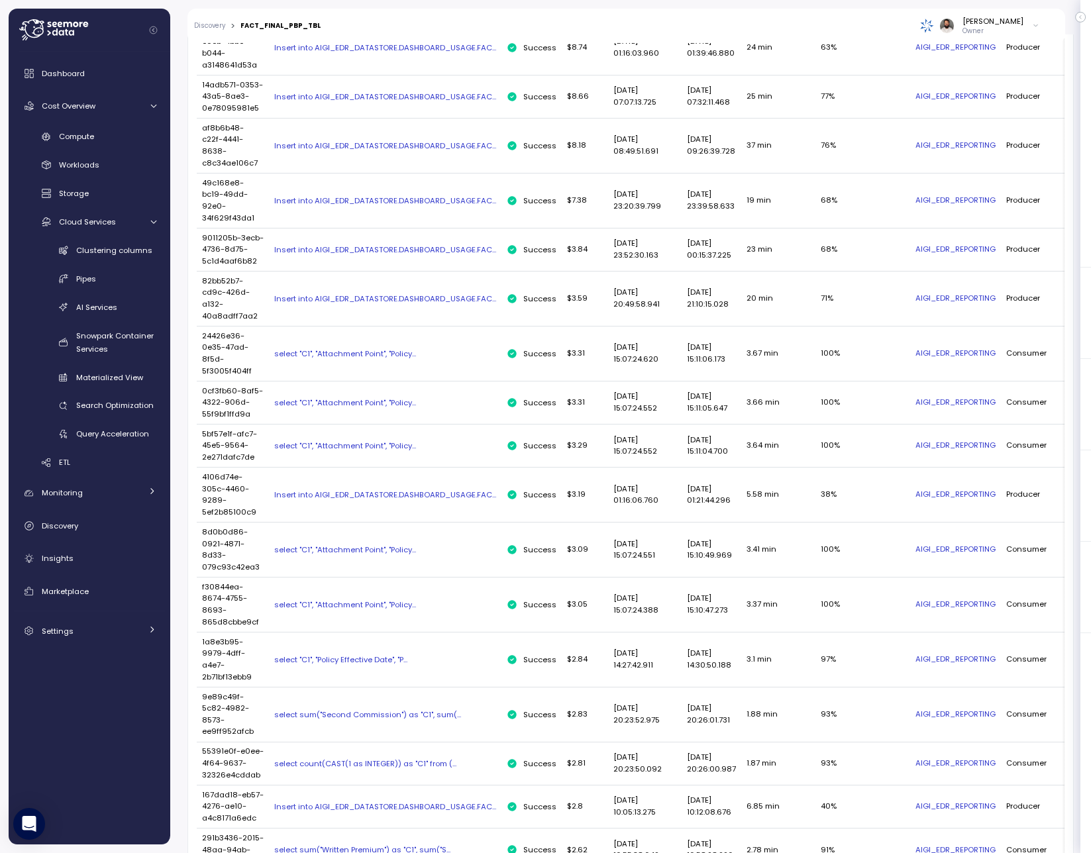
scroll to position [1382, 0]
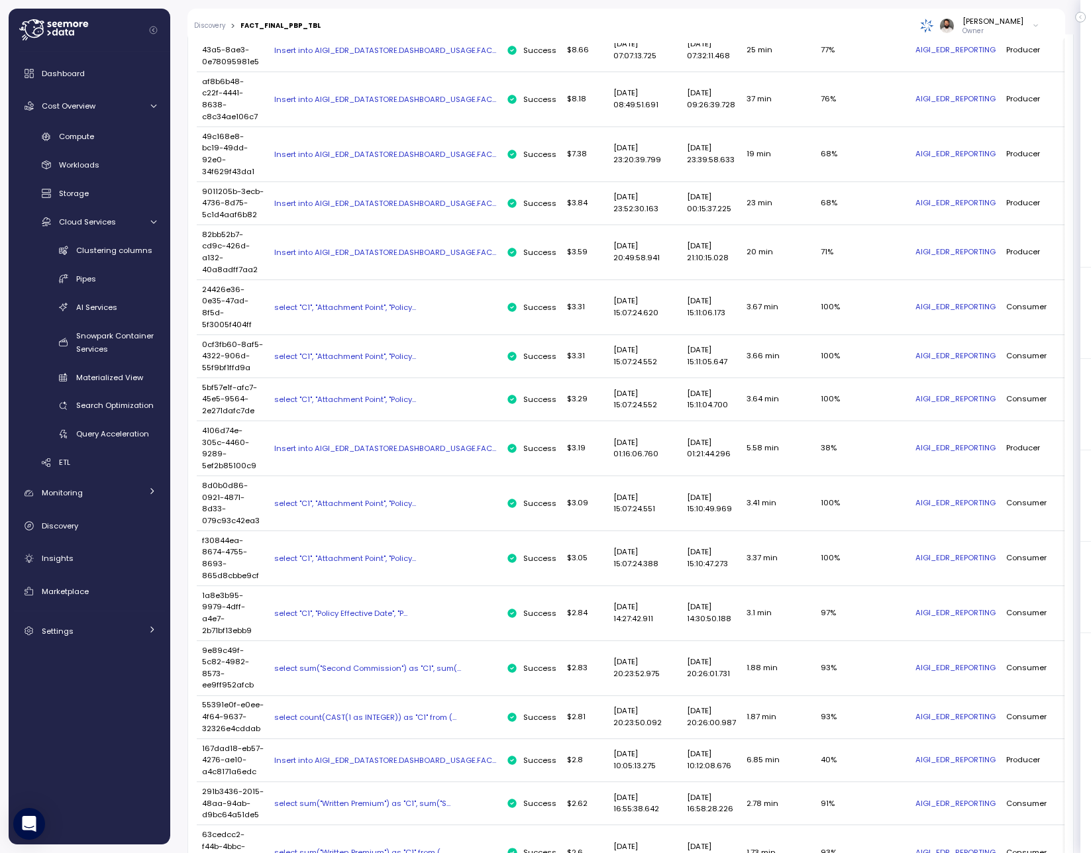
click at [382, 405] on div "select "C1", "Attachment Point", "Policy..." at bounding box center [385, 399] width 222 height 11
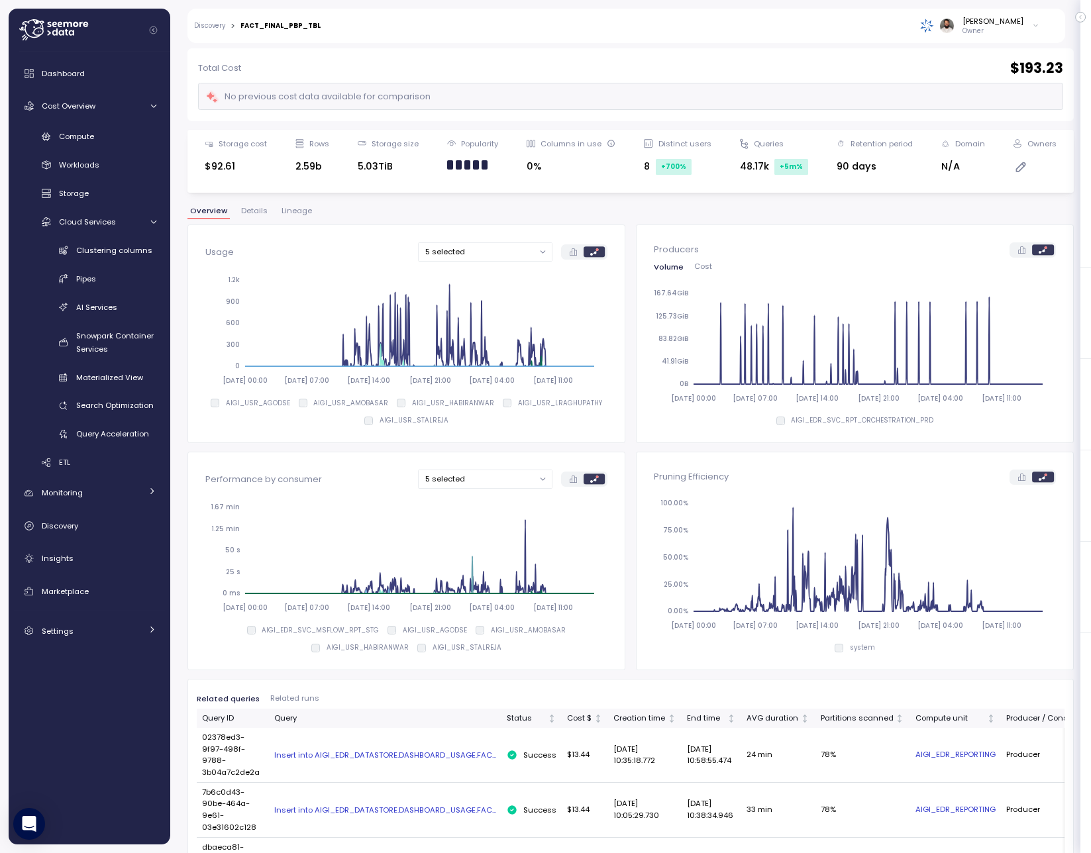
scroll to position [49, 0]
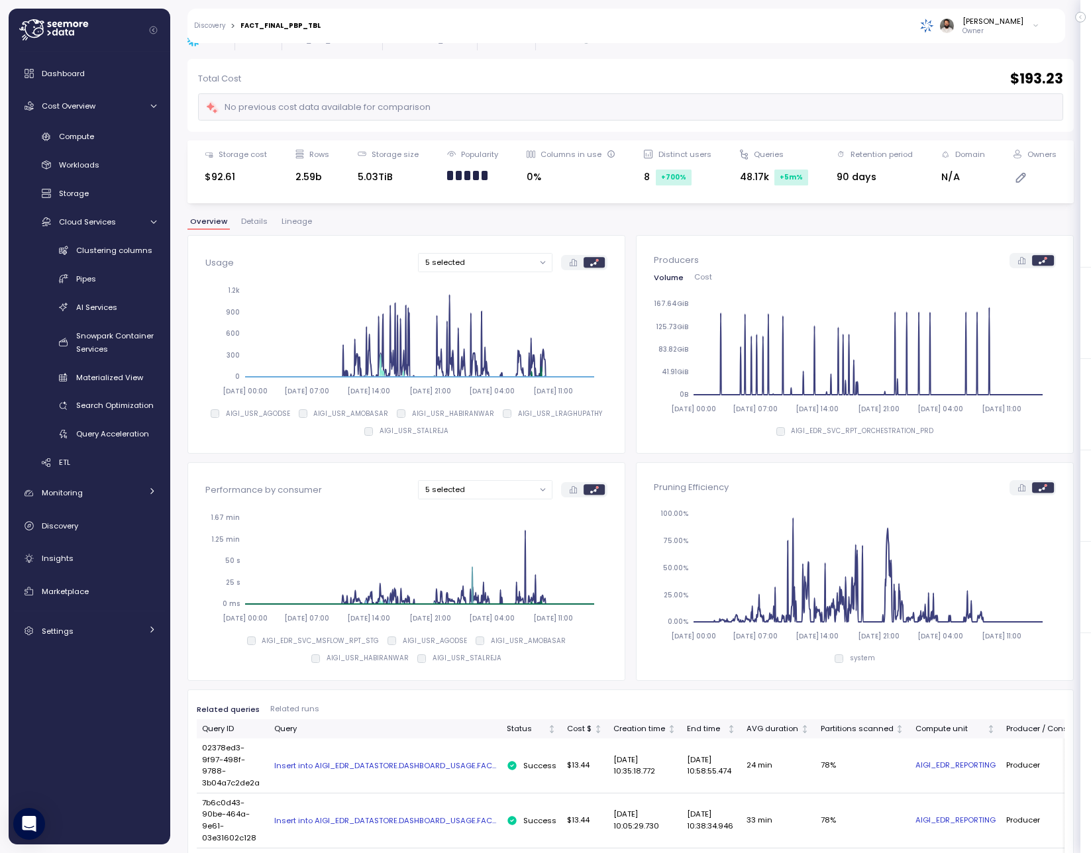
click at [73, 519] on div "Discovery" at bounding box center [99, 525] width 115 height 13
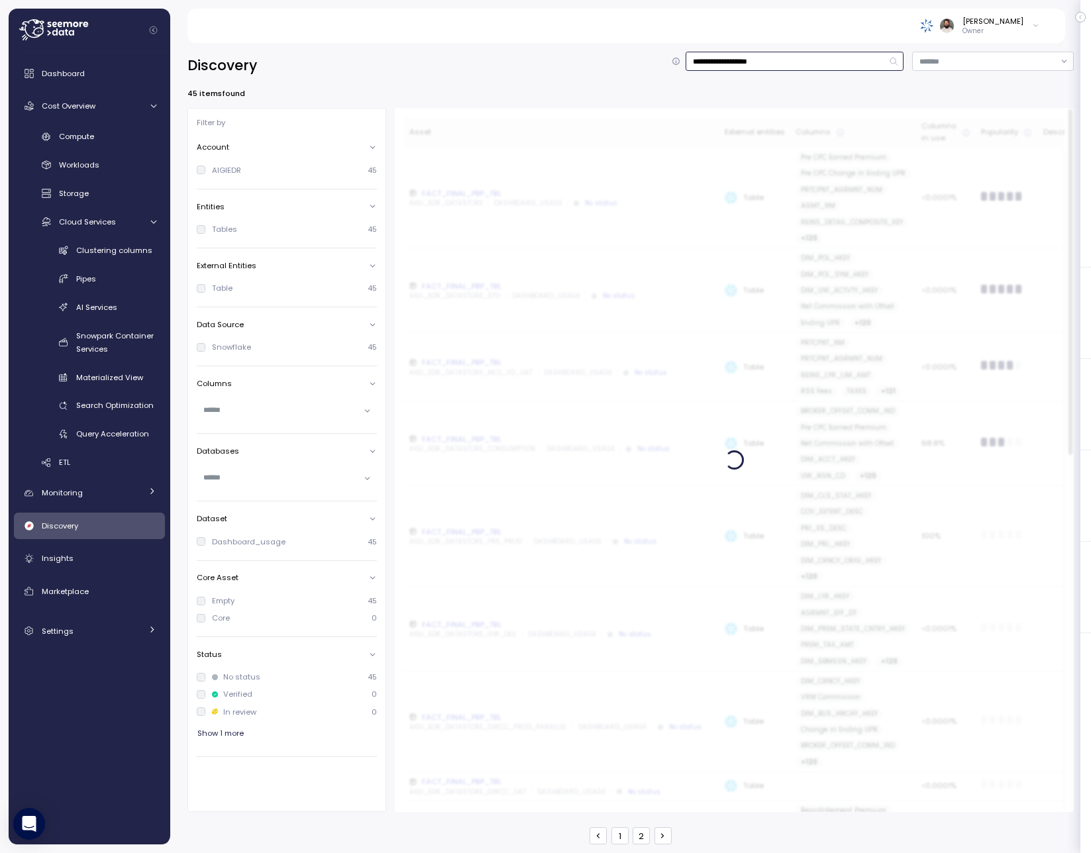
click at [711, 62] on input "**********" at bounding box center [795, 61] width 218 height 19
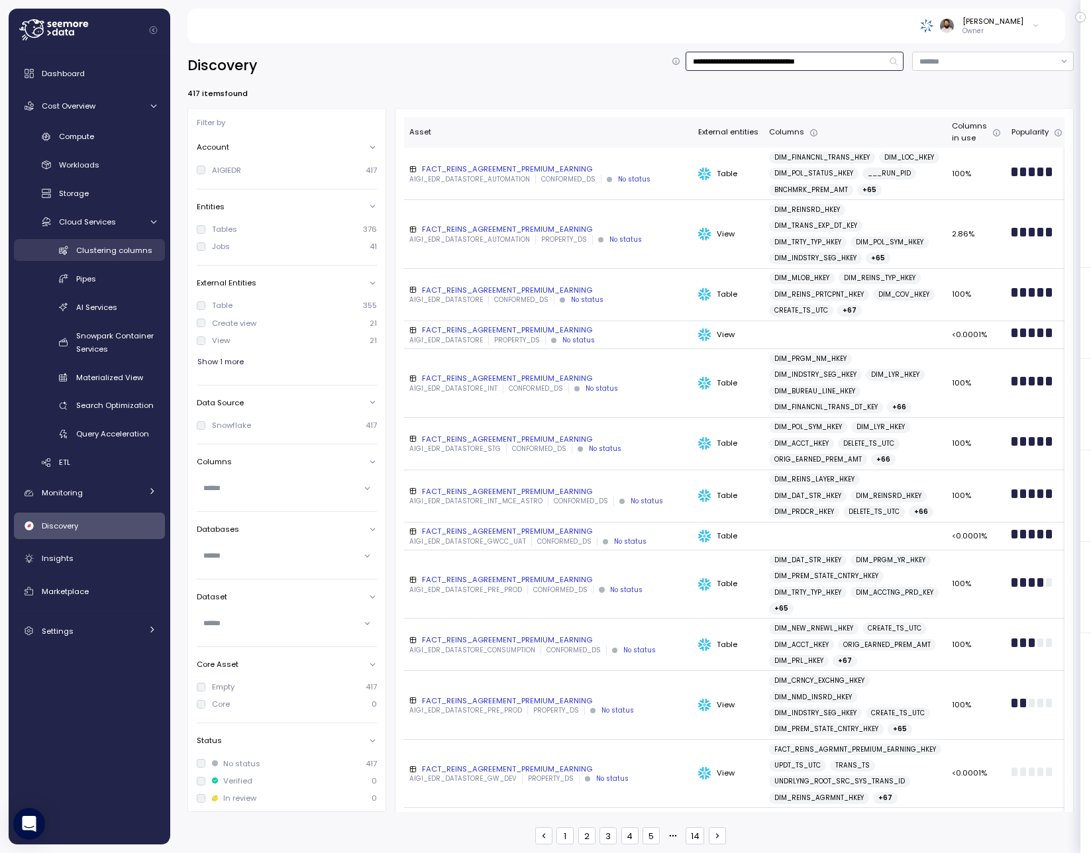
type input "**********"
click at [123, 256] on div "Clustering columns" at bounding box center [116, 250] width 80 height 13
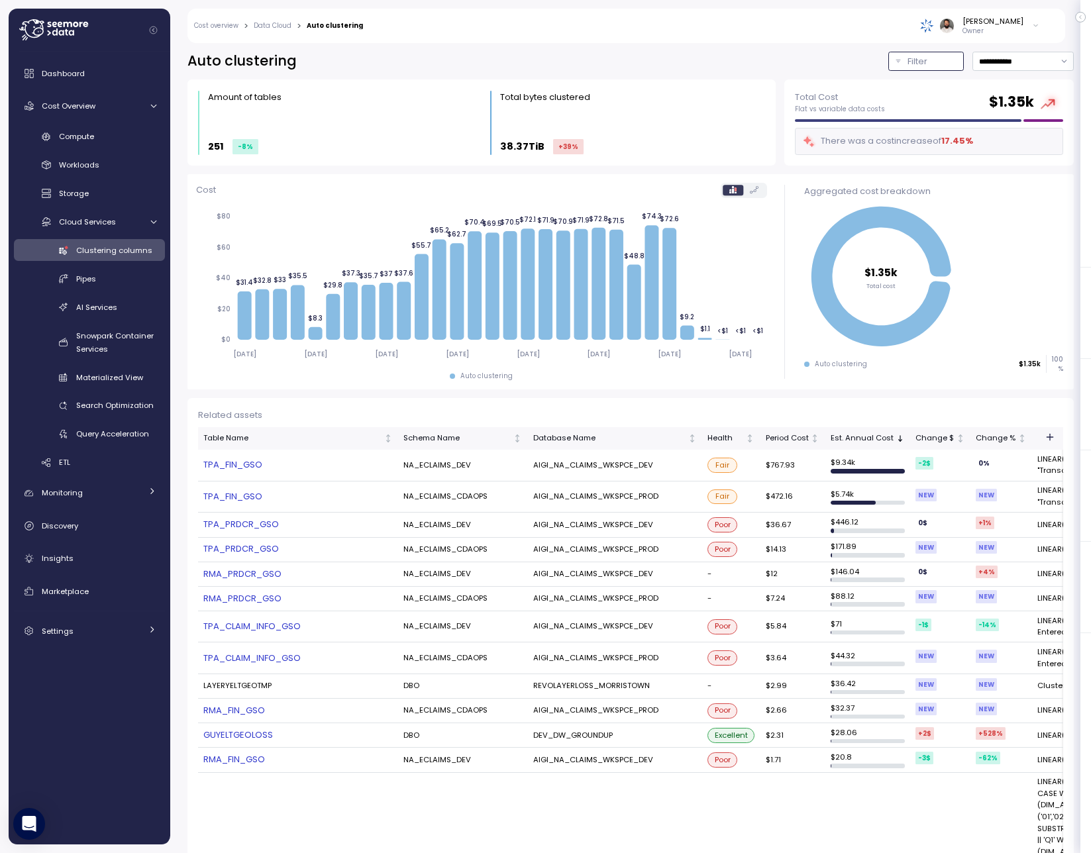
click at [909, 60] on p "Filter" at bounding box center [917, 61] width 20 height 13
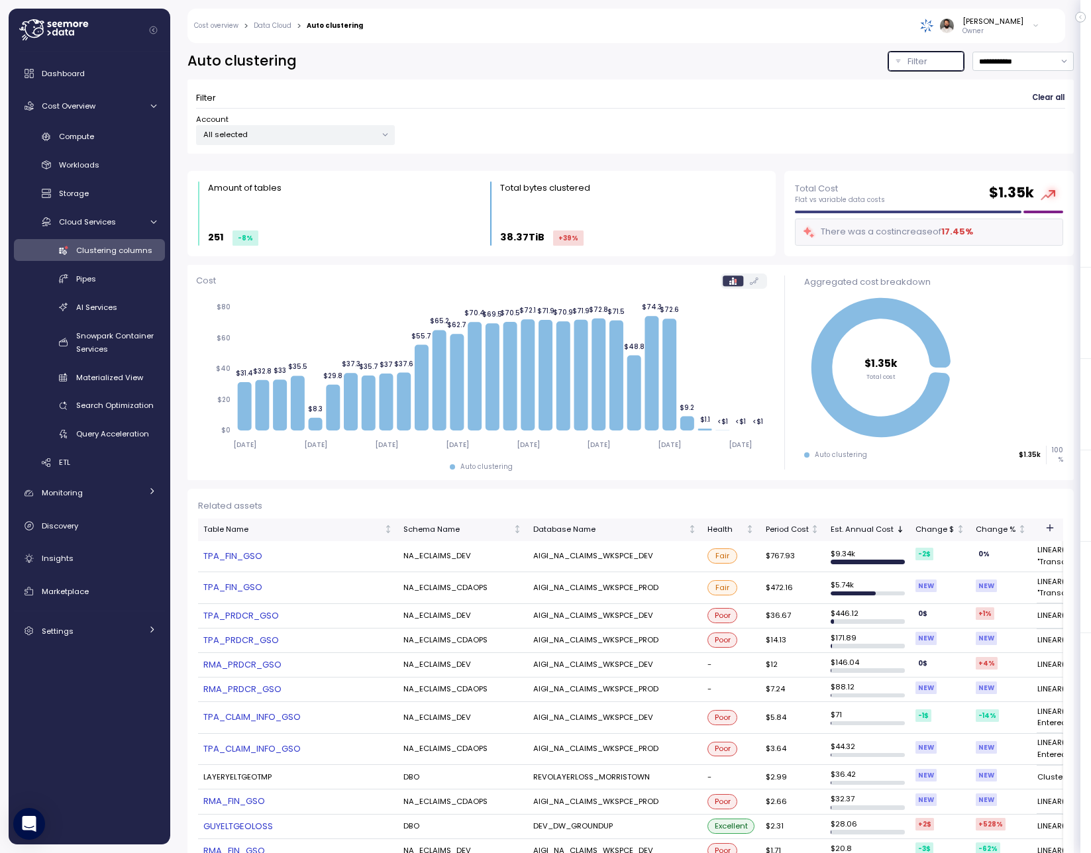
click at [909, 60] on p "Filter" at bounding box center [917, 61] width 20 height 13
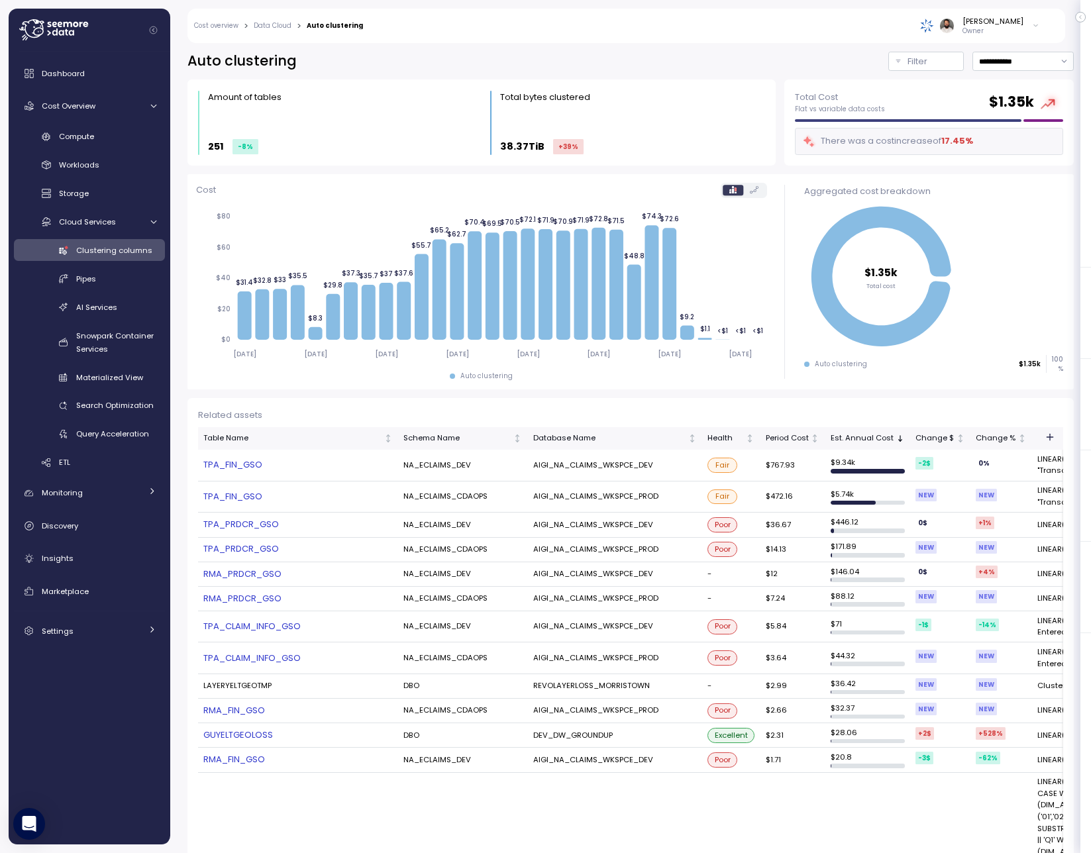
click at [900, 58] on button "Filter" at bounding box center [926, 61] width 76 height 19
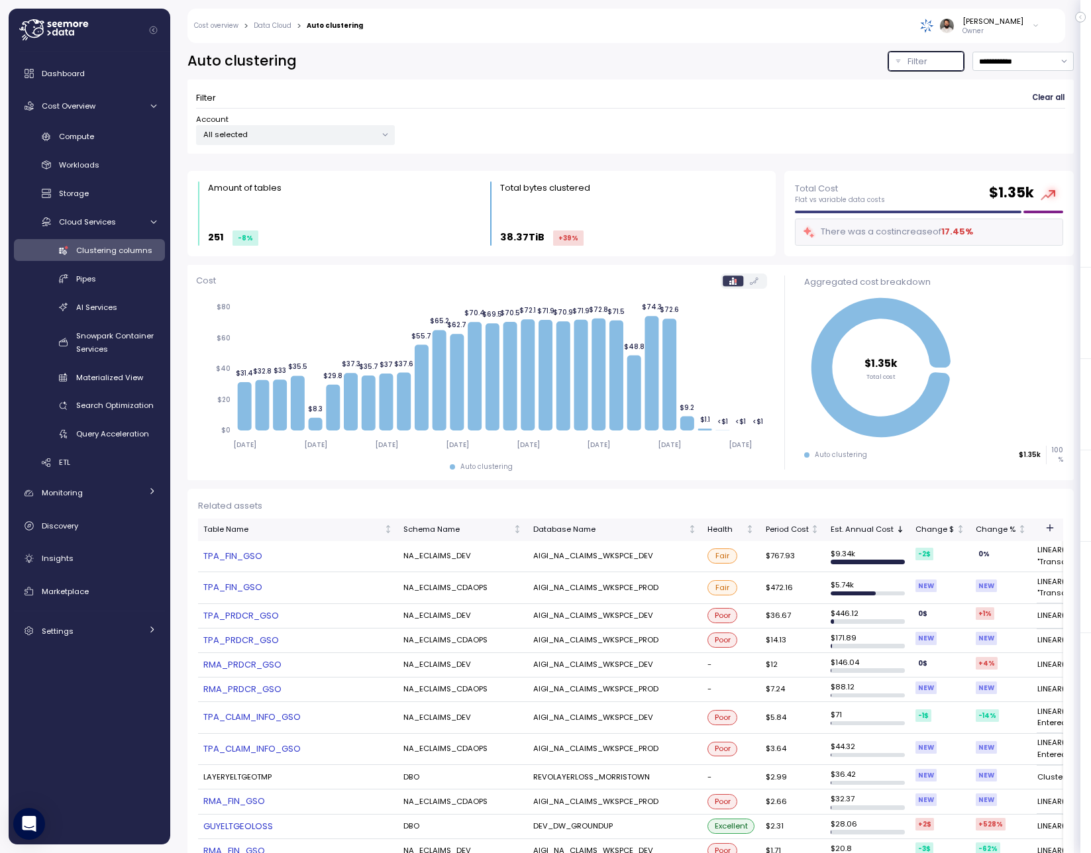
click at [260, 137] on p "All selected" at bounding box center [289, 134] width 173 height 11
click at [327, 235] on span "only" at bounding box center [334, 229] width 15 height 15
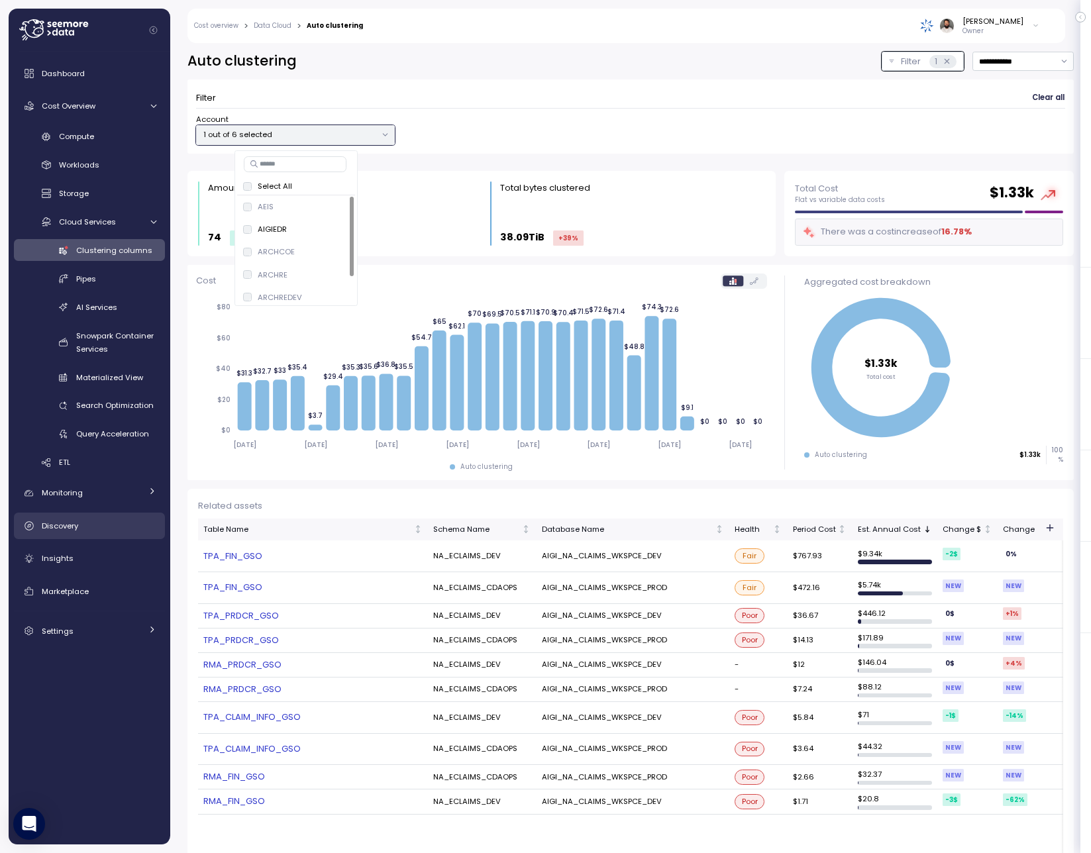
click at [75, 533] on link "Discovery" at bounding box center [89, 526] width 151 height 26
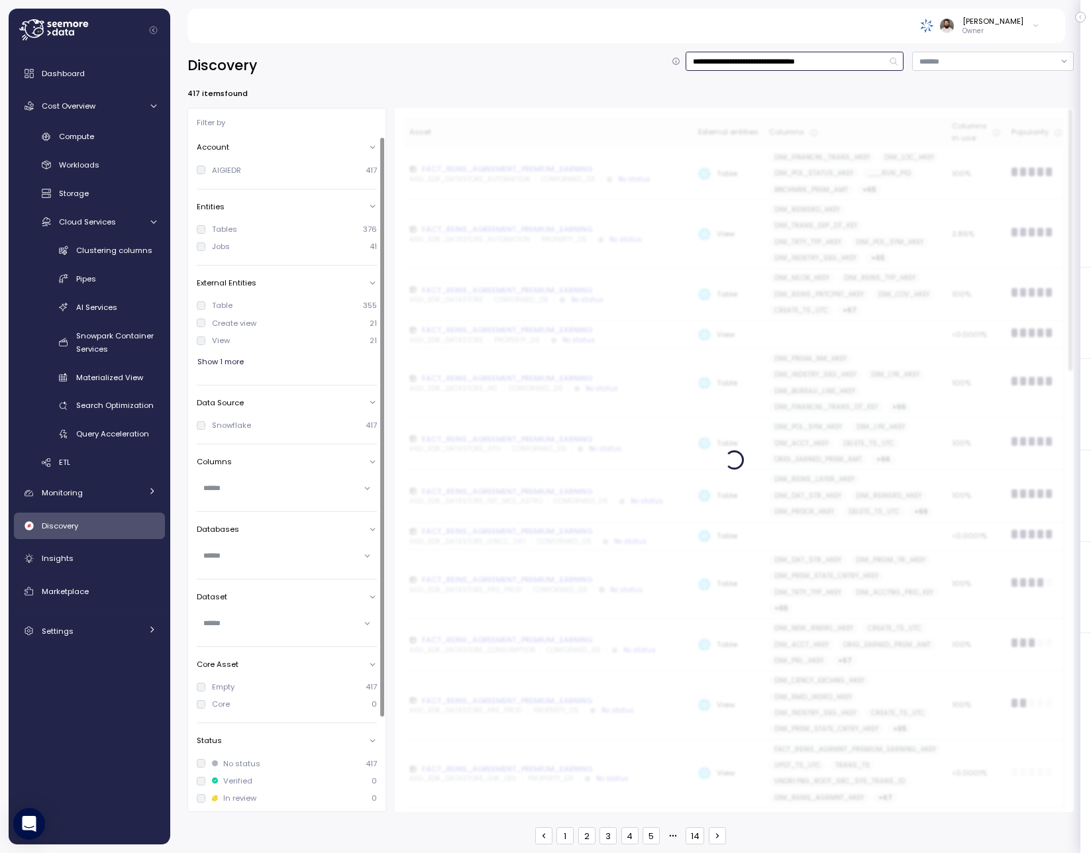
click at [780, 62] on input "**********" at bounding box center [795, 61] width 218 height 19
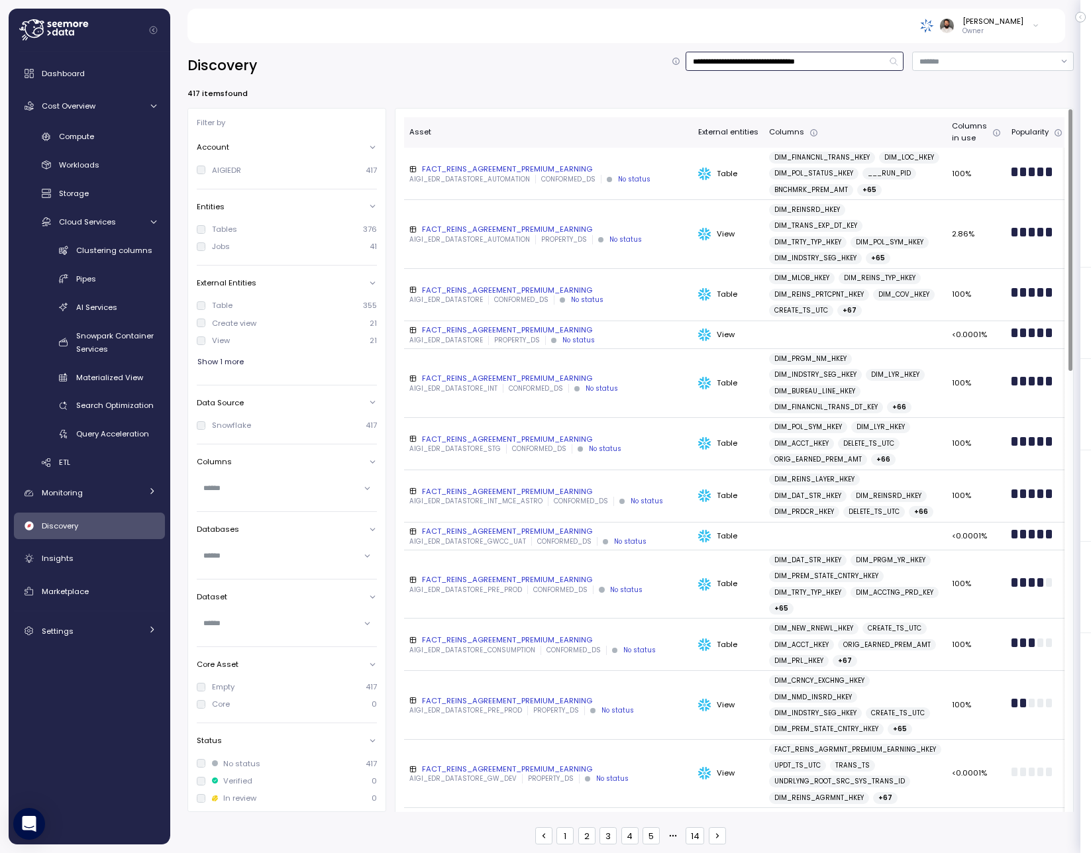
click at [780, 62] on input "**********" at bounding box center [795, 61] width 218 height 19
click at [511, 295] on p "CONFORMED_DS" at bounding box center [521, 299] width 54 height 9
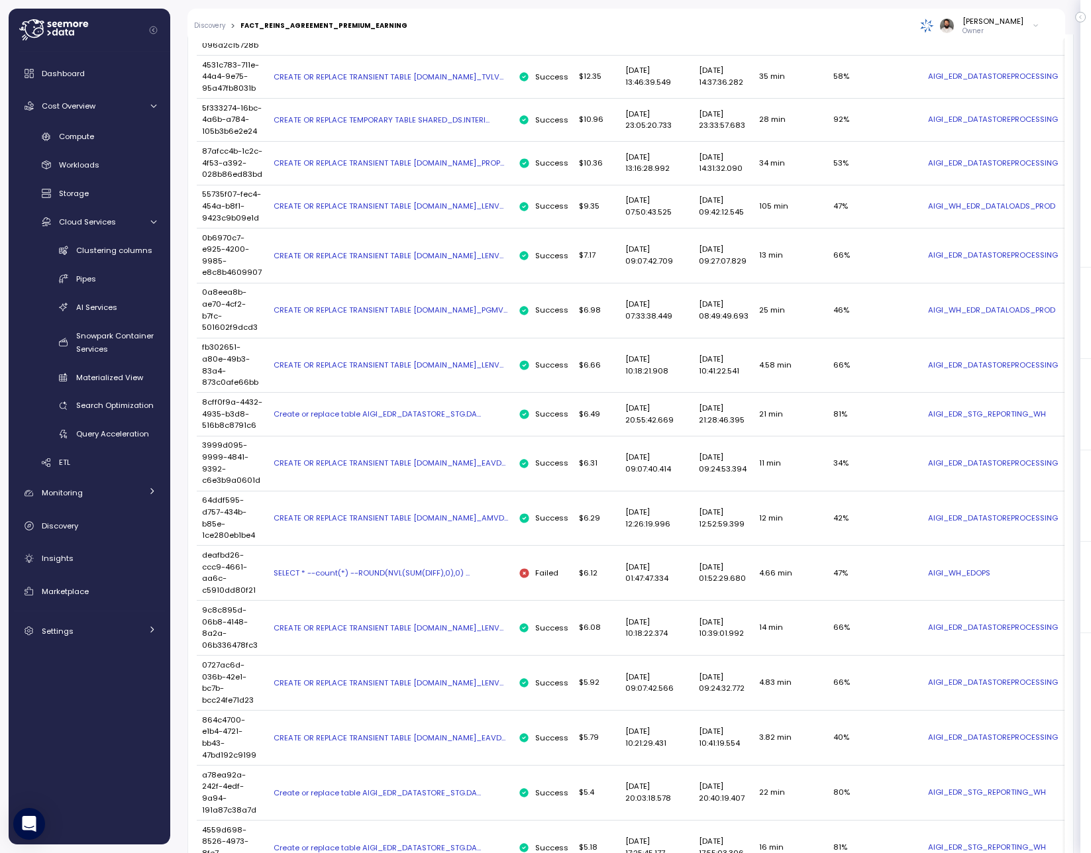
scroll to position [280, 0]
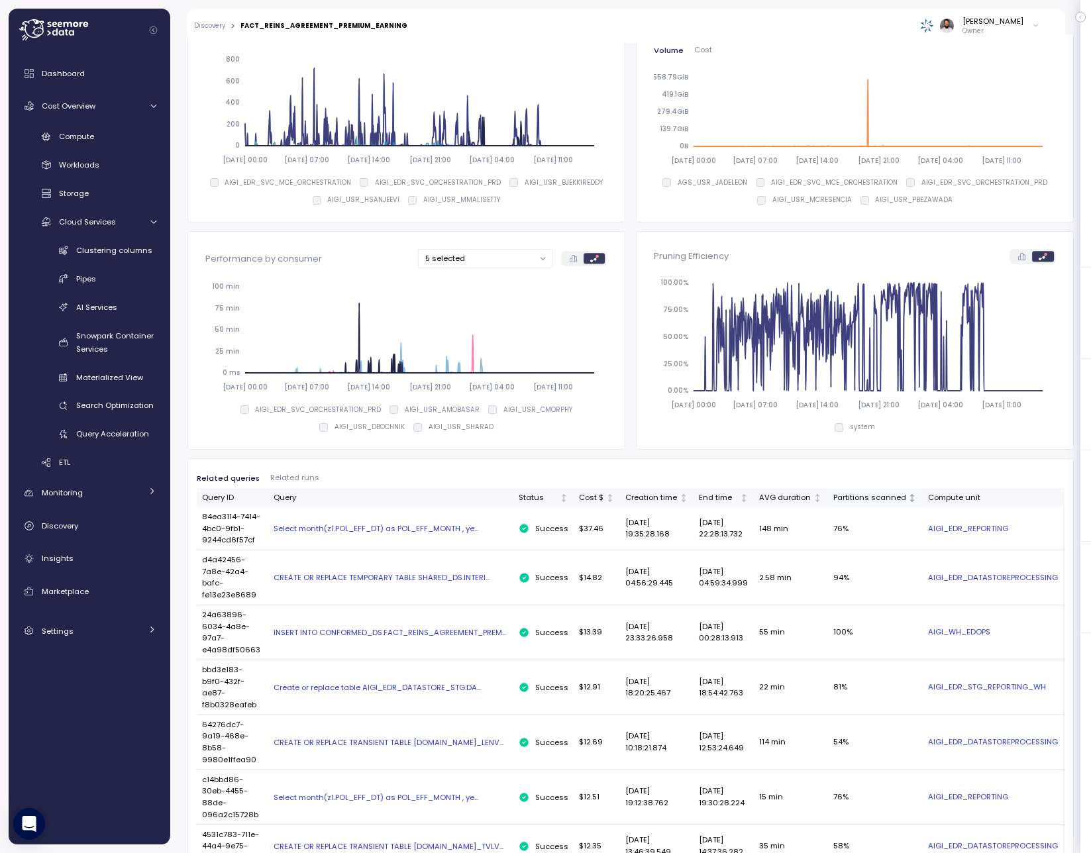
click at [860, 499] on div "Partitions scanned" at bounding box center [869, 498] width 73 height 12
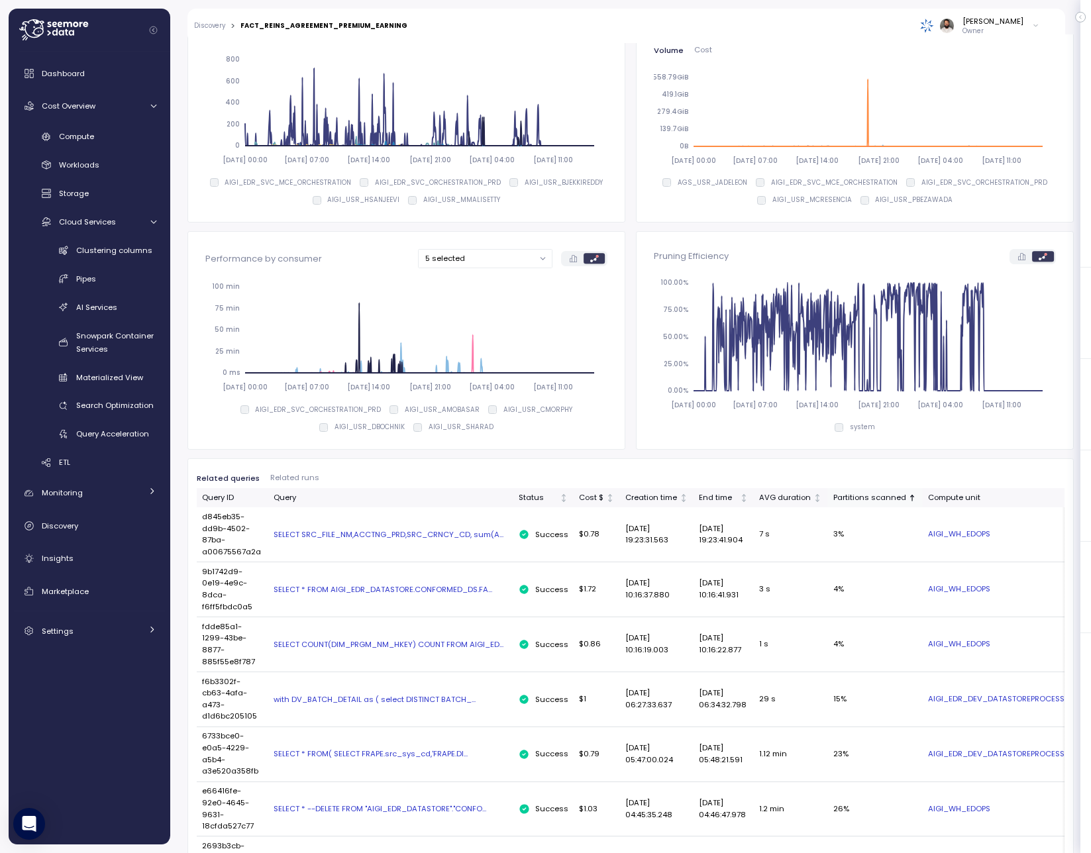
click at [860, 499] on div "Partitions scanned" at bounding box center [869, 498] width 73 height 12
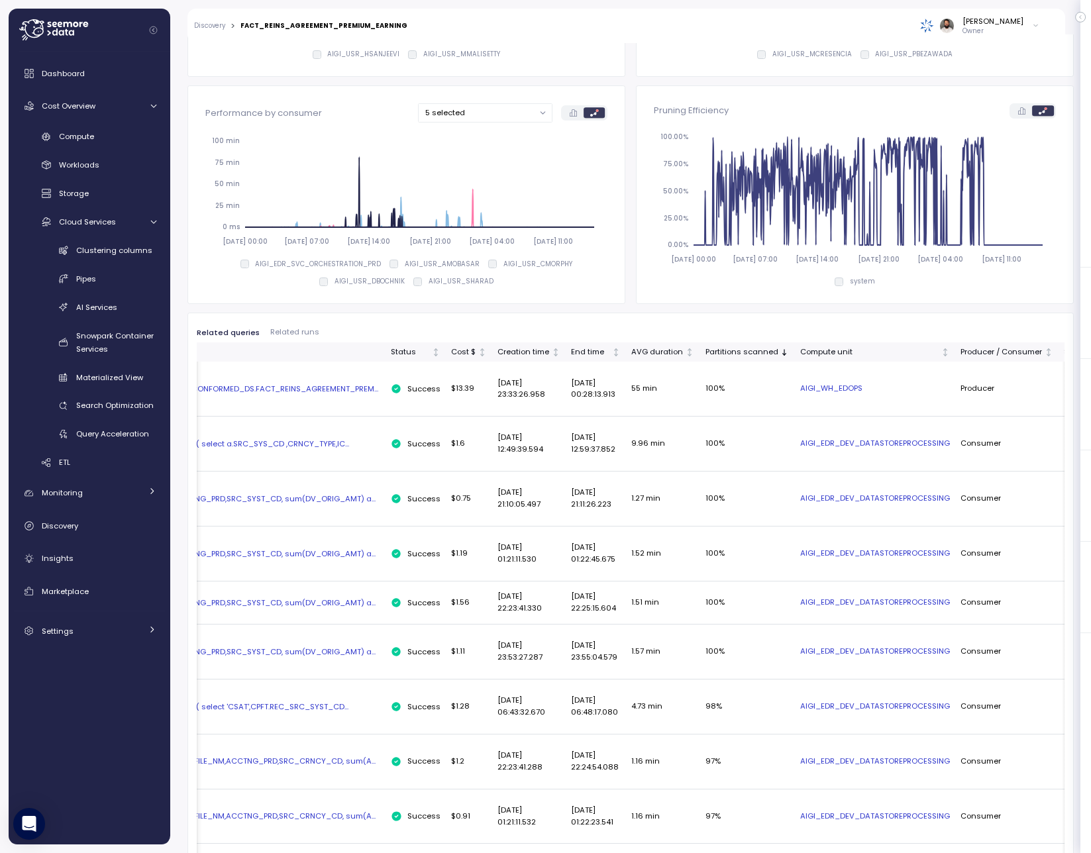
scroll to position [0, 0]
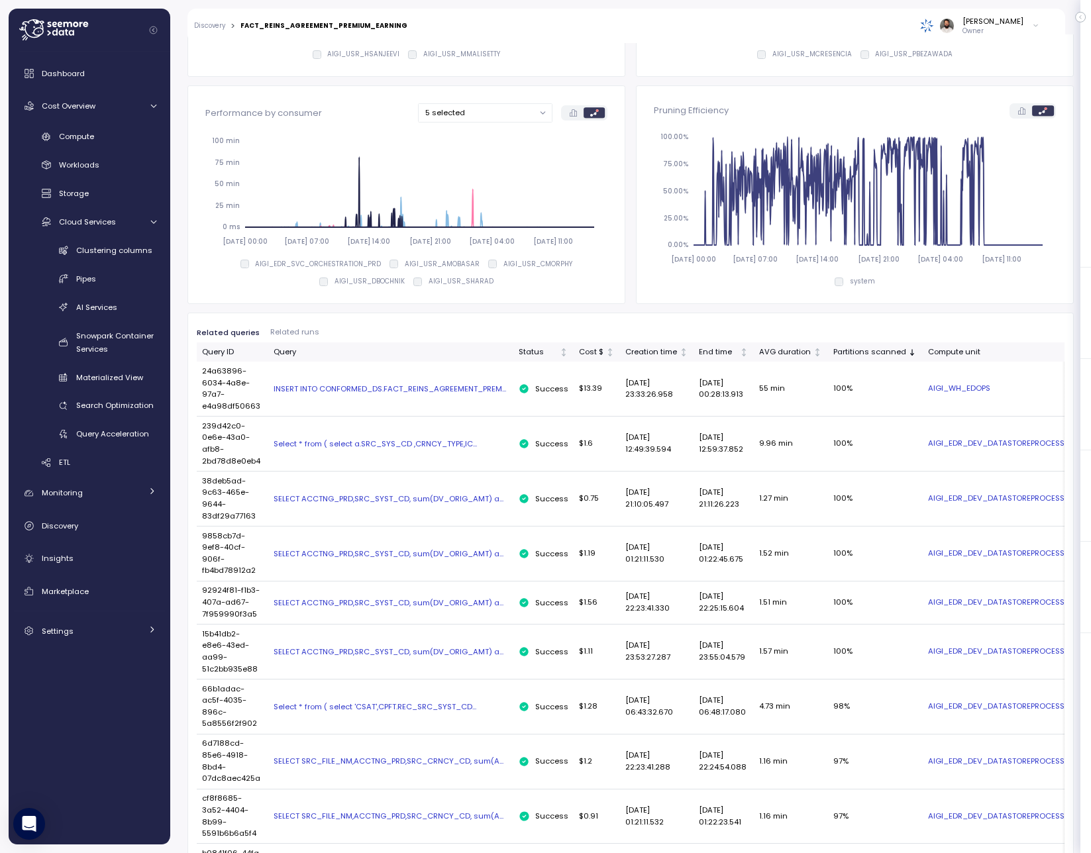
click at [412, 497] on div "SELECT ACCTNG_PRD,SRC_SYST_CD, sum(DV_ORIG_AMT) a..." at bounding box center [391, 498] width 234 height 11
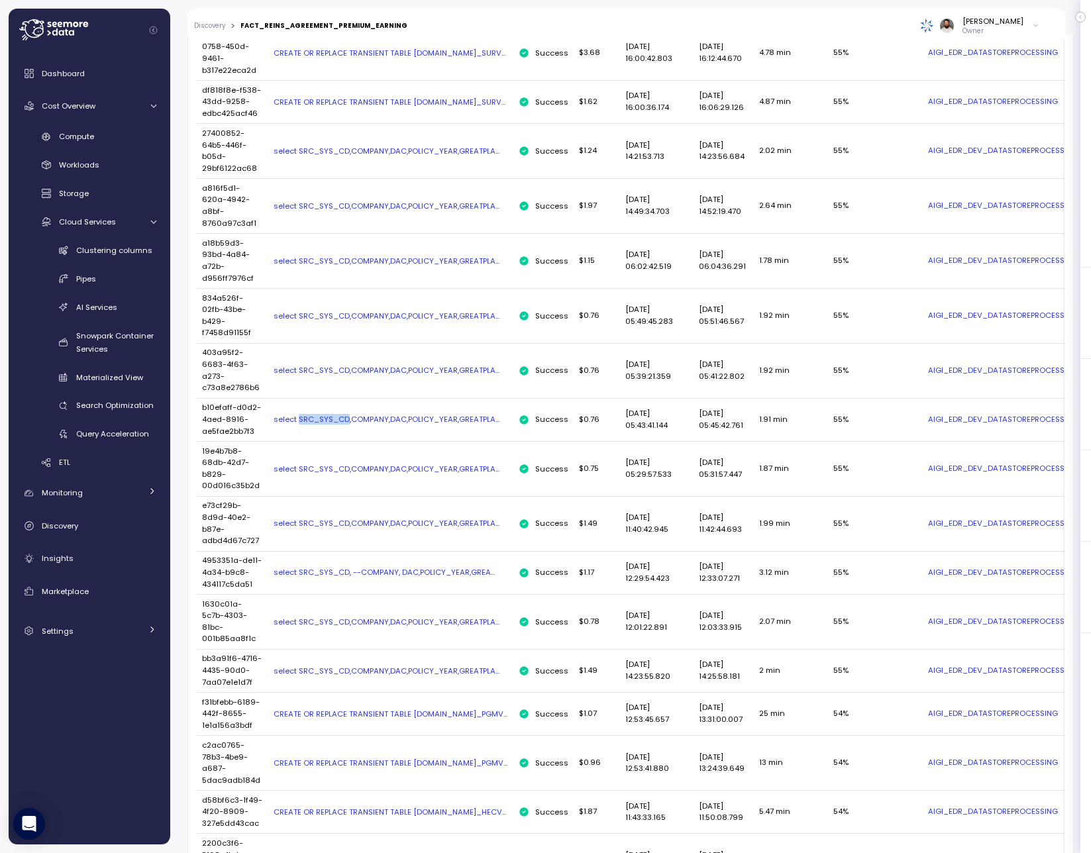
scroll to position [4033, 0]
click at [338, 422] on div "select SRC_SYS_CD,COMPANY,DAC,POLICY_YEAR,GREATPLA..." at bounding box center [391, 416] width 234 height 11
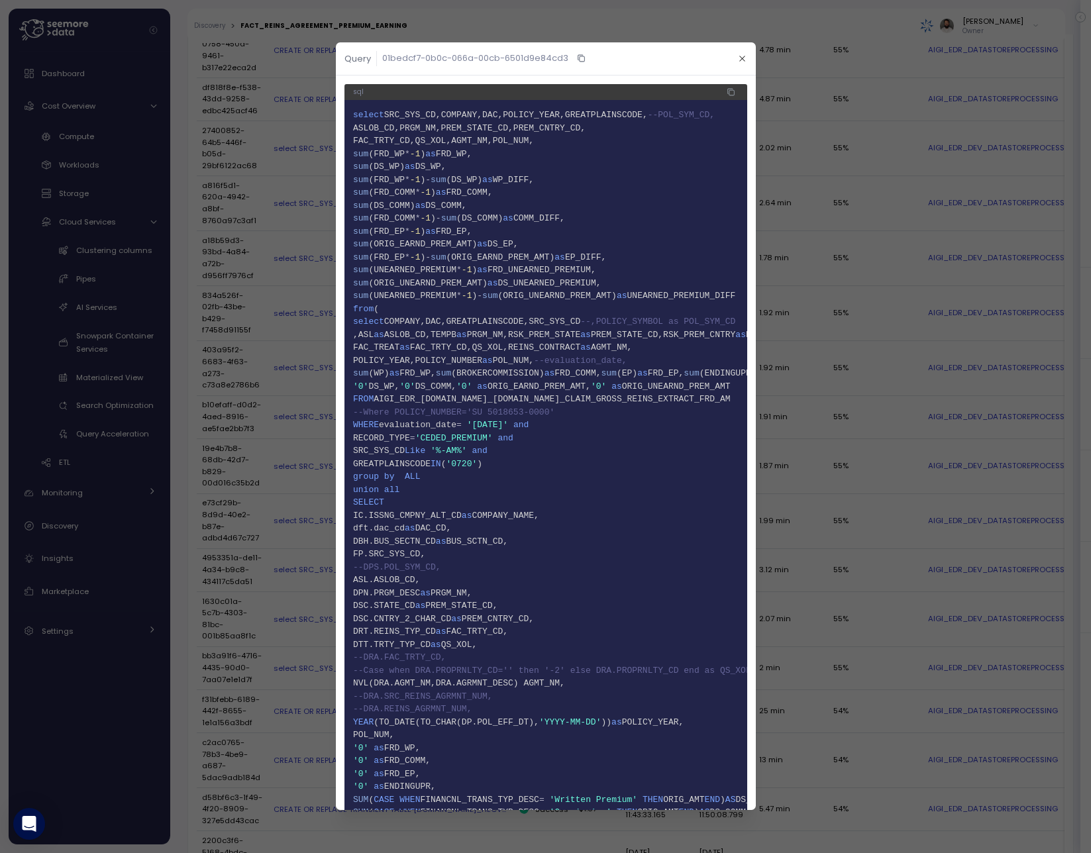
click at [589, 568] on span "36 --DPS.POL_SYM_CD," at bounding box center [546, 567] width 386 height 13
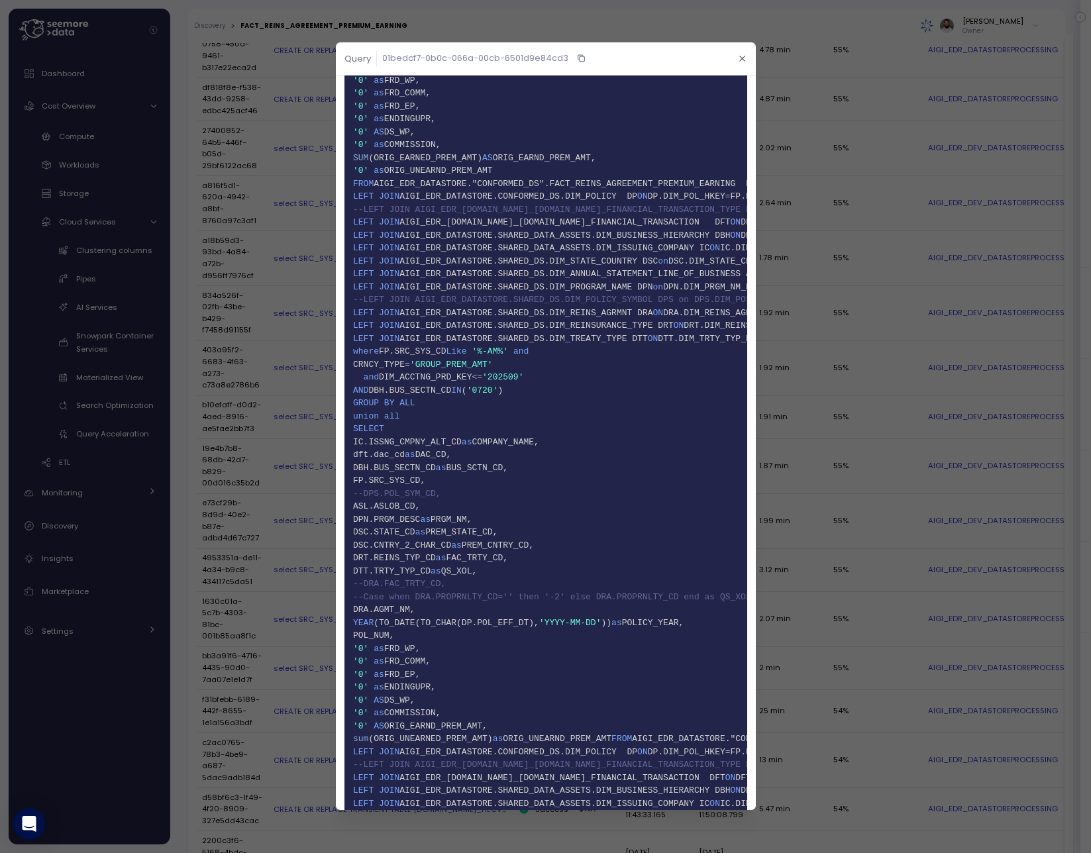
scroll to position [1322, 0]
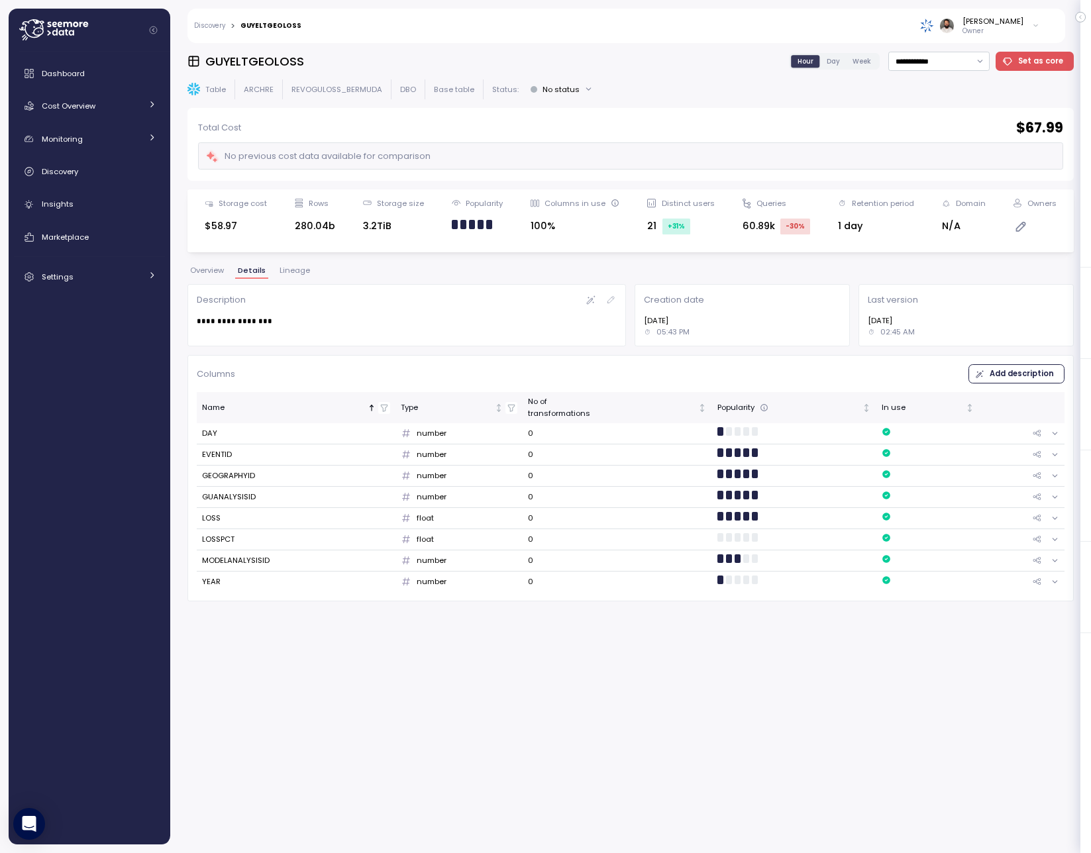
click at [250, 50] on div "**********" at bounding box center [630, 443] width 921 height 819
click at [250, 60] on h3 "GUYELTGEOLOSS" at bounding box center [254, 61] width 99 height 17
copy h3 "GUYELTGEOLOSS"
click at [110, 172] on div "Discovery" at bounding box center [99, 171] width 115 height 13
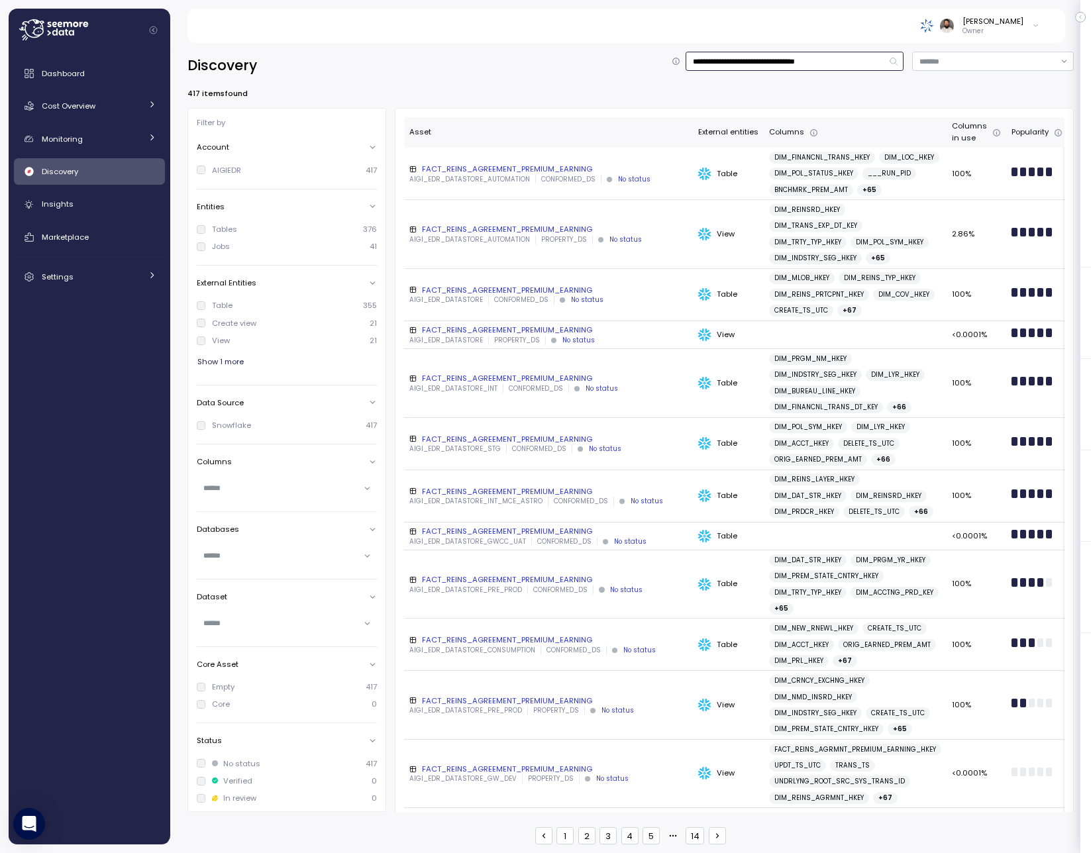
click at [785, 65] on input "**********" at bounding box center [795, 61] width 218 height 19
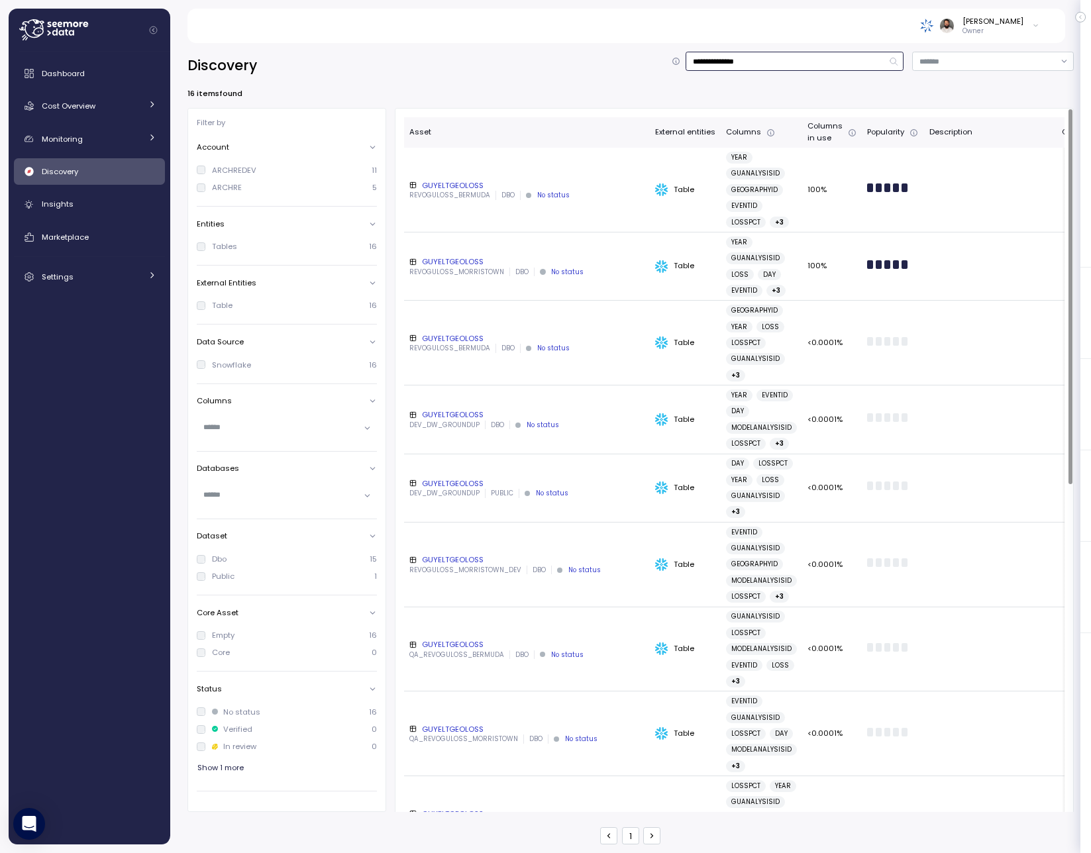
scroll to position [0, 15]
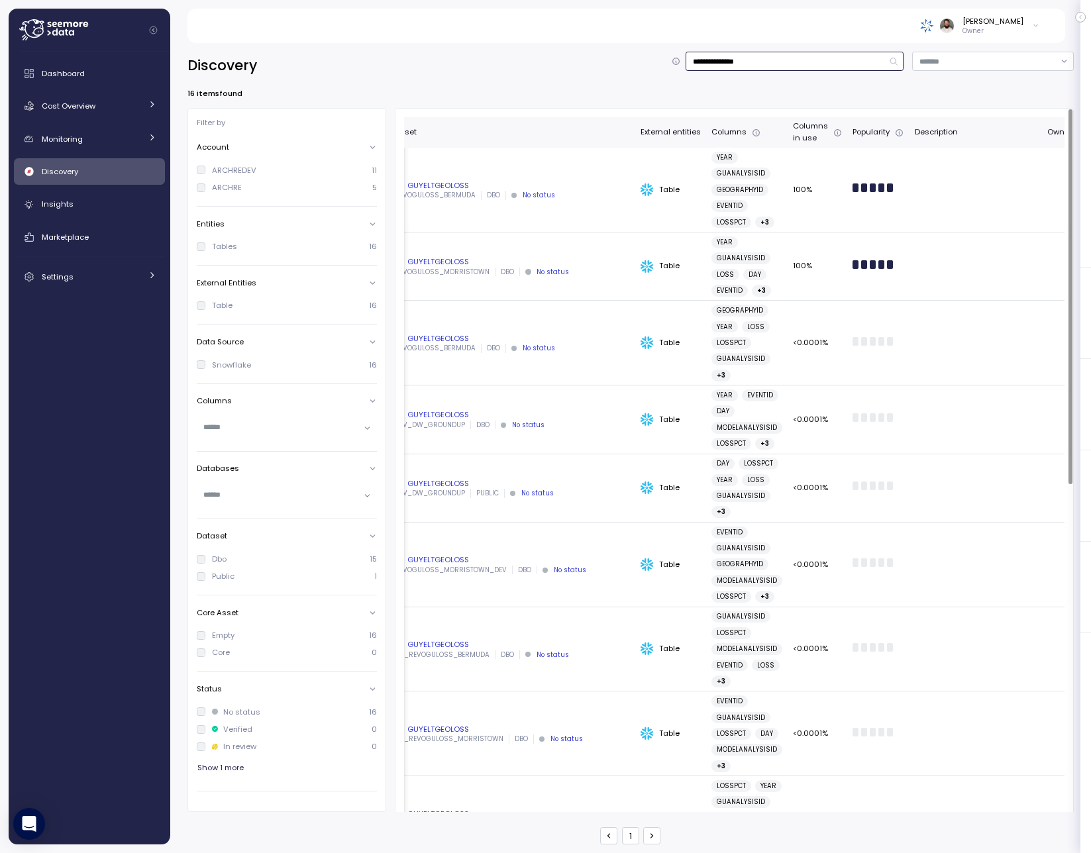
type input "**********"
click at [234, 189] on div "ARCHRE" at bounding box center [227, 187] width 30 height 11
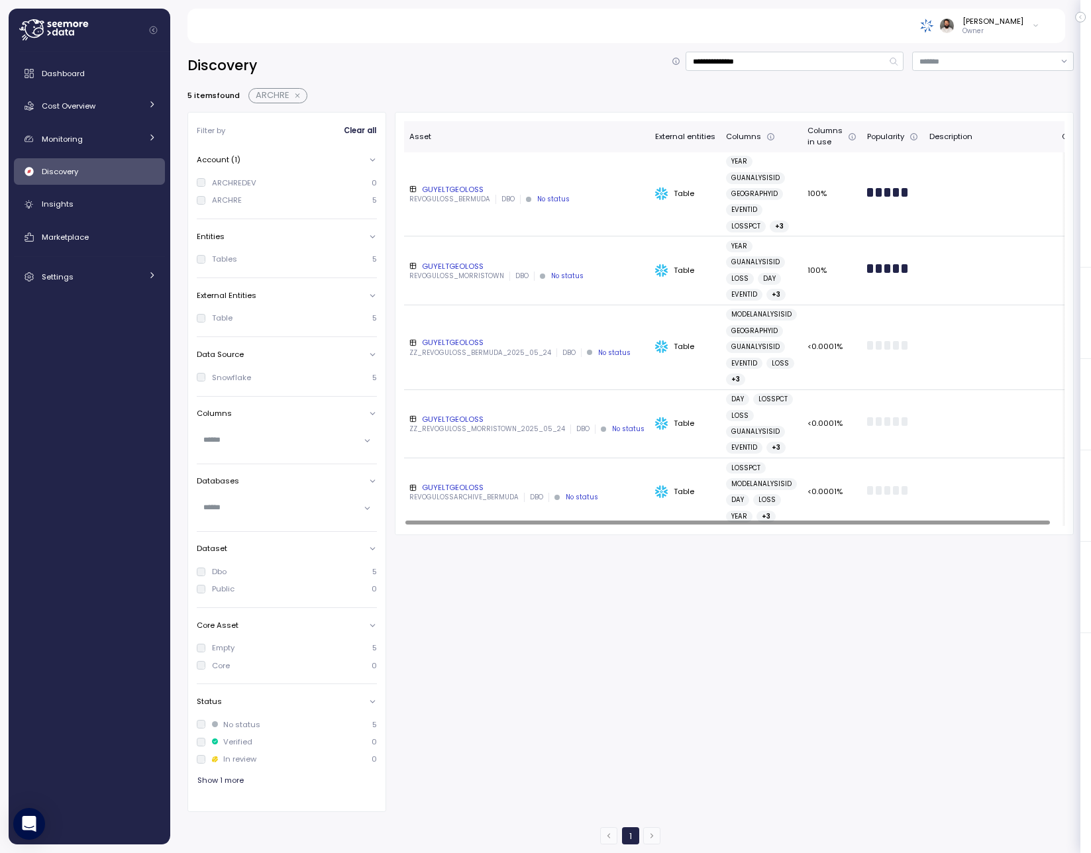
click at [499, 186] on div "GUYELTGEOLOSS" at bounding box center [526, 189] width 235 height 11
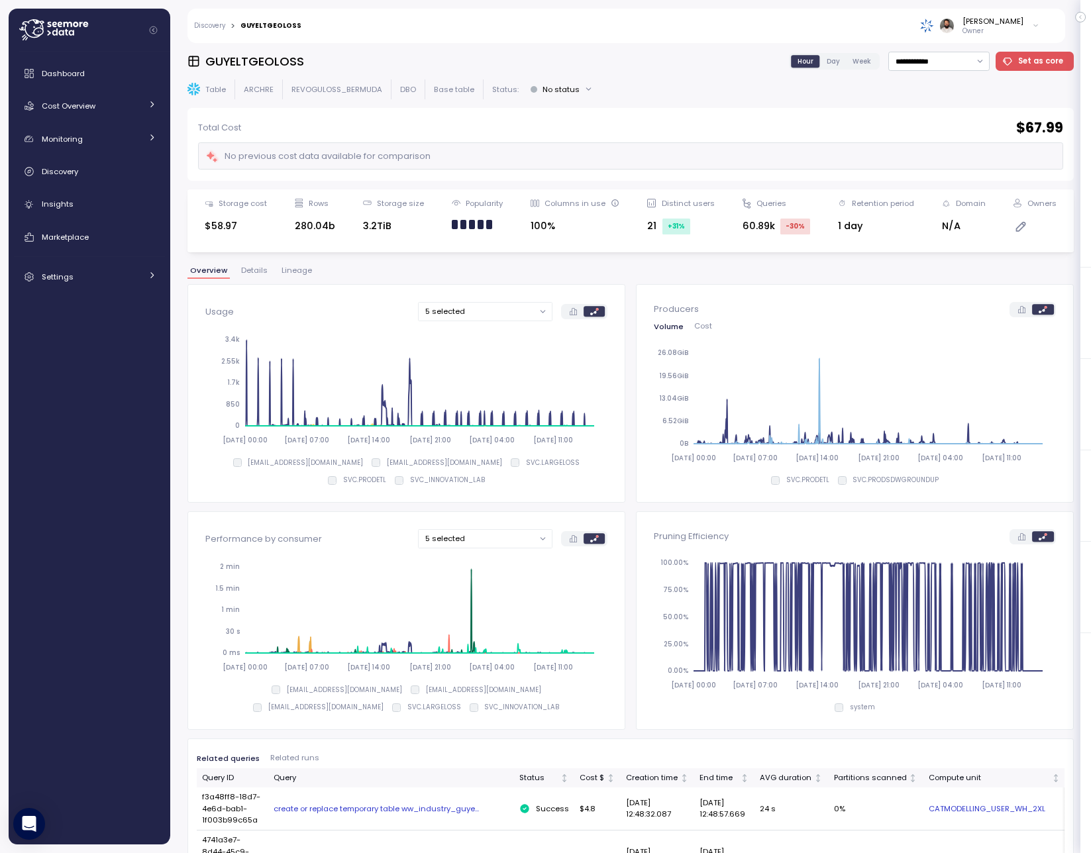
click at [219, 28] on link "Discovery" at bounding box center [209, 26] width 31 height 7
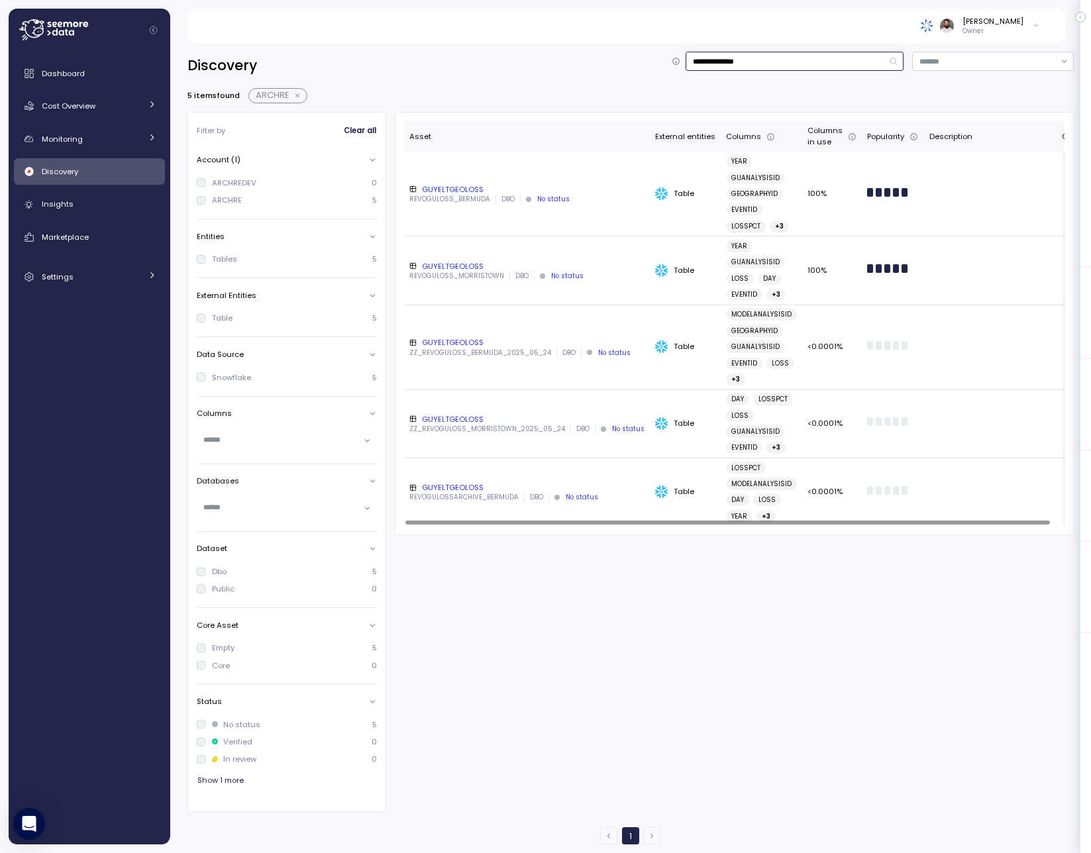
click at [721, 58] on input "**********" at bounding box center [795, 61] width 218 height 19
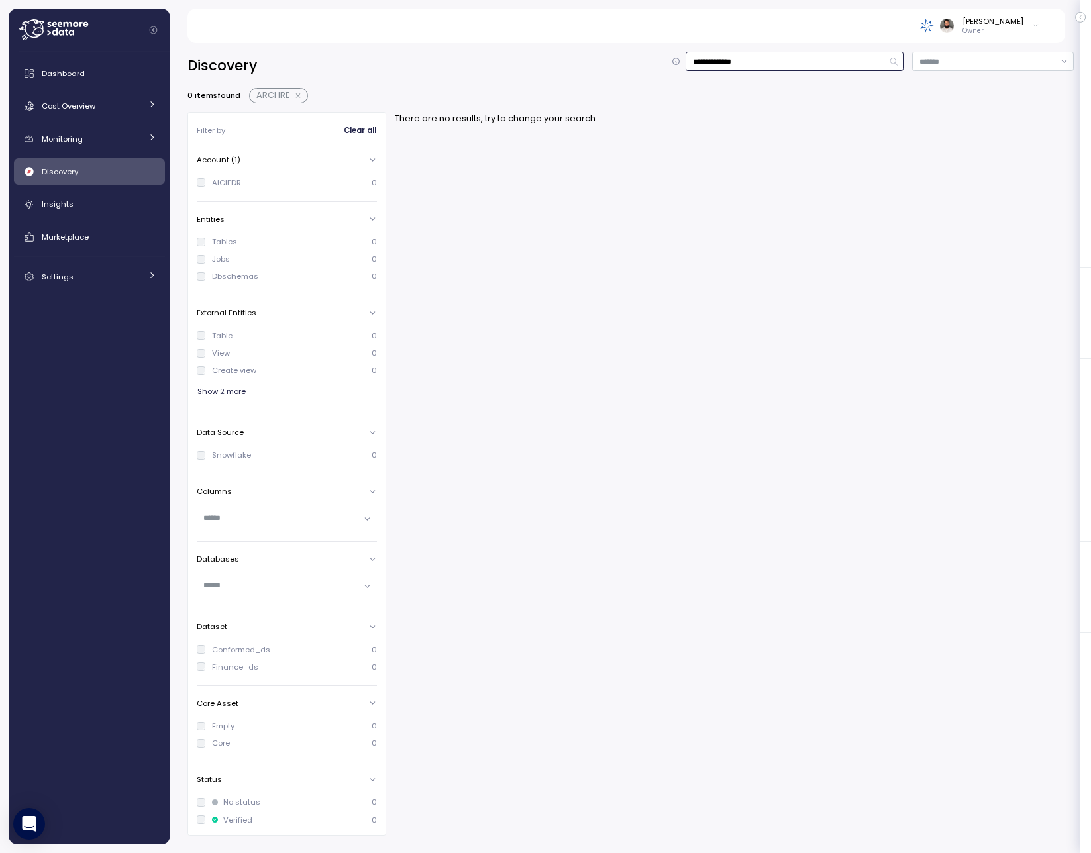
click at [299, 95] on button "button" at bounding box center [298, 96] width 17 height 11
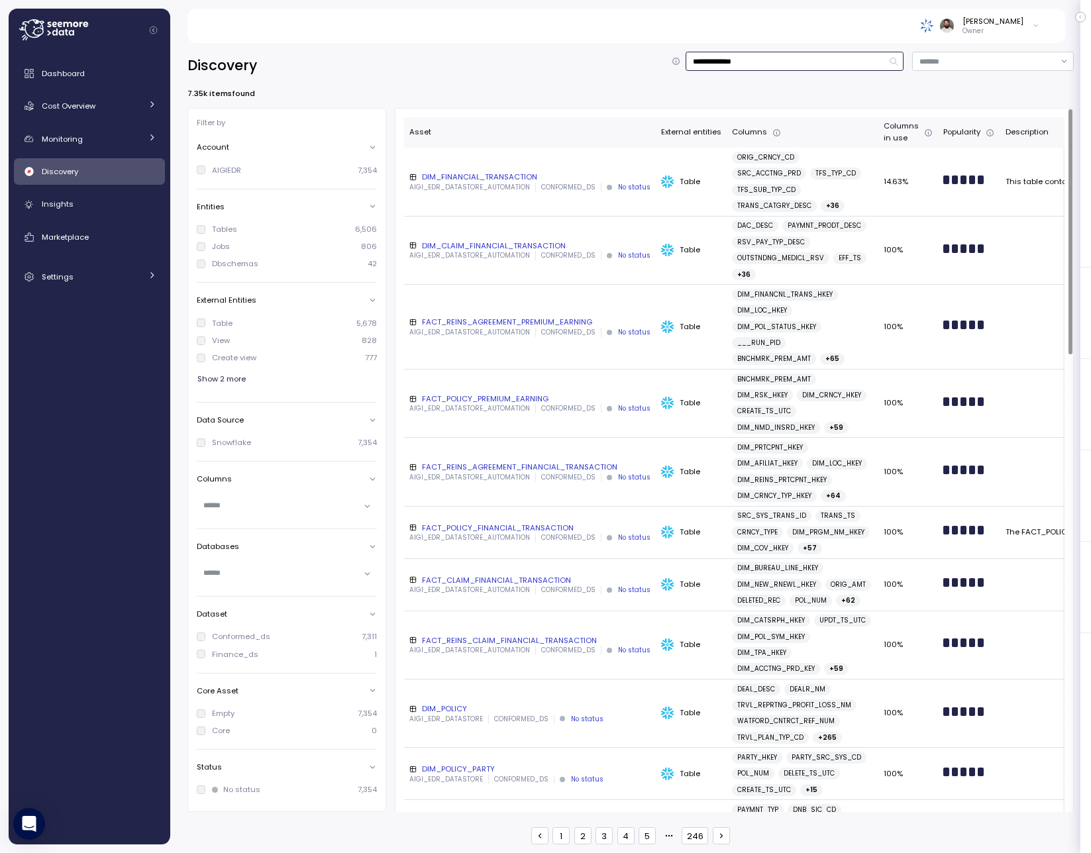
click at [736, 66] on input "**********" at bounding box center [795, 61] width 218 height 19
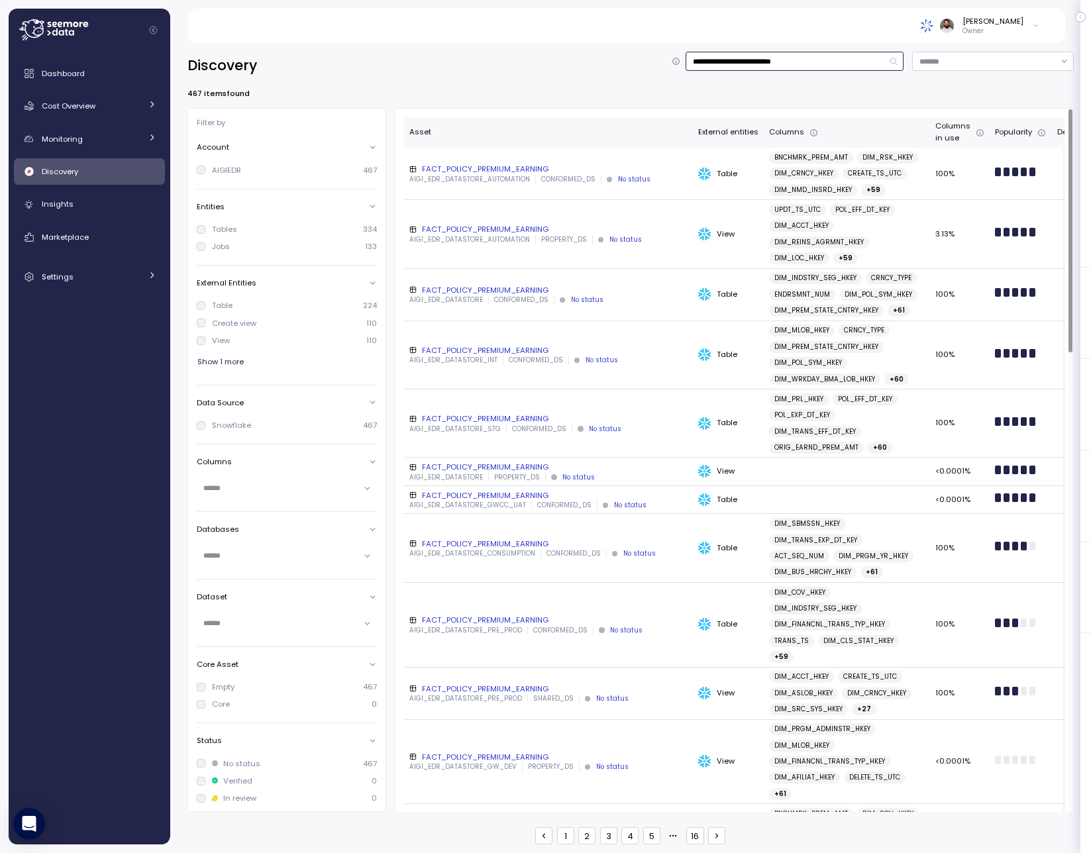
type input "**********"
click at [546, 173] on div "FACT_POLICY_PREMIUM_EARNING" at bounding box center [548, 169] width 278 height 11
click at [528, 296] on p "CONFORMED_DS" at bounding box center [521, 299] width 54 height 9
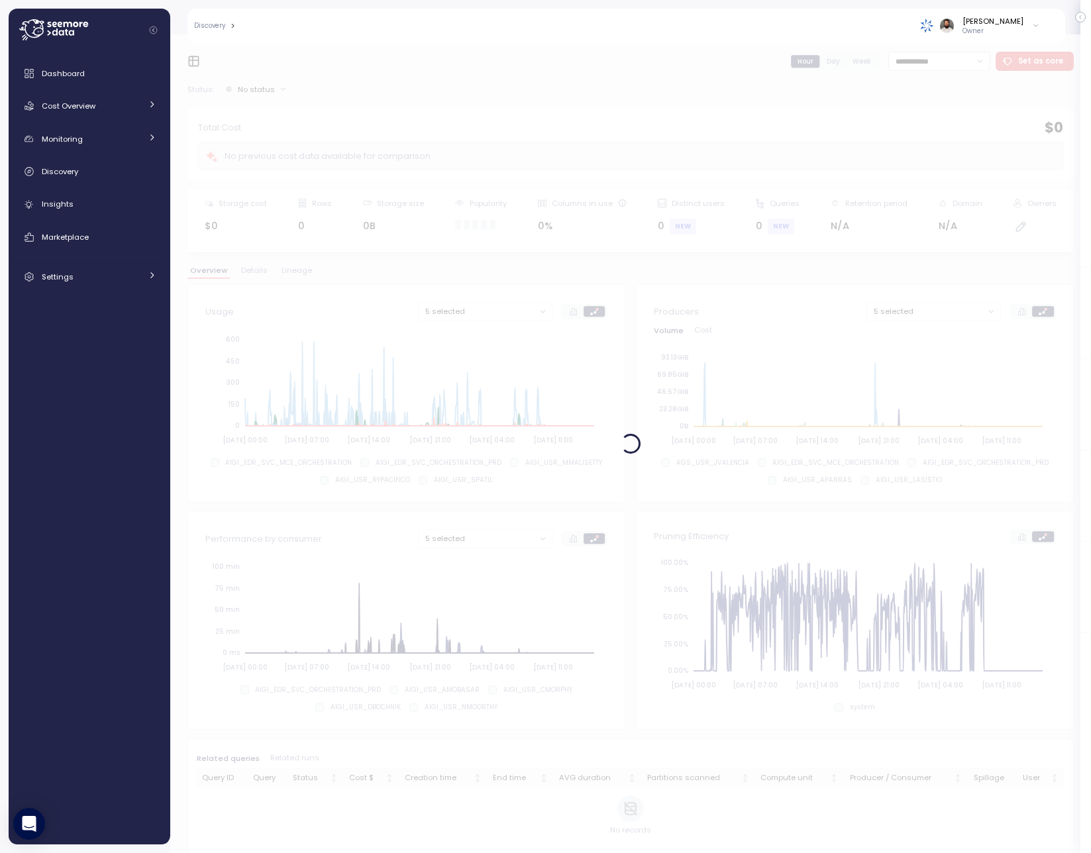
click at [935, 680] on div at bounding box center [630, 443] width 921 height 819
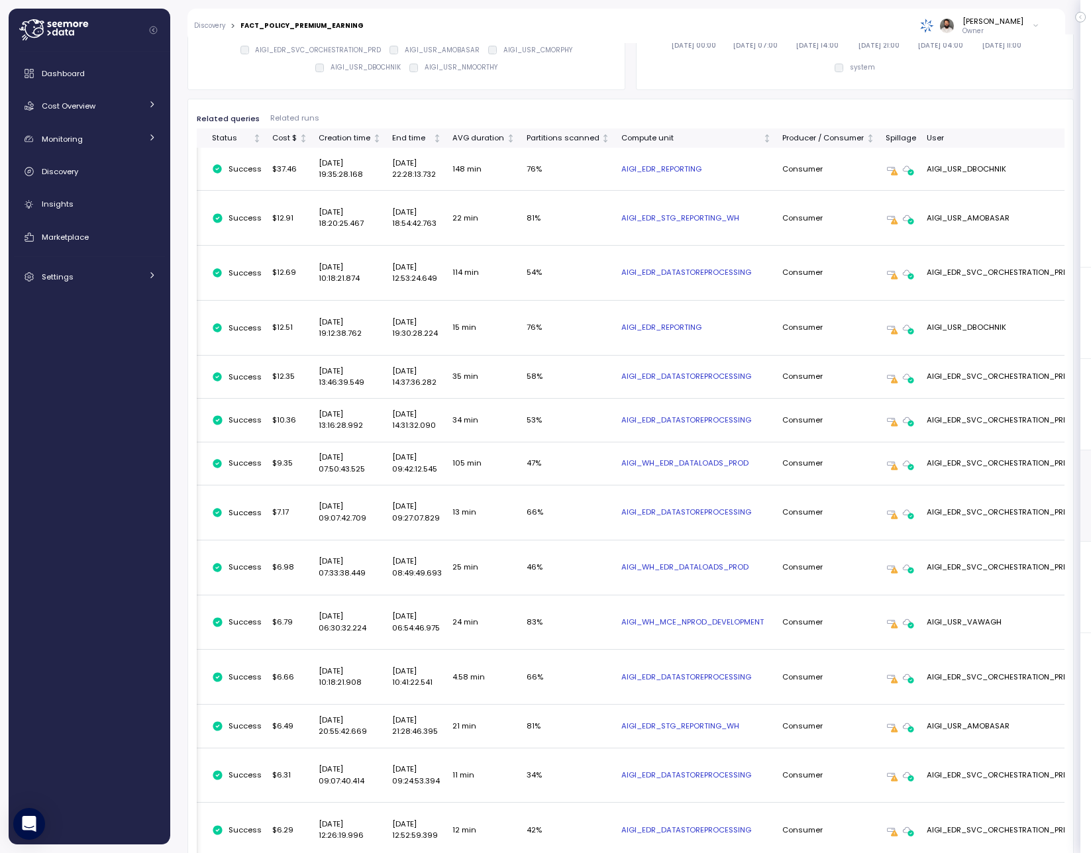
scroll to position [0, 242]
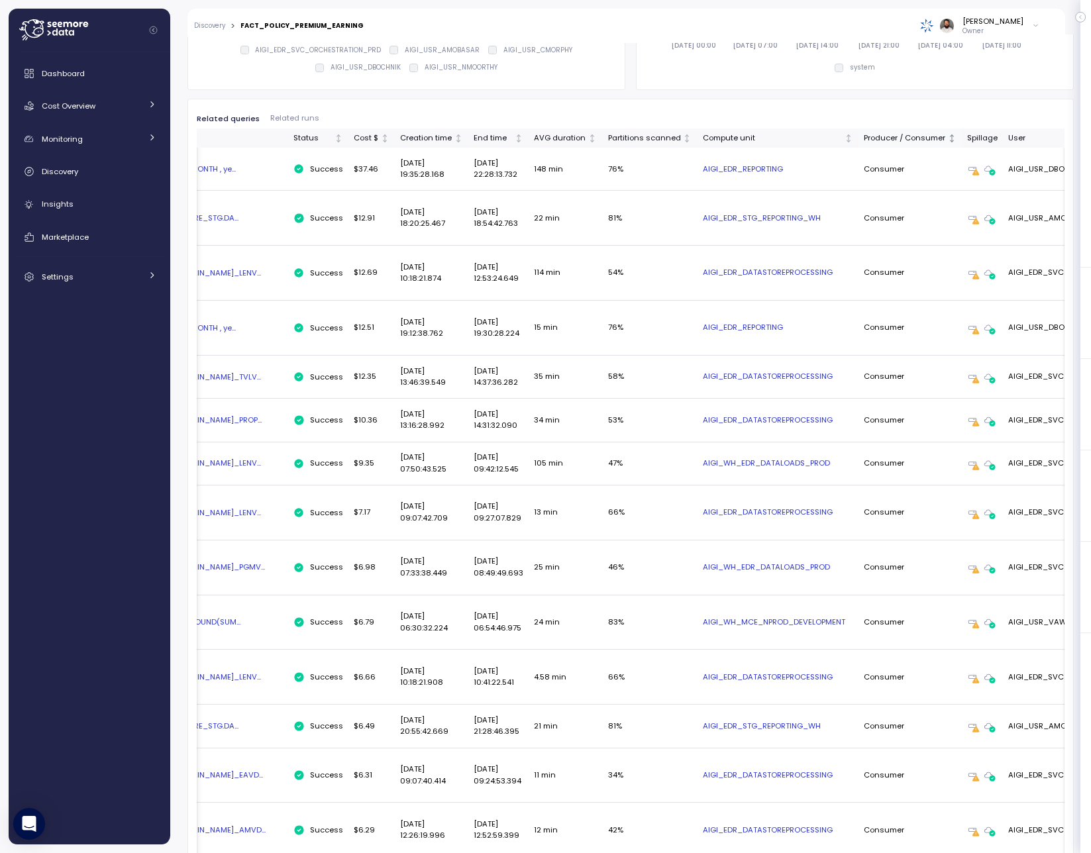
click at [901, 140] on div "Producer / Consumer" at bounding box center [904, 138] width 81 height 12
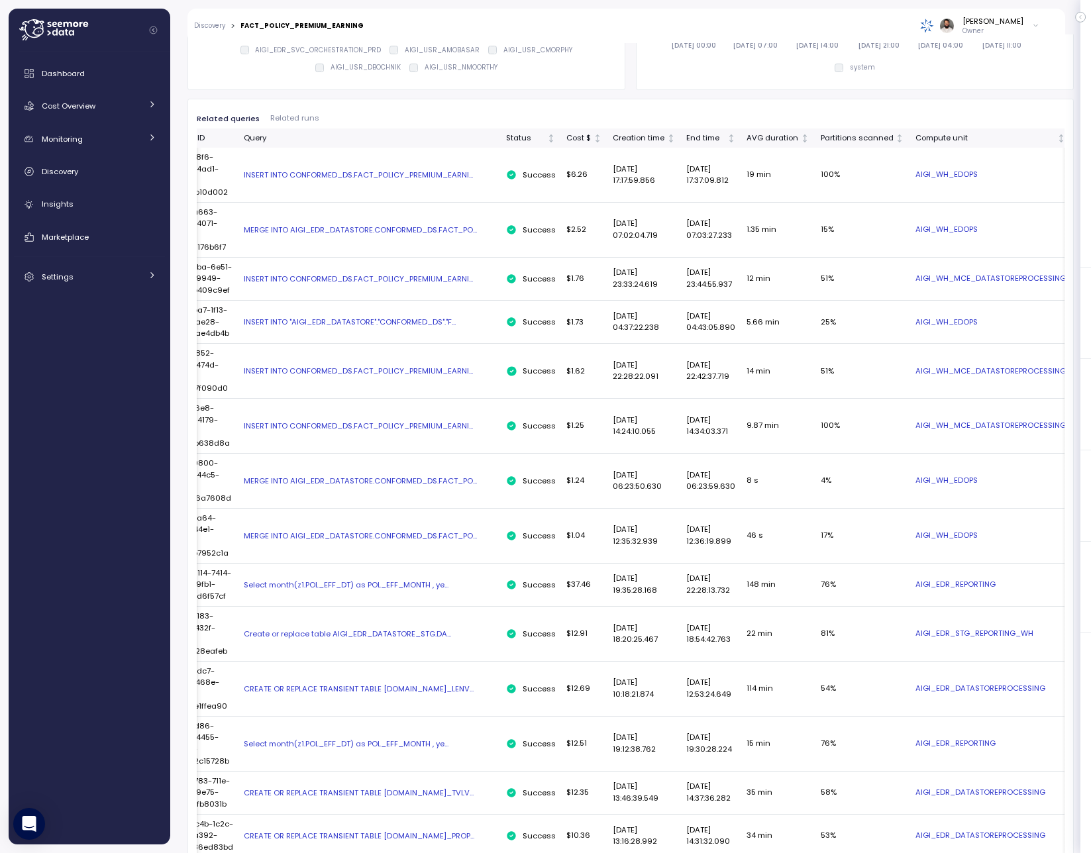
scroll to position [0, 0]
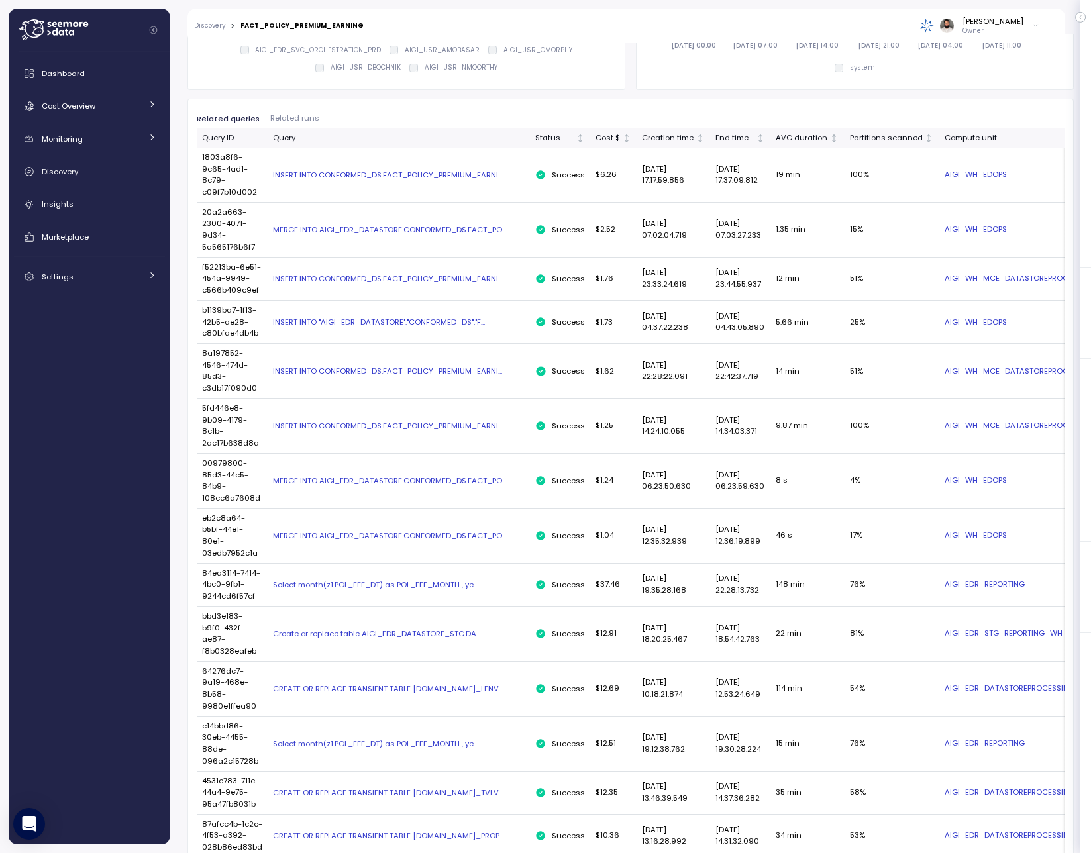
click at [323, 175] on div "INSERT INTO CONFORMED_DS.FACT_POLICY_PREMIUM_EARNI..." at bounding box center [399, 175] width 252 height 11
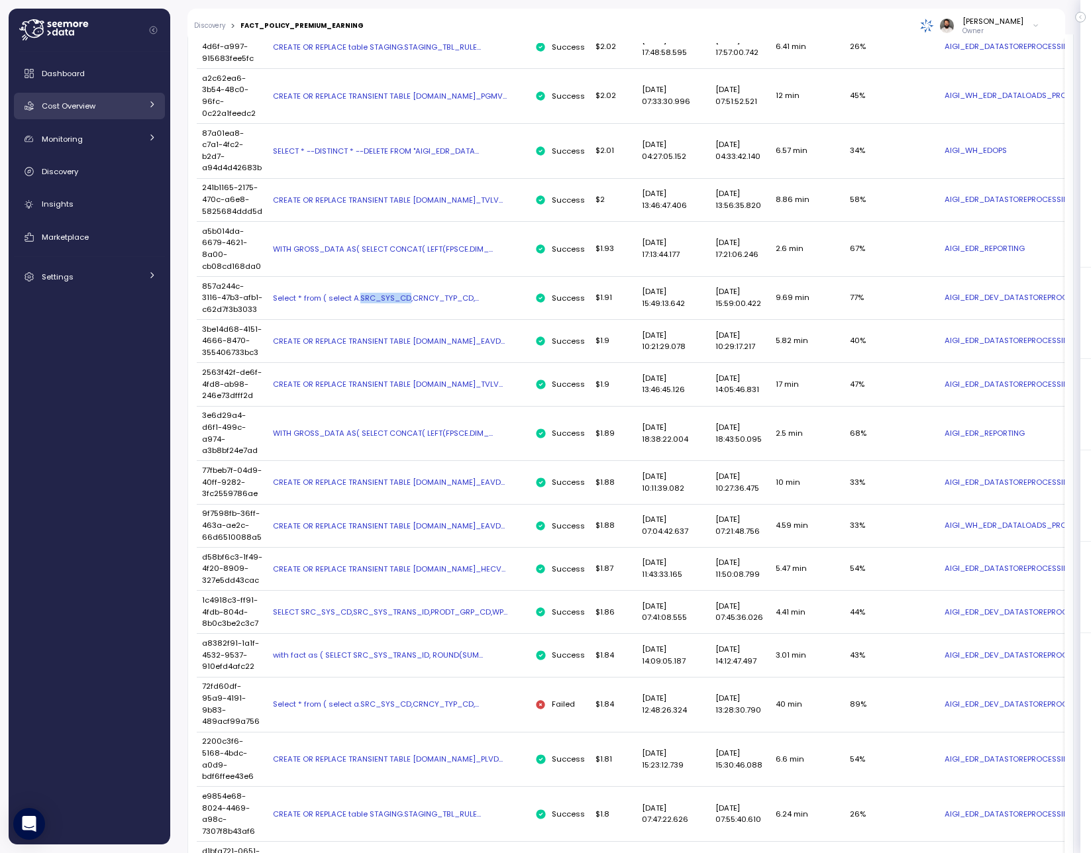
click at [117, 107] on div "Cost Overview" at bounding box center [91, 105] width 99 height 13
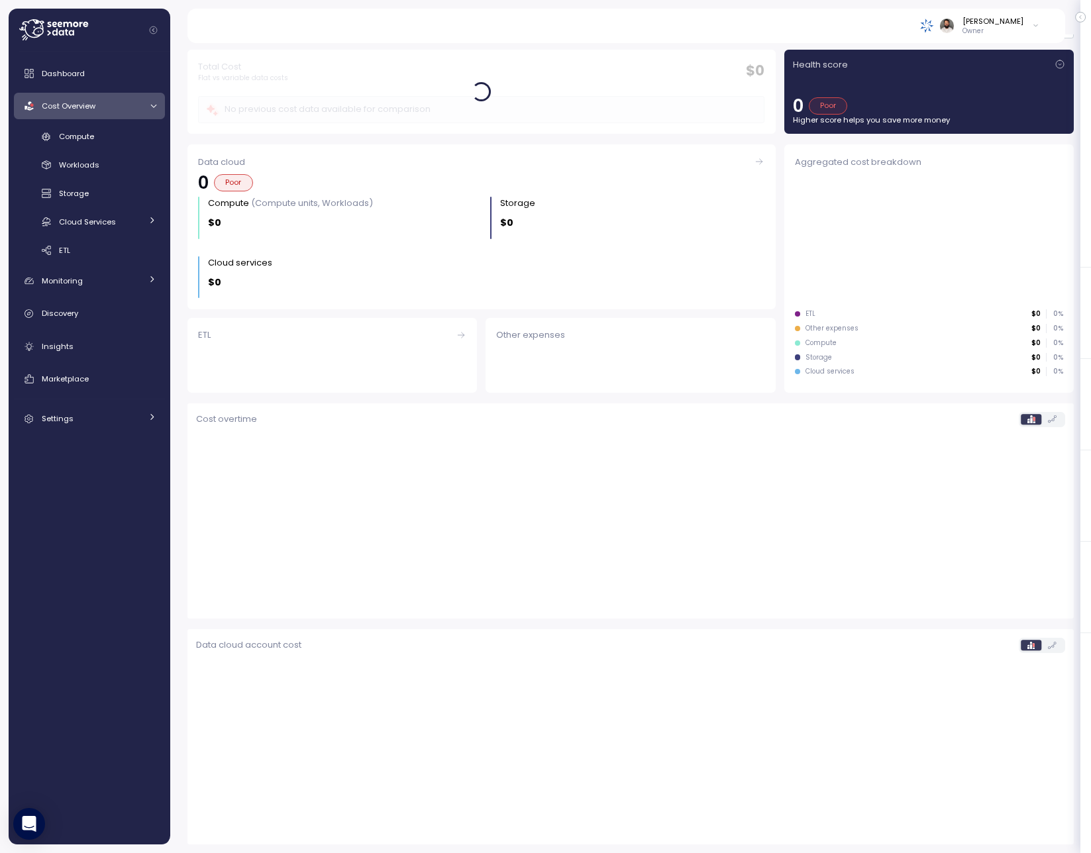
scroll to position [32, 0]
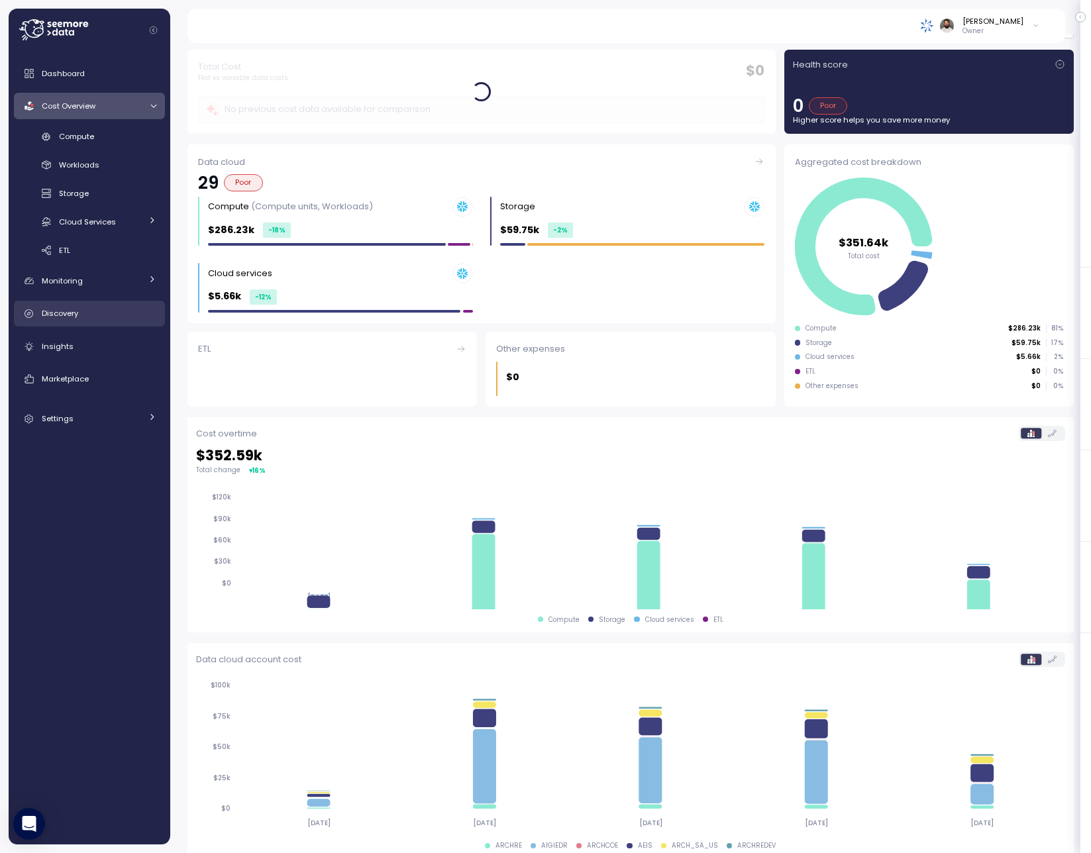
click at [105, 313] on div "Discovery" at bounding box center [99, 313] width 115 height 13
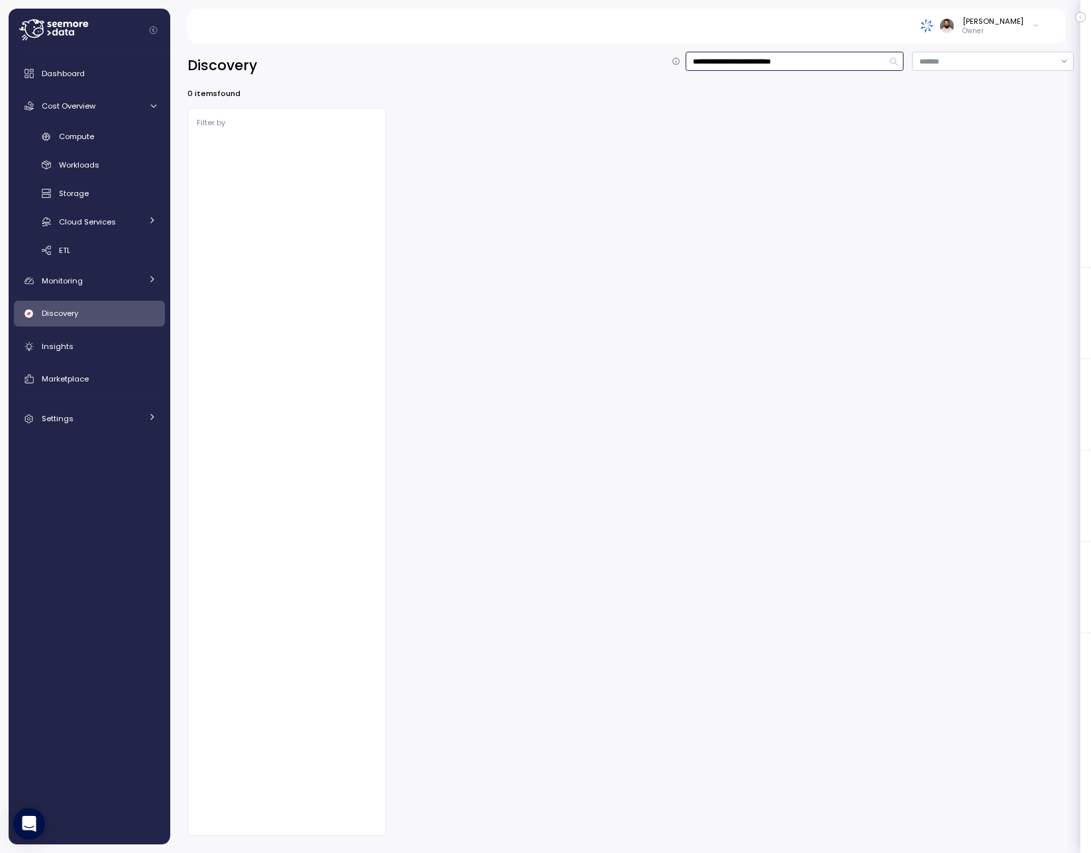
click at [725, 58] on input "**********" at bounding box center [795, 61] width 218 height 19
click at [725, 62] on input "**********" at bounding box center [795, 61] width 218 height 19
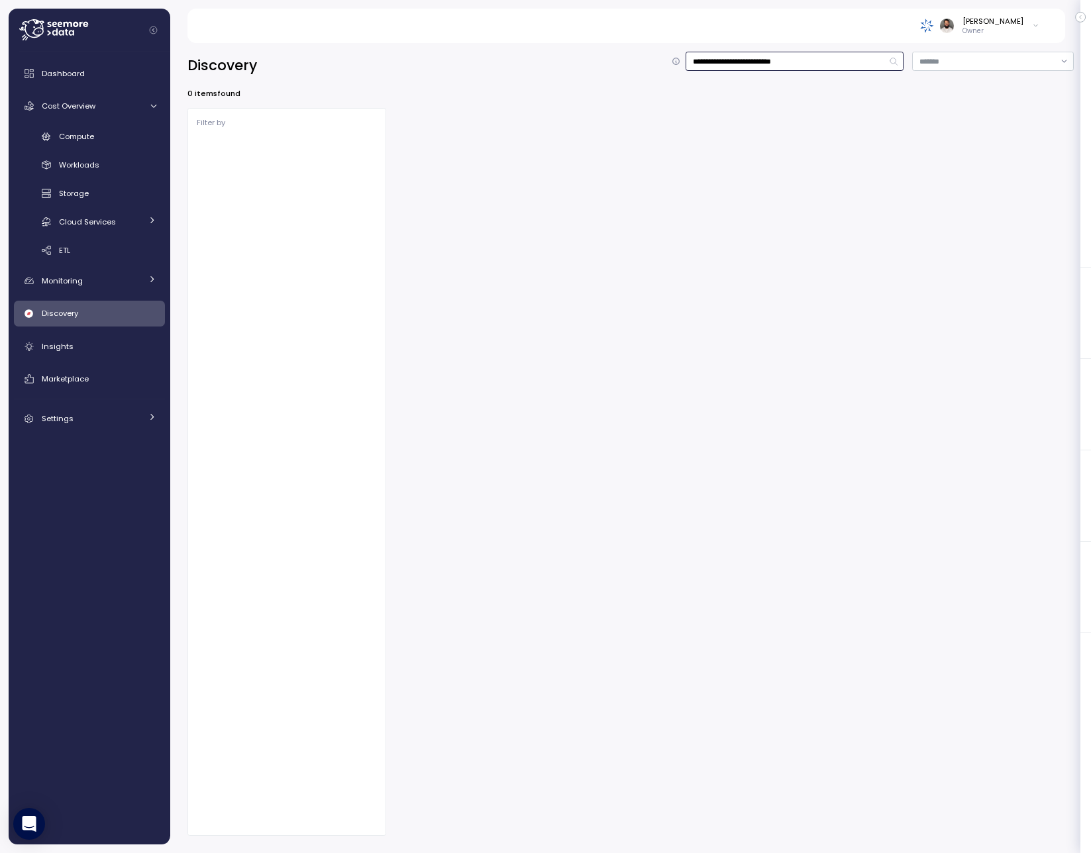
type input "********"
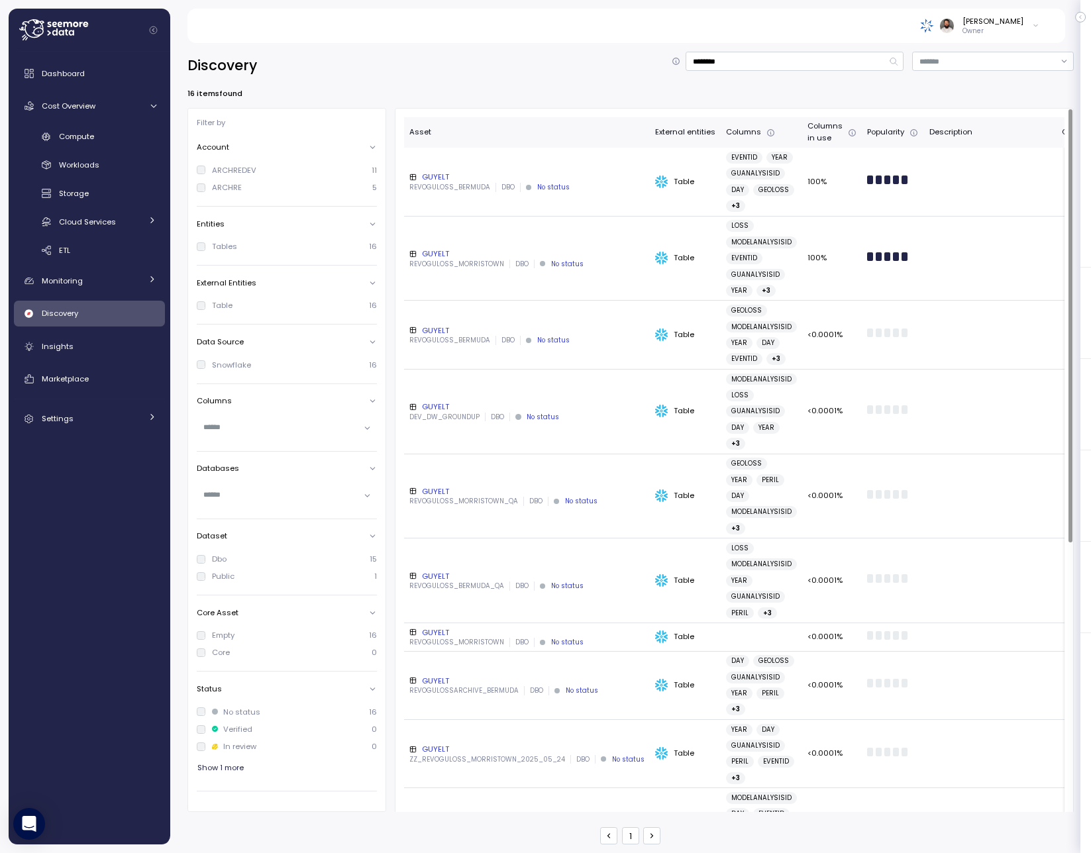
click at [495, 183] on div at bounding box center [495, 187] width 1 height 9
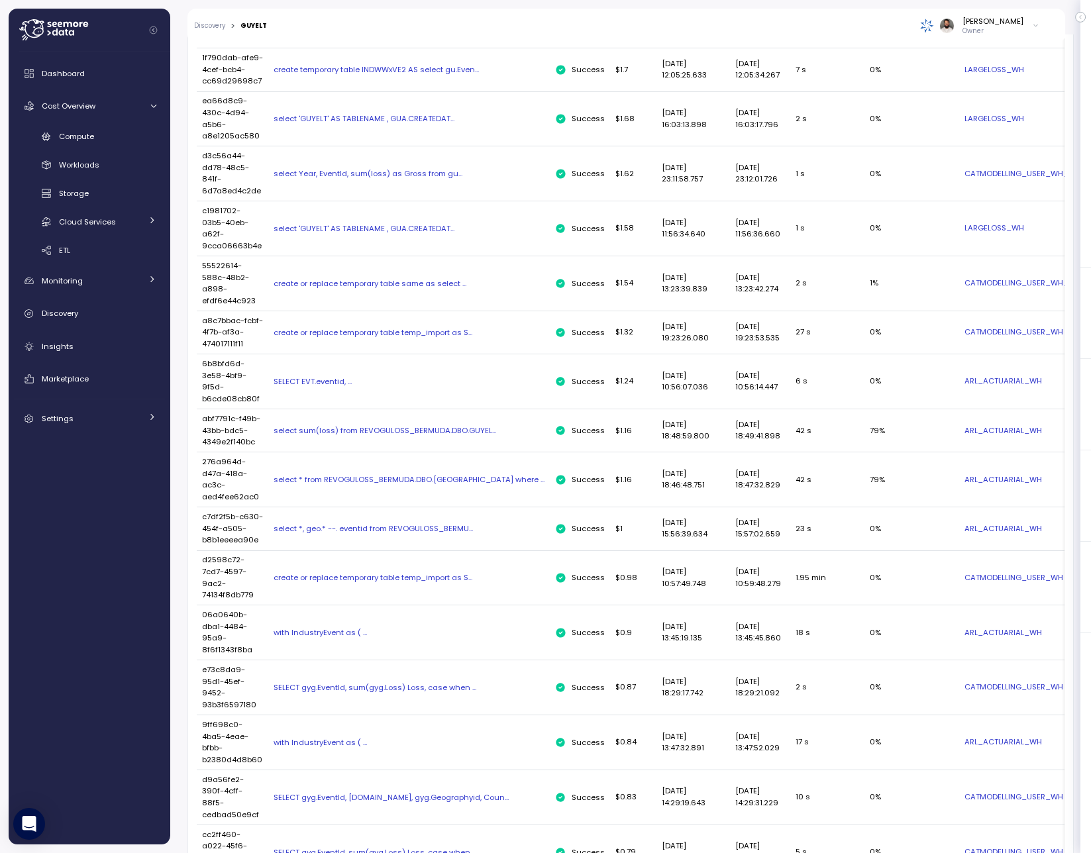
scroll to position [1003, 0]
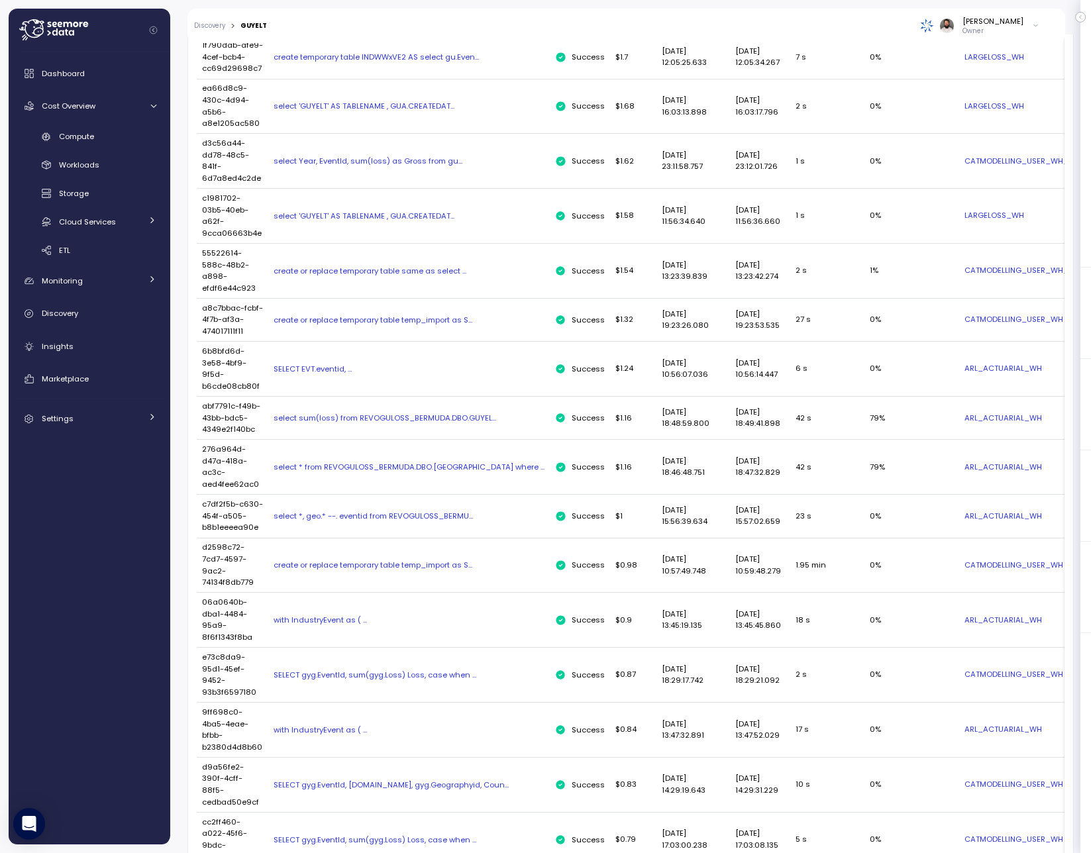
click at [415, 521] on div "select *, geo.* --. eventid from REVOGULOSS_BERMU..." at bounding box center [409, 516] width 271 height 11
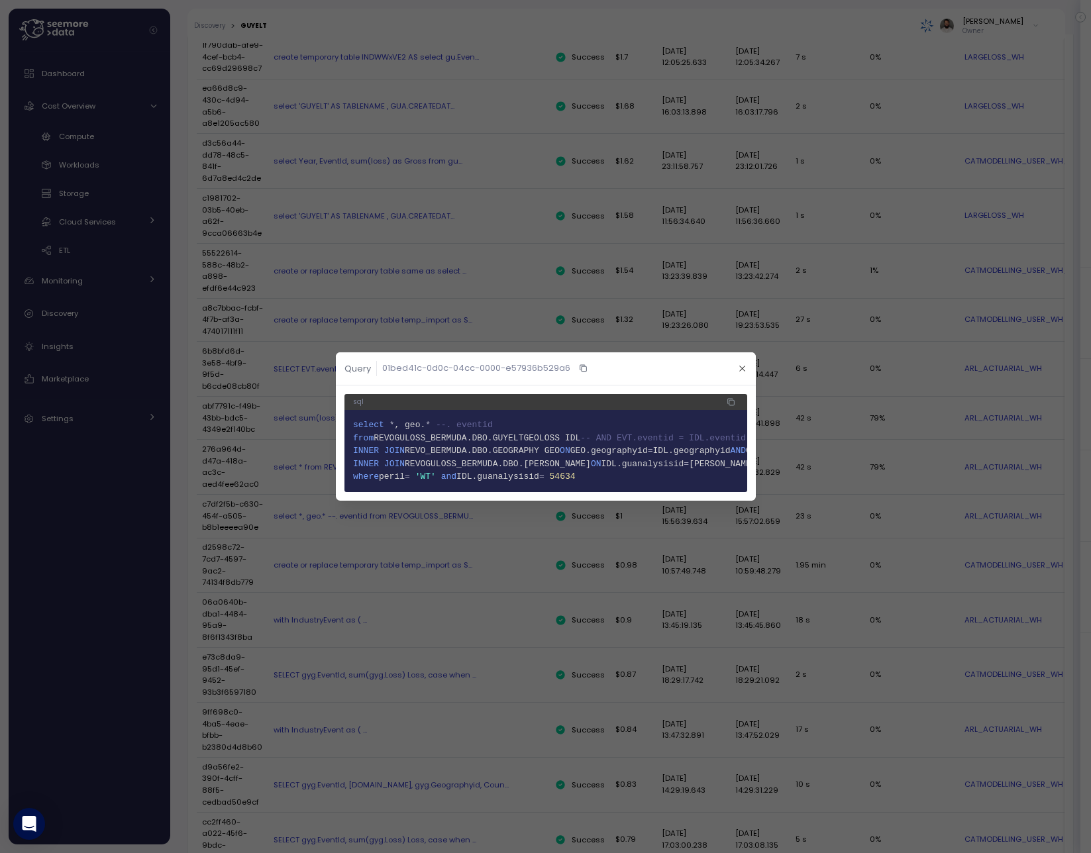
click at [682, 194] on div at bounding box center [545, 426] width 1091 height 853
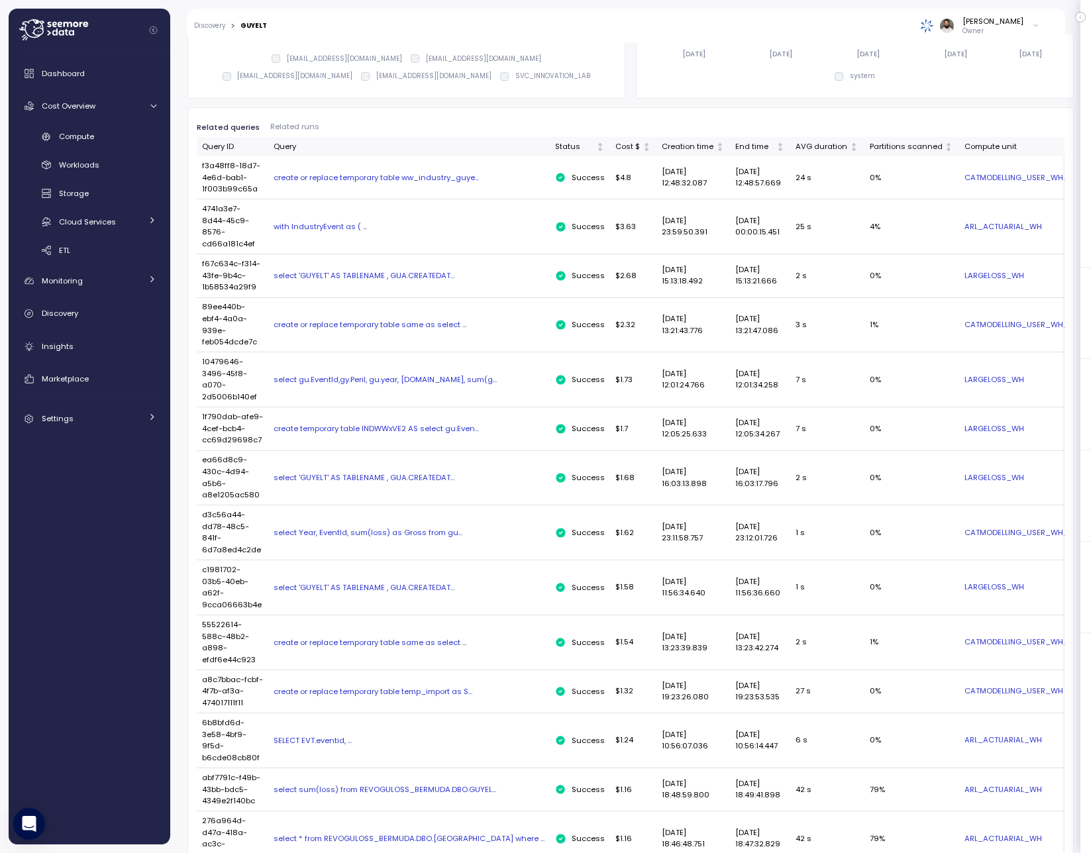
scroll to position [0, 294]
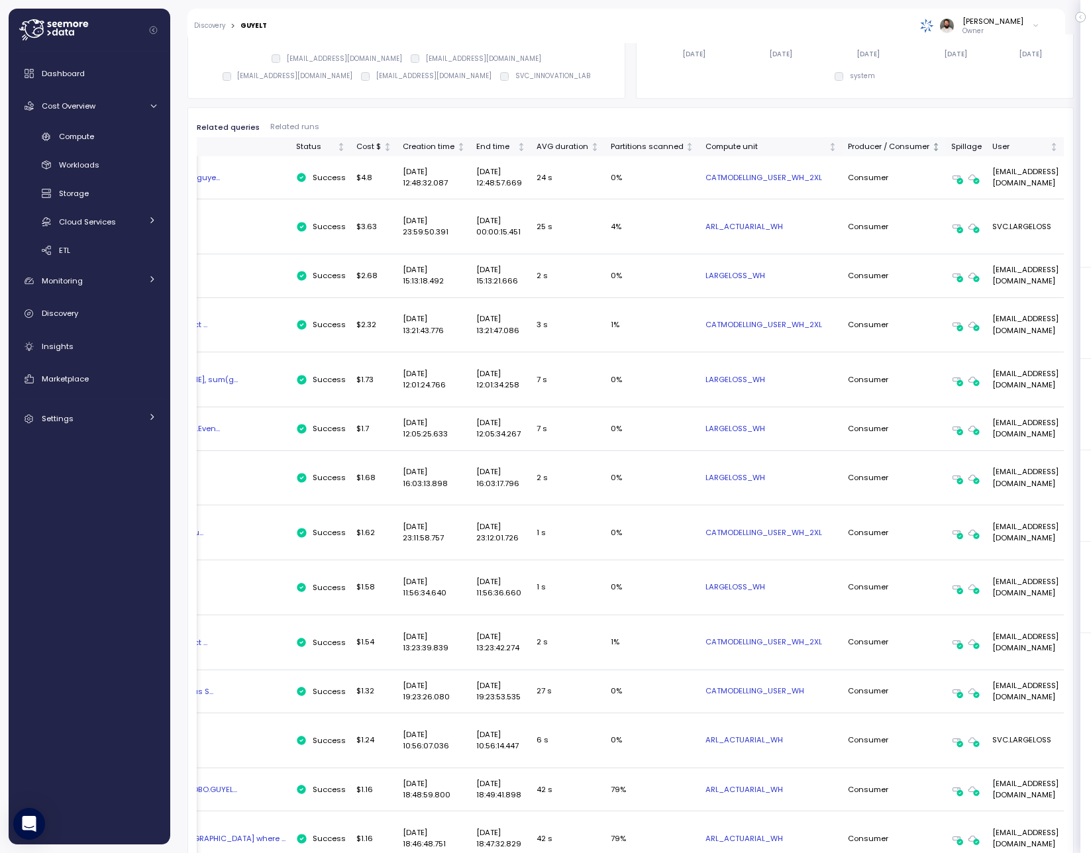
click at [843, 154] on th "Producer / Consumer" at bounding box center [894, 146] width 103 height 19
click at [848, 149] on div "Producer / Consumer" at bounding box center [888, 147] width 81 height 12
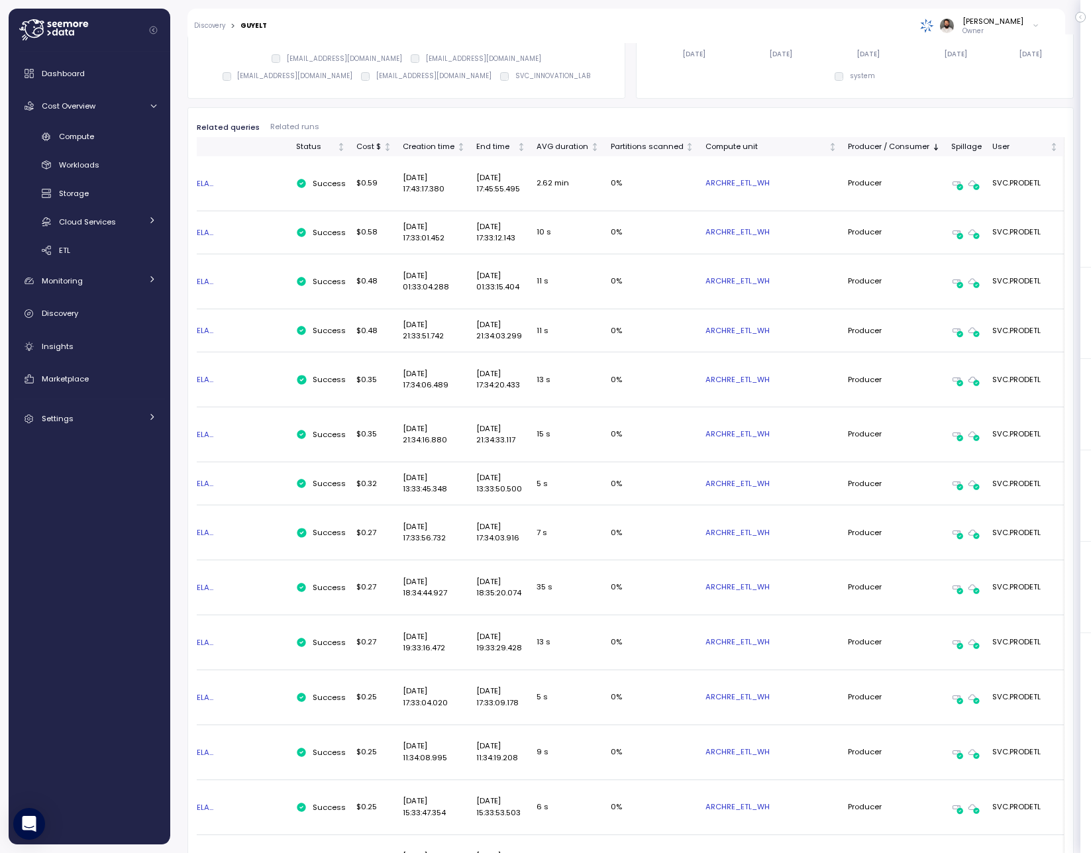
scroll to position [0, 0]
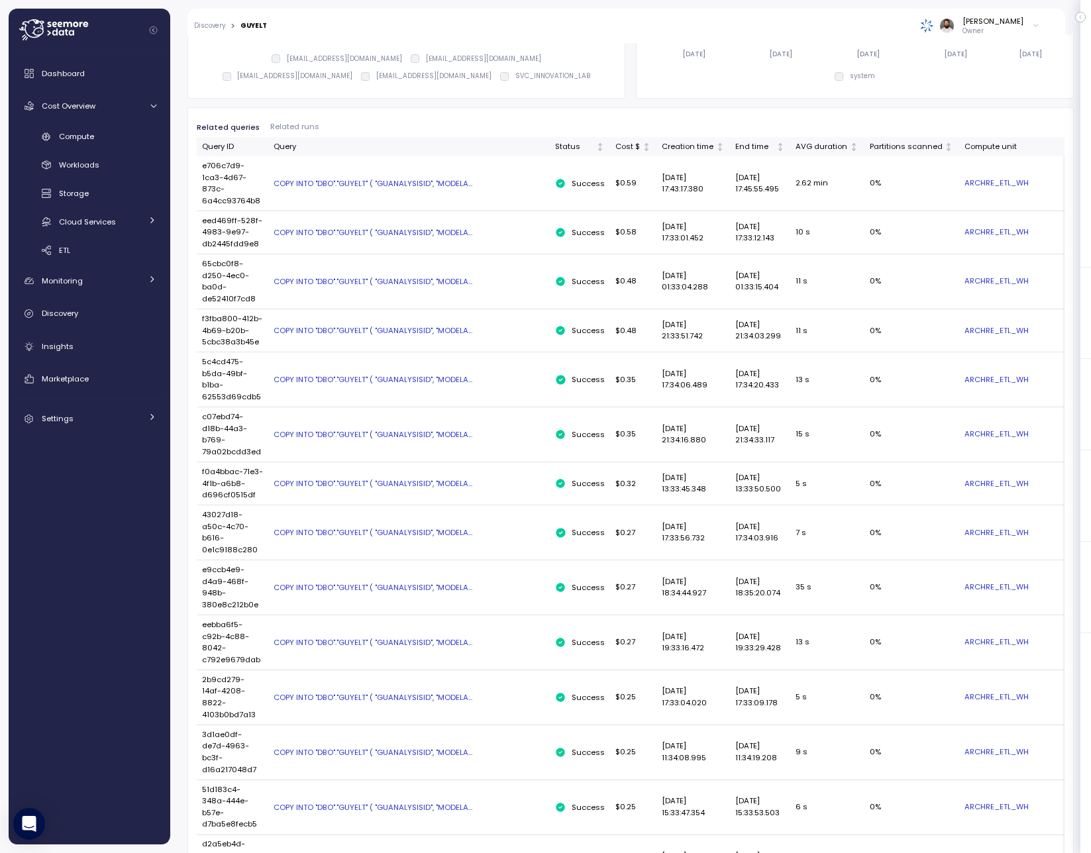
click at [461, 180] on div "COPY INTO "DBO"."GUYELT" ( "GUANALYSISID", "MODELA..." at bounding box center [409, 183] width 271 height 11
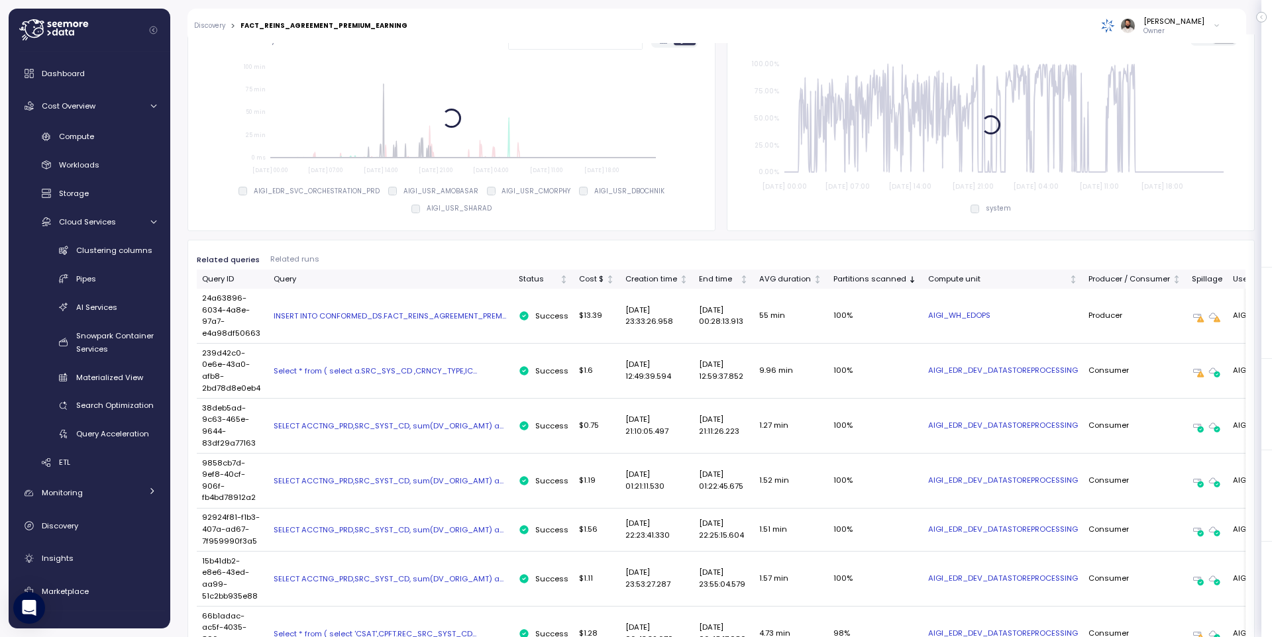
scroll to position [389, 0]
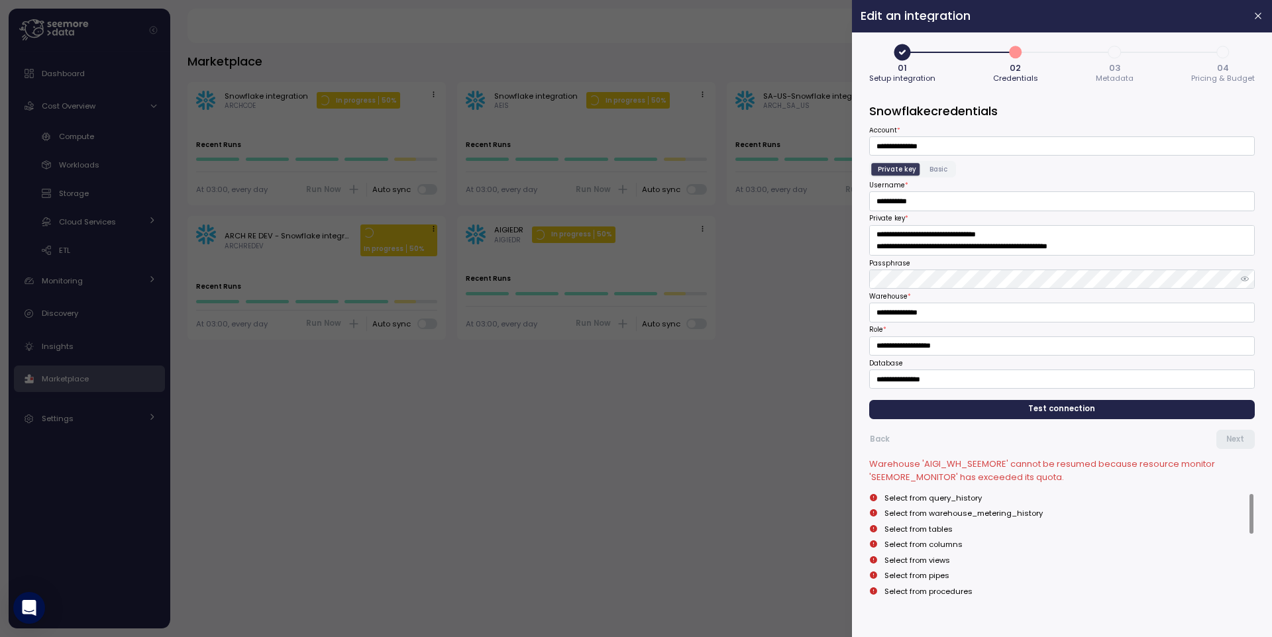
click at [1181, 402] on span "Test connection" at bounding box center [1062, 410] width 365 height 18
